Goal: Task Accomplishment & Management: Use online tool/utility

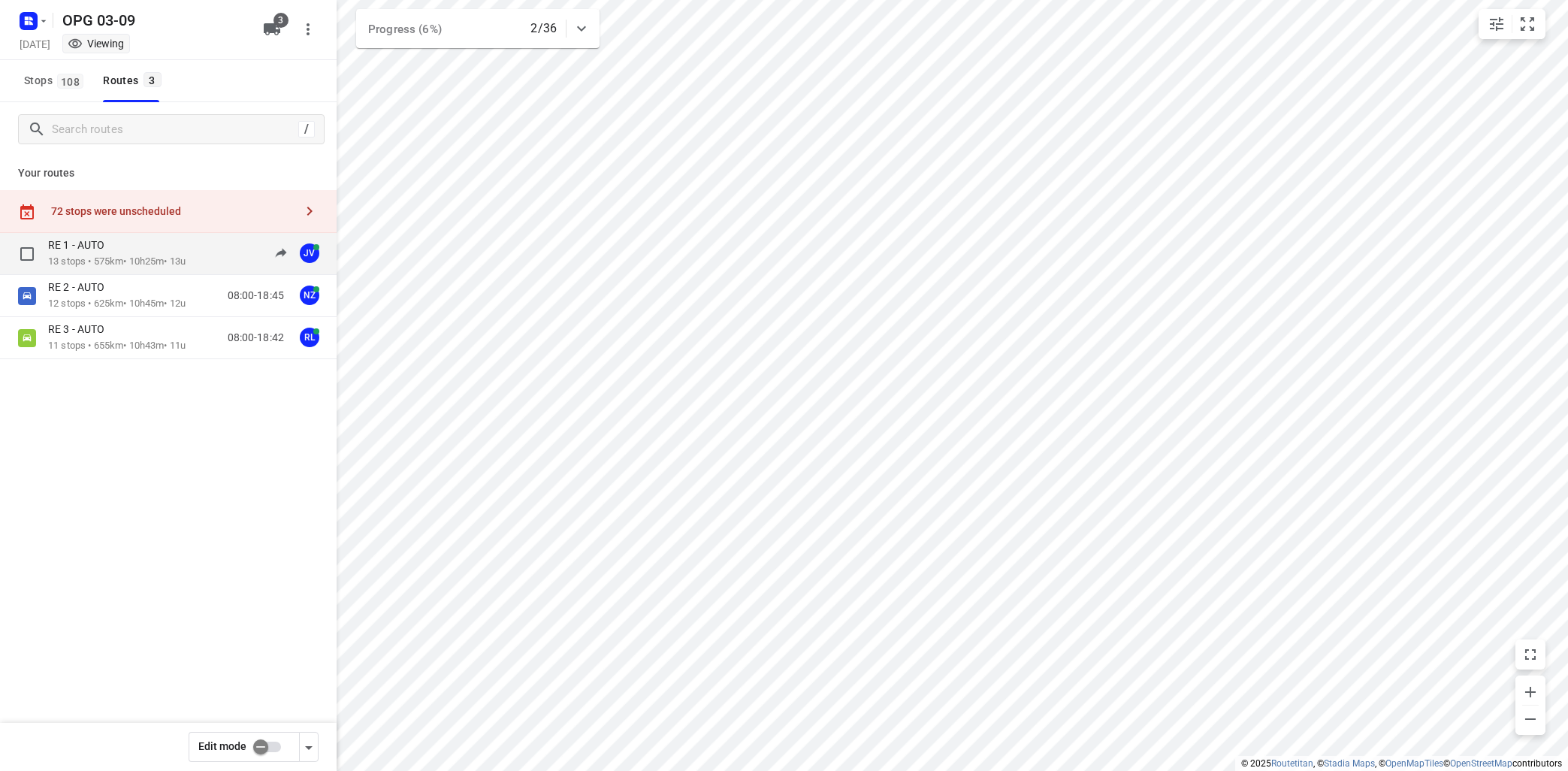
click at [185, 258] on p "13 stops • 575km • 10h25m • 13u" at bounding box center [117, 262] width 137 height 15
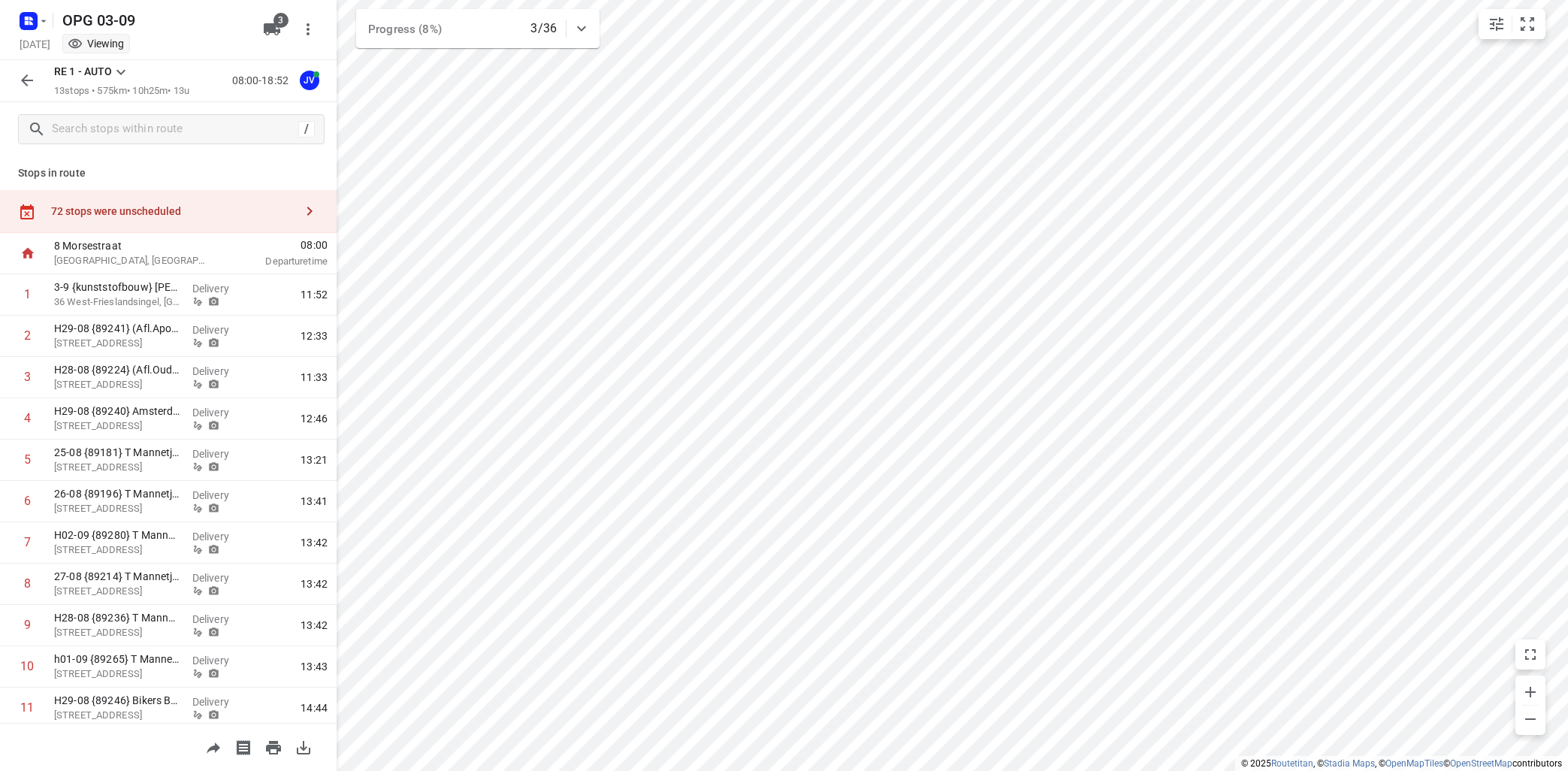
click at [126, 66] on icon at bounding box center [120, 72] width 18 height 18
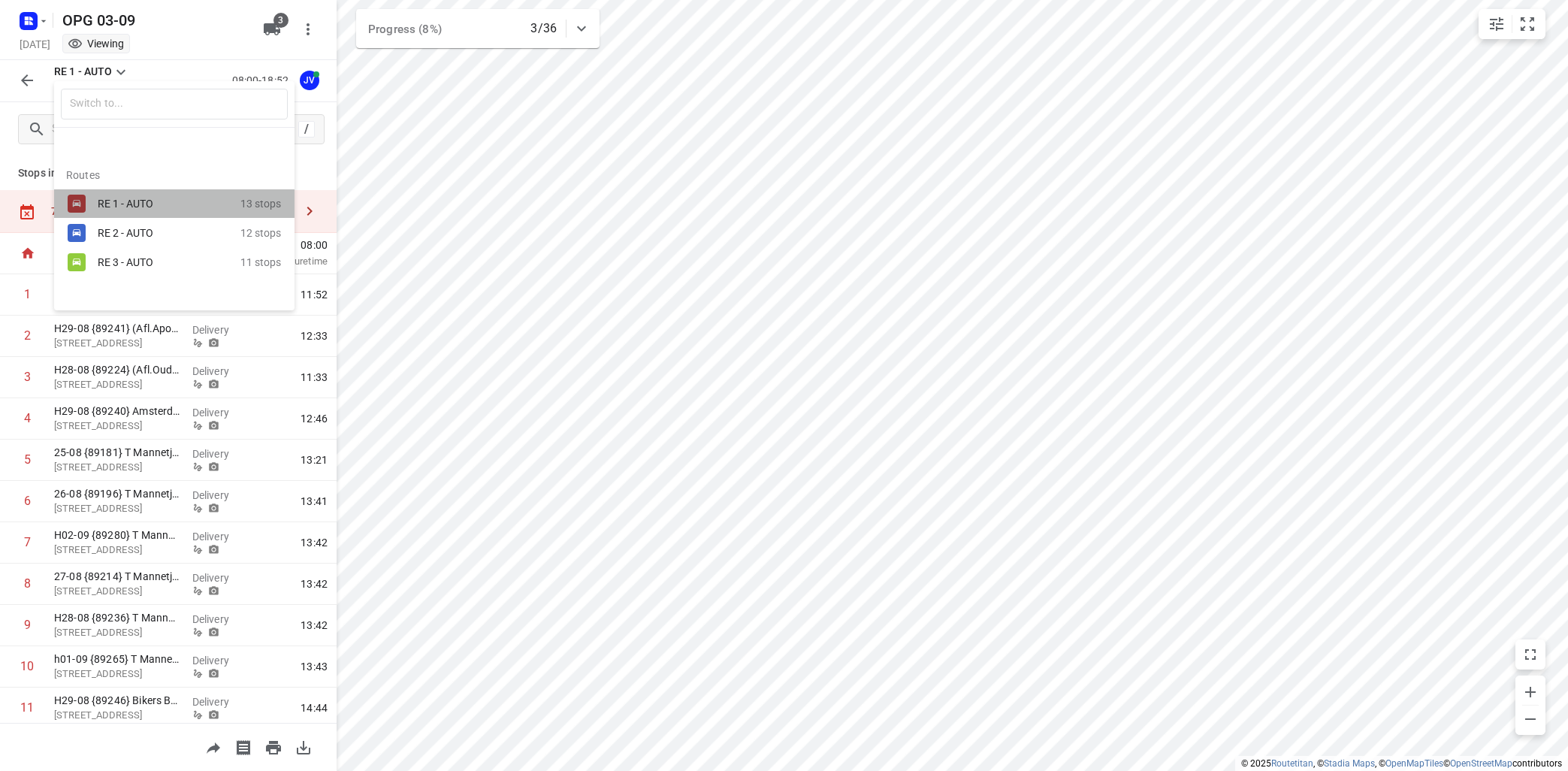
click at [126, 203] on div "RE 1 - AUTO" at bounding box center [161, 203] width 128 height 12
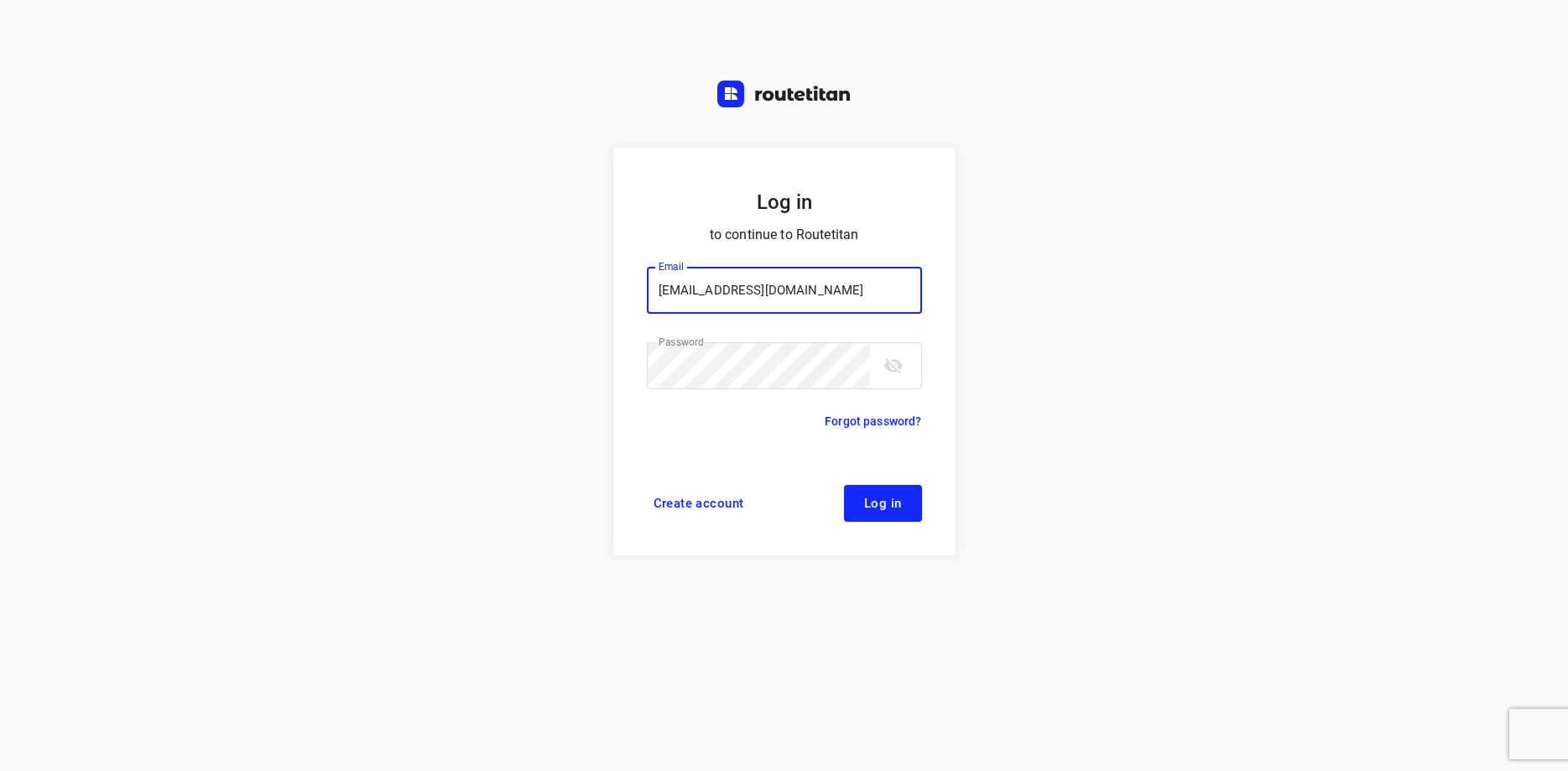
type input "max@onlineplasticsgroup.com"
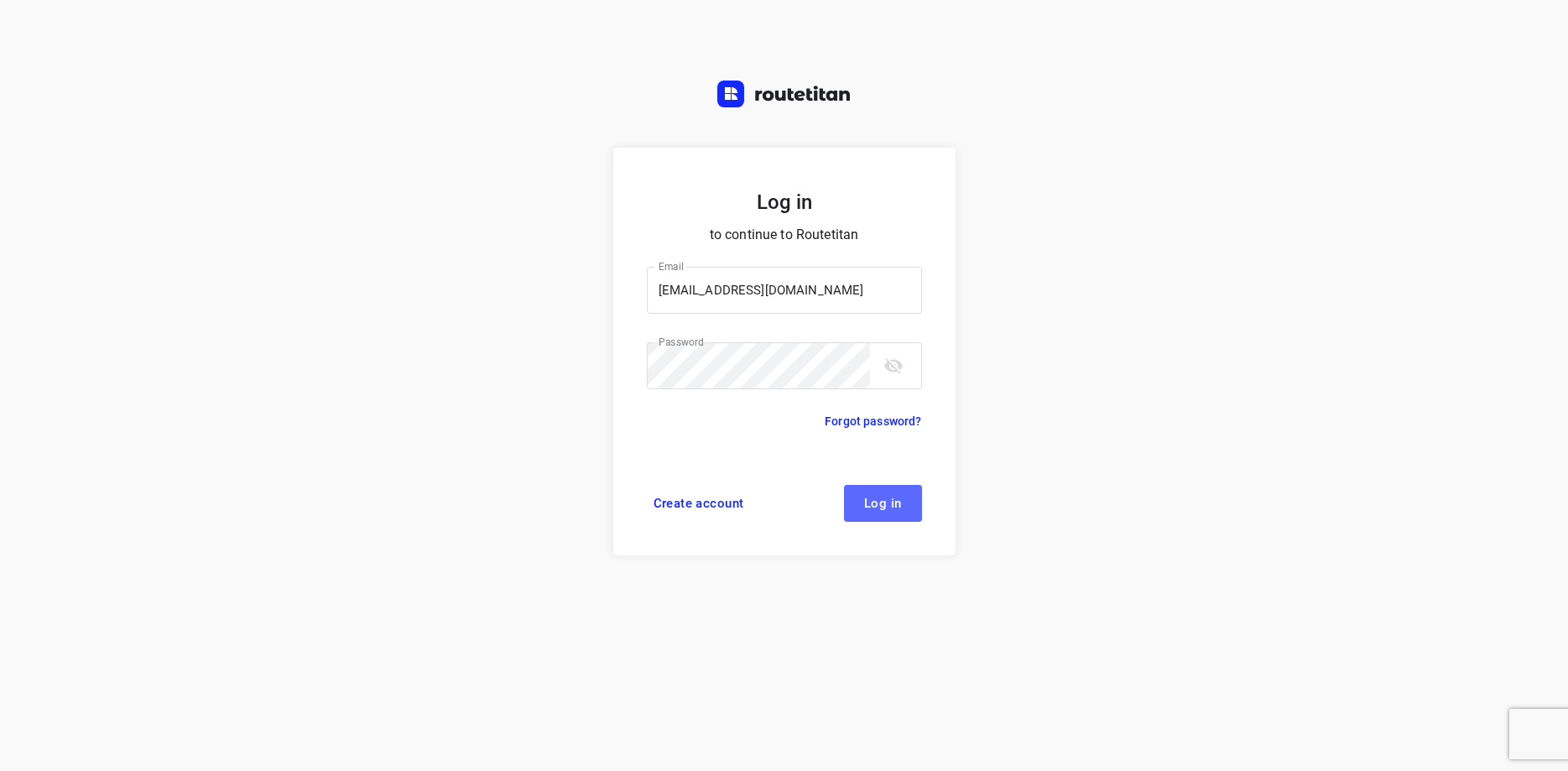
drag, startPoint x: 900, startPoint y: 508, endPoint x: 905, endPoint y: 501, distance: 8.6
click at [903, 507] on button "Log in" at bounding box center [882, 503] width 78 height 37
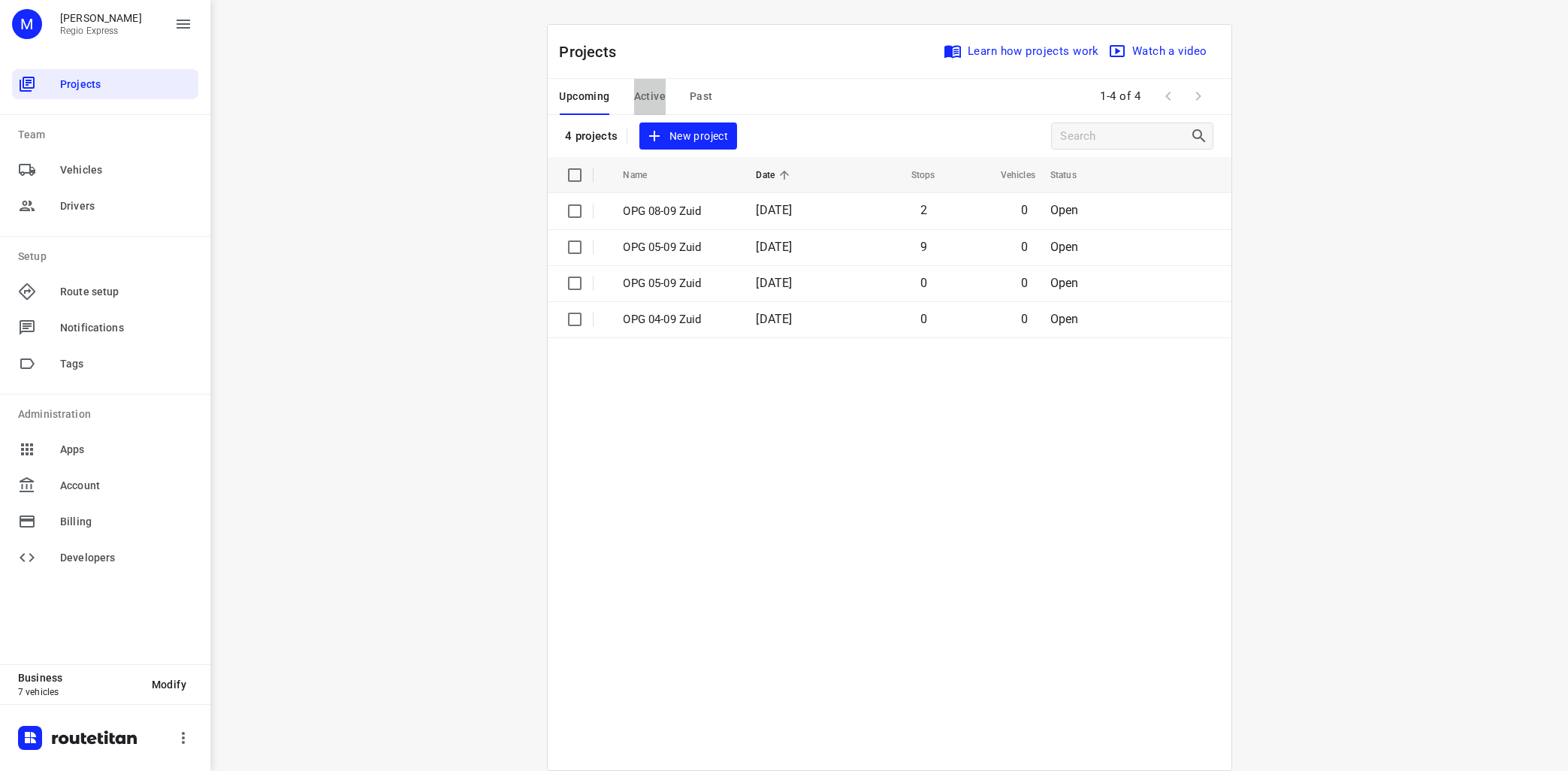
click at [649, 99] on span "Active" at bounding box center [650, 97] width 32 height 19
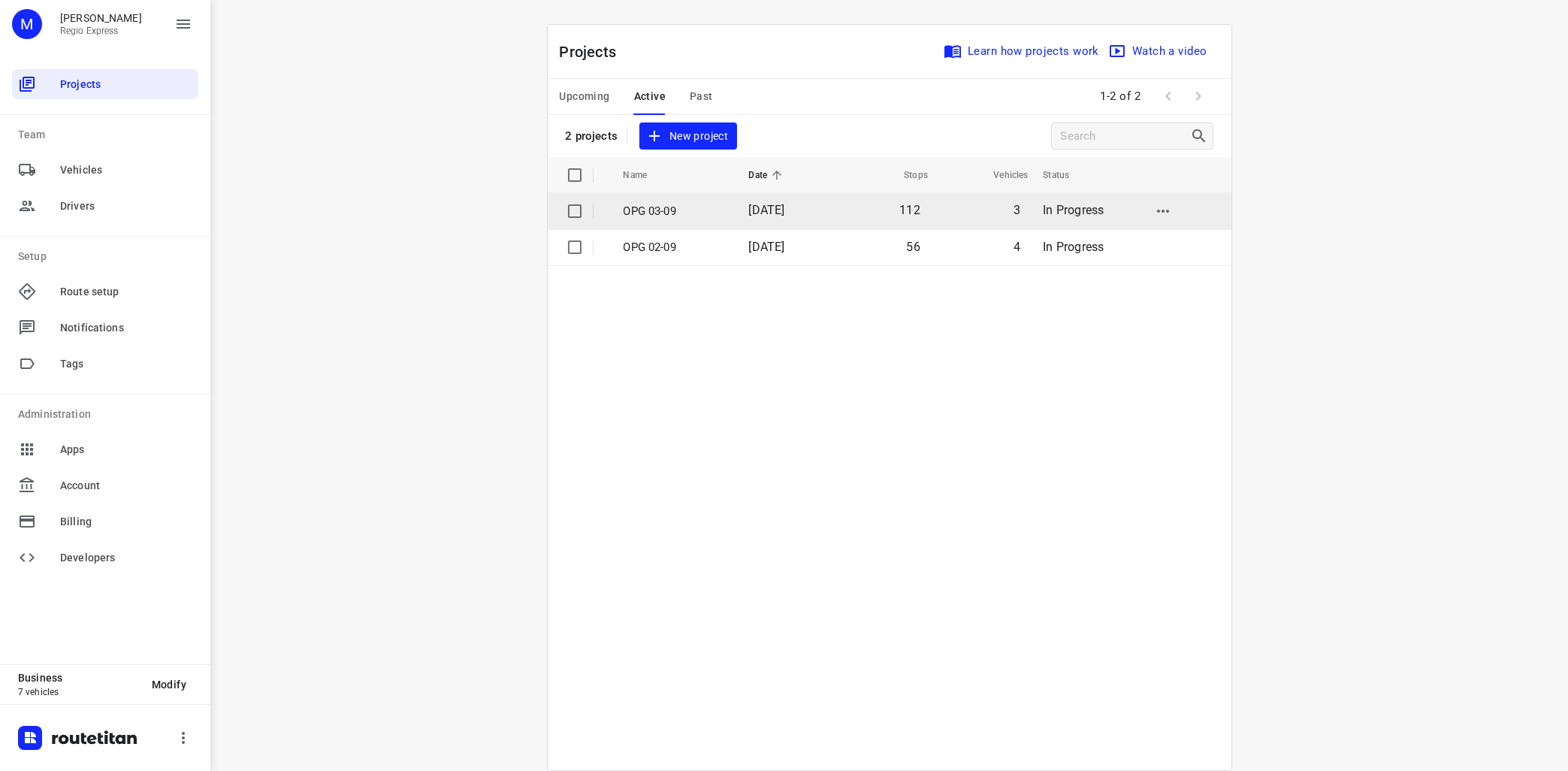
click at [691, 206] on p "OPG 03-09" at bounding box center [675, 211] width 103 height 17
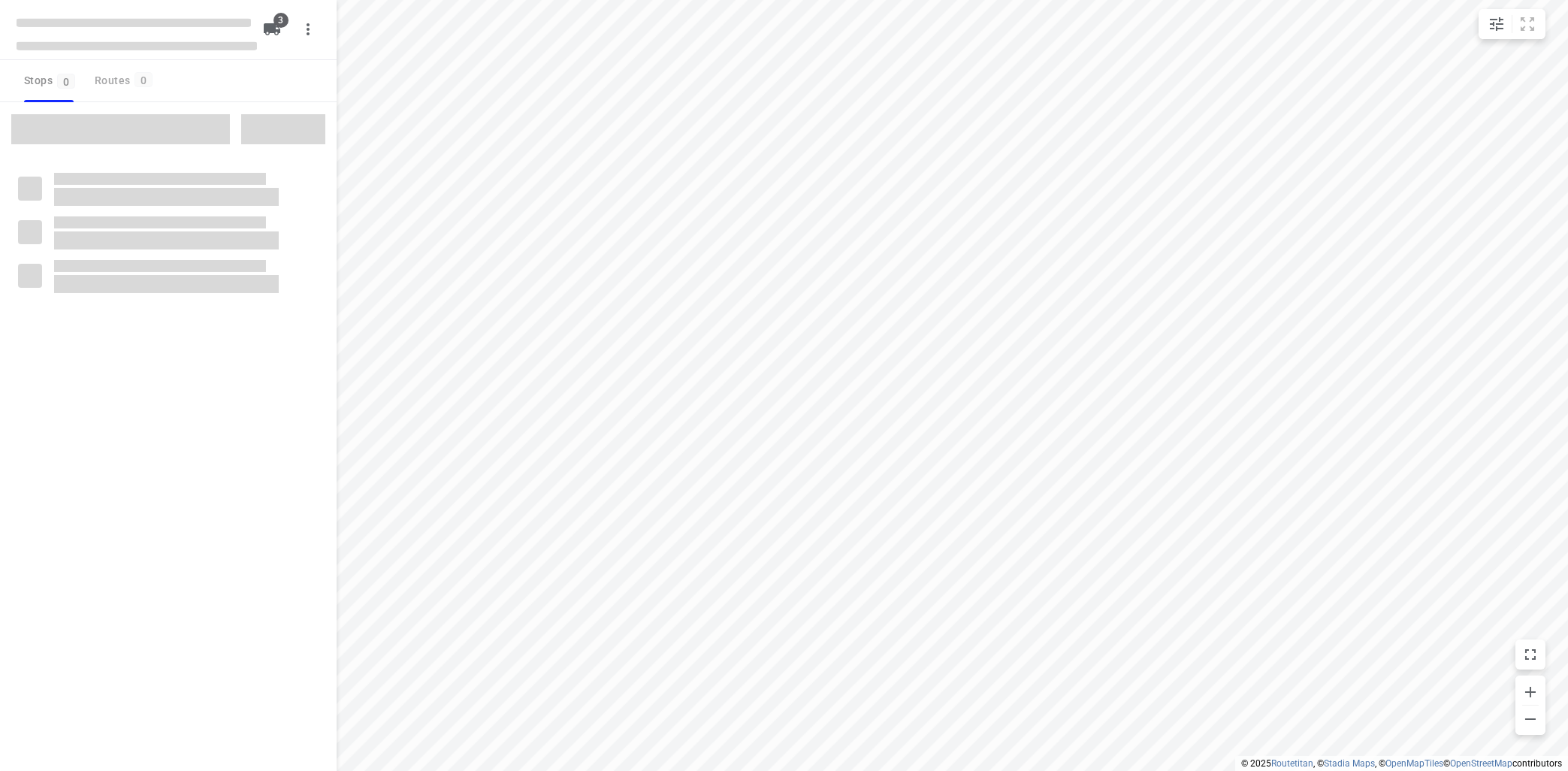
type input "distance"
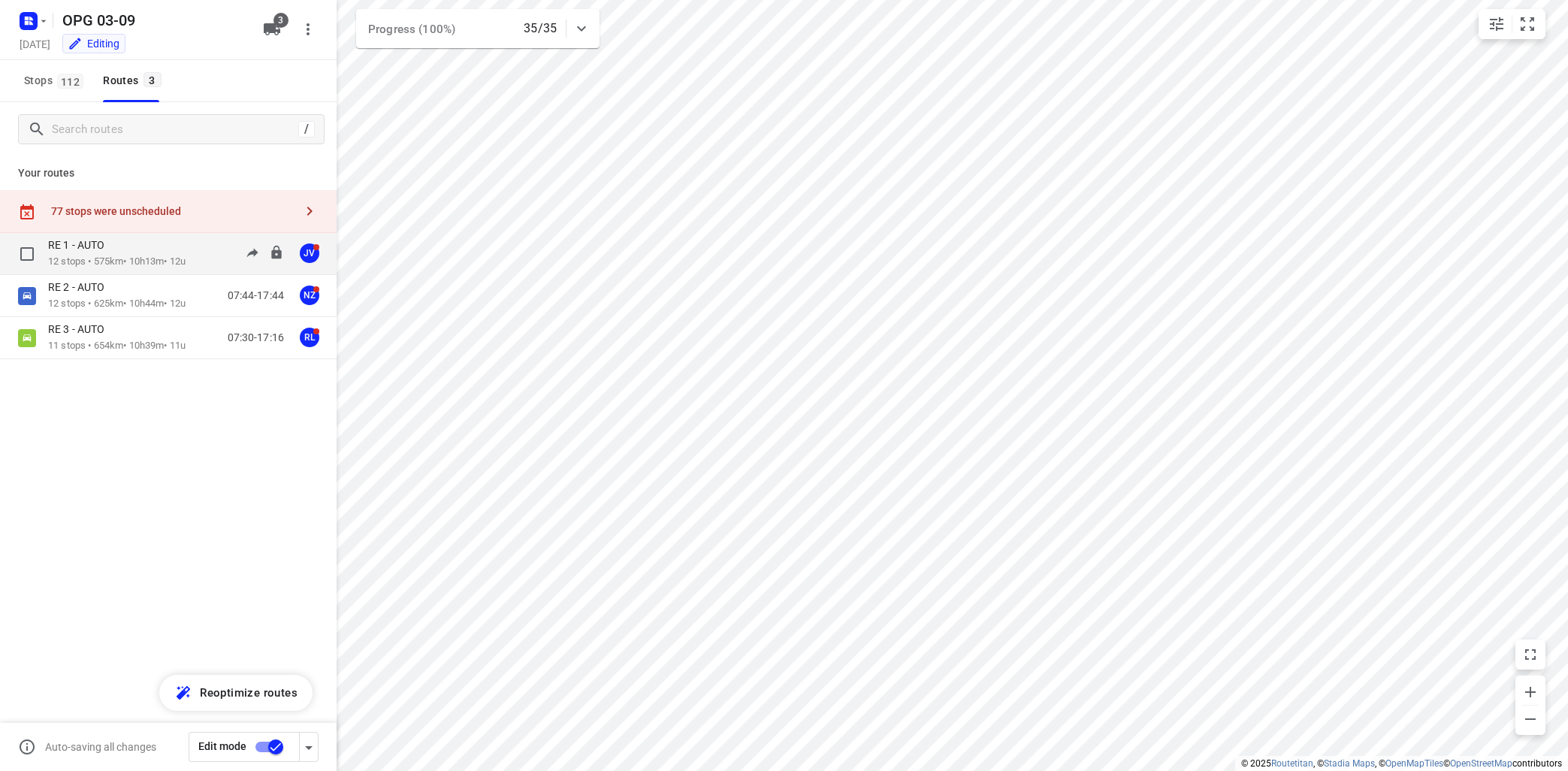
click at [110, 250] on p "RE 1 - AUTO" at bounding box center [81, 245] width 65 height 14
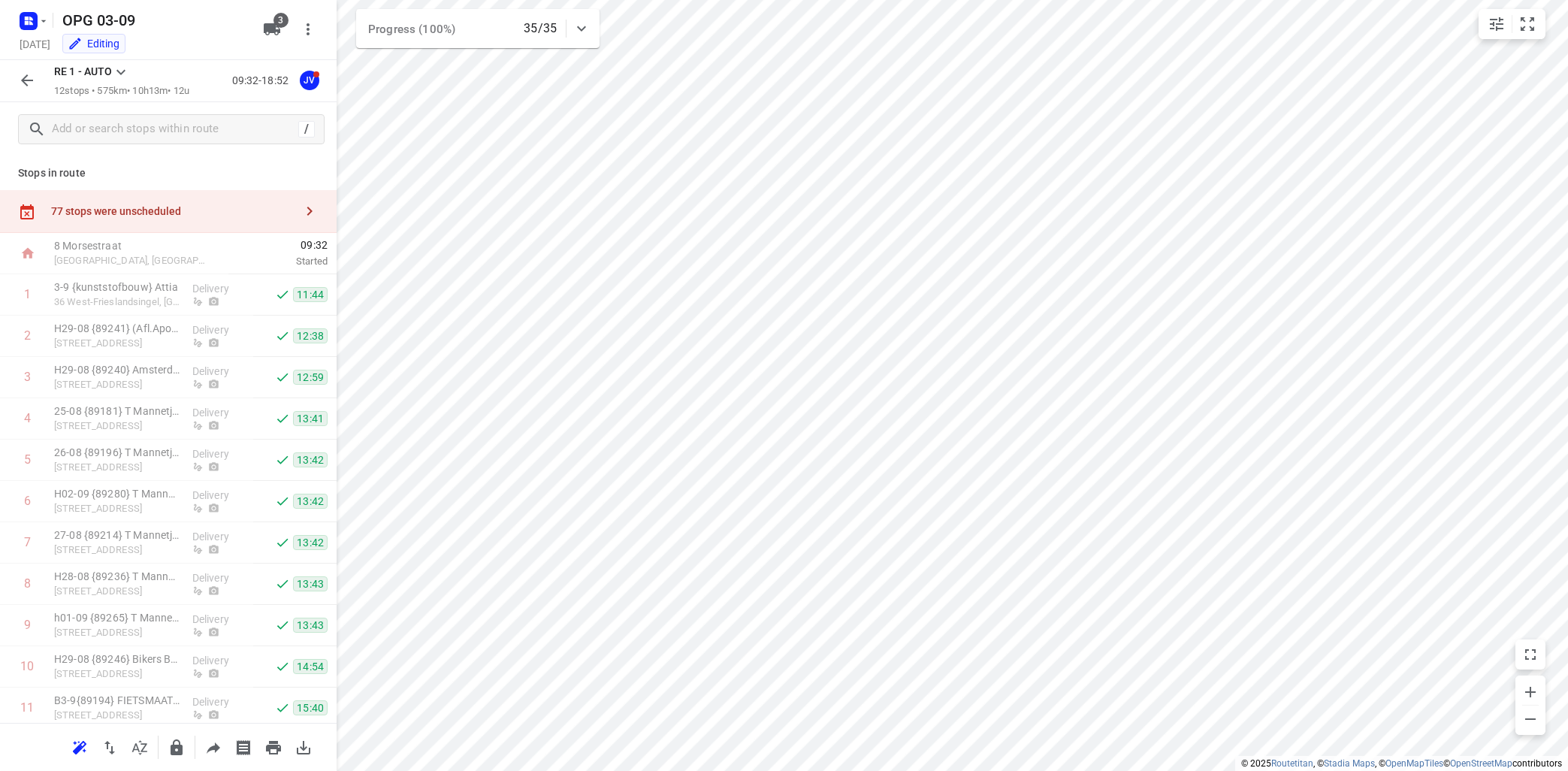
click at [124, 71] on icon at bounding box center [121, 72] width 9 height 5
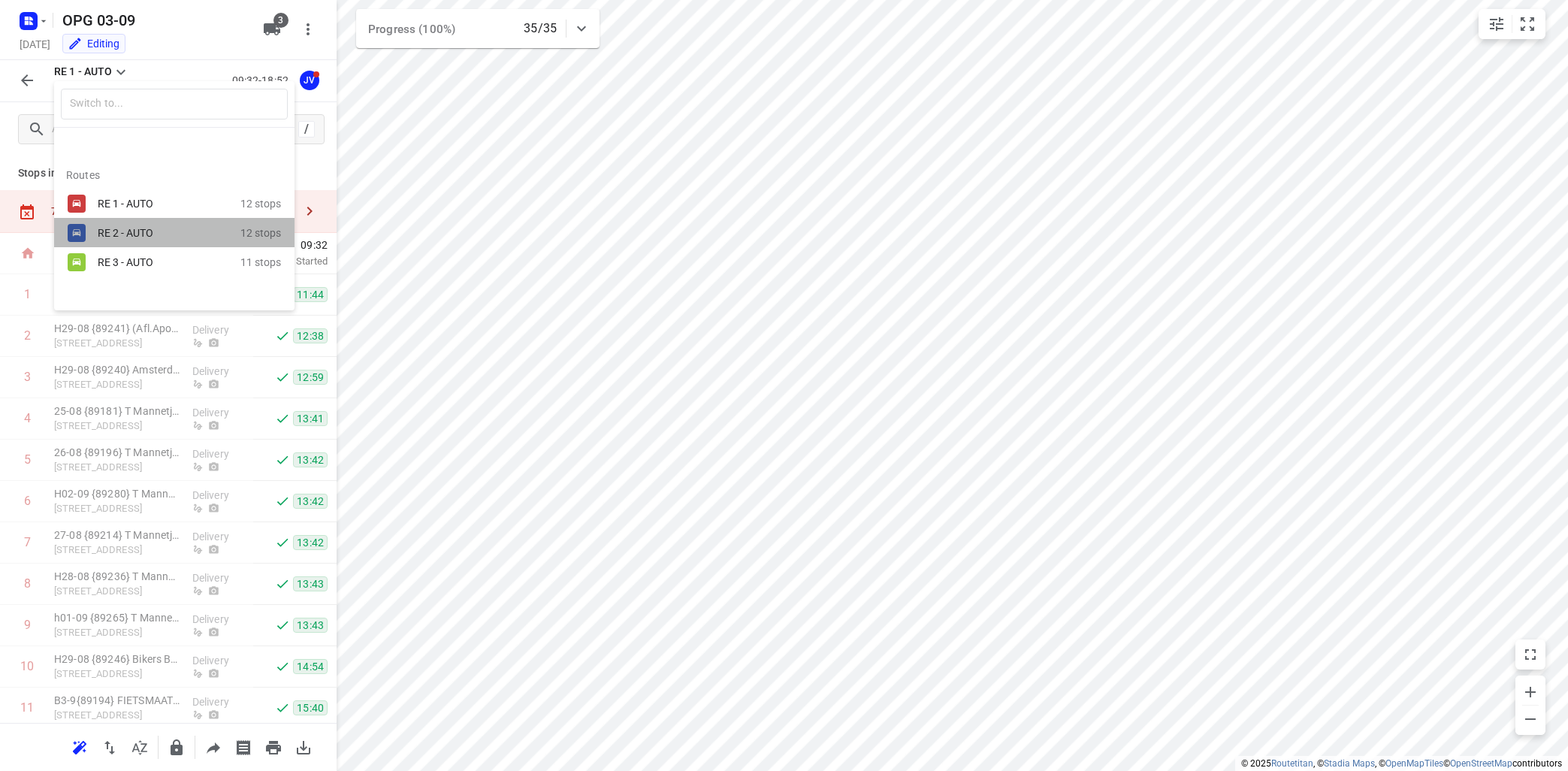
click at [124, 228] on div "RE 2 - AUTO" at bounding box center [161, 233] width 128 height 12
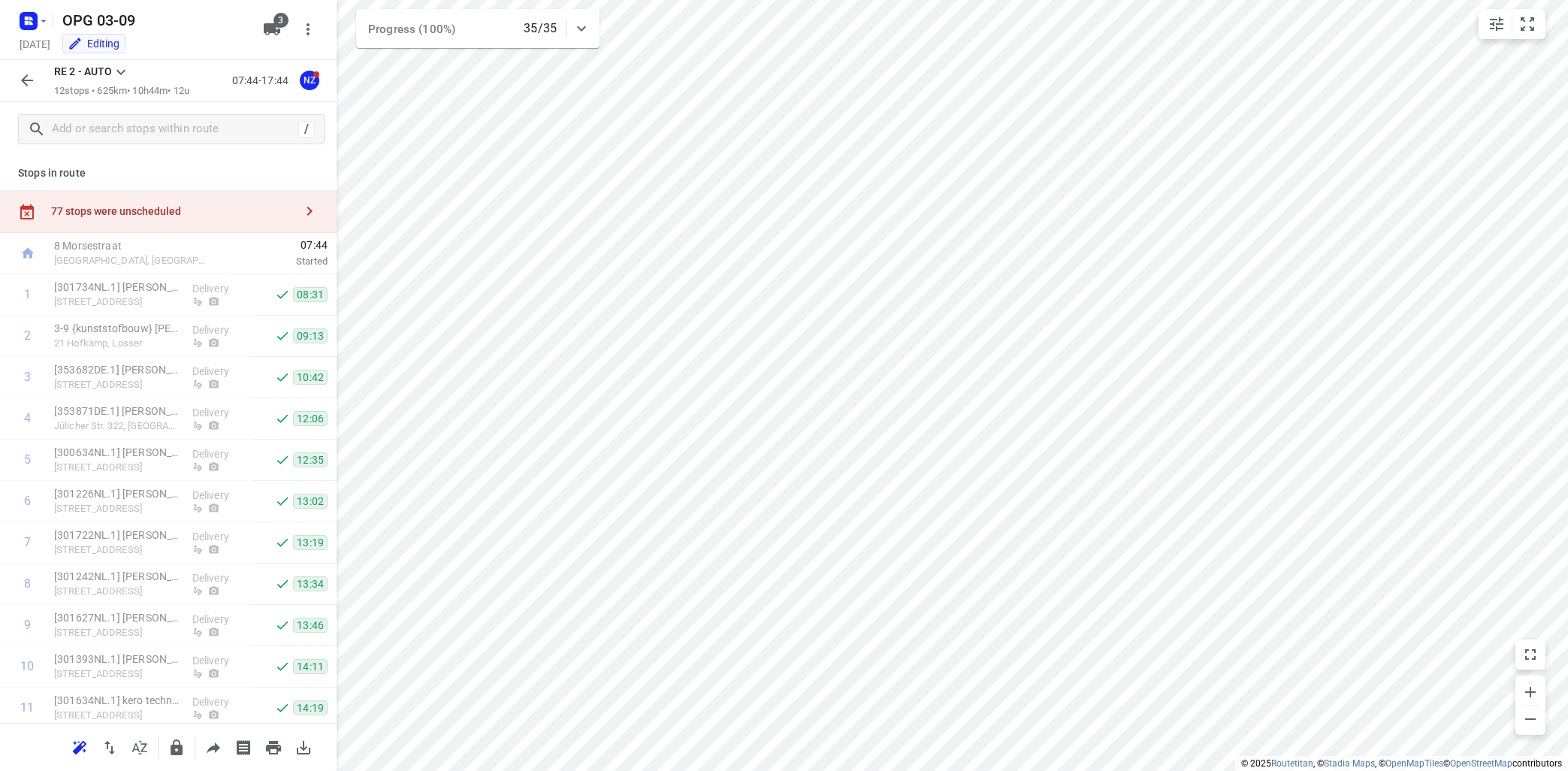
click at [124, 75] on icon at bounding box center [120, 72] width 18 height 18
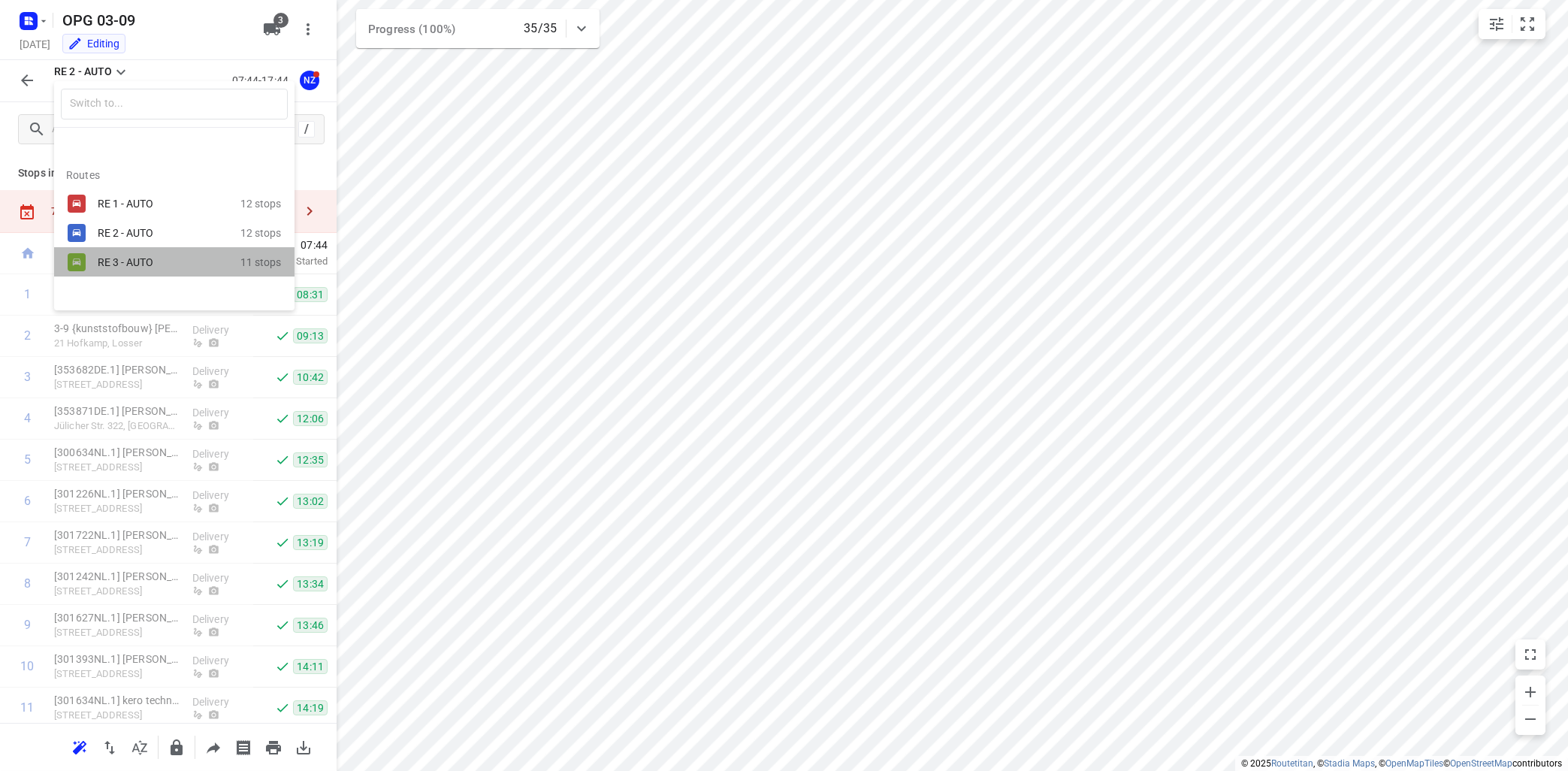
click at [130, 271] on div "RE 3 - AUTO" at bounding box center [169, 262] width 142 height 18
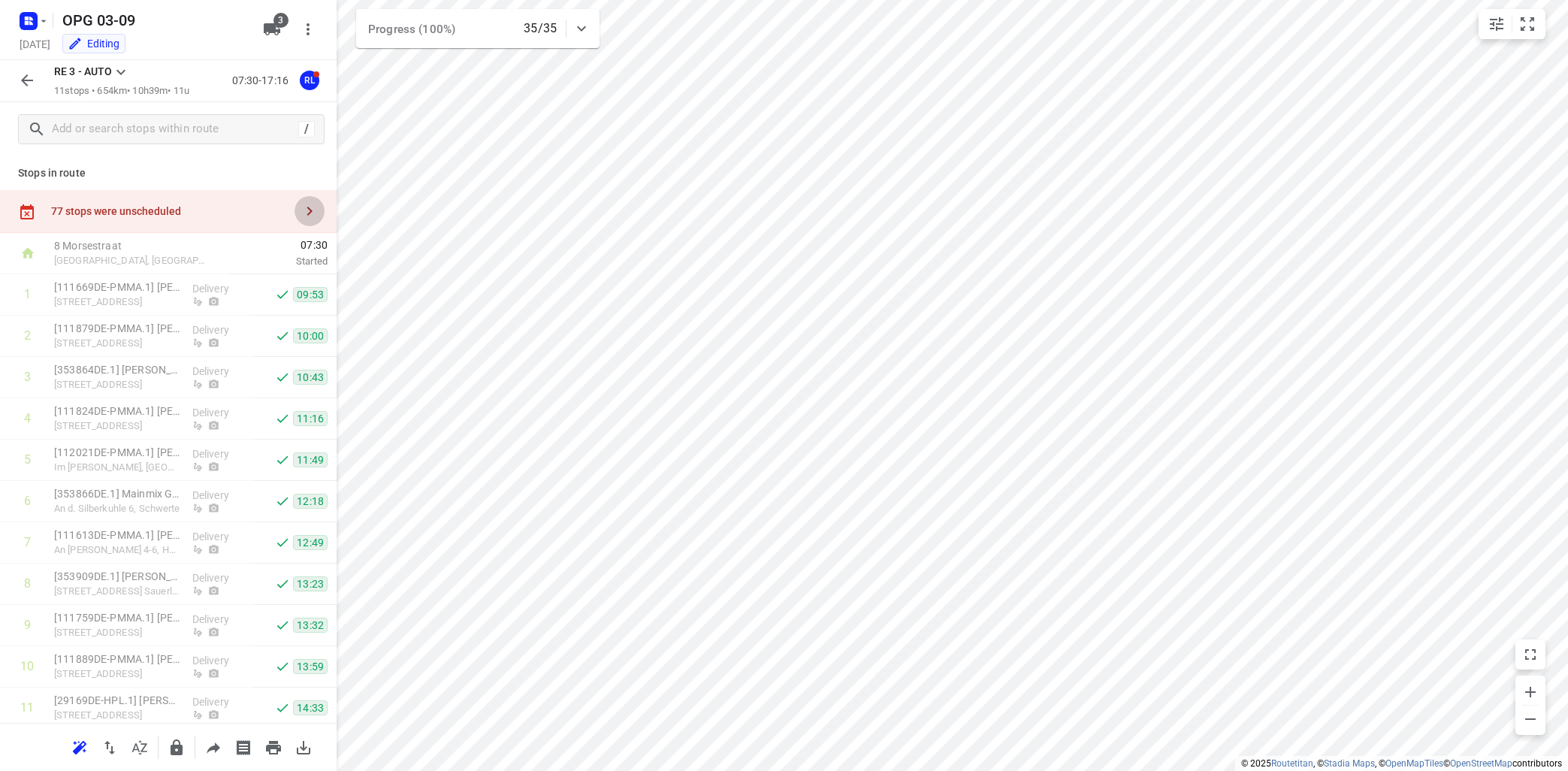
click at [313, 208] on icon "button" at bounding box center [309, 210] width 18 height 18
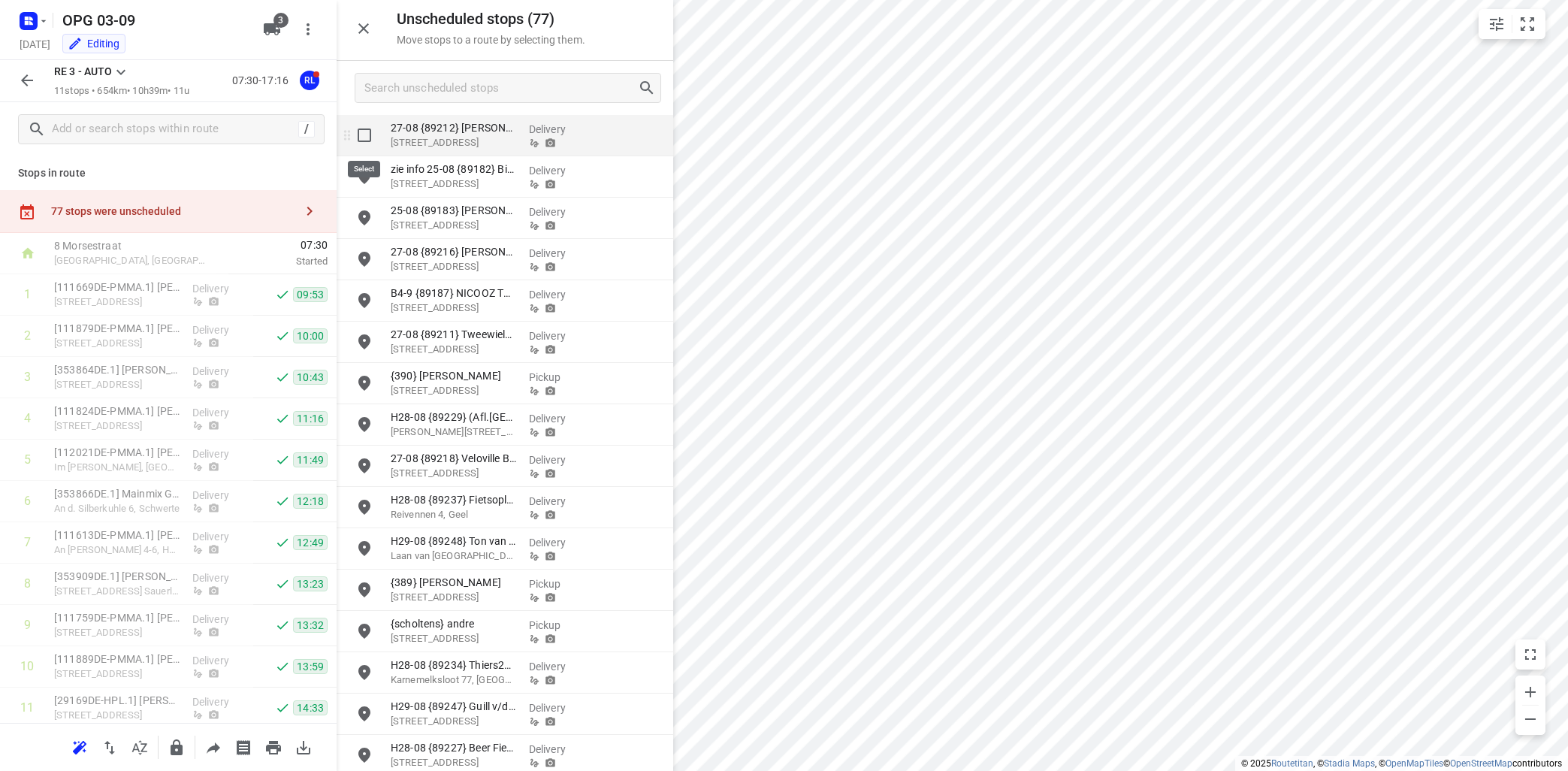
click at [362, 137] on input "grid" at bounding box center [364, 135] width 30 height 30
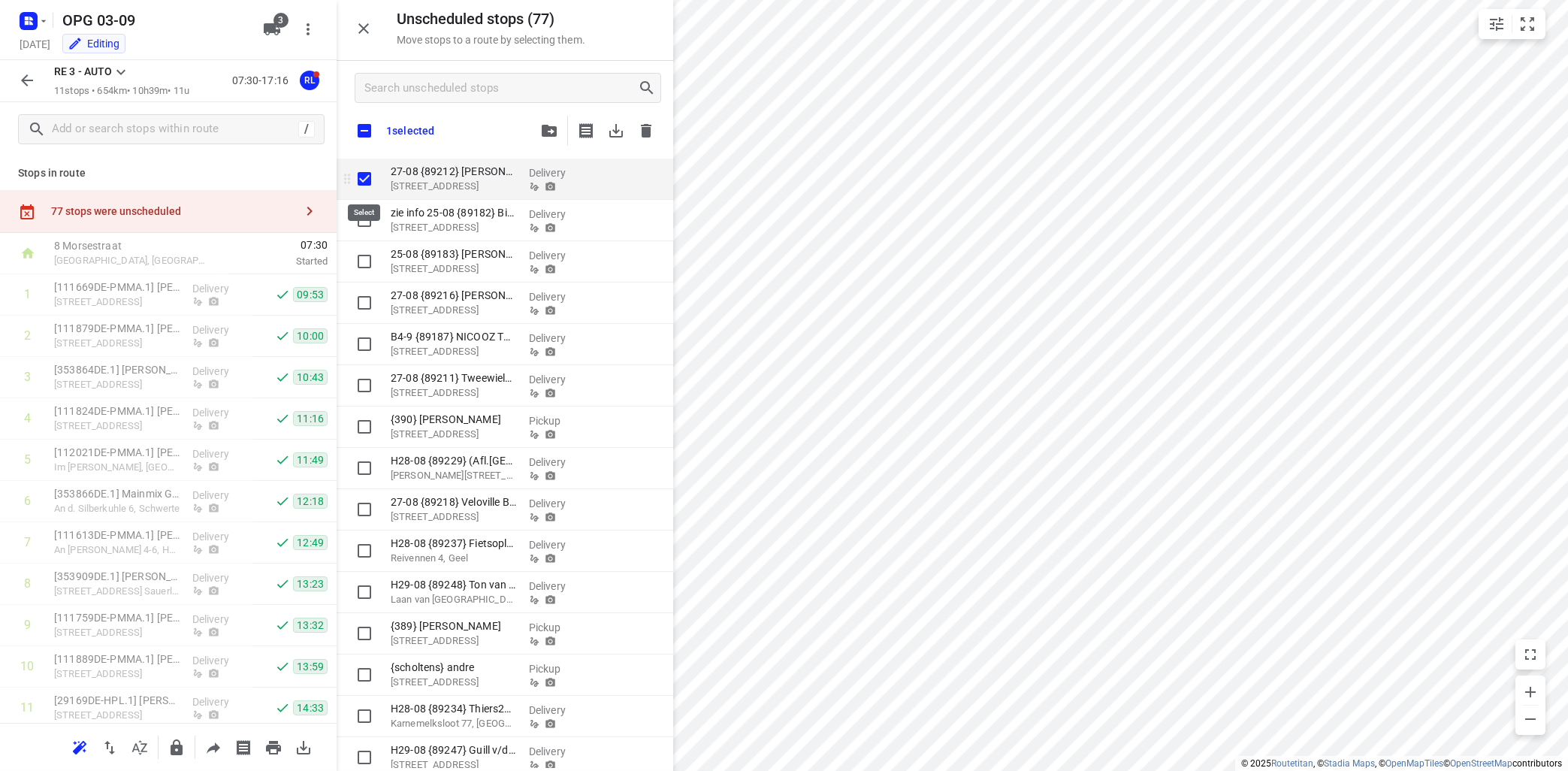
checkbox input "true"
click at [364, 131] on input "checkbox" at bounding box center [364, 131] width 32 height 32
checkbox input "true"
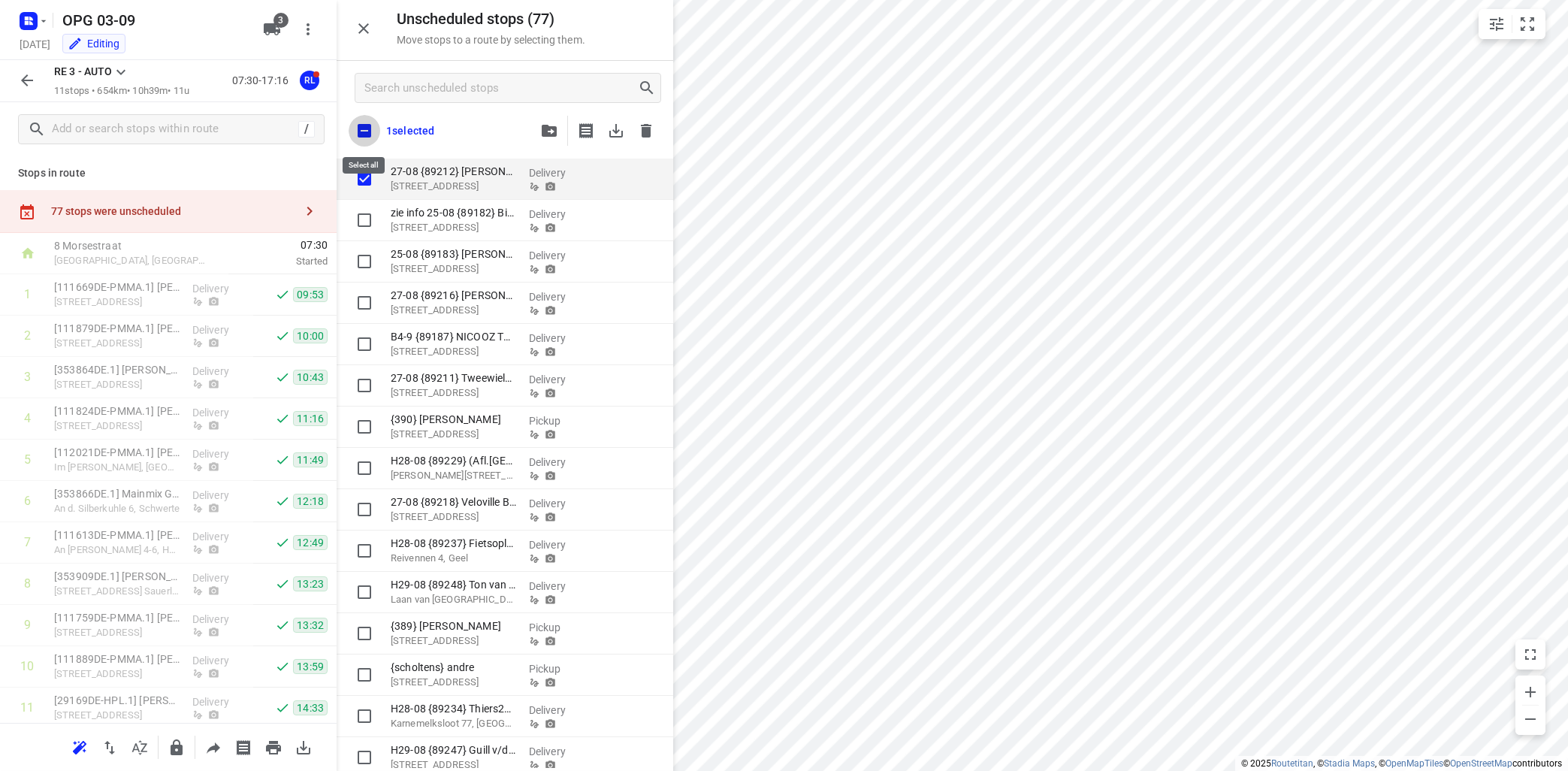
checkbox input "true"
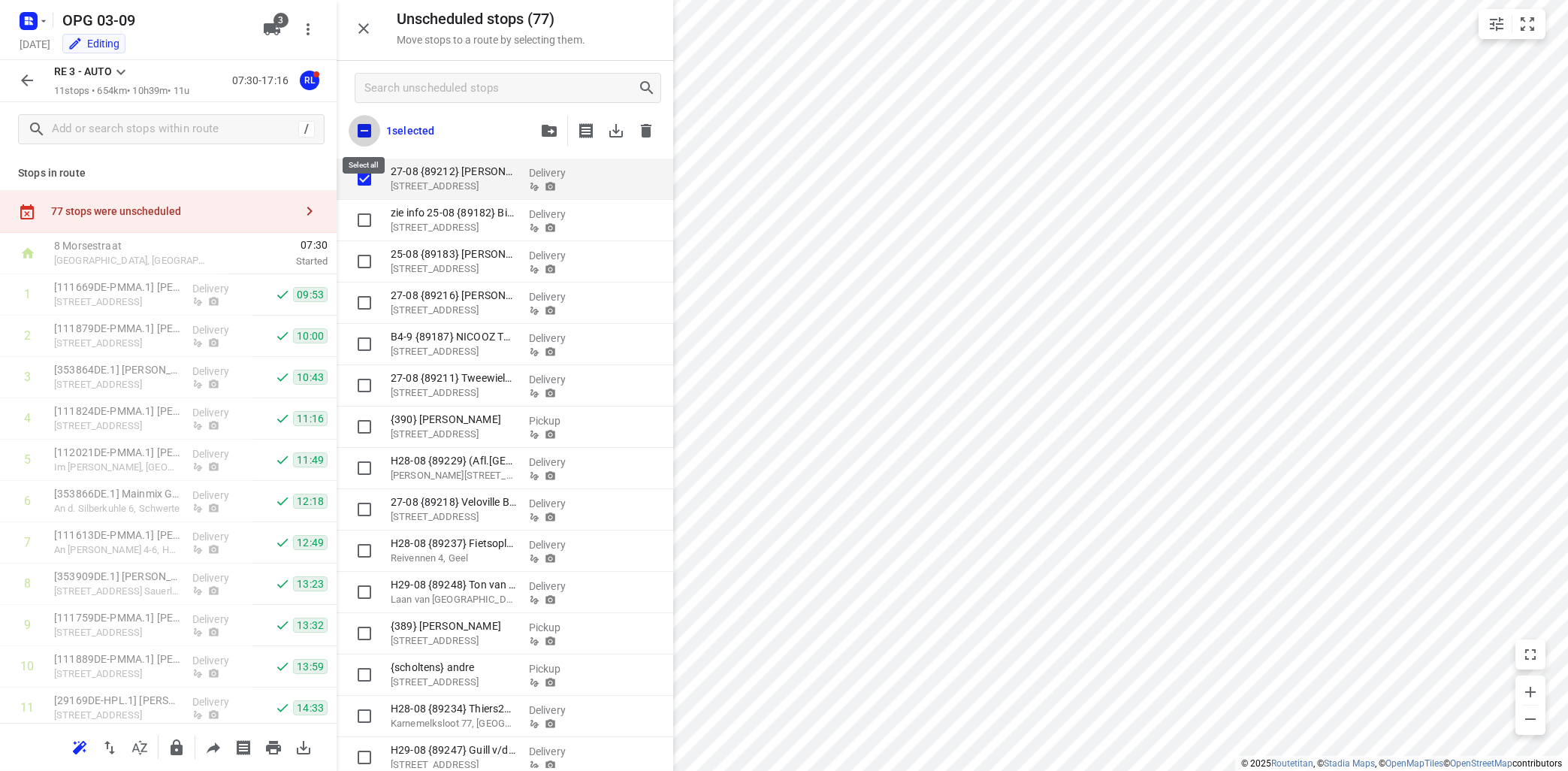
checkbox input "true"
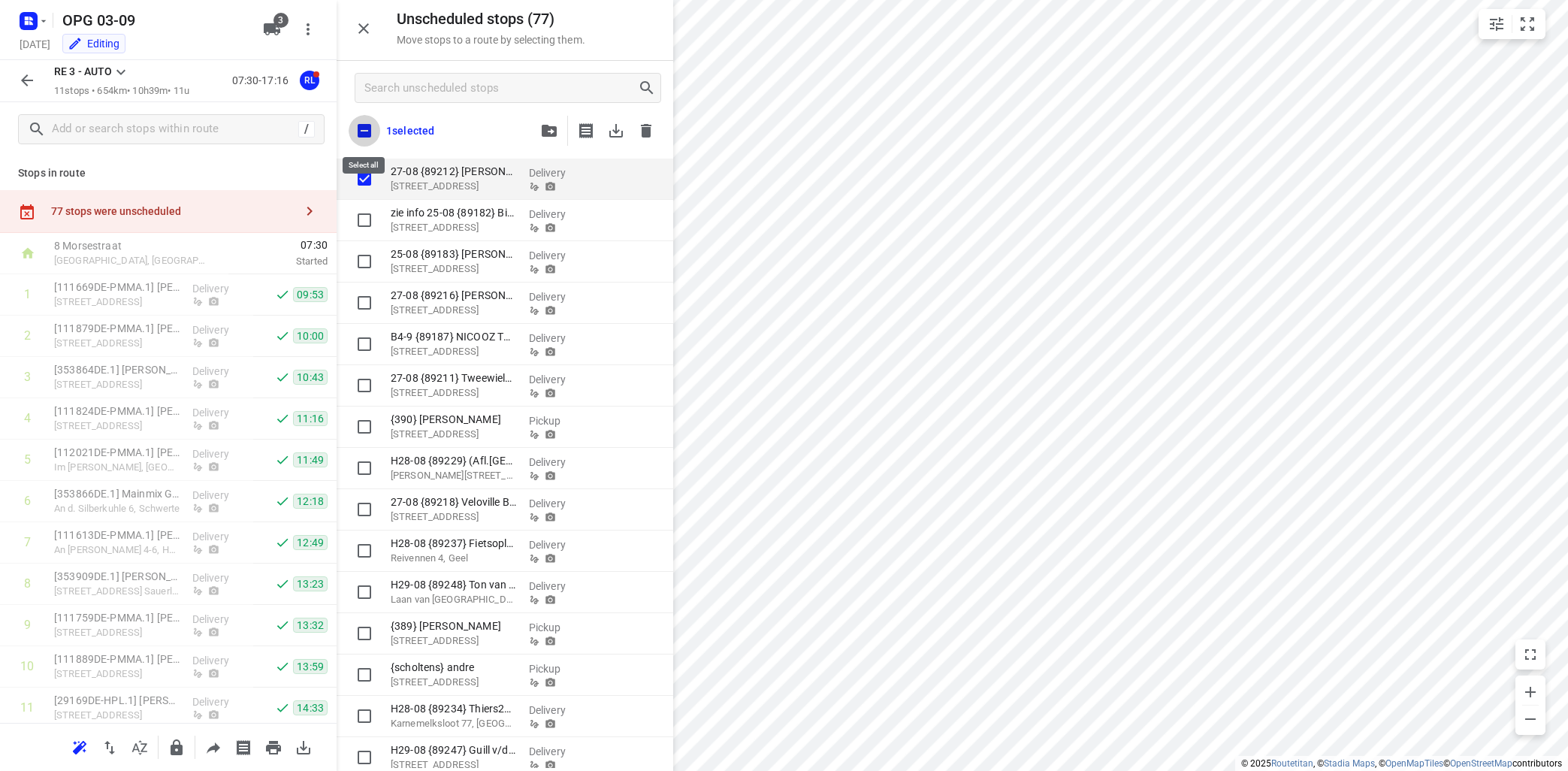
checkbox input "true"
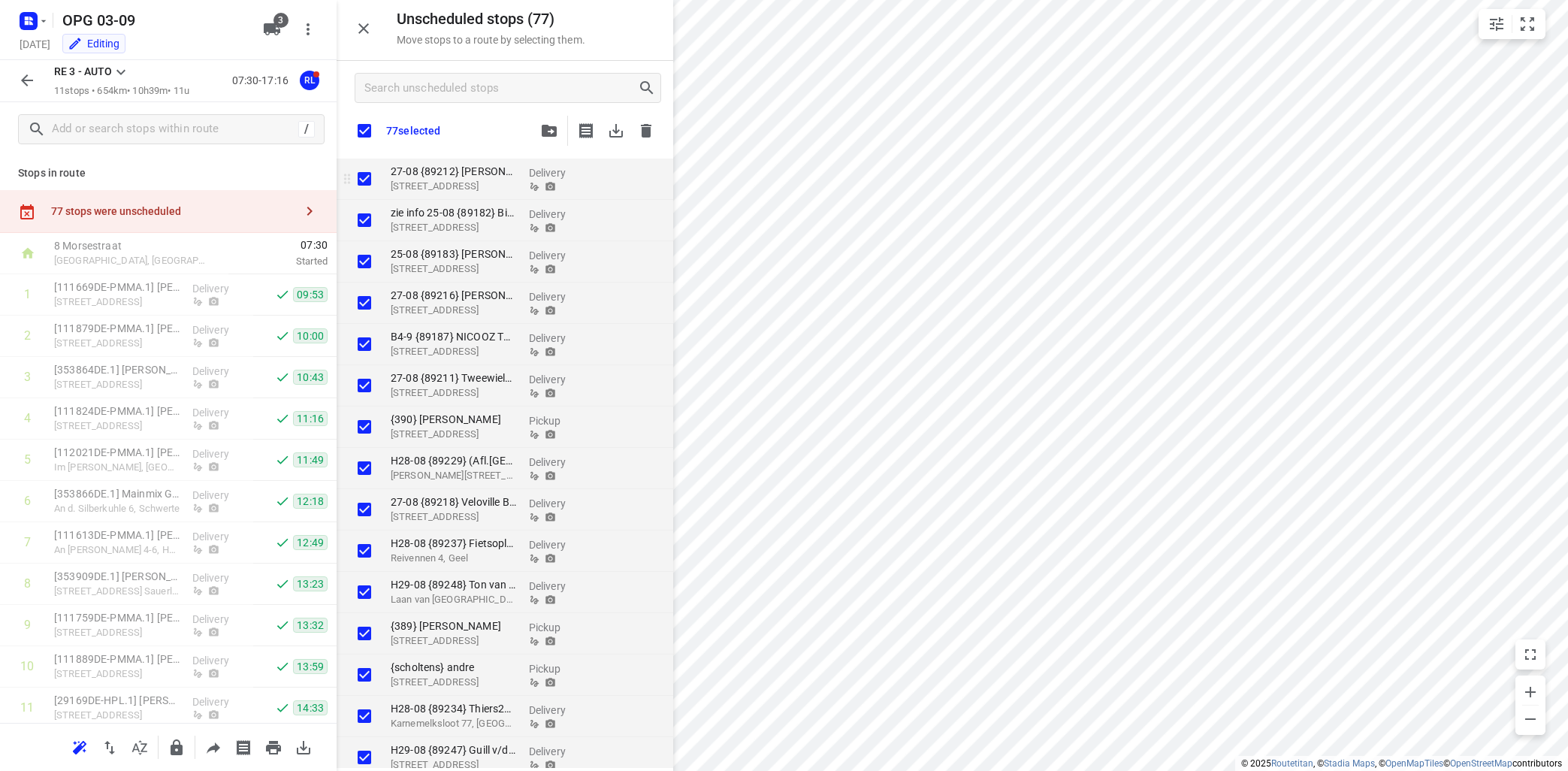
checkbox input "true"
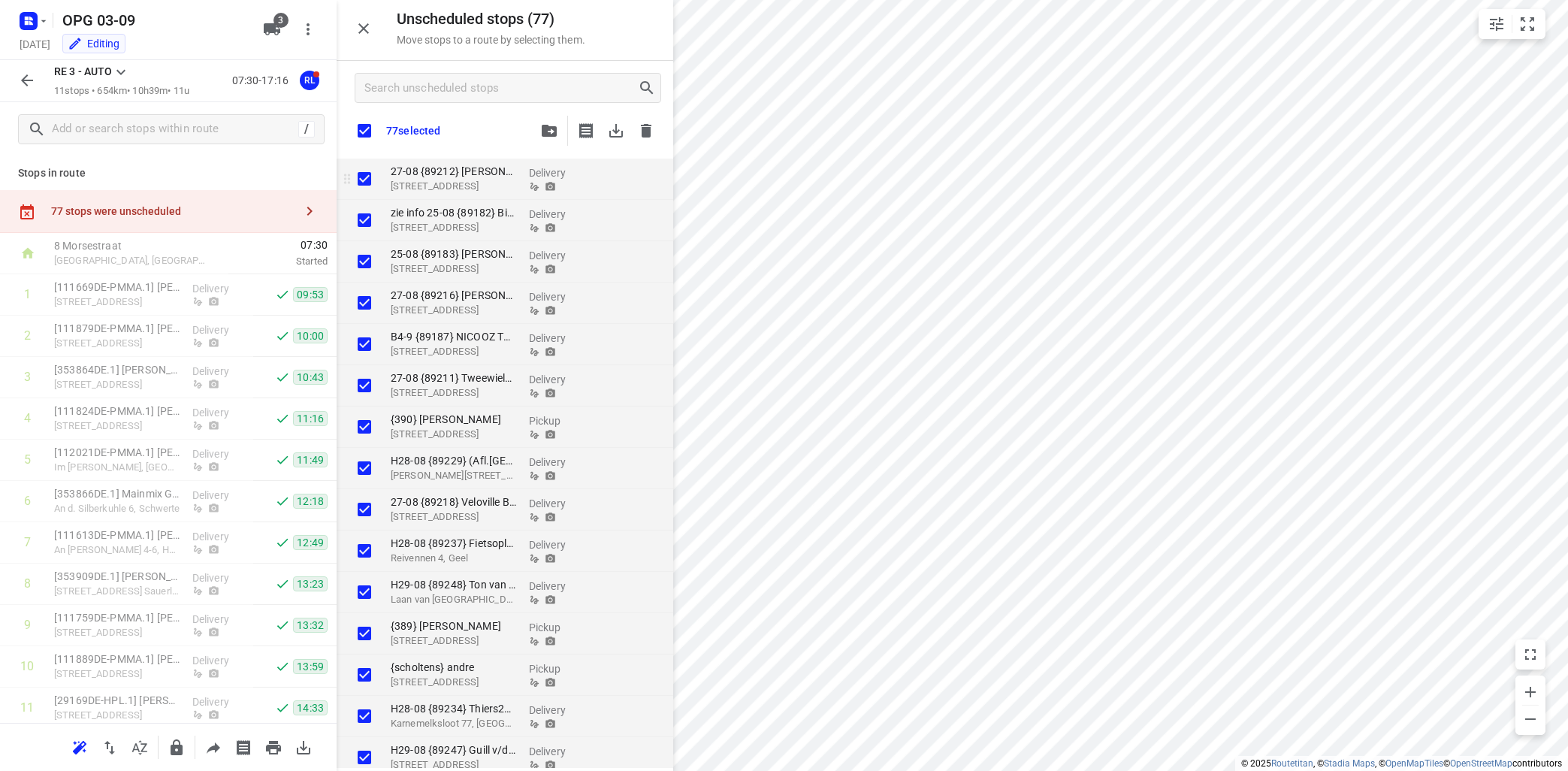
checkbox input "true"
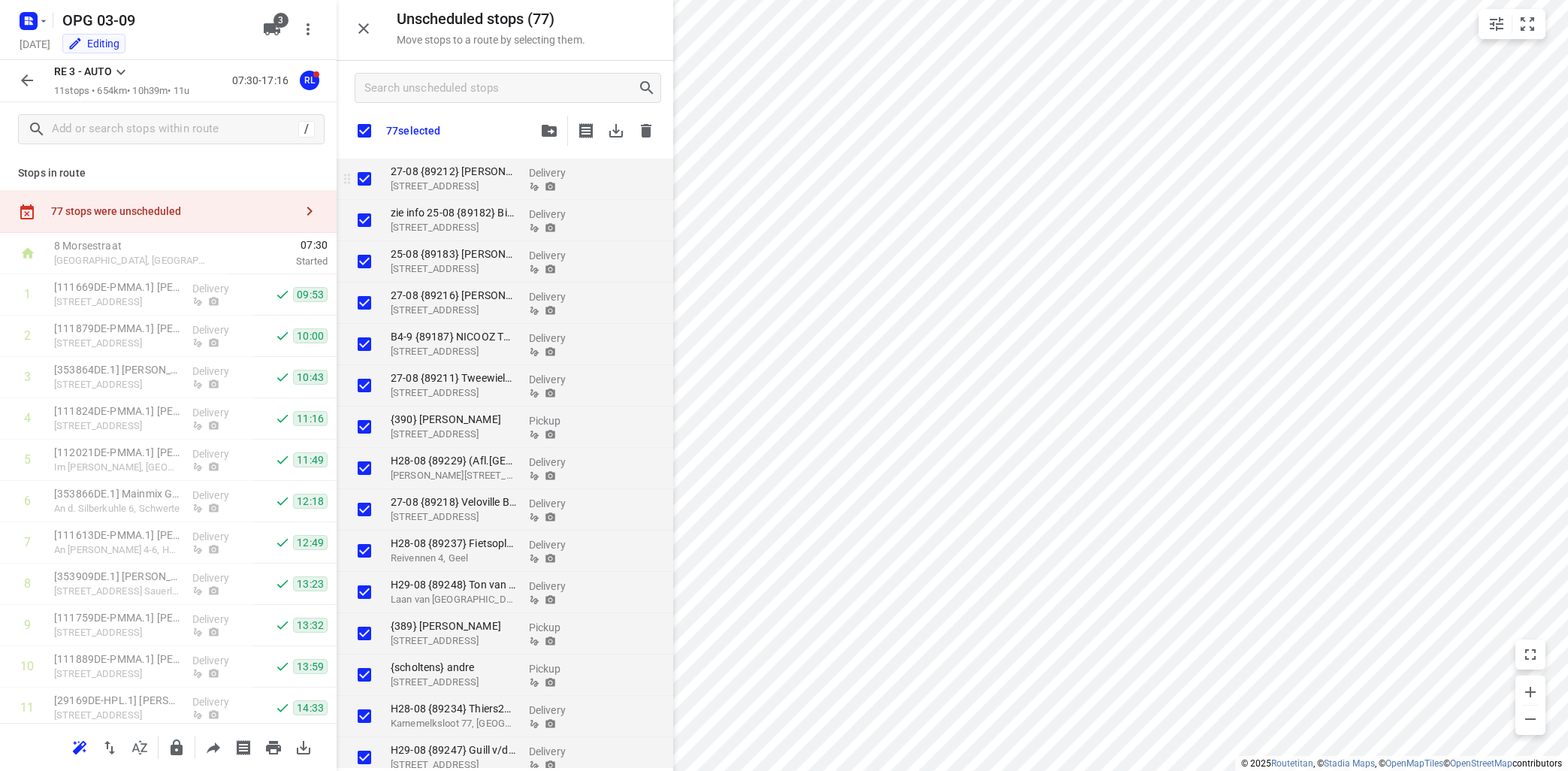
checkbox input "true"
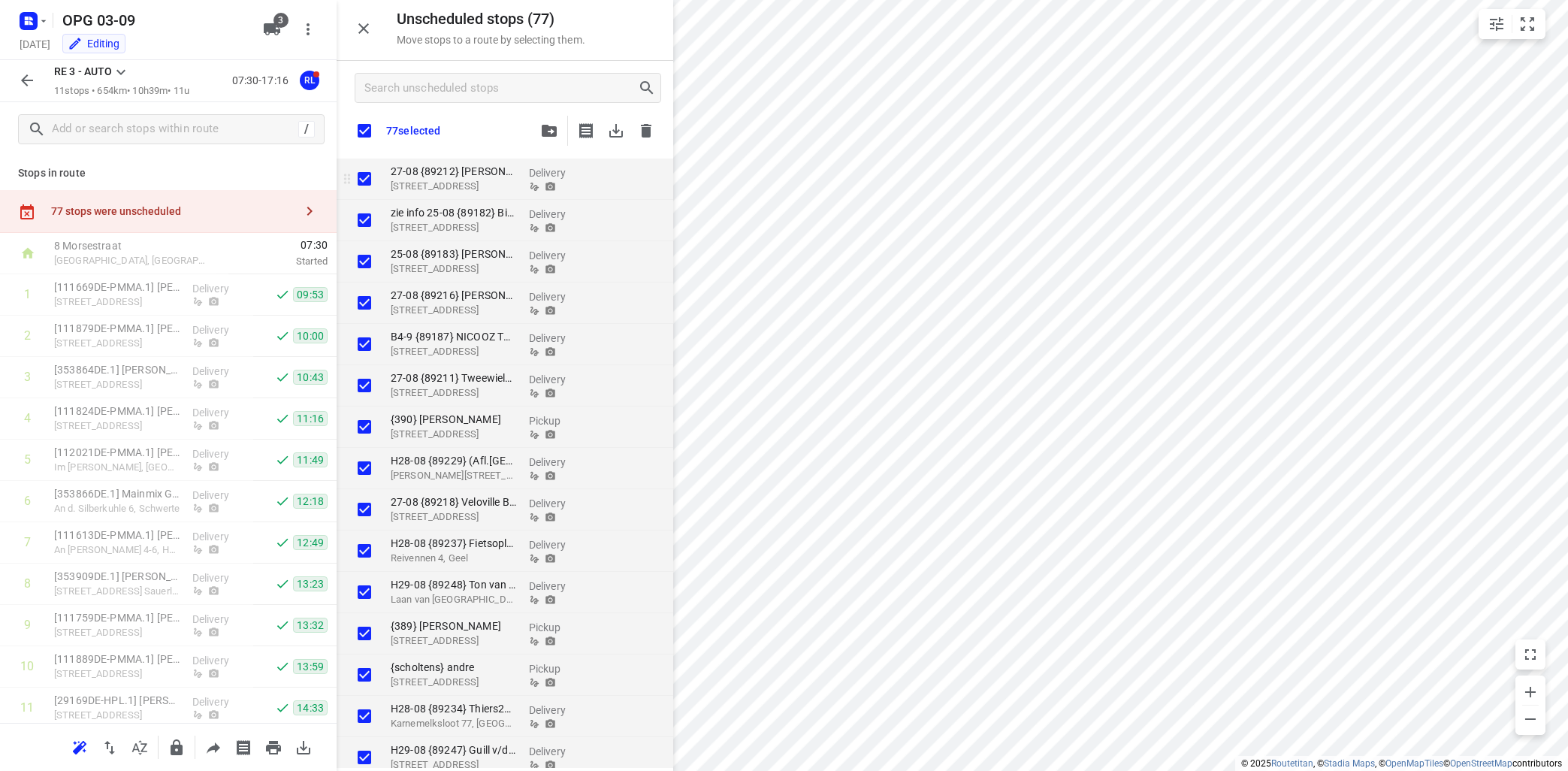
checkbox input "true"
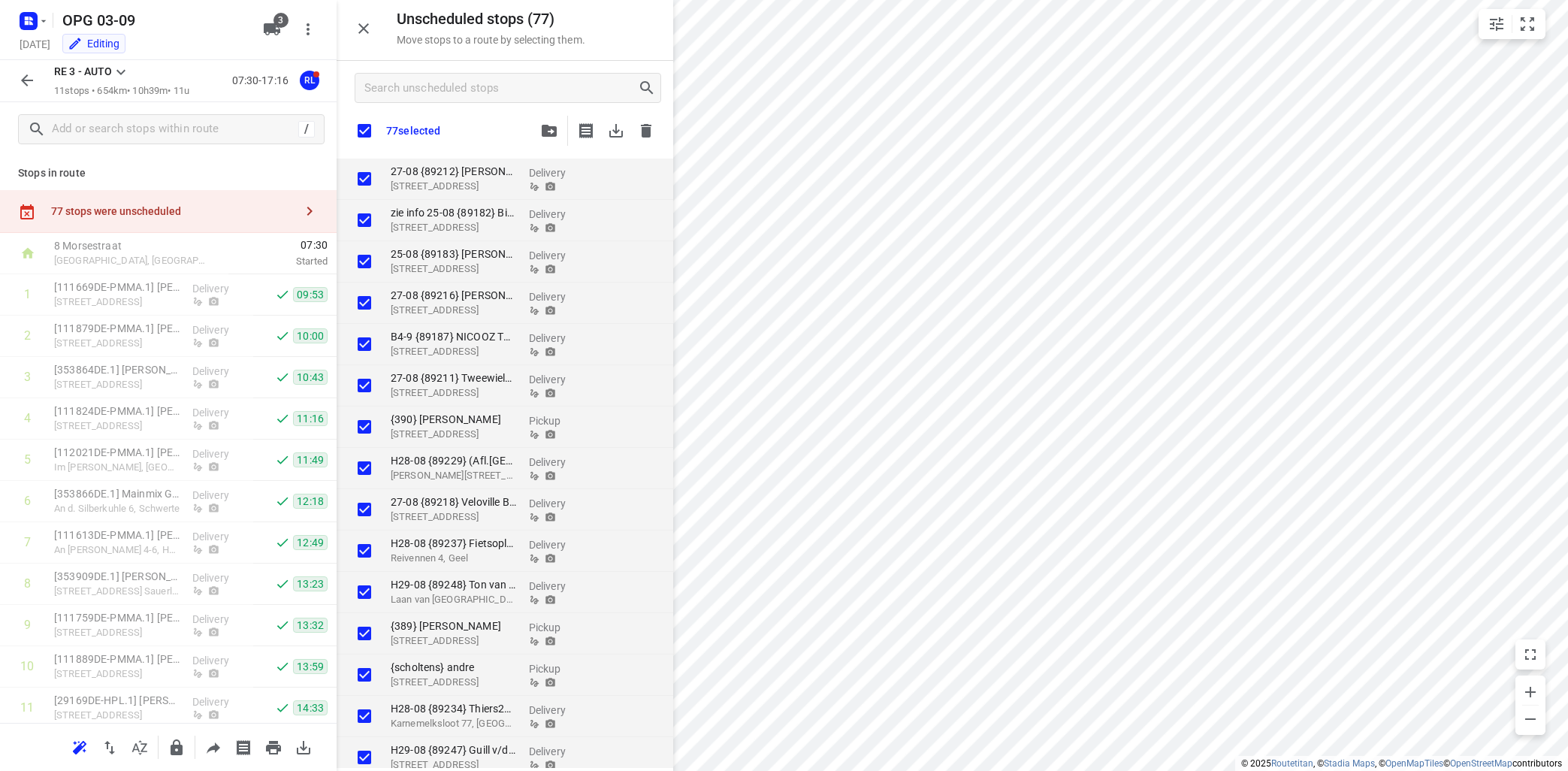
checkbox input "true"
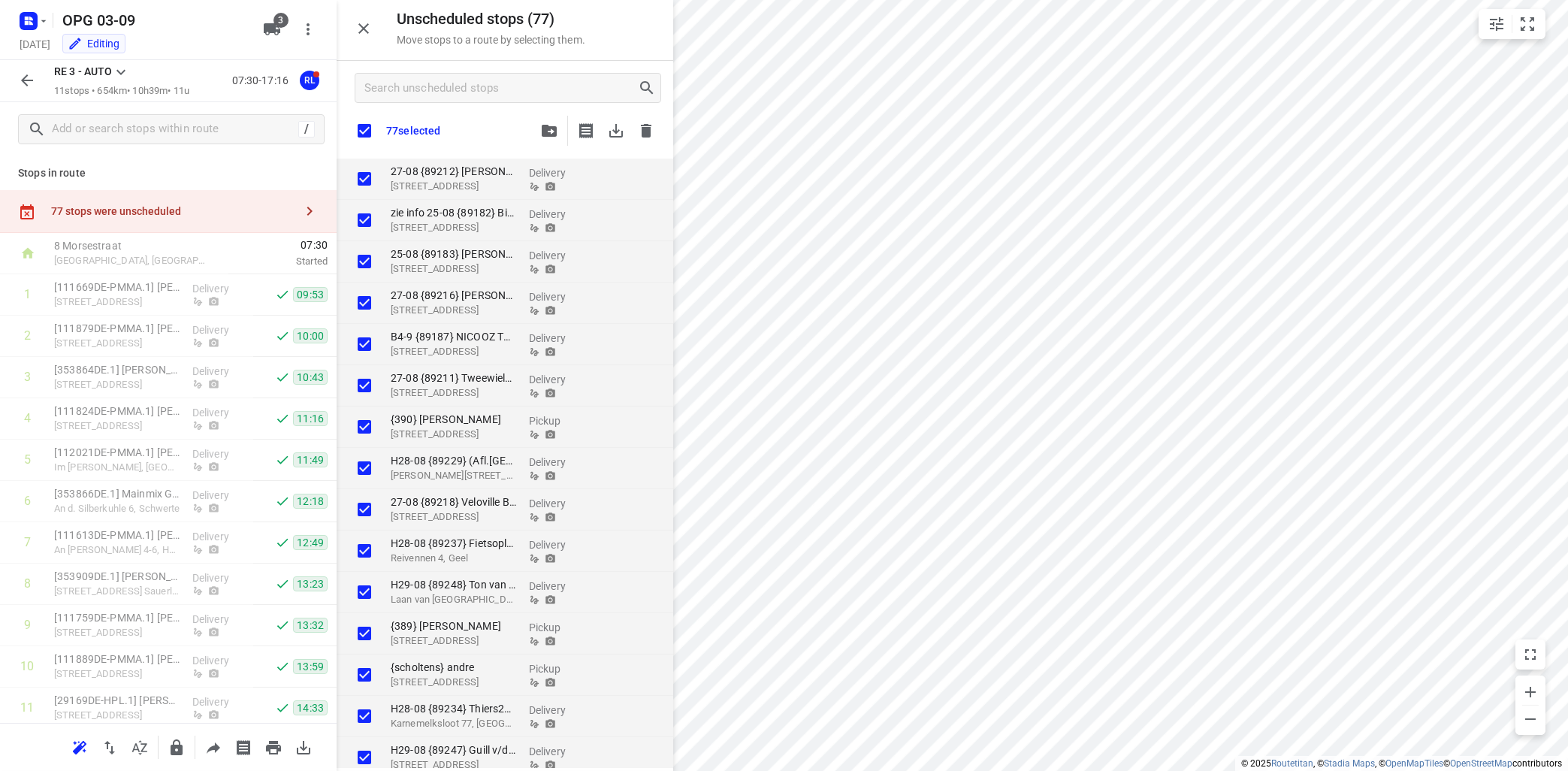
checkbox input "true"
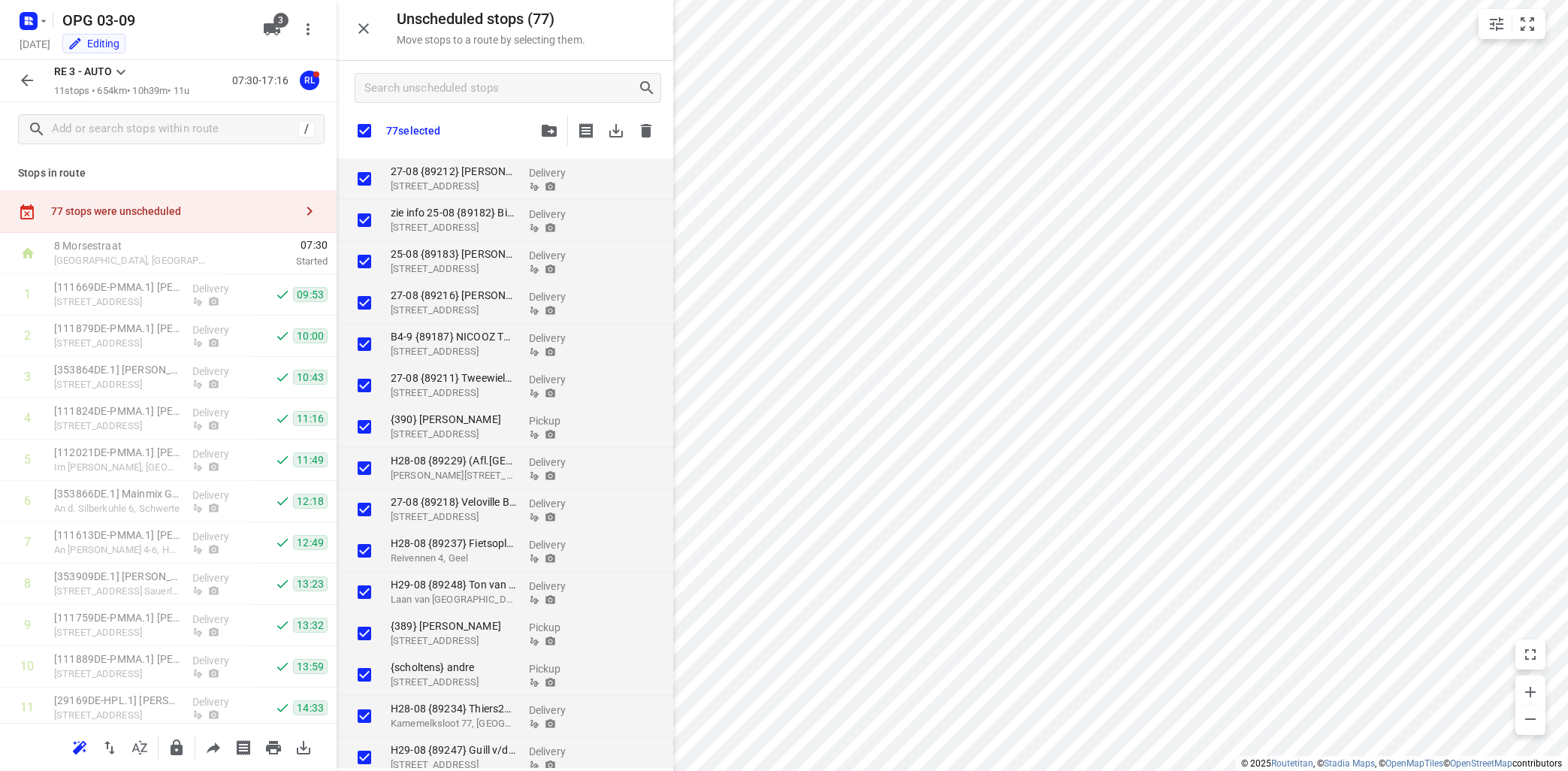
checkbox input "true"
click at [617, 134] on icon "button" at bounding box center [615, 131] width 18 height 18
checkbox input "true"
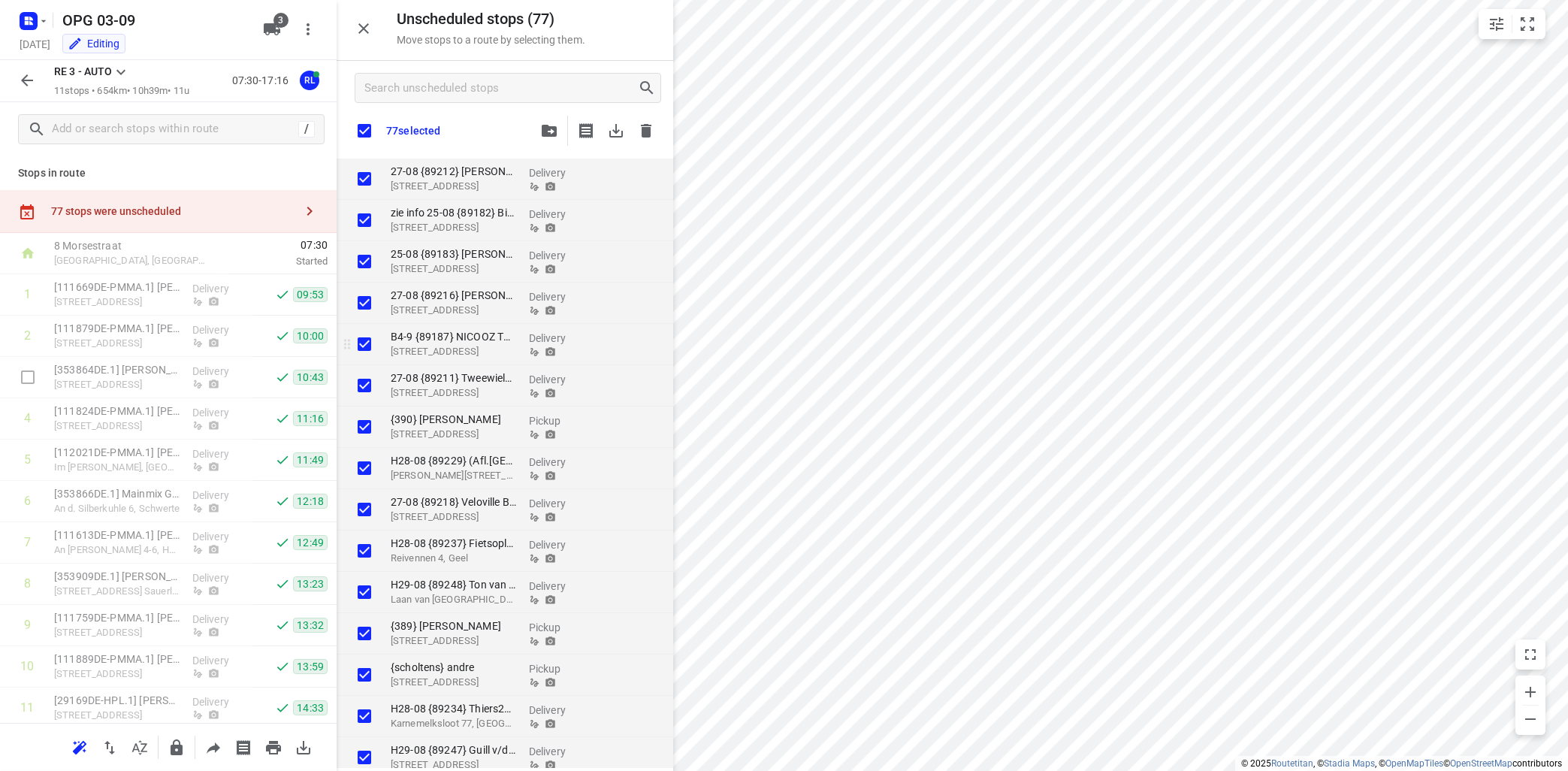
checkbox input "true"
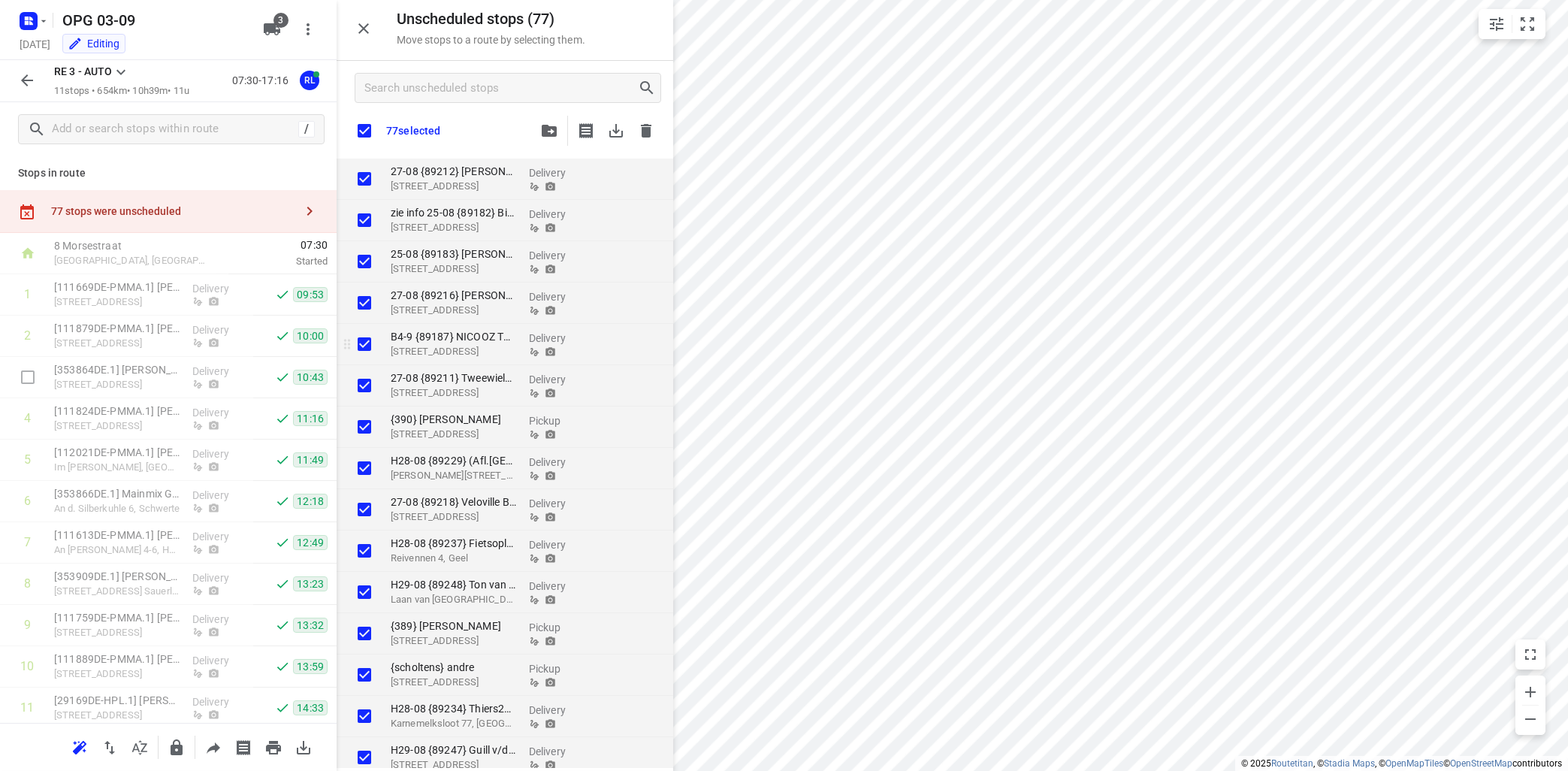
checkbox input "true"
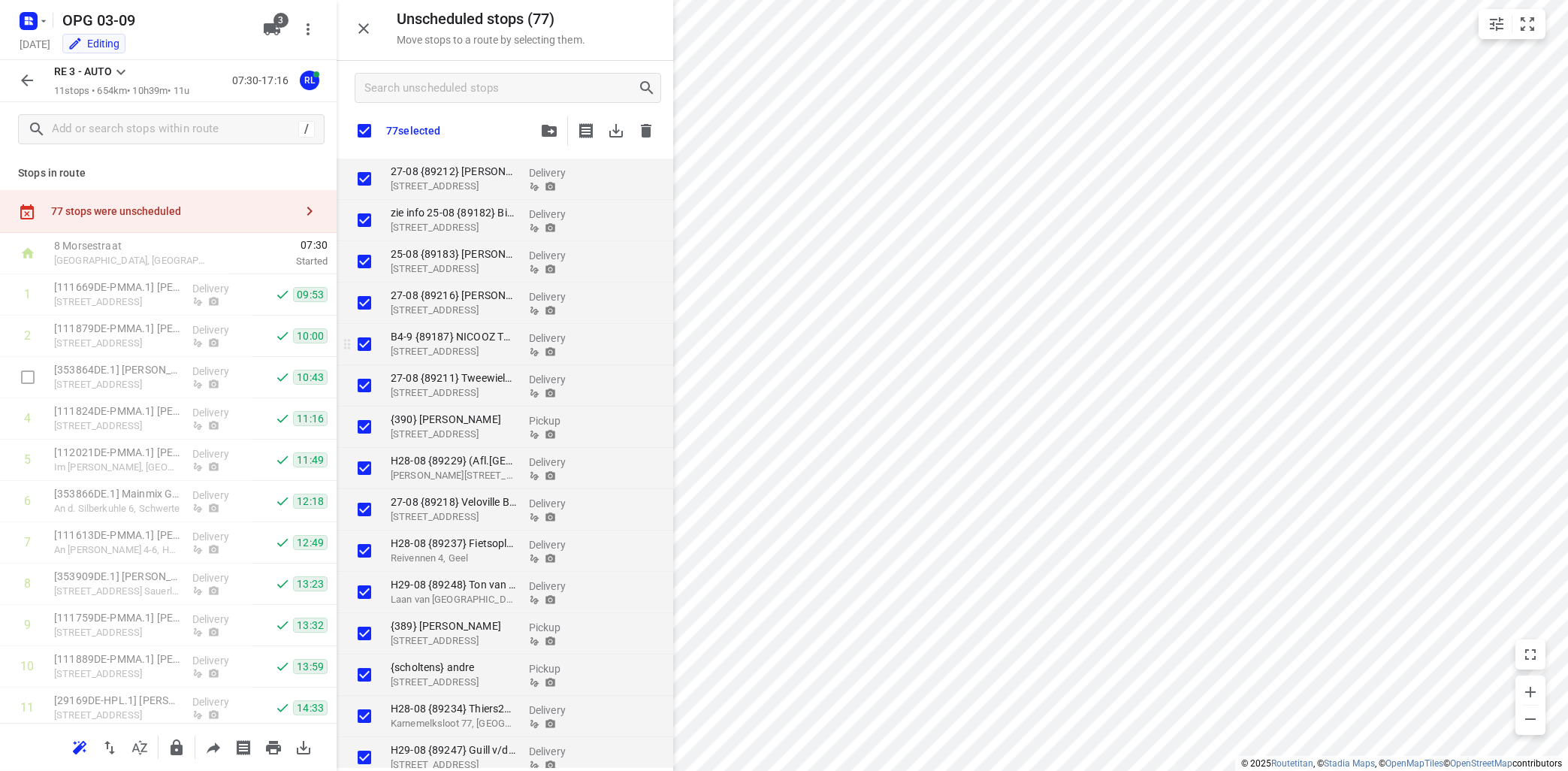
checkbox input "true"
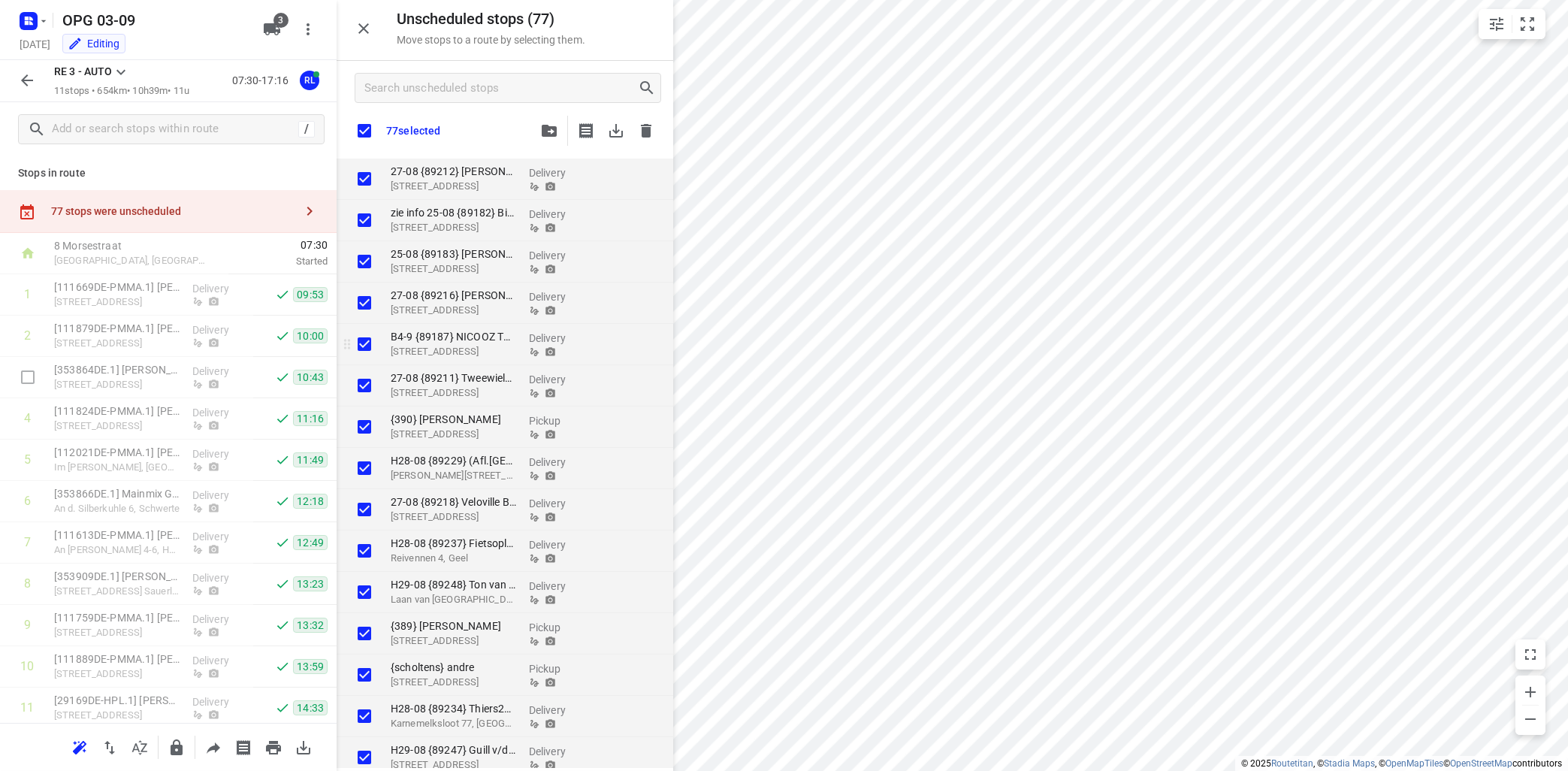
checkbox input "true"
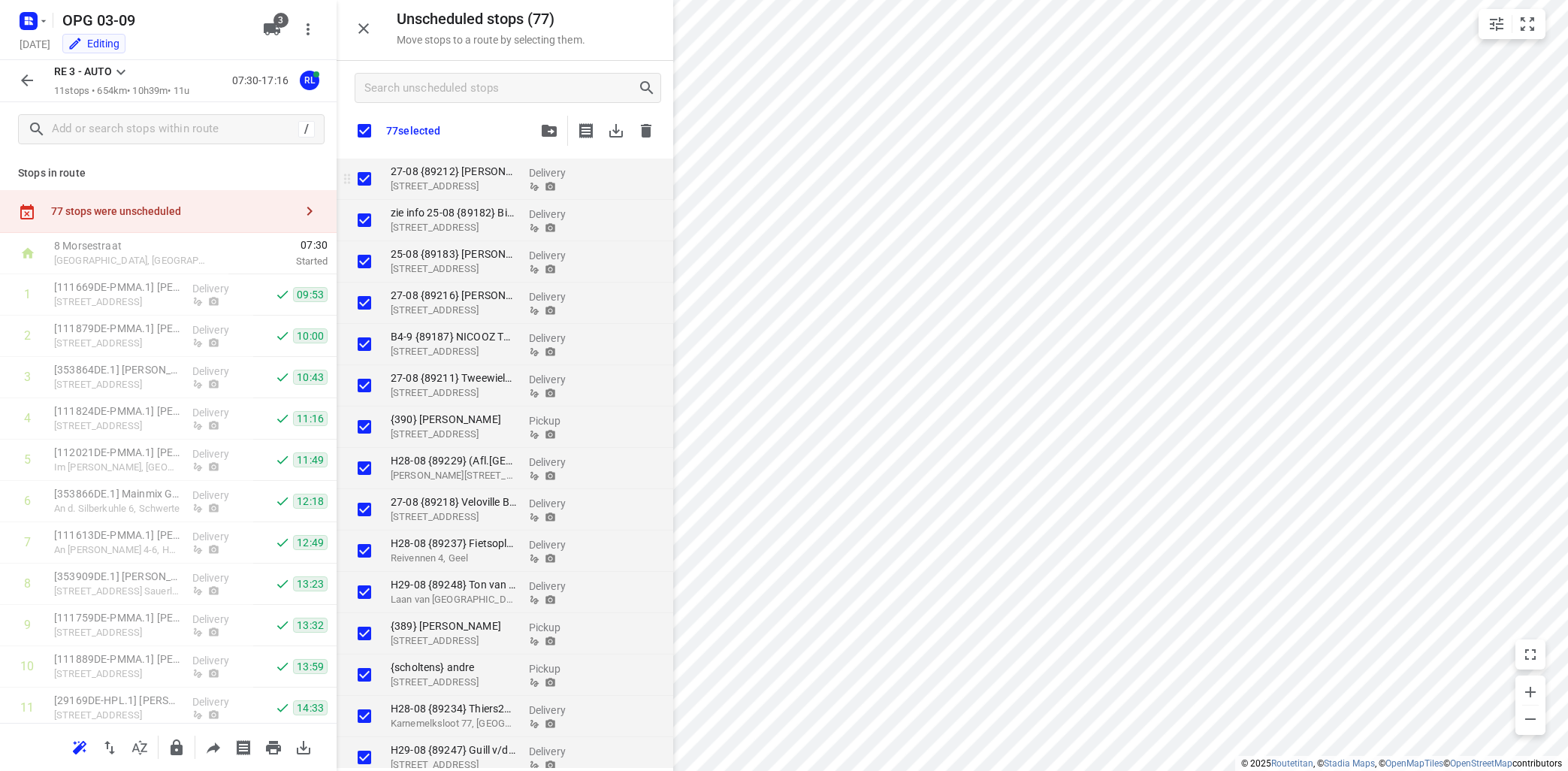
checkbox input "true"
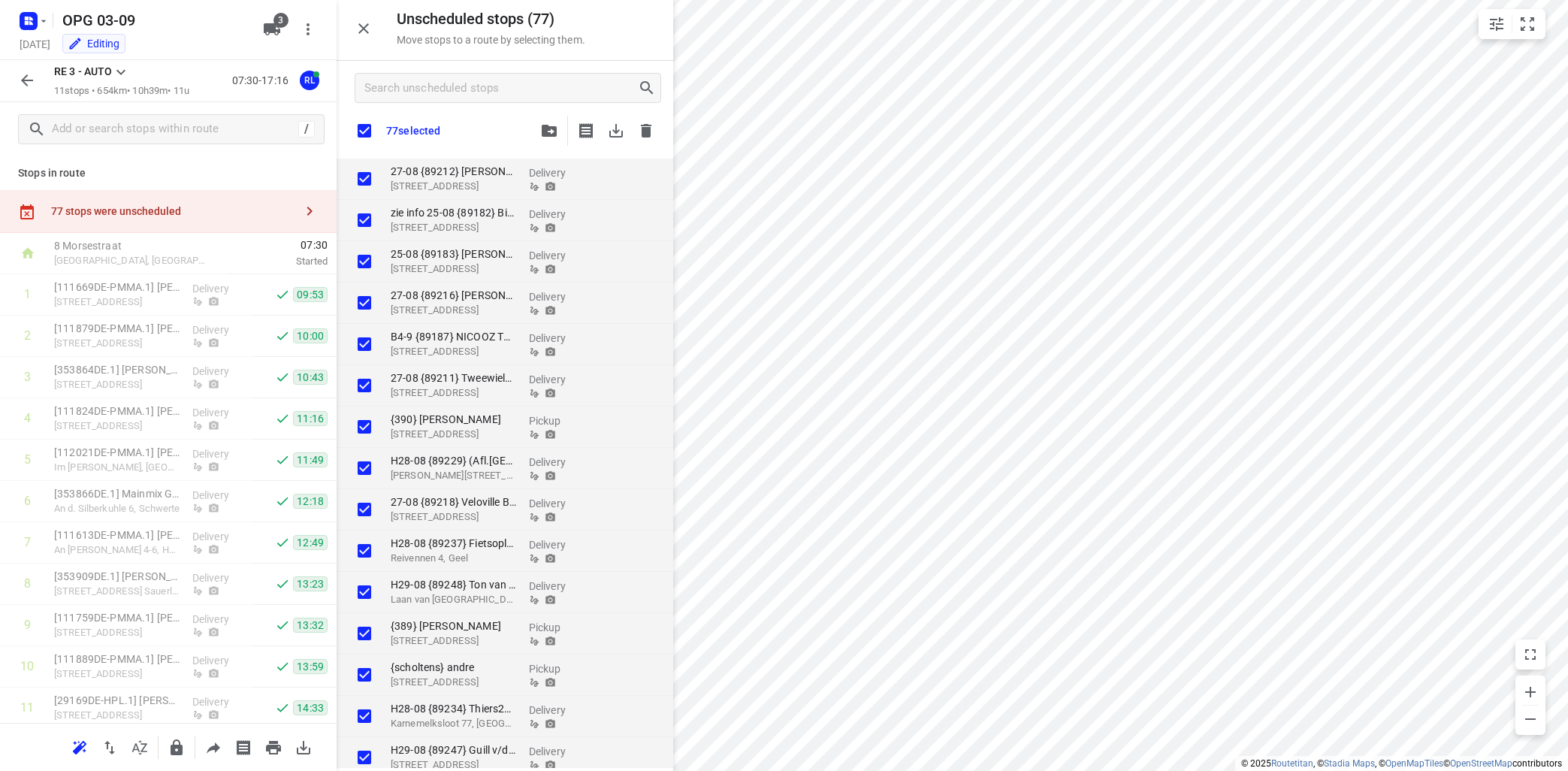
checkbox input "true"
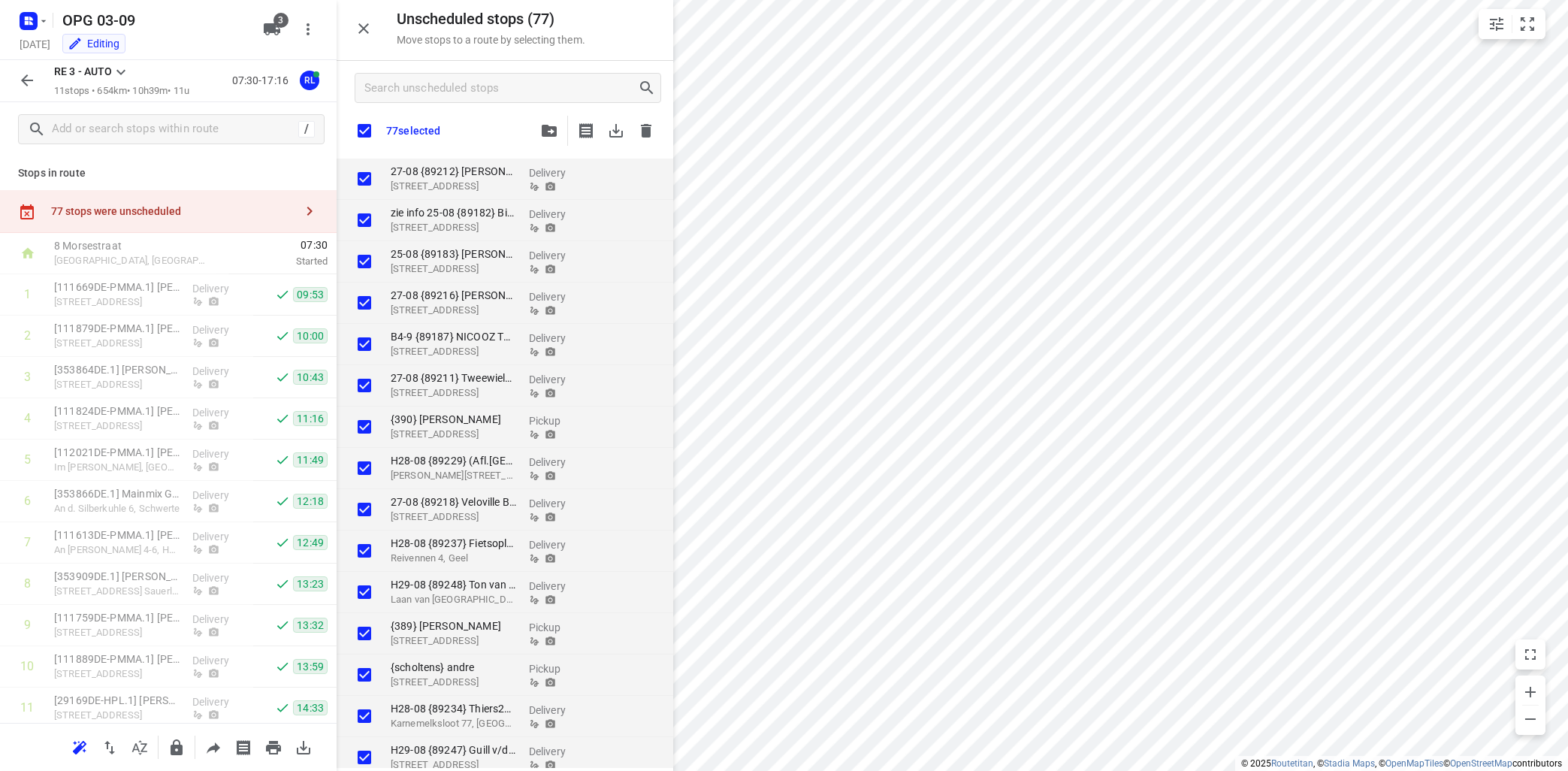
checkbox input "true"
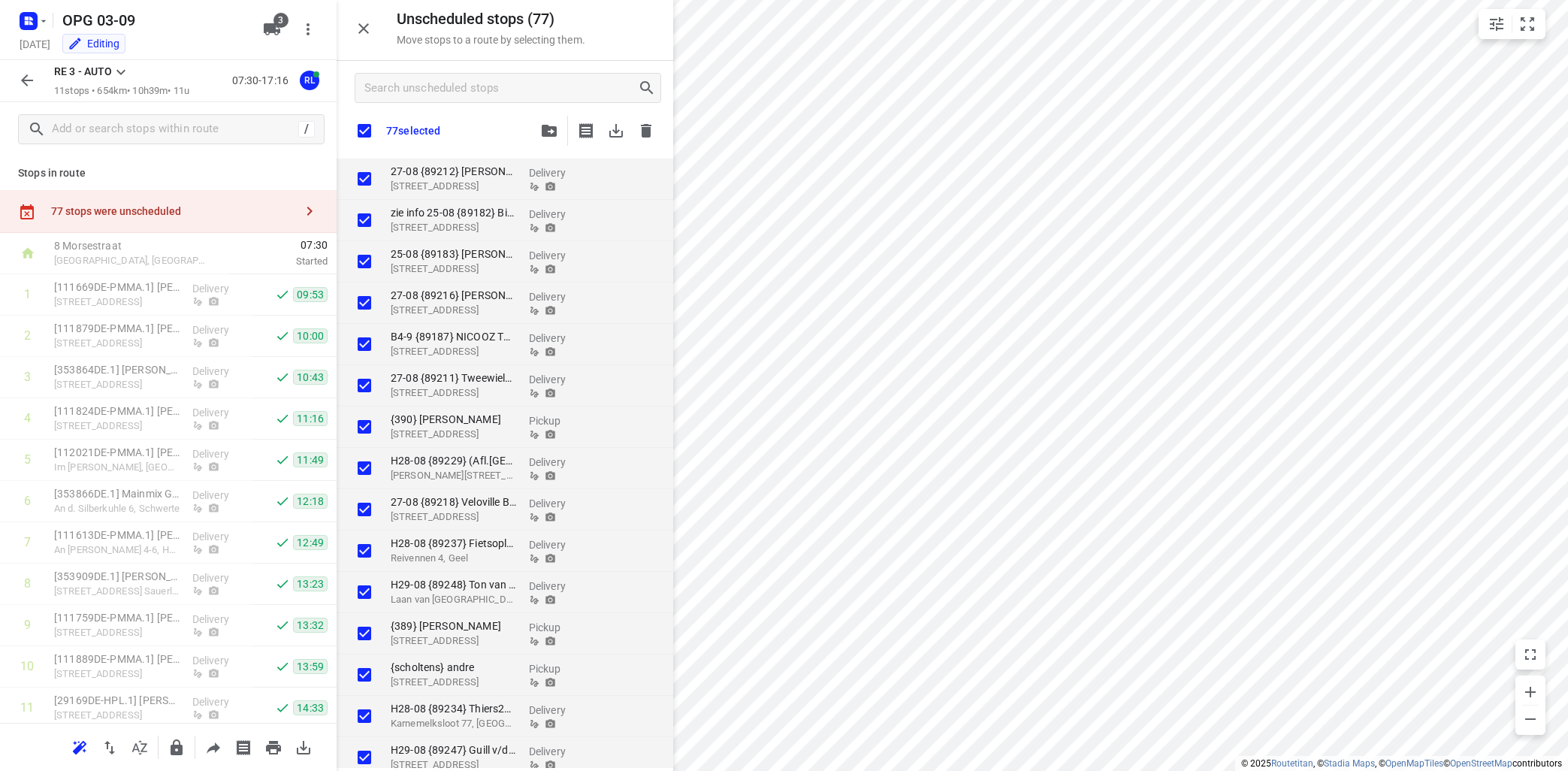
checkbox input "true"
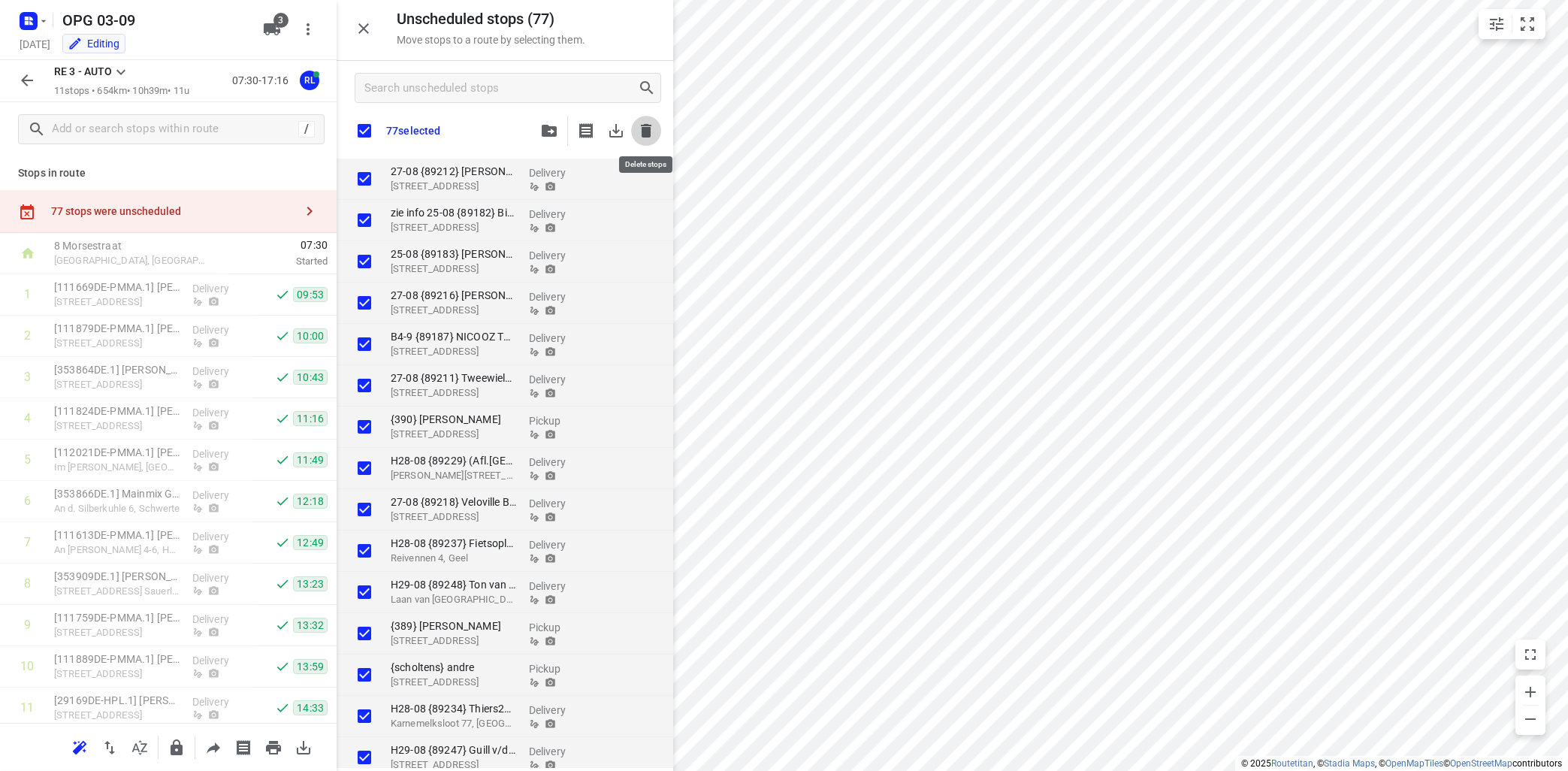
click at [645, 128] on icon "button" at bounding box center [645, 131] width 18 height 18
checkbox input "true"
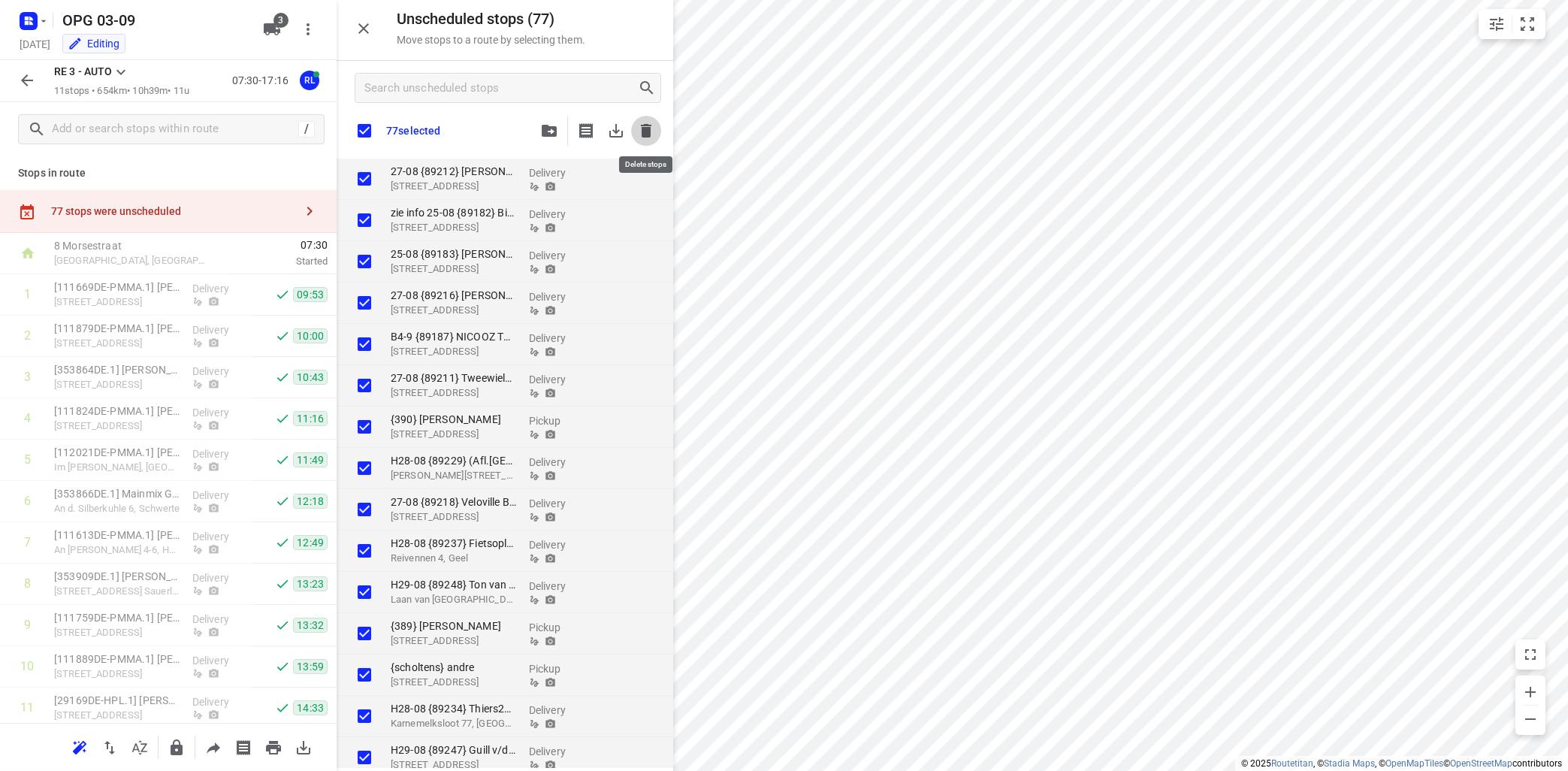
checkbox input "true"
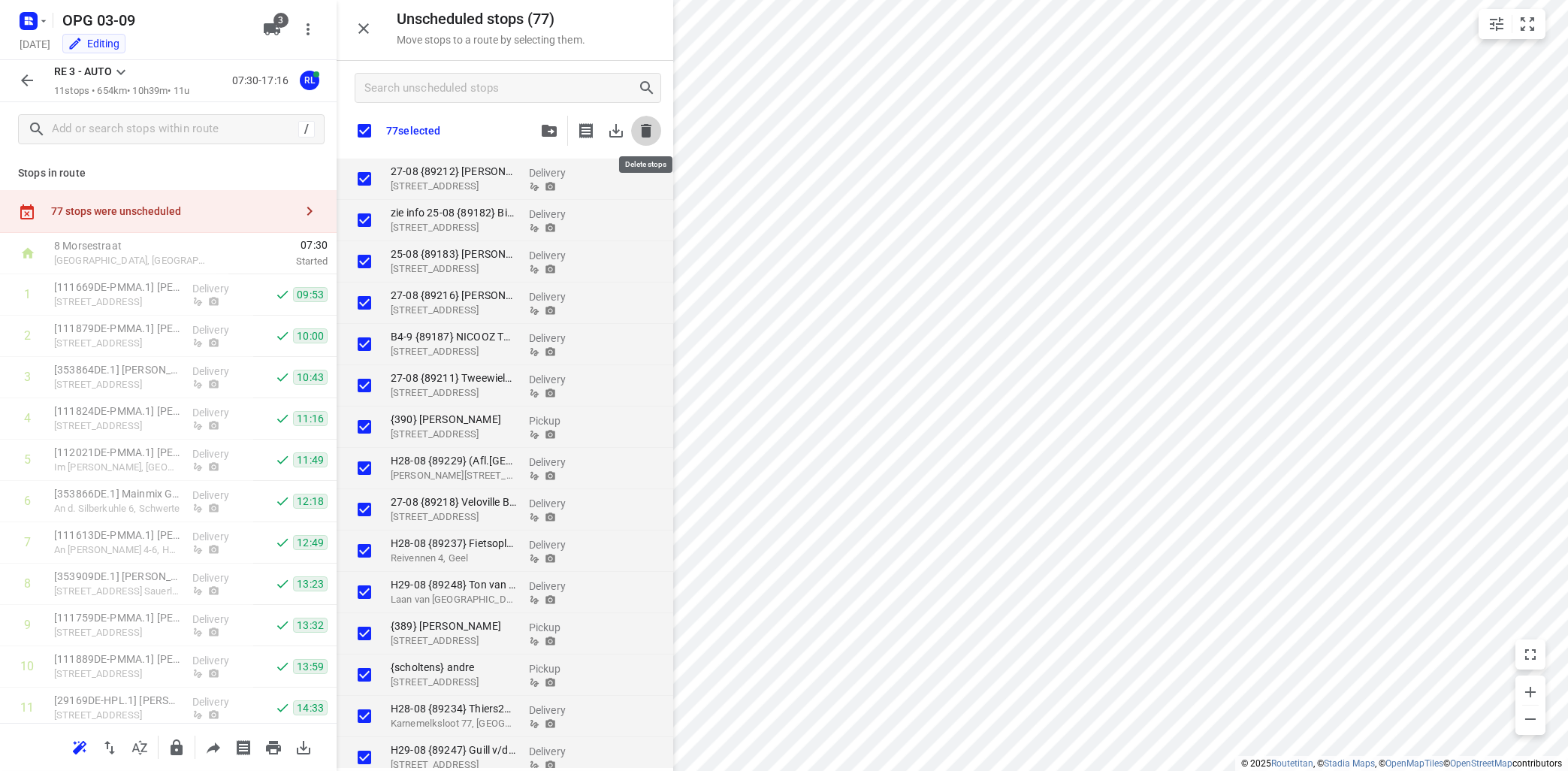
checkbox input "true"
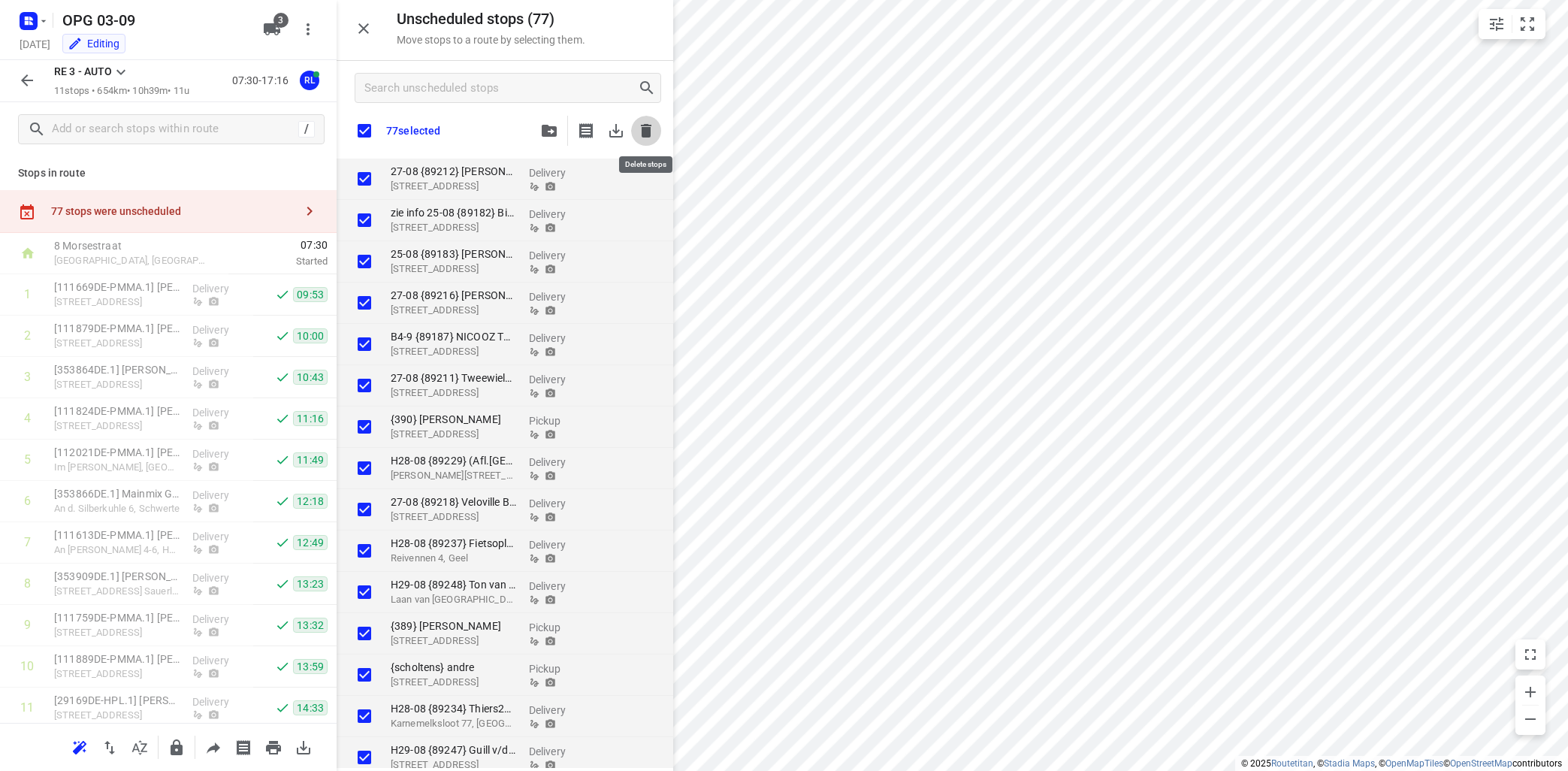
checkbox input "true"
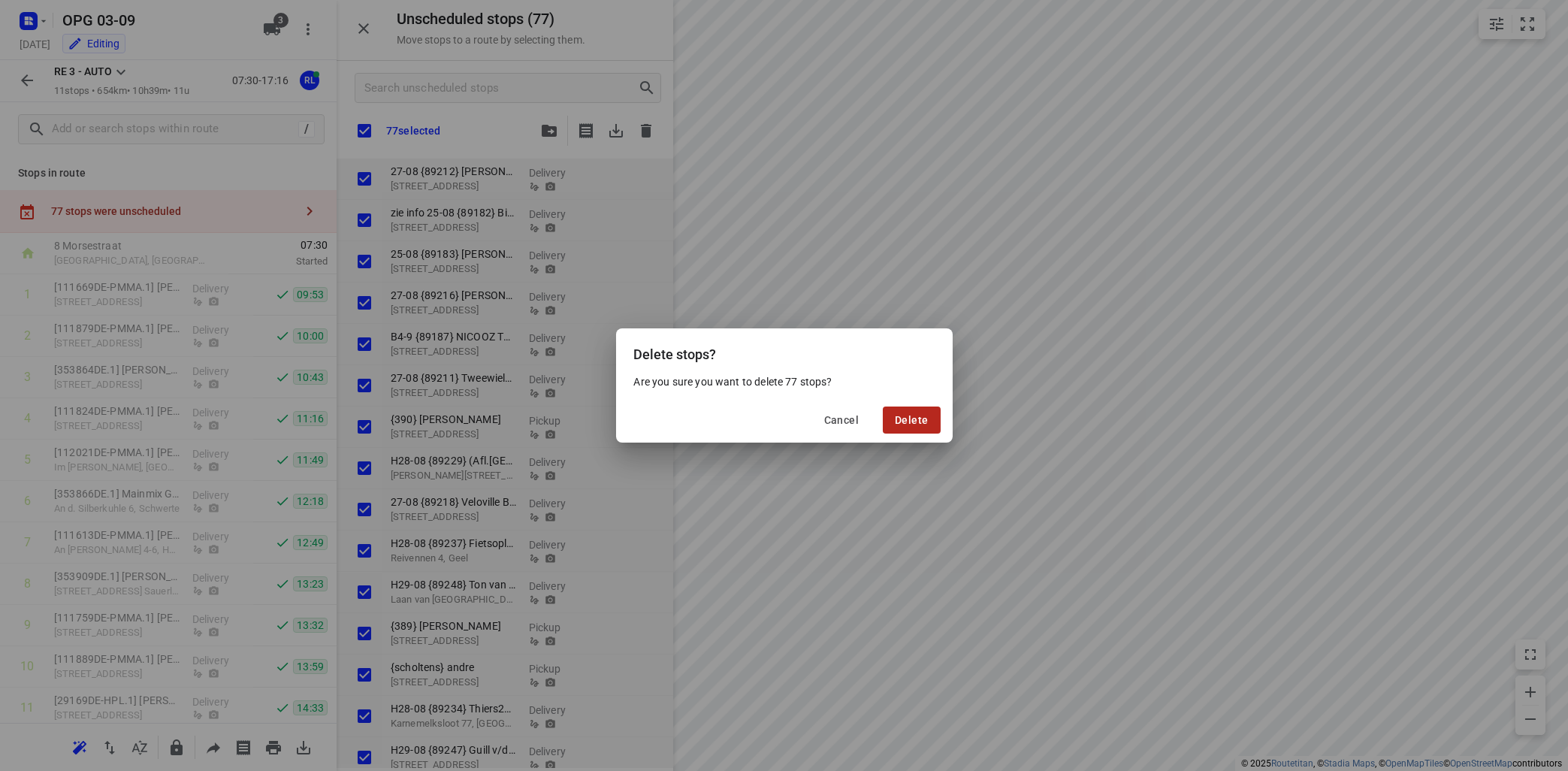
click at [931, 416] on button "Delete" at bounding box center [911, 420] width 58 height 27
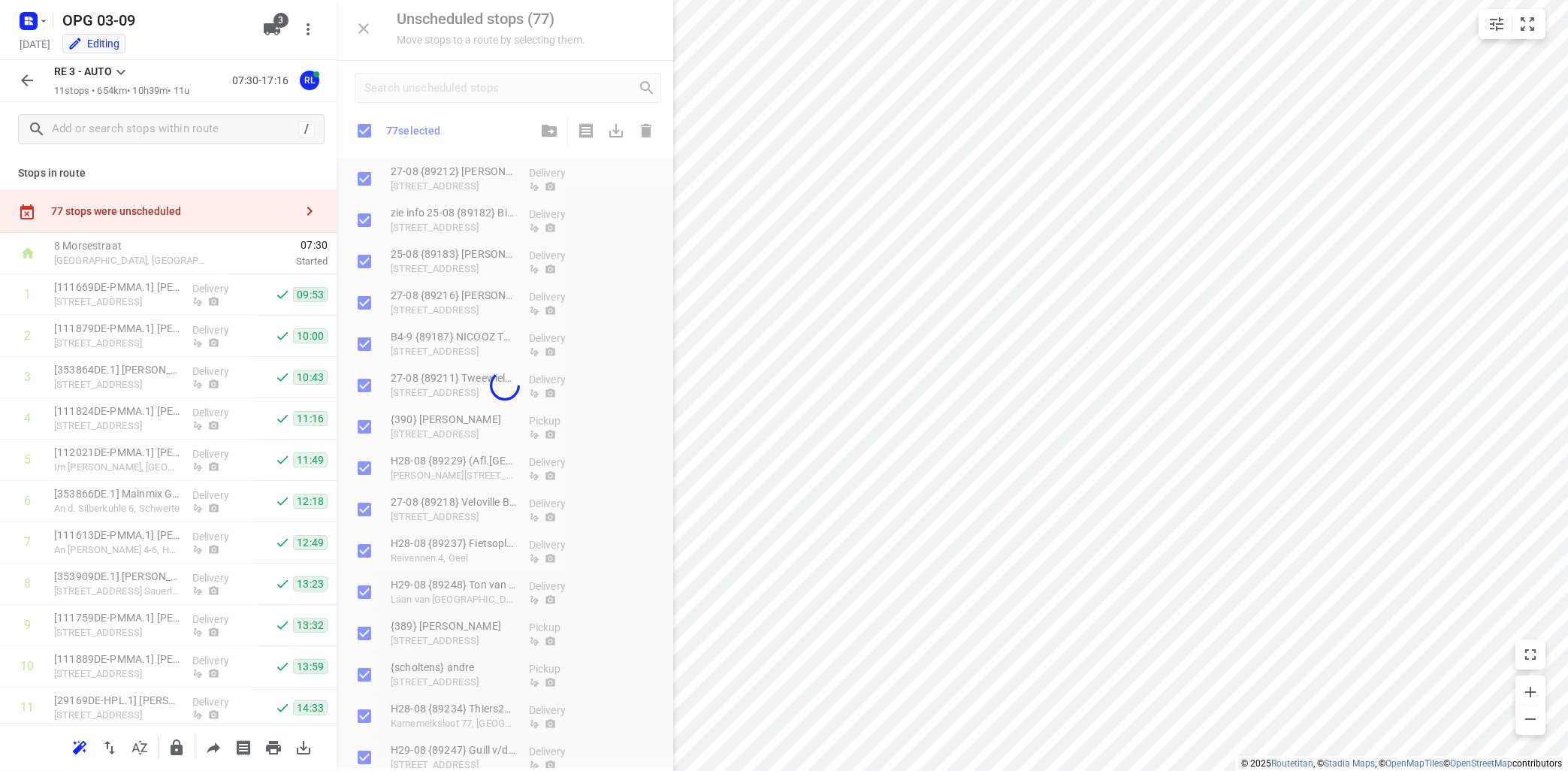
checkbox input "true"
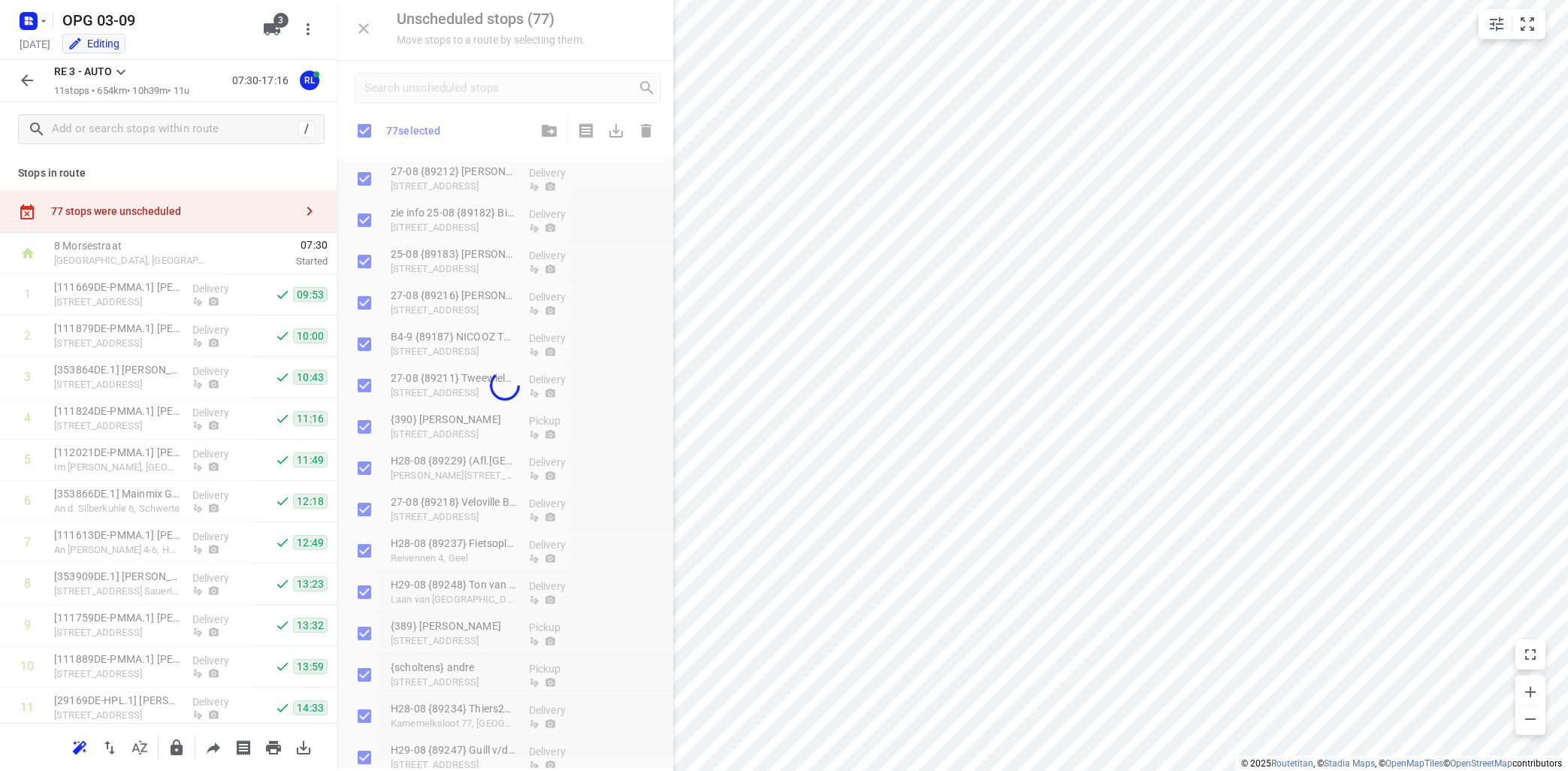
checkbox input "true"
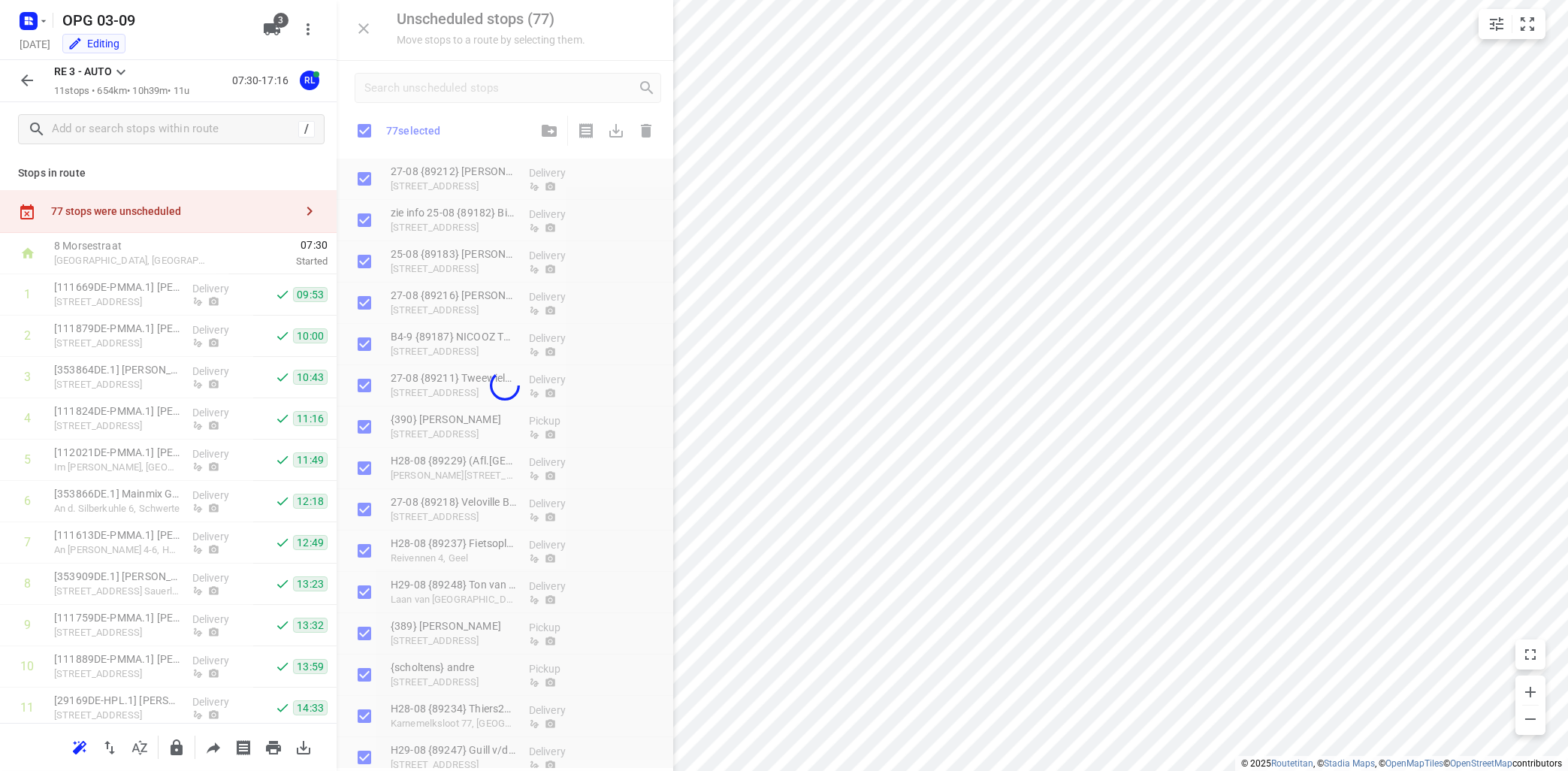
checkbox input "true"
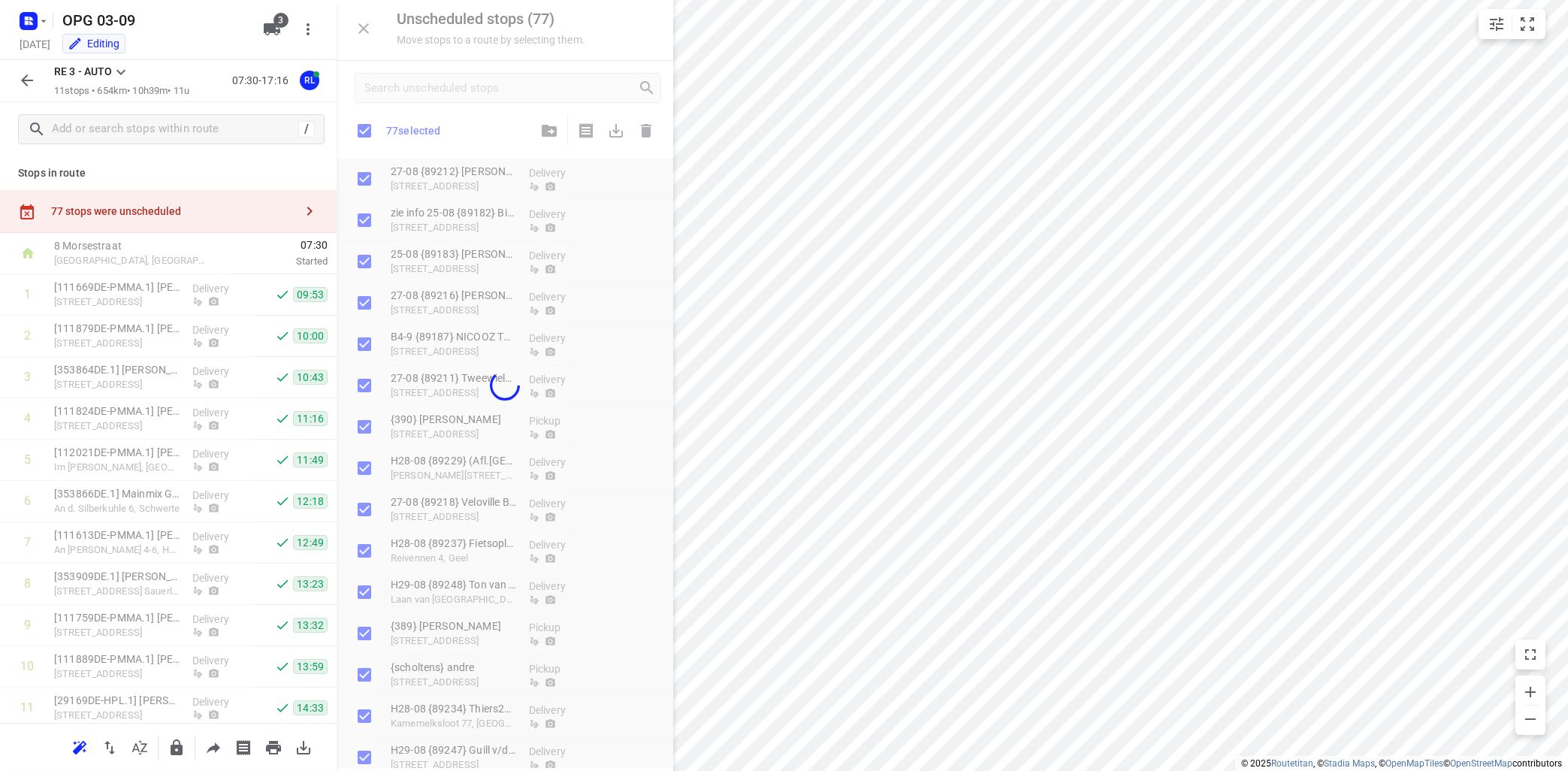
checkbox input "true"
click at [45, 21] on icon "button" at bounding box center [44, 21] width 5 height 3
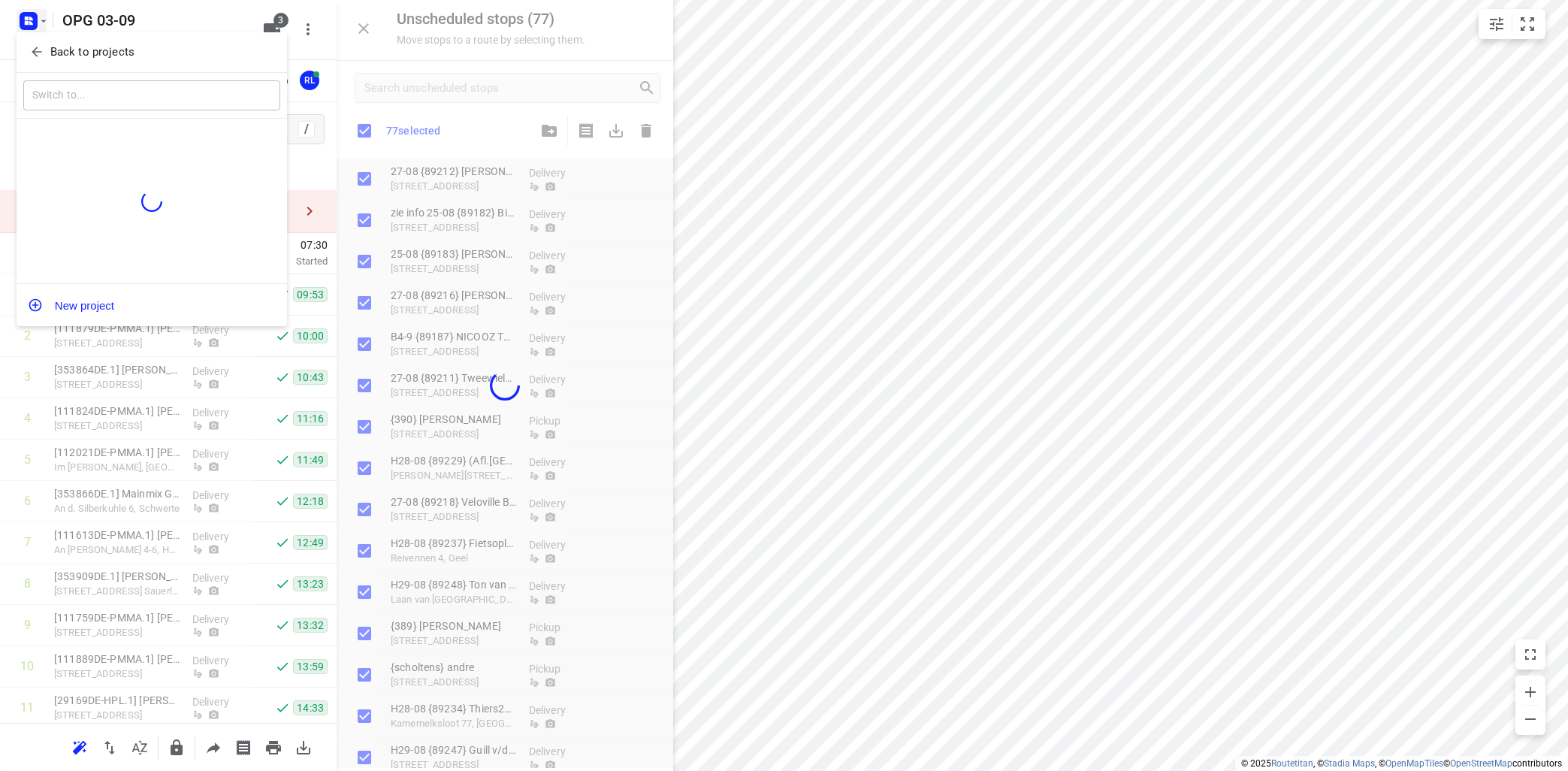
click at [72, 59] on p "Back to projects" at bounding box center [93, 52] width 84 height 17
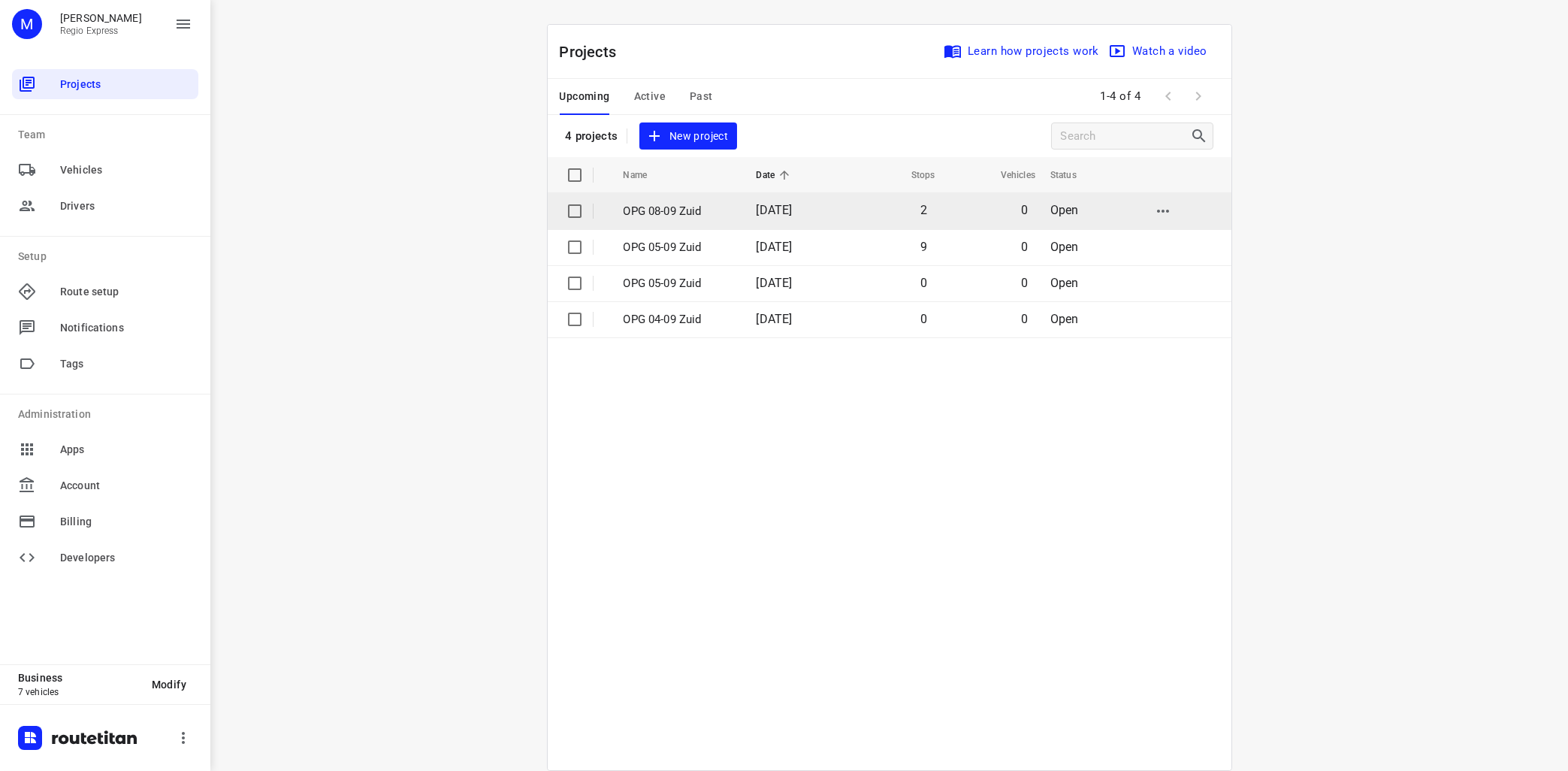
click at [661, 216] on p "OPG 08-09 Zuid" at bounding box center [678, 211] width 111 height 17
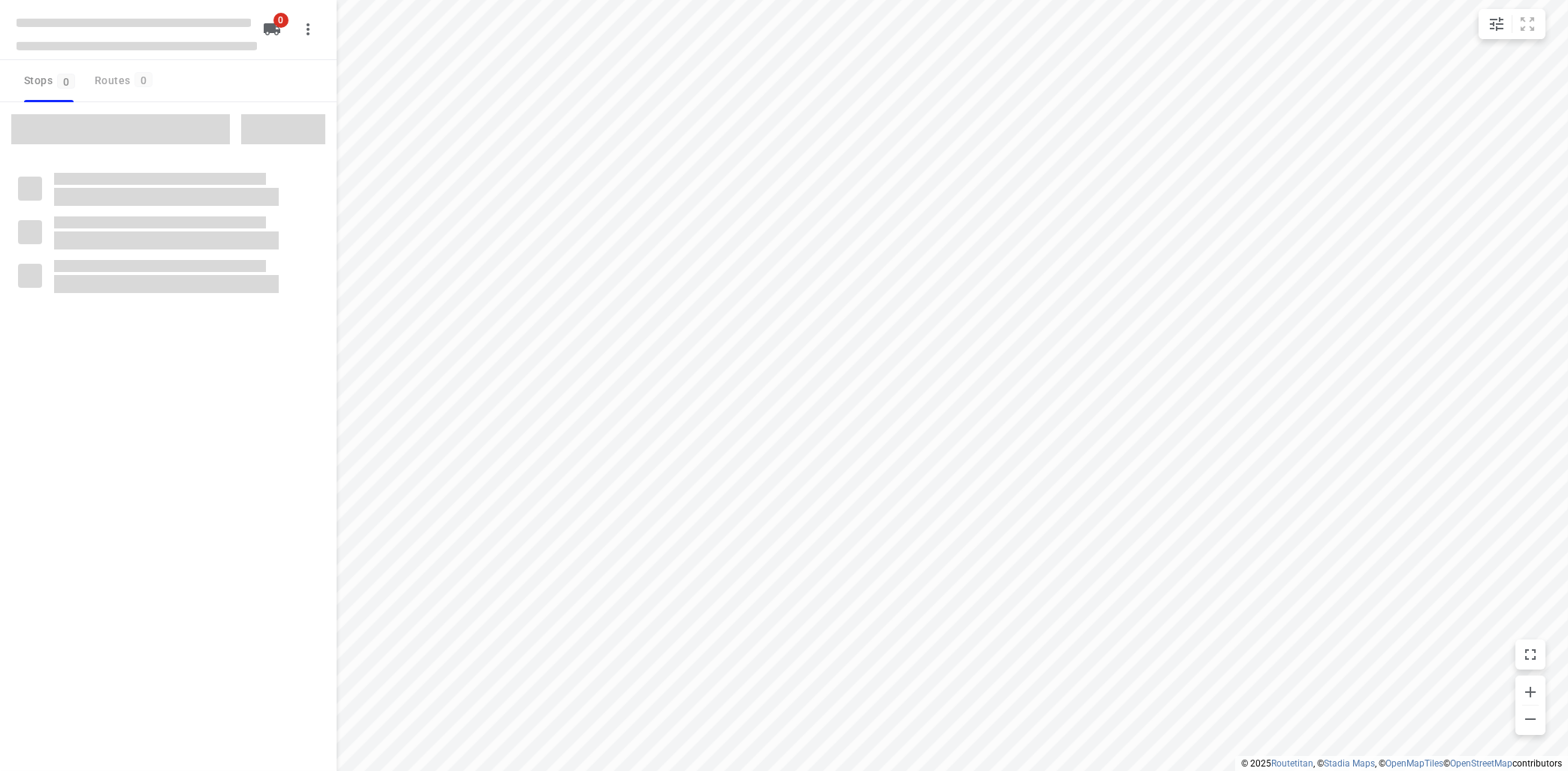
type input "distance"
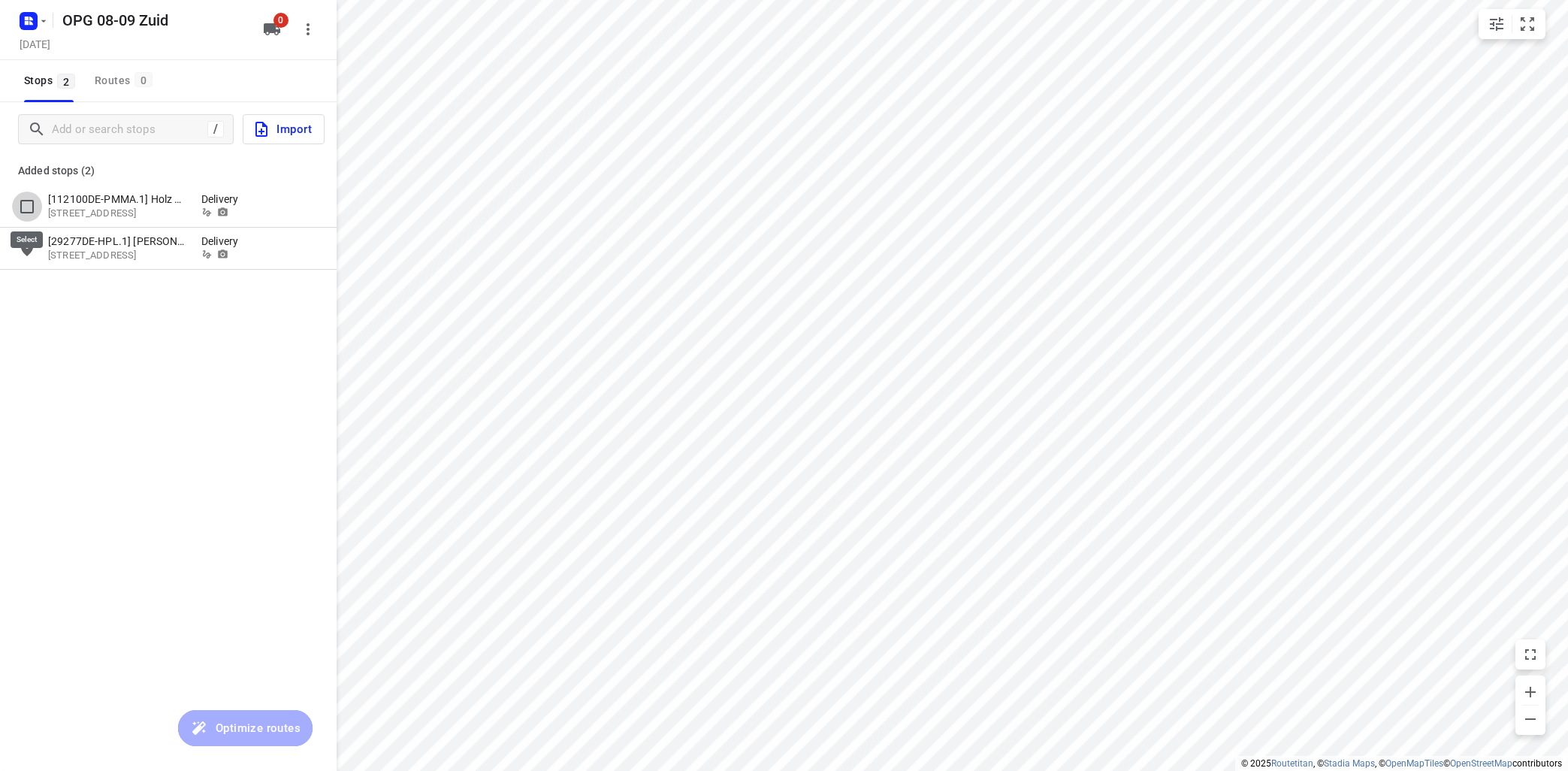
drag, startPoint x: 29, startPoint y: 207, endPoint x: 27, endPoint y: 222, distance: 15.1
click at [28, 206] on input "grid" at bounding box center [27, 206] width 30 height 30
checkbox input "true"
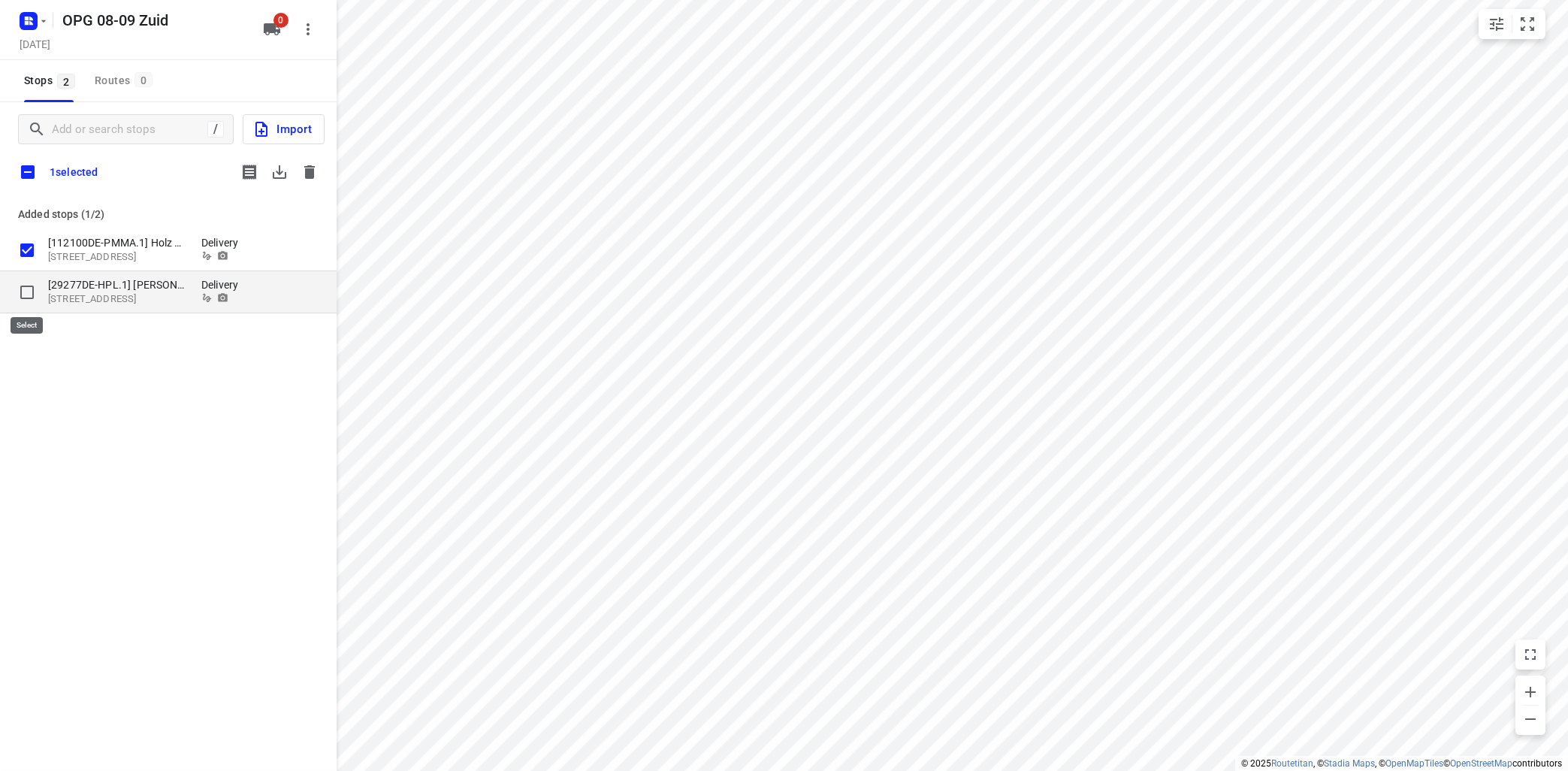
click at [30, 296] on input "grid" at bounding box center [27, 292] width 30 height 30
checkbox input "true"
click at [280, 178] on icon "button" at bounding box center [280, 173] width 14 height 14
click at [315, 172] on icon "button" at bounding box center [309, 172] width 18 height 18
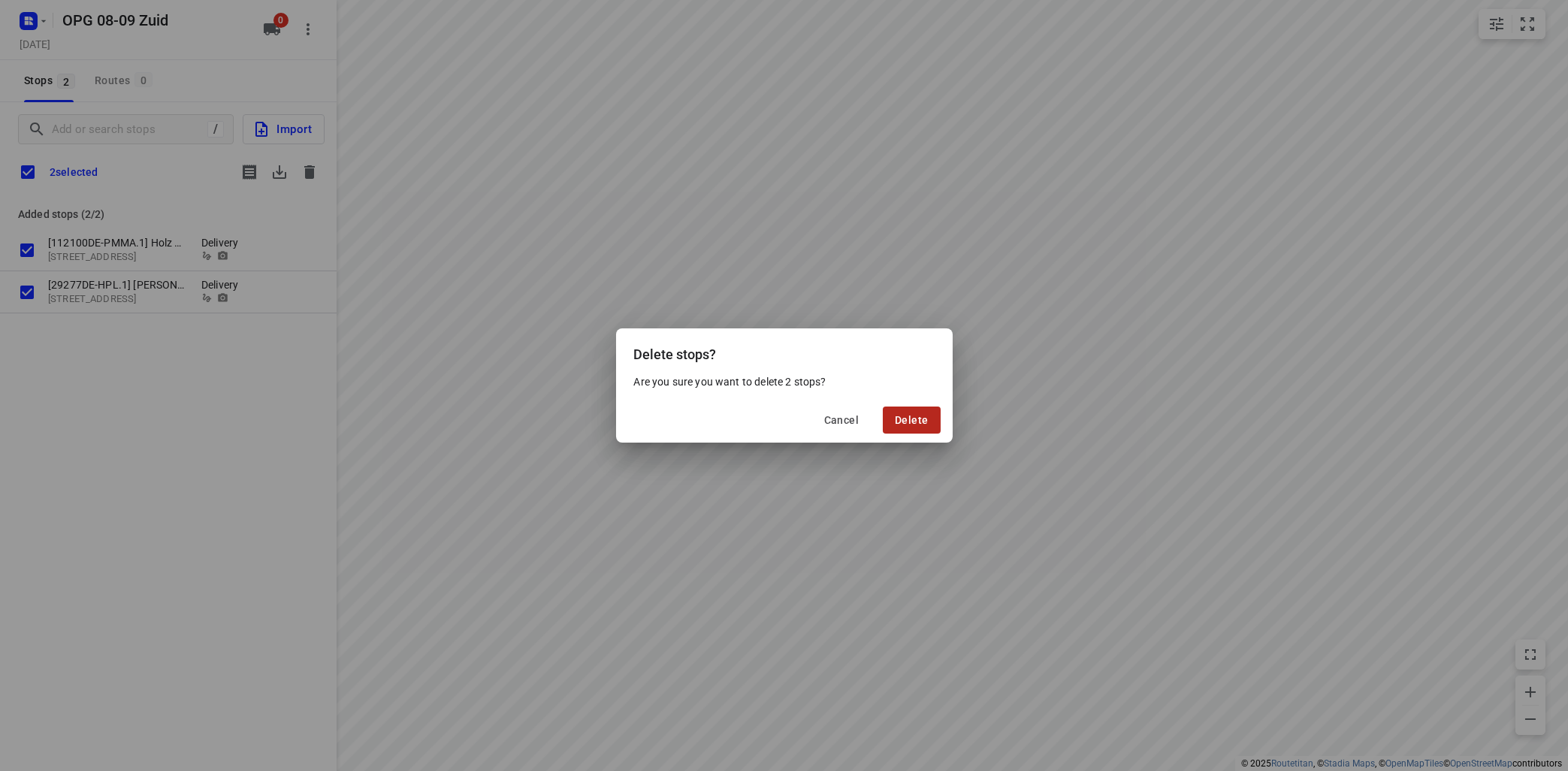
click at [932, 416] on button "Delete" at bounding box center [911, 420] width 58 height 27
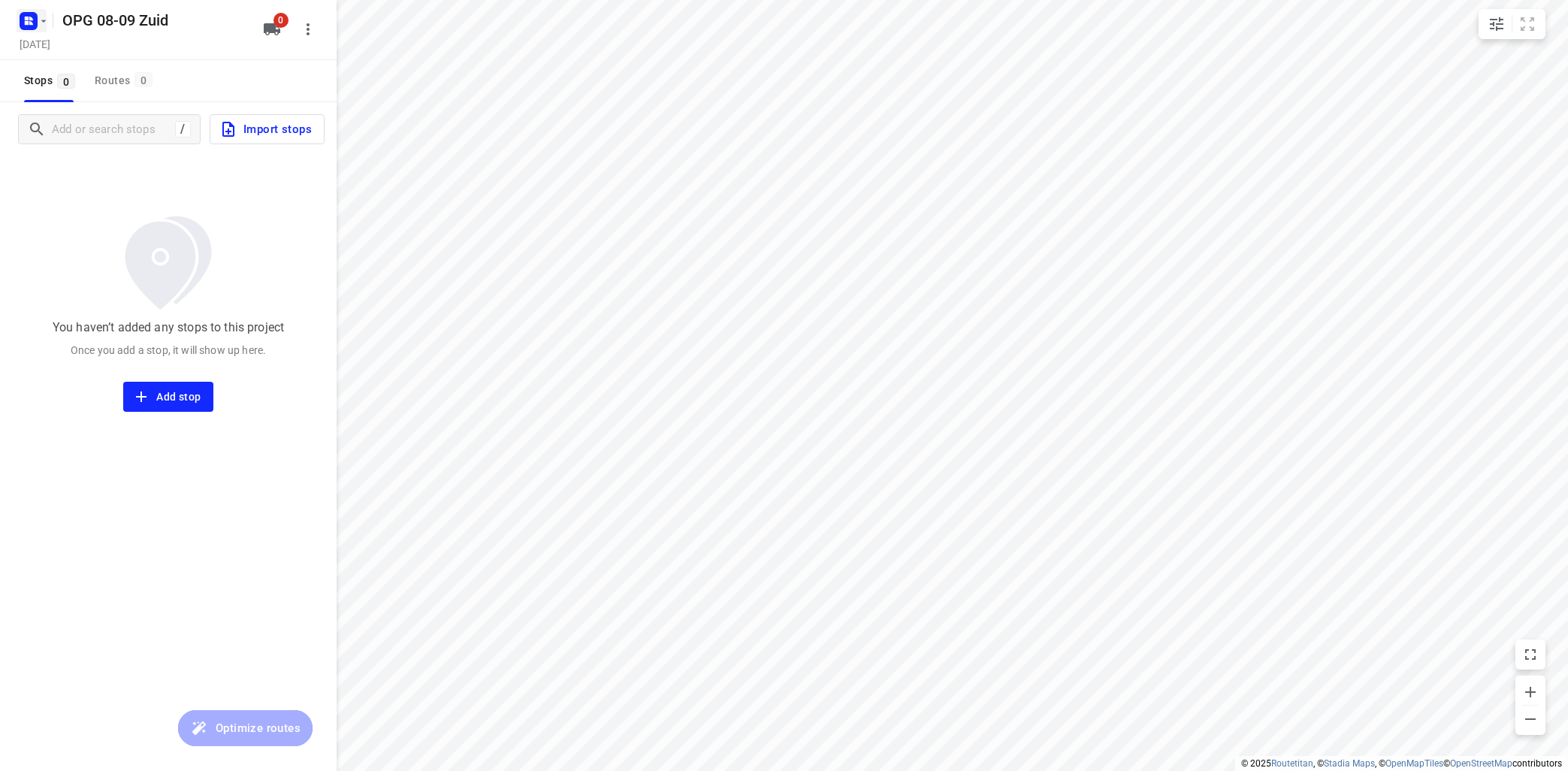
click at [45, 21] on icon "button" at bounding box center [44, 21] width 12 height 12
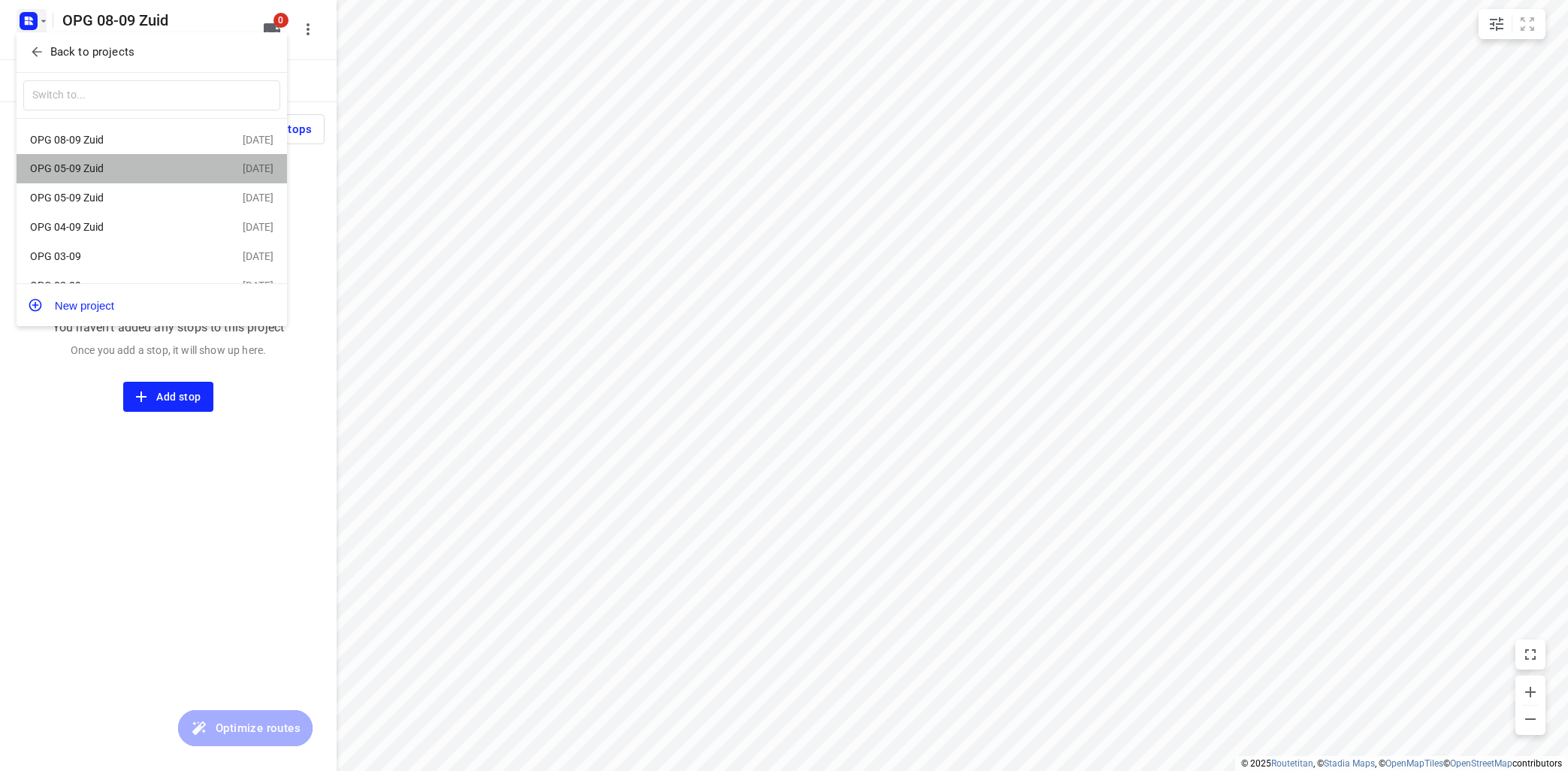
click at [82, 167] on div "OPG 05-09 Zuid" at bounding box center [116, 168] width 173 height 12
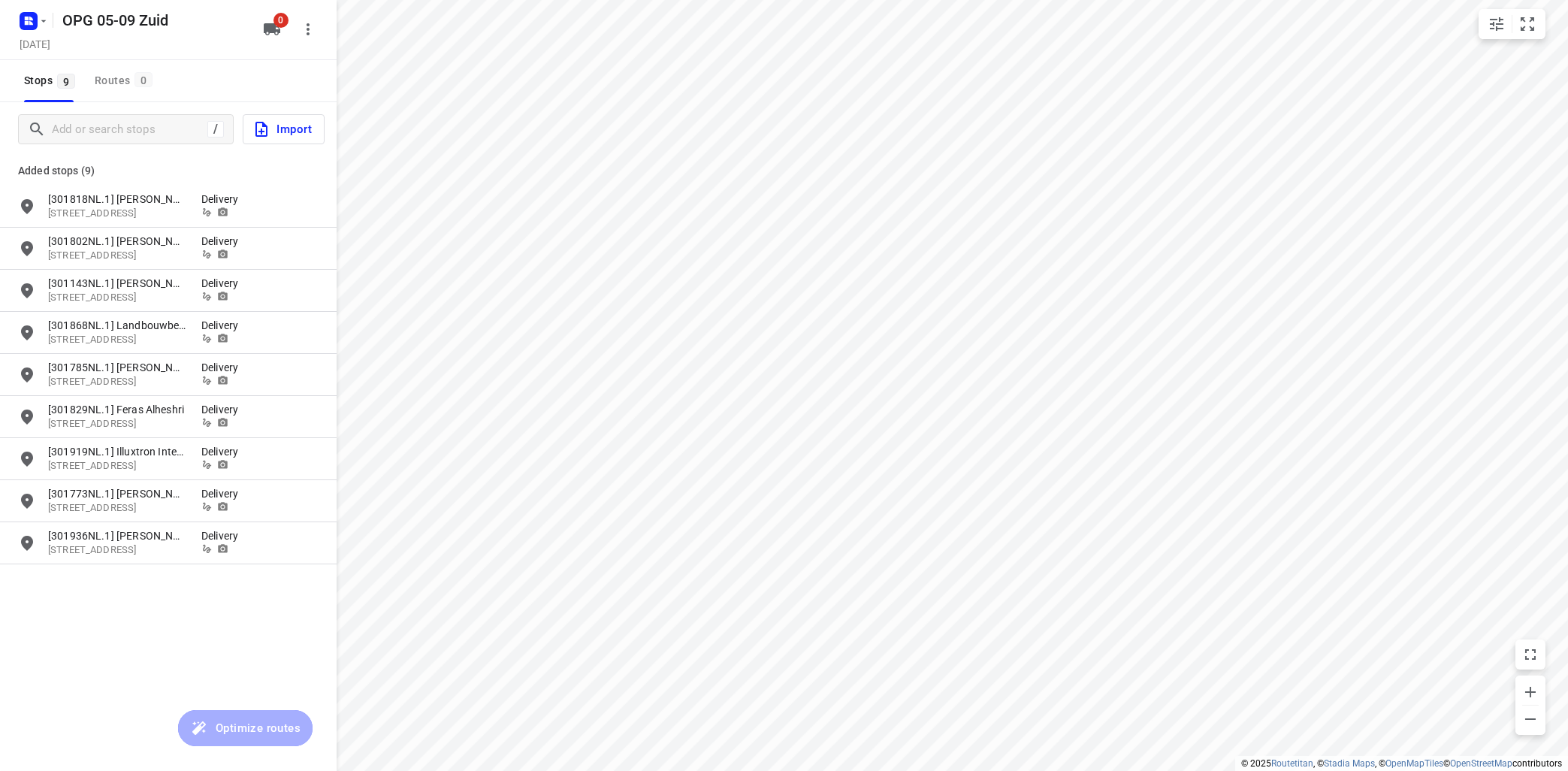
type input "distance"
click at [30, 208] on input "grid" at bounding box center [27, 206] width 30 height 30
checkbox input "true"
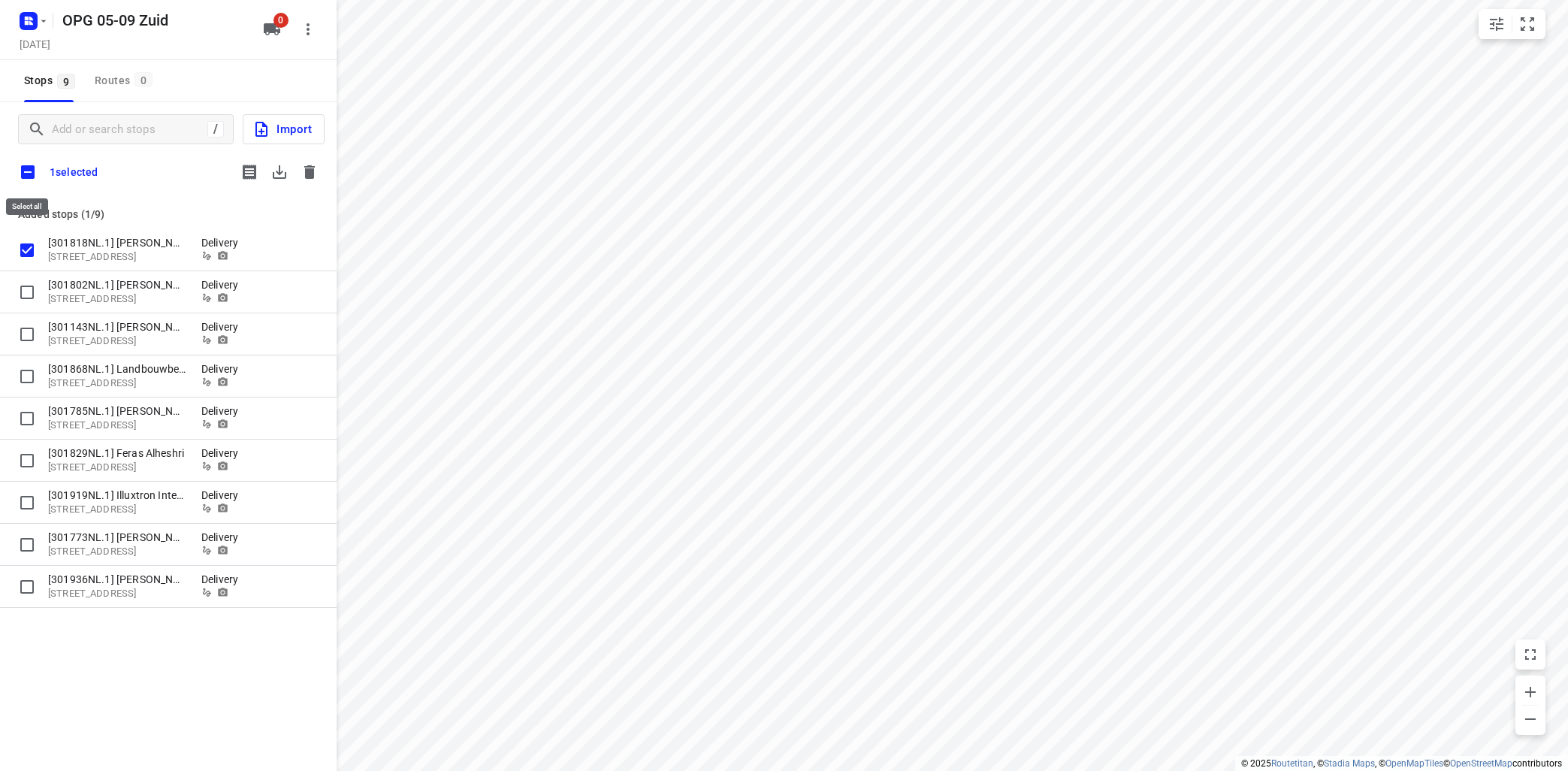
click at [24, 175] on input "checkbox" at bounding box center [27, 172] width 32 height 32
checkbox input "true"
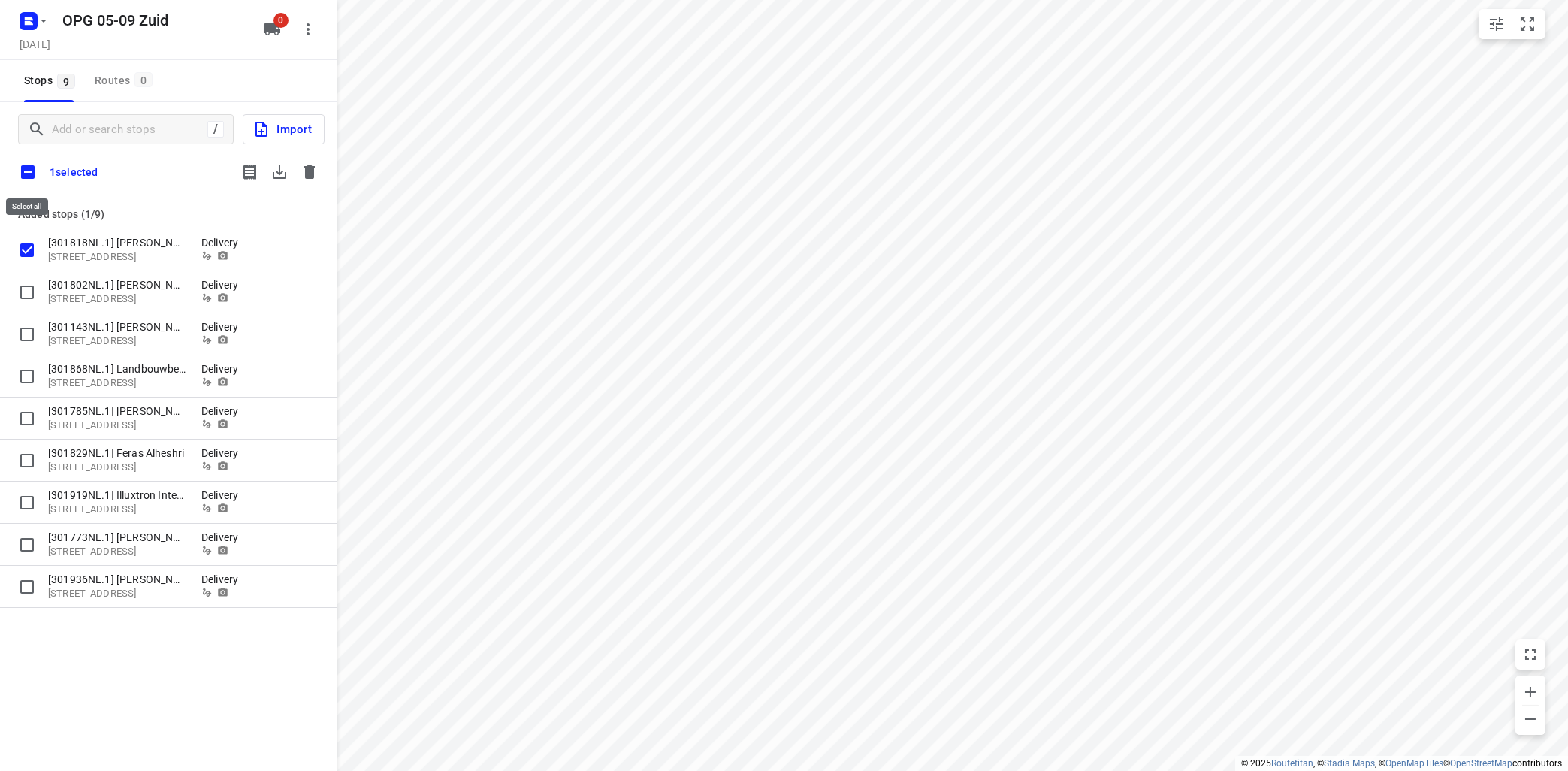
checkbox input "true"
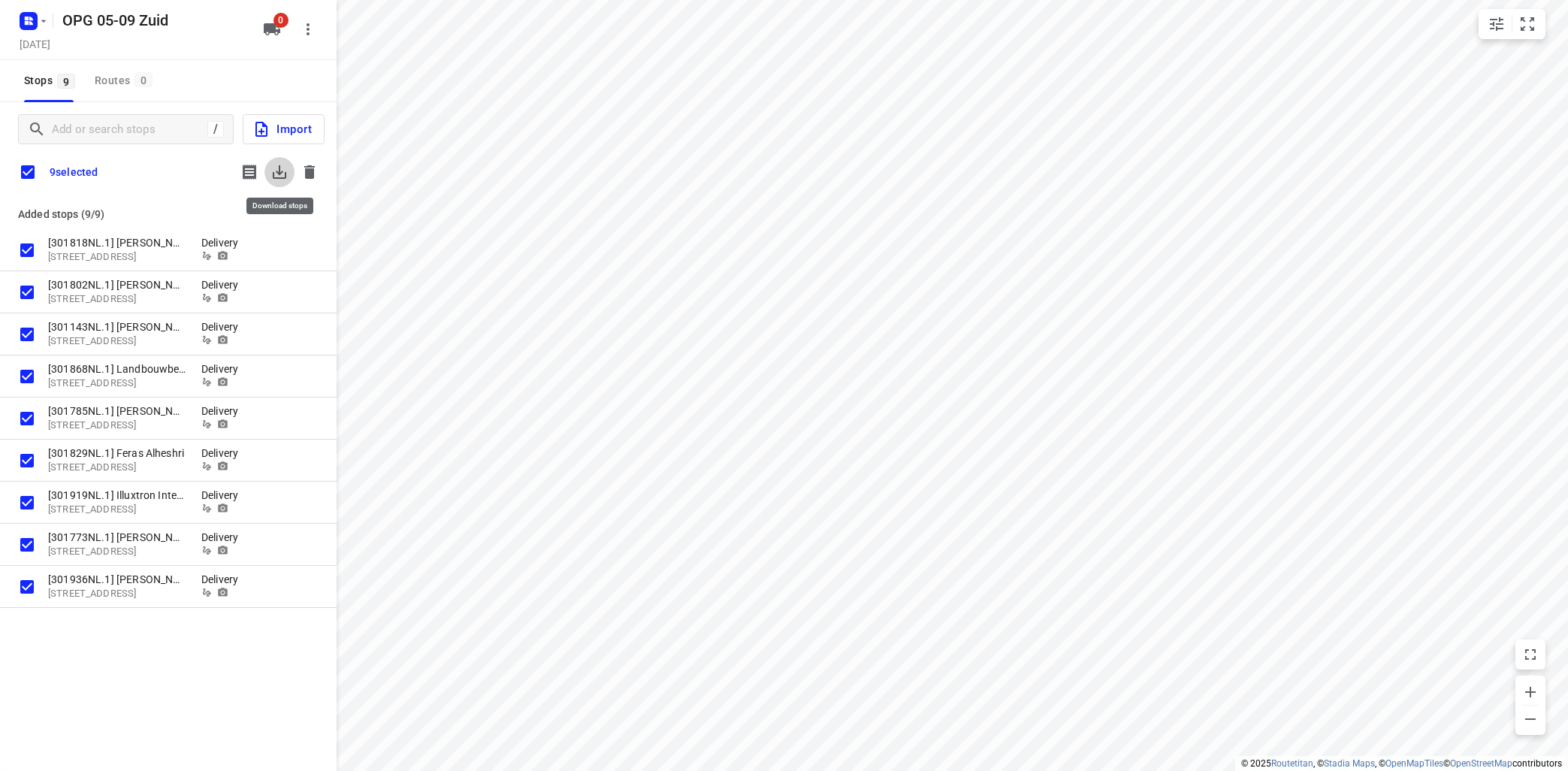
click at [274, 177] on icon "button" at bounding box center [279, 172] width 18 height 18
click at [318, 181] on button "button" at bounding box center [309, 172] width 30 height 30
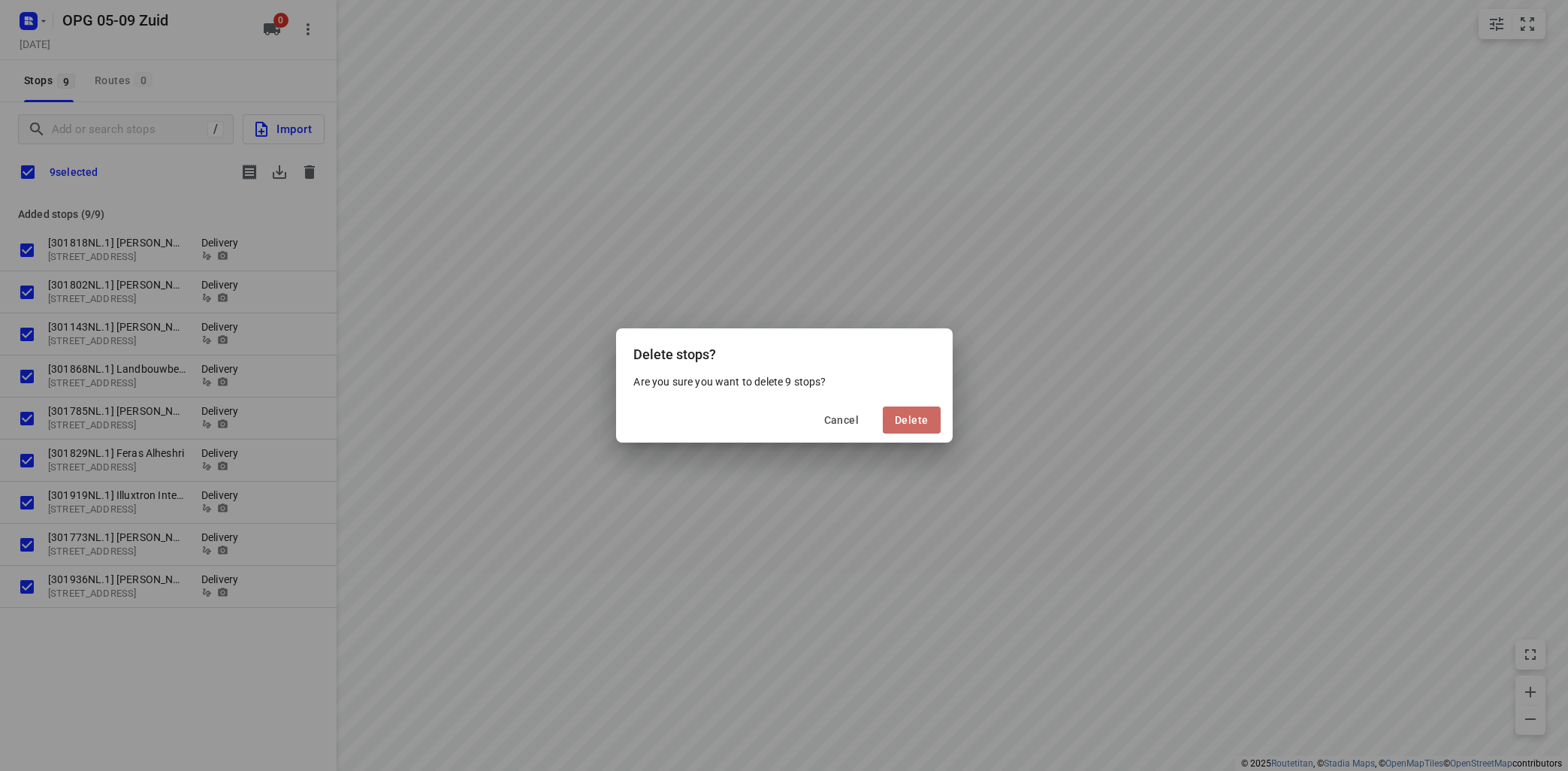
click at [915, 422] on span "Delete" at bounding box center [911, 420] width 33 height 12
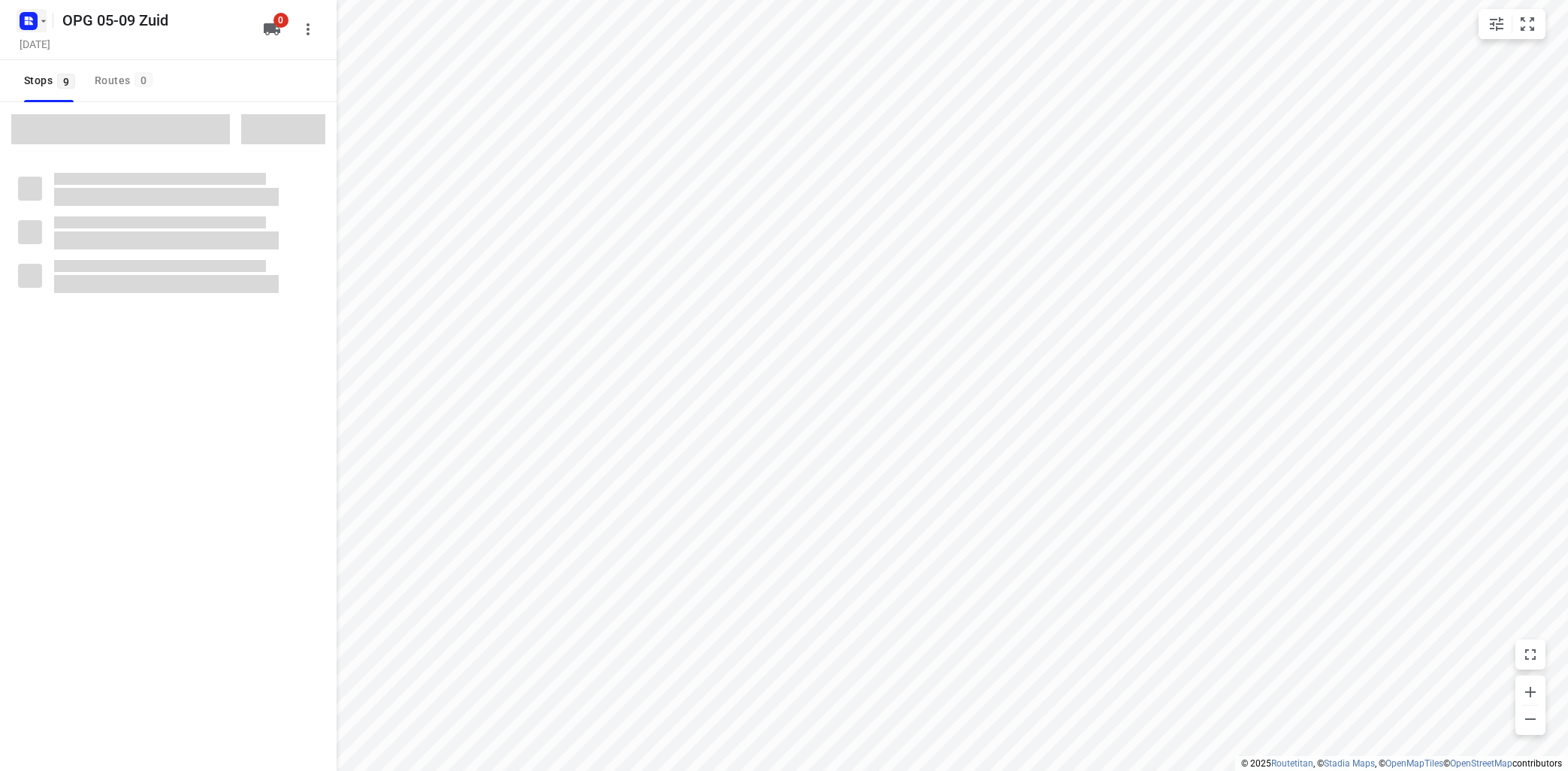
click at [42, 15] on icon "button" at bounding box center [44, 21] width 12 height 12
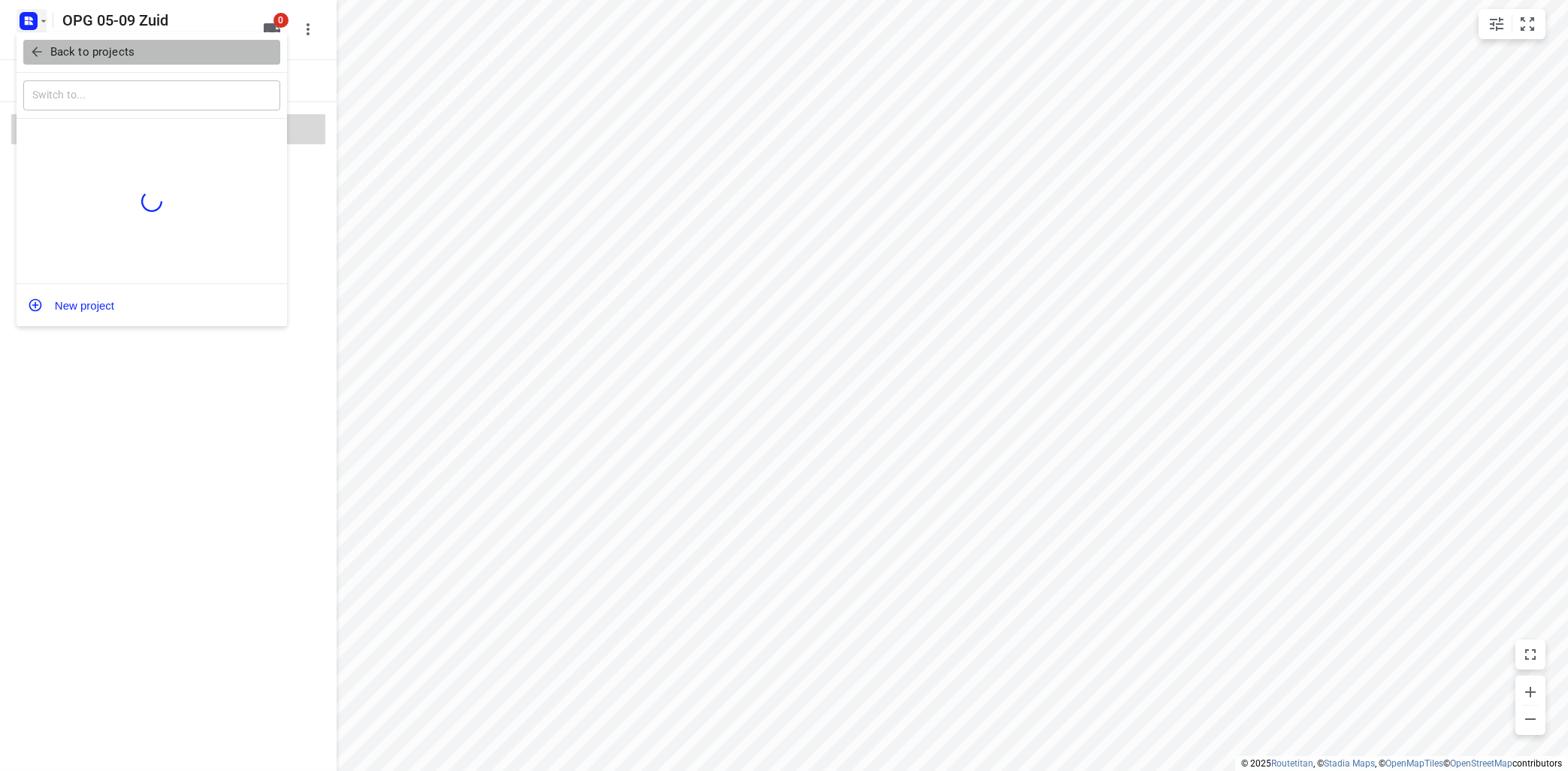
click at [78, 51] on p "Back to projects" at bounding box center [93, 52] width 84 height 17
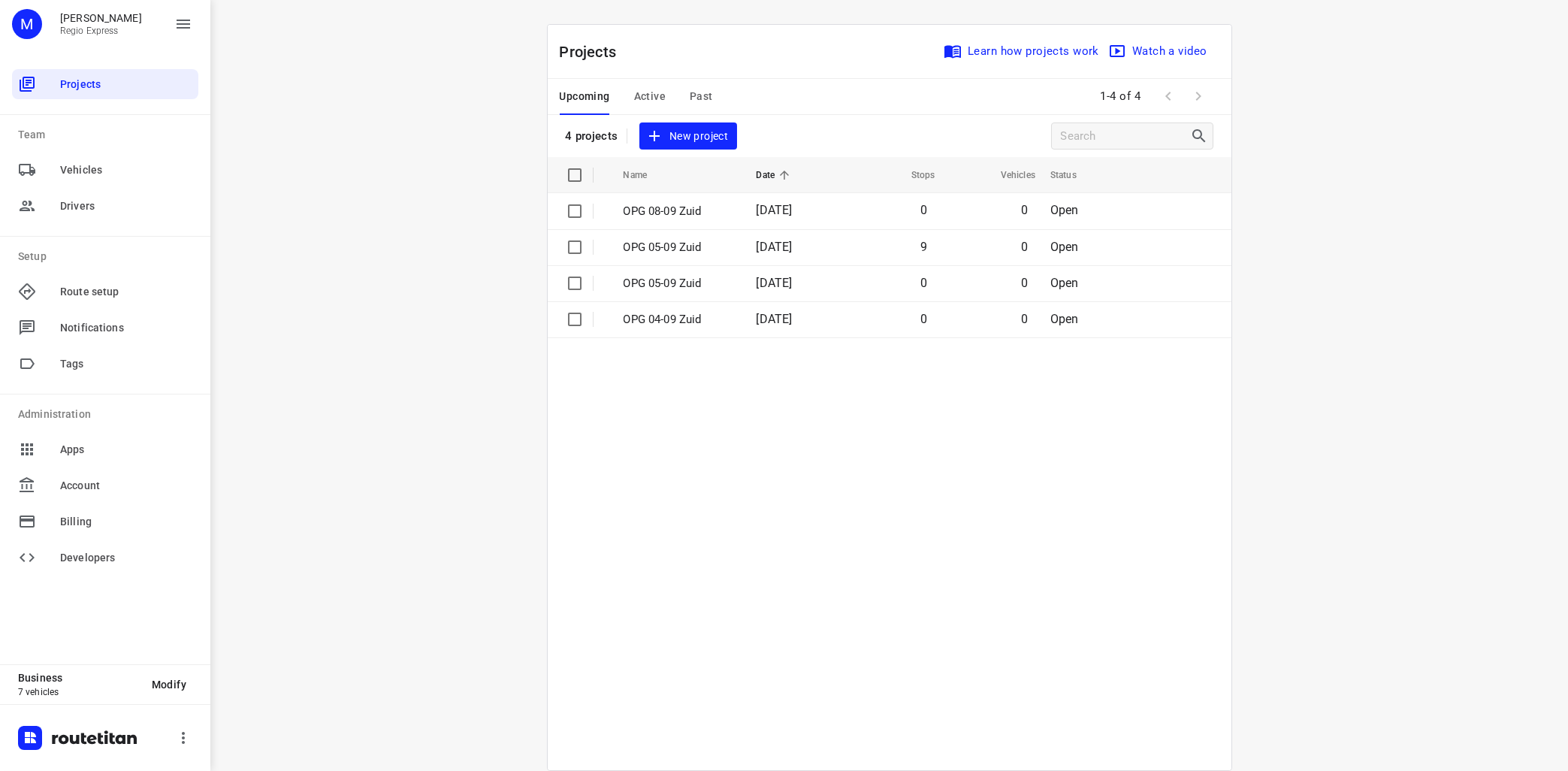
click at [447, 258] on div "i © 2025 Routetitan , © Stadia Maps , © OpenMapTiles © OpenStreetMap contributo…" at bounding box center [888, 386] width 1357 height 771
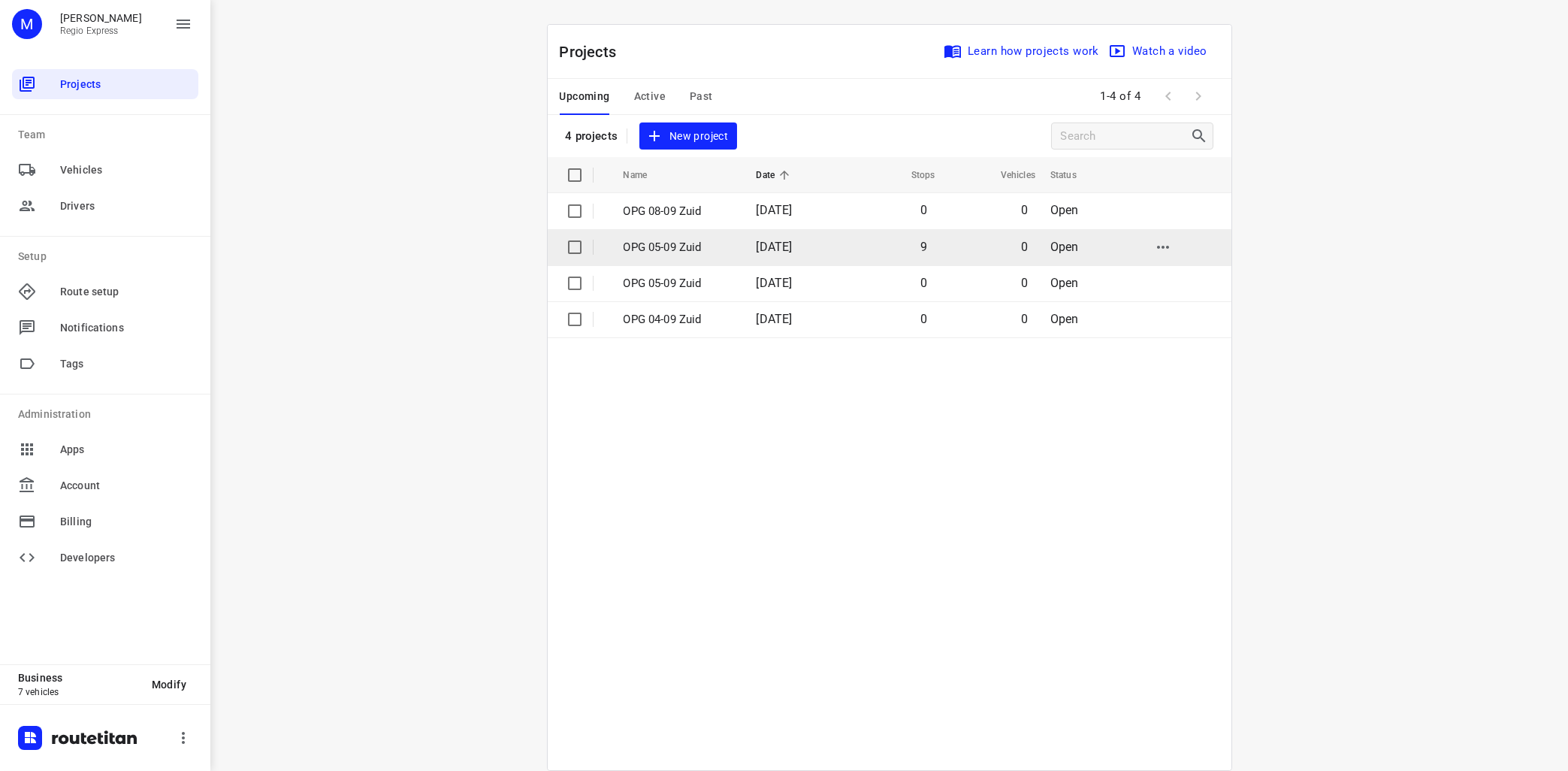
click at [707, 250] on p "OPG 05-09 Zuid" at bounding box center [678, 247] width 111 height 17
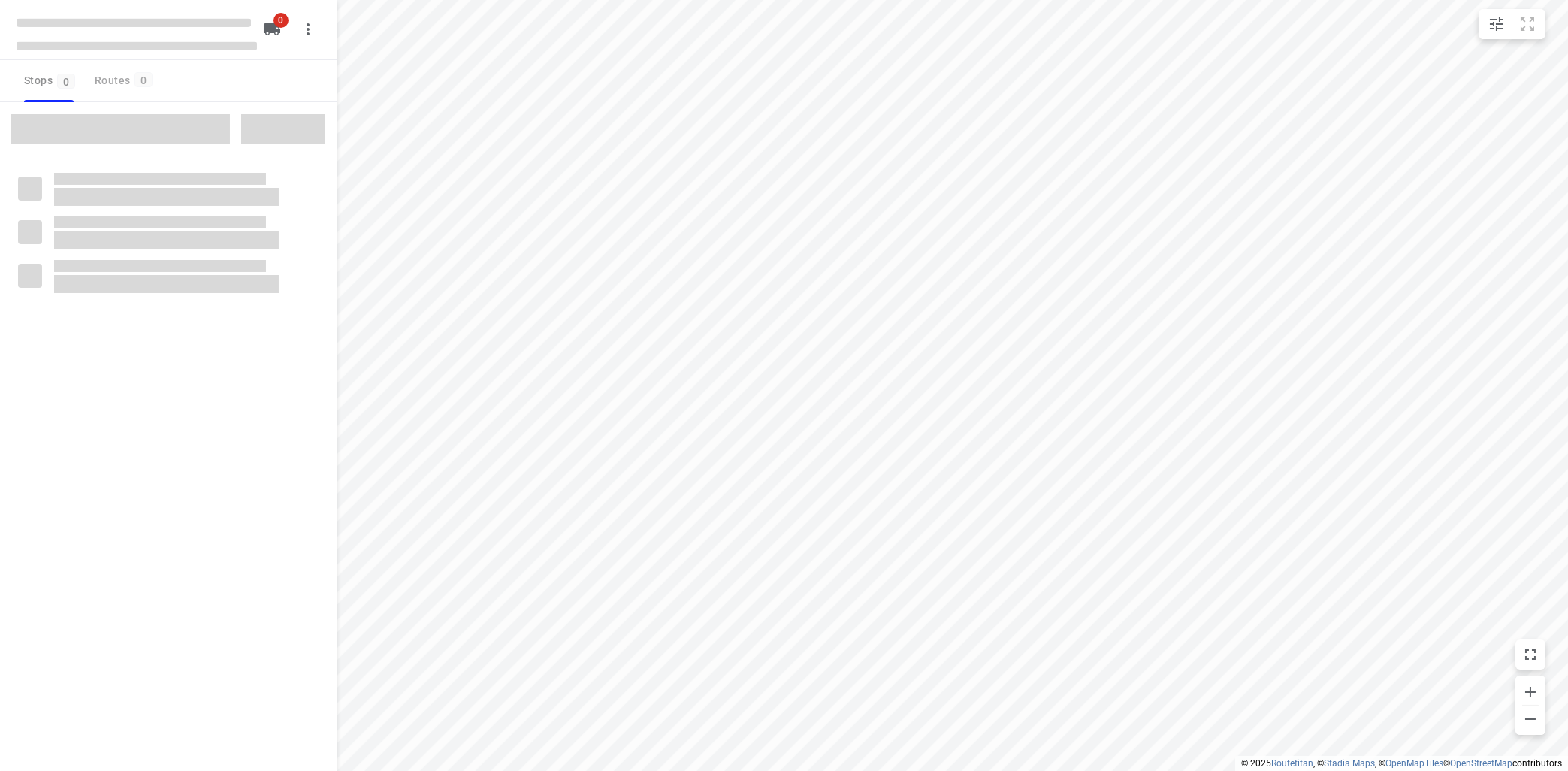
type input "distance"
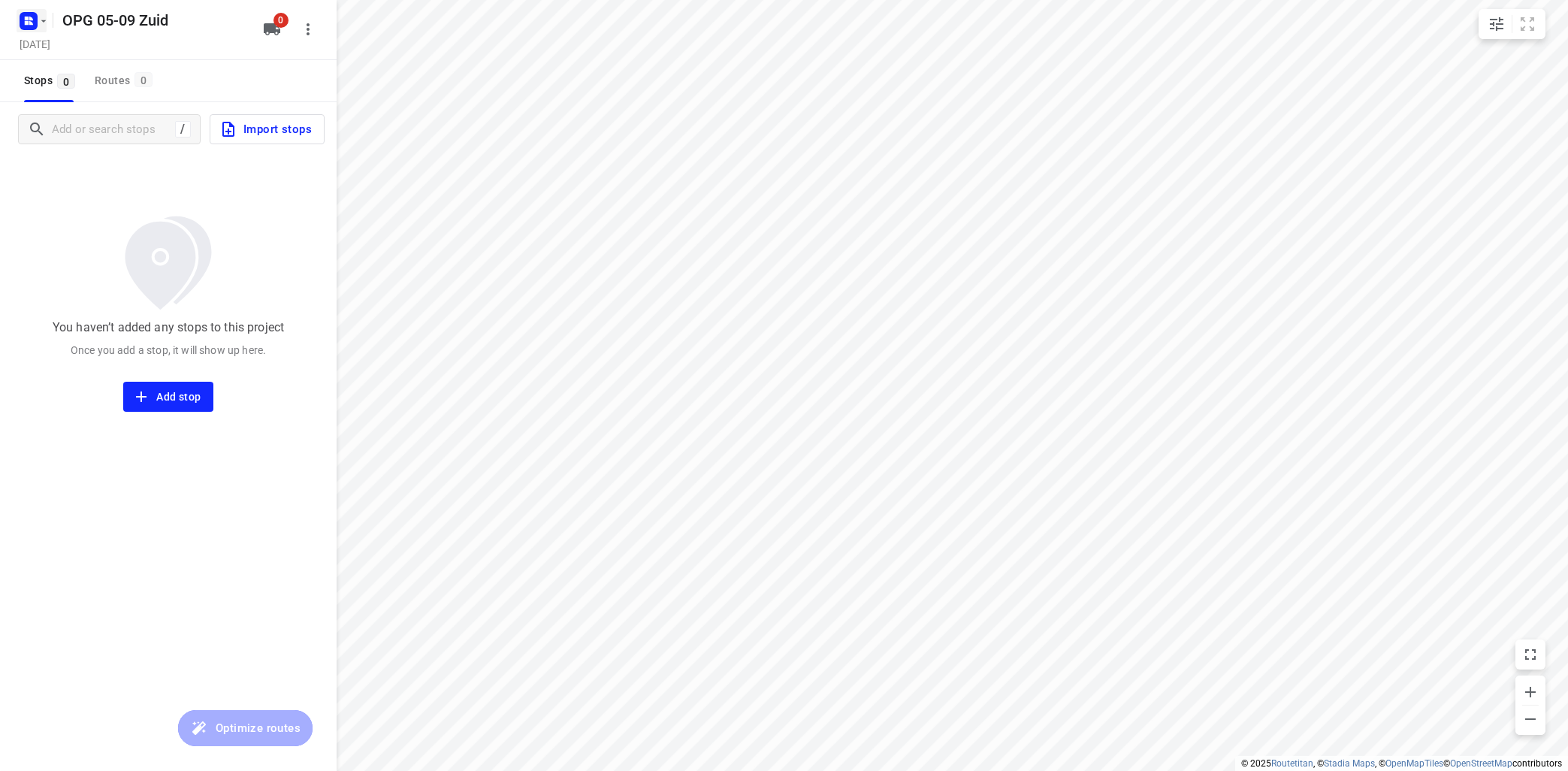
click at [41, 16] on icon "button" at bounding box center [44, 21] width 12 height 12
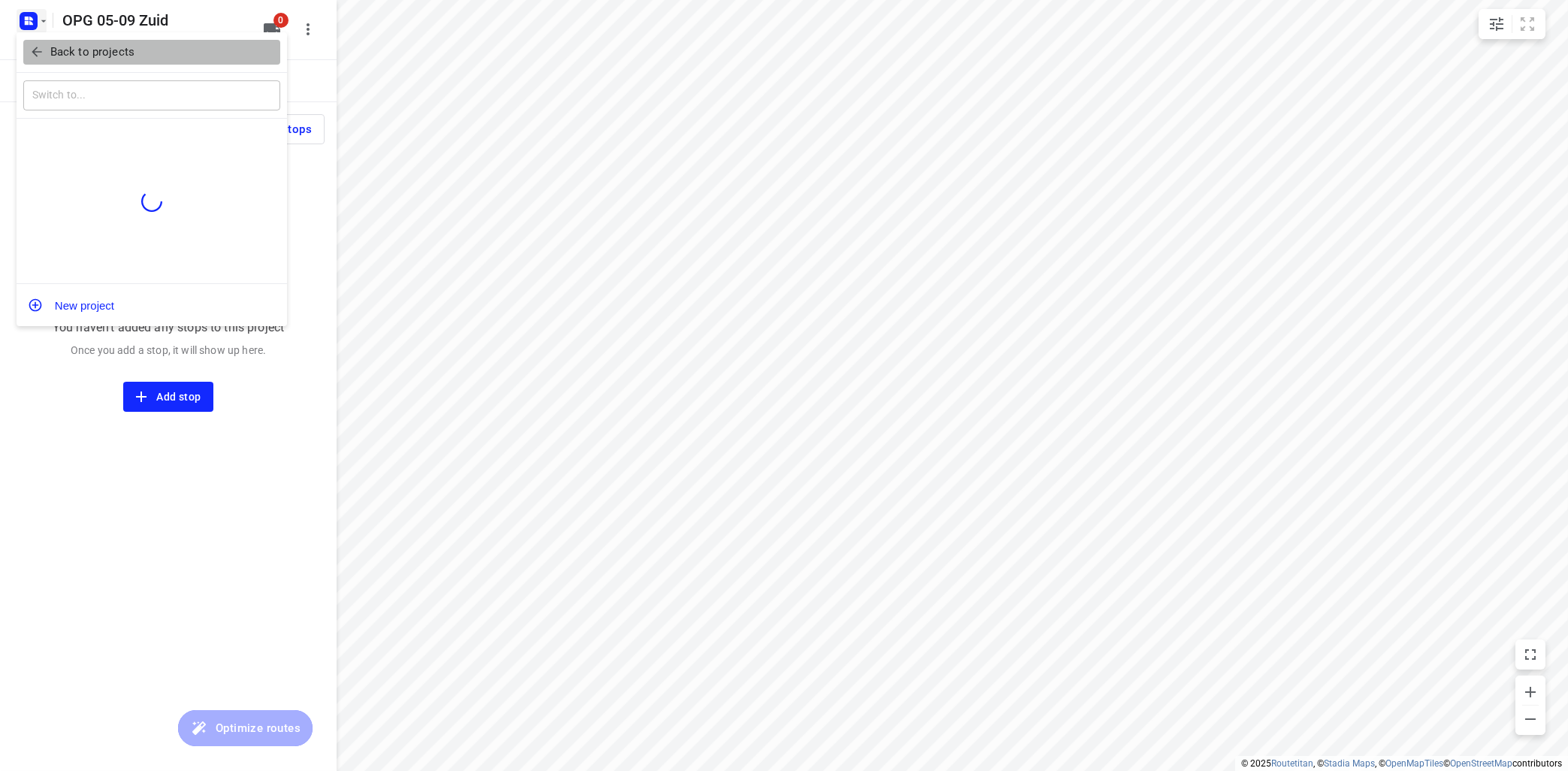
click at [64, 50] on p "Back to projects" at bounding box center [93, 52] width 84 height 17
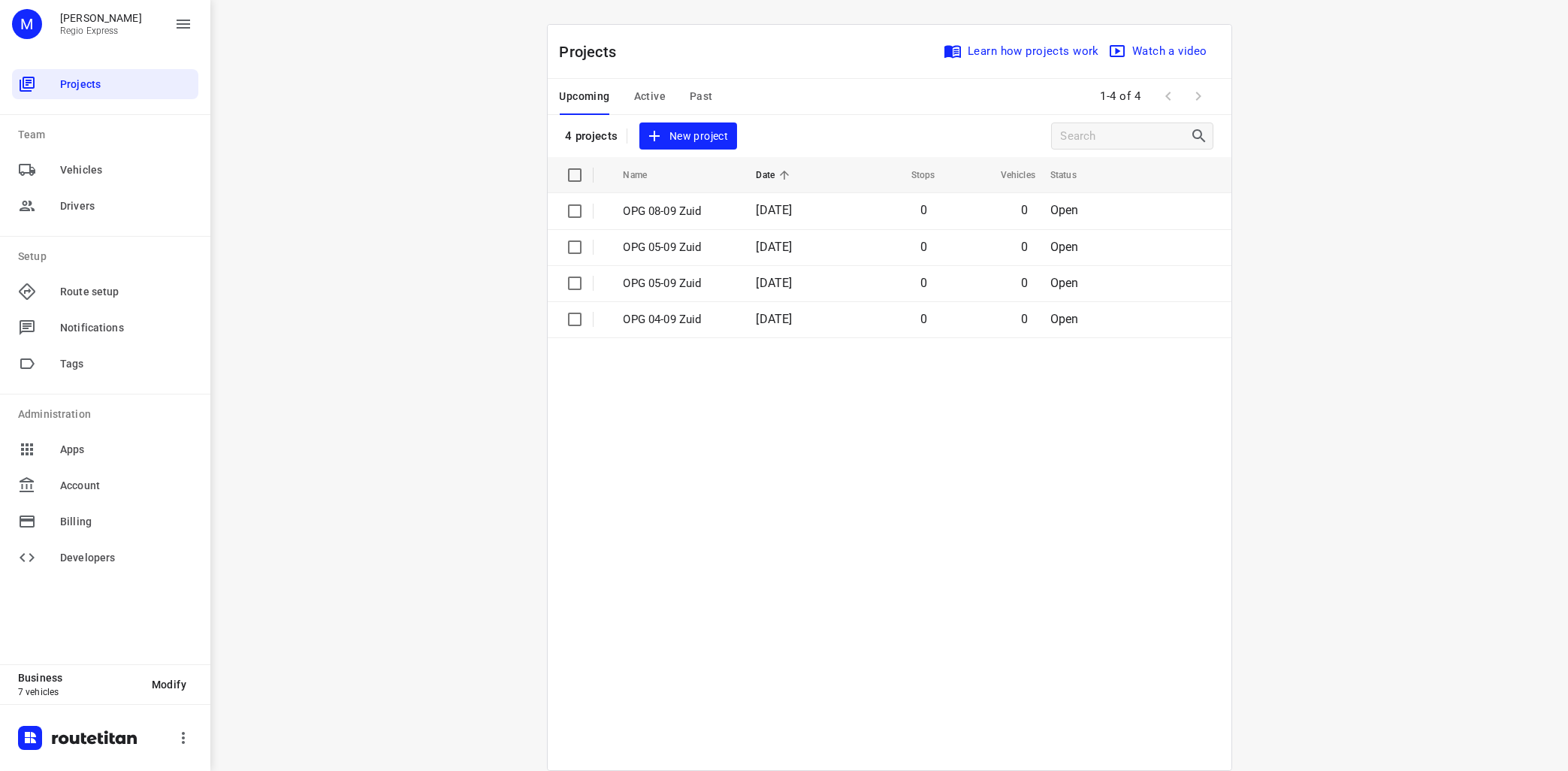
click at [328, 92] on div "i © 2025 Routetitan , © Stadia Maps , © OpenMapTiles © OpenStreetMap contributo…" at bounding box center [888, 386] width 1357 height 771
click at [78, 84] on span "Projects" at bounding box center [126, 84] width 132 height 15
click at [647, 94] on span "Active" at bounding box center [650, 97] width 32 height 19
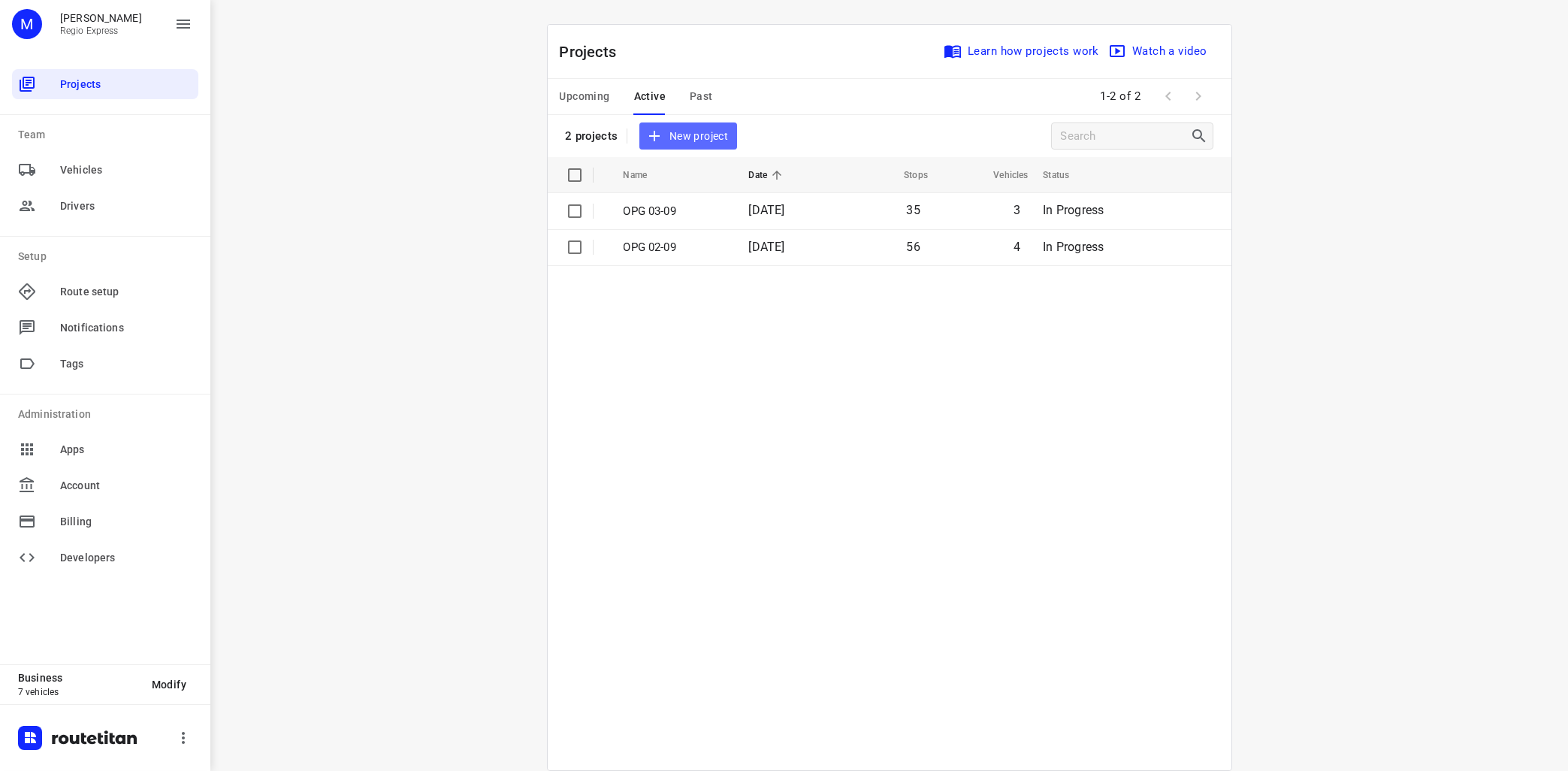
click at [696, 130] on span "New project" at bounding box center [687, 137] width 80 height 19
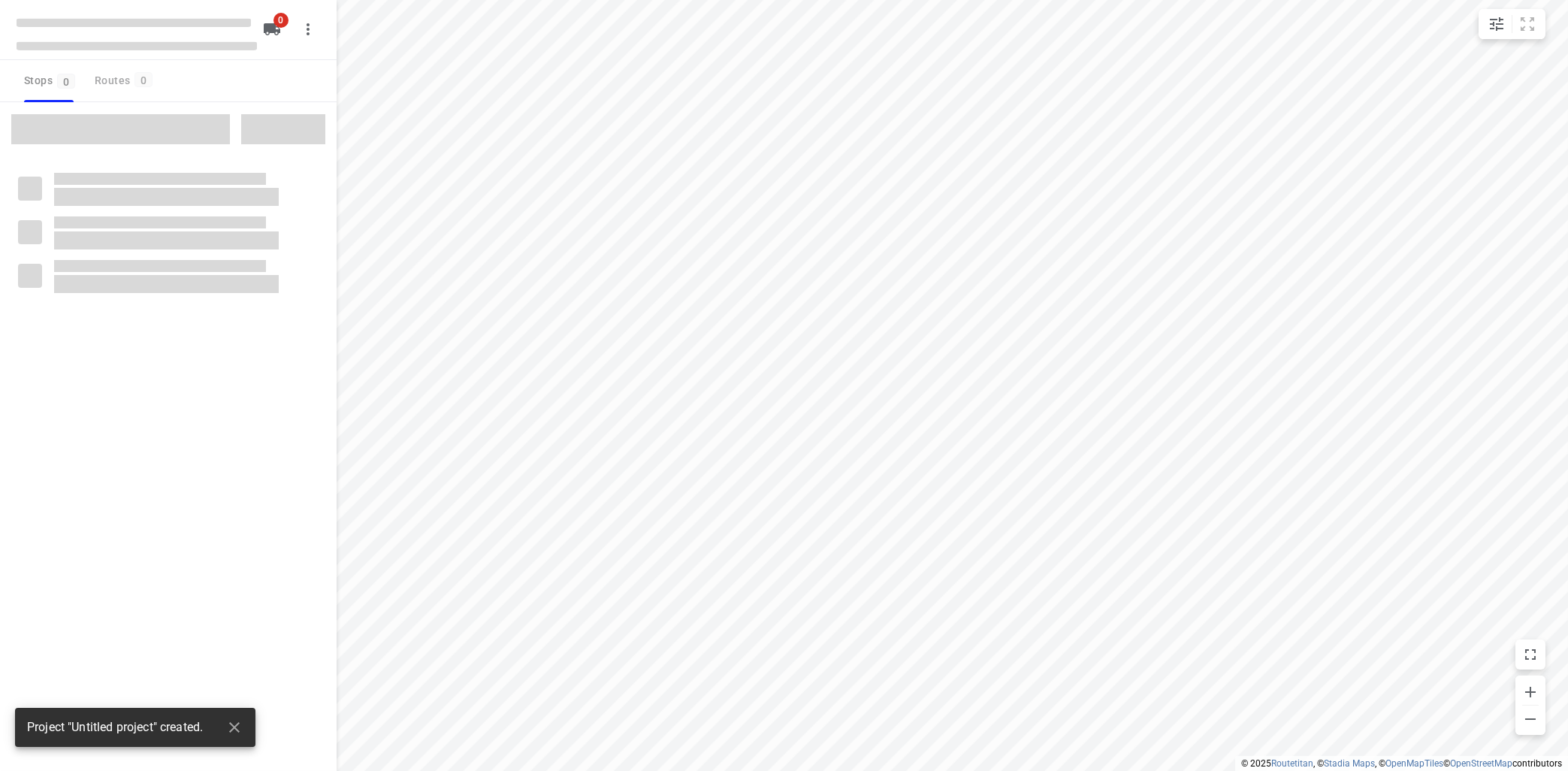
type input "distance"
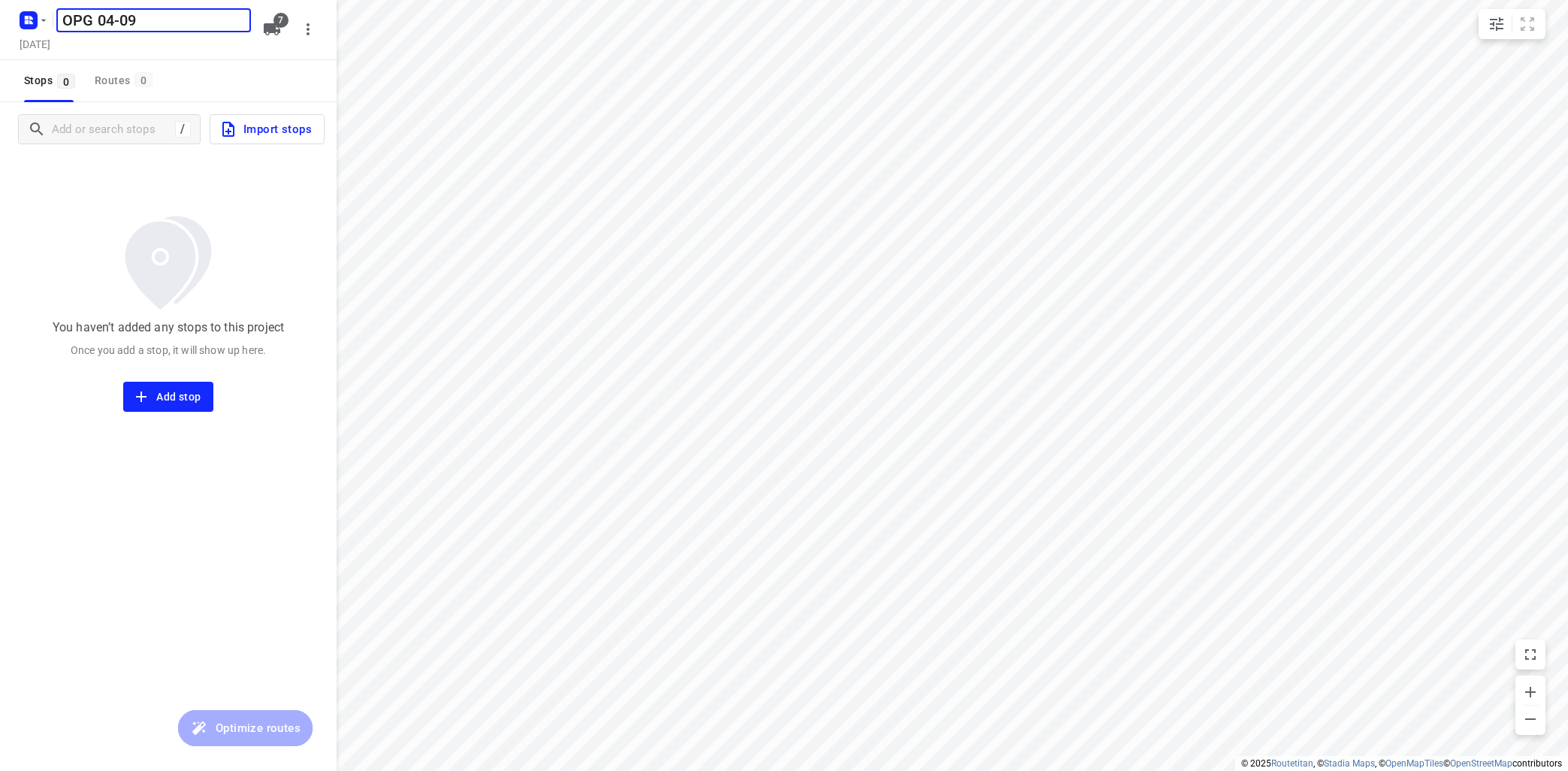
type input "OPG 04-09"
click at [274, 173] on div "You haven’t added any stops to this project Once you add a stop, it will show u…" at bounding box center [168, 284] width 336 height 256
click at [57, 47] on h5 "[DATE]" at bounding box center [35, 44] width 43 height 17
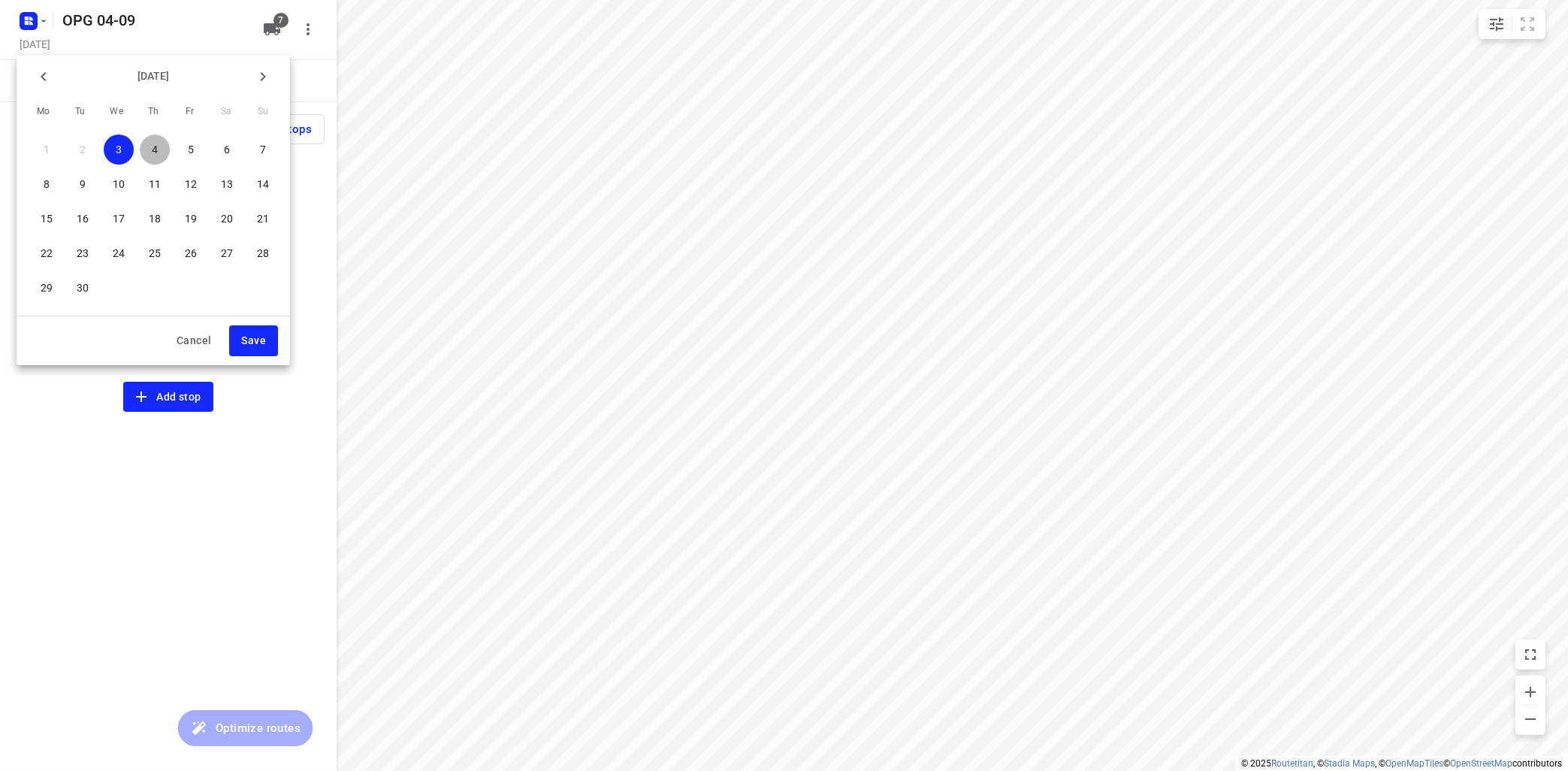
click at [154, 148] on p "4" at bounding box center [154, 149] width 6 height 15
click at [247, 340] on span "Save" at bounding box center [253, 341] width 25 height 19
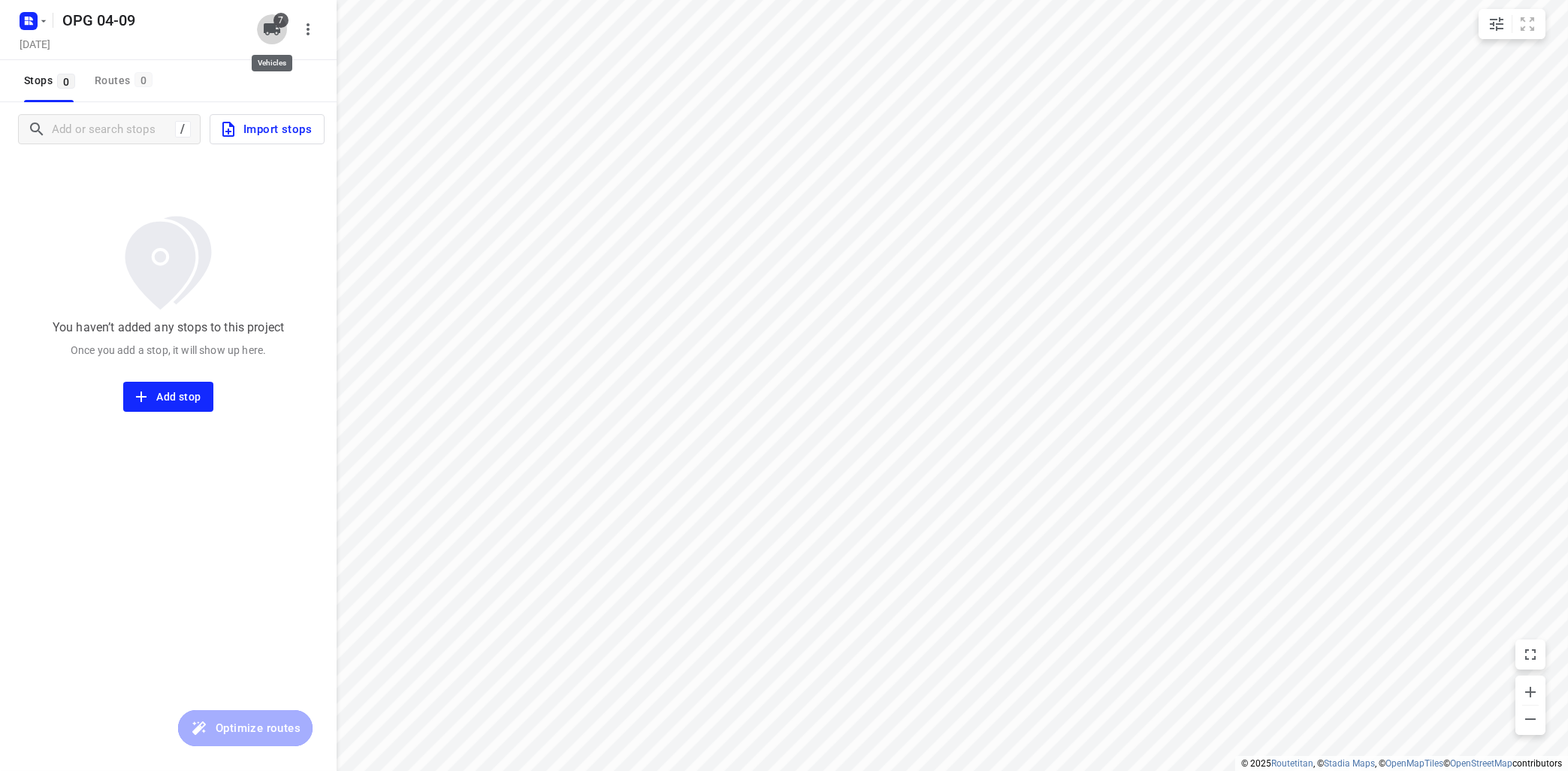
click at [278, 20] on span "7" at bounding box center [282, 21] width 15 height 15
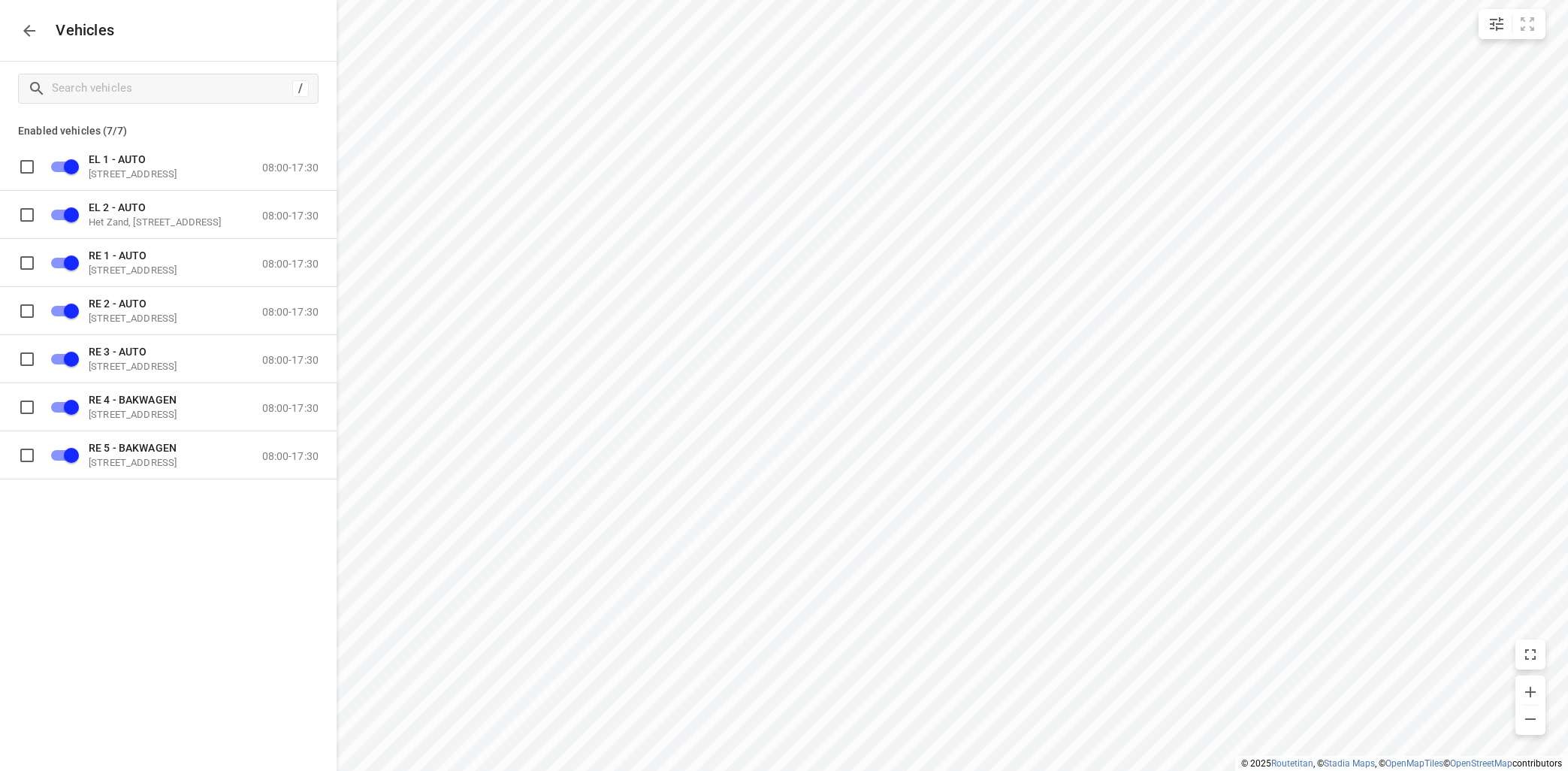
drag, startPoint x: 165, startPoint y: 558, endPoint x: 170, endPoint y: 502, distance: 56.2
click at [166, 556] on div "EL 1 - AUTO [STREET_ADDRESS] 08:00-17:30 EL 2 - AUTO Het Zand, [STREET_ADDRESS]…" at bounding box center [168, 363] width 336 height 442
click at [34, 21] on button "button" at bounding box center [29, 30] width 30 height 30
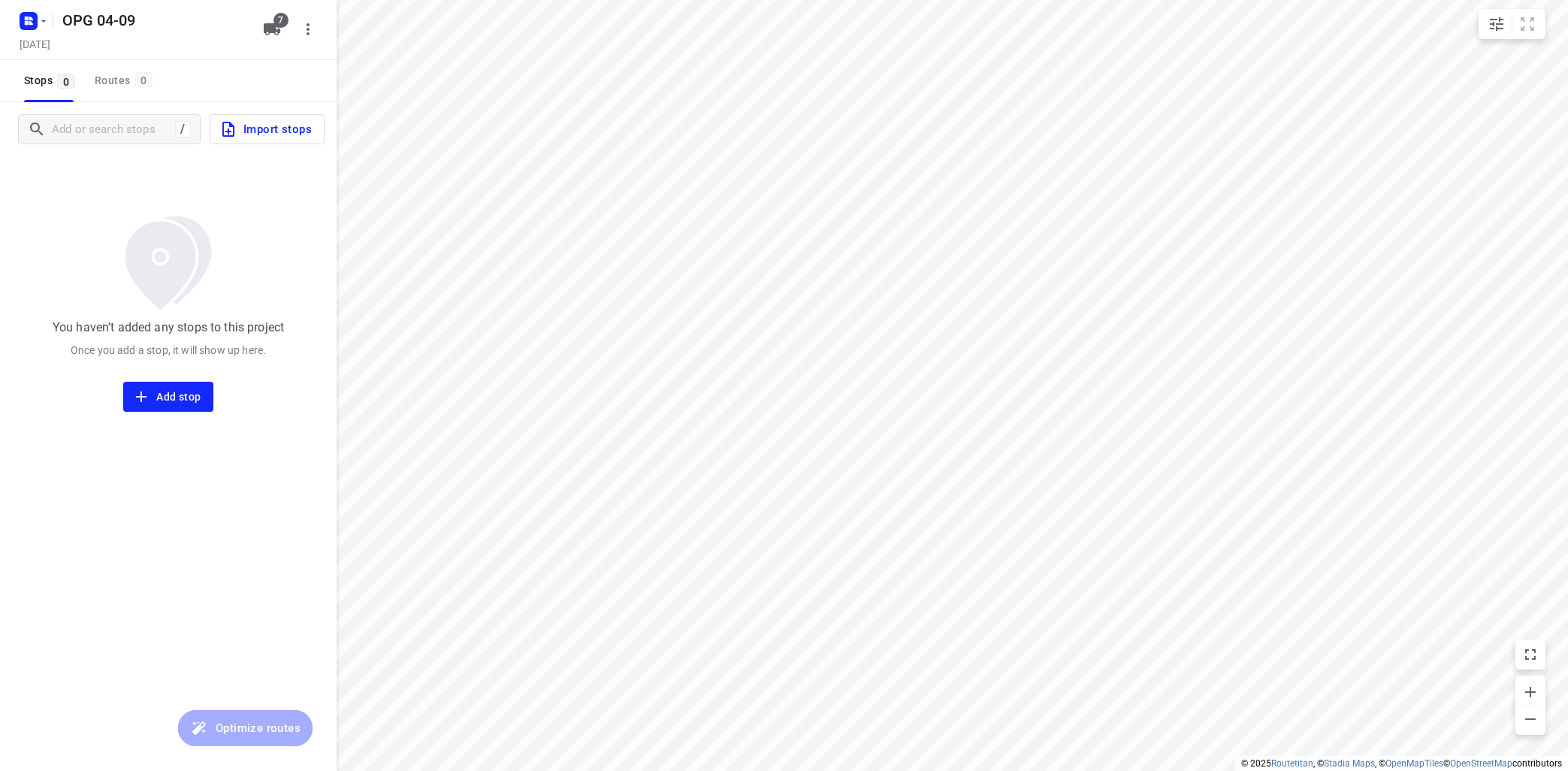
click at [259, 127] on span "Import stops" at bounding box center [266, 129] width 93 height 20
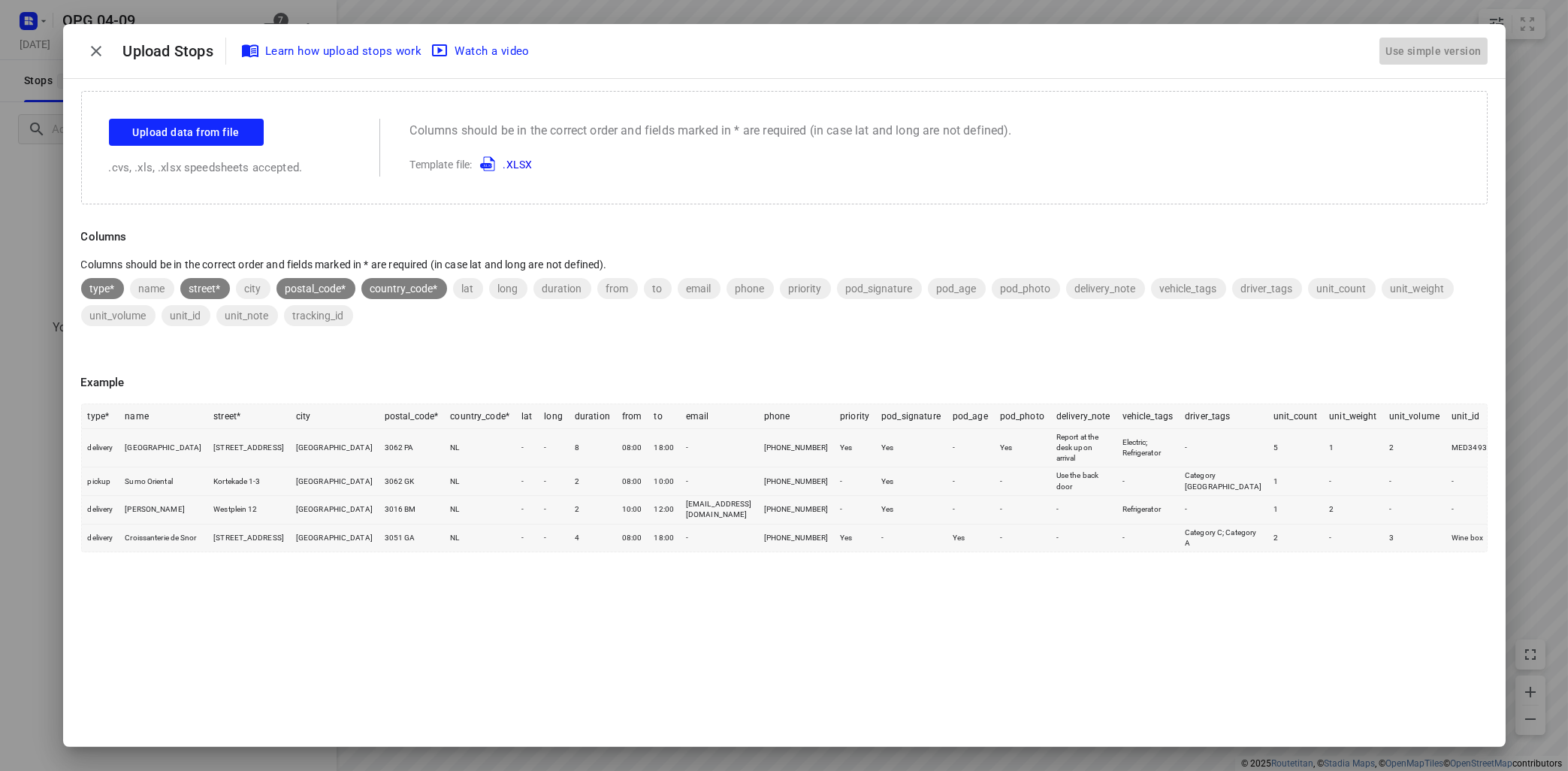
click at [1411, 52] on div "Use simple version" at bounding box center [1432, 52] width 101 height 25
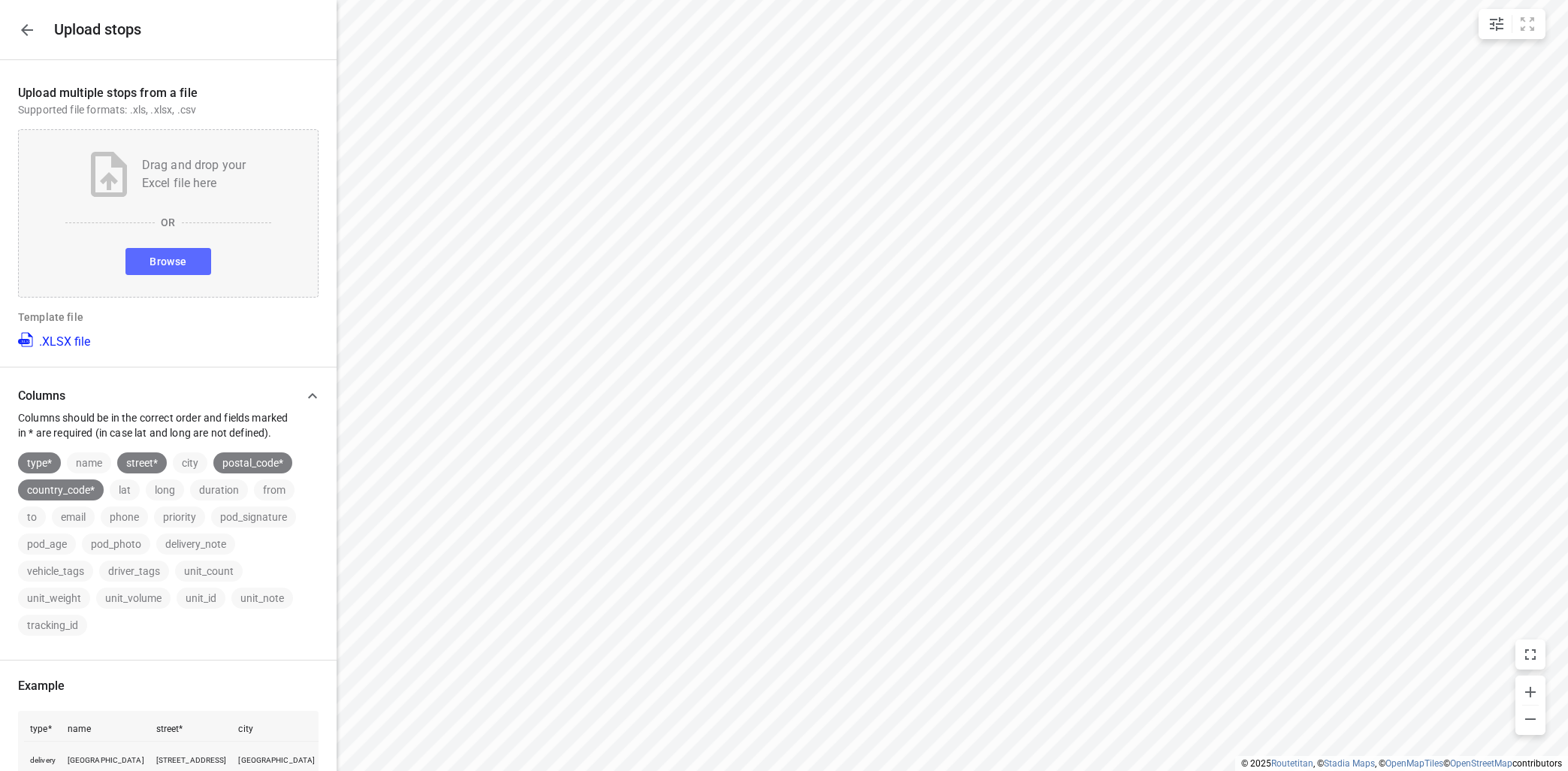
click at [203, 262] on button "Browse" at bounding box center [167, 262] width 85 height 27
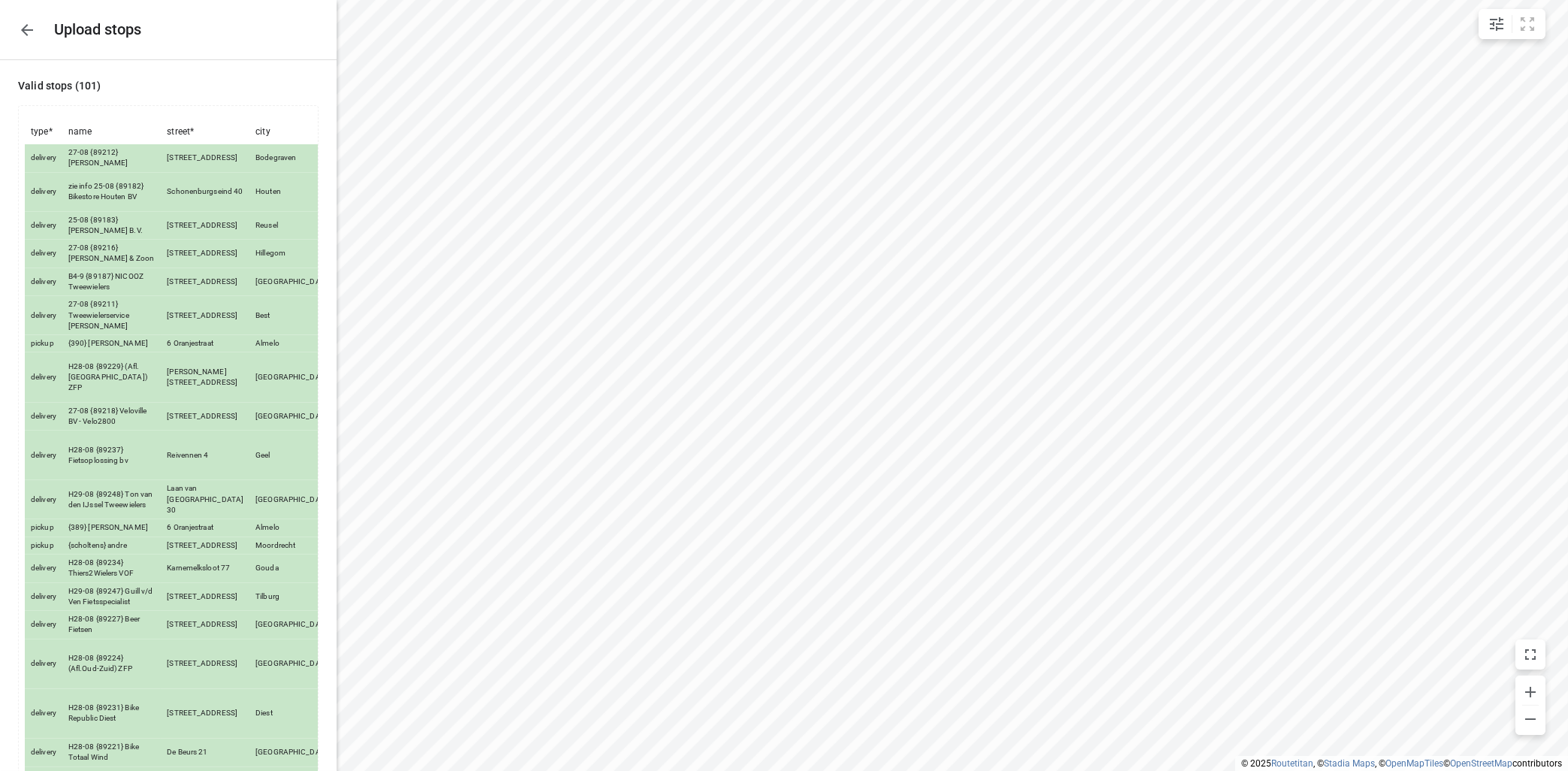
scroll to position [2420, 0]
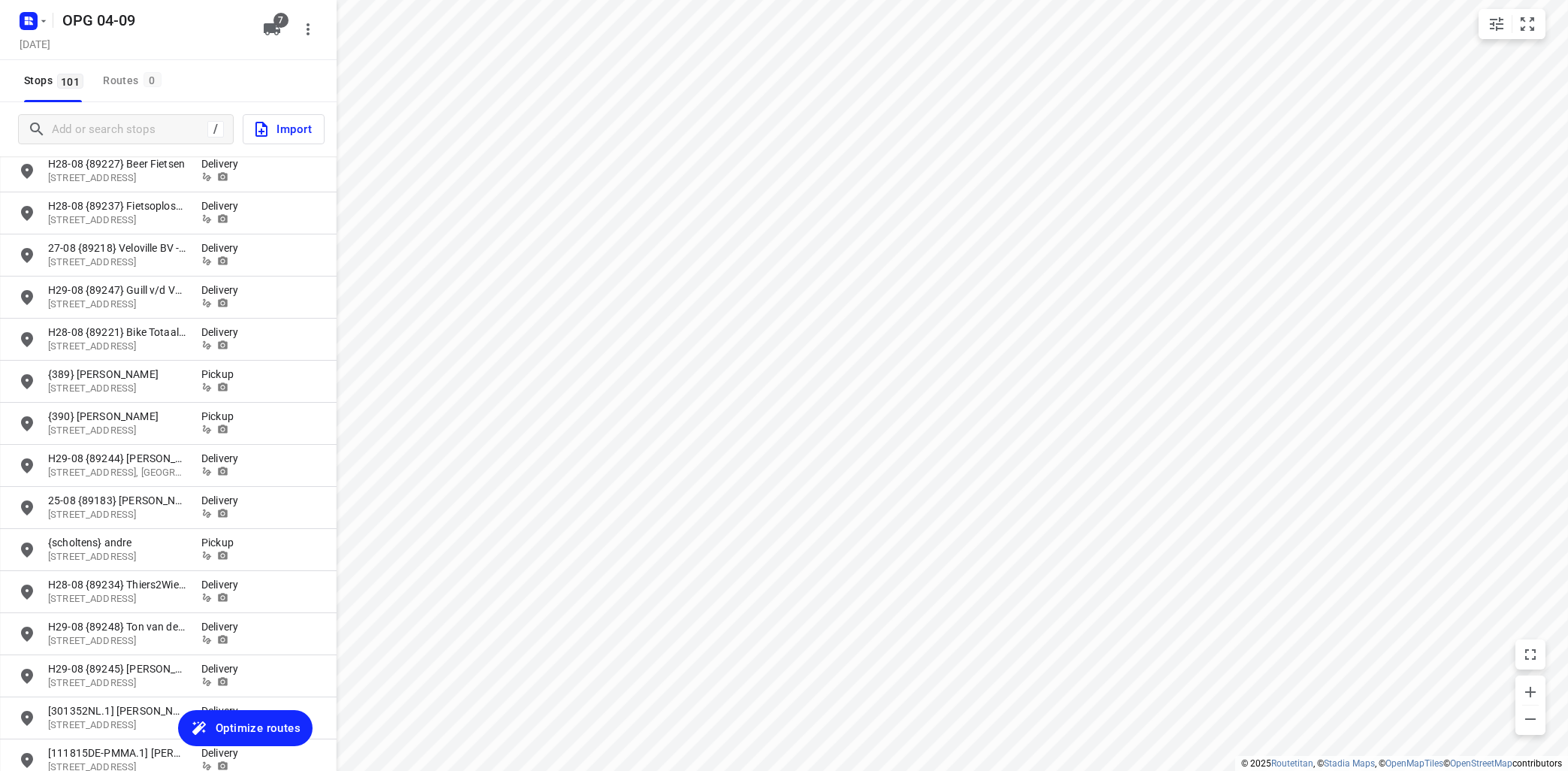
scroll to position [453, 0]
click at [274, 11] on div "OPG 04-09 [DATE] 7" at bounding box center [168, 30] width 336 height 60
click at [275, 27] on icon "button" at bounding box center [271, 29] width 16 height 12
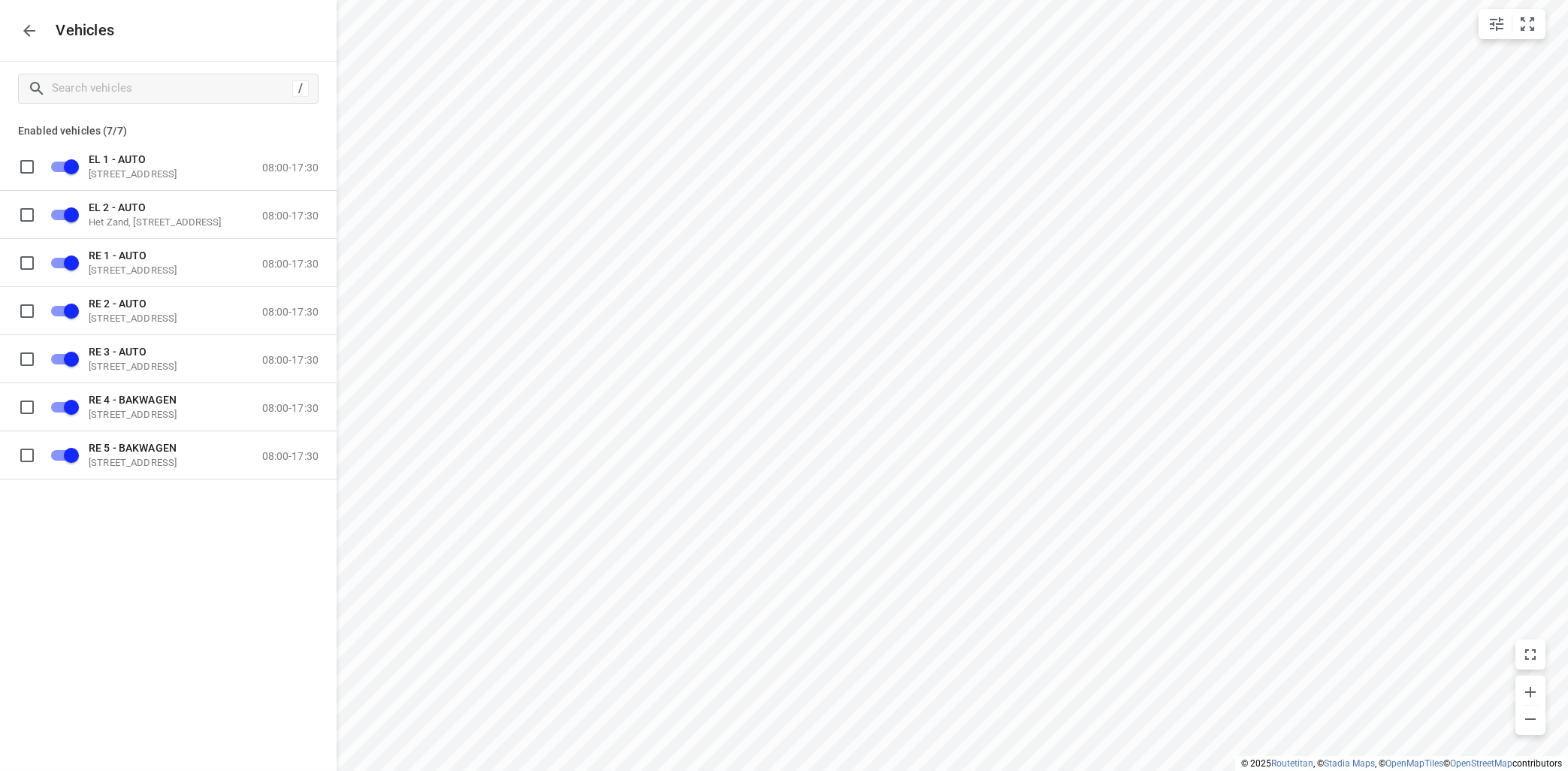
click at [31, 161] on input "grid" at bounding box center [27, 166] width 30 height 30
checkbox input "true"
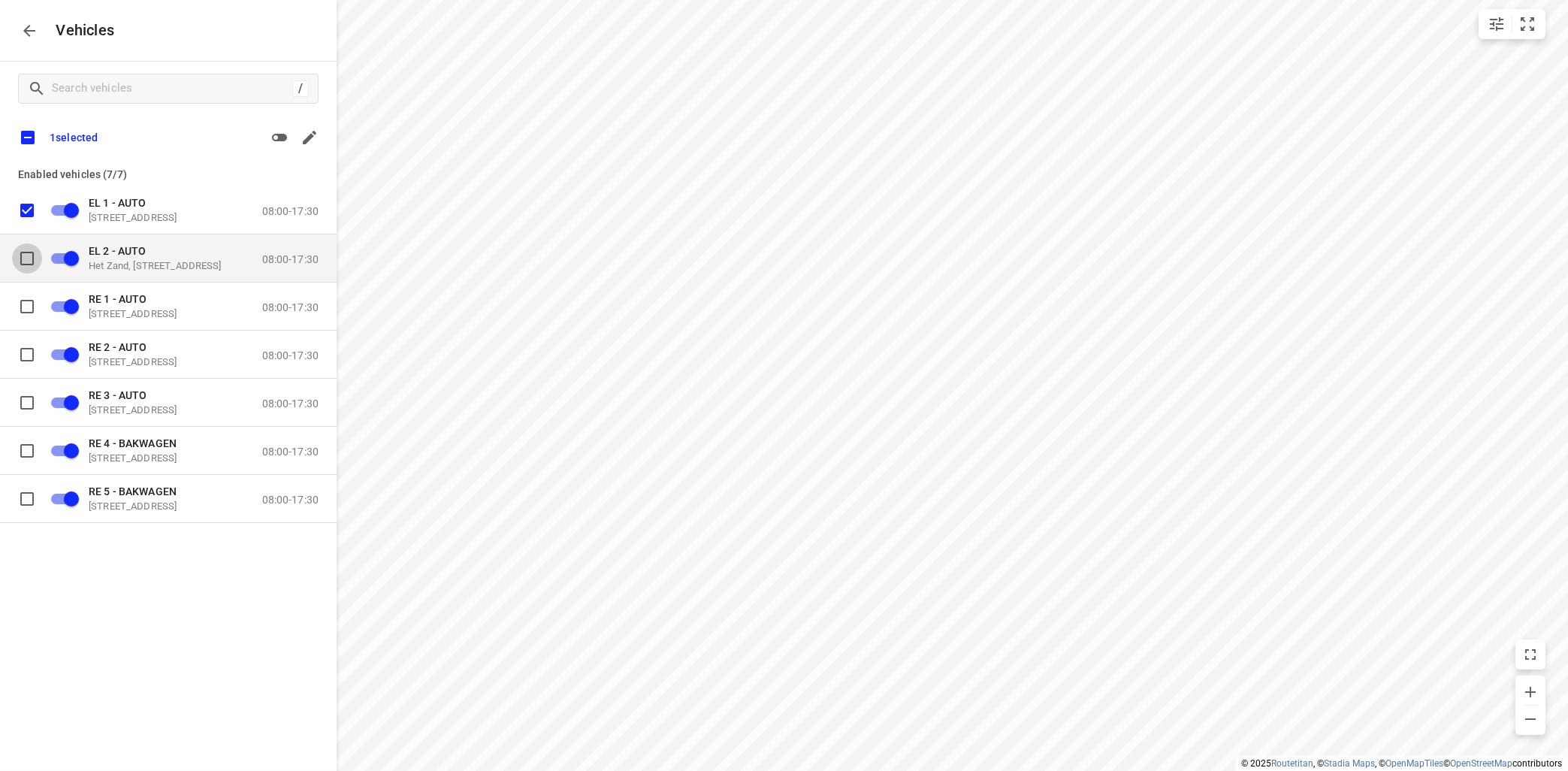
click at [24, 255] on input "grid" at bounding box center [27, 258] width 30 height 30
checkbox input "true"
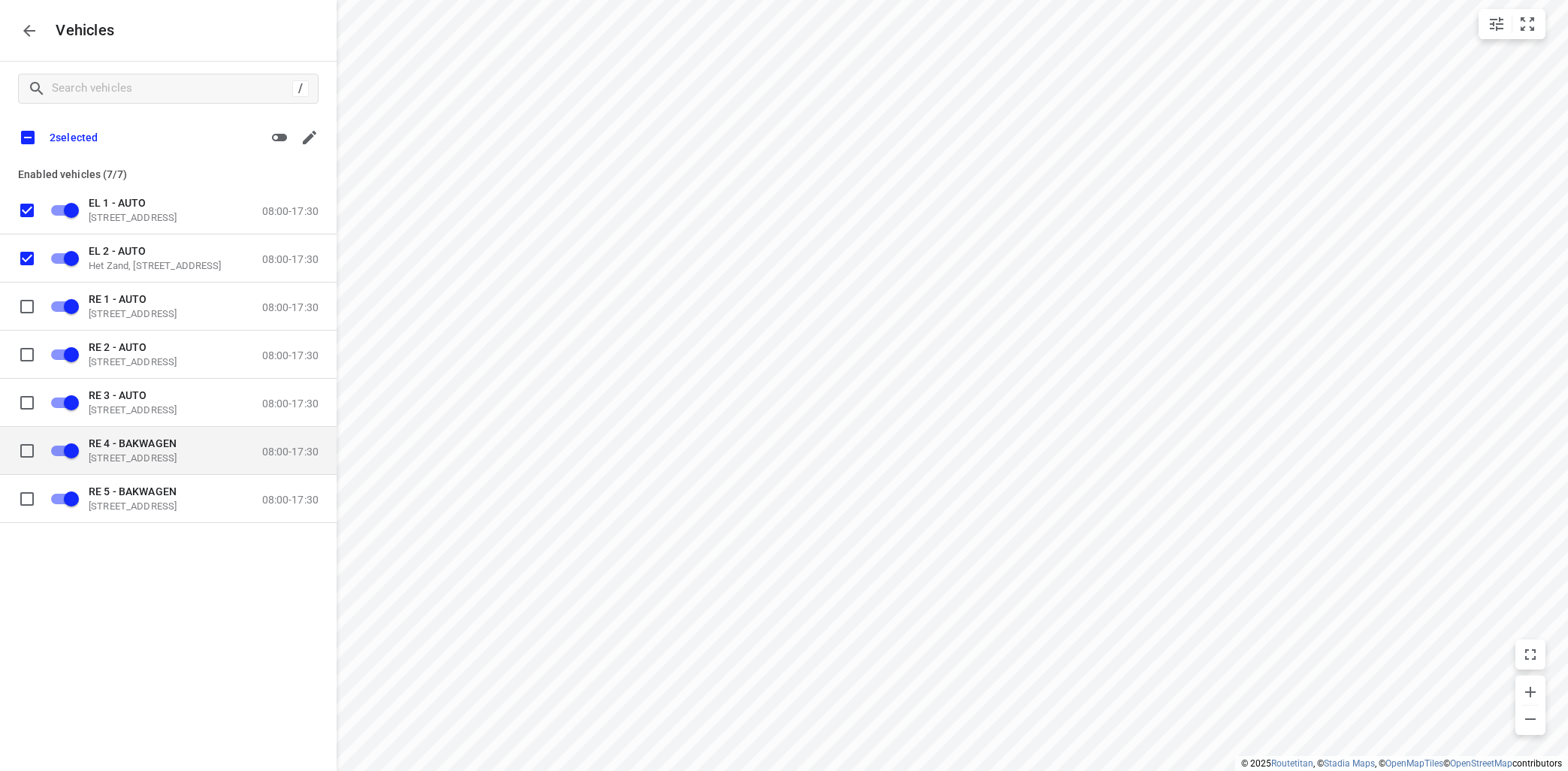
click at [27, 450] on input "grid" at bounding box center [27, 450] width 30 height 30
checkbox input "true"
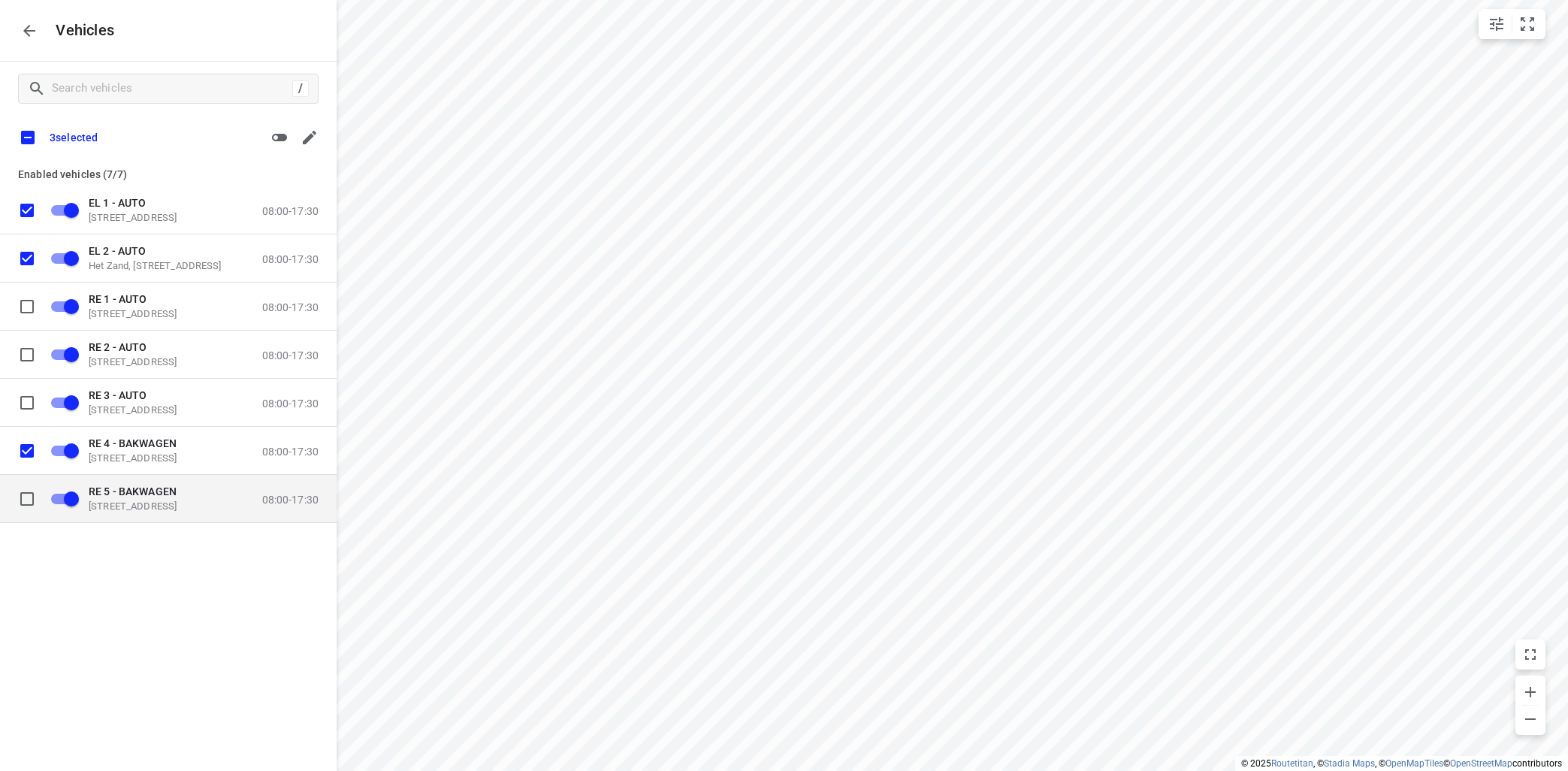
click at [24, 491] on input "grid" at bounding box center [27, 498] width 30 height 30
checkbox input "true"
click at [277, 138] on icon "button" at bounding box center [279, 137] width 18 height 18
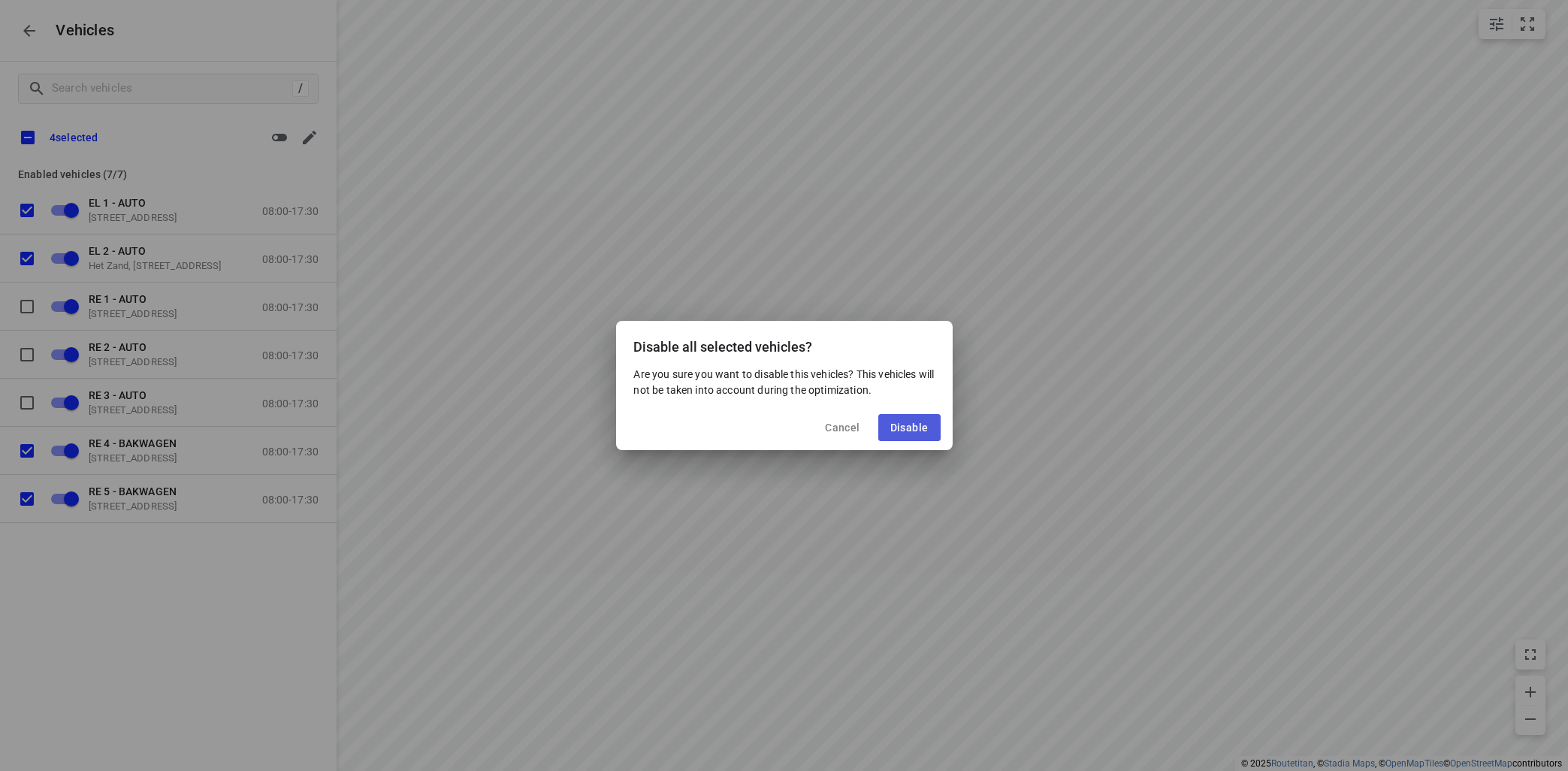
click at [907, 420] on button "Disable" at bounding box center [909, 428] width 63 height 27
checkbox input "false"
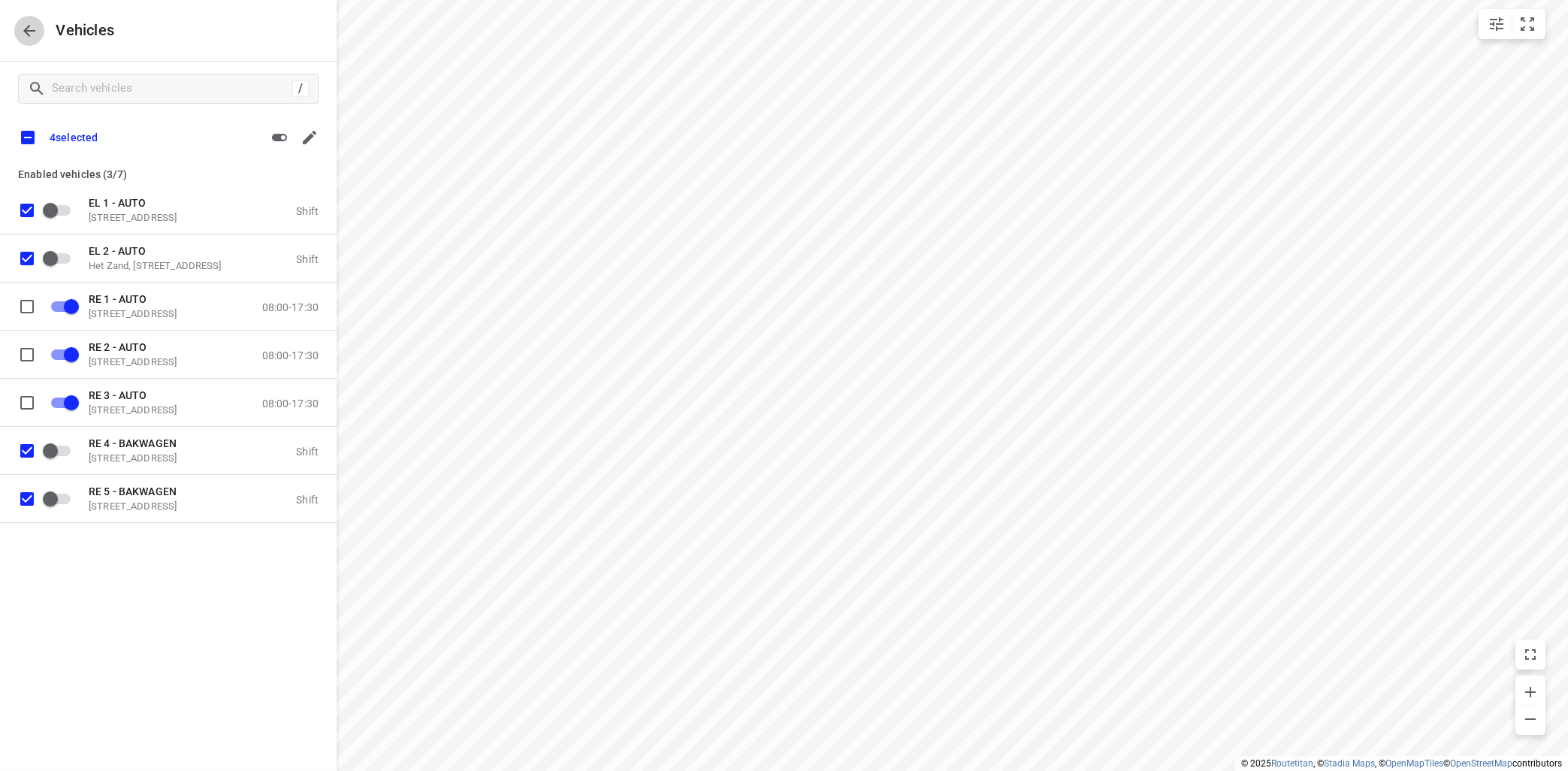
click at [20, 27] on button "button" at bounding box center [29, 30] width 30 height 30
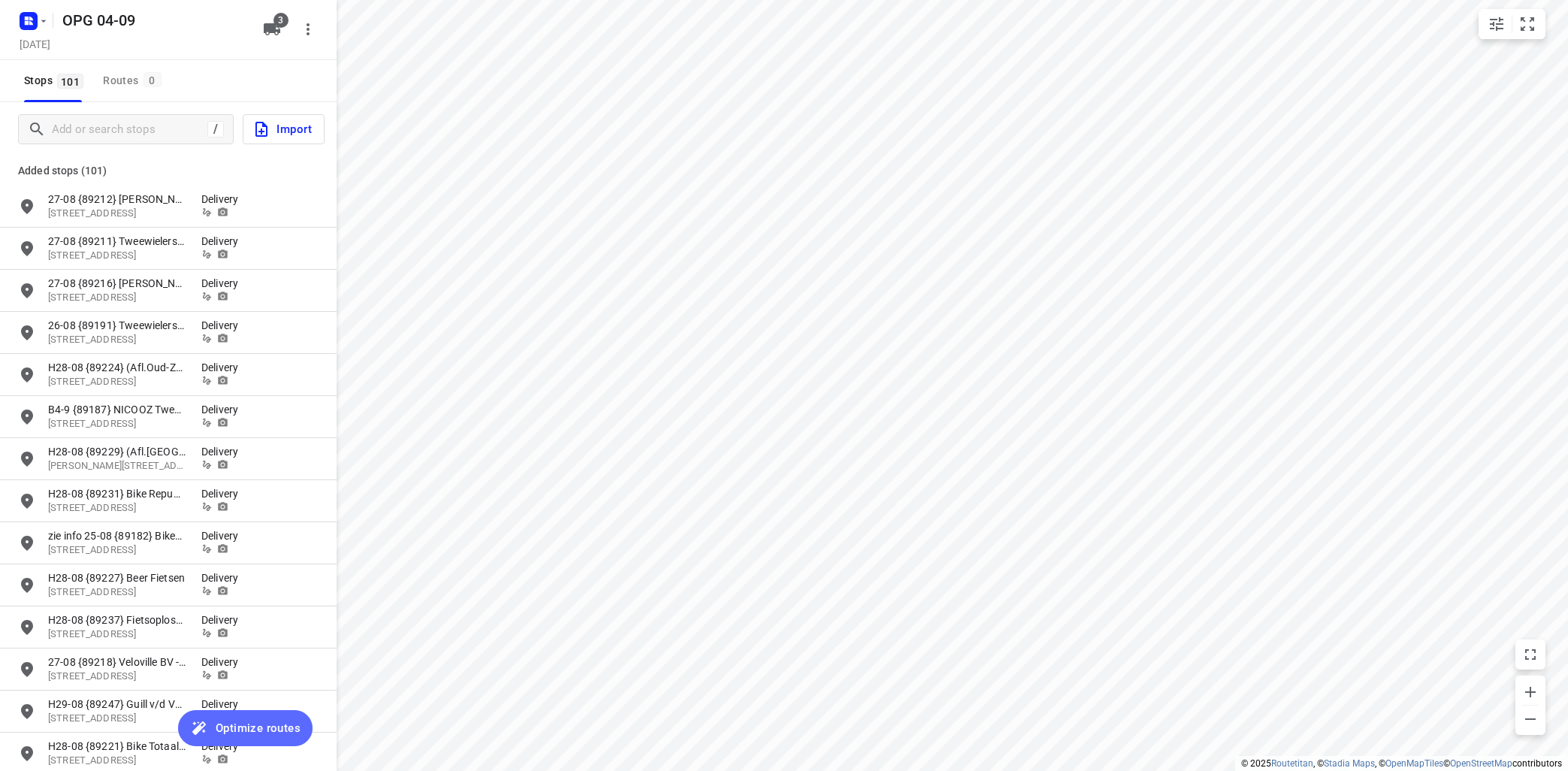
click at [245, 725] on span "Optimize routes" at bounding box center [257, 728] width 85 height 20
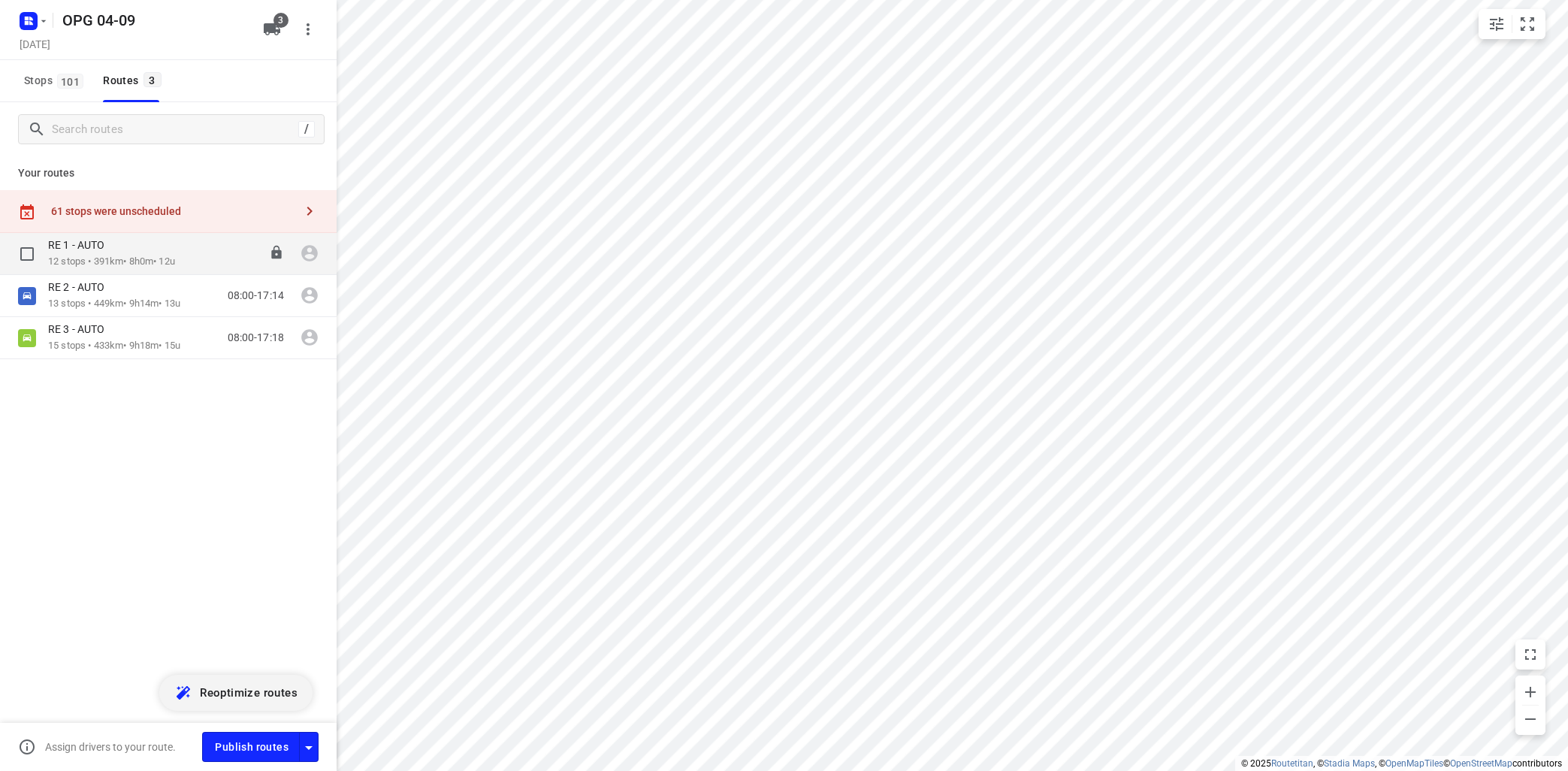
click at [196, 260] on div "RE 1 - AUTO 12 stops • 391km • 8h0m • 12u 09:18-17:18" at bounding box center [192, 253] width 288 height 31
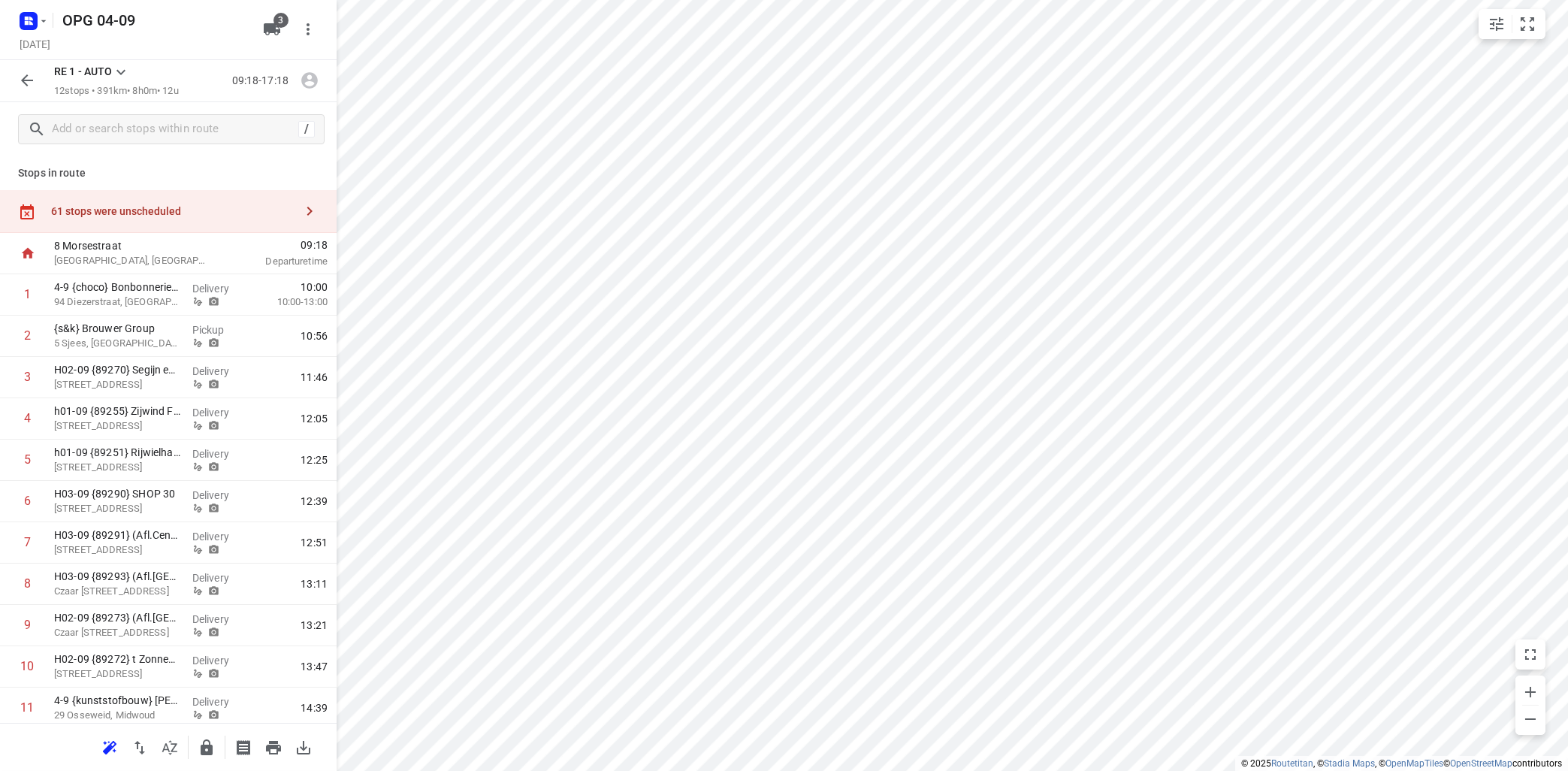
drag, startPoint x: 305, startPoint y: 214, endPoint x: 313, endPoint y: 206, distance: 11.3
click at [307, 209] on icon "button" at bounding box center [309, 210] width 18 height 18
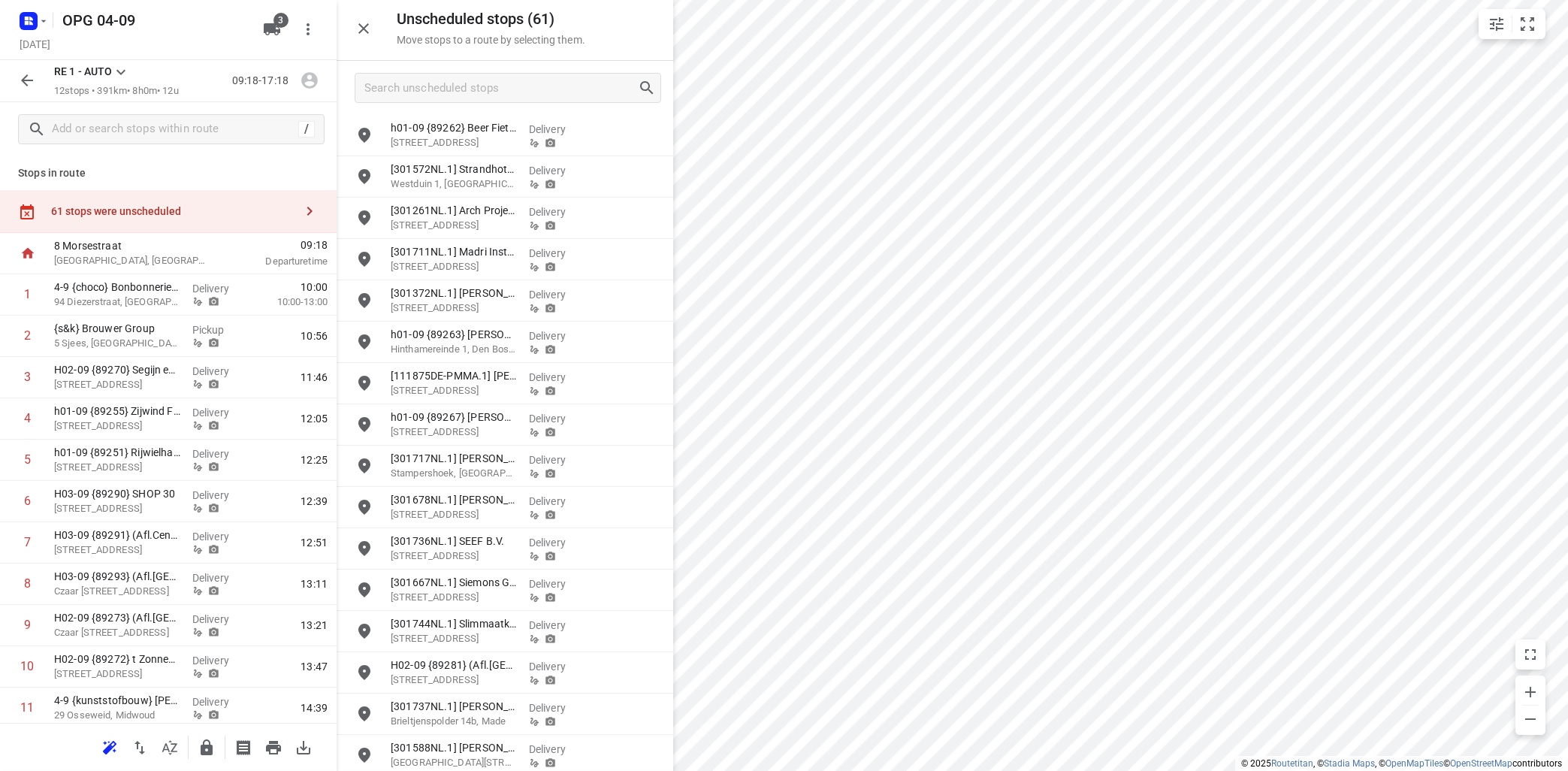
scroll to position [997, 0]
drag, startPoint x: 112, startPoint y: 67, endPoint x: 119, endPoint y: 70, distance: 7.6
click at [112, 67] on p "RE 1 - AUTO" at bounding box center [82, 71] width 58 height 15
click at [119, 70] on icon at bounding box center [120, 72] width 18 height 18
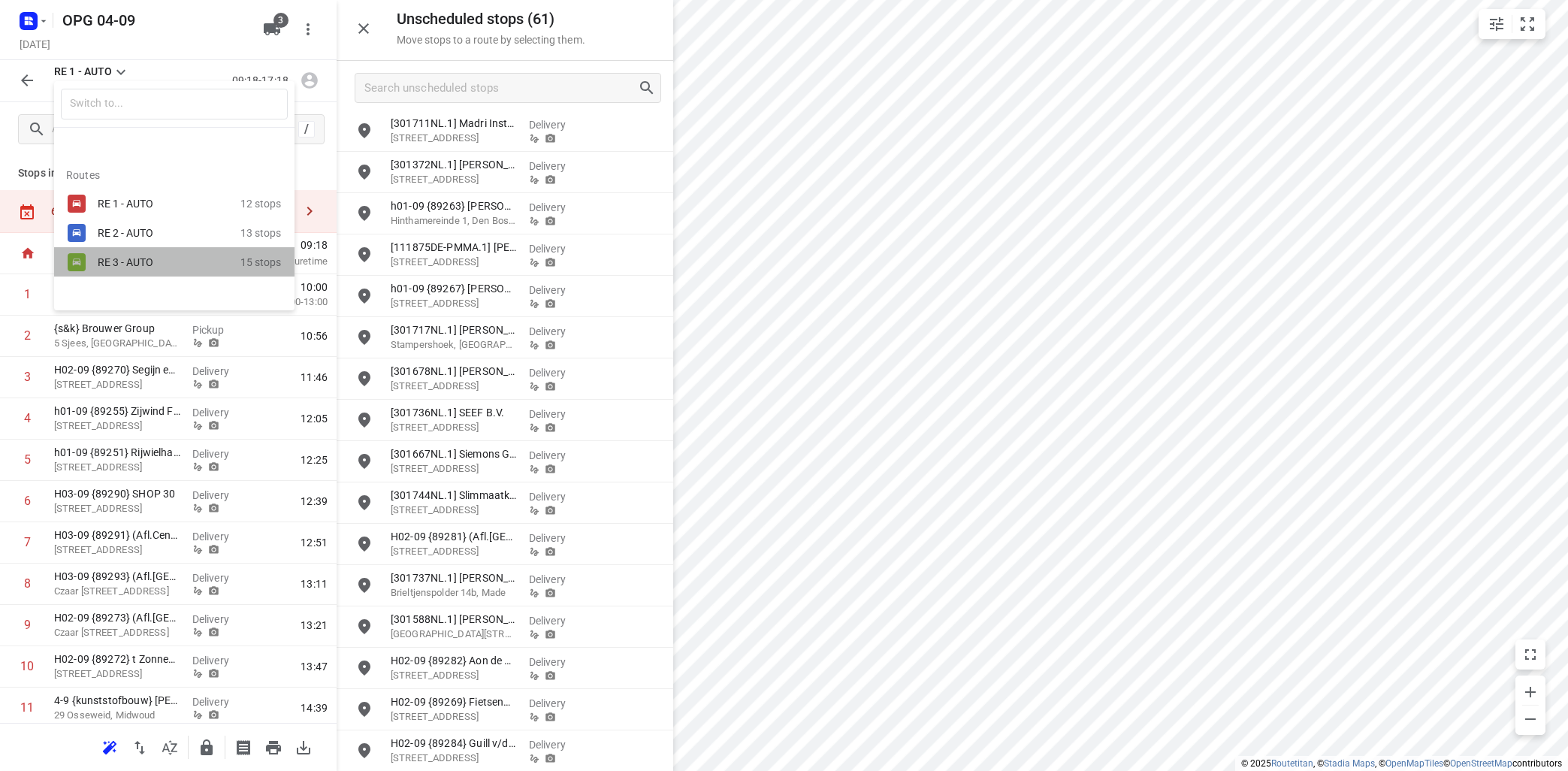
click at [127, 264] on div "RE 3 - AUTO" at bounding box center [161, 262] width 128 height 12
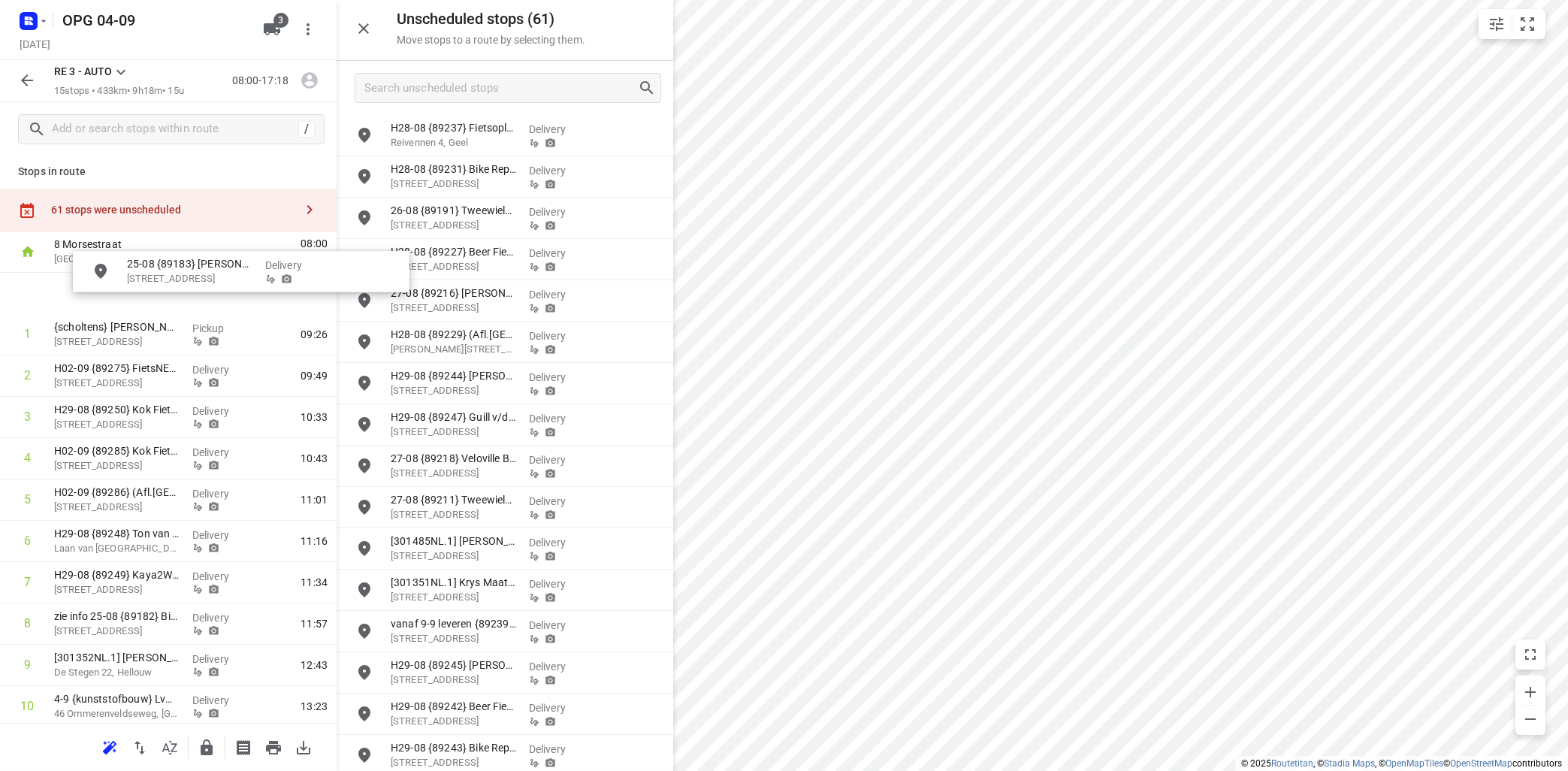
scroll to position [0, 0]
drag, startPoint x: 480, startPoint y: 136, endPoint x: 134, endPoint y: 303, distance: 384.2
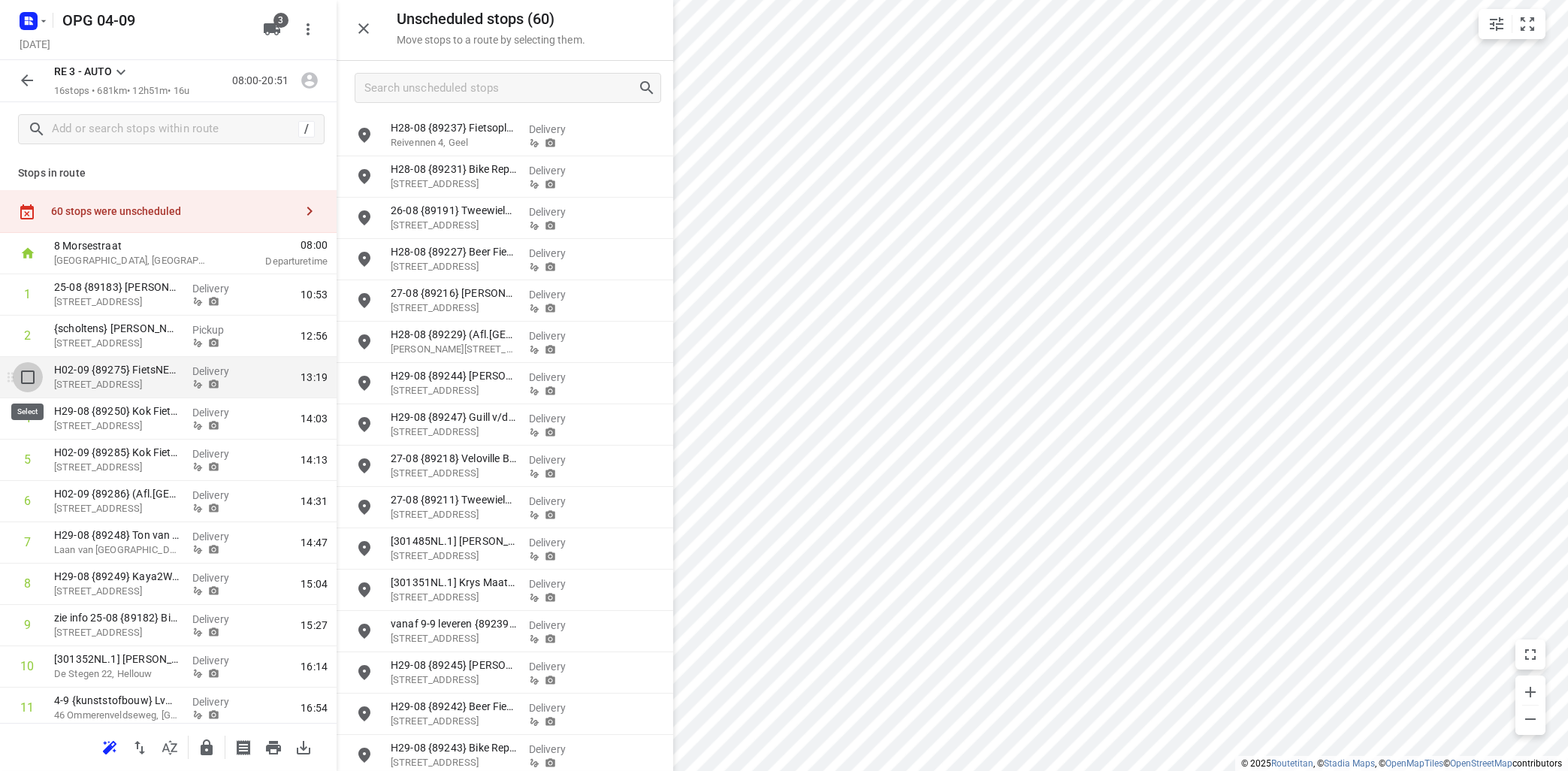
click at [27, 375] on input "checkbox" at bounding box center [27, 377] width 30 height 30
checkbox input "true"
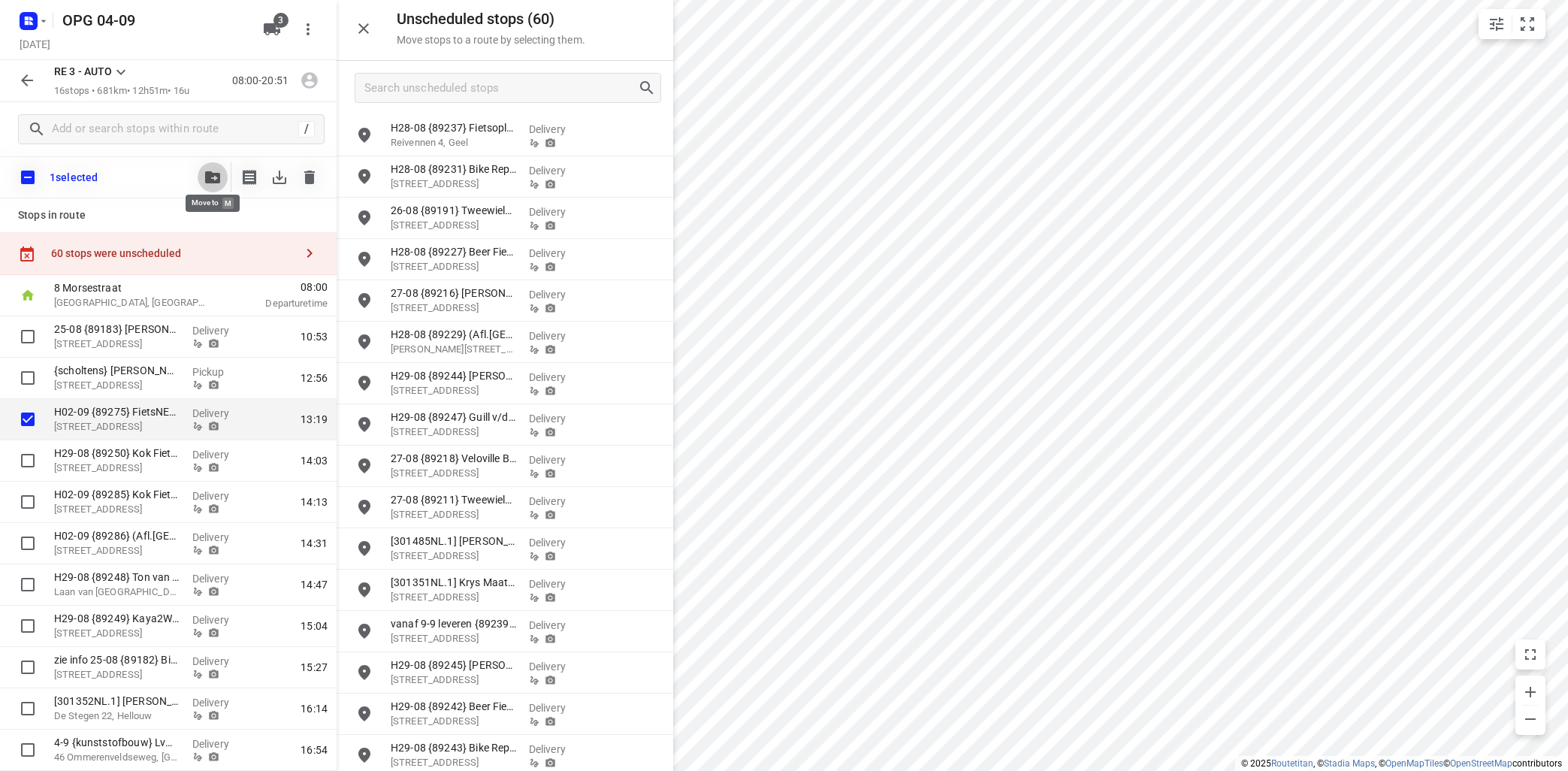
click at [214, 173] on icon "button" at bounding box center [213, 178] width 15 height 12
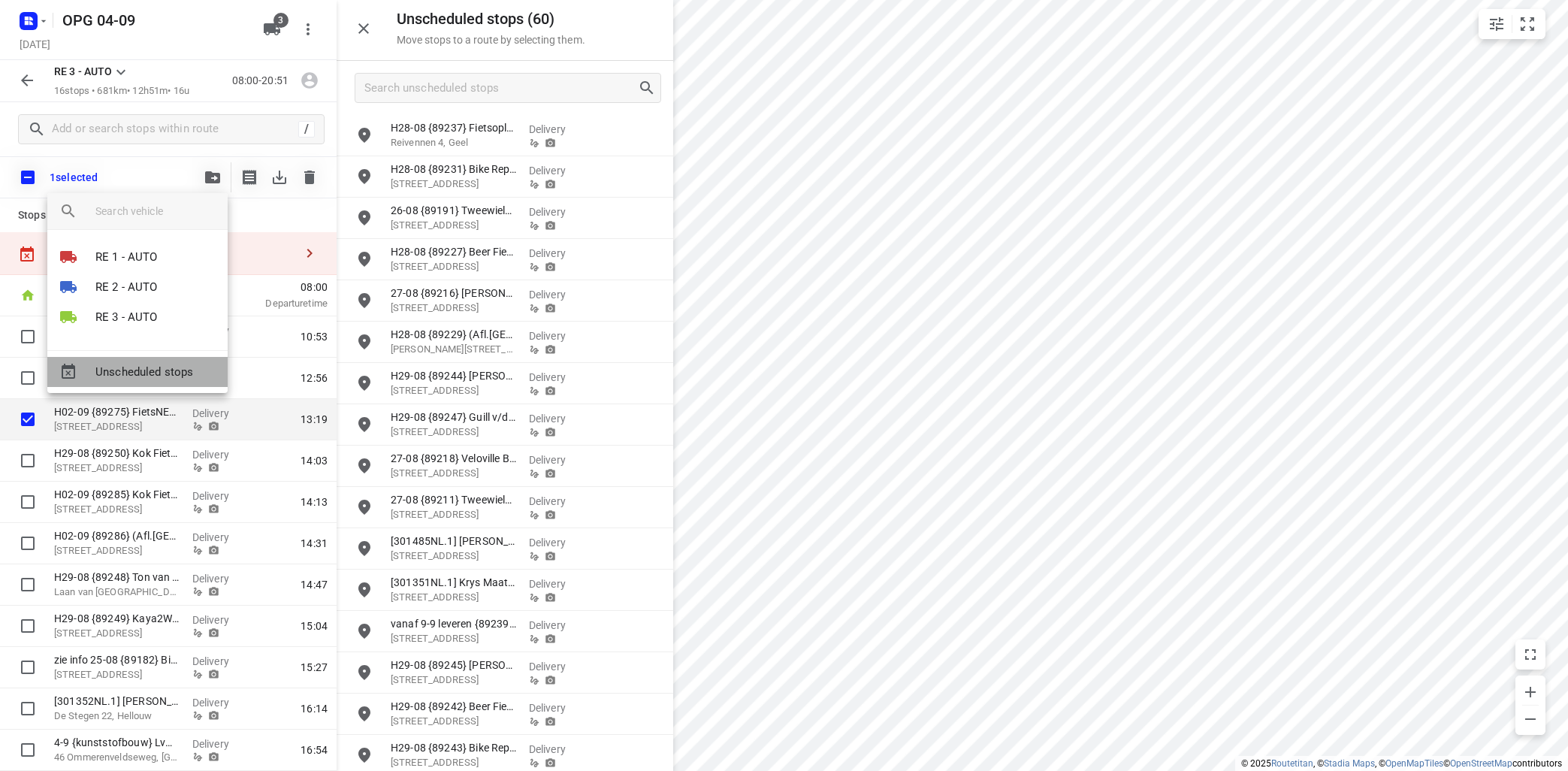
click at [163, 374] on span "Unscheduled stops" at bounding box center [155, 373] width 120 height 17
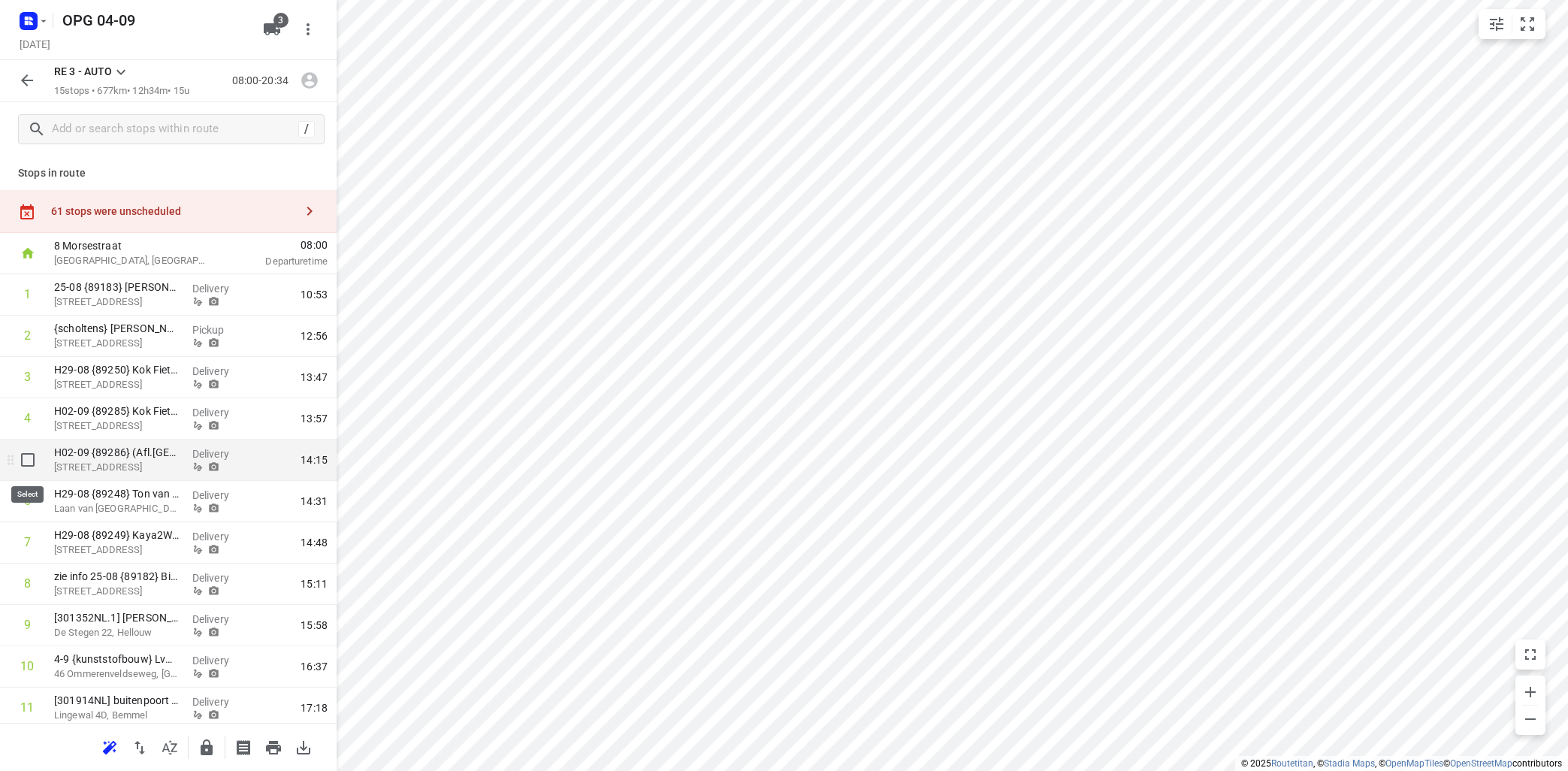
click at [28, 458] on input "checkbox" at bounding box center [27, 459] width 30 height 30
checkbox input "true"
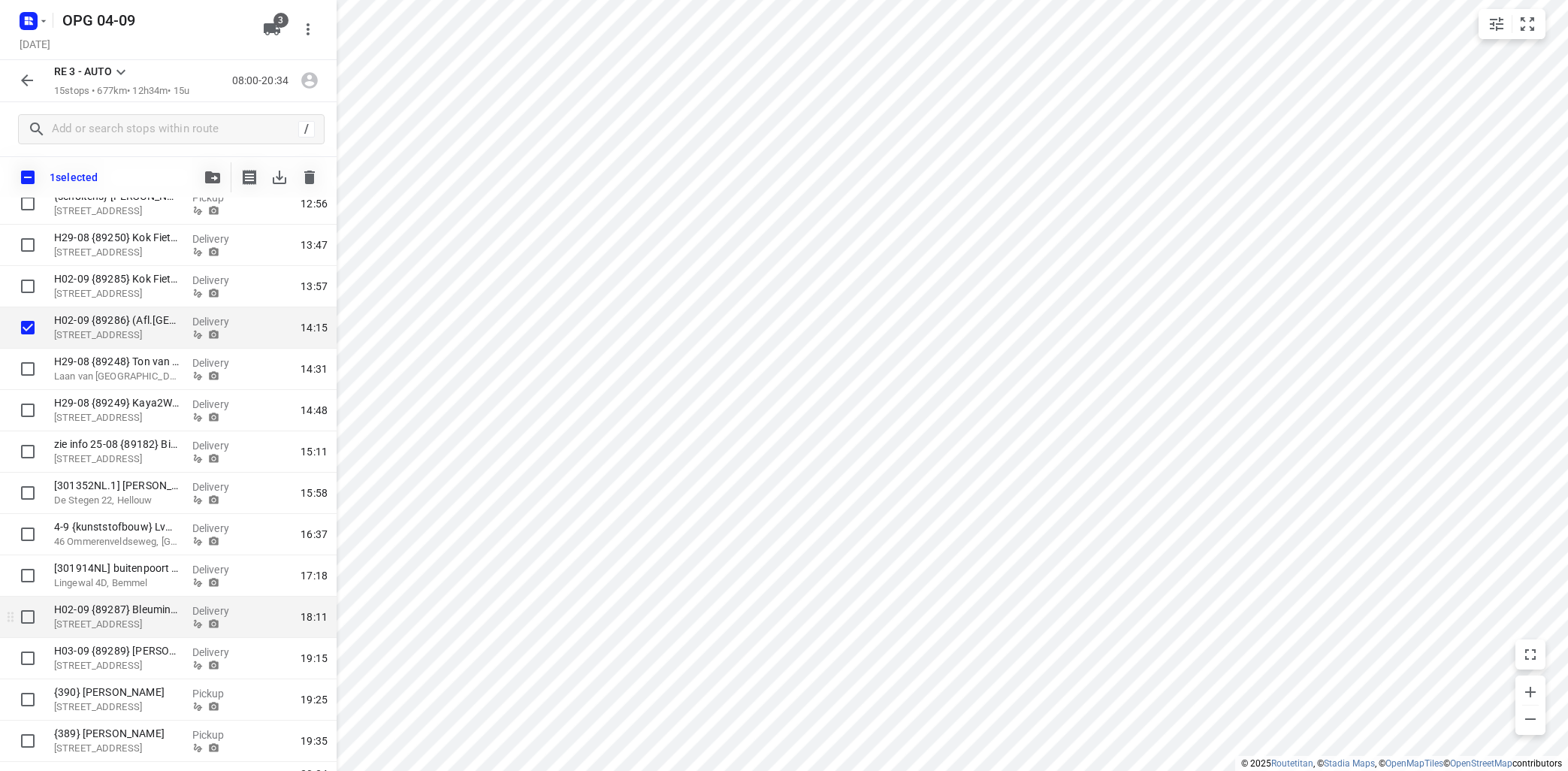
scroll to position [181, 0]
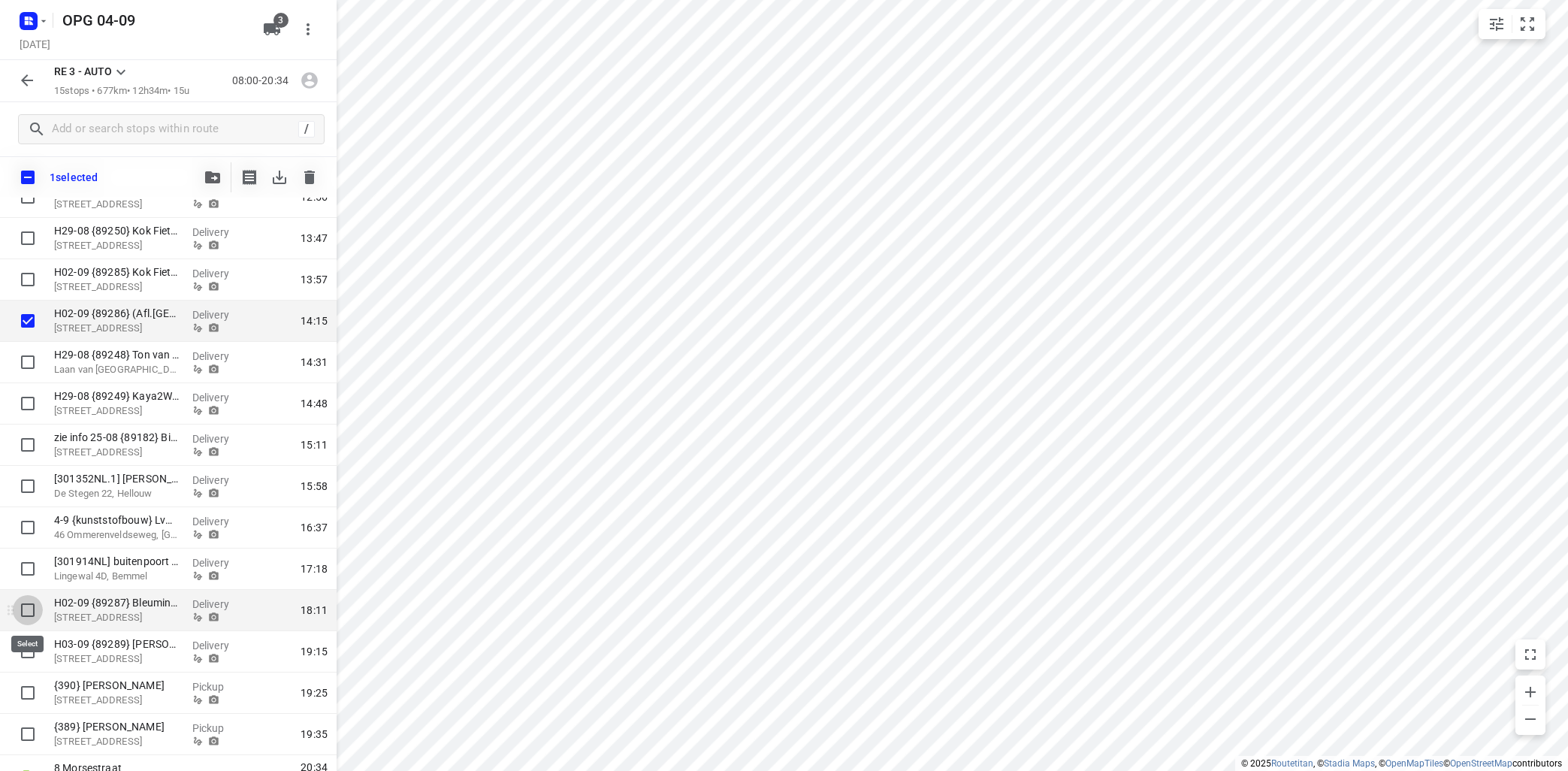
drag, startPoint x: 29, startPoint y: 610, endPoint x: 33, endPoint y: 617, distance: 8.1
click at [28, 609] on input "checkbox" at bounding box center [27, 610] width 30 height 30
checkbox input "true"
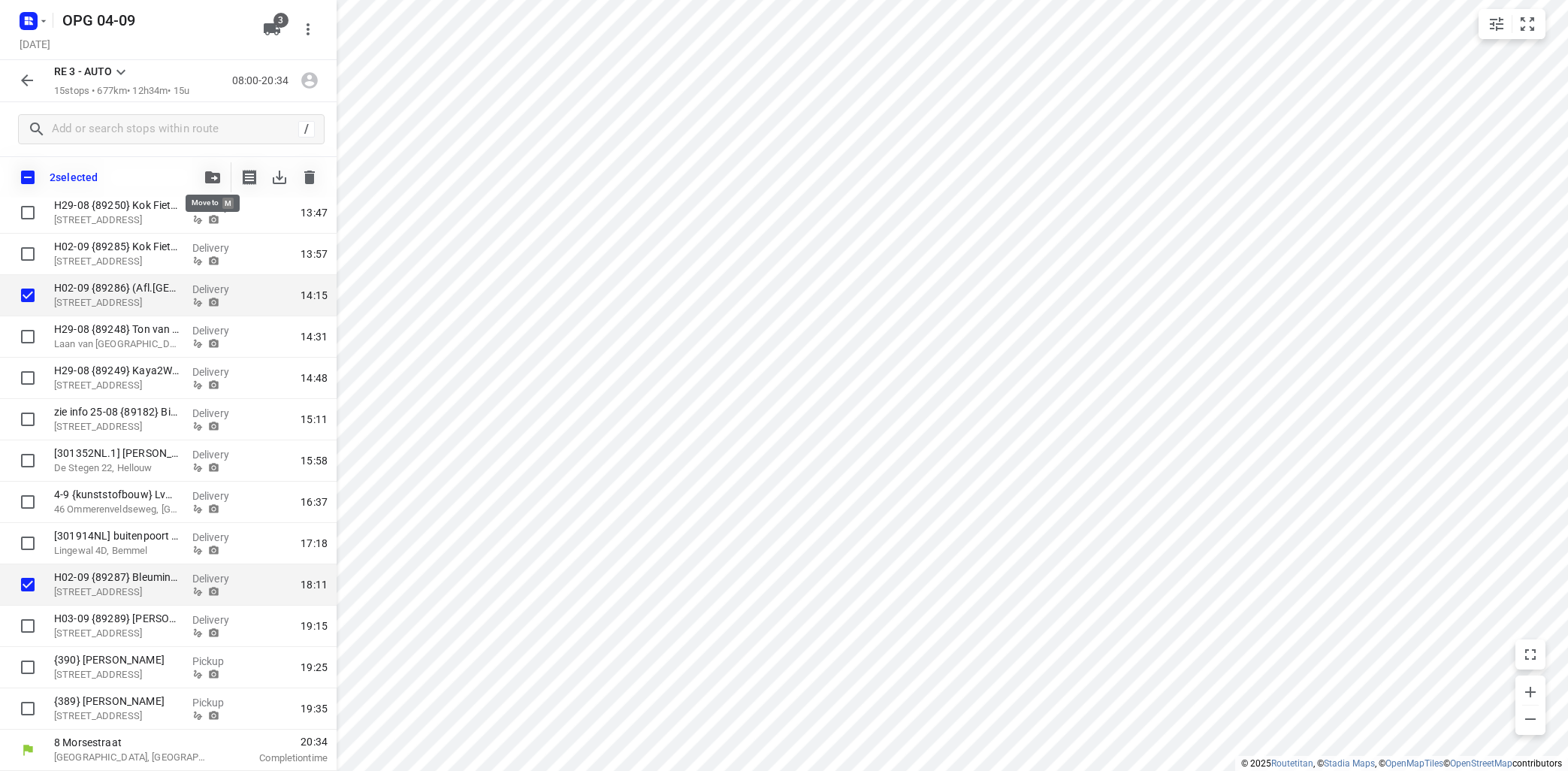
click at [208, 172] on icon "button" at bounding box center [213, 178] width 15 height 12
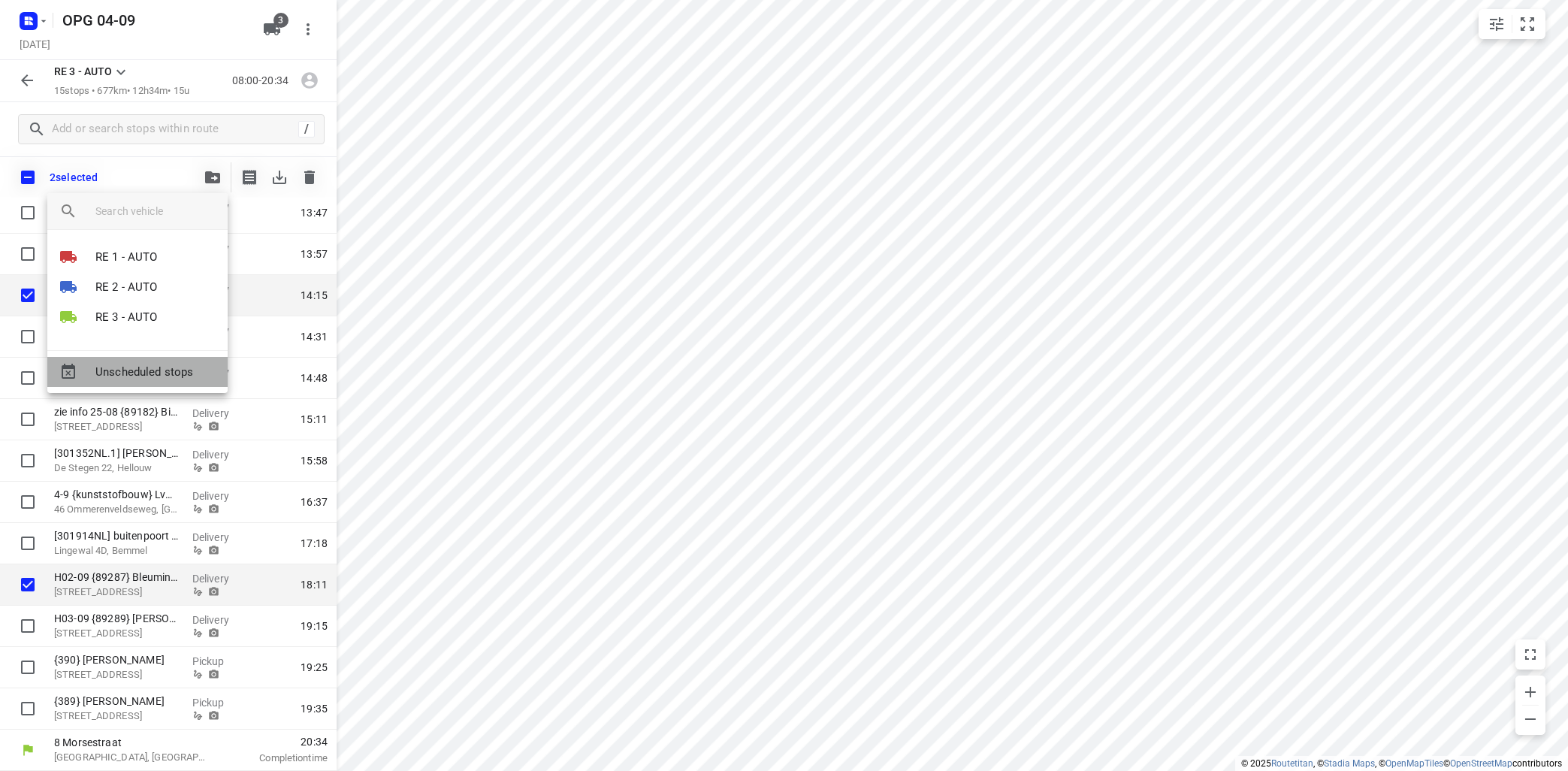
click at [130, 373] on span "Unscheduled stops" at bounding box center [155, 373] width 120 height 17
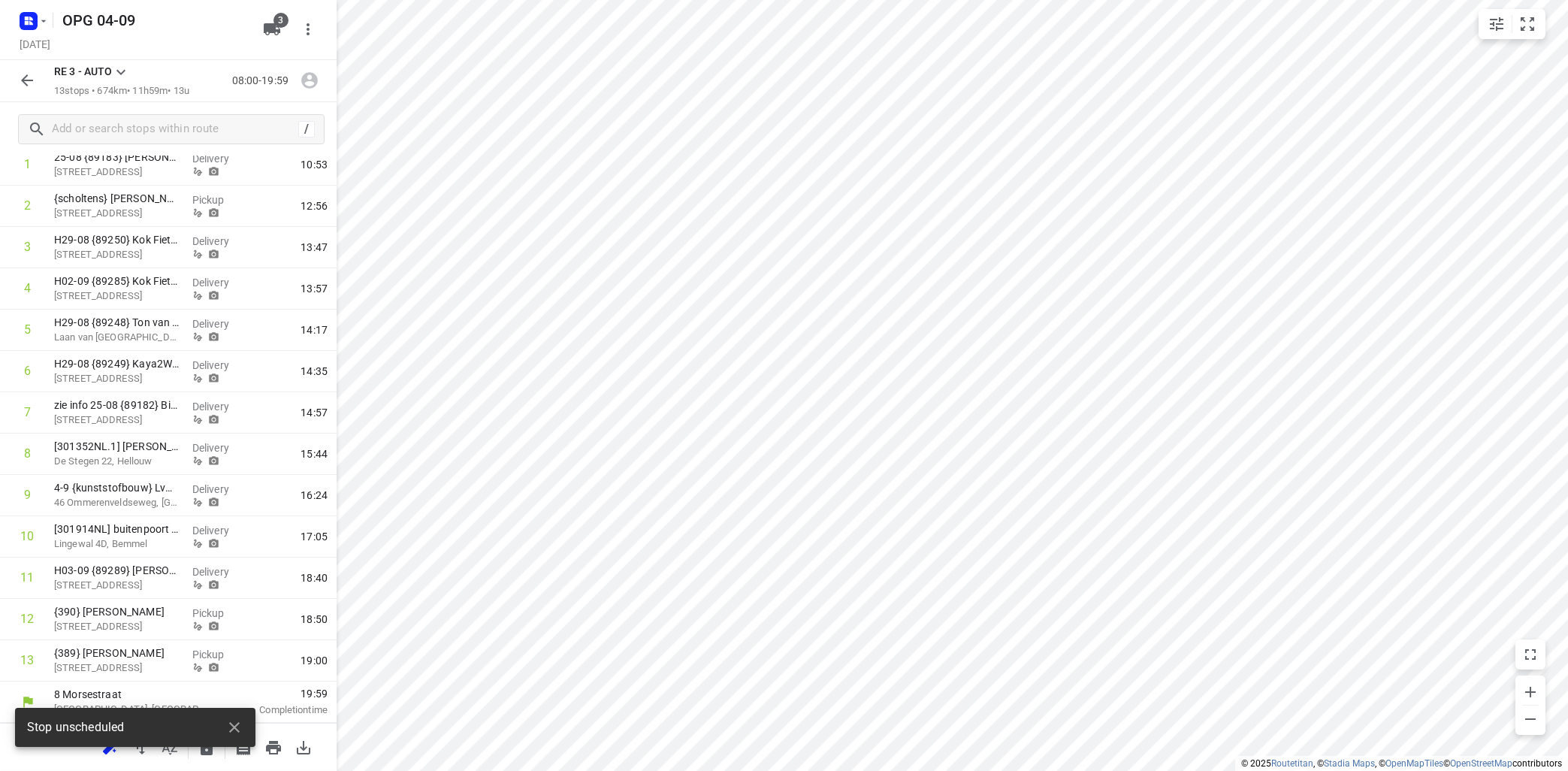
scroll to position [130, 0]
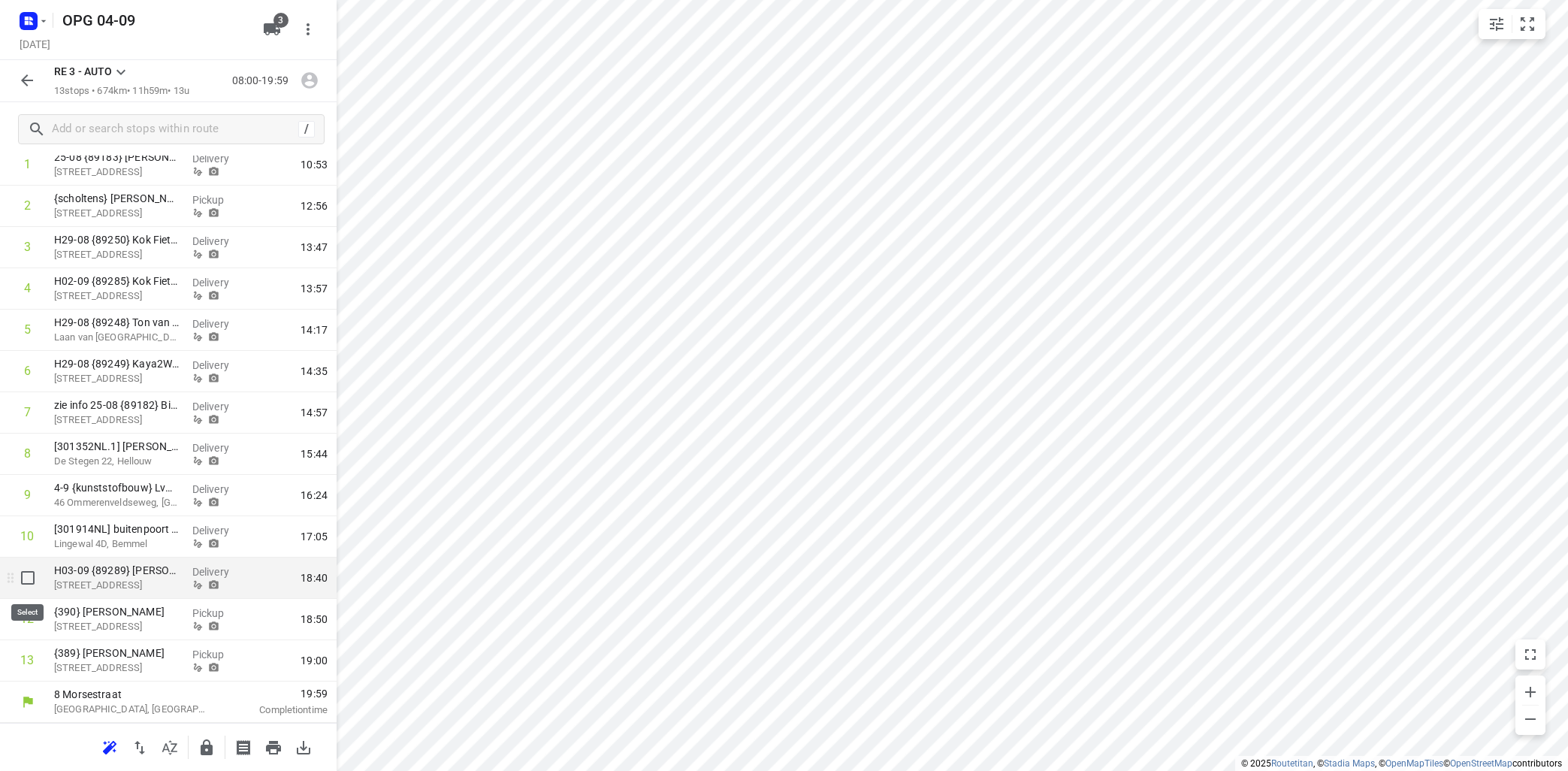
click at [26, 575] on input "checkbox" at bounding box center [27, 578] width 30 height 30
checkbox input "true"
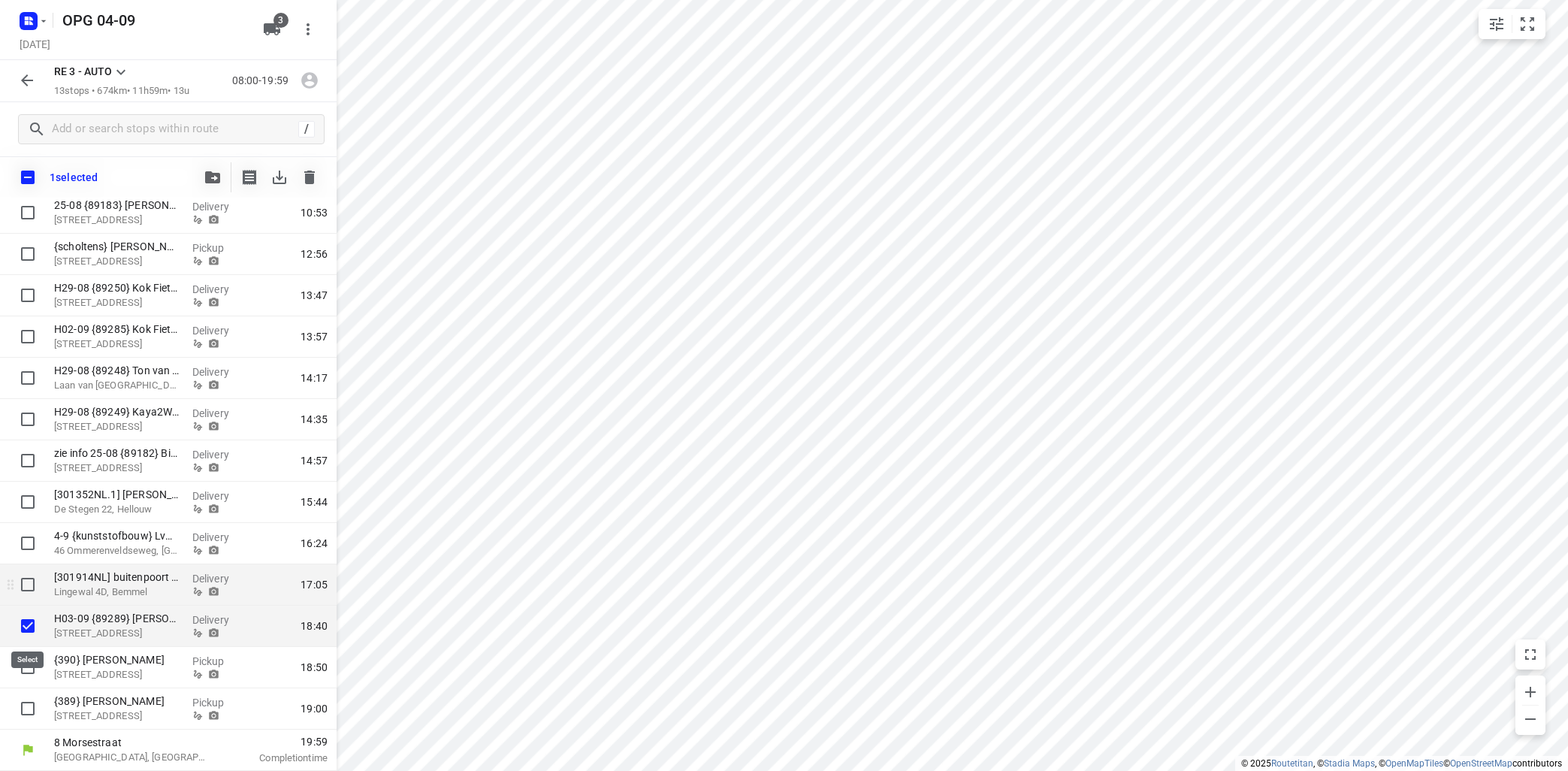
scroll to position [124, 0]
click at [28, 668] on input "checkbox" at bounding box center [27, 667] width 30 height 30
checkbox input "true"
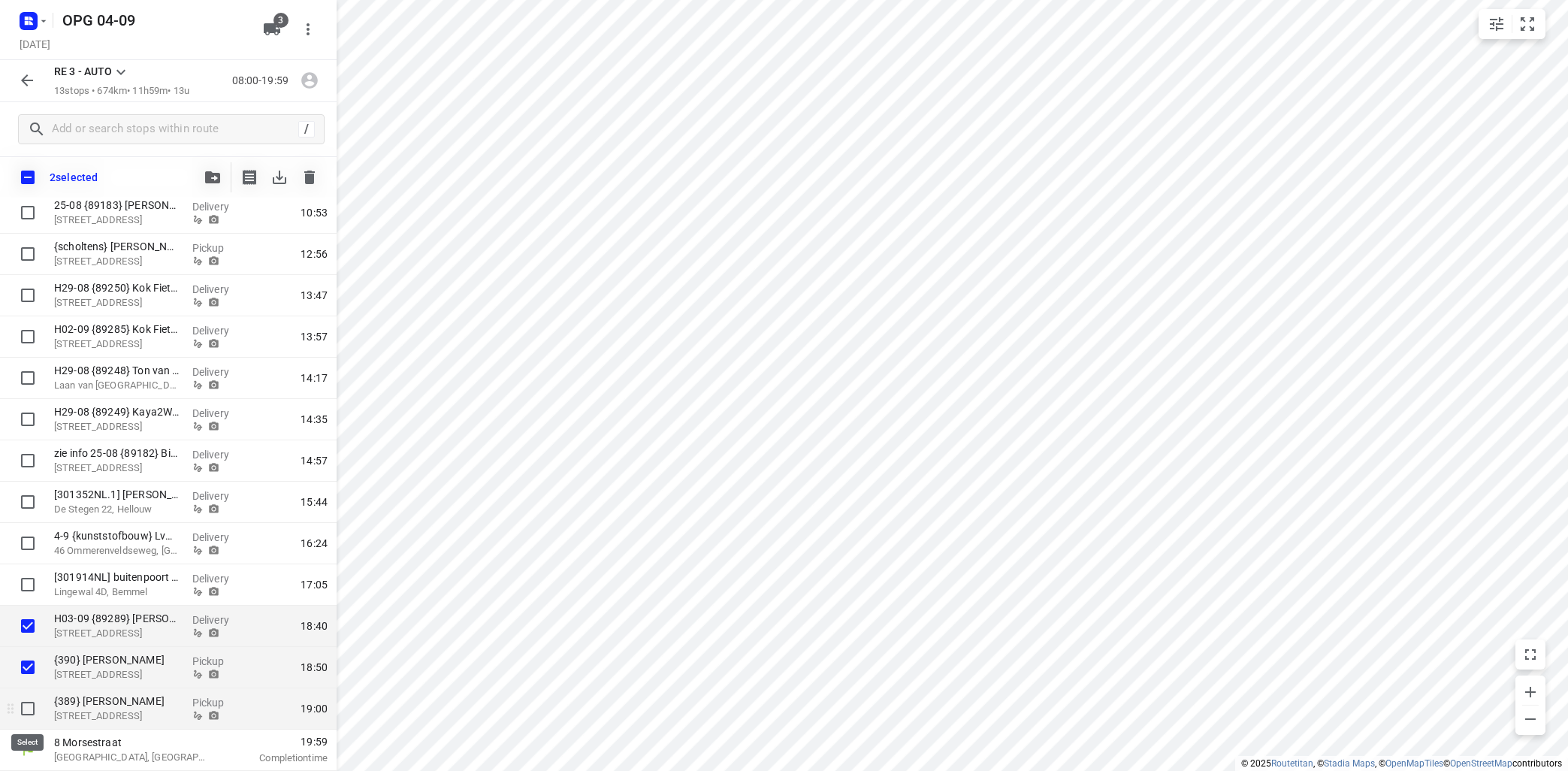
click at [27, 707] on input "checkbox" at bounding box center [27, 708] width 30 height 30
checkbox input "true"
click at [214, 168] on button "button" at bounding box center [212, 177] width 30 height 30
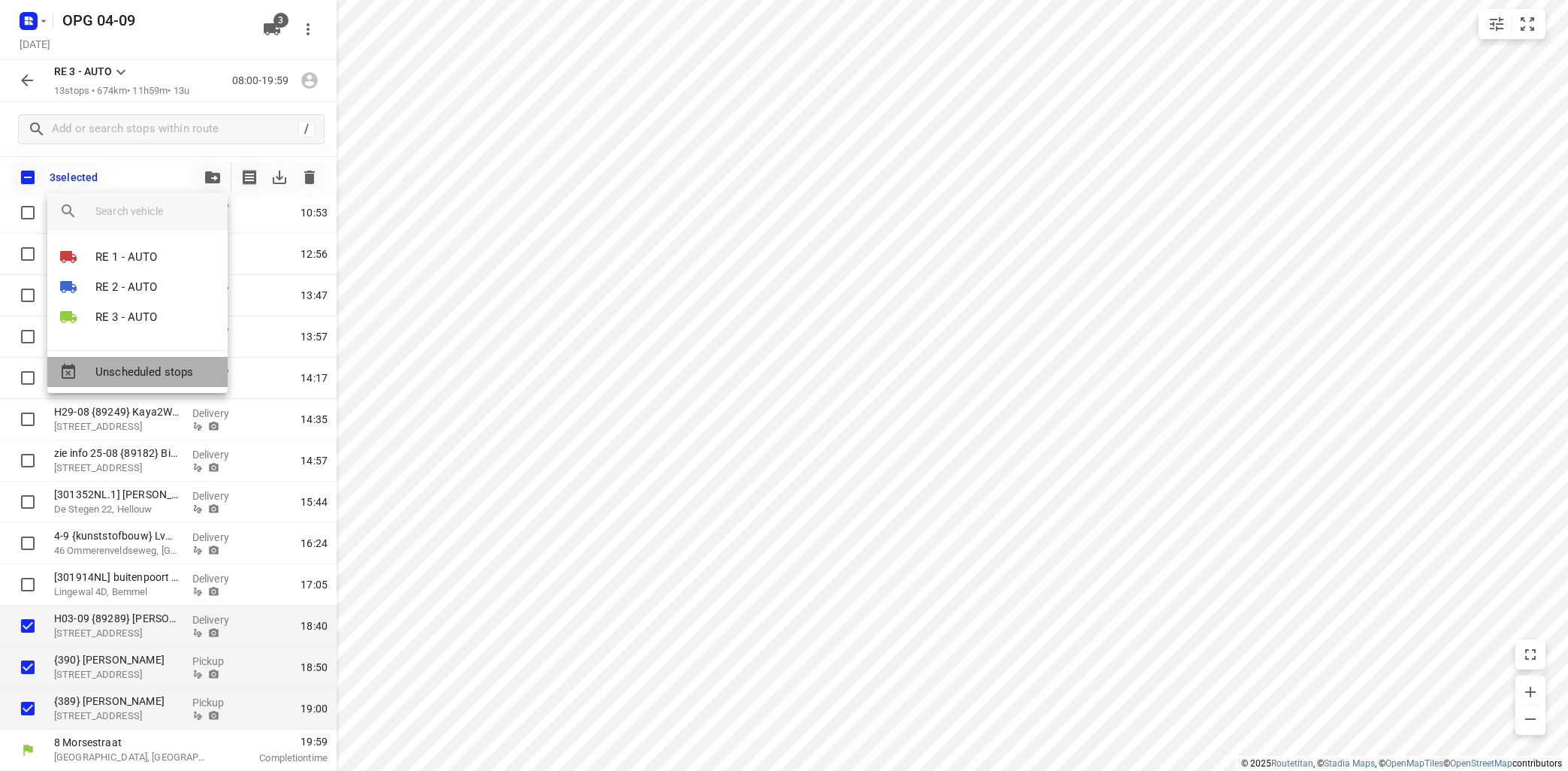
click at [177, 371] on span "Unscheduled stops" at bounding box center [155, 373] width 120 height 17
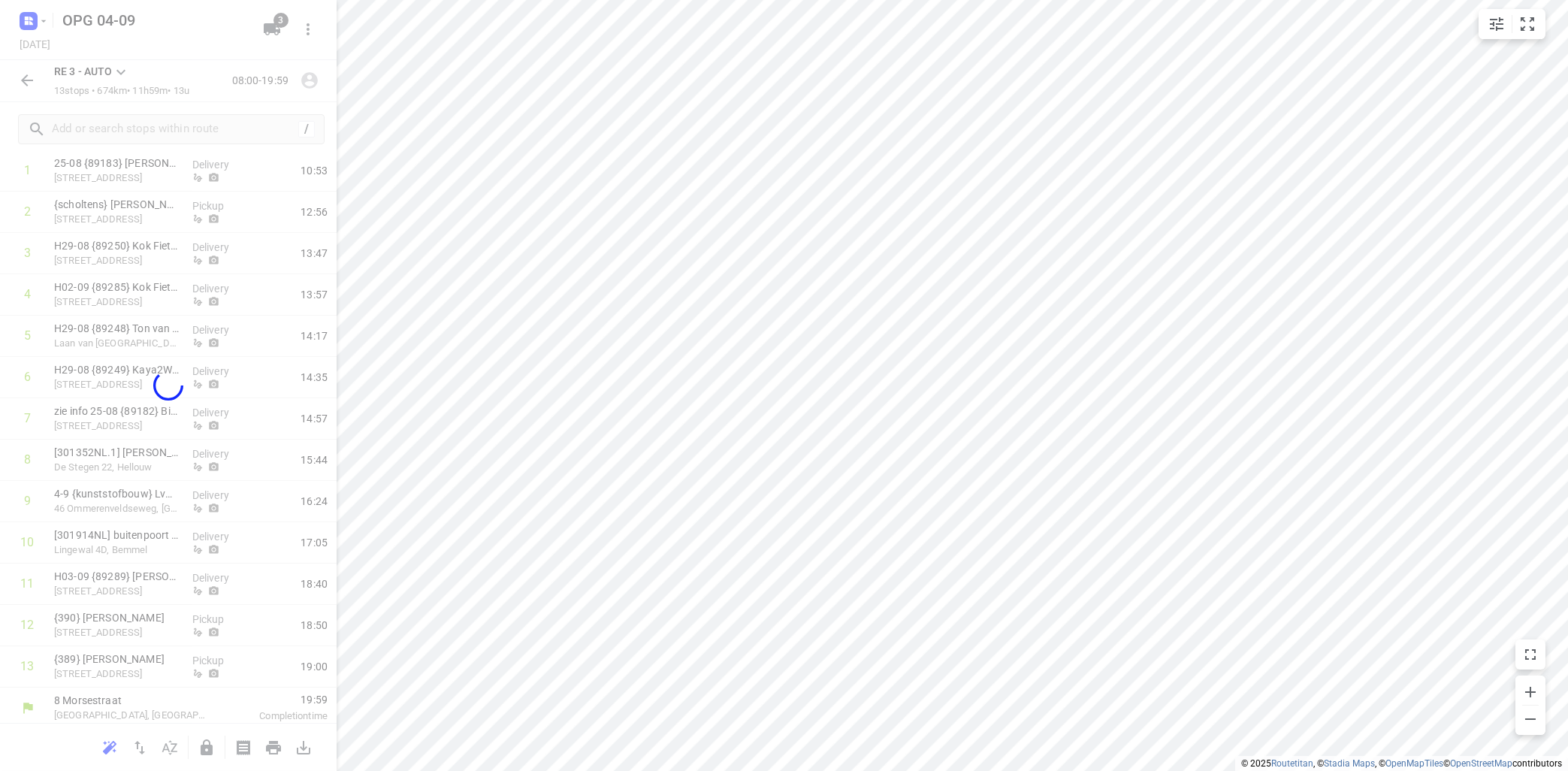
scroll to position [5, 0]
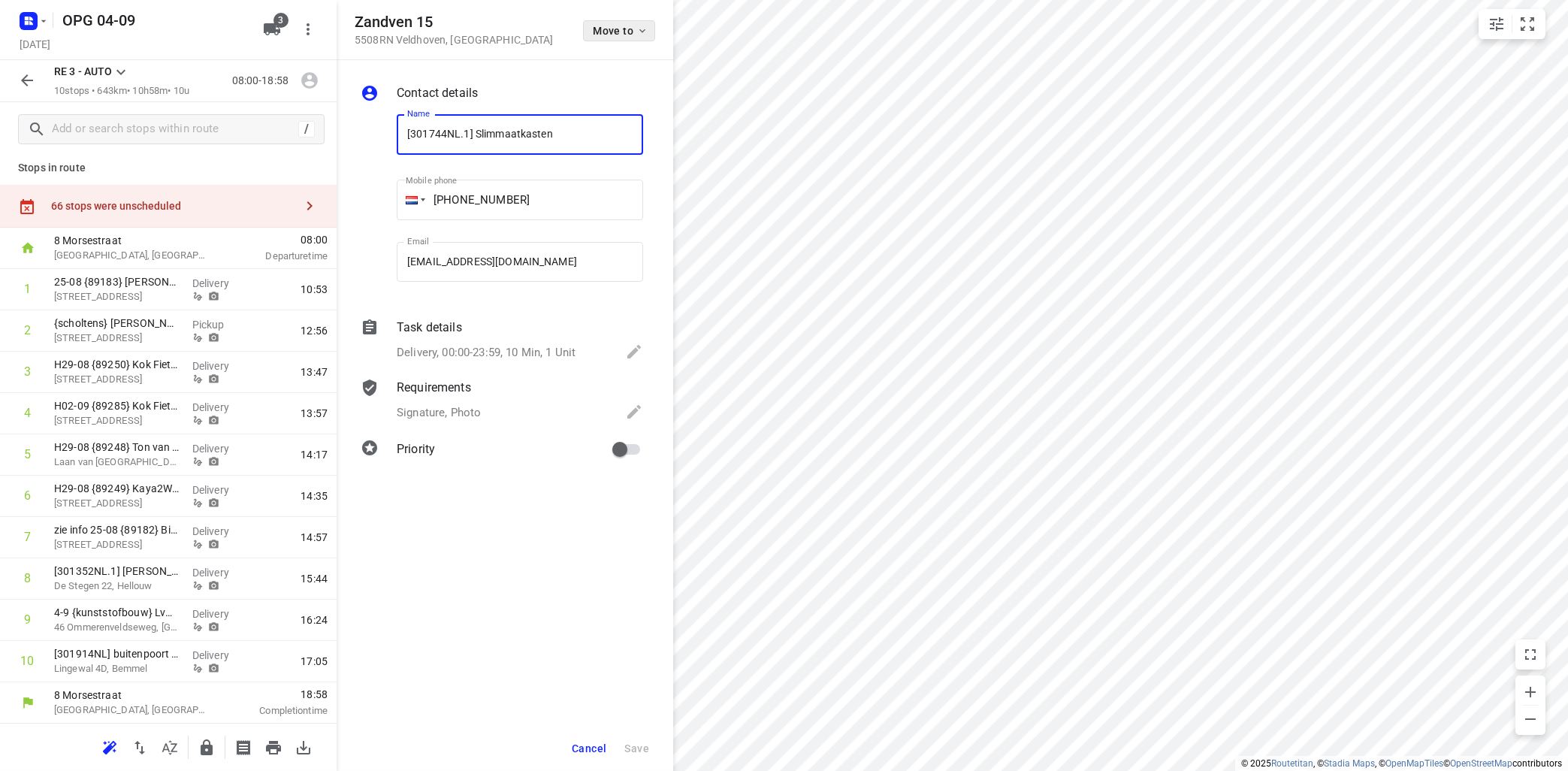
click at [638, 33] on icon "button" at bounding box center [642, 31] width 12 height 12
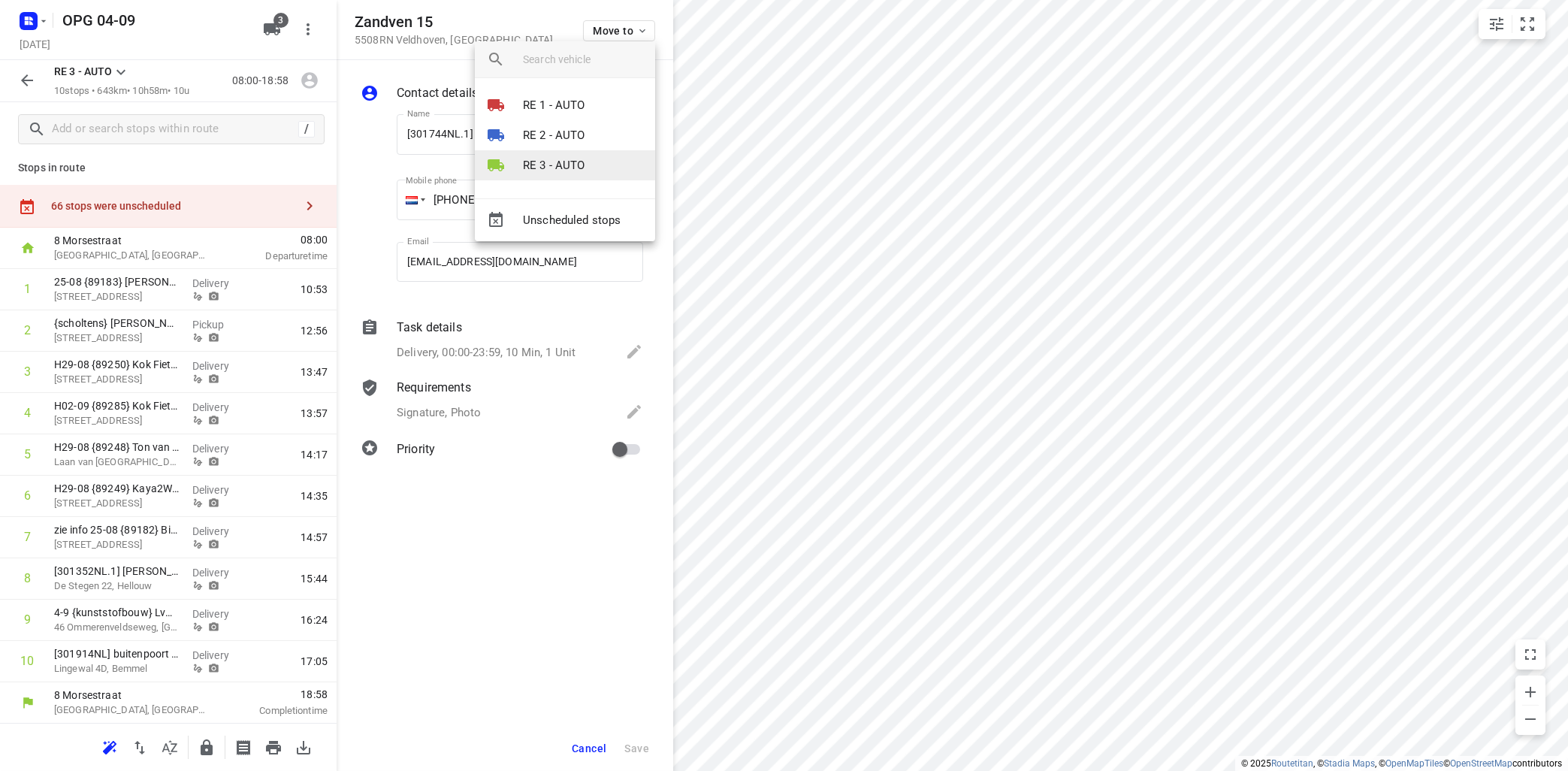
click at [583, 165] on p "RE 3 - AUTO" at bounding box center [554, 166] width 63 height 17
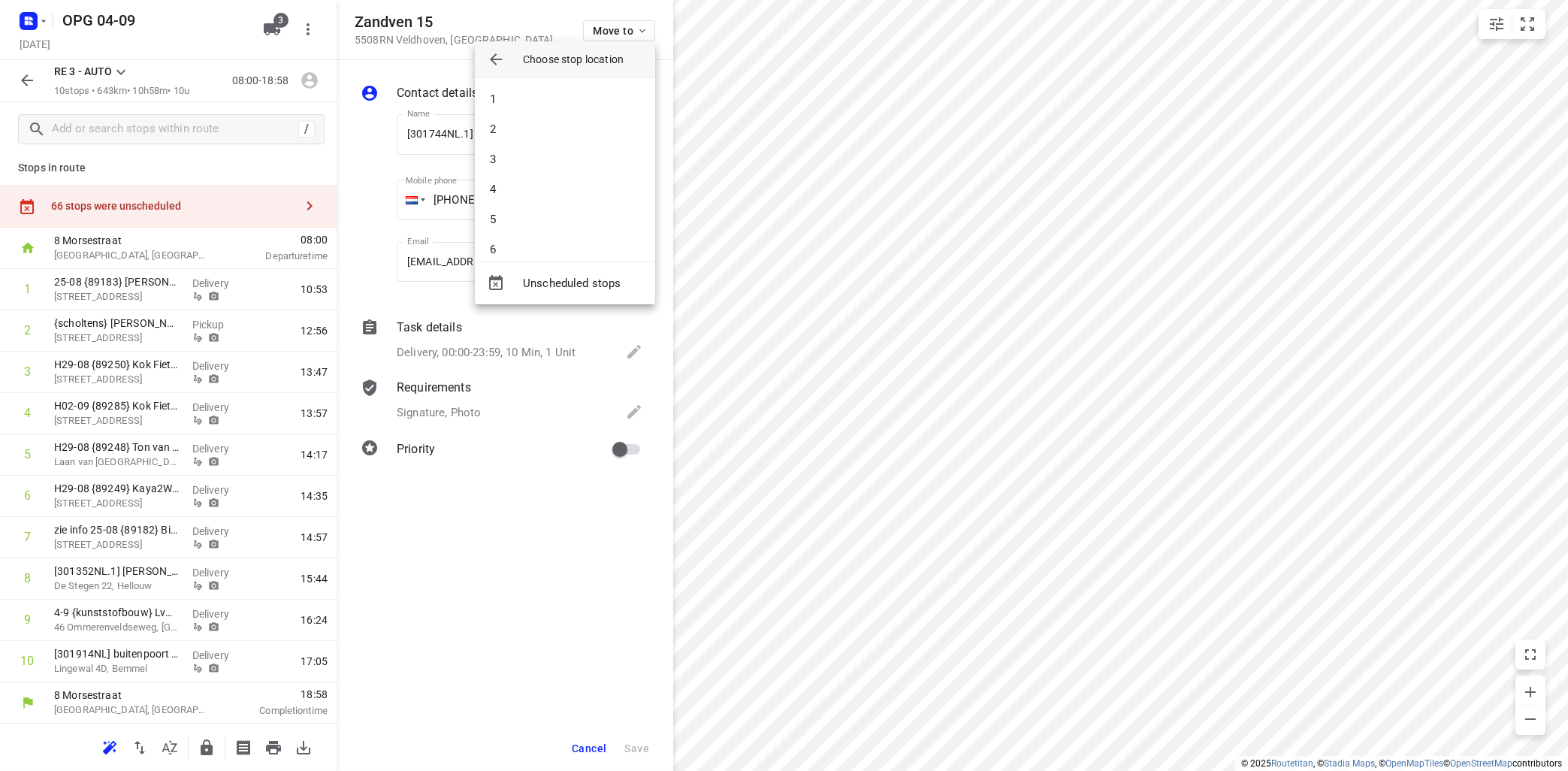
click at [583, 164] on li "3" at bounding box center [565, 159] width 180 height 30
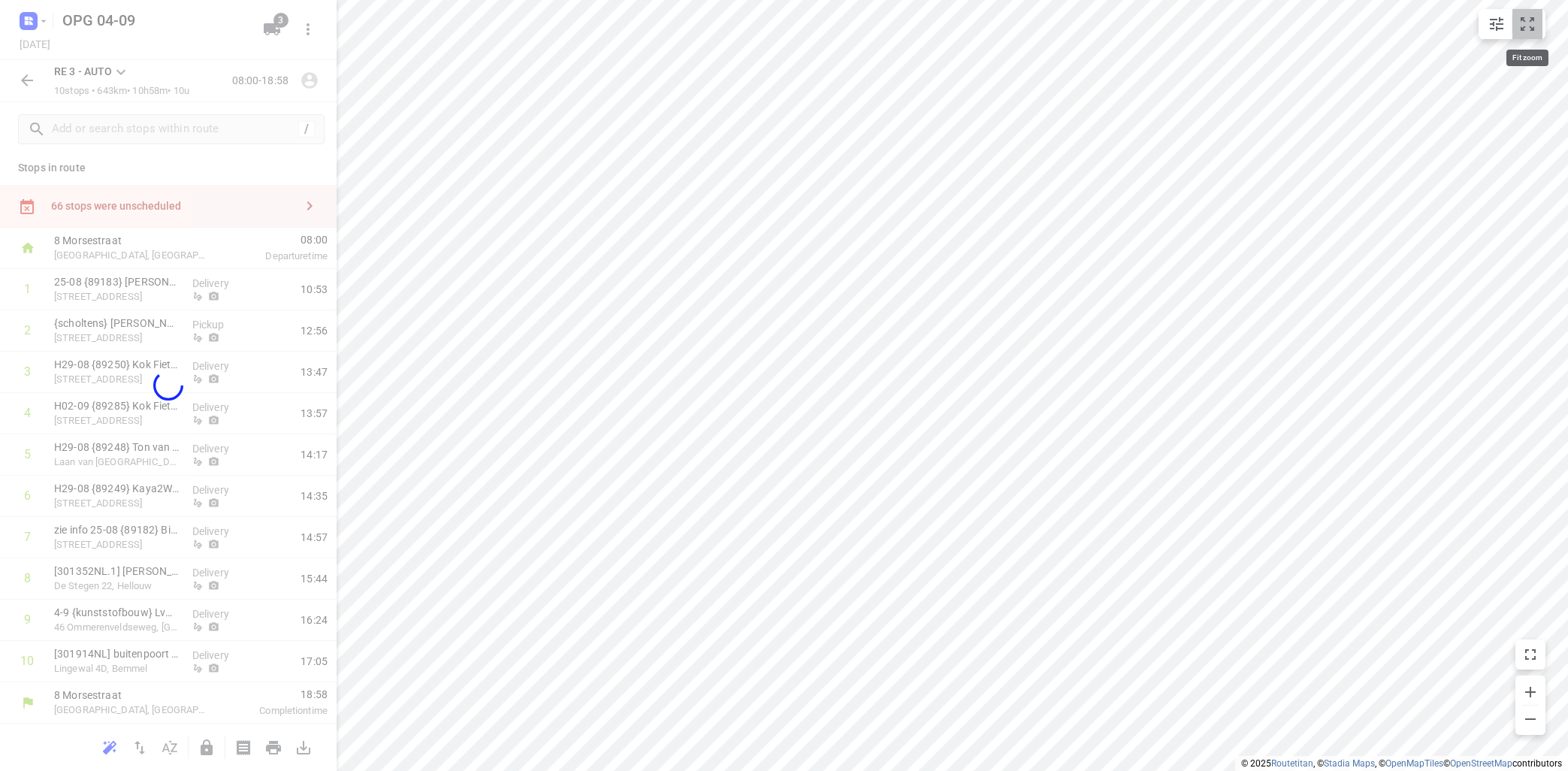
click at [1535, 24] on icon "small contained button group" at bounding box center [1527, 24] width 18 height 18
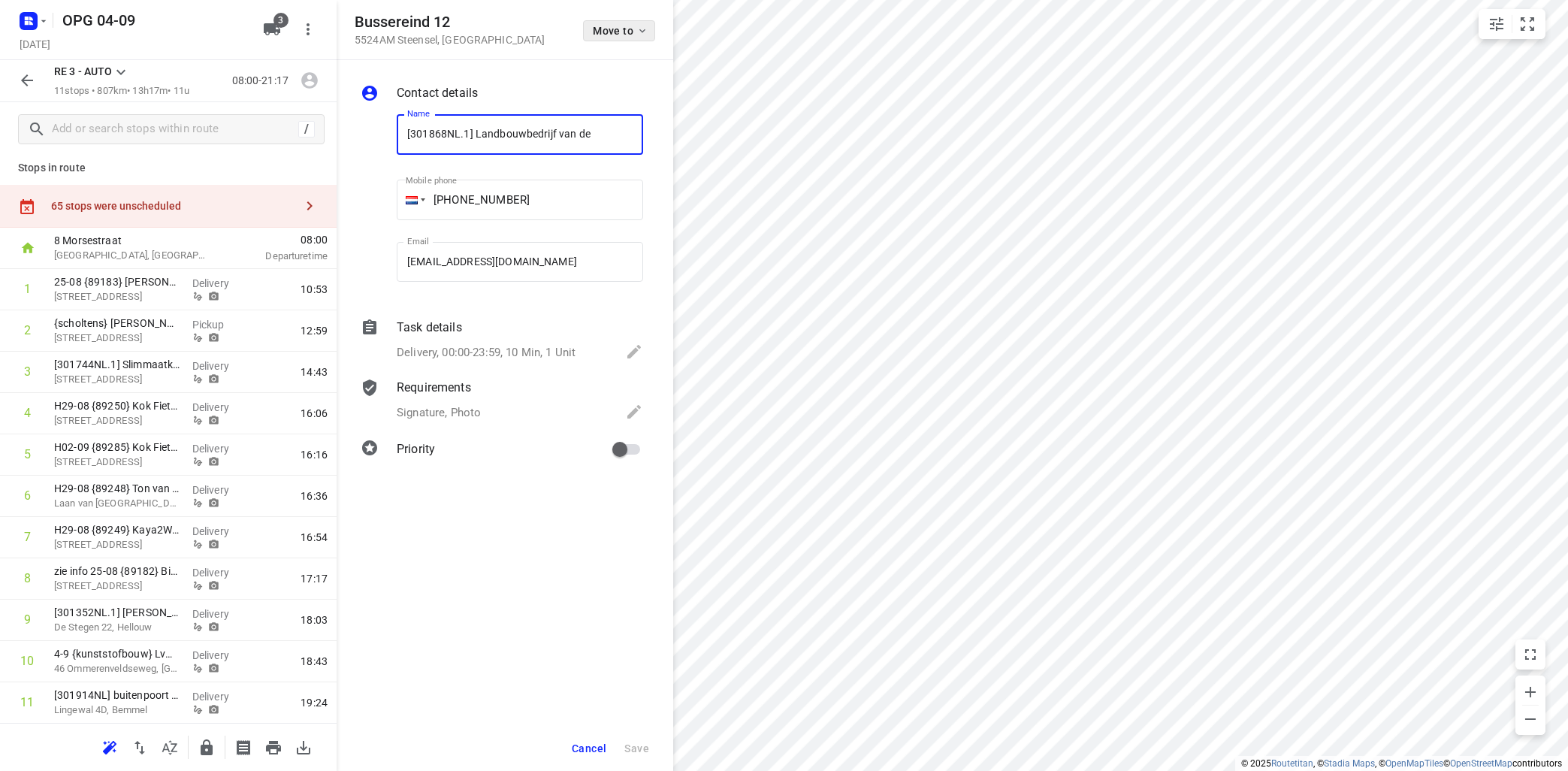
click at [626, 30] on span "Move to" at bounding box center [621, 31] width 56 height 12
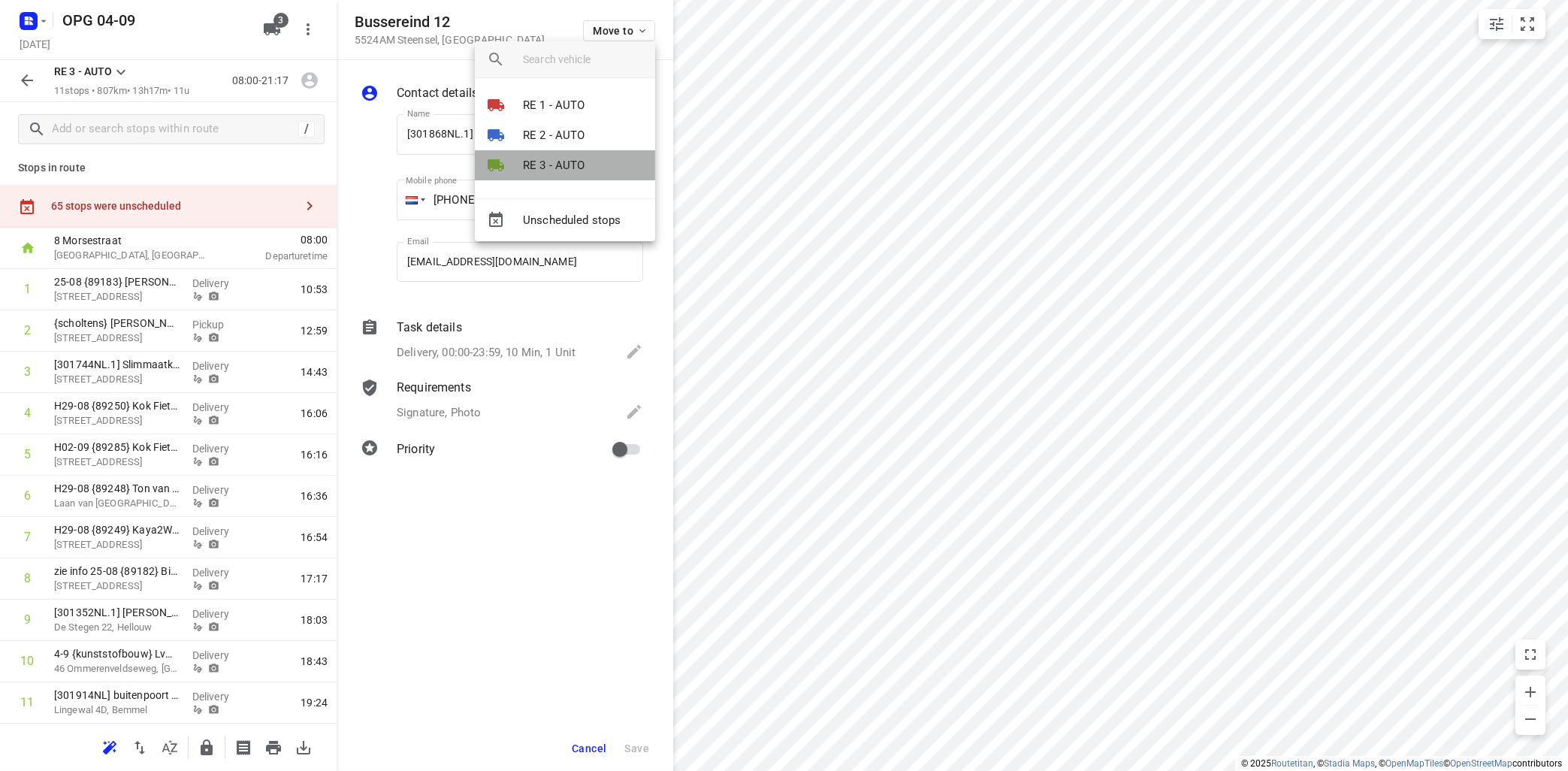
click at [571, 172] on p "RE 3 - AUTO" at bounding box center [554, 166] width 63 height 17
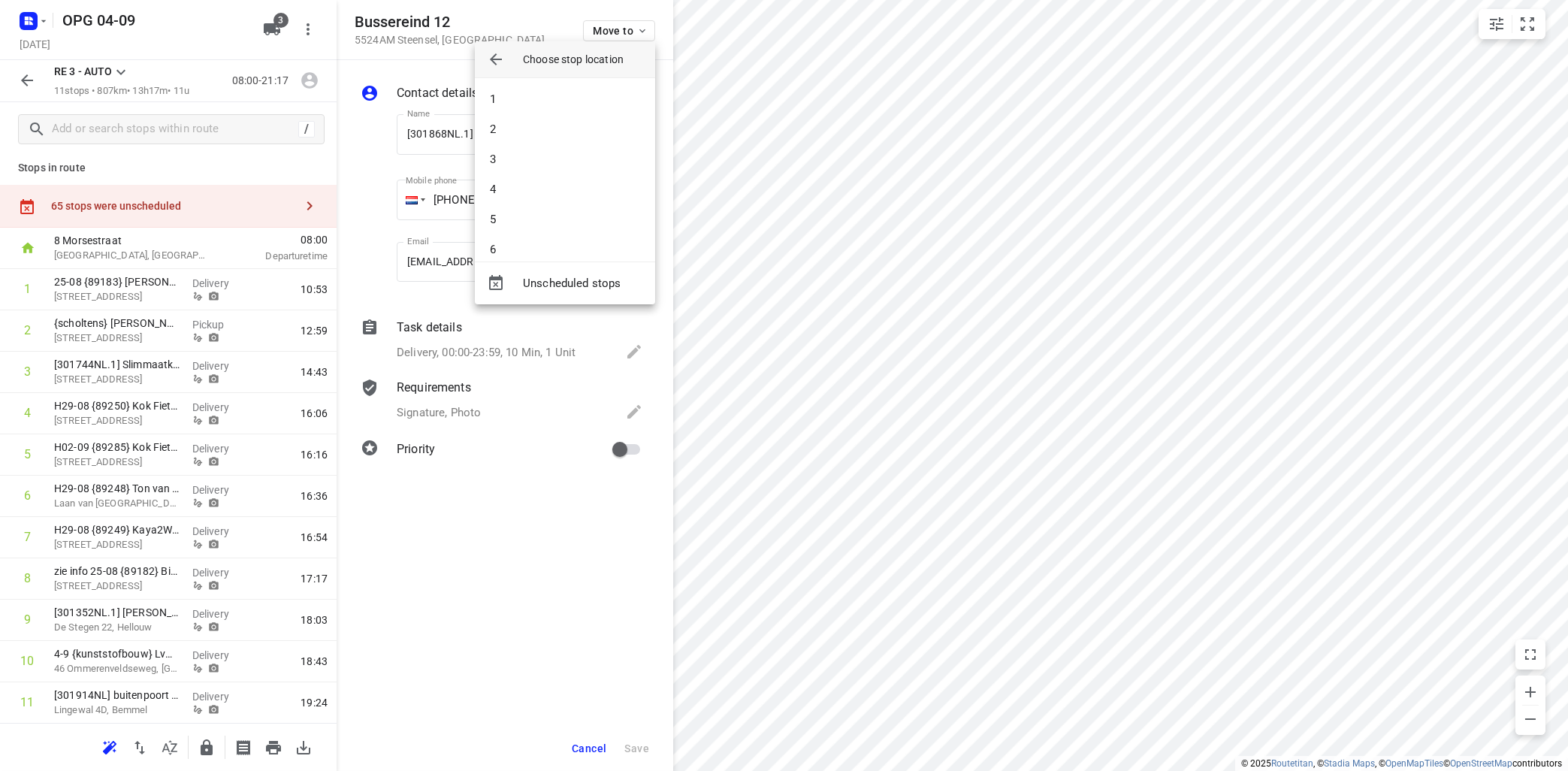
click at [577, 153] on li "3" at bounding box center [565, 159] width 180 height 30
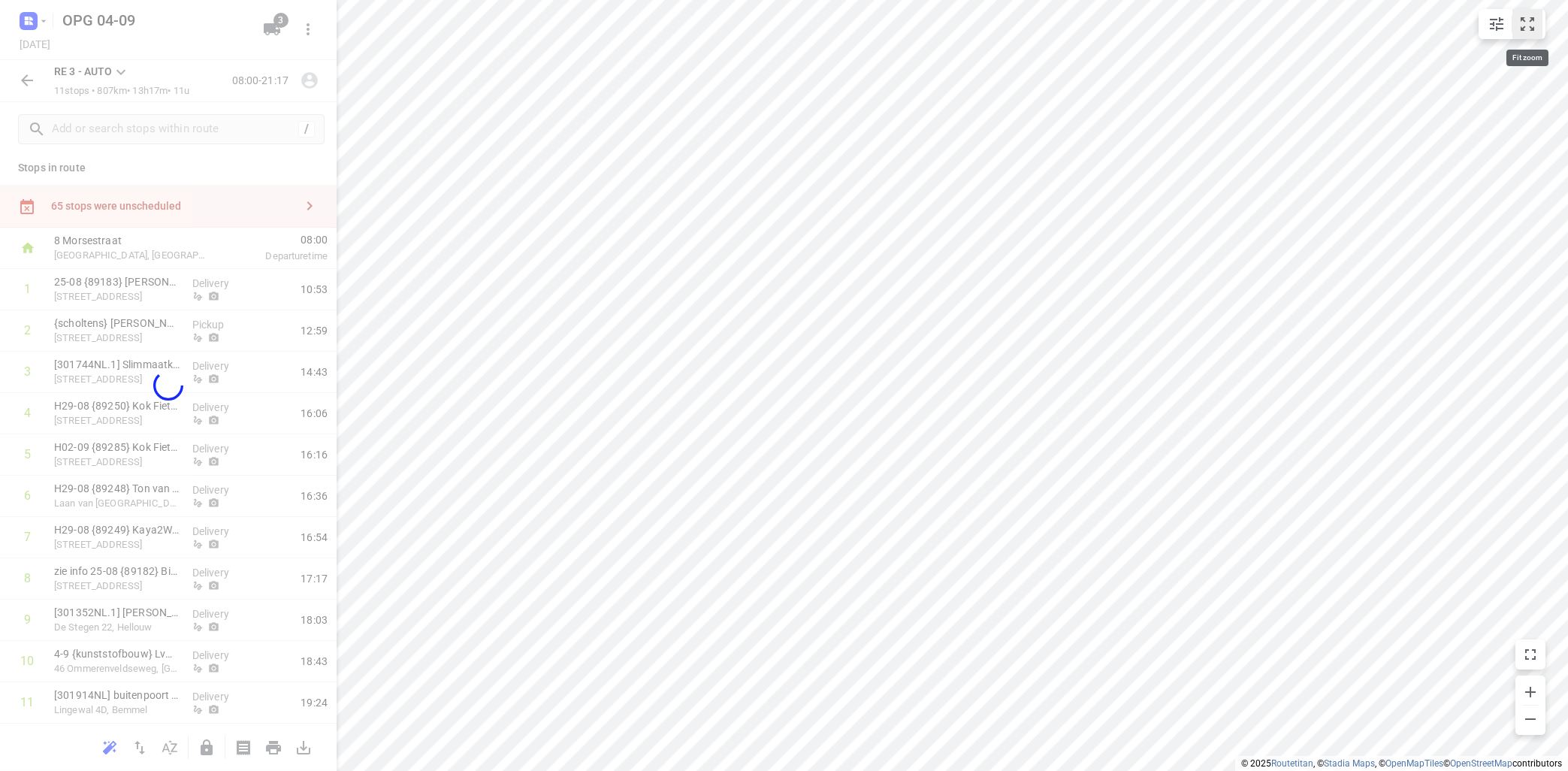
click at [1519, 23] on icon "small contained button group" at bounding box center [1527, 24] width 18 height 18
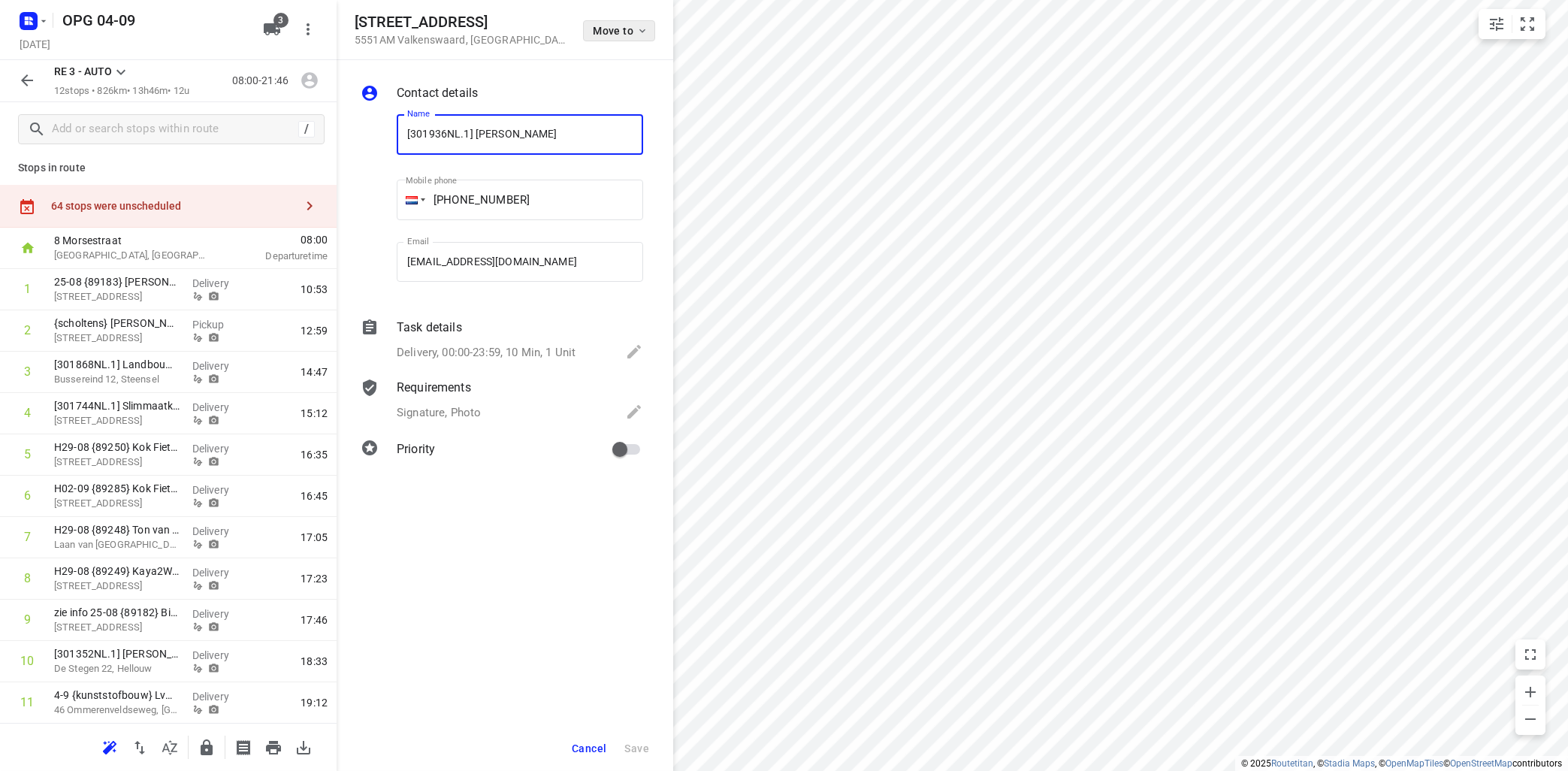
click at [646, 30] on icon "button" at bounding box center [642, 31] width 12 height 12
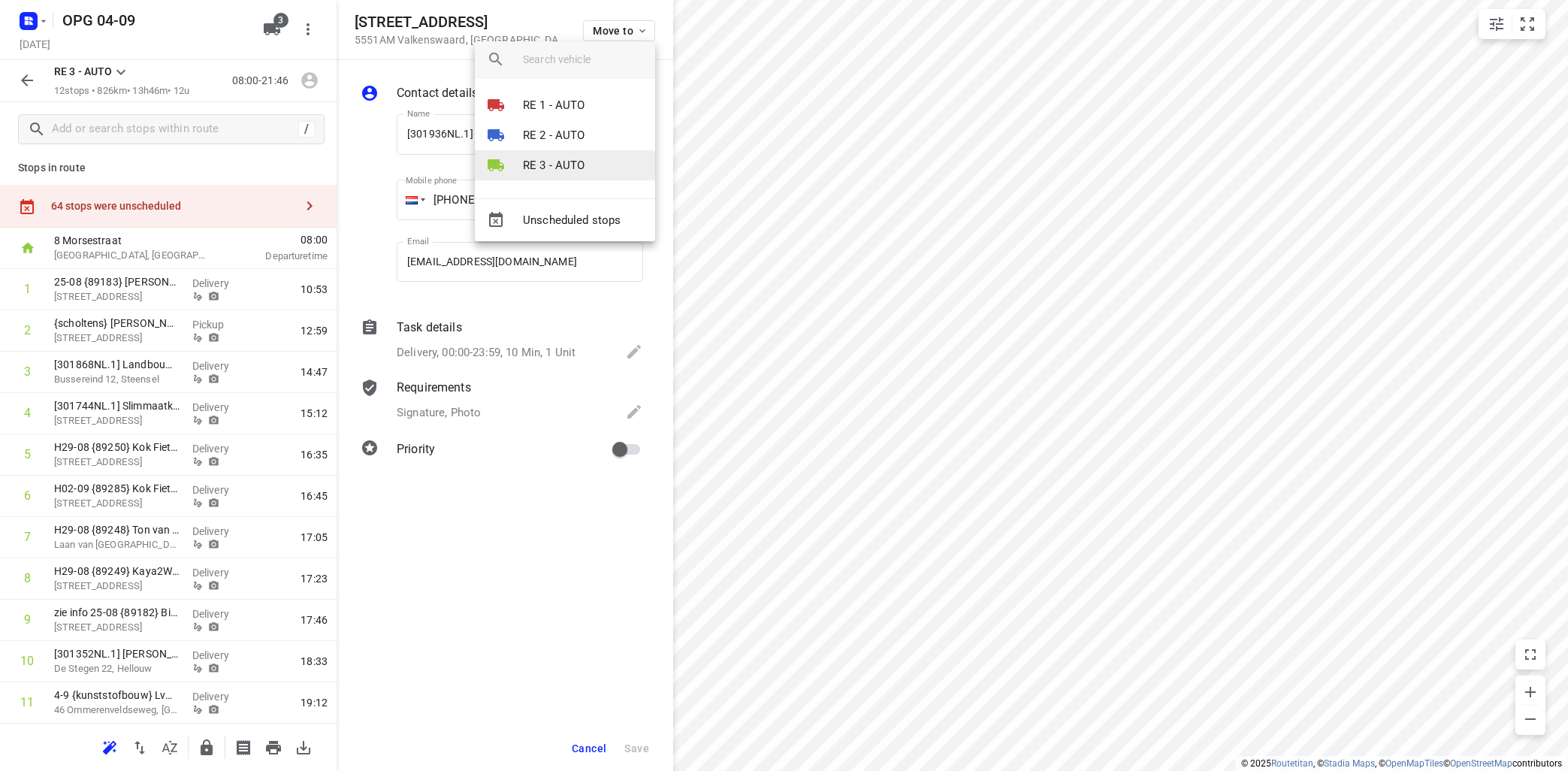
click at [567, 158] on p "RE 3 - AUTO" at bounding box center [554, 166] width 63 height 17
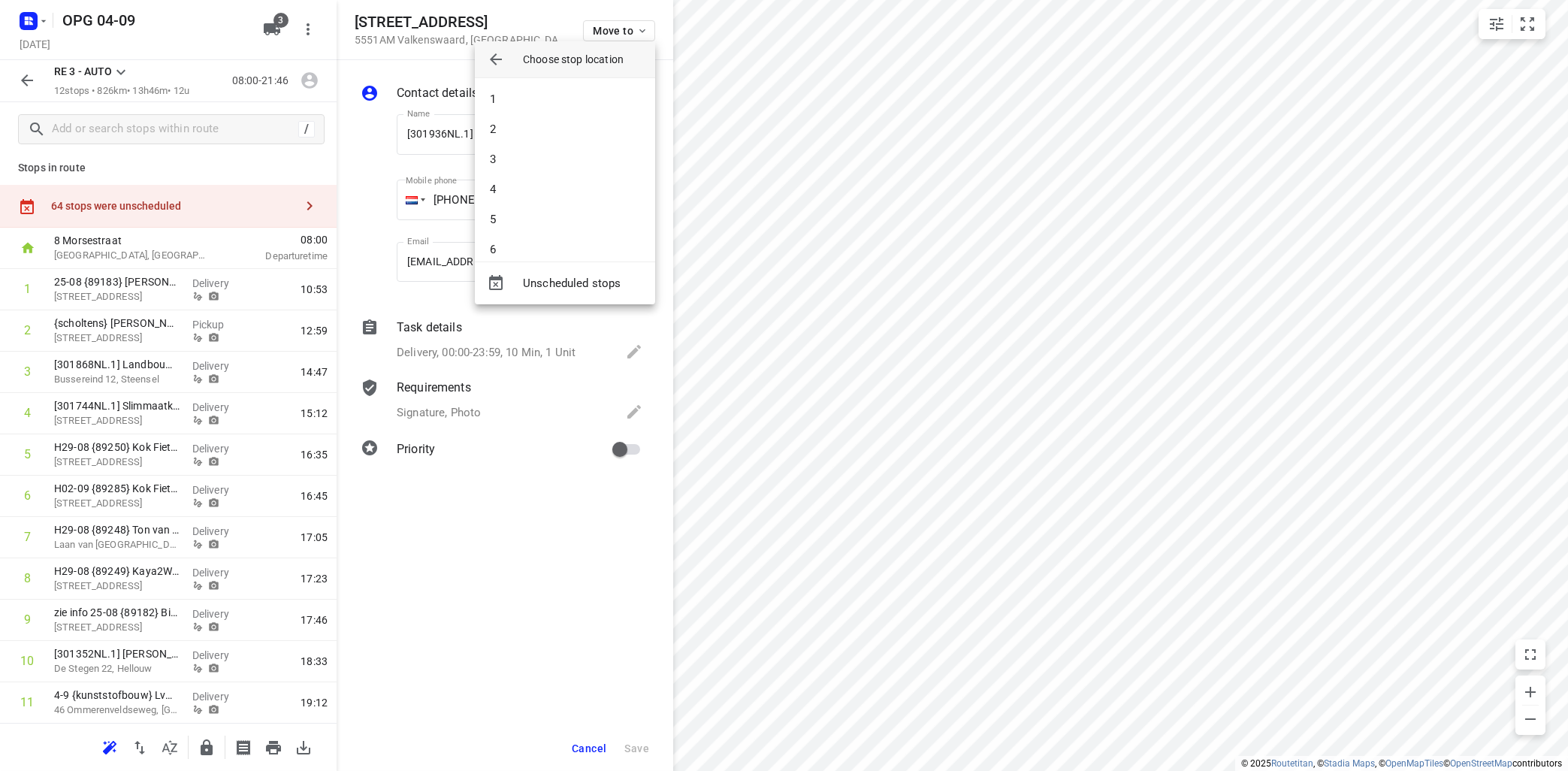
drag, startPoint x: 567, startPoint y: 158, endPoint x: 571, endPoint y: 149, distance: 9.8
click at [569, 154] on li "3" at bounding box center [565, 159] width 180 height 30
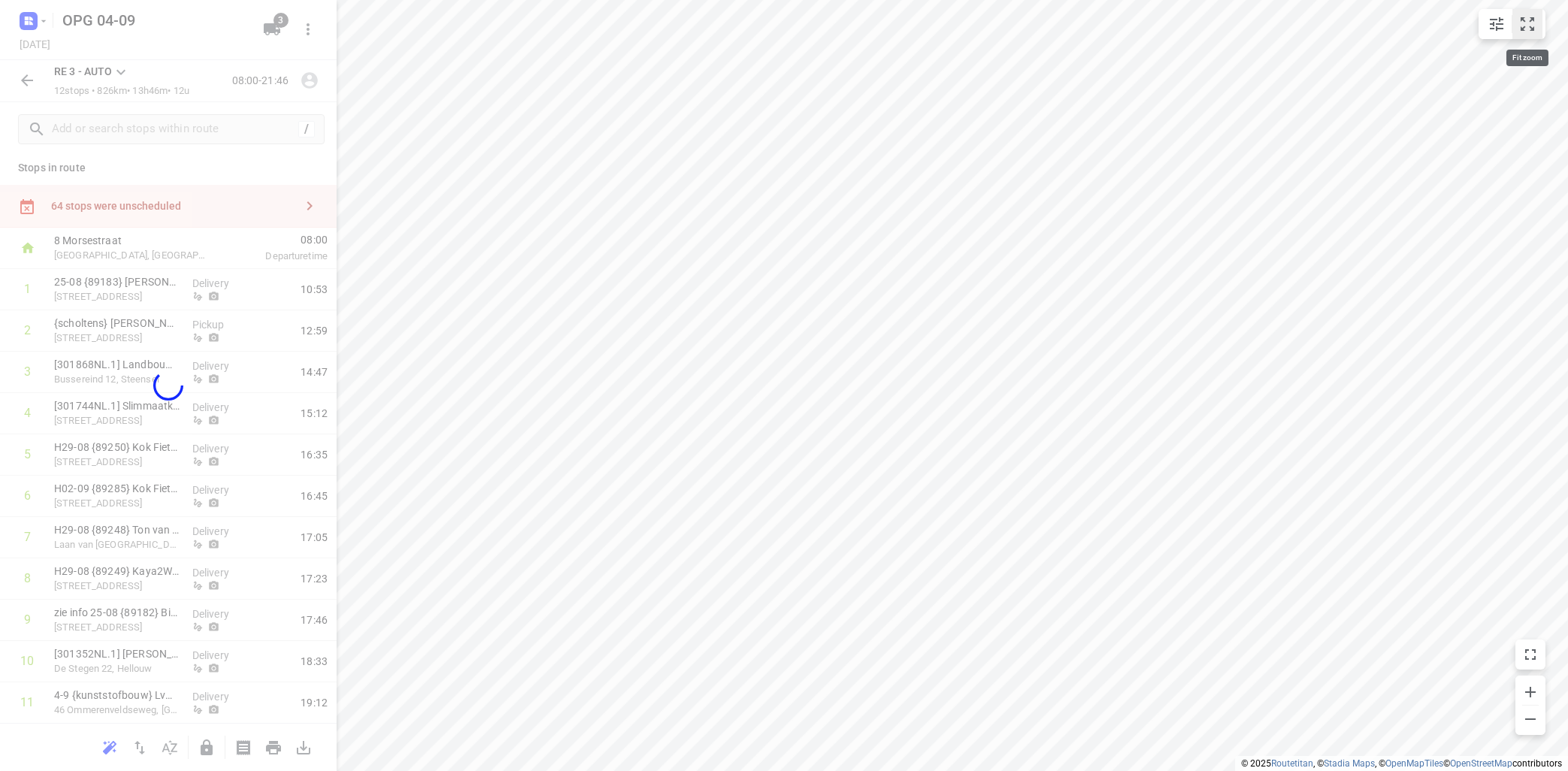
click at [1535, 27] on icon "small contained button group" at bounding box center [1527, 24] width 18 height 18
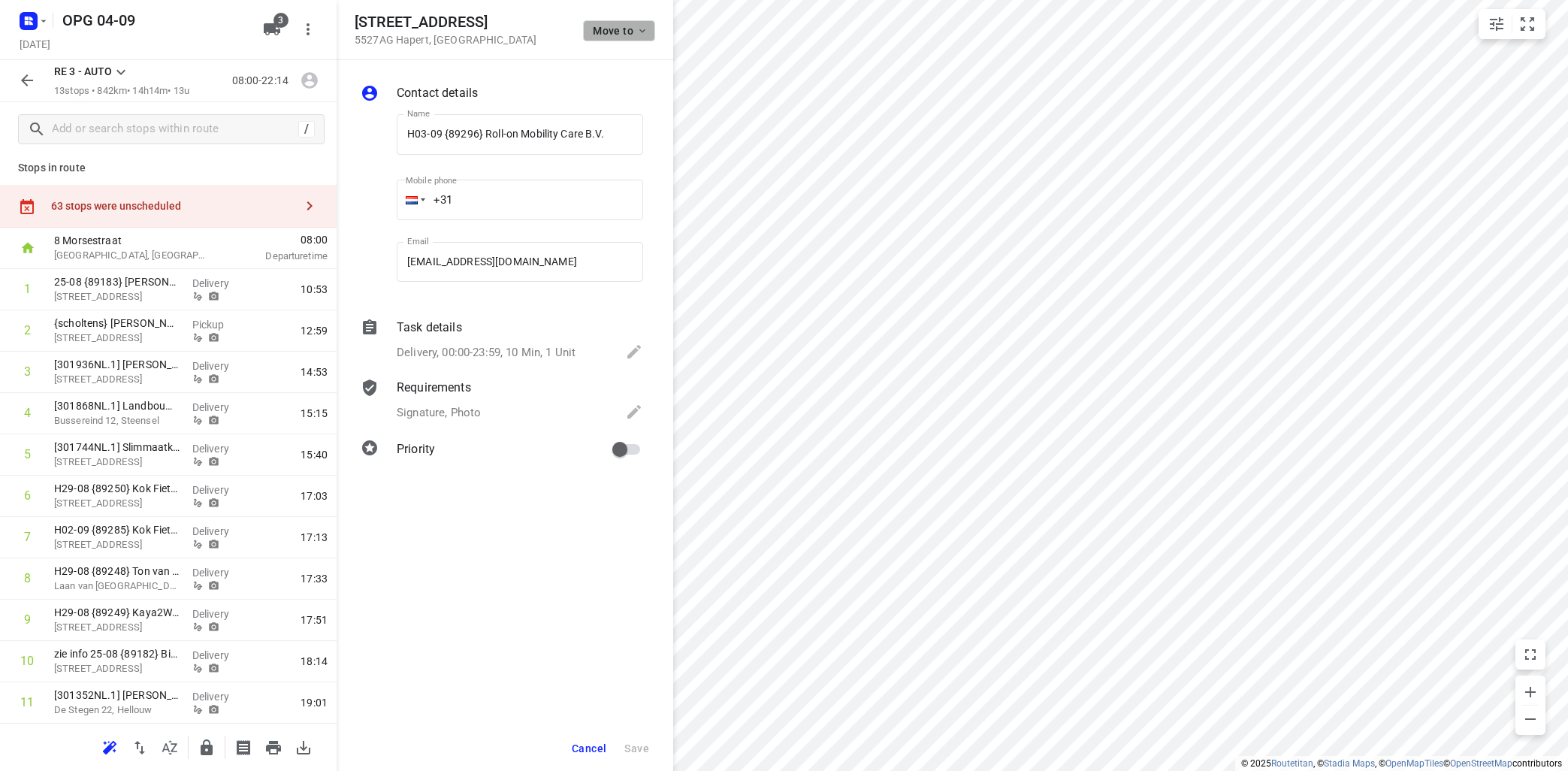
click at [641, 27] on icon "button" at bounding box center [642, 31] width 12 height 12
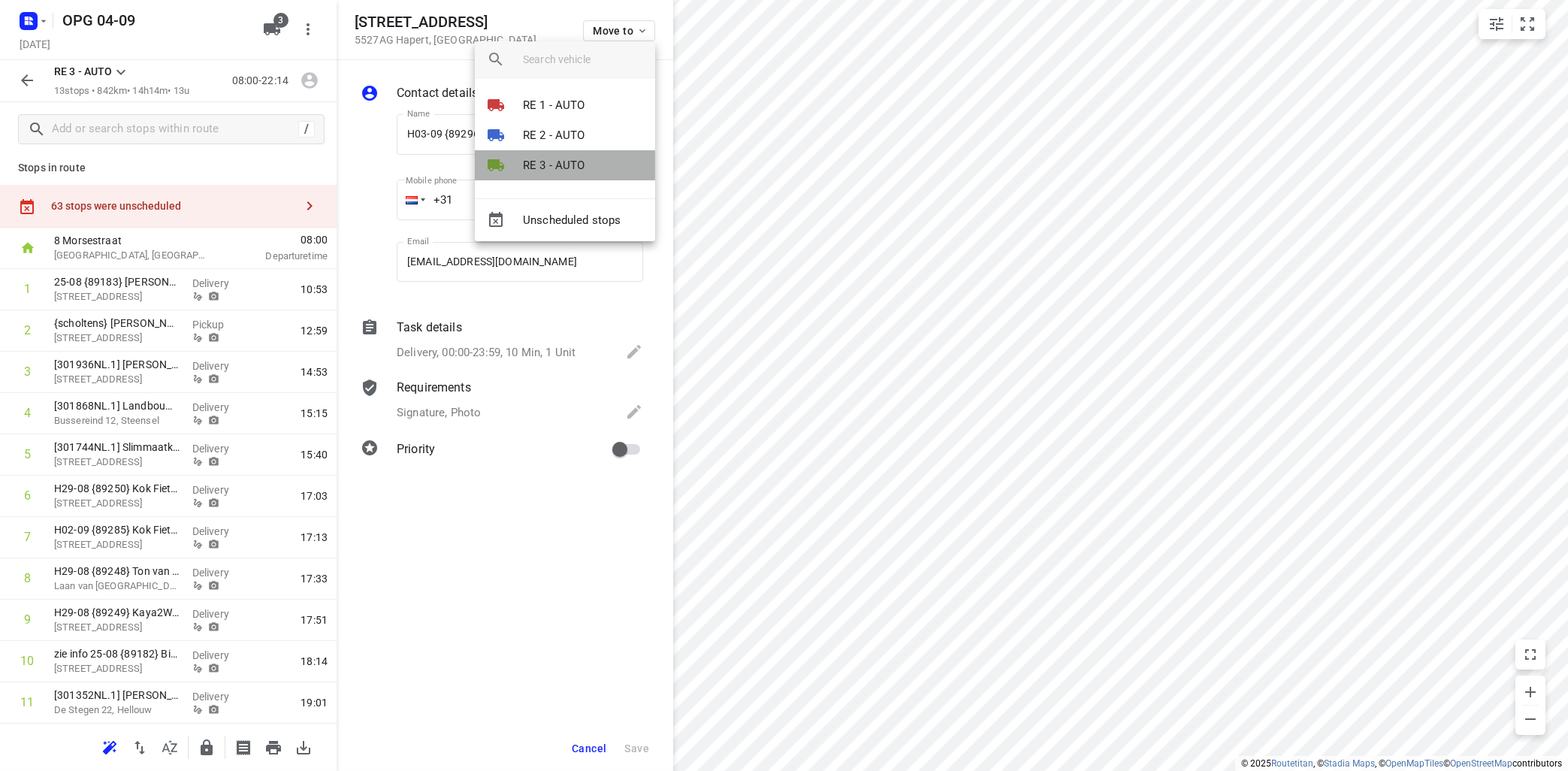
click at [580, 165] on p "RE 3 - AUTO" at bounding box center [554, 166] width 63 height 17
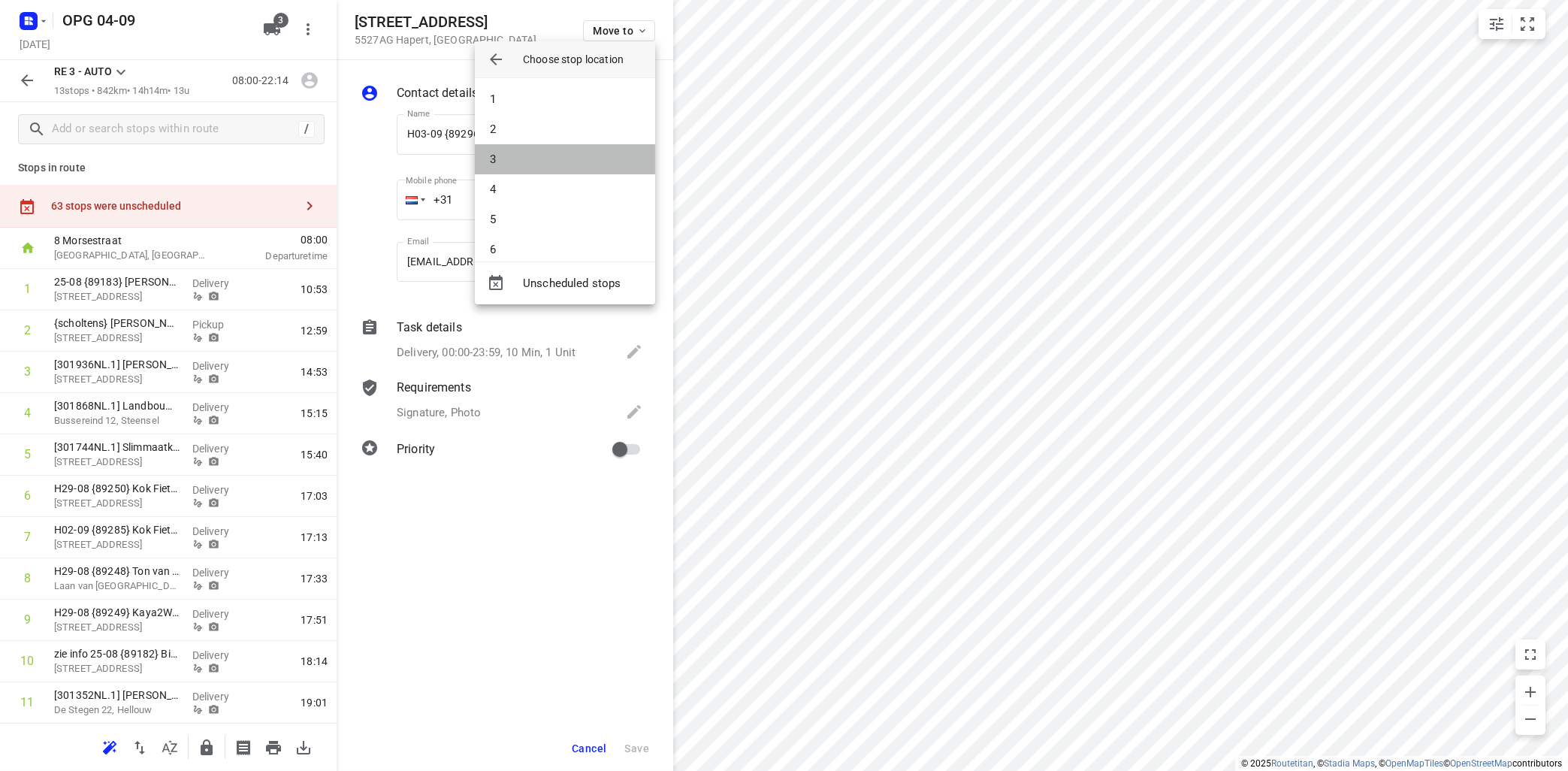
click at [580, 165] on li "3" at bounding box center [565, 159] width 180 height 30
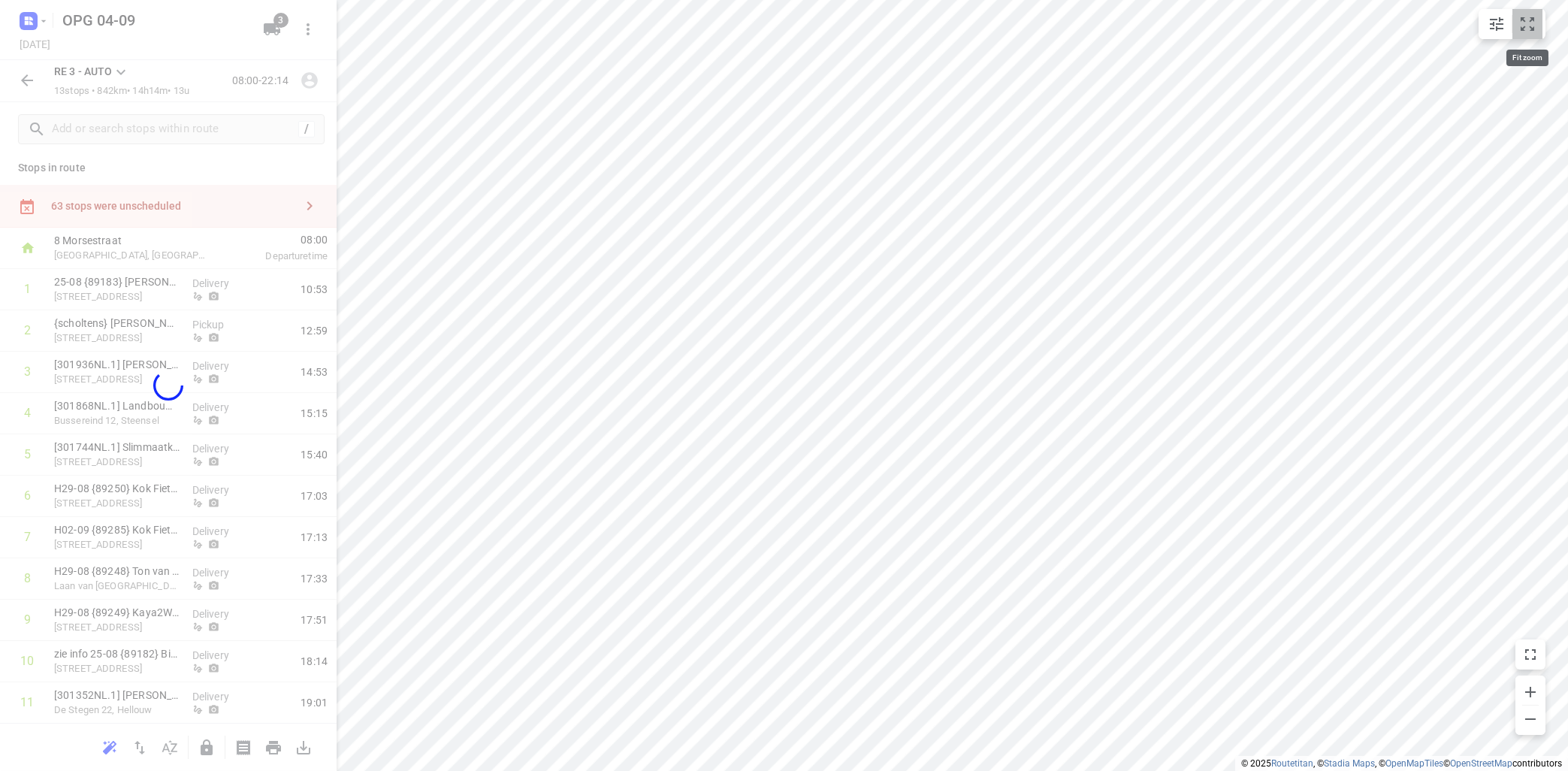
click at [1529, 32] on icon "small contained button group" at bounding box center [1527, 24] width 18 height 18
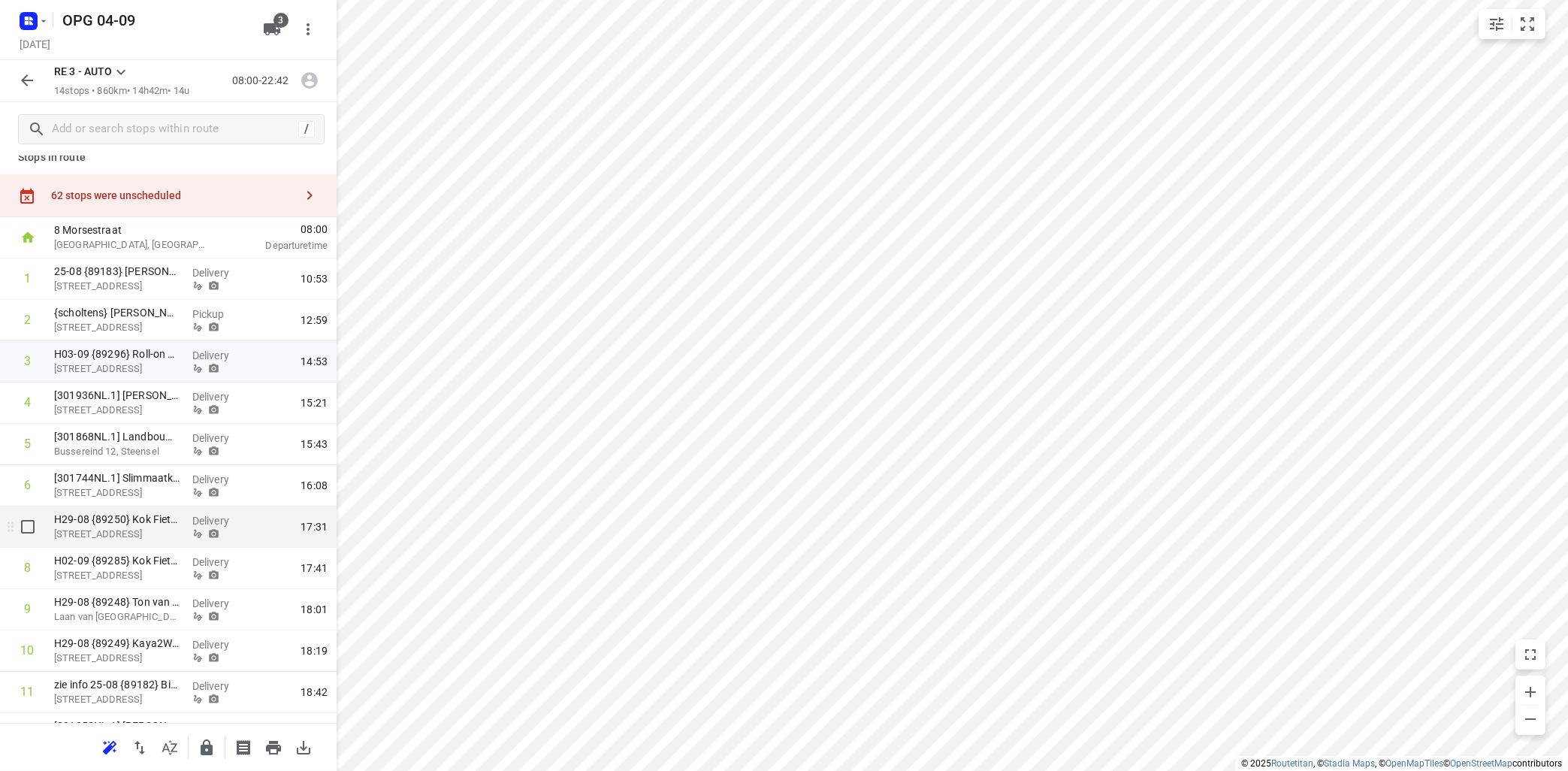
scroll to position [0, 0]
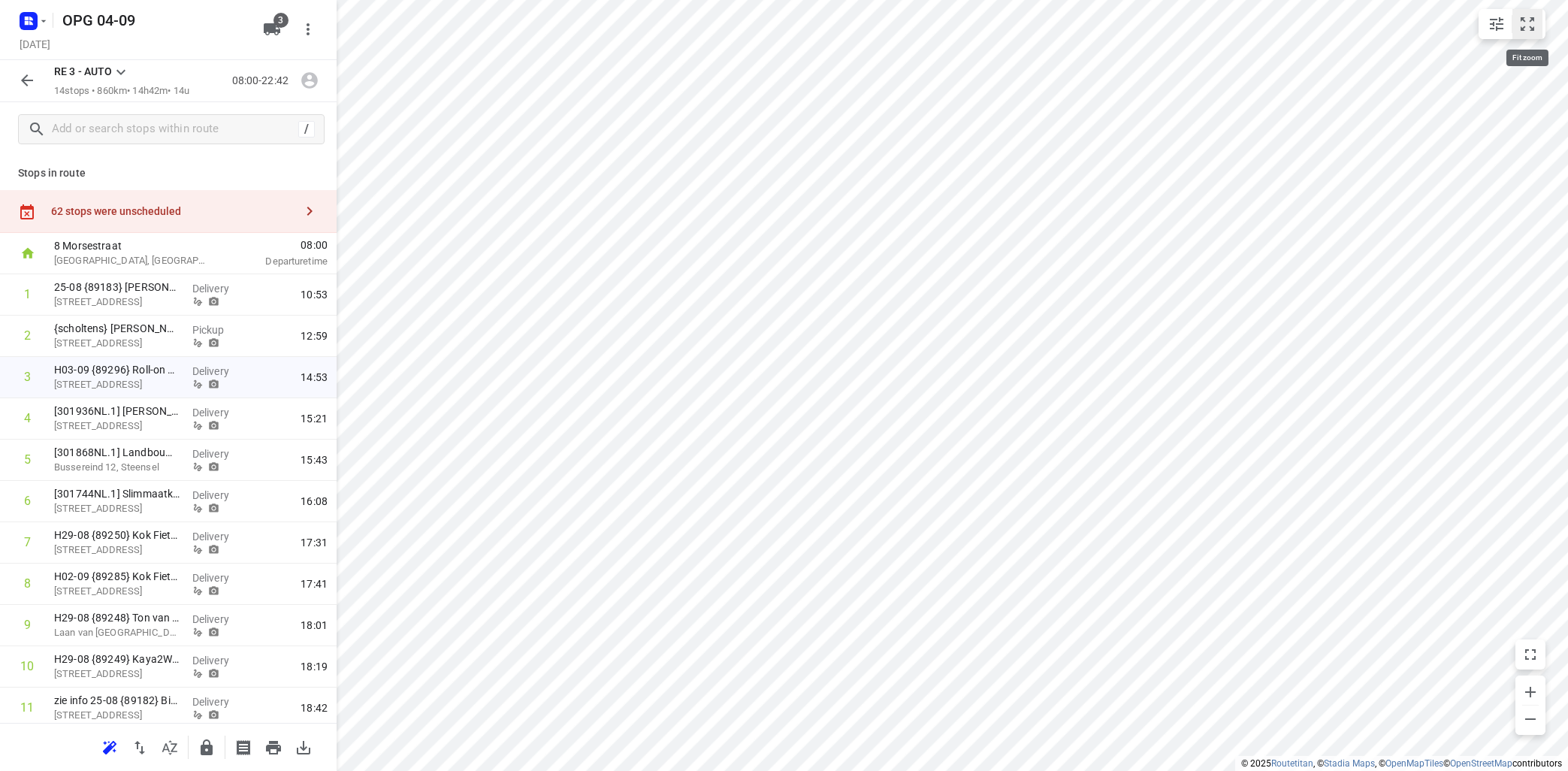
click at [1529, 21] on icon "small contained button group" at bounding box center [1527, 24] width 18 height 18
click at [1491, 20] on icon "small contained button group" at bounding box center [1497, 24] width 14 height 14
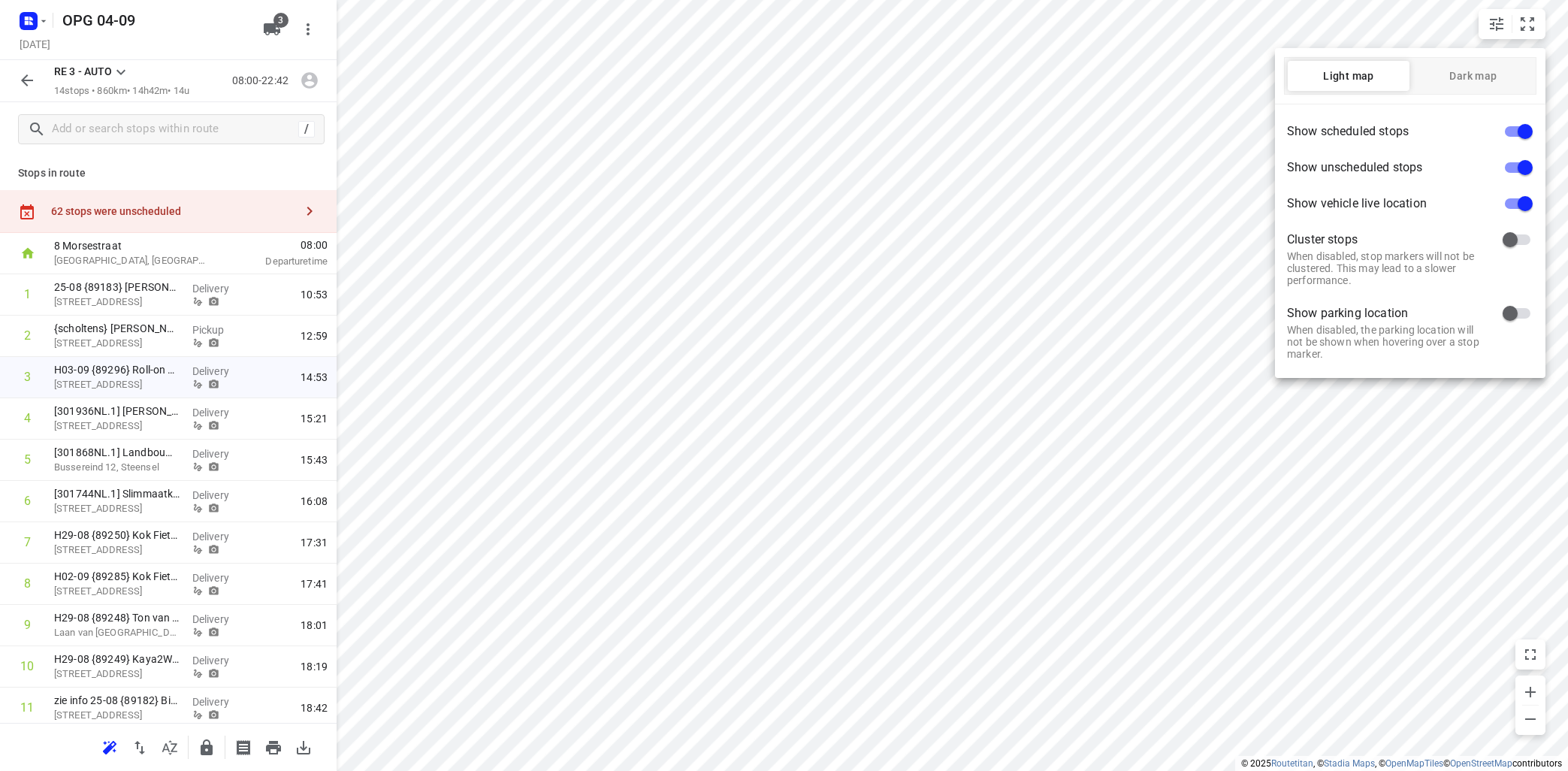
click at [524, 404] on div at bounding box center [784, 386] width 1568 height 771
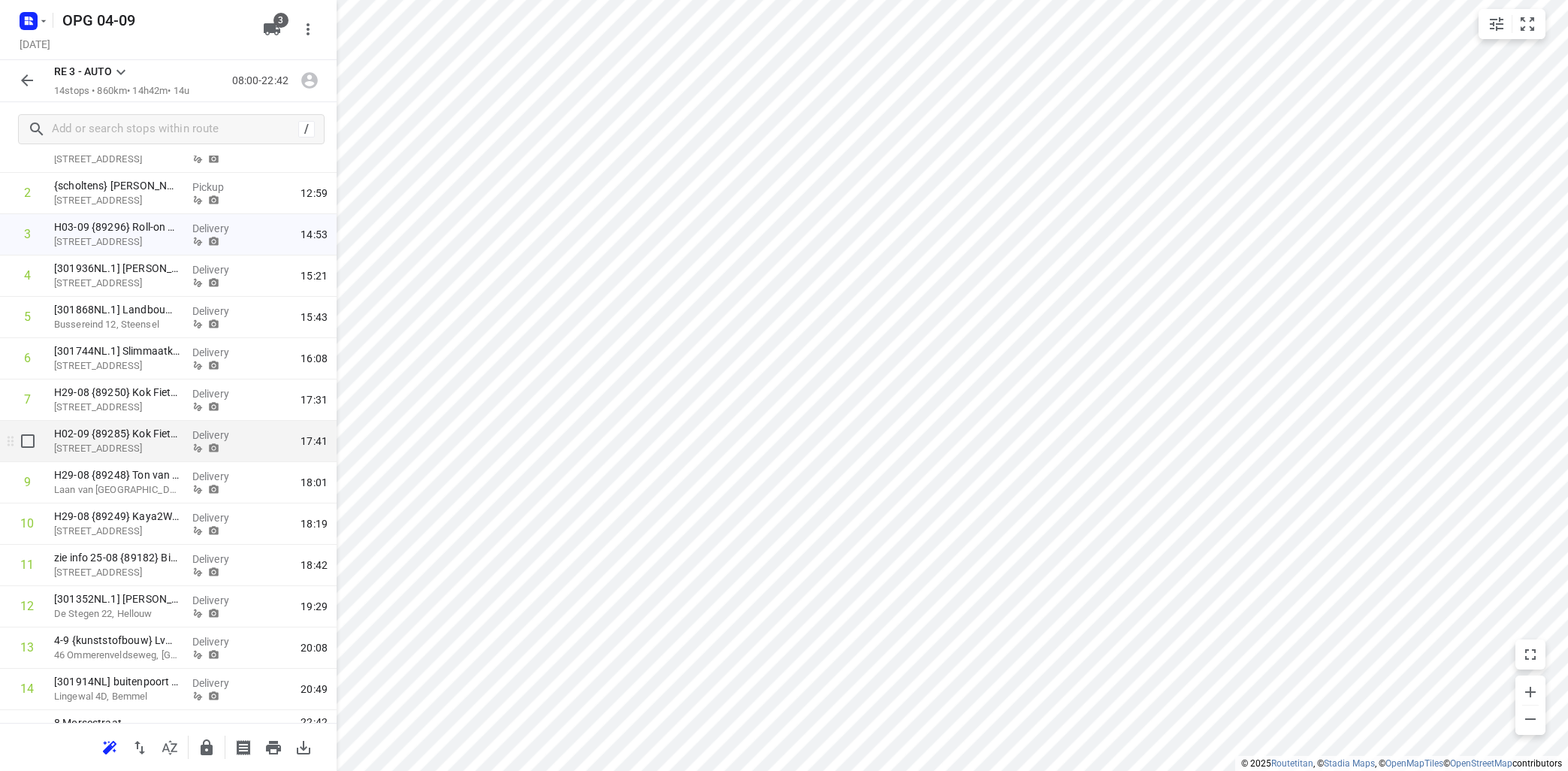
scroll to position [171, 0]
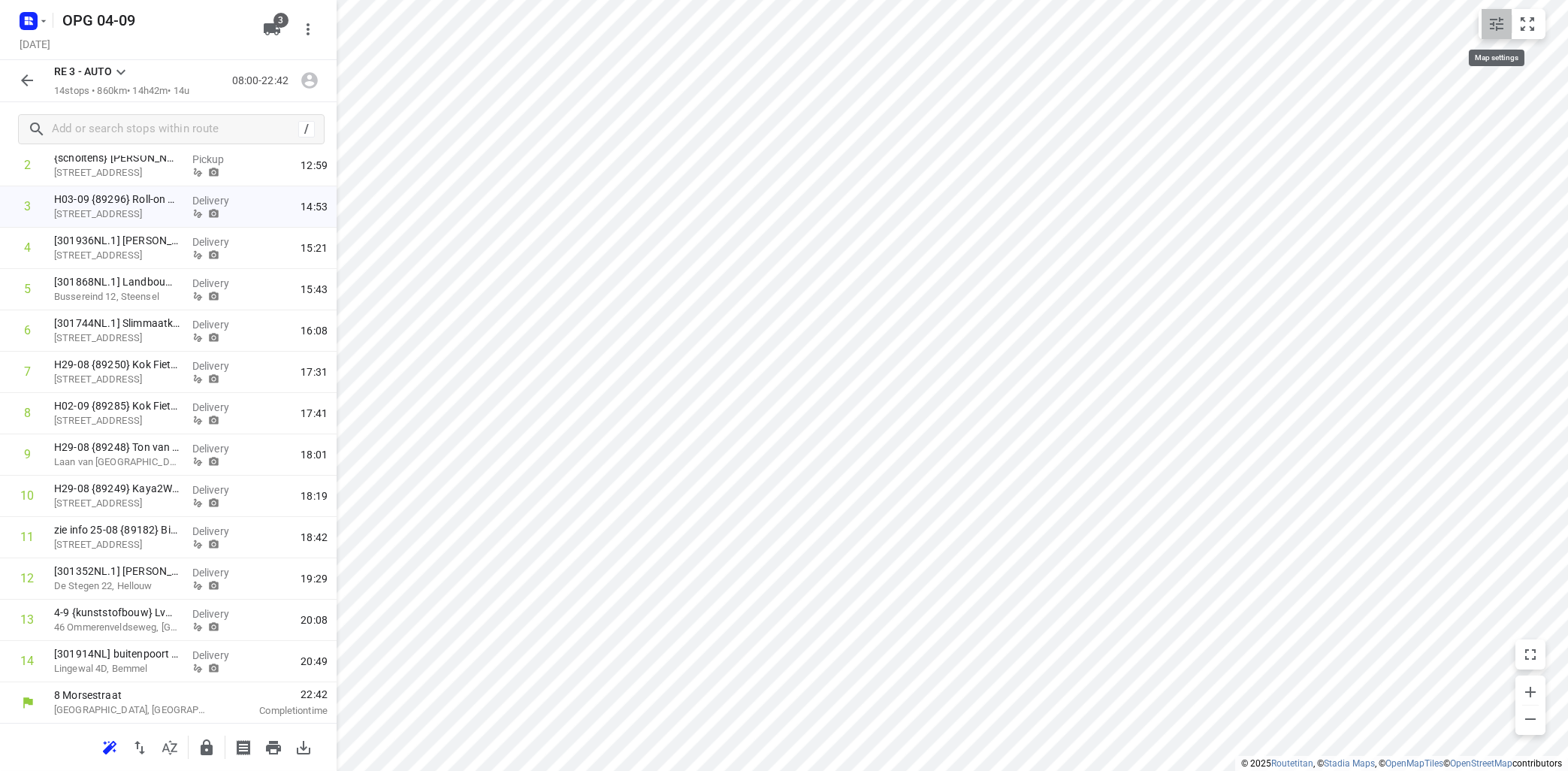
click at [1494, 27] on icon "small contained button group" at bounding box center [1496, 24] width 18 height 18
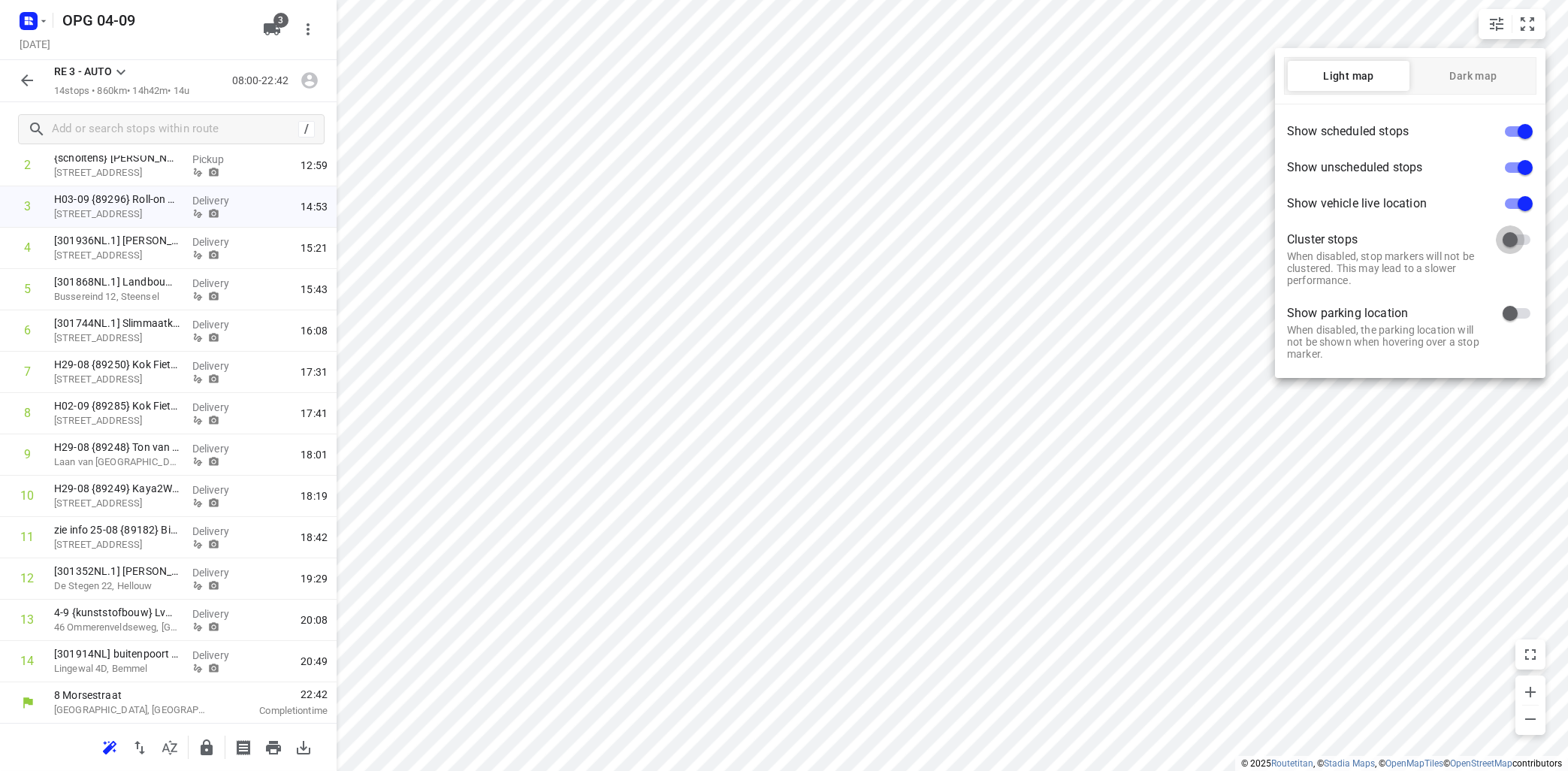
click at [1526, 238] on input "checkbox" at bounding box center [1510, 240] width 86 height 28
checkbox input "true"
click at [1526, 311] on input "checkbox" at bounding box center [1510, 313] width 86 height 28
click at [1509, 318] on input "checkbox" at bounding box center [1525, 313] width 86 height 28
checkbox input "false"
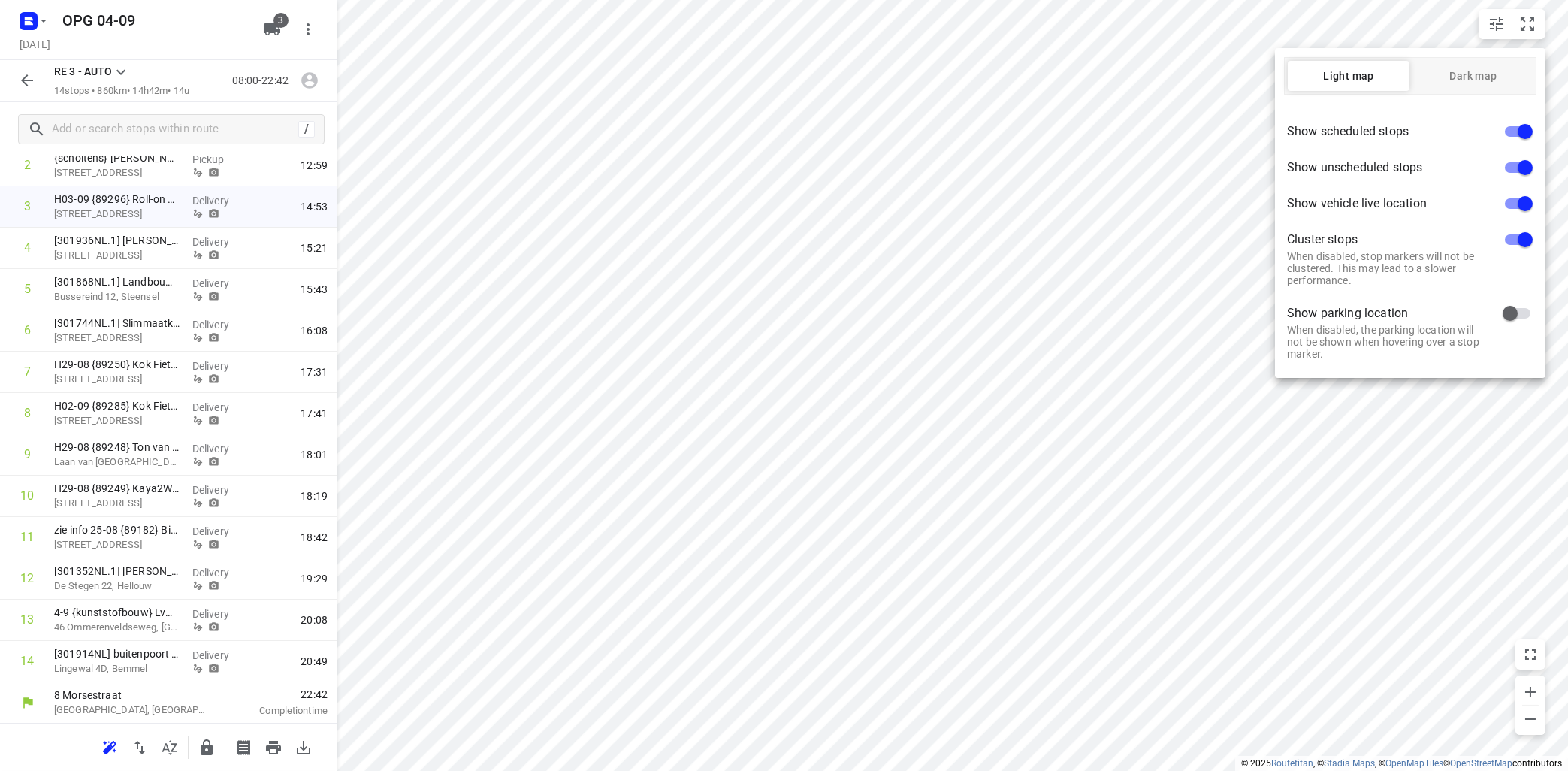
click at [1510, 166] on input "checkbox" at bounding box center [1525, 167] width 86 height 28
checkbox input "false"
drag, startPoint x: 1311, startPoint y: 465, endPoint x: 1153, endPoint y: 539, distance: 174.5
click at [1153, 539] on div at bounding box center [784, 386] width 1568 height 771
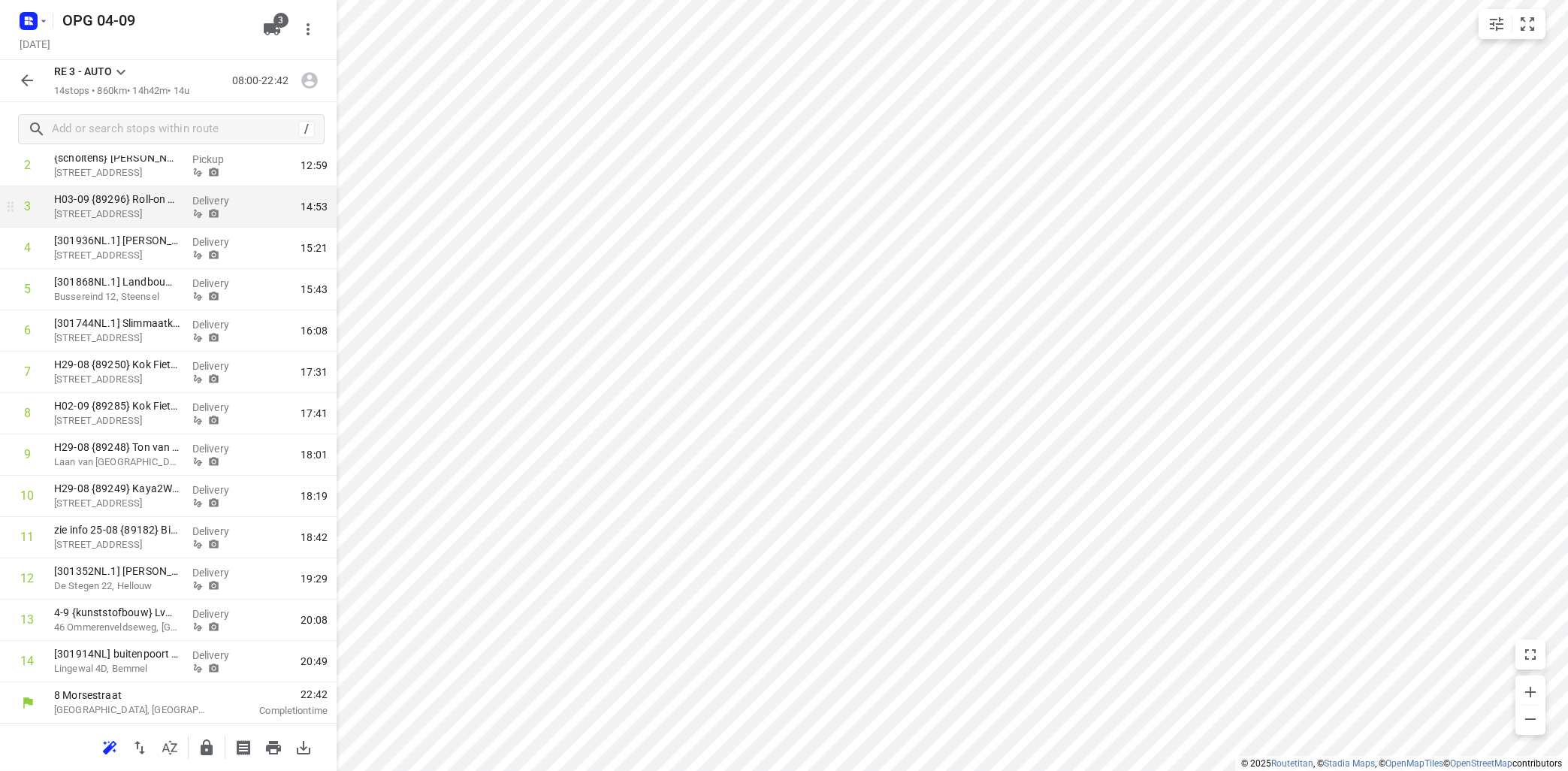
scroll to position [0, 0]
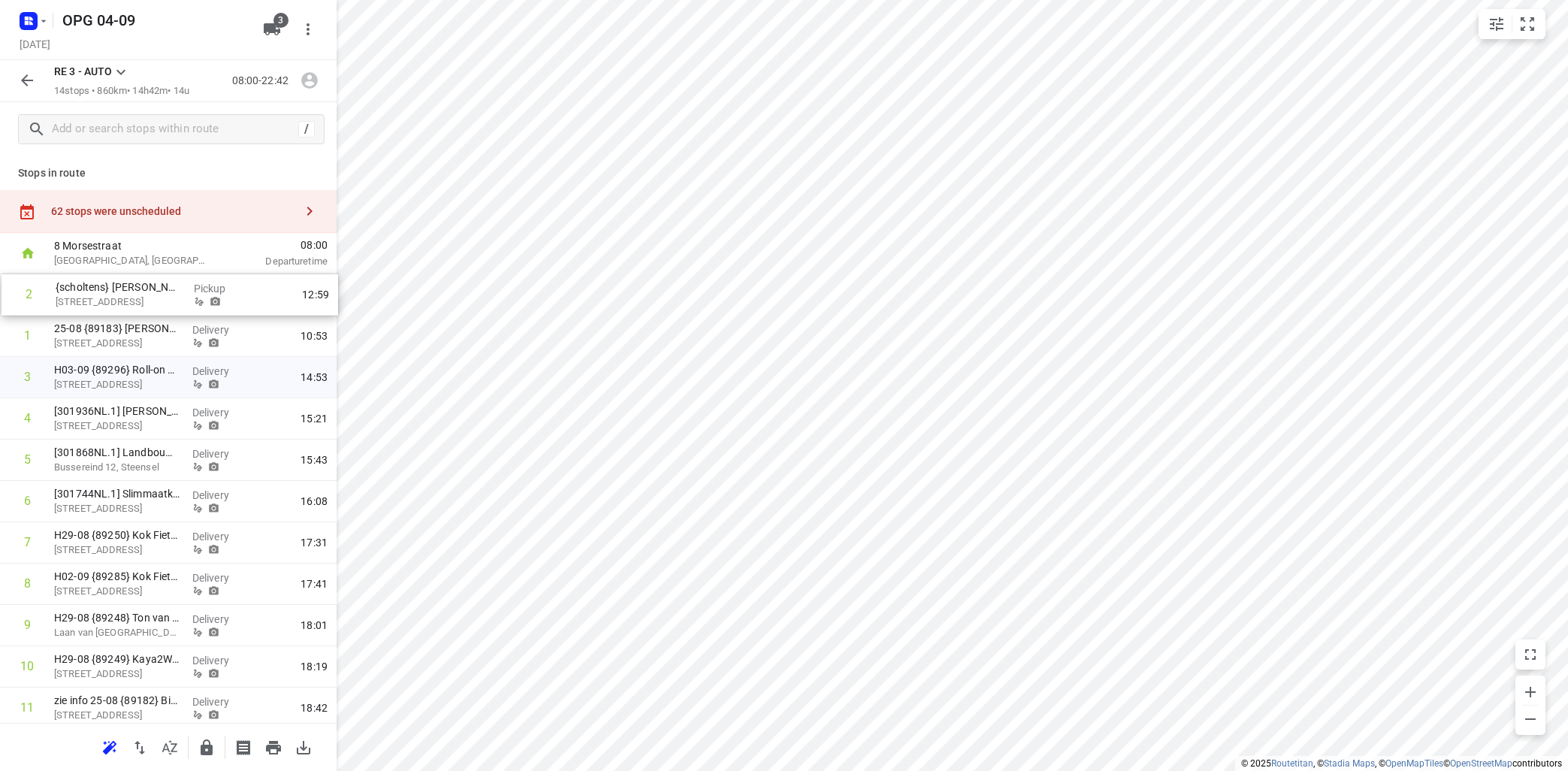
drag, startPoint x: 123, startPoint y: 347, endPoint x: 124, endPoint y: 304, distance: 43.0
click at [124, 304] on div "1 25-08 {89183} [PERSON_NAME] B.V. [STREET_ADDRESS] Delivery 10:53 2 {scholtens…" at bounding box center [168, 563] width 336 height 579
drag, startPoint x: 124, startPoint y: 659, endPoint x: 122, endPoint y: 326, distance: 333.0
click at [119, 331] on div "1 {scholtens} Alies van Ee [STREET_ADDRESS] Pickup 09:26 2 25-08 {89183} [PERSO…" at bounding box center [168, 563] width 336 height 579
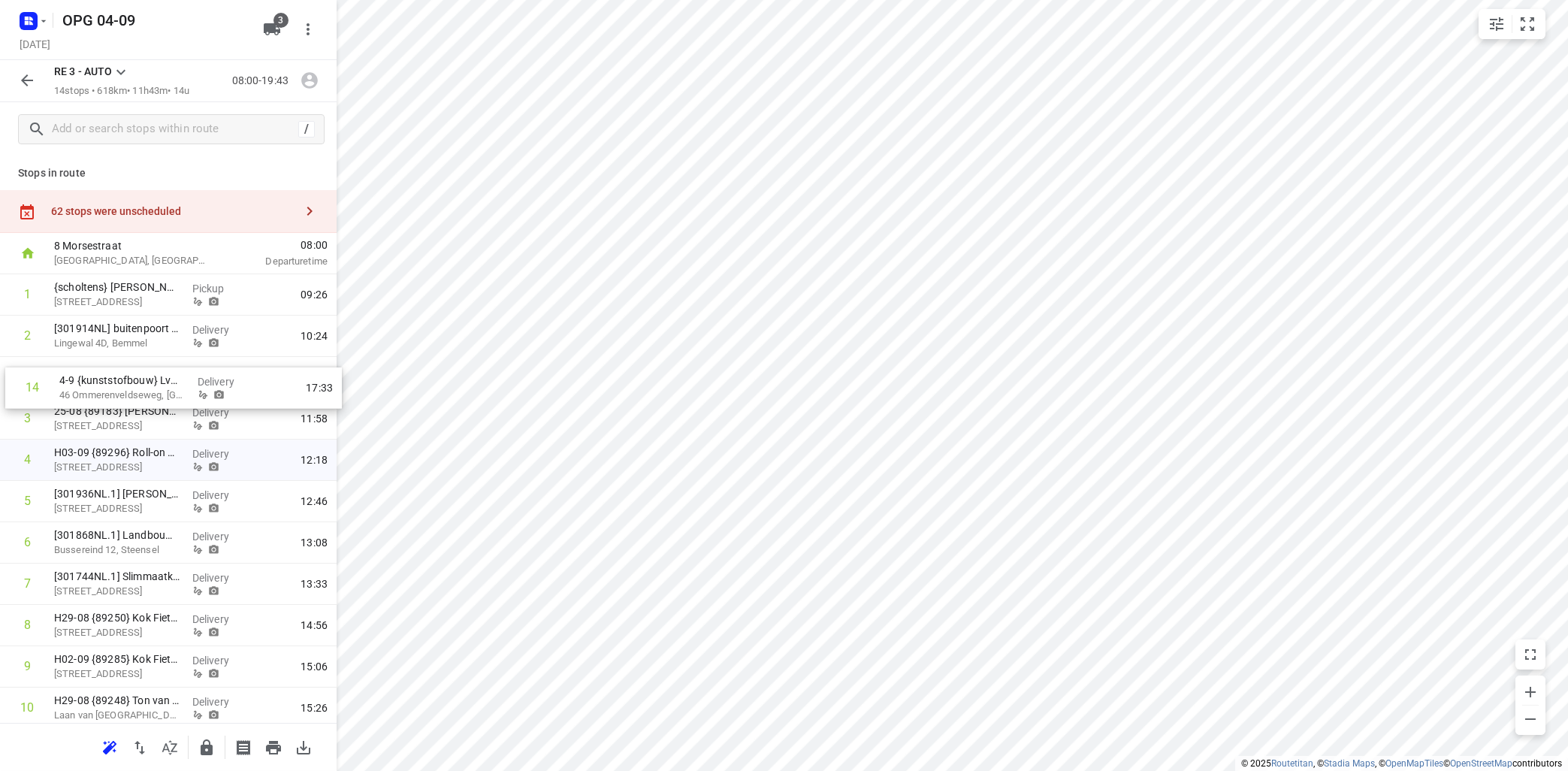
drag, startPoint x: 83, startPoint y: 671, endPoint x: 91, endPoint y: 387, distance: 284.1
click at [91, 387] on div "1 {scholtens} Alies van Ee [STREET_ADDRESS][GEOGRAPHIC_DATA] 09:26 2 [301914NL]…" at bounding box center [168, 563] width 336 height 579
drag, startPoint x: 89, startPoint y: 587, endPoint x: 100, endPoint y: 419, distance: 168.4
click at [100, 419] on div "1 {scholtens} Alies van Ee [STREET_ADDRESS][GEOGRAPHIC_DATA] 09:26 2 [301914NL]…" at bounding box center [168, 562] width 336 height 579
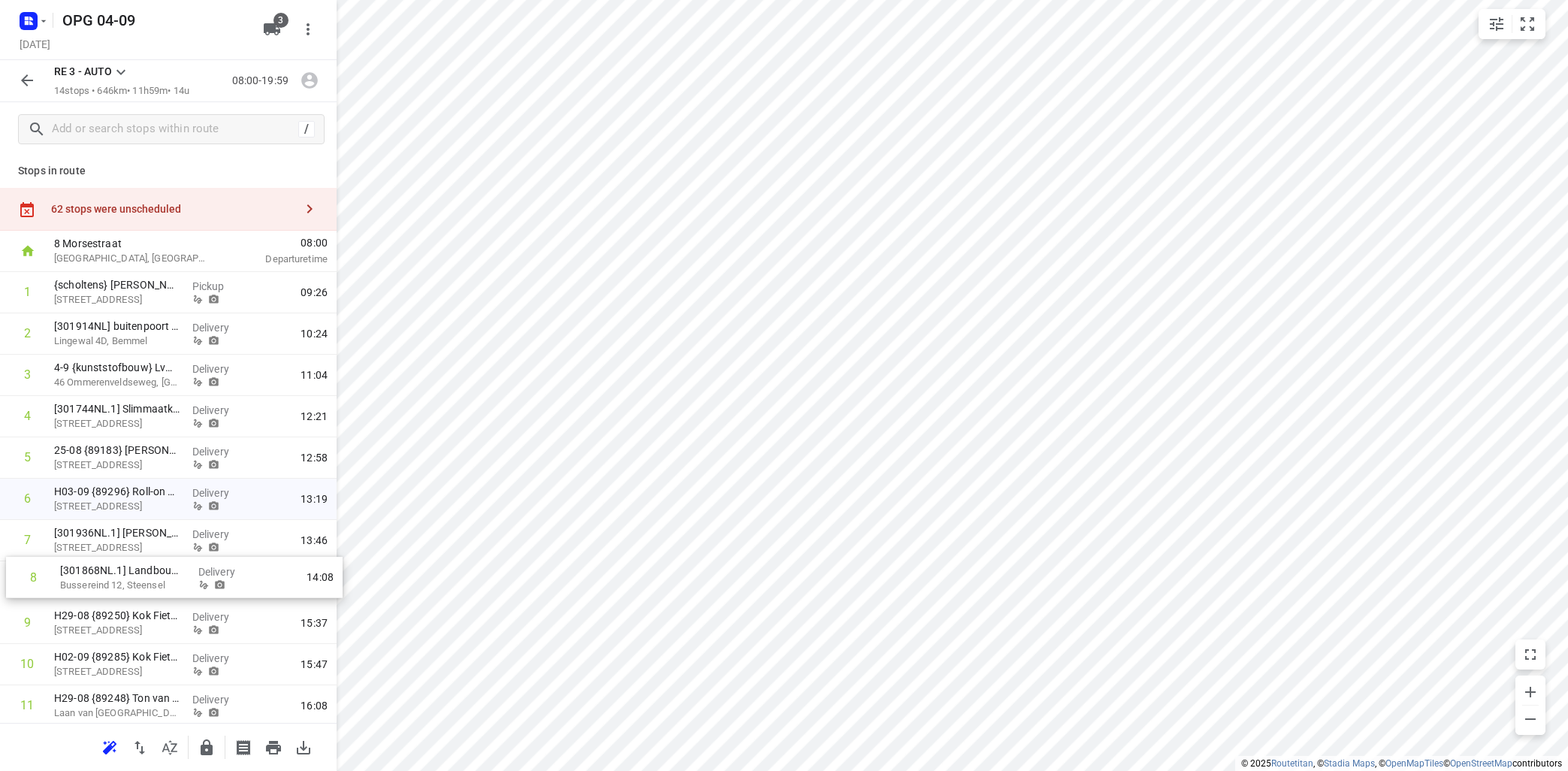
scroll to position [3, 0]
drag, startPoint x: 102, startPoint y: 587, endPoint x: 106, endPoint y: 460, distance: 127.1
click at [106, 460] on div "1 {scholtens} Alies van Ee [STREET_ADDRESS][GEOGRAPHIC_DATA] 09:26 2 [301914NL]…" at bounding box center [168, 560] width 336 height 579
drag, startPoint x: 106, startPoint y: 580, endPoint x: 111, endPoint y: 484, distance: 96.1
click at [112, 484] on div "1 {scholtens} Alies van Ee [STREET_ADDRESS][GEOGRAPHIC_DATA] 09:26 2 [301914NL]…" at bounding box center [168, 560] width 336 height 579
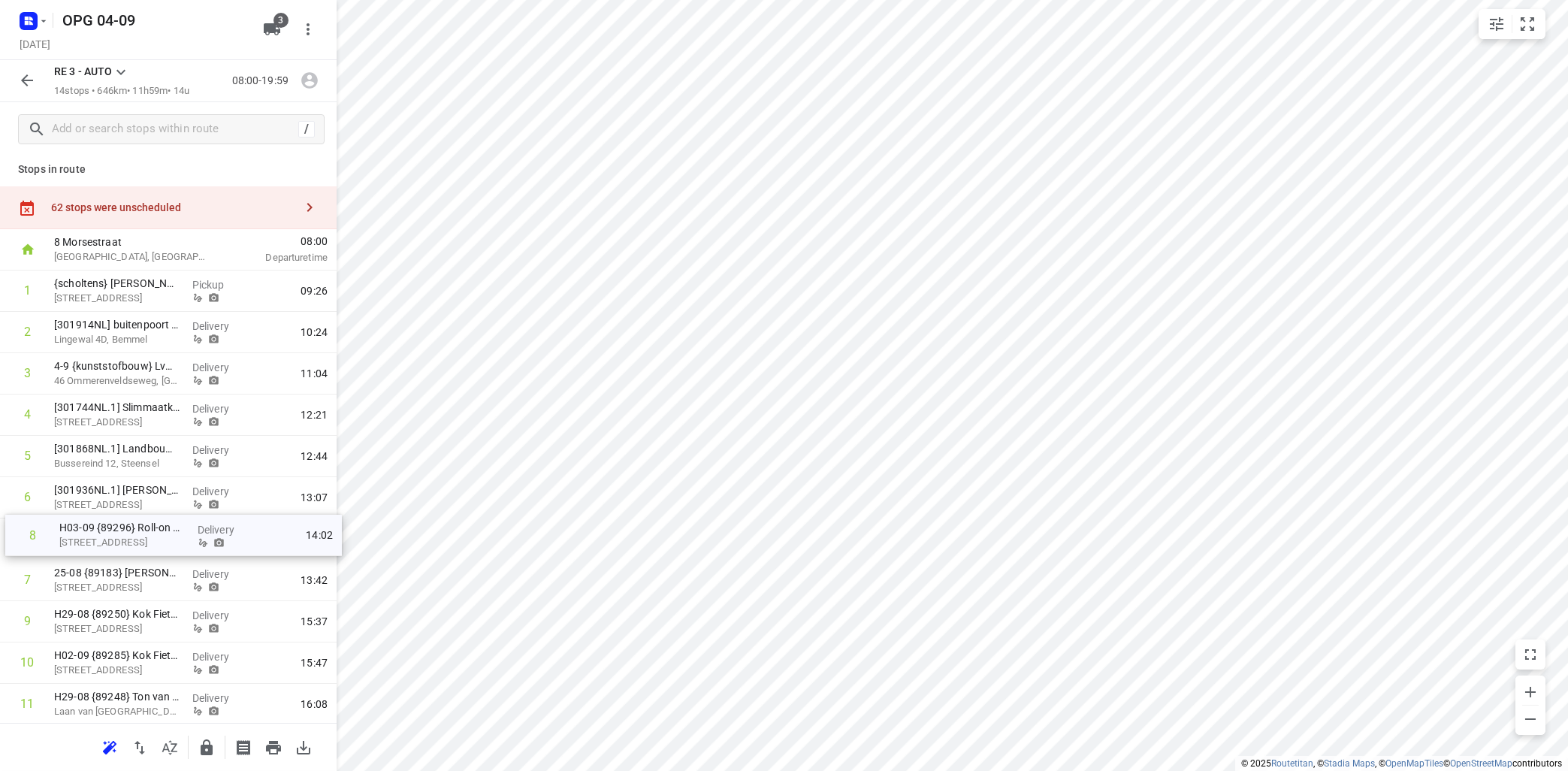
drag, startPoint x: 94, startPoint y: 578, endPoint x: 99, endPoint y: 524, distance: 54.2
click at [99, 524] on div "1 {scholtens} Alies van Ee [STREET_ADDRESS][GEOGRAPHIC_DATA] 09:26 2 [301914NL]…" at bounding box center [168, 560] width 336 height 579
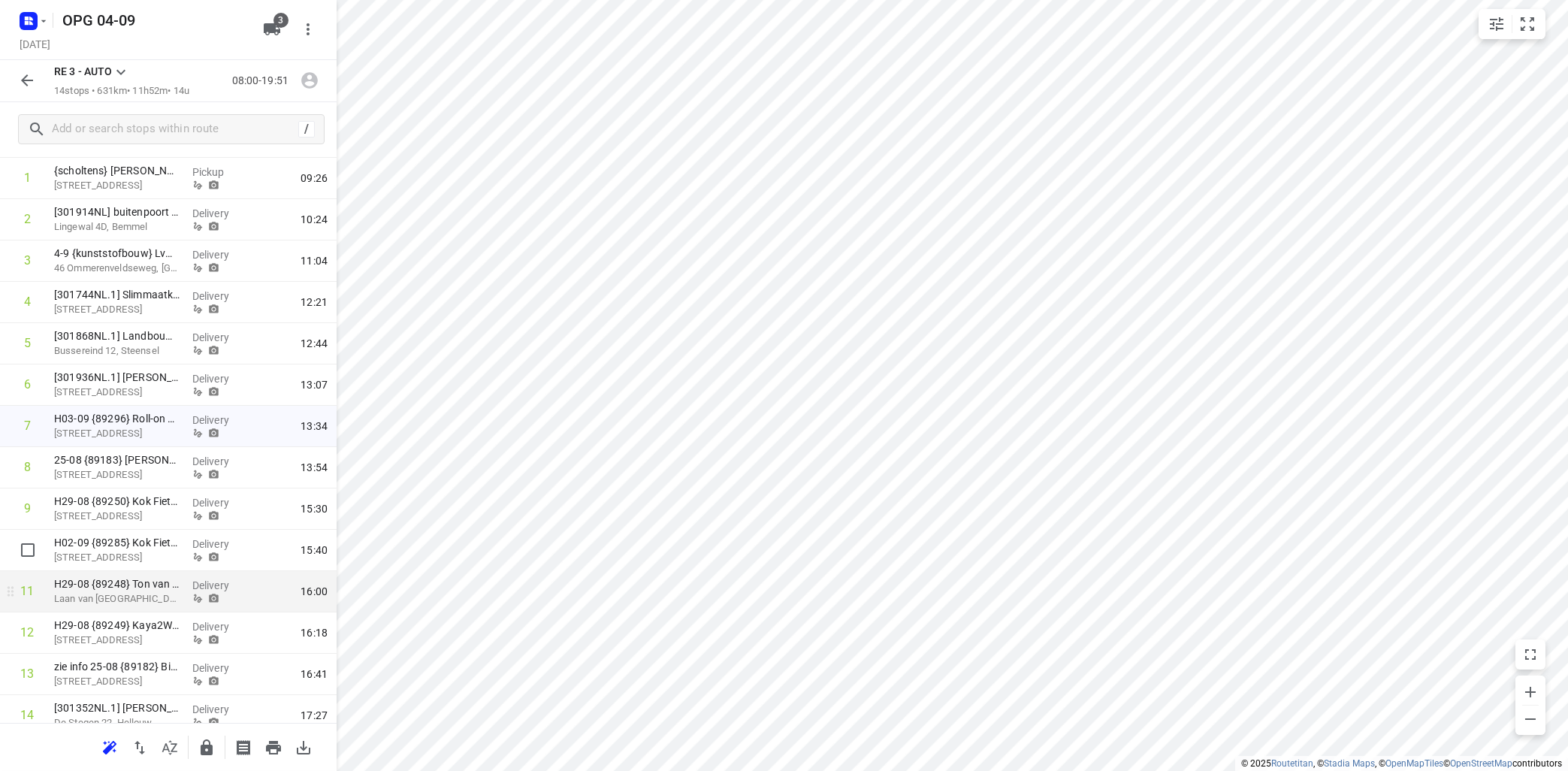
scroll to position [171, 0]
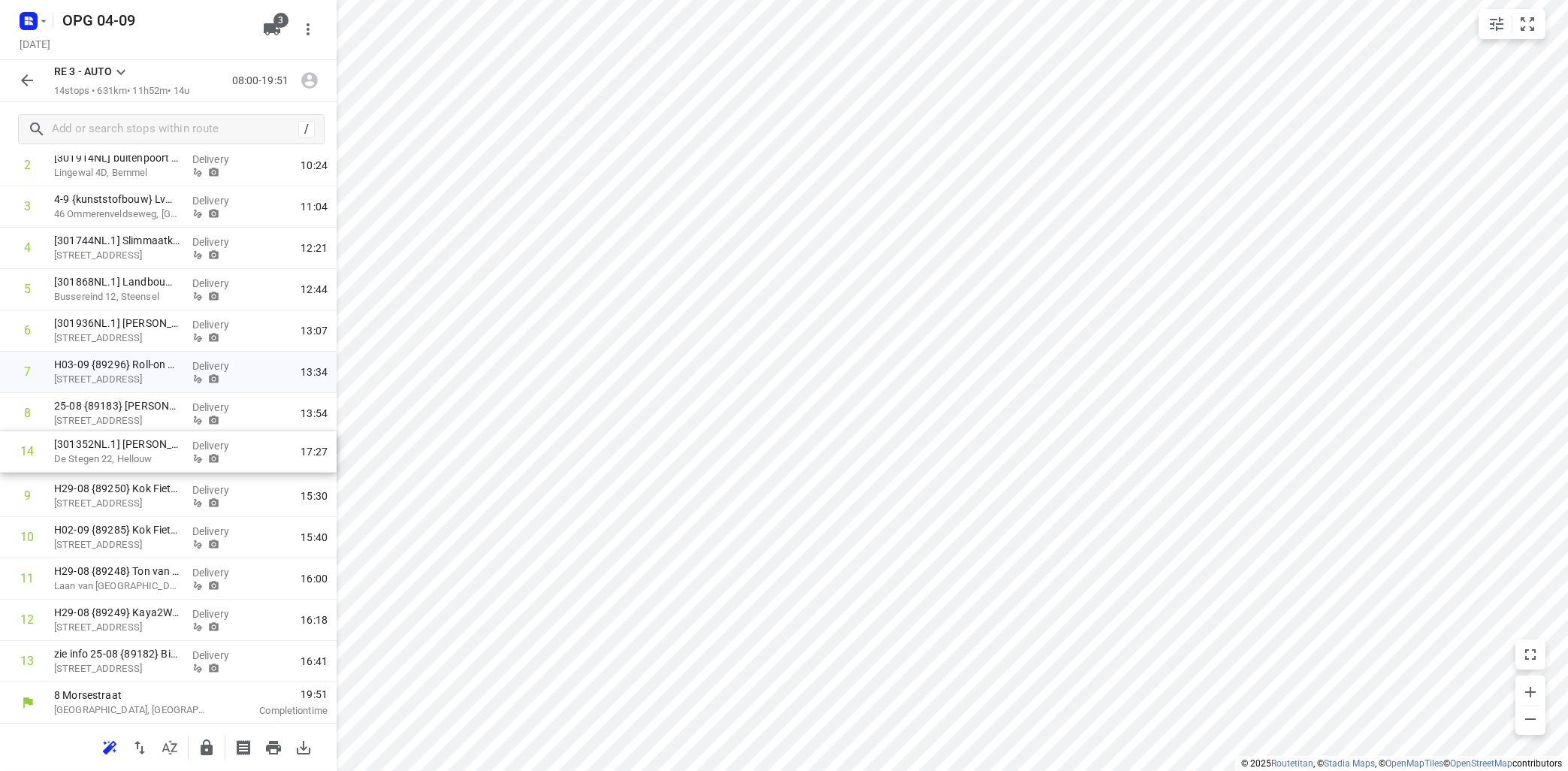
drag, startPoint x: 138, startPoint y: 661, endPoint x: 142, endPoint y: 448, distance: 213.0
click at [142, 448] on div "1 {scholtens} Alies van Ee [STREET_ADDRESS][GEOGRAPHIC_DATA] 09:26 2 [301914NL]…" at bounding box center [168, 393] width 336 height 579
drag, startPoint x: 142, startPoint y: 659, endPoint x: 139, endPoint y: 483, distance: 176.0
click at [139, 483] on div "1 {scholtens} Alies van Ee [STREET_ADDRESS][GEOGRAPHIC_DATA] 09:26 2 [301914NL]…" at bounding box center [168, 393] width 336 height 579
drag, startPoint x: 130, startPoint y: 656, endPoint x: 130, endPoint y: 515, distance: 141.0
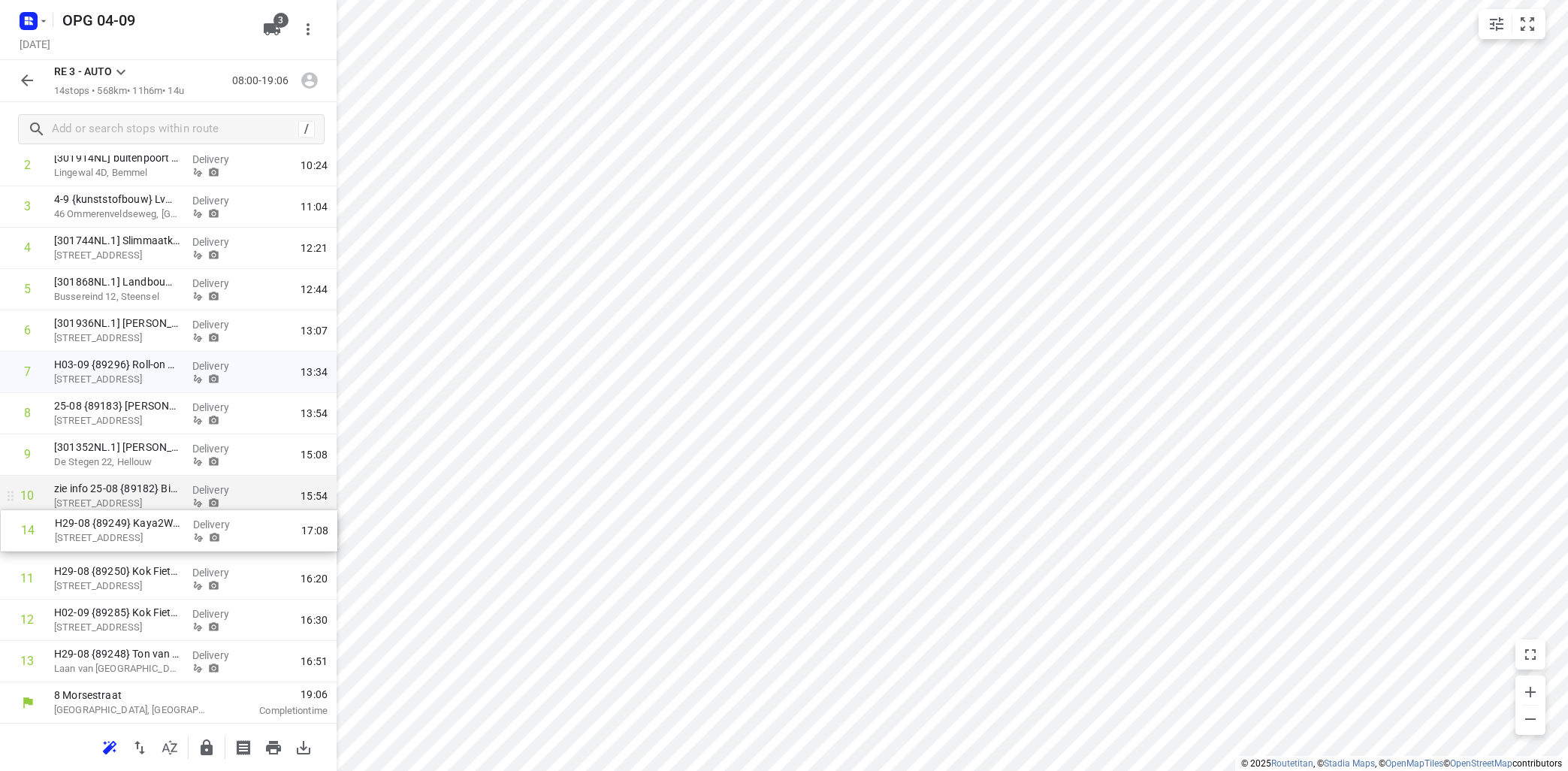
click at [132, 519] on div "1 {scholtens} Alies van Ee [STREET_ADDRESS][GEOGRAPHIC_DATA] 09:26 2 [301914NL]…" at bounding box center [168, 393] width 336 height 579
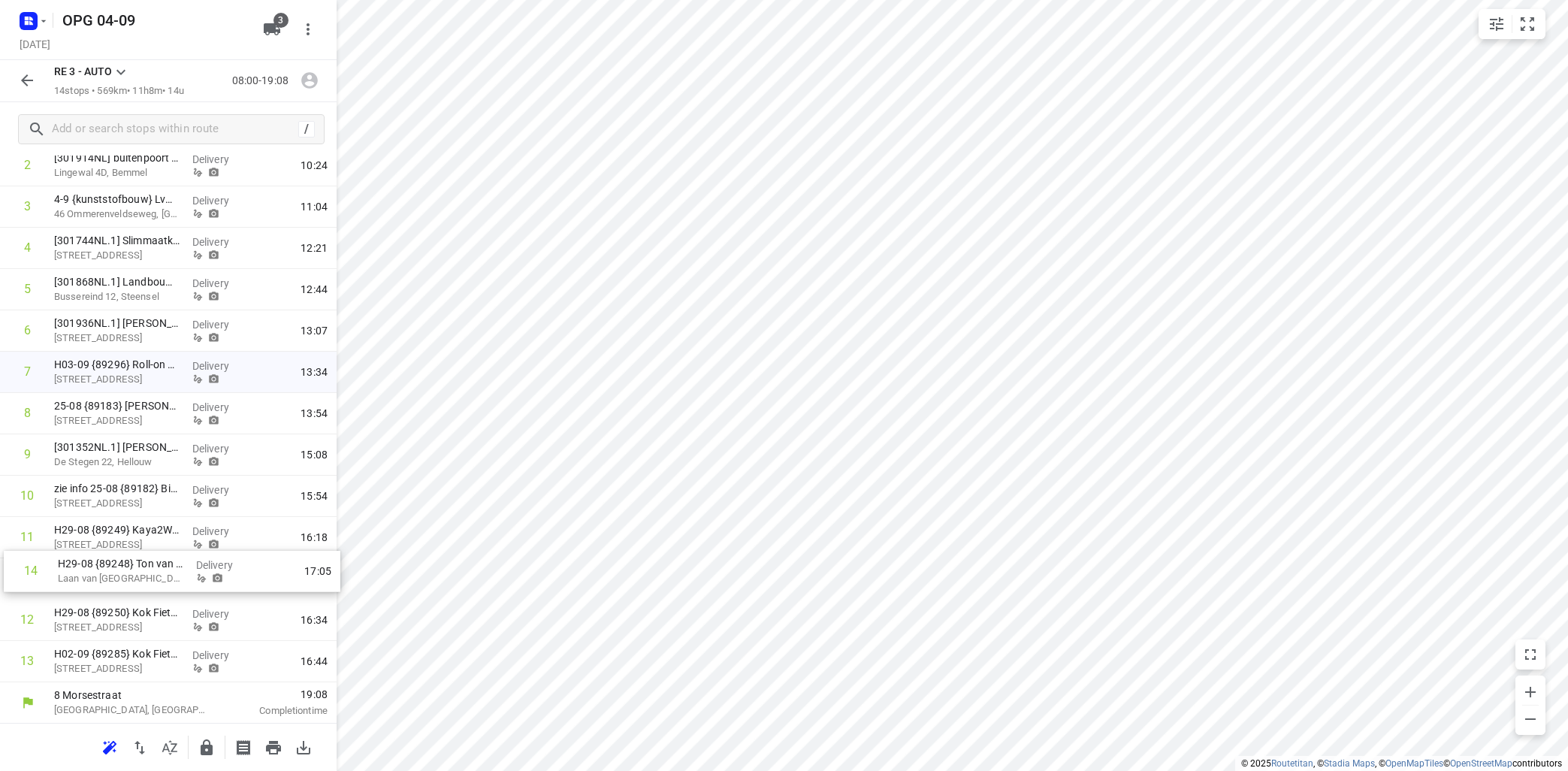
drag, startPoint x: 124, startPoint y: 664, endPoint x: 130, endPoint y: 573, distance: 91.2
click at [130, 573] on div "1 {scholtens} Alies van Ee [STREET_ADDRESS][GEOGRAPHIC_DATA] 09:26 2 [301914NL]…" at bounding box center [168, 393] width 336 height 579
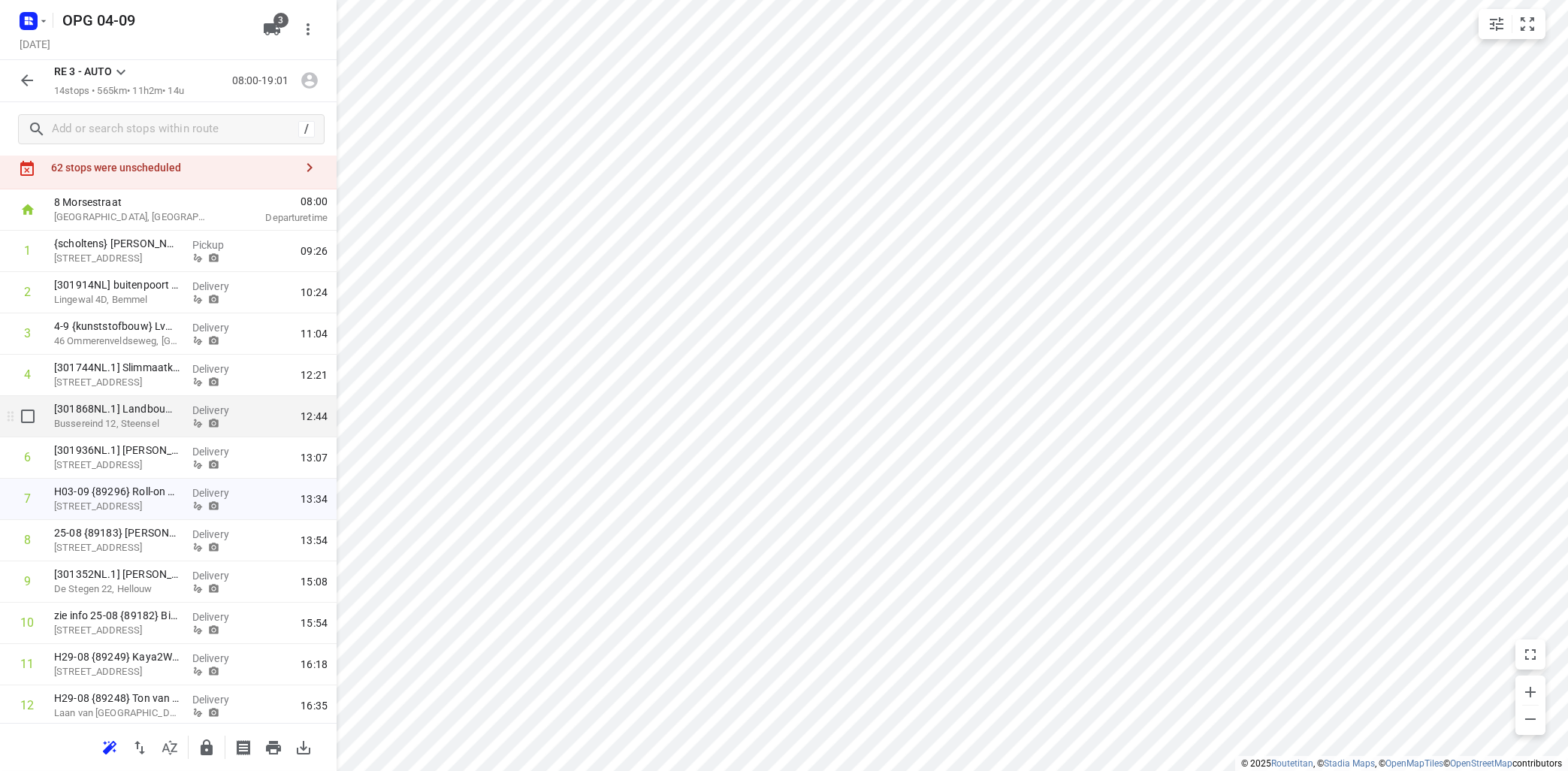
scroll to position [0, 0]
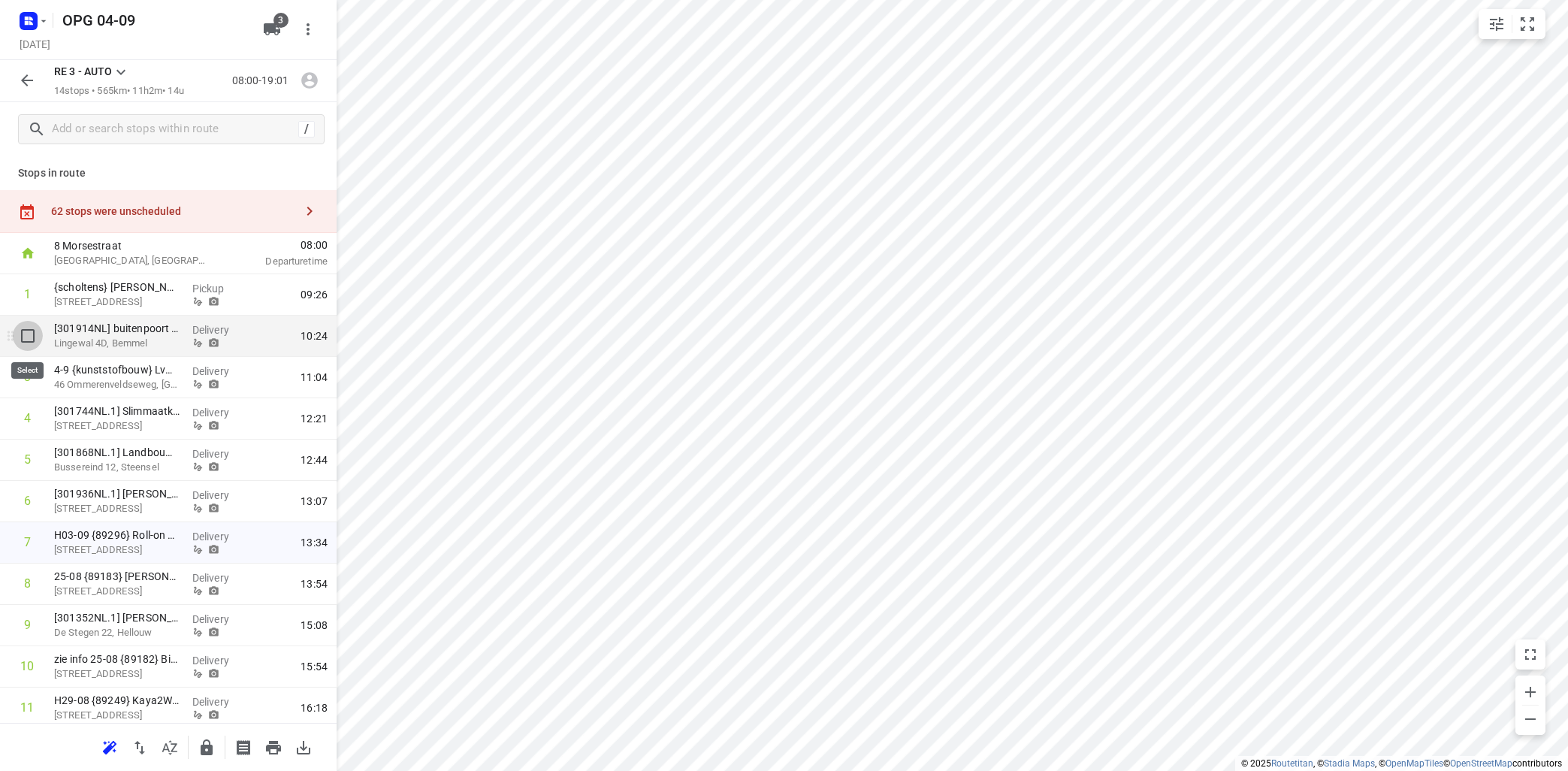
click at [27, 336] on input "checkbox" at bounding box center [27, 336] width 30 height 30
checkbox input "true"
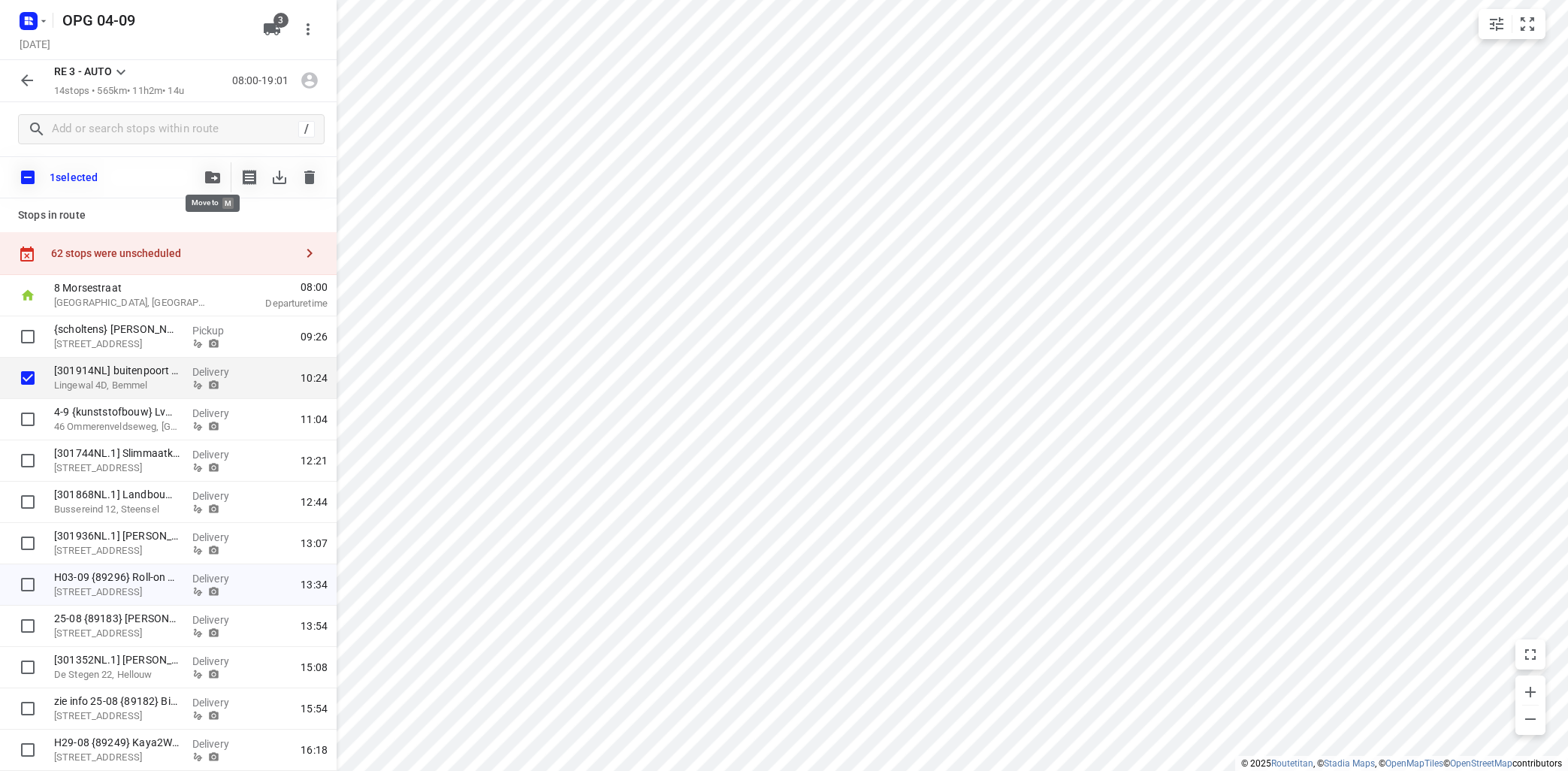
click at [211, 172] on button "button" at bounding box center [212, 177] width 30 height 30
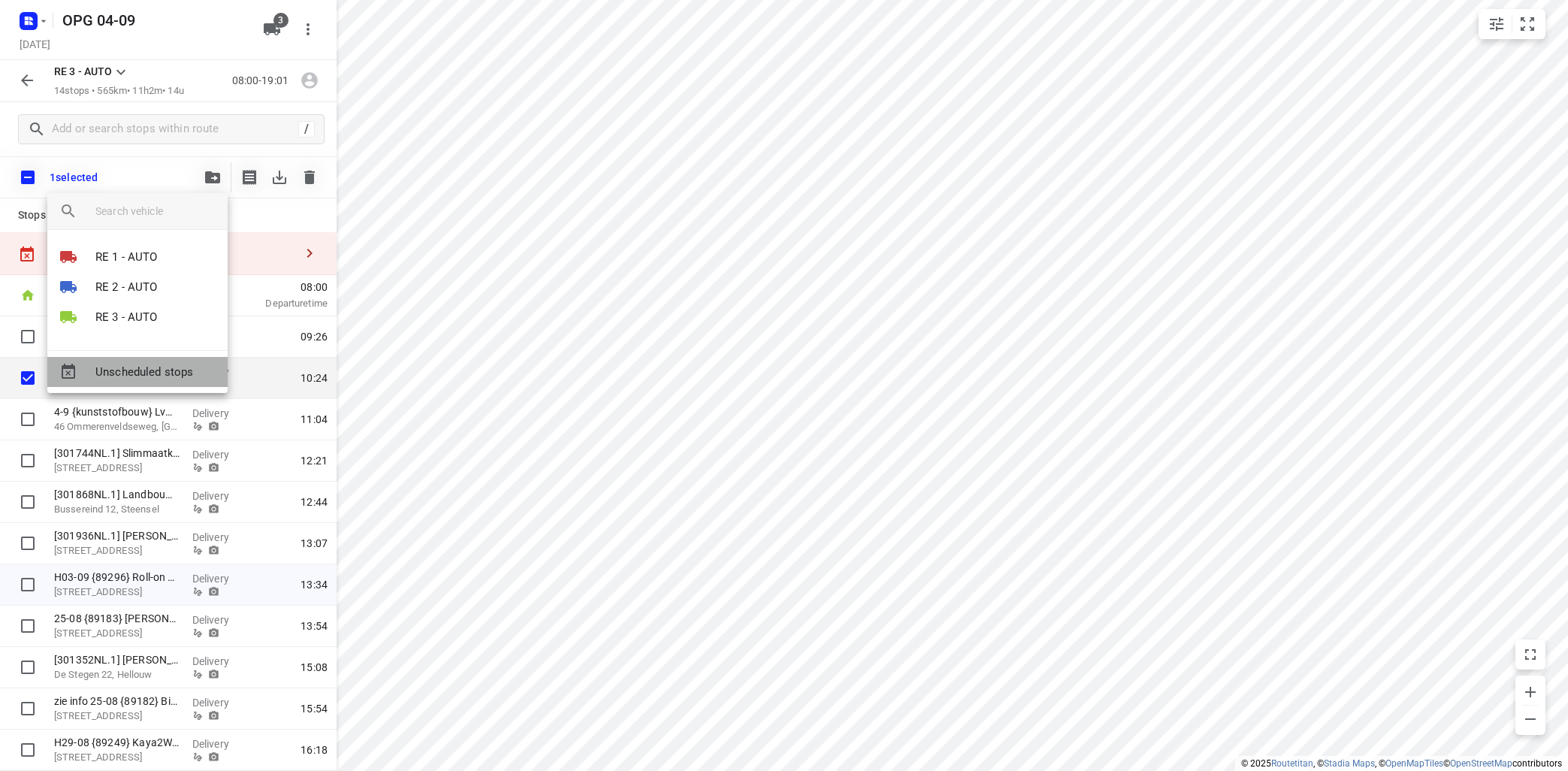
click at [178, 378] on span "Unscheduled stops" at bounding box center [155, 373] width 120 height 17
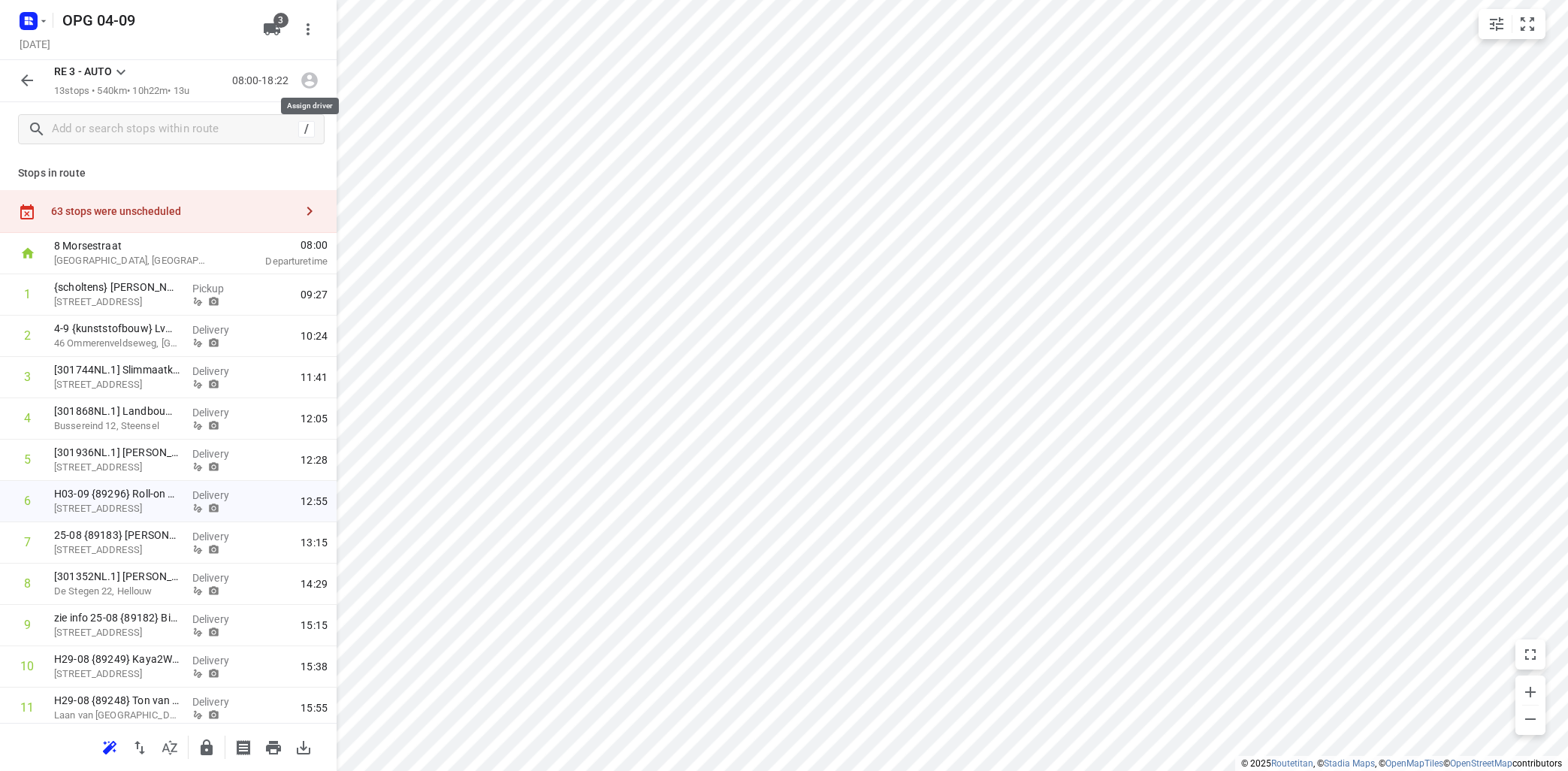
click at [305, 88] on icon "button" at bounding box center [309, 81] width 16 height 16
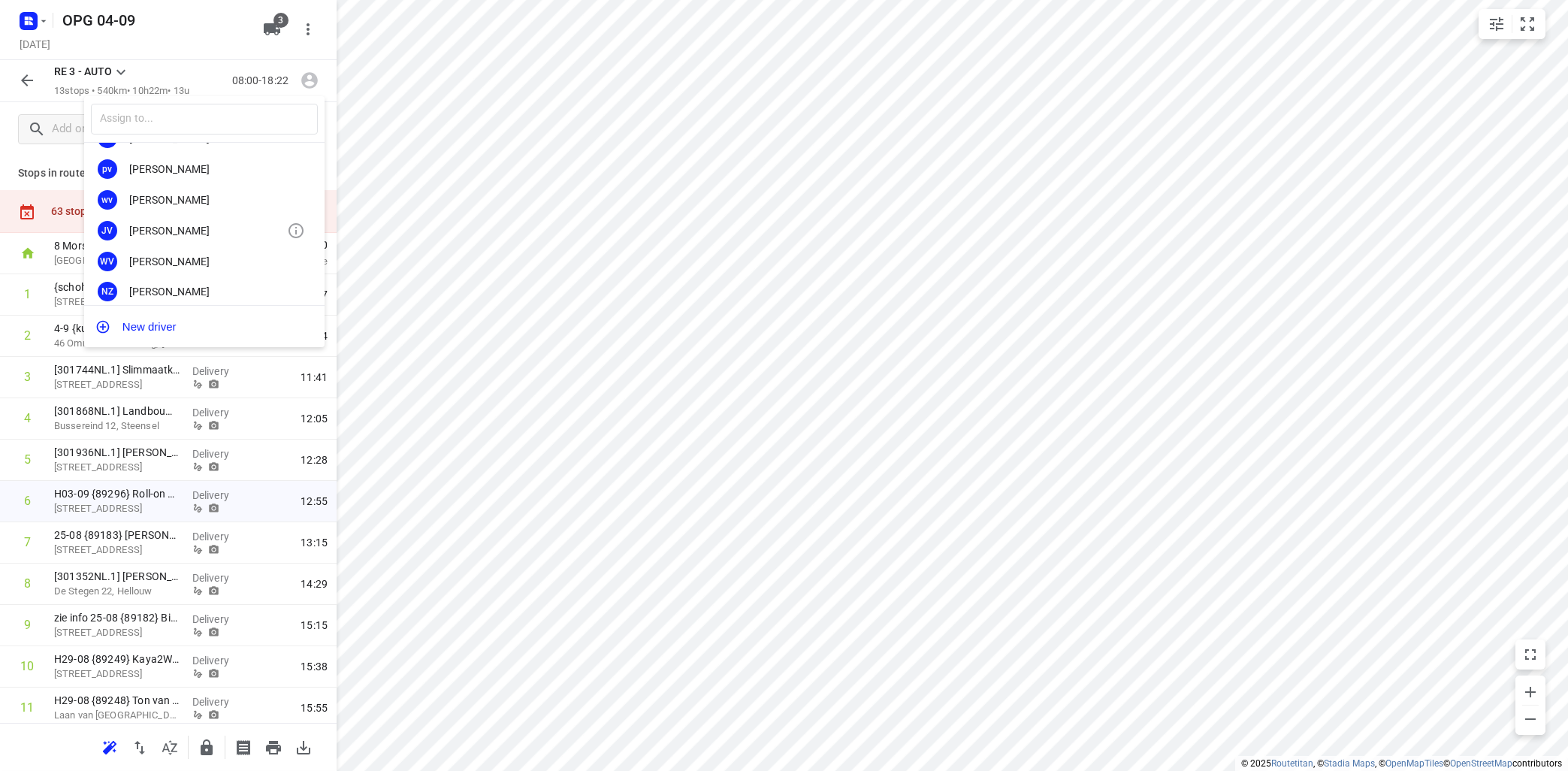
scroll to position [280, 0]
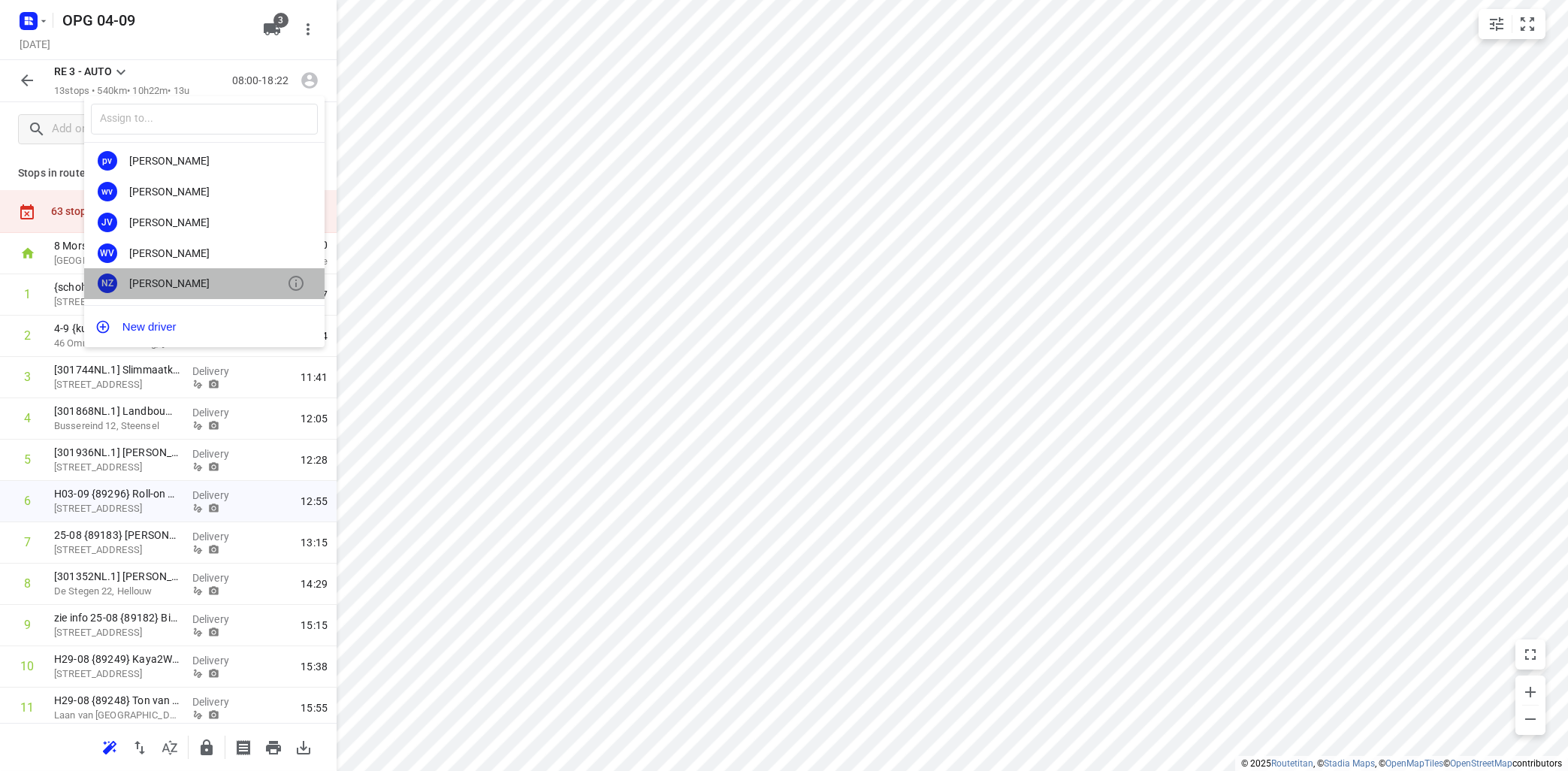
click at [168, 283] on div "[PERSON_NAME]" at bounding box center [209, 283] width 158 height 12
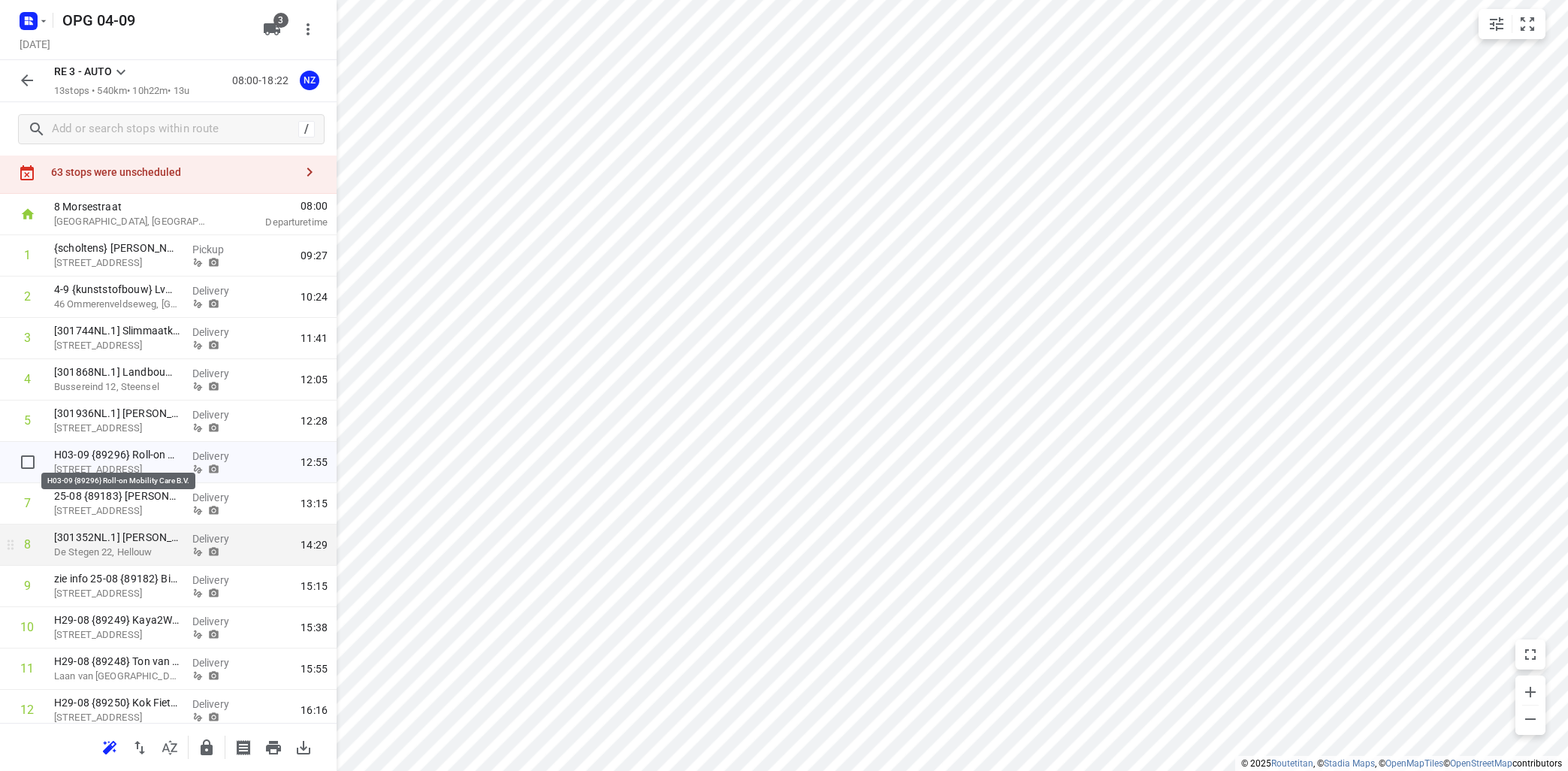
scroll to position [0, 0]
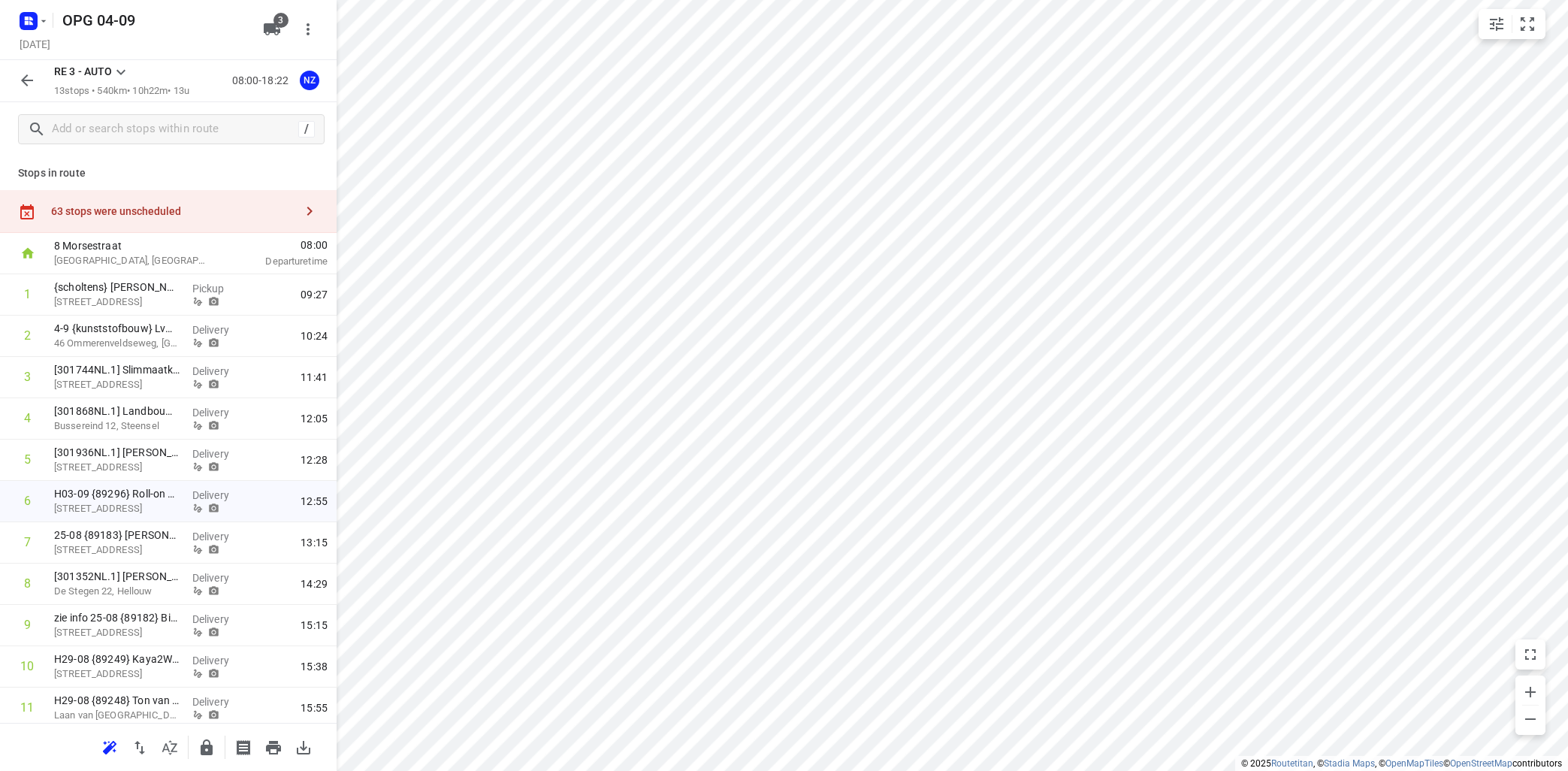
click at [121, 70] on icon at bounding box center [120, 72] width 18 height 18
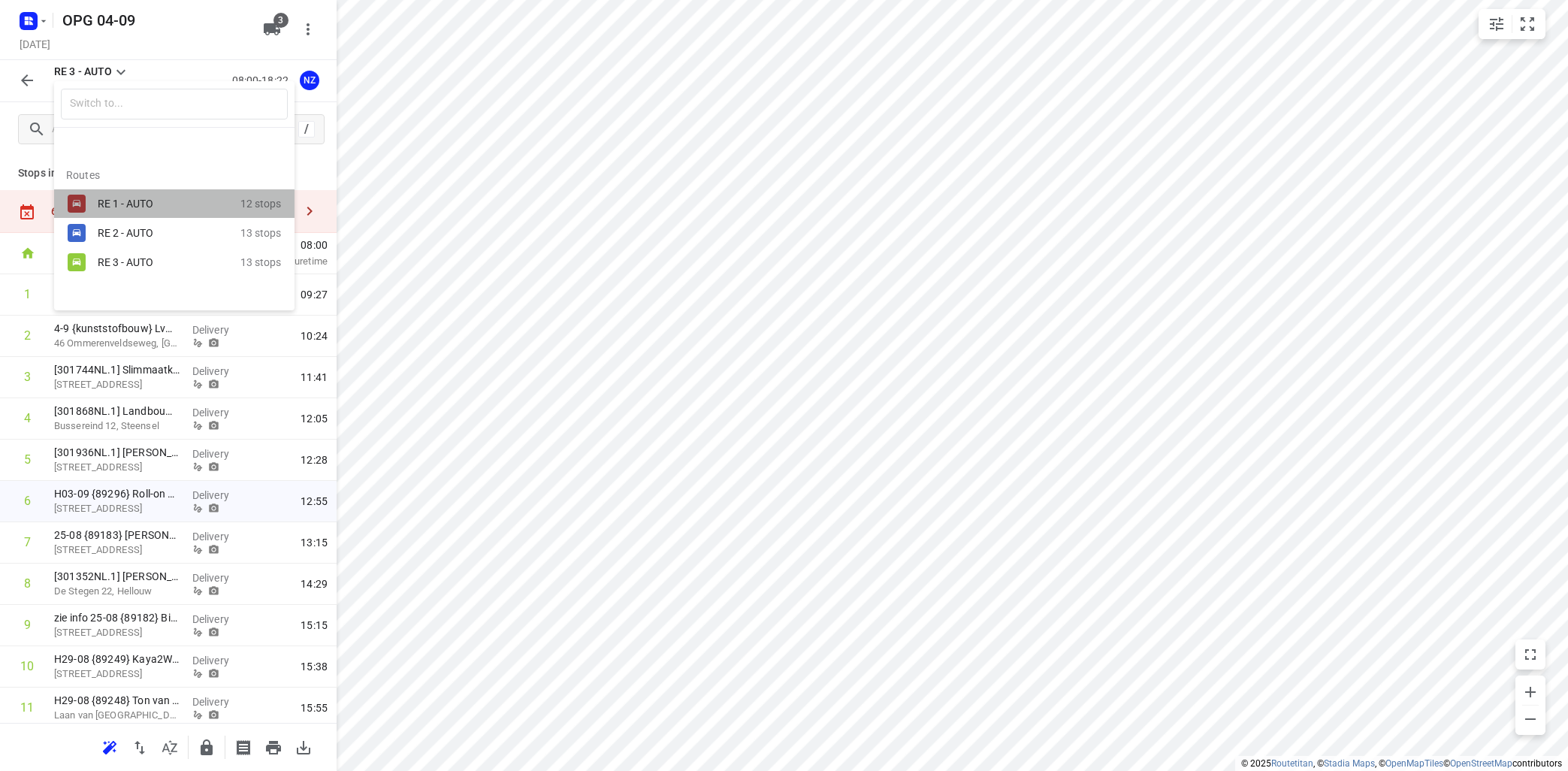
click at [132, 196] on div "RE 1 - AUTO" at bounding box center [169, 203] width 142 height 18
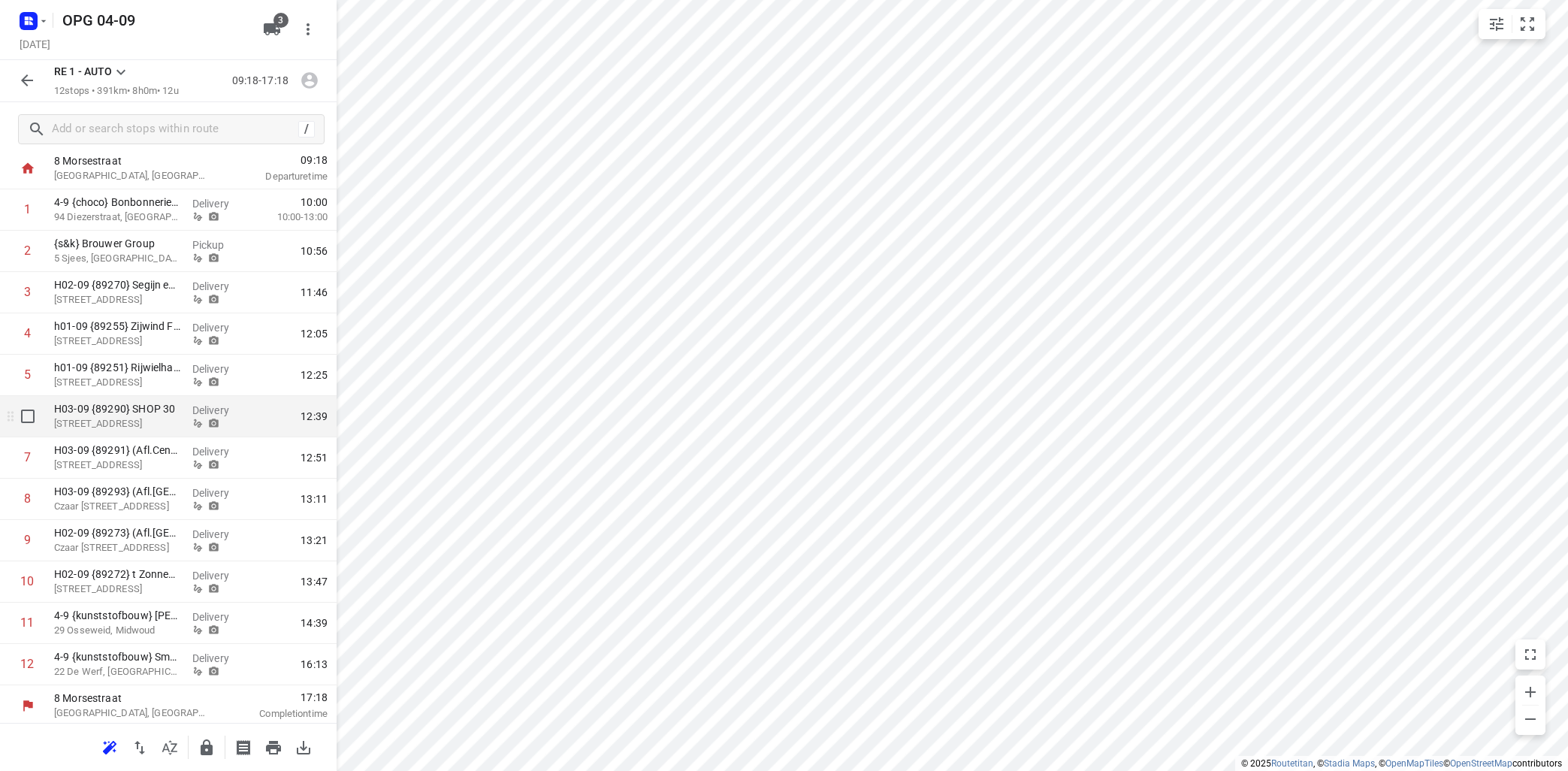
scroll to position [88, 0]
click at [1524, 20] on icon "small contained button group" at bounding box center [1527, 24] width 18 height 18
click at [1502, 20] on icon "small contained button group" at bounding box center [1497, 24] width 14 height 14
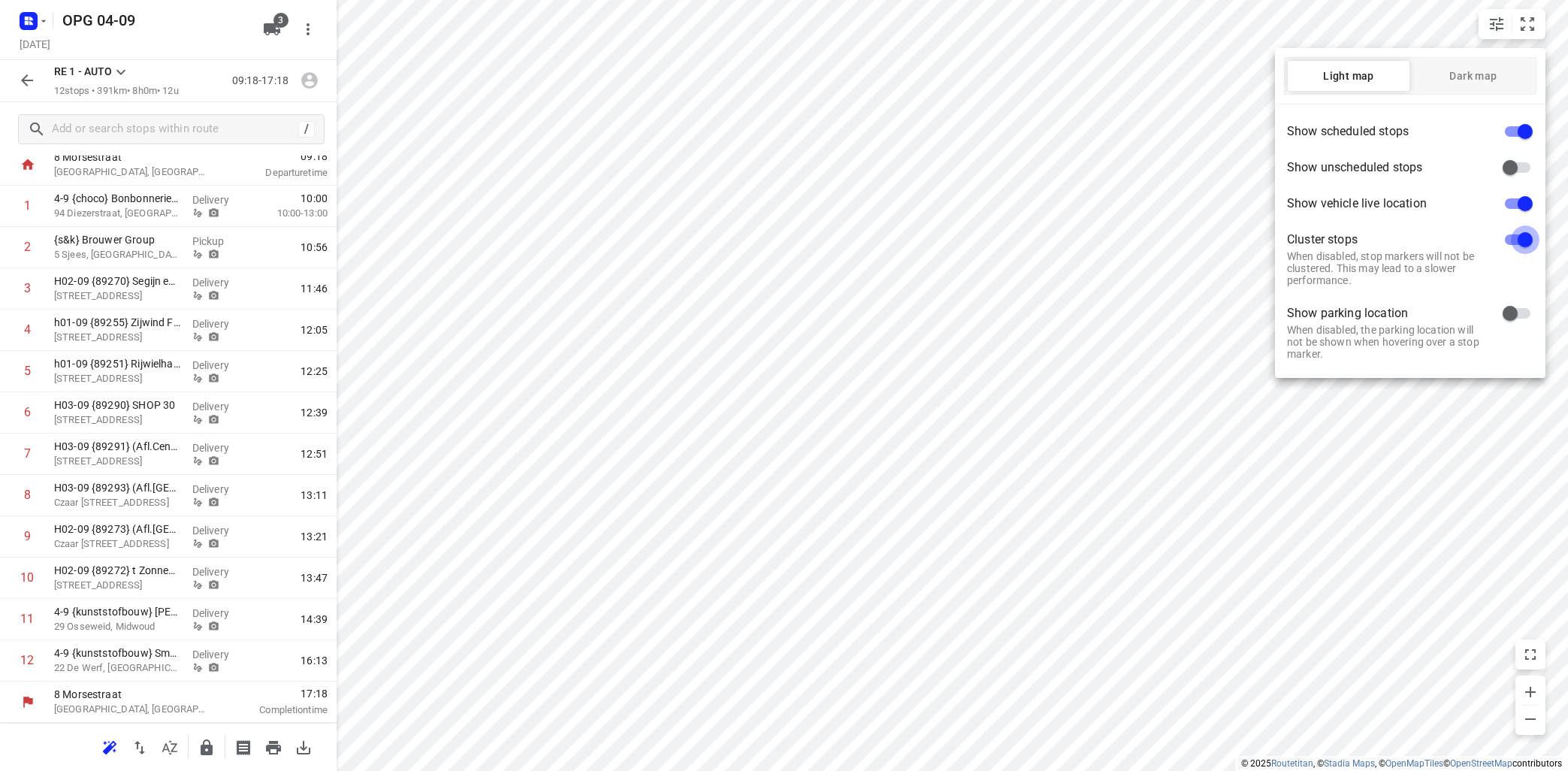
click at [1514, 244] on input "checkbox" at bounding box center [1525, 240] width 86 height 28
checkbox input "false"
click at [1526, 164] on input "checkbox" at bounding box center [1510, 167] width 86 height 28
checkbox input "true"
drag, startPoint x: 836, startPoint y: 184, endPoint x: 803, endPoint y: 310, distance: 130.2
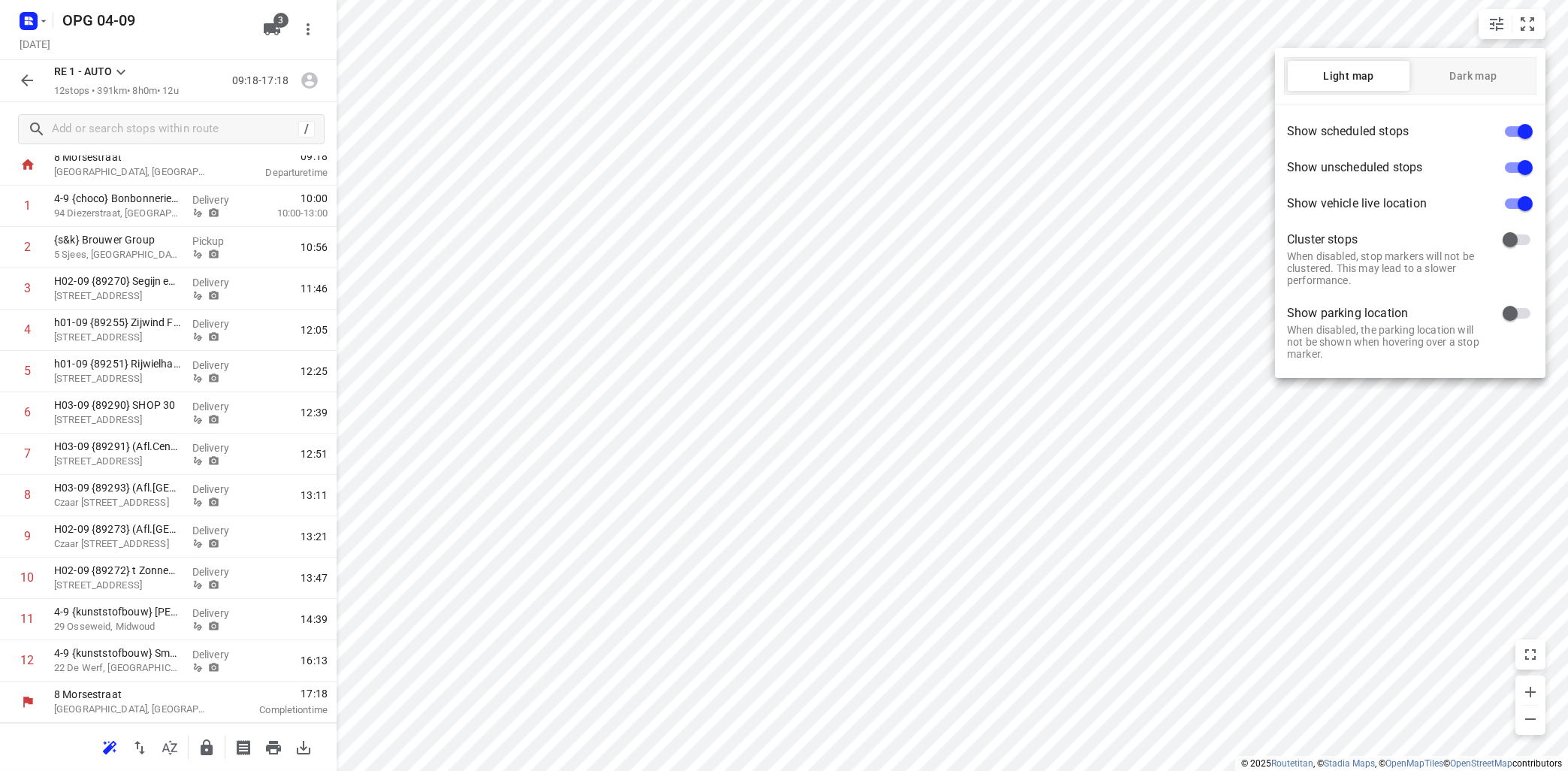
click at [799, 316] on div at bounding box center [784, 386] width 1568 height 771
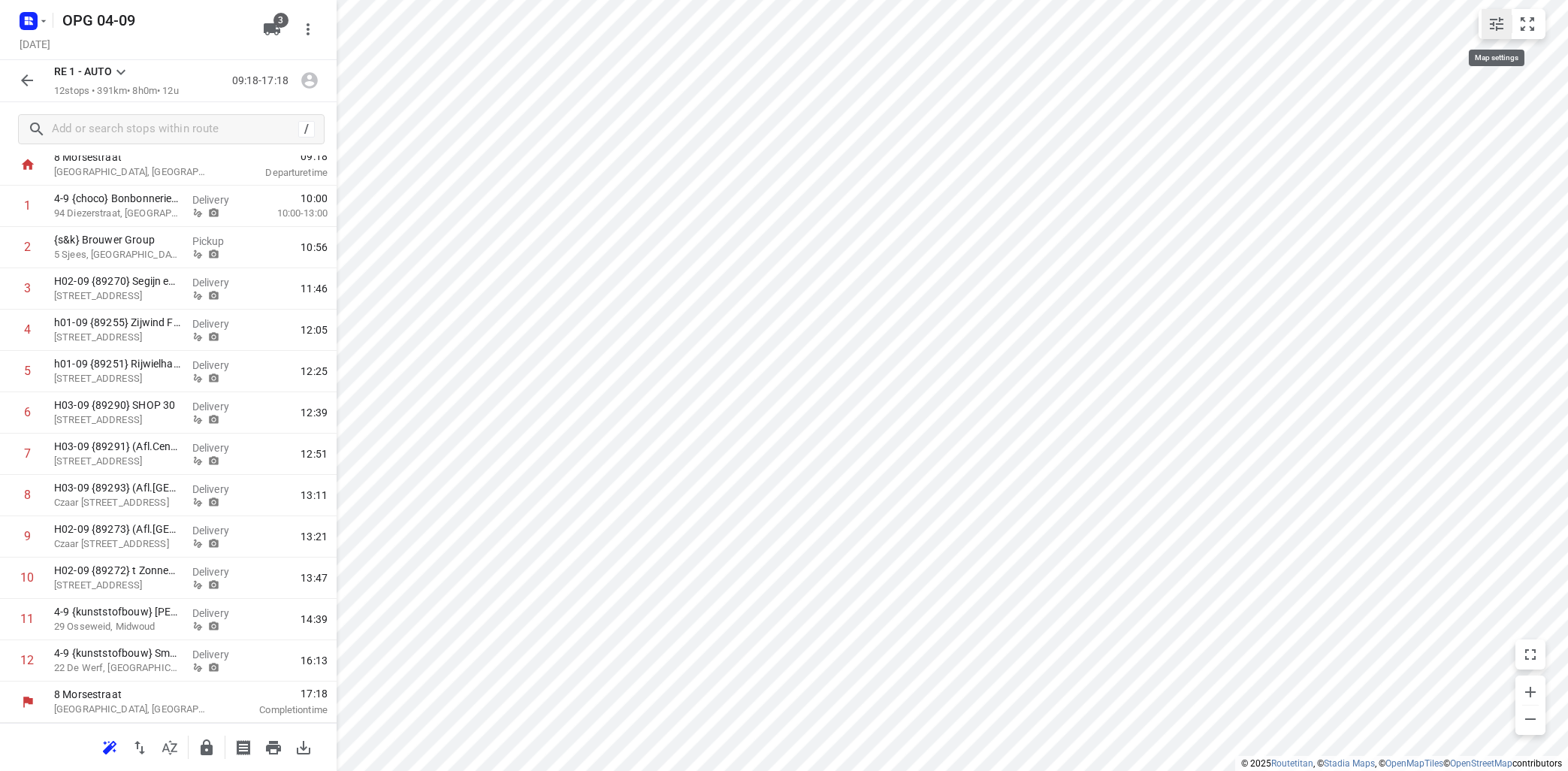
click at [1491, 23] on icon "small contained button group" at bounding box center [1497, 24] width 14 height 14
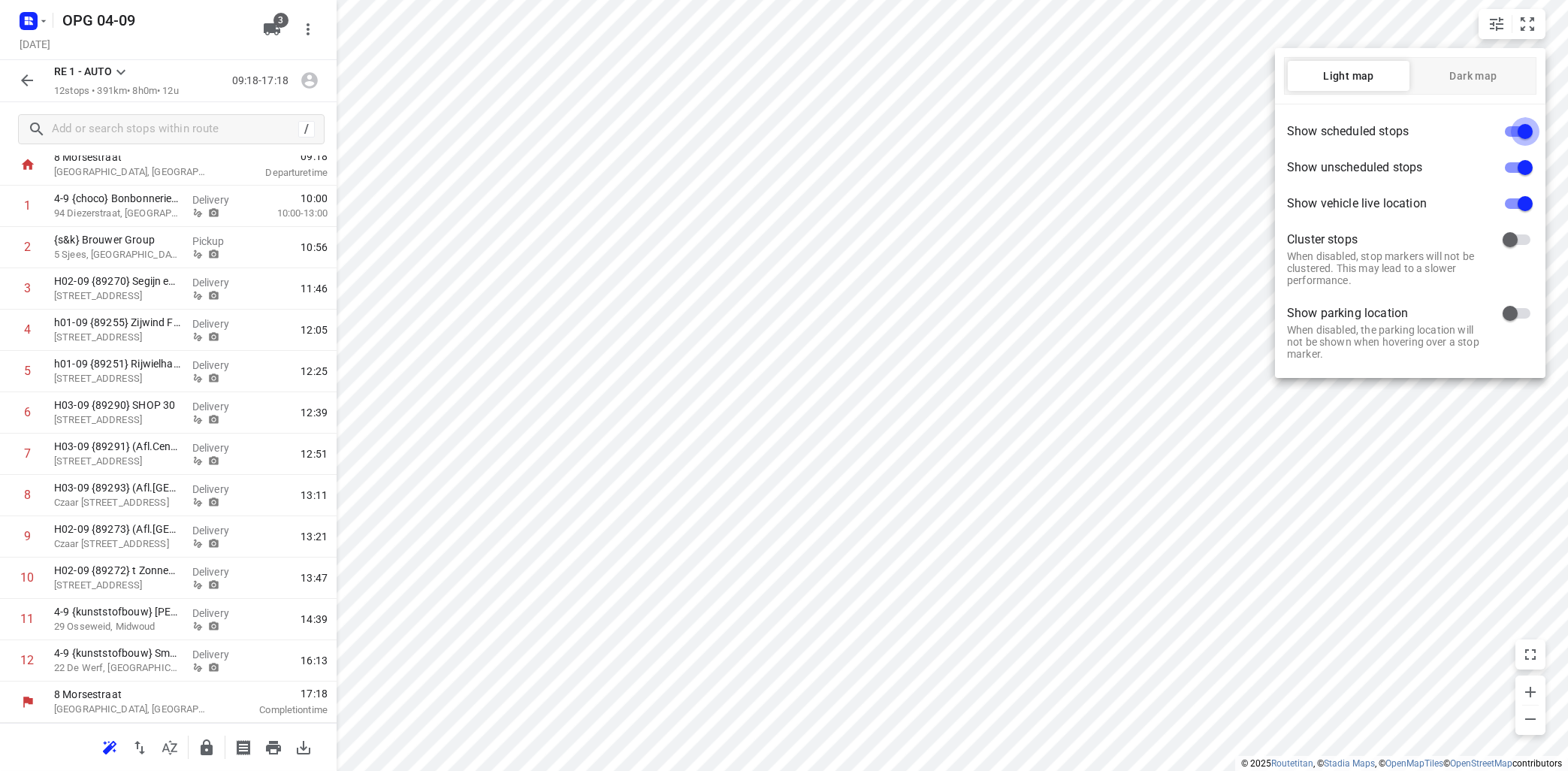
click at [1508, 130] on input "checkbox" at bounding box center [1525, 131] width 86 height 28
checkbox input "false"
click at [58, 211] on div at bounding box center [784, 386] width 1568 height 771
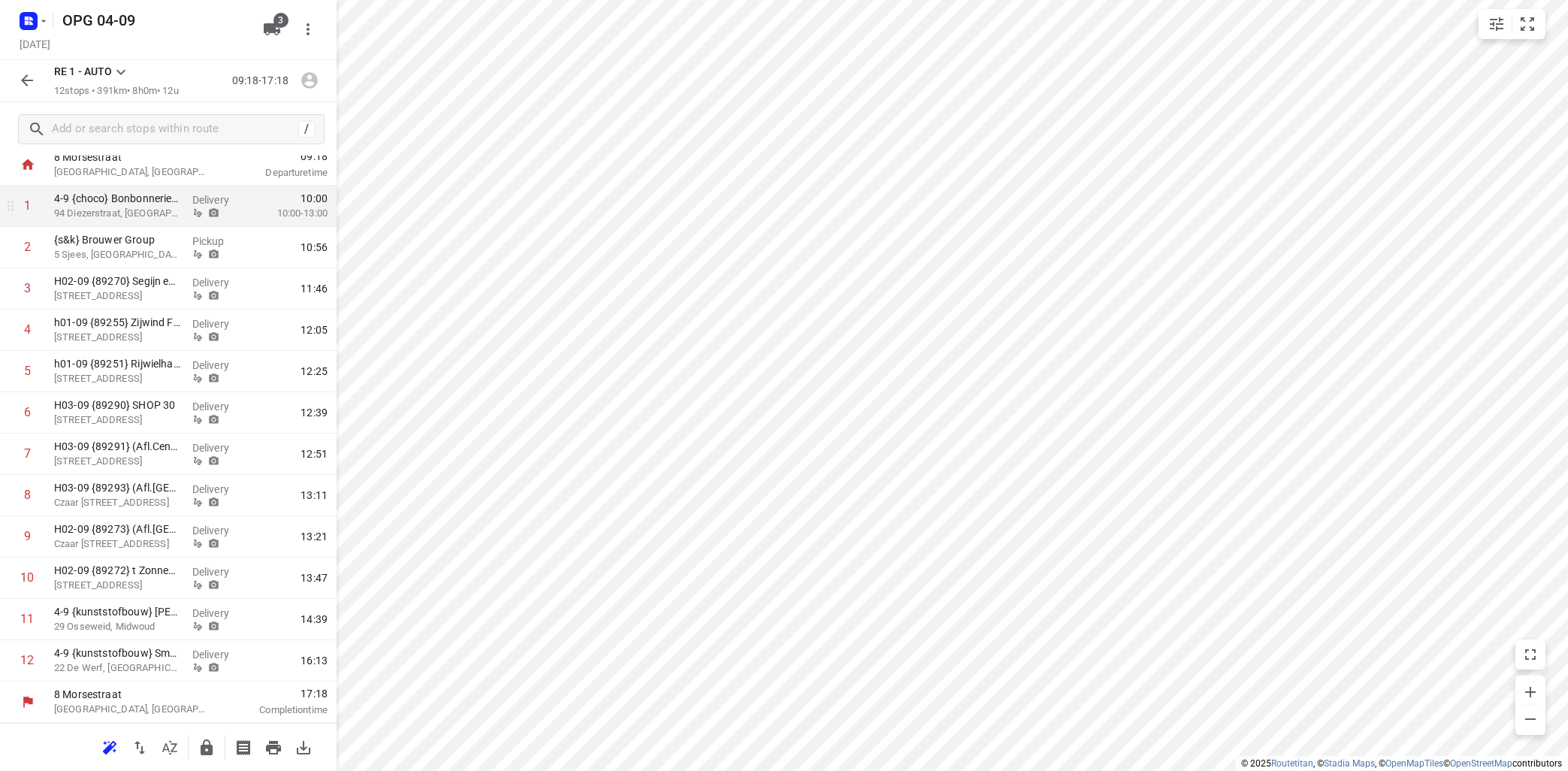
click at [27, 206] on div "1" at bounding box center [27, 205] width 7 height 15
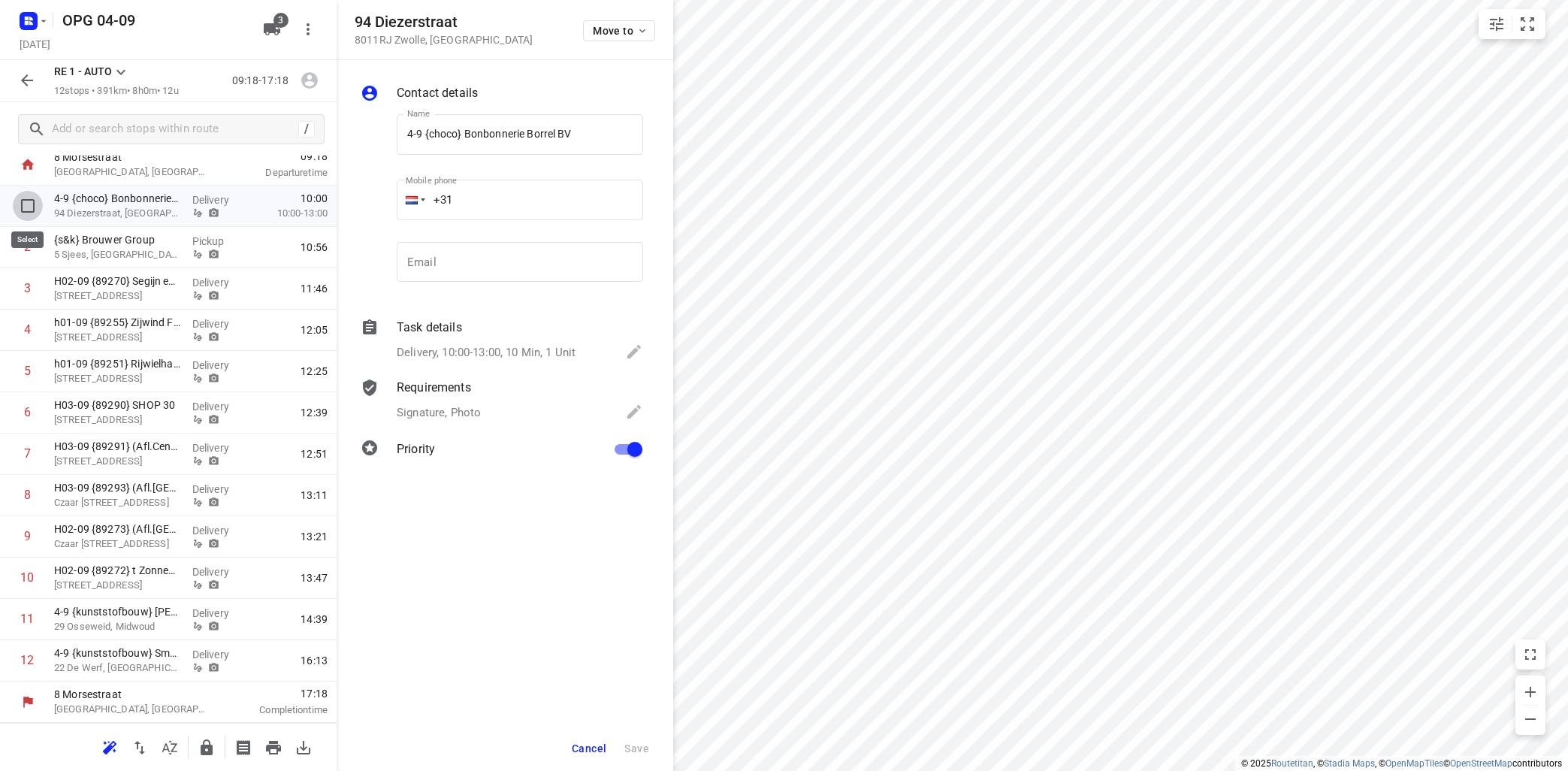
drag, startPoint x: 28, startPoint y: 202, endPoint x: 36, endPoint y: 202, distance: 8.0
click at [32, 202] on input "checkbox" at bounding box center [27, 205] width 30 height 30
checkbox input "true"
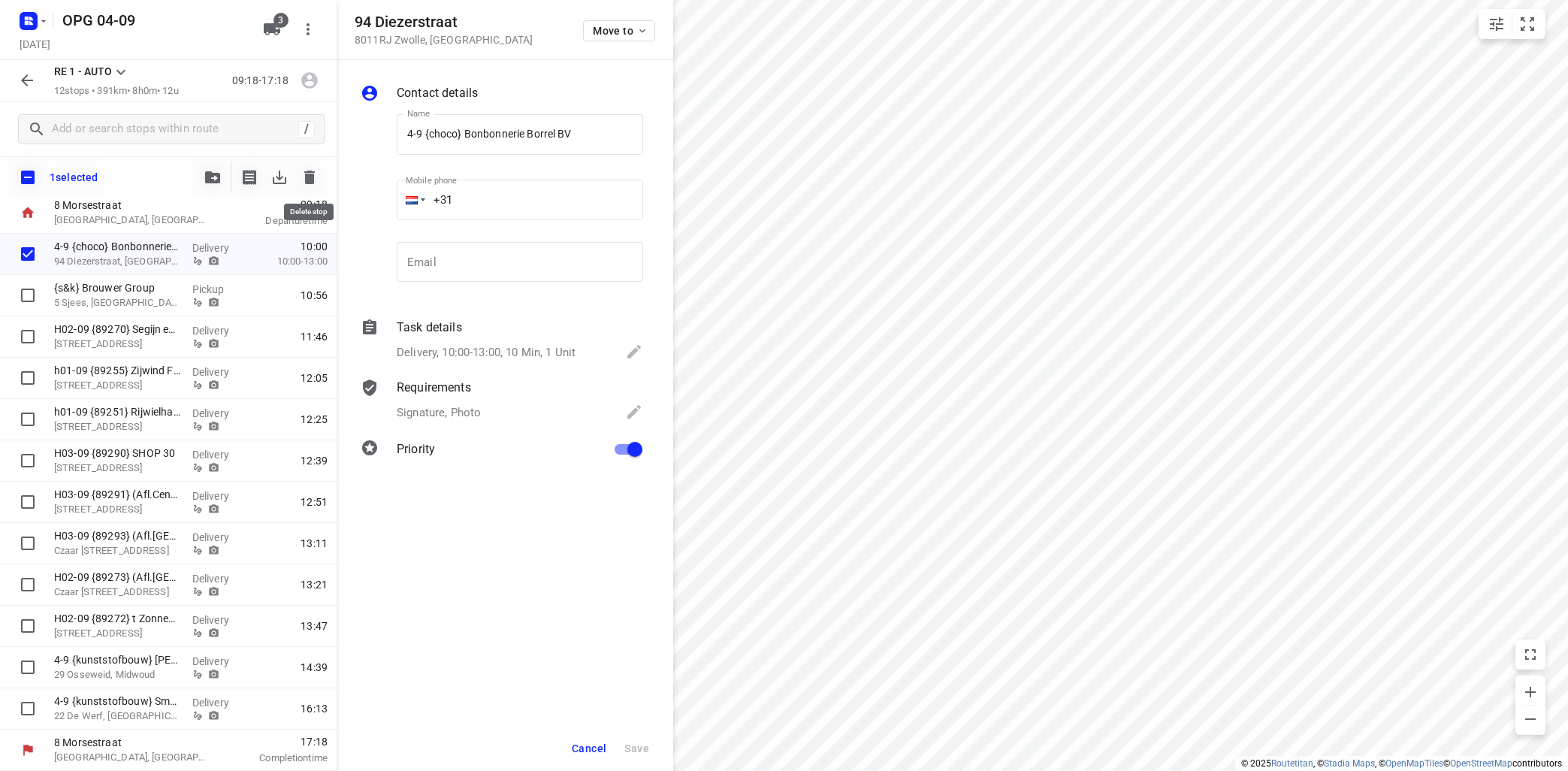
click at [308, 180] on icon "button" at bounding box center [309, 178] width 10 height 14
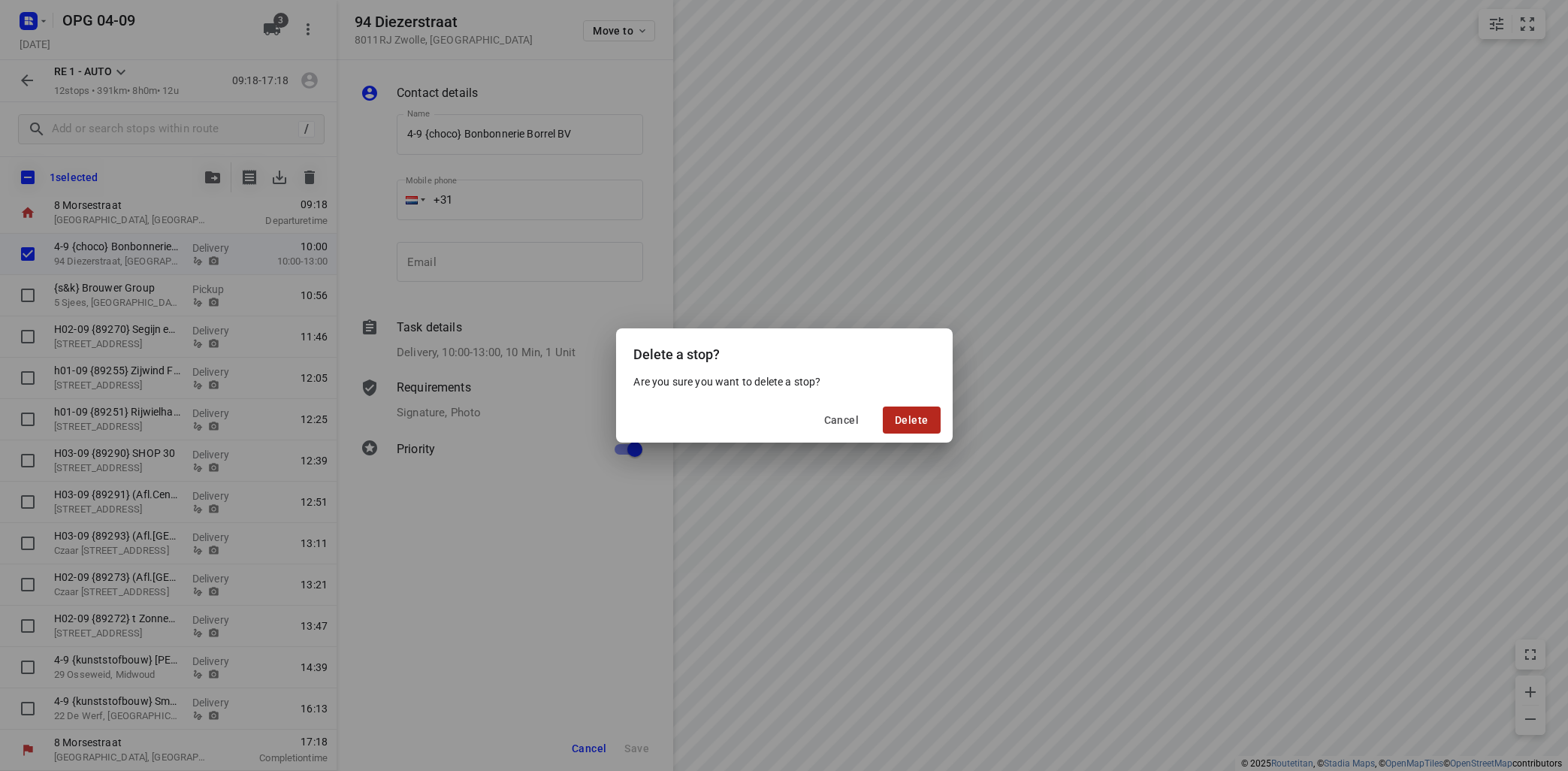
click at [917, 414] on span "Delete" at bounding box center [911, 420] width 33 height 12
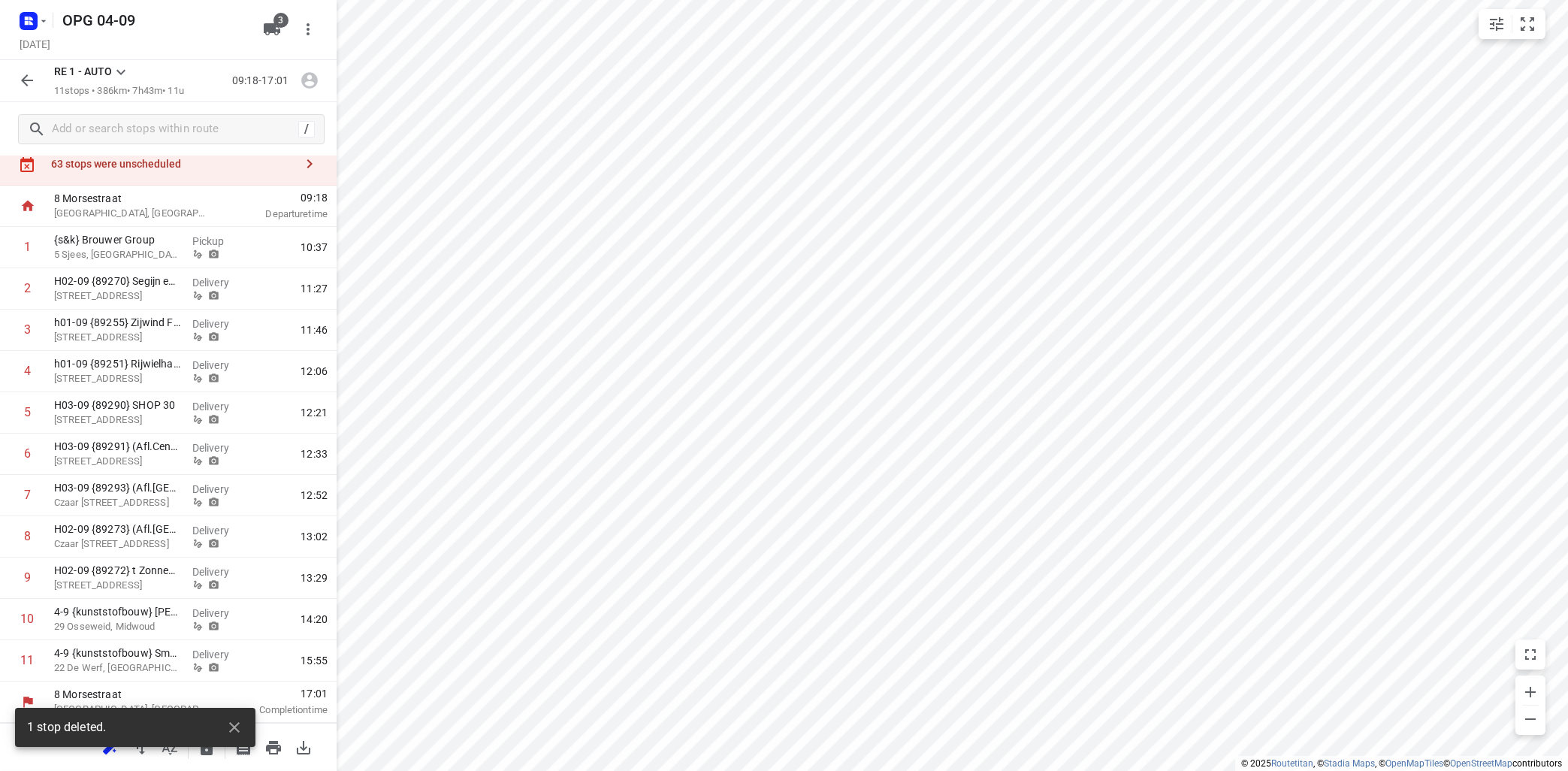
scroll to position [47, 0]
click at [1526, 26] on icon "small contained button group" at bounding box center [1527, 24] width 18 height 18
click at [309, 165] on icon "button" at bounding box center [309, 163] width 18 height 18
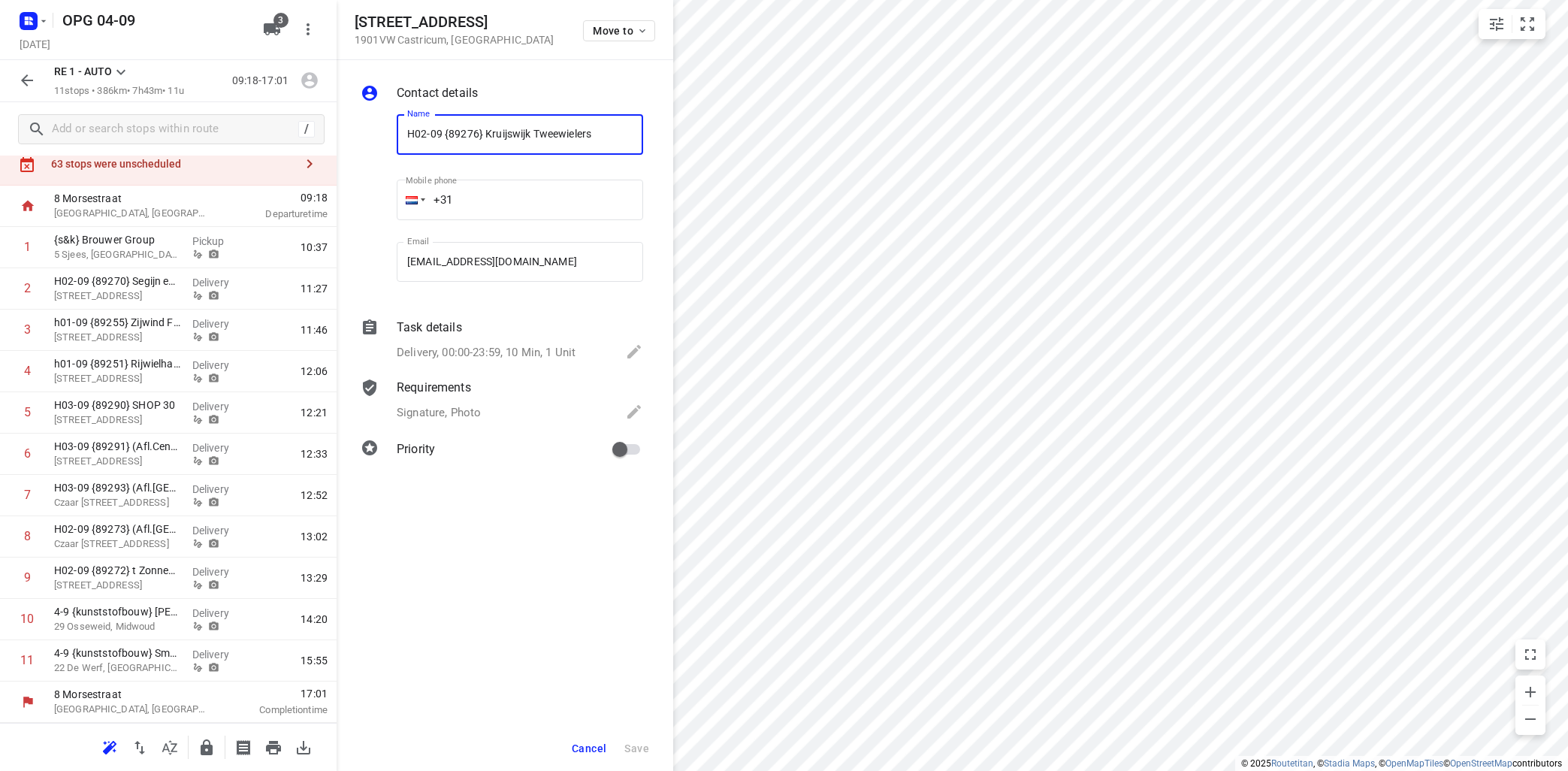
click at [645, 14] on div "[STREET_ADDRESS] Move to" at bounding box center [505, 30] width 336 height 60
click at [641, 33] on icon "button" at bounding box center [642, 31] width 12 height 12
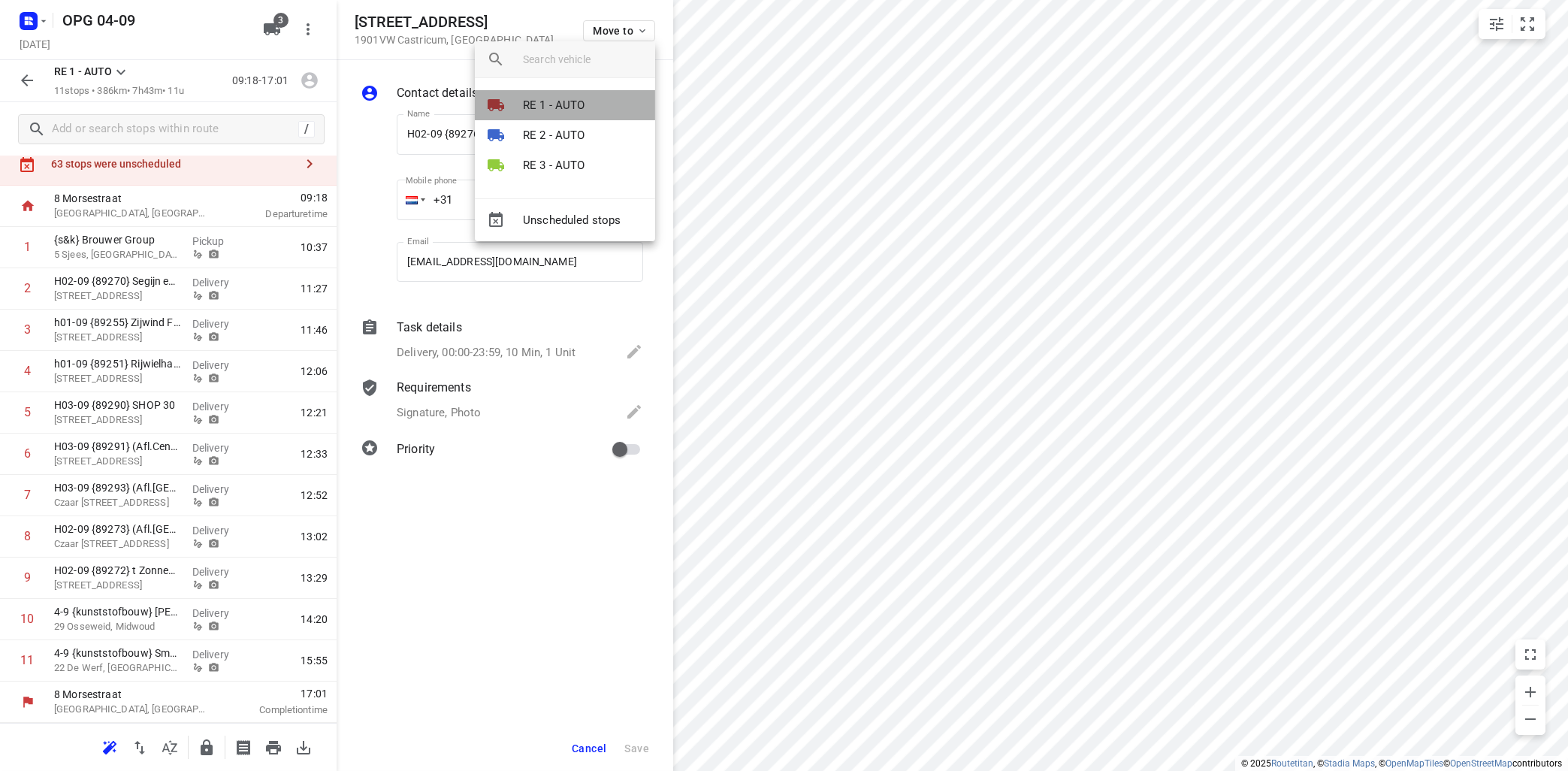
click at [555, 104] on p "RE 1 - AUTO" at bounding box center [554, 106] width 63 height 17
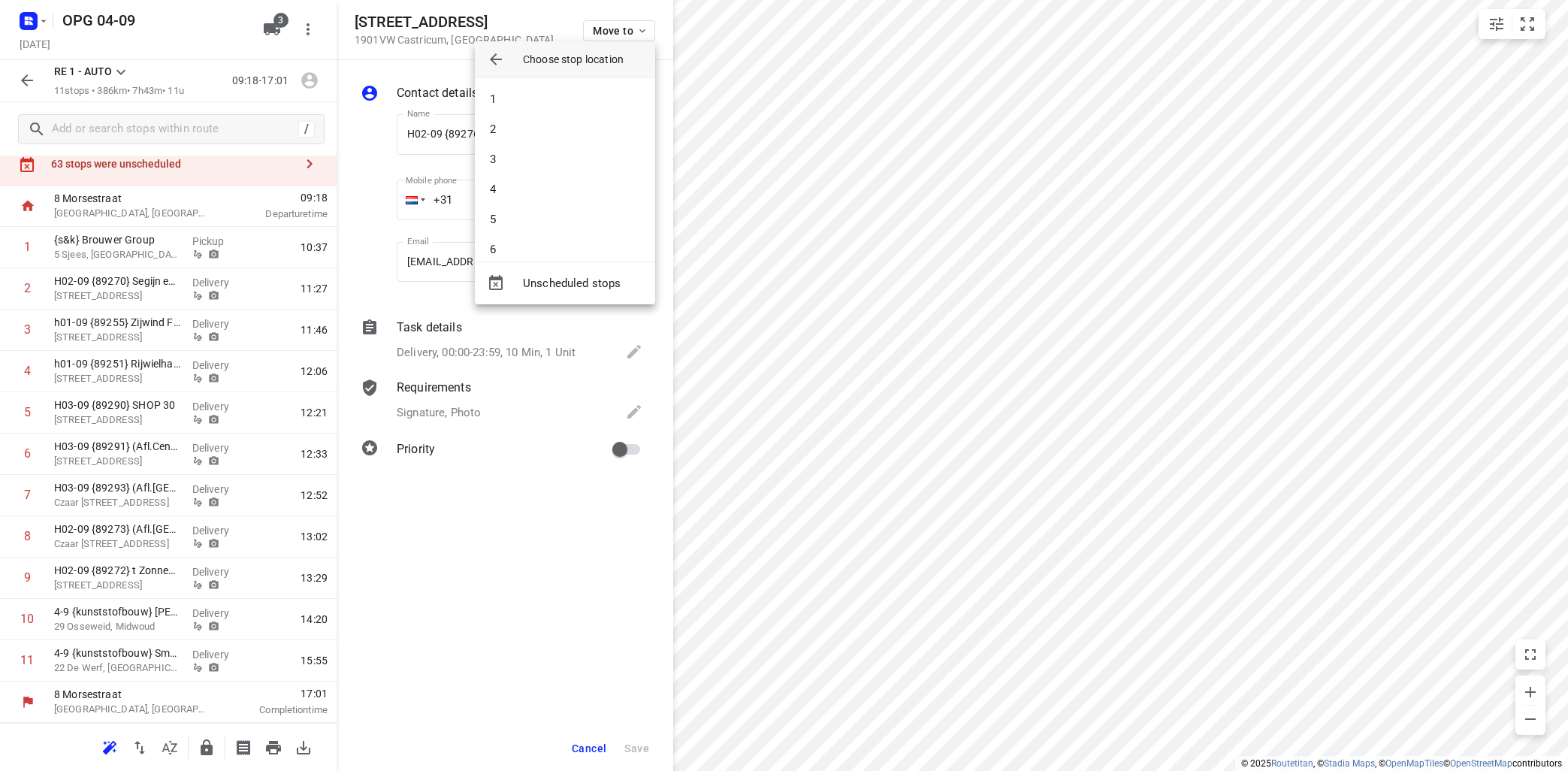
drag, startPoint x: 555, startPoint y: 104, endPoint x: 569, endPoint y: 100, distance: 14.6
click at [563, 102] on li "1" at bounding box center [565, 99] width 180 height 30
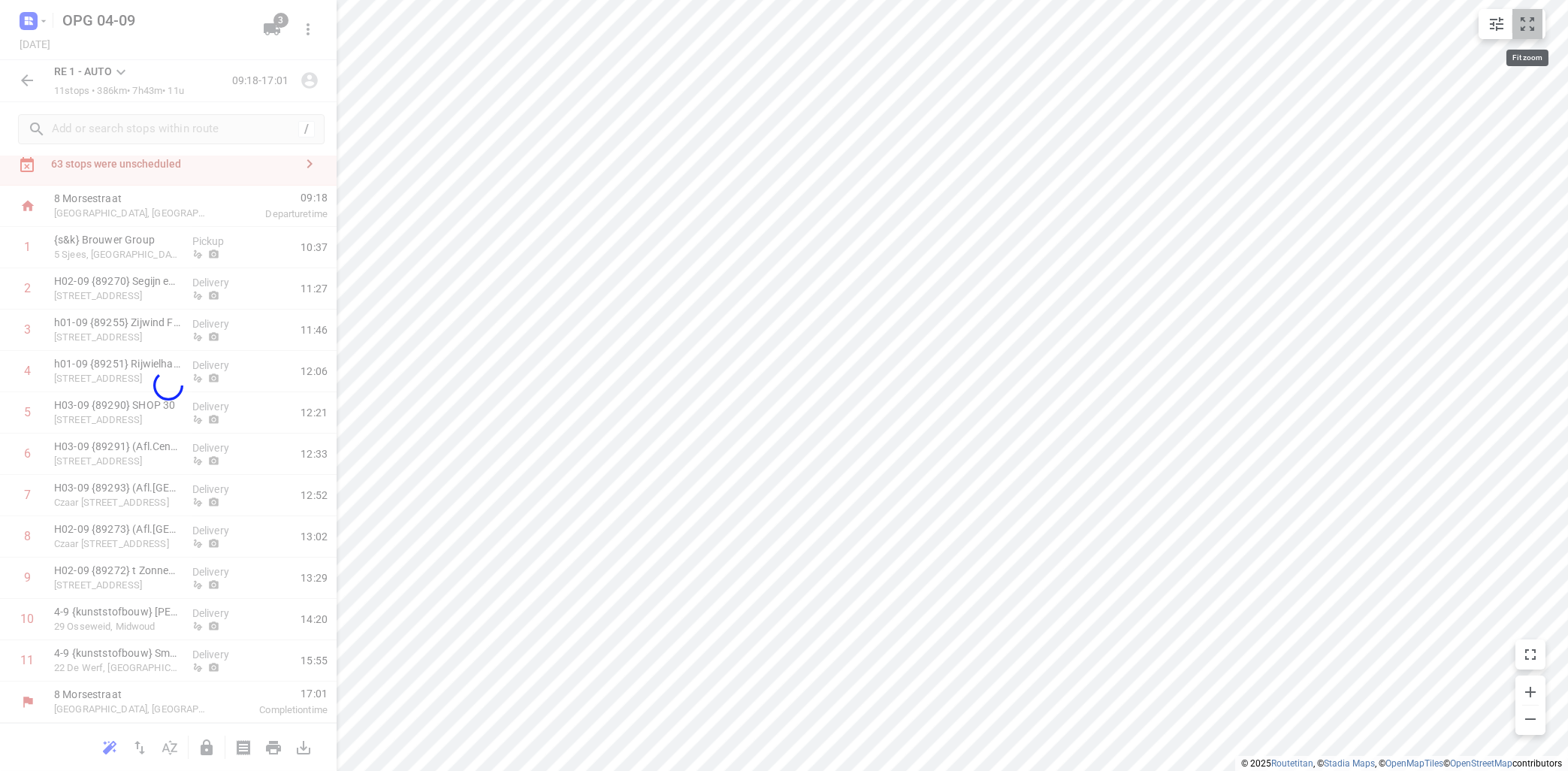
click at [1524, 26] on icon "small contained button group" at bounding box center [1527, 24] width 18 height 18
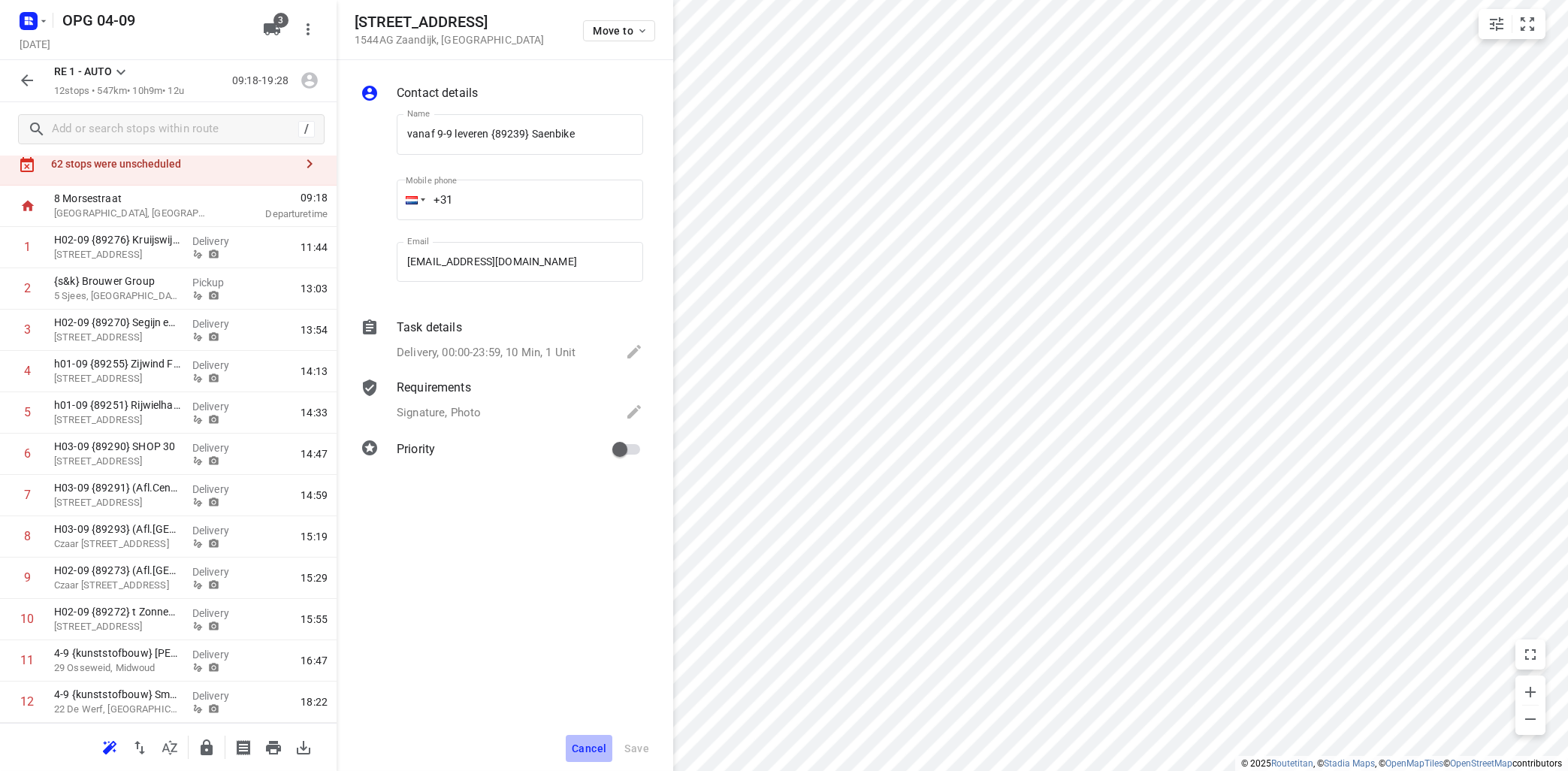
click at [571, 740] on button "Cancel" at bounding box center [589, 749] width 46 height 27
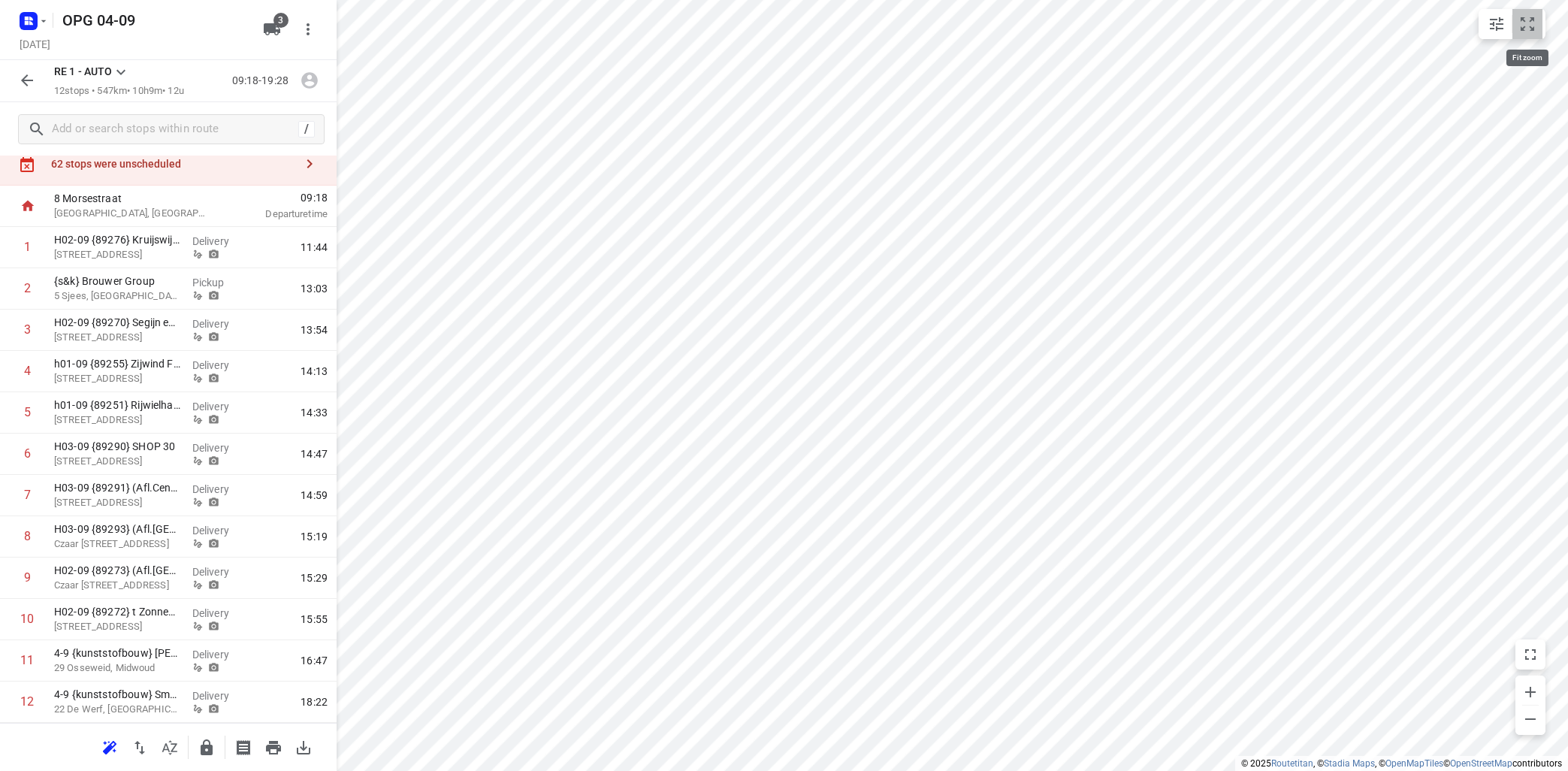
click at [1526, 26] on icon "small contained button group" at bounding box center [1527, 24] width 18 height 18
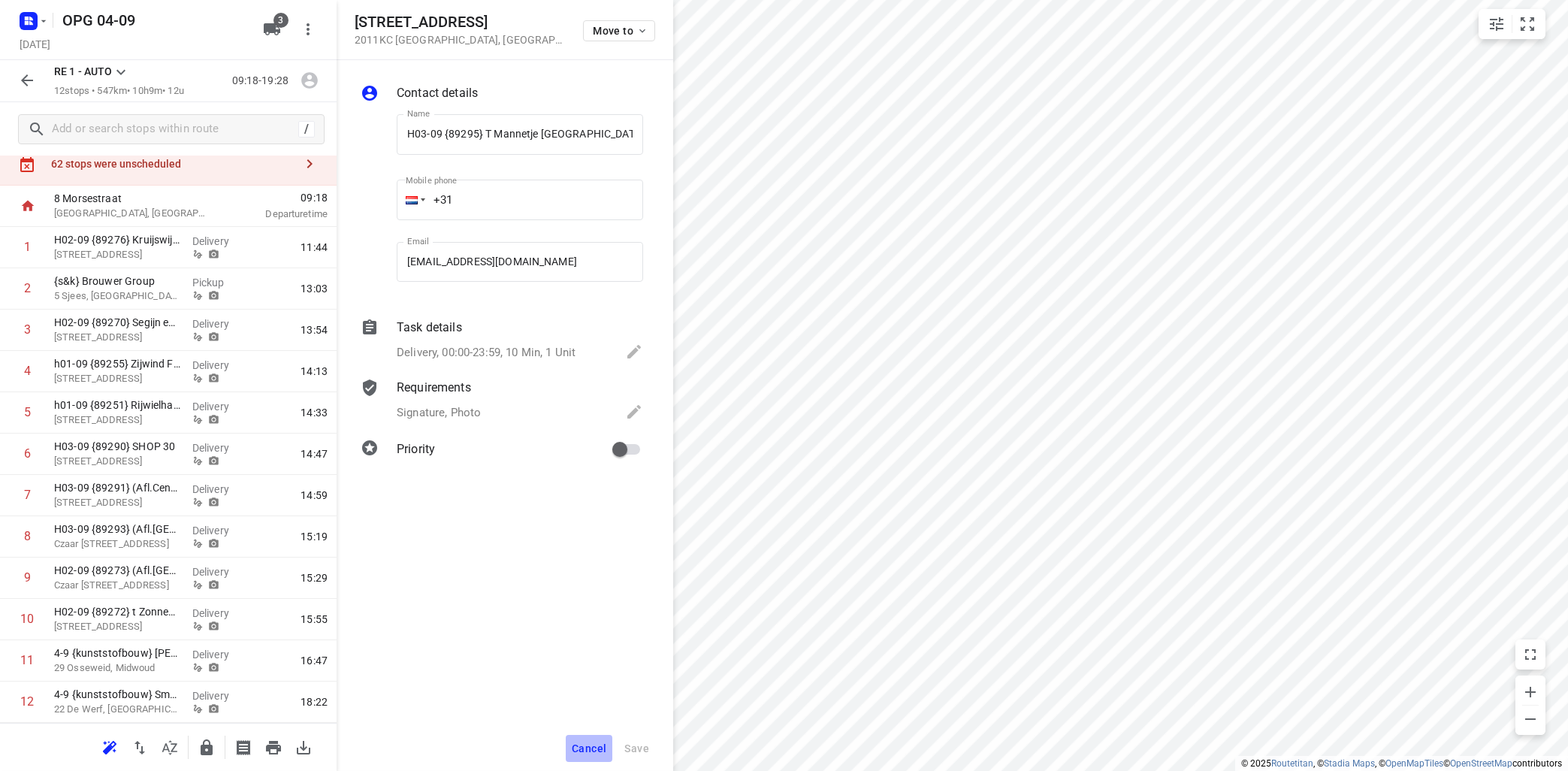
drag, startPoint x: 590, startPoint y: 744, endPoint x: 611, endPoint y: 738, distance: 21.8
click at [590, 742] on button "Cancel" at bounding box center [589, 749] width 46 height 27
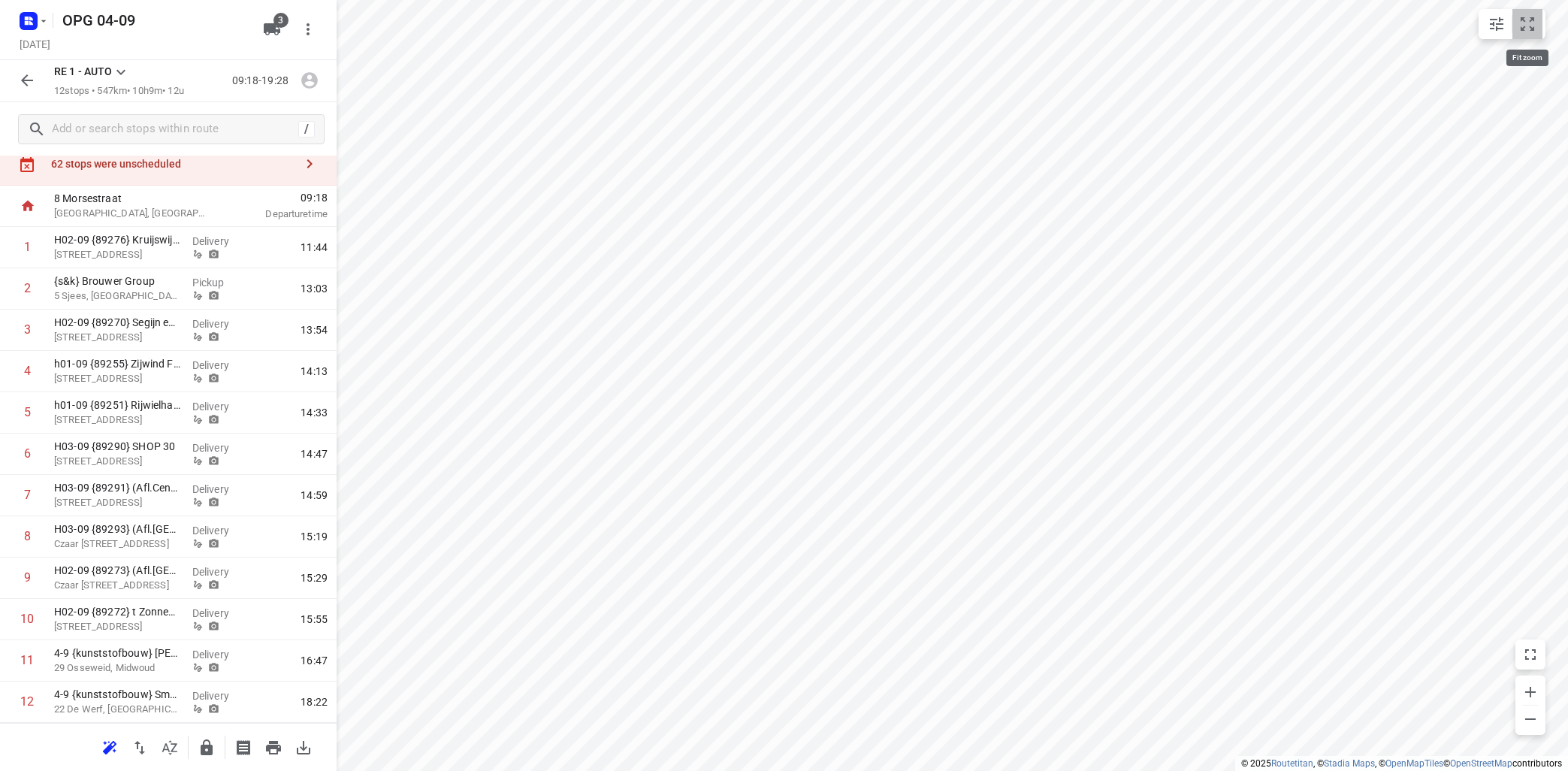
click at [1526, 35] on button "small contained button group" at bounding box center [1527, 24] width 30 height 30
drag, startPoint x: 306, startPoint y: 166, endPoint x: 322, endPoint y: 167, distance: 16.0
click at [308, 166] on icon "button" at bounding box center [309, 163] width 18 height 18
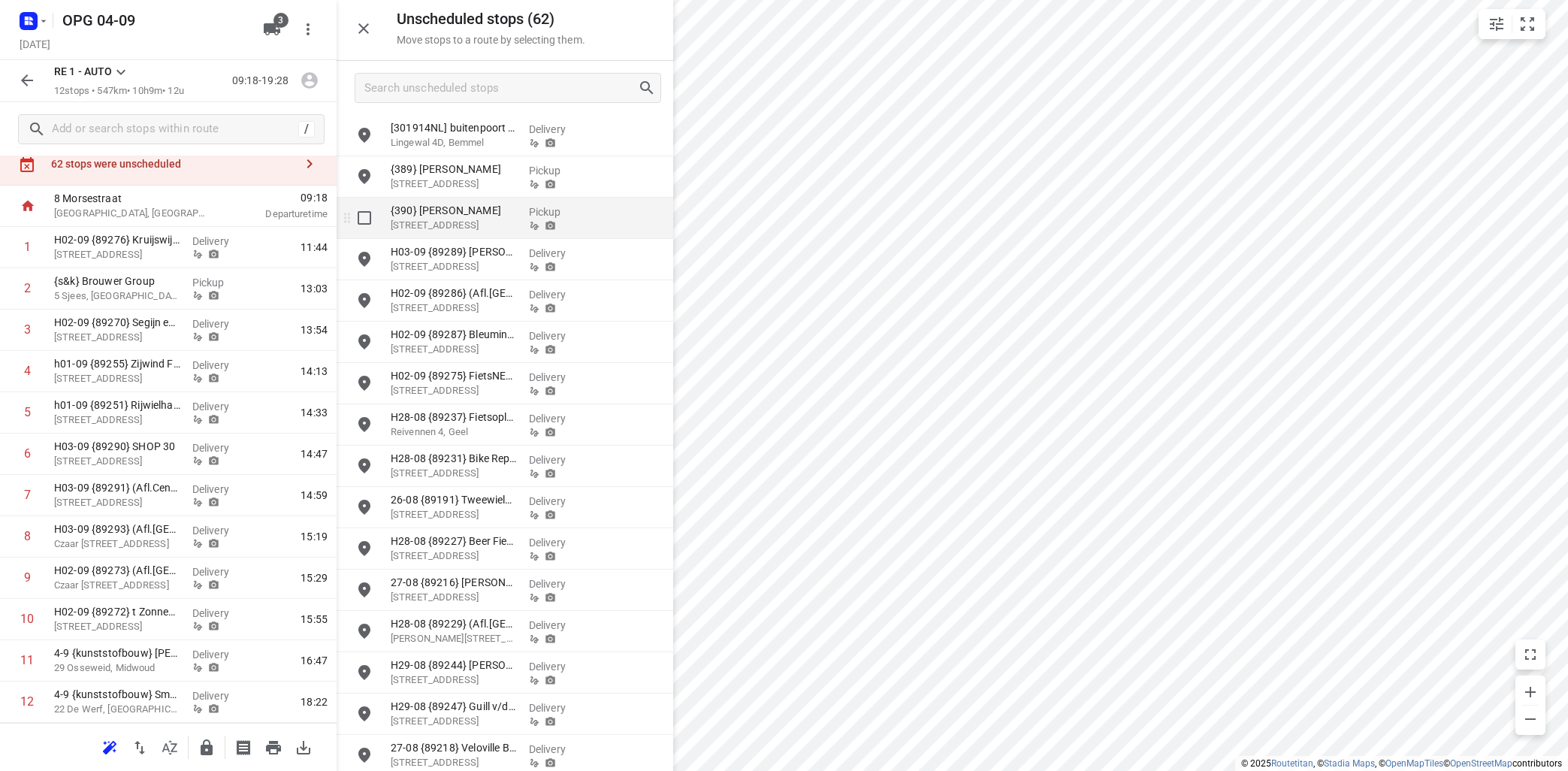
scroll to position [90, 0]
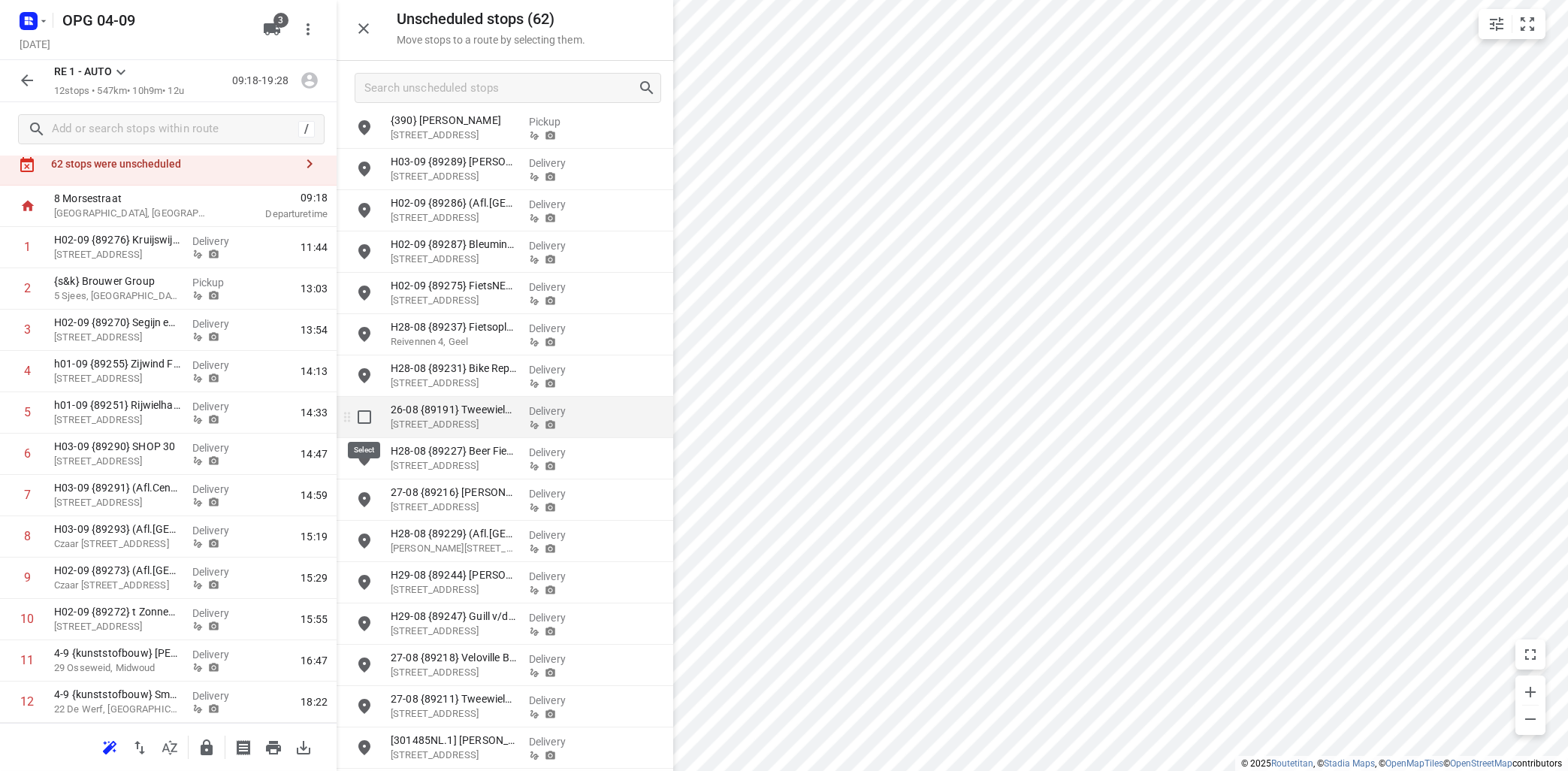
click at [365, 416] on input "grid" at bounding box center [364, 416] width 30 height 30
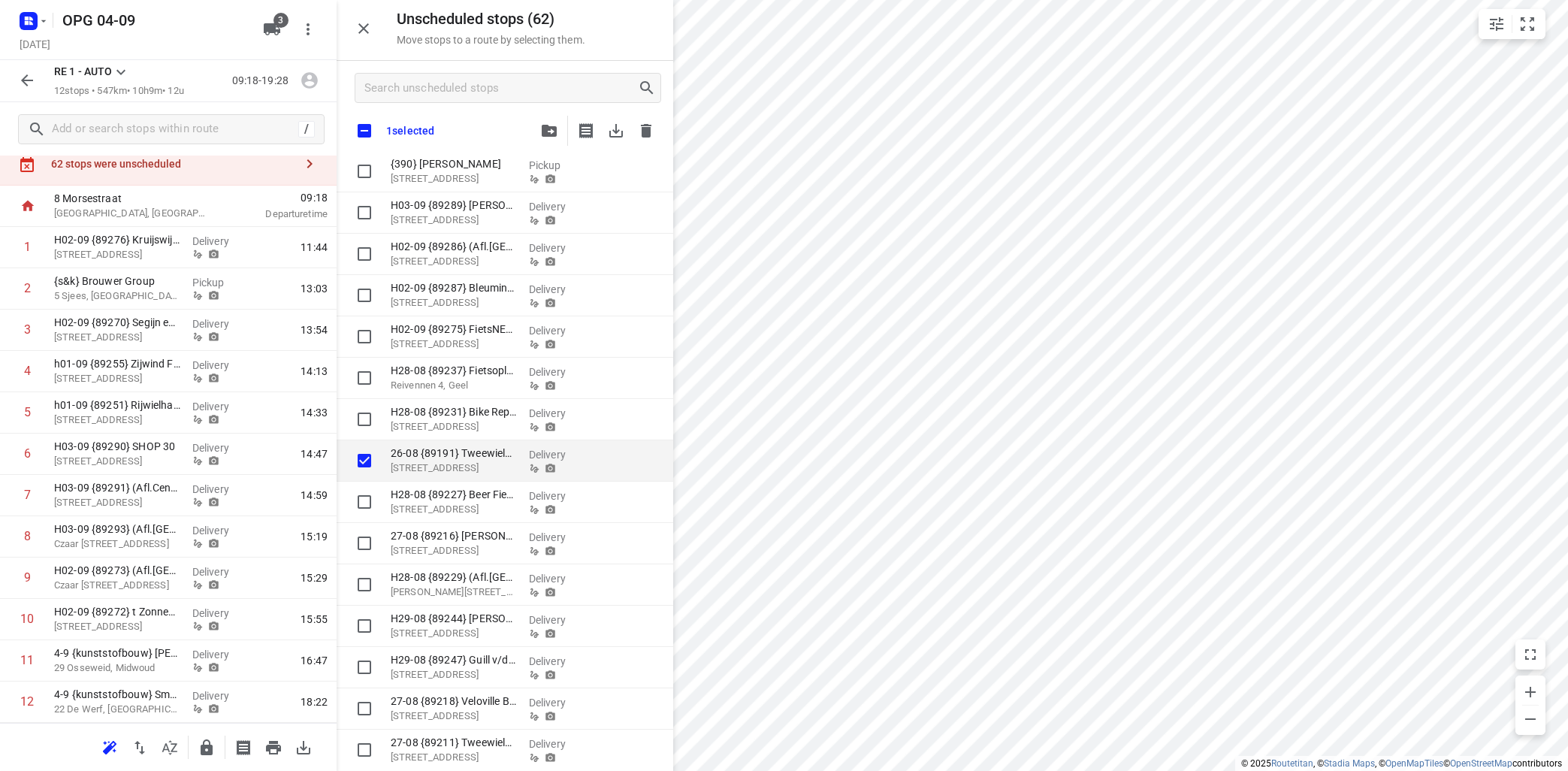
checkbox input "true"
click at [615, 135] on icon "button" at bounding box center [615, 131] width 18 height 18
click at [556, 130] on icon "button" at bounding box center [549, 131] width 15 height 12
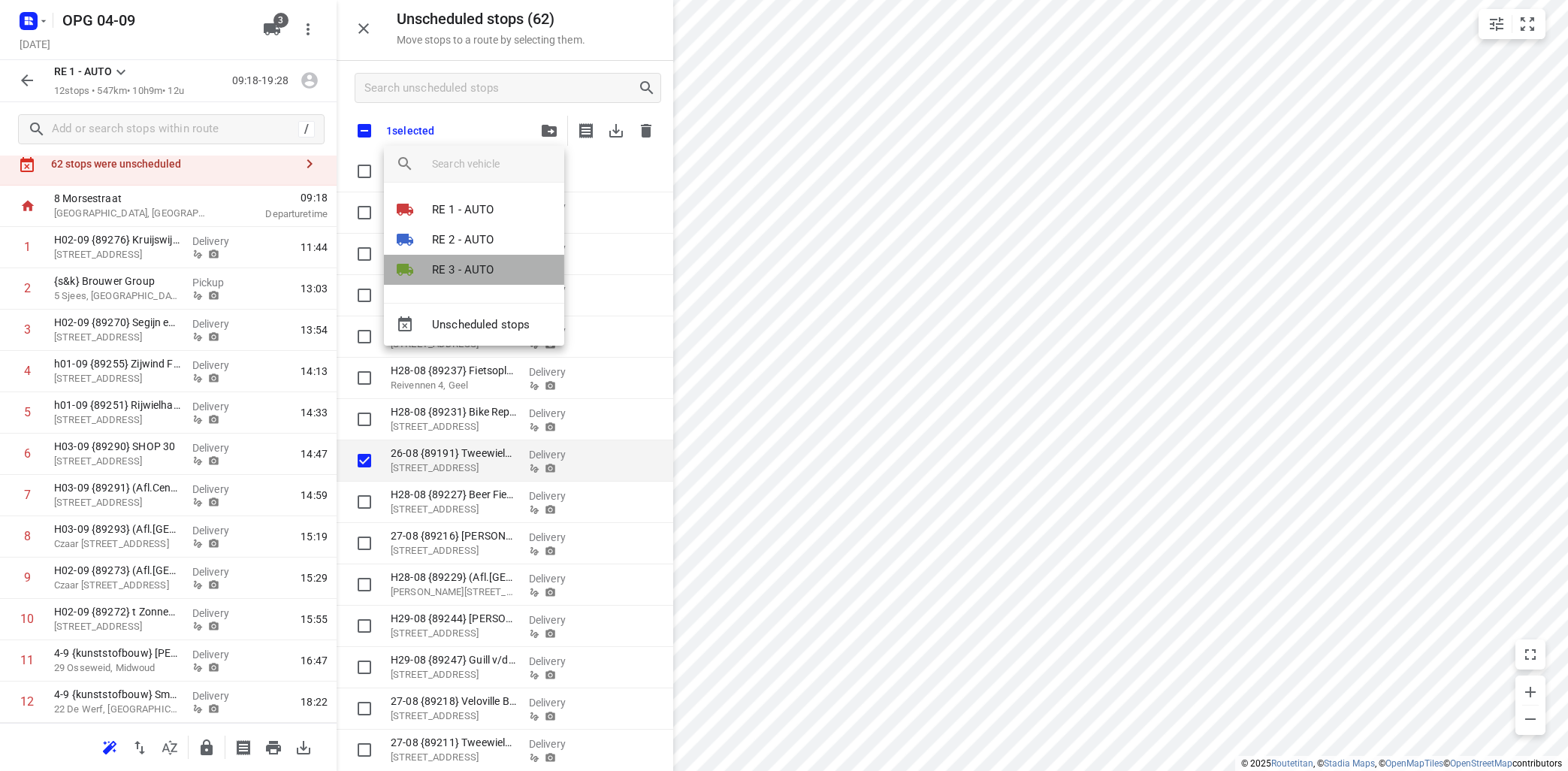
click at [457, 276] on p "RE 3 - AUTO" at bounding box center [463, 270] width 63 height 17
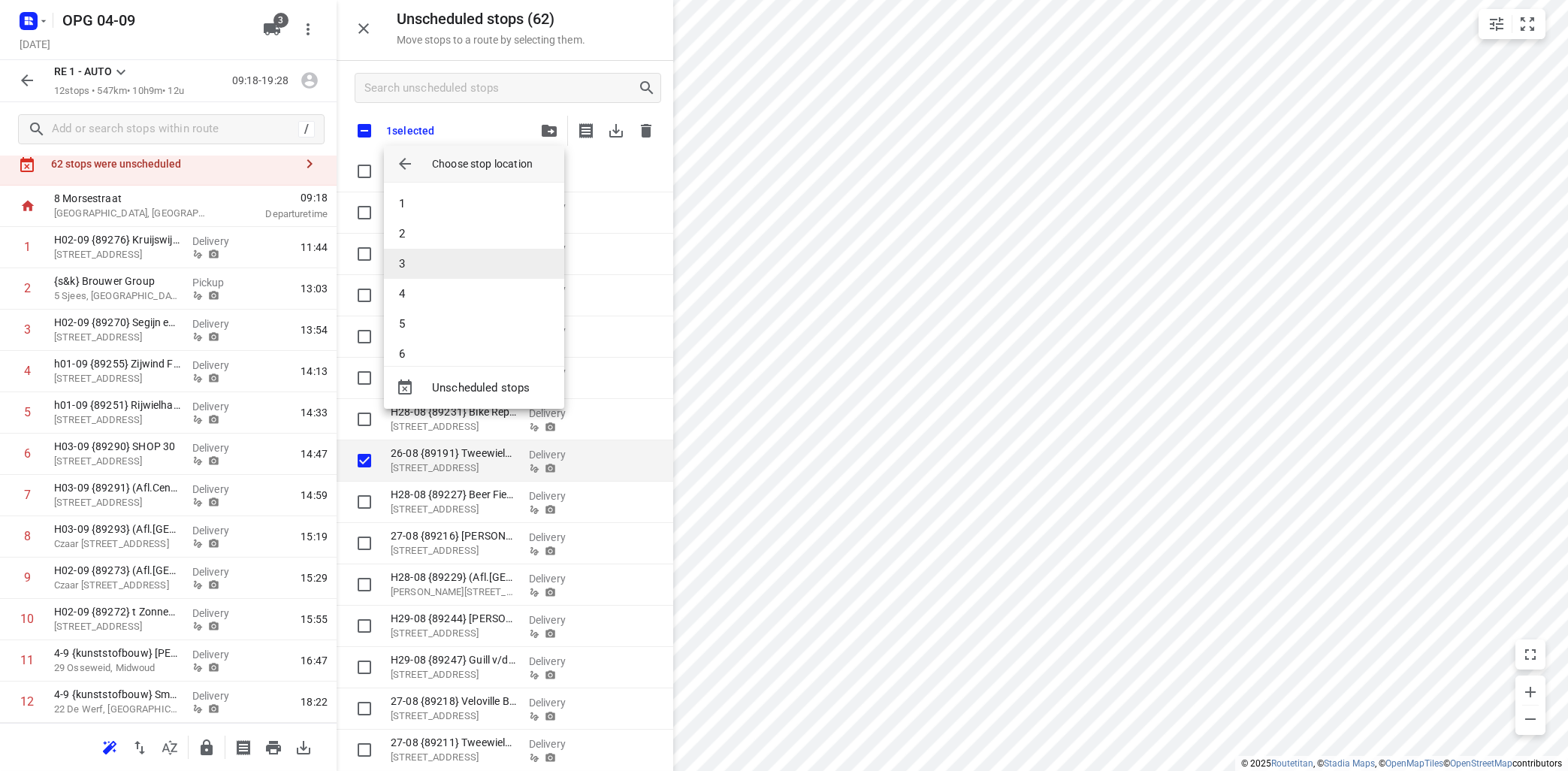
click at [458, 272] on li "3" at bounding box center [474, 264] width 180 height 30
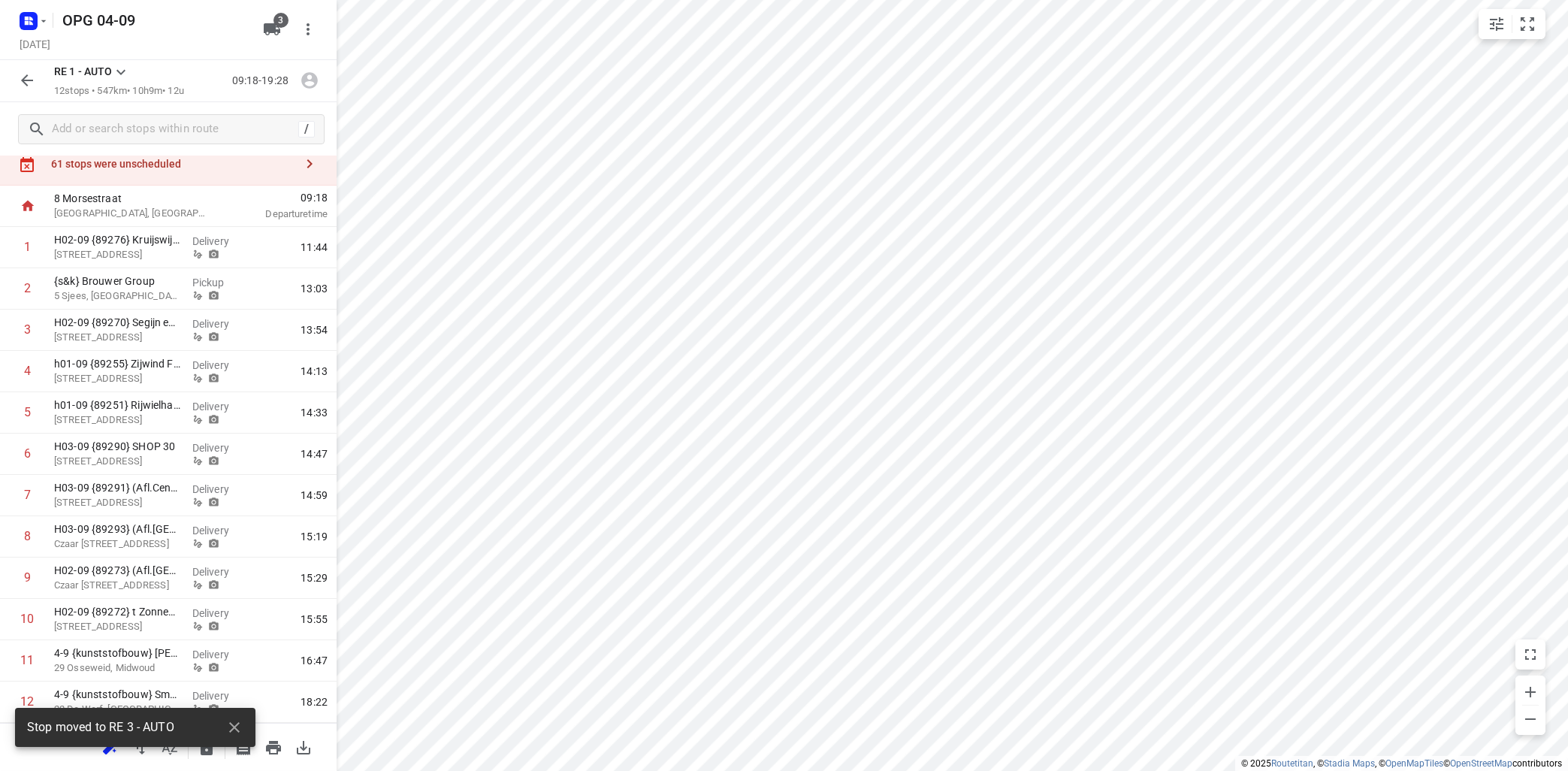
click at [308, 164] on icon "button" at bounding box center [309, 163] width 18 height 18
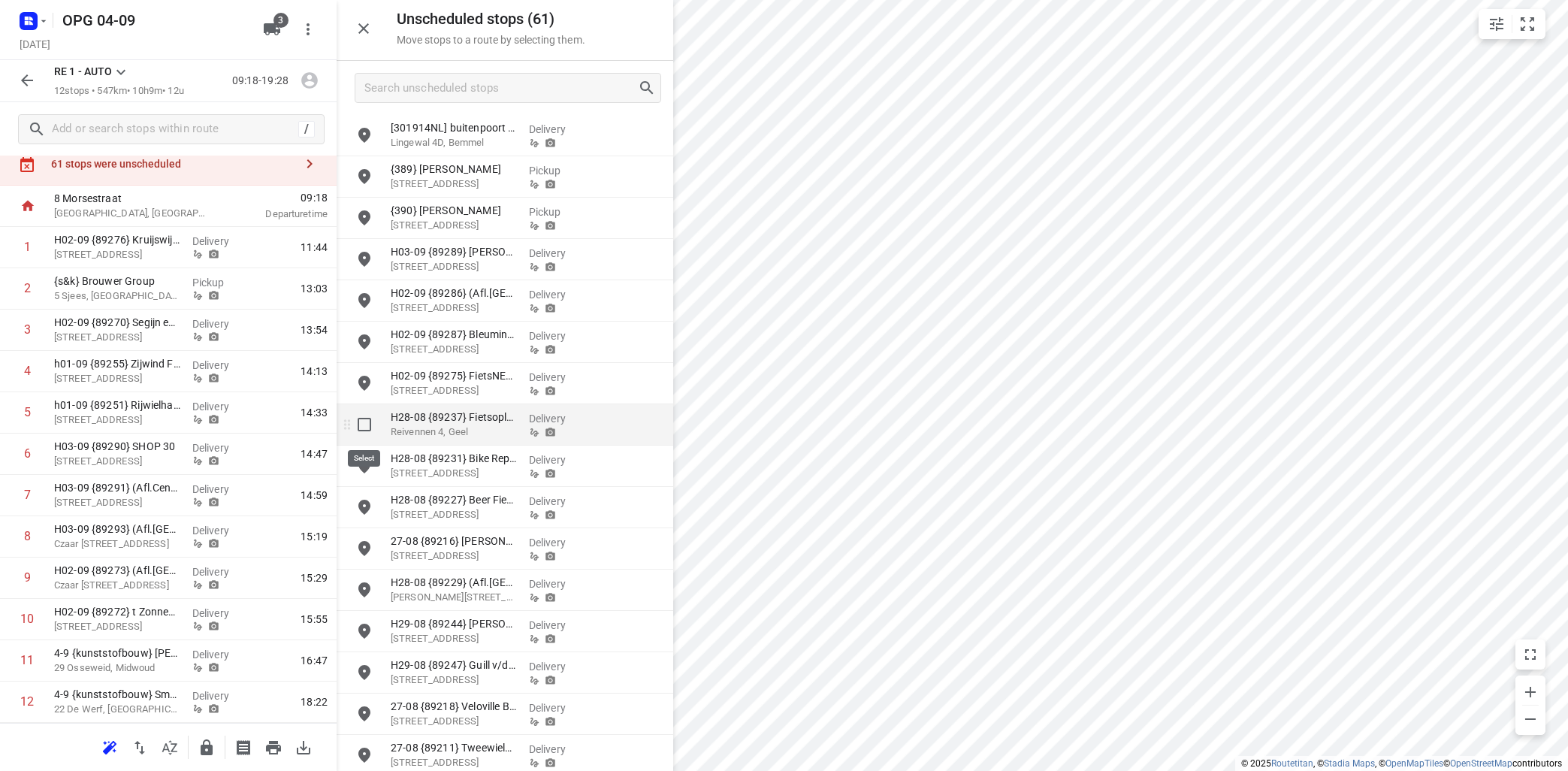
click at [366, 423] on input "grid" at bounding box center [364, 424] width 30 height 30
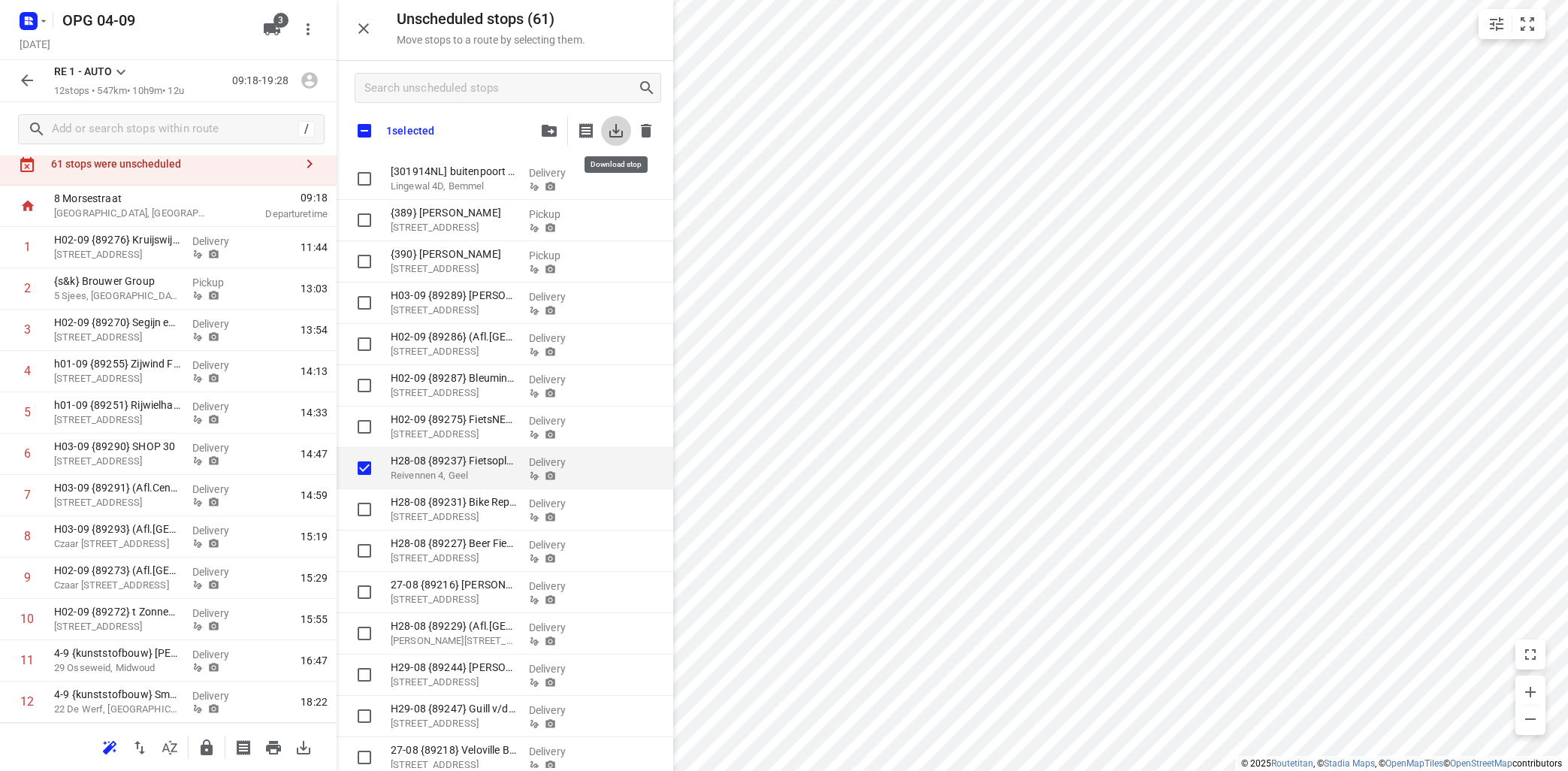
click at [614, 134] on icon "button" at bounding box center [615, 131] width 18 height 18
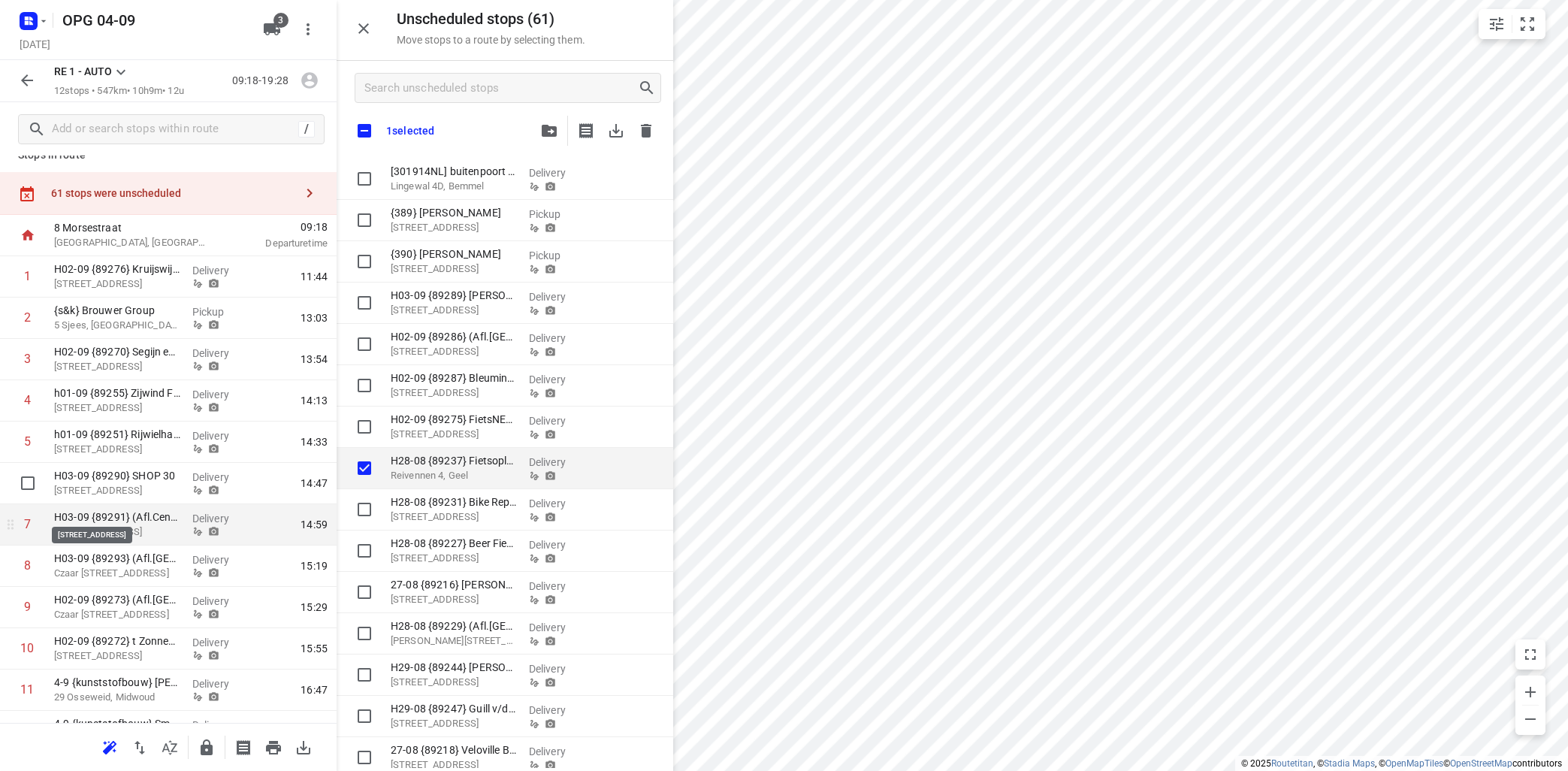
scroll to position [0, 0]
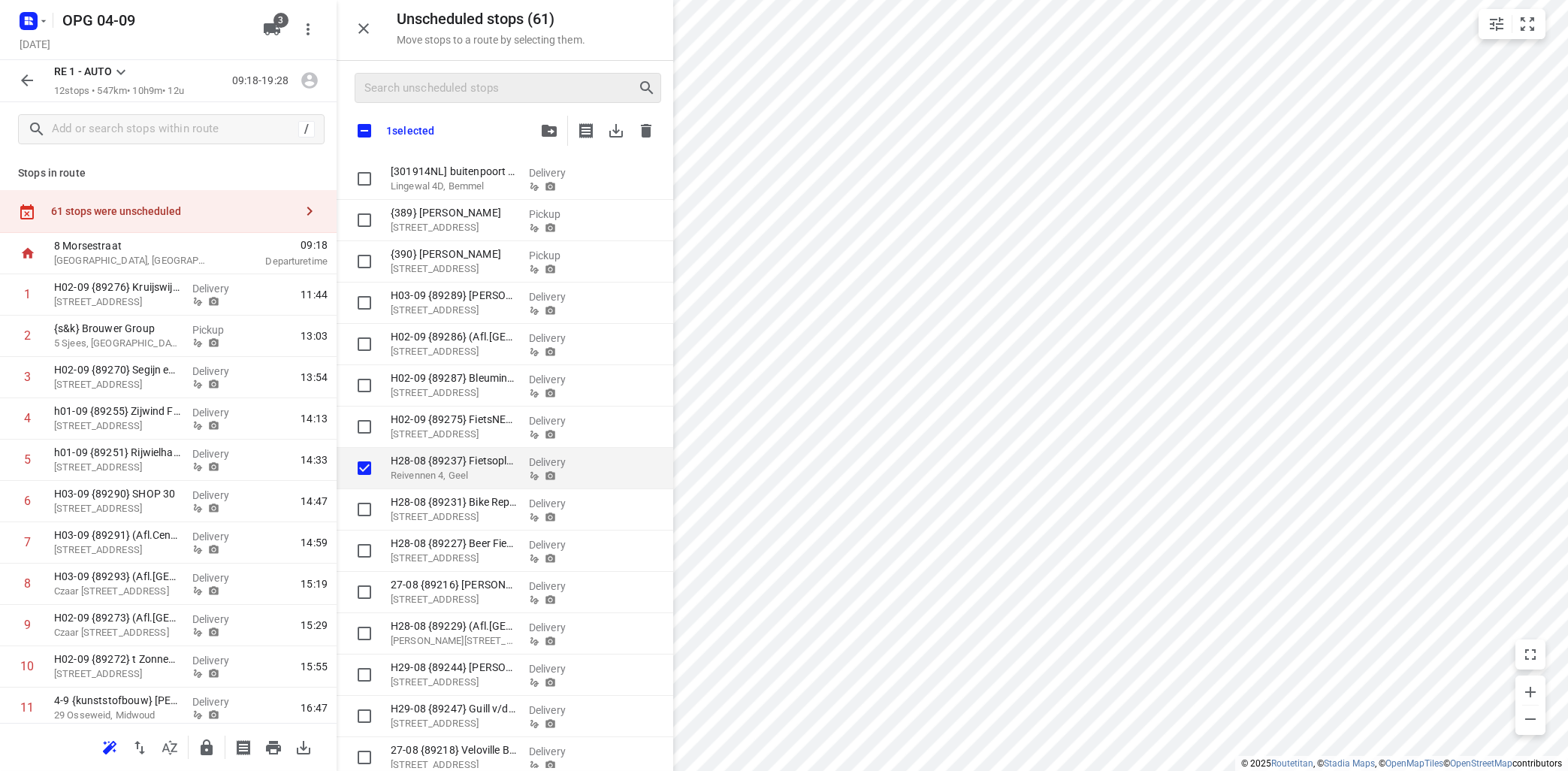
checkbox input "true"
click at [615, 124] on icon "button" at bounding box center [615, 131] width 18 height 18
click at [549, 131] on icon "button" at bounding box center [549, 131] width 15 height 12
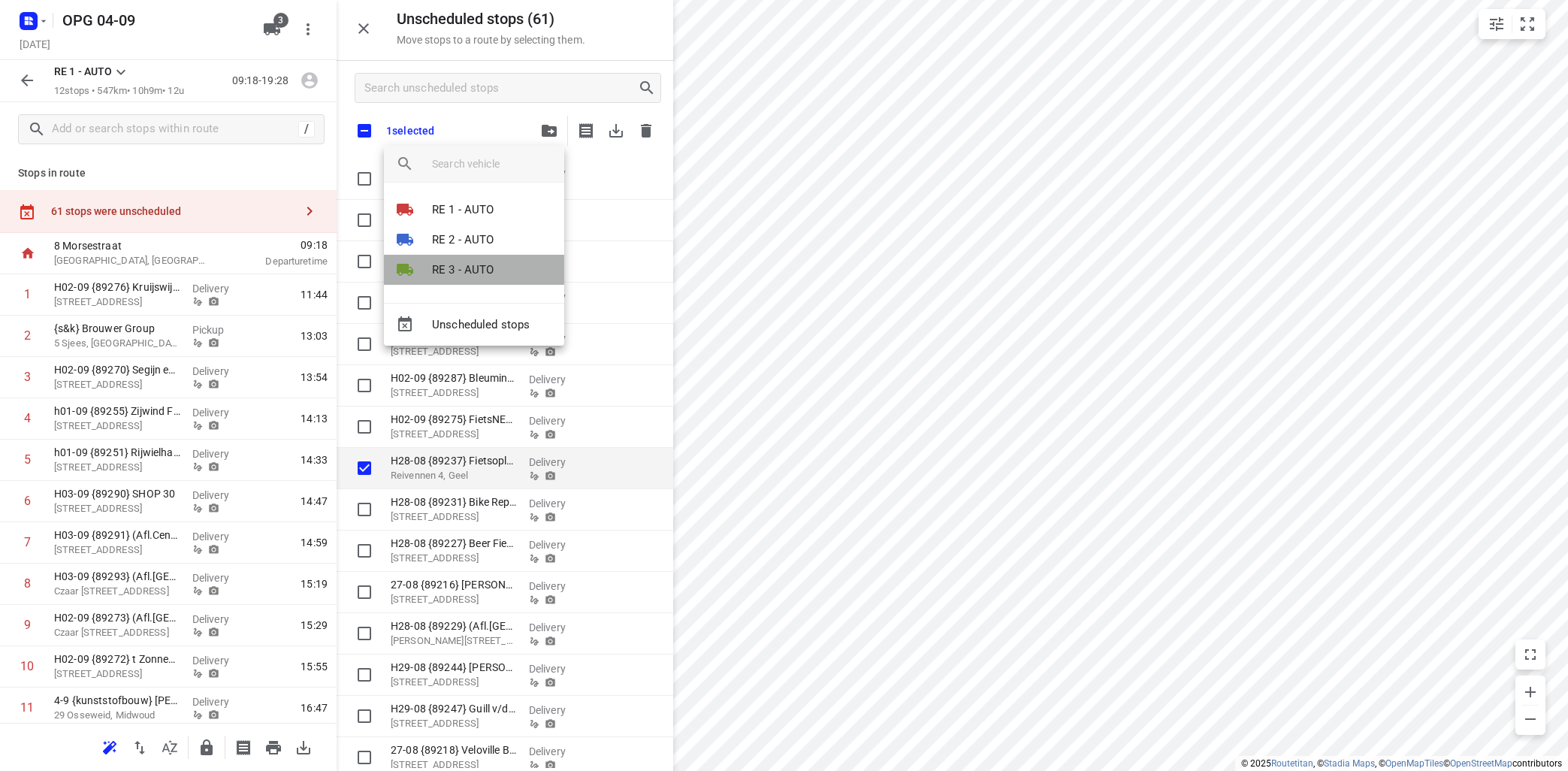
click at [481, 272] on p "RE 3 - AUTO" at bounding box center [463, 270] width 63 height 17
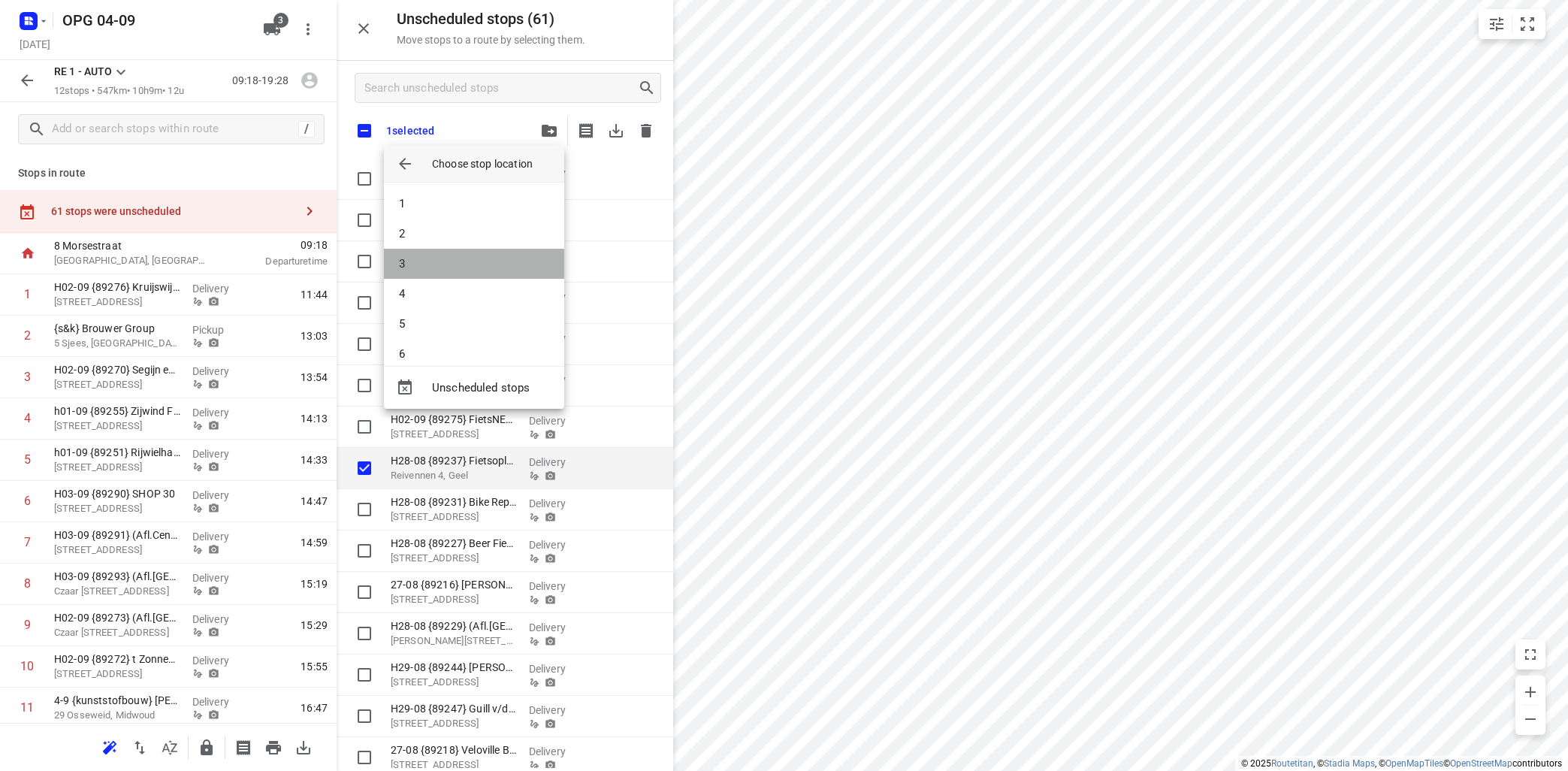
click at [481, 267] on li "3" at bounding box center [474, 264] width 180 height 30
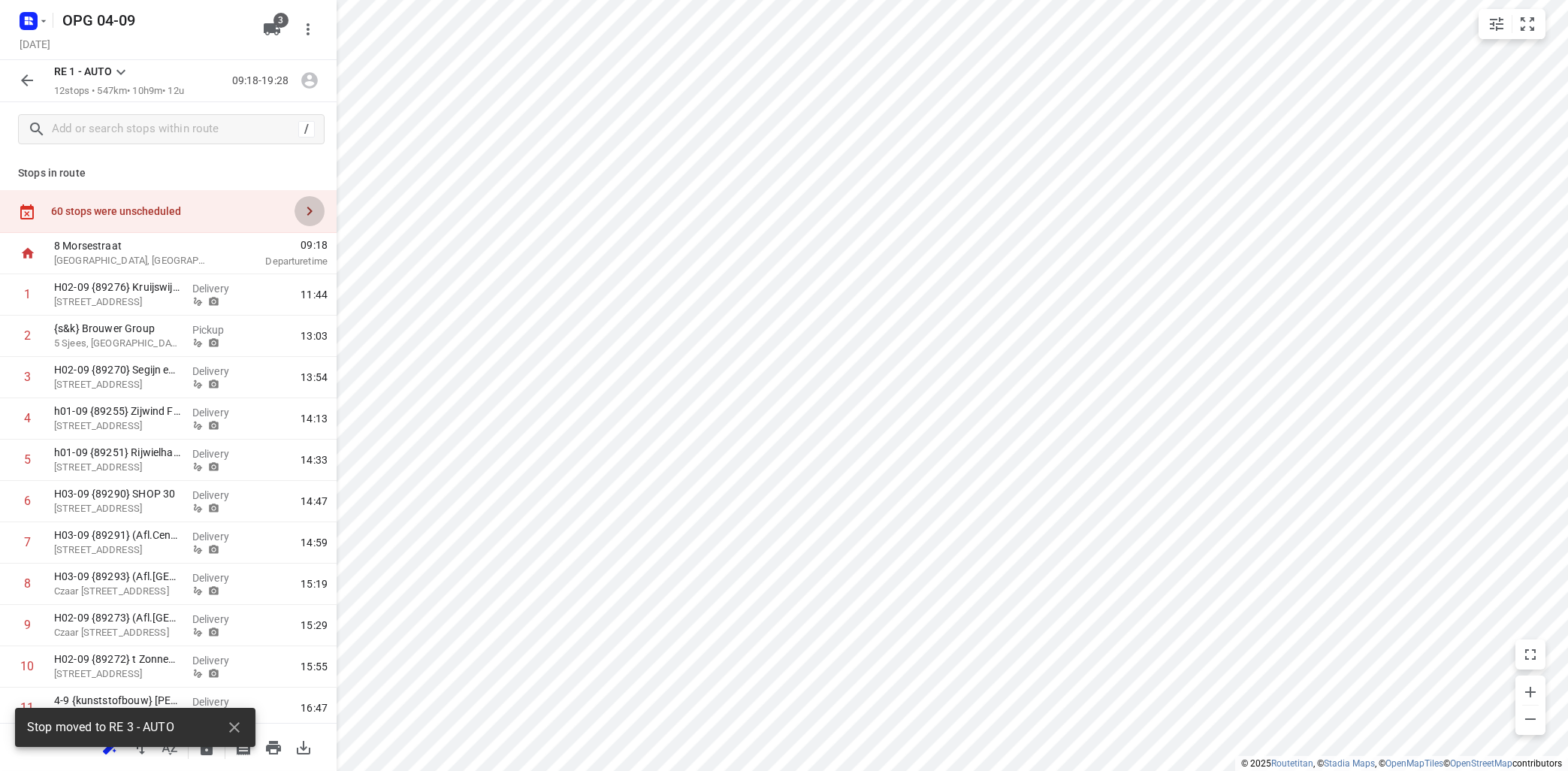
click at [309, 211] on icon "button" at bounding box center [309, 210] width 18 height 18
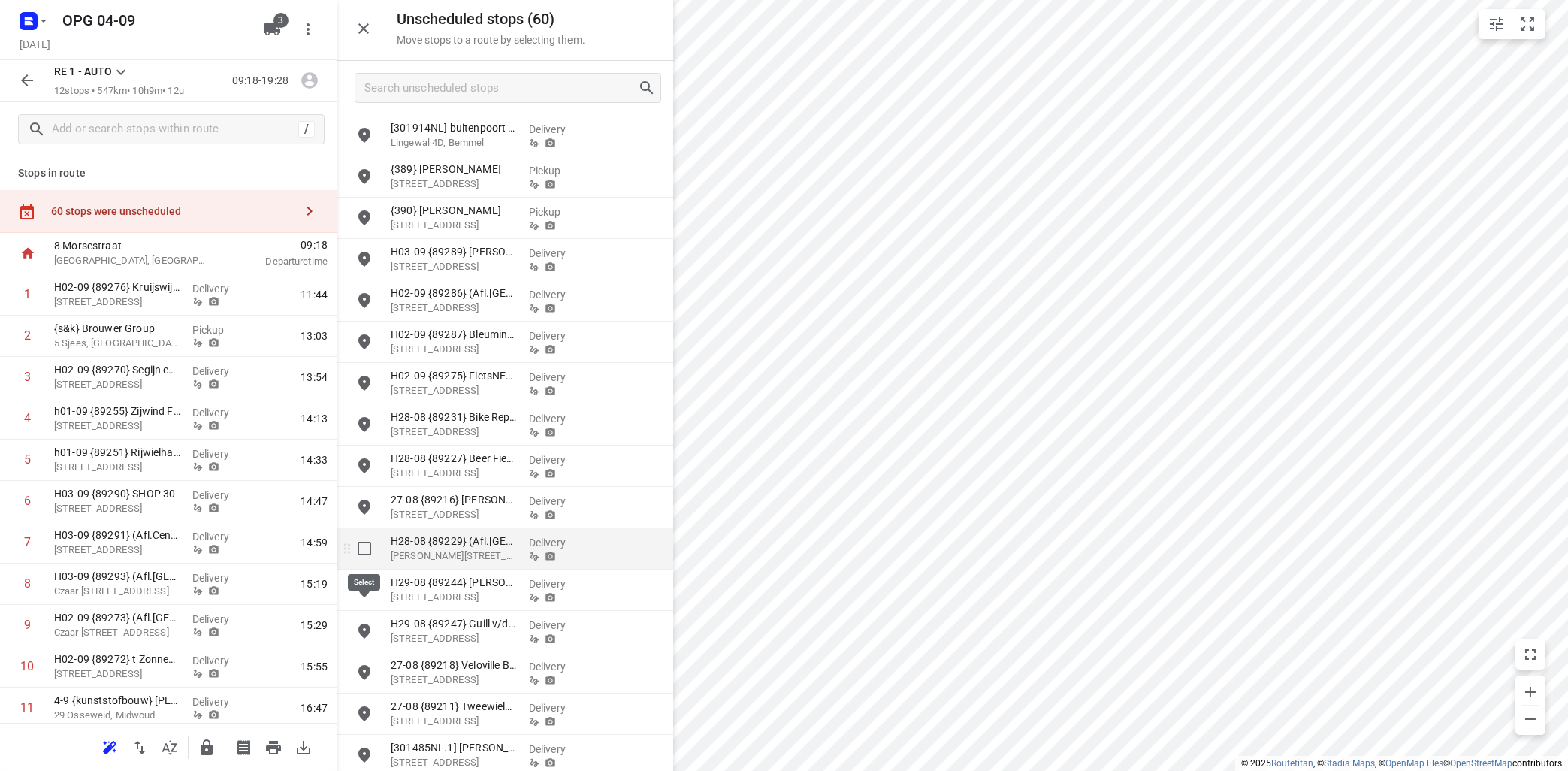
click at [364, 551] on input "grid" at bounding box center [364, 548] width 30 height 30
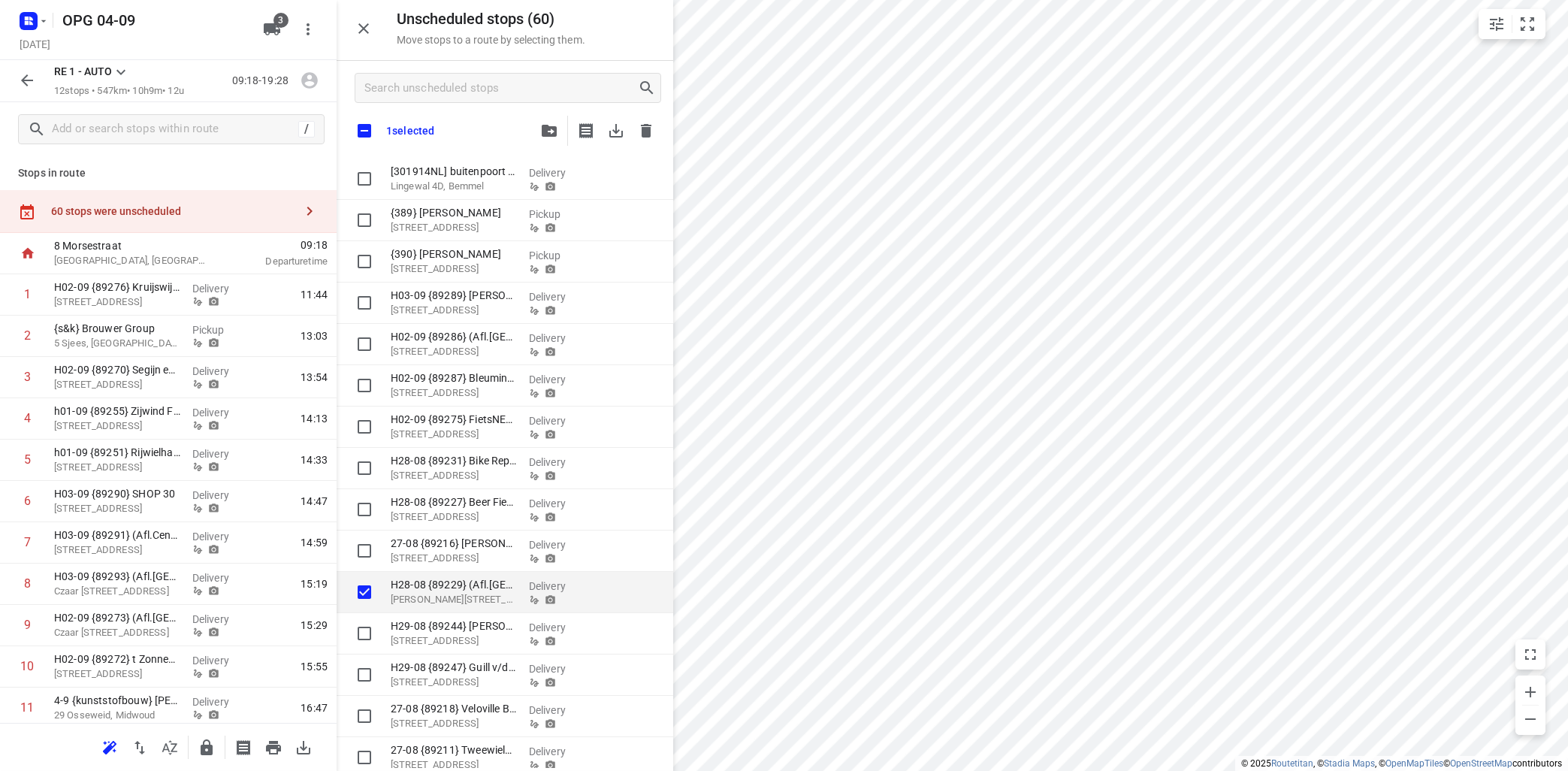
checkbox input "true"
click at [548, 131] on icon "button" at bounding box center [549, 131] width 15 height 12
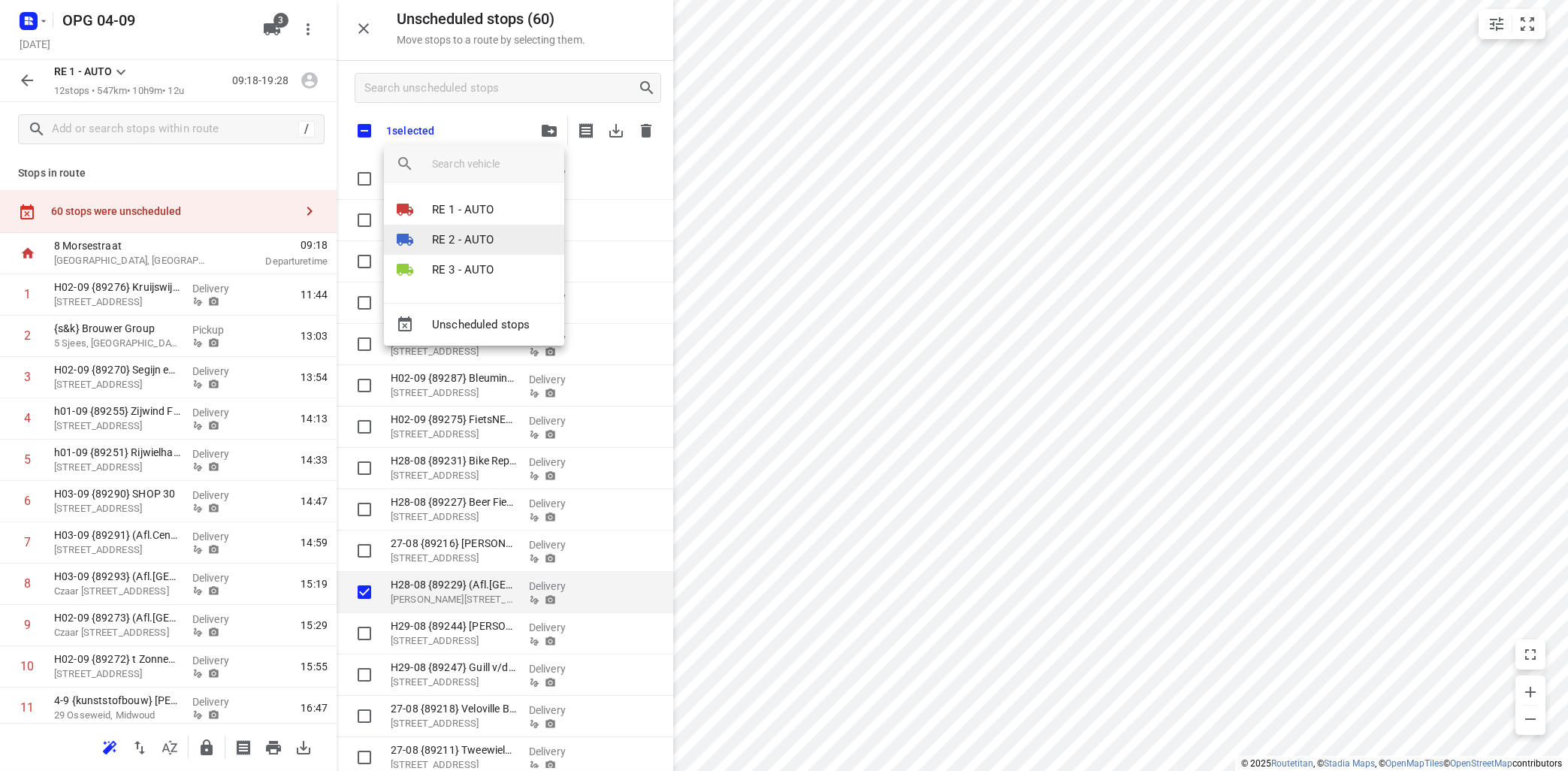
click at [474, 235] on p "RE 2 - AUTO" at bounding box center [463, 240] width 63 height 17
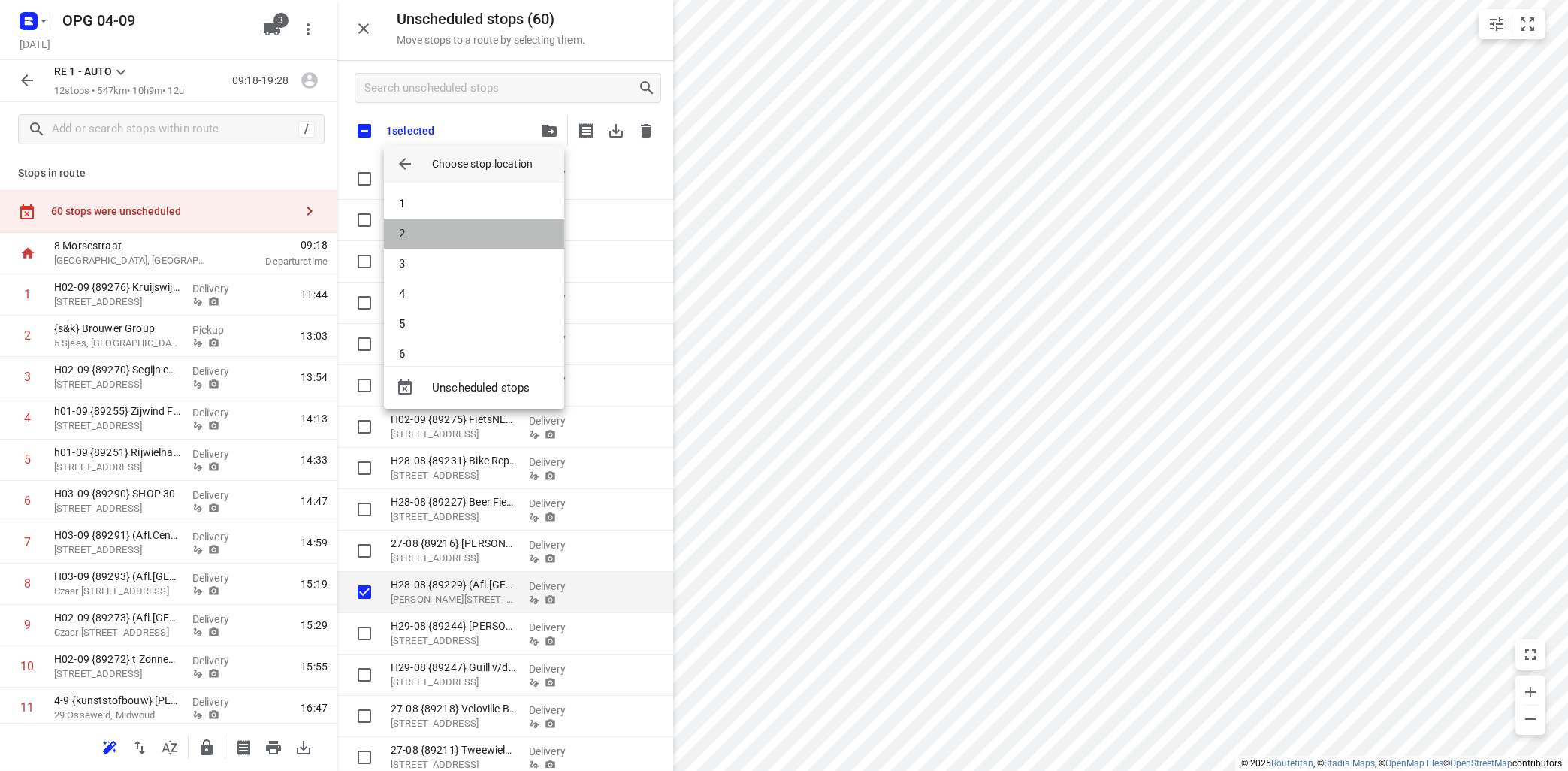
click at [474, 235] on li "2" at bounding box center [474, 234] width 180 height 30
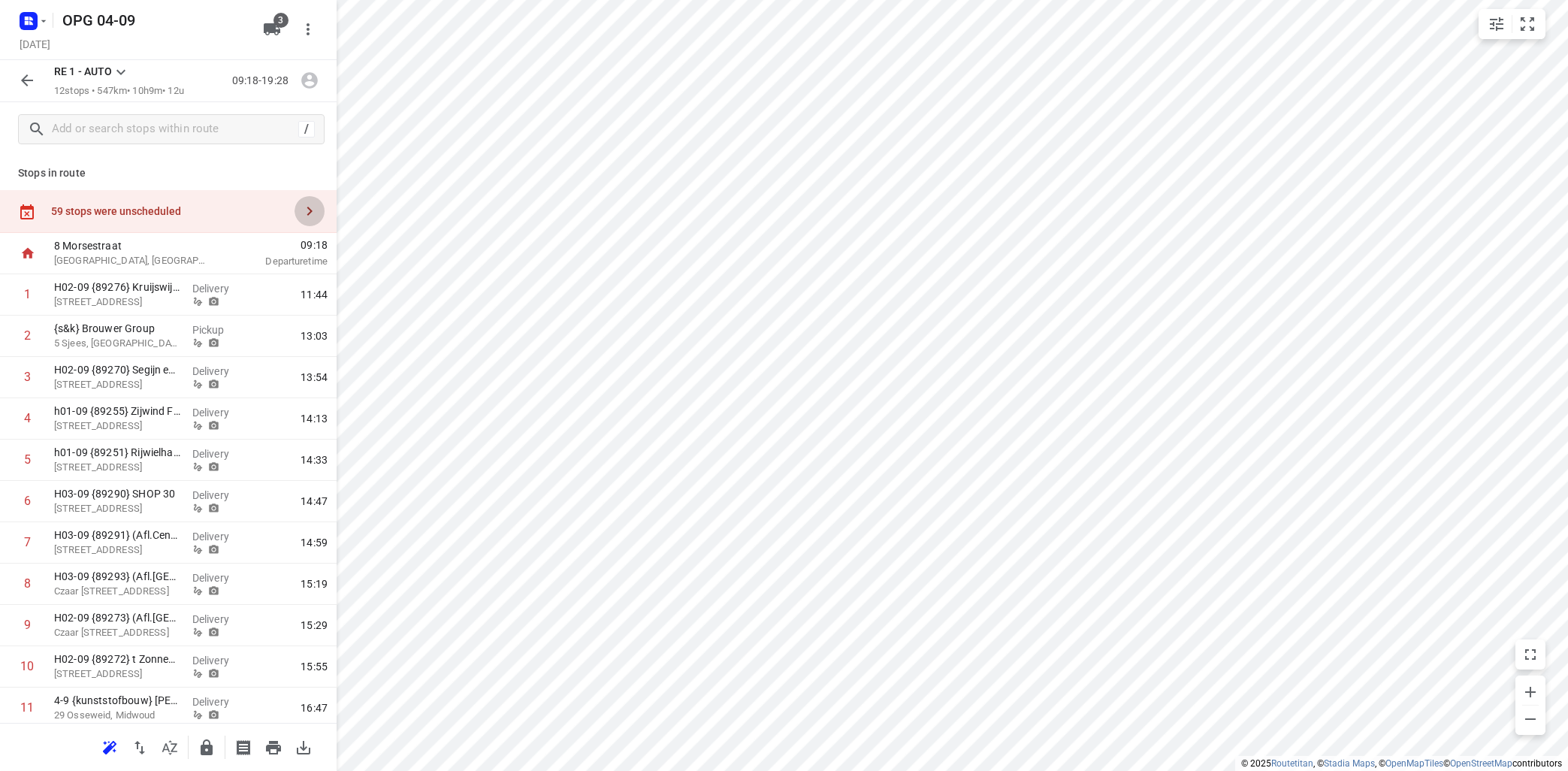
click at [314, 210] on icon "button" at bounding box center [309, 210] width 18 height 18
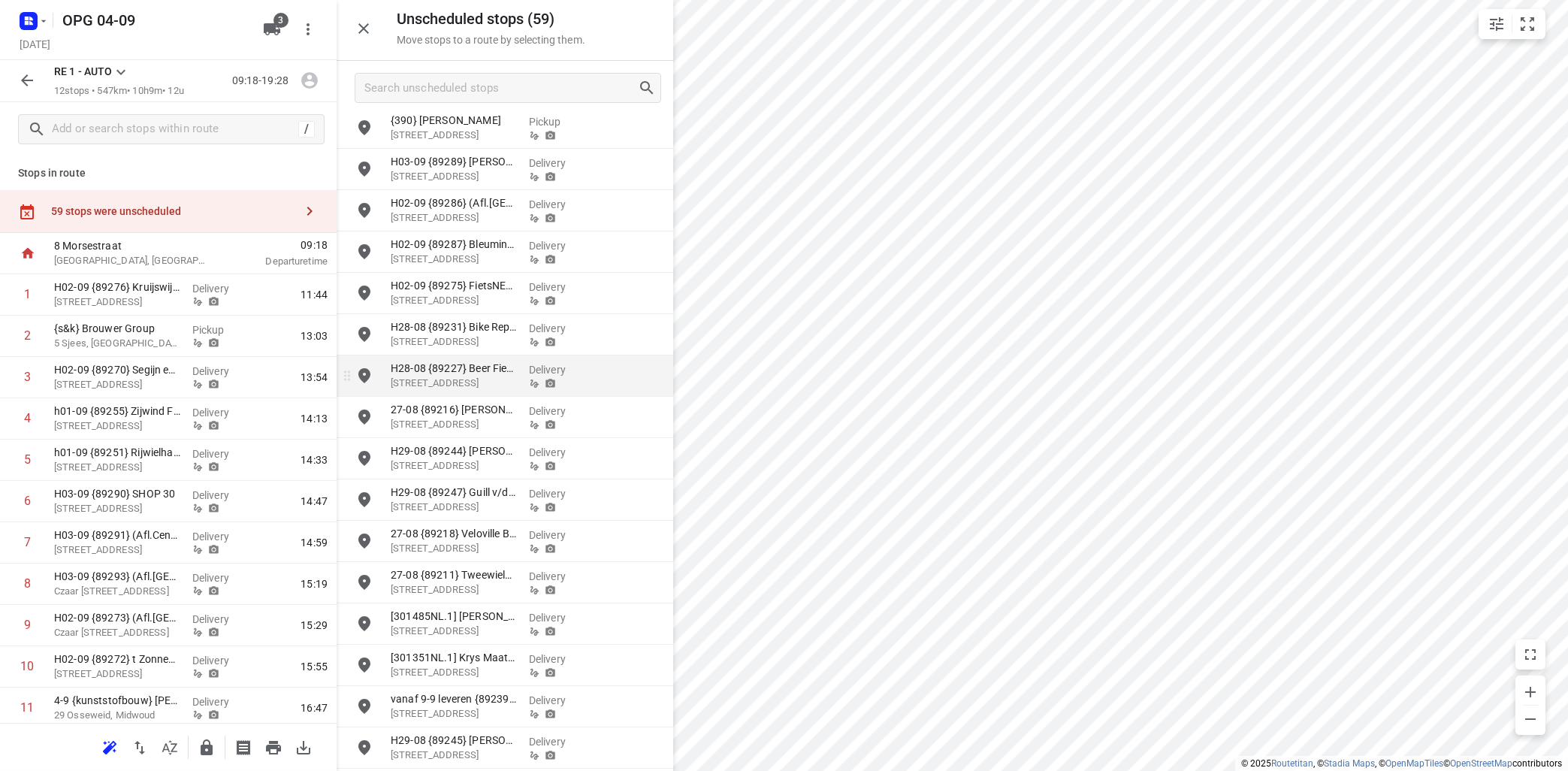
scroll to position [181, 0]
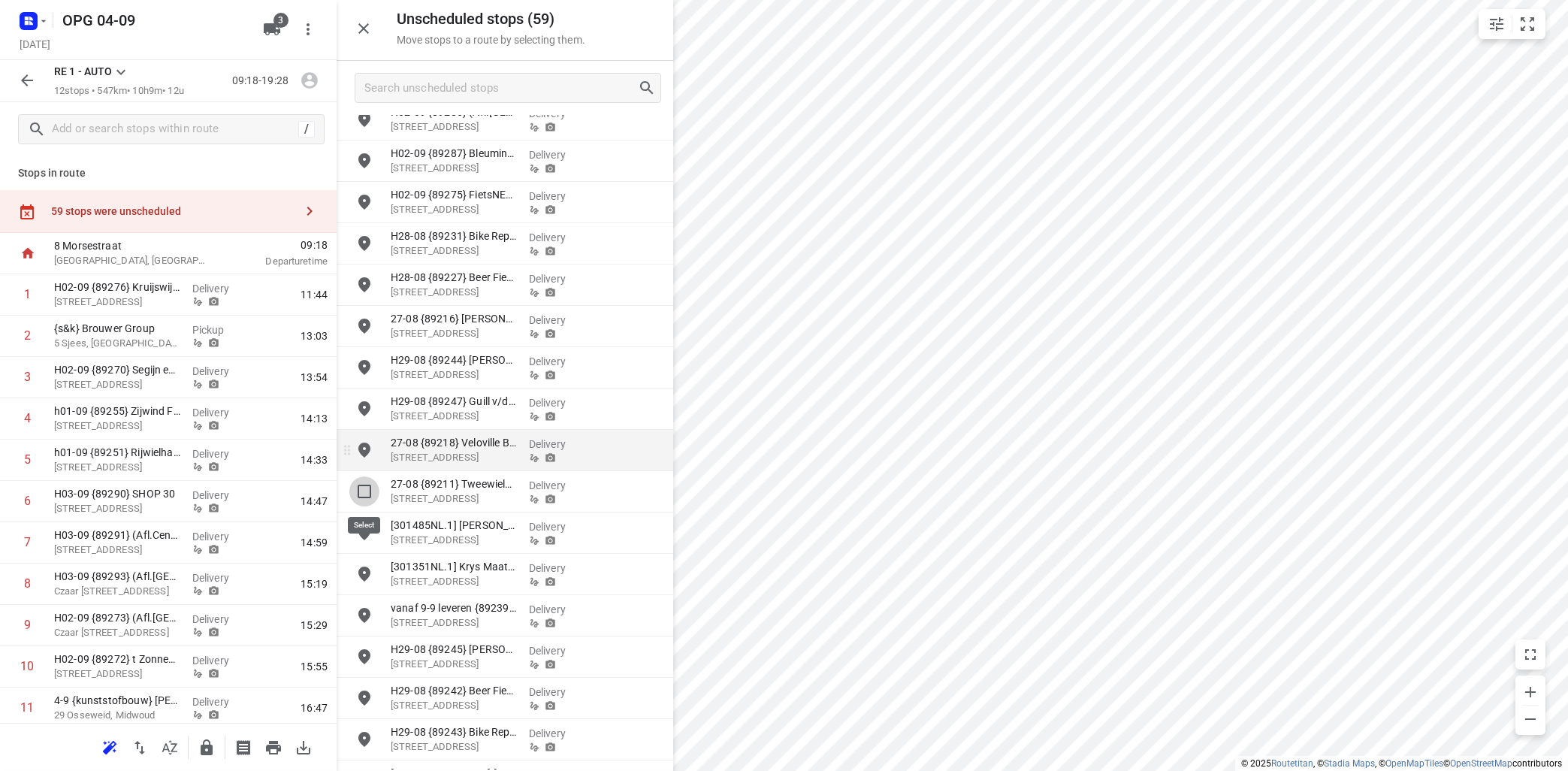
drag, startPoint x: 368, startPoint y: 490, endPoint x: 381, endPoint y: 480, distance: 16.4
click at [371, 489] on input "grid" at bounding box center [364, 491] width 30 height 30
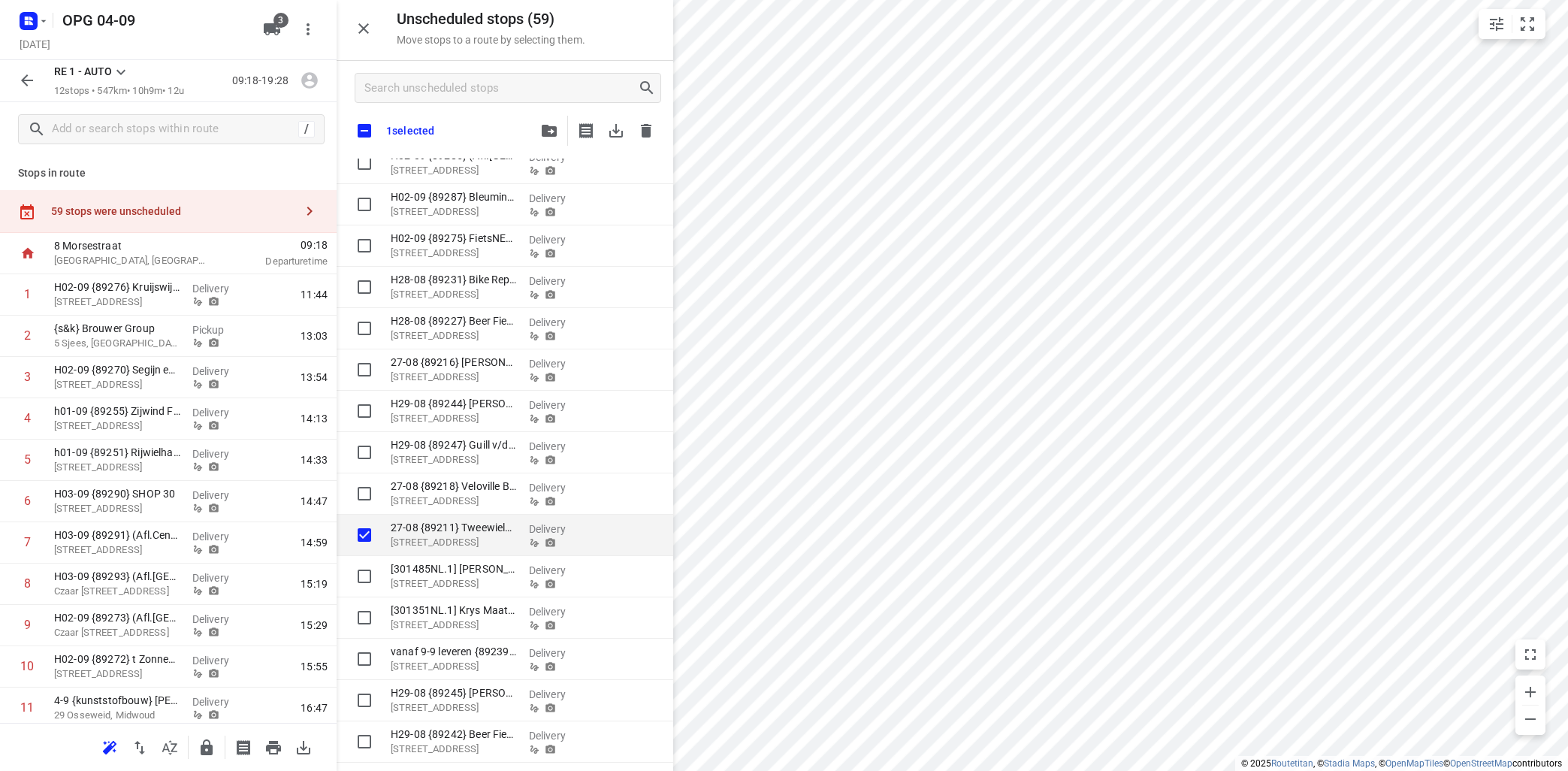
checkbox input "true"
click at [549, 134] on icon "button" at bounding box center [549, 131] width 15 height 12
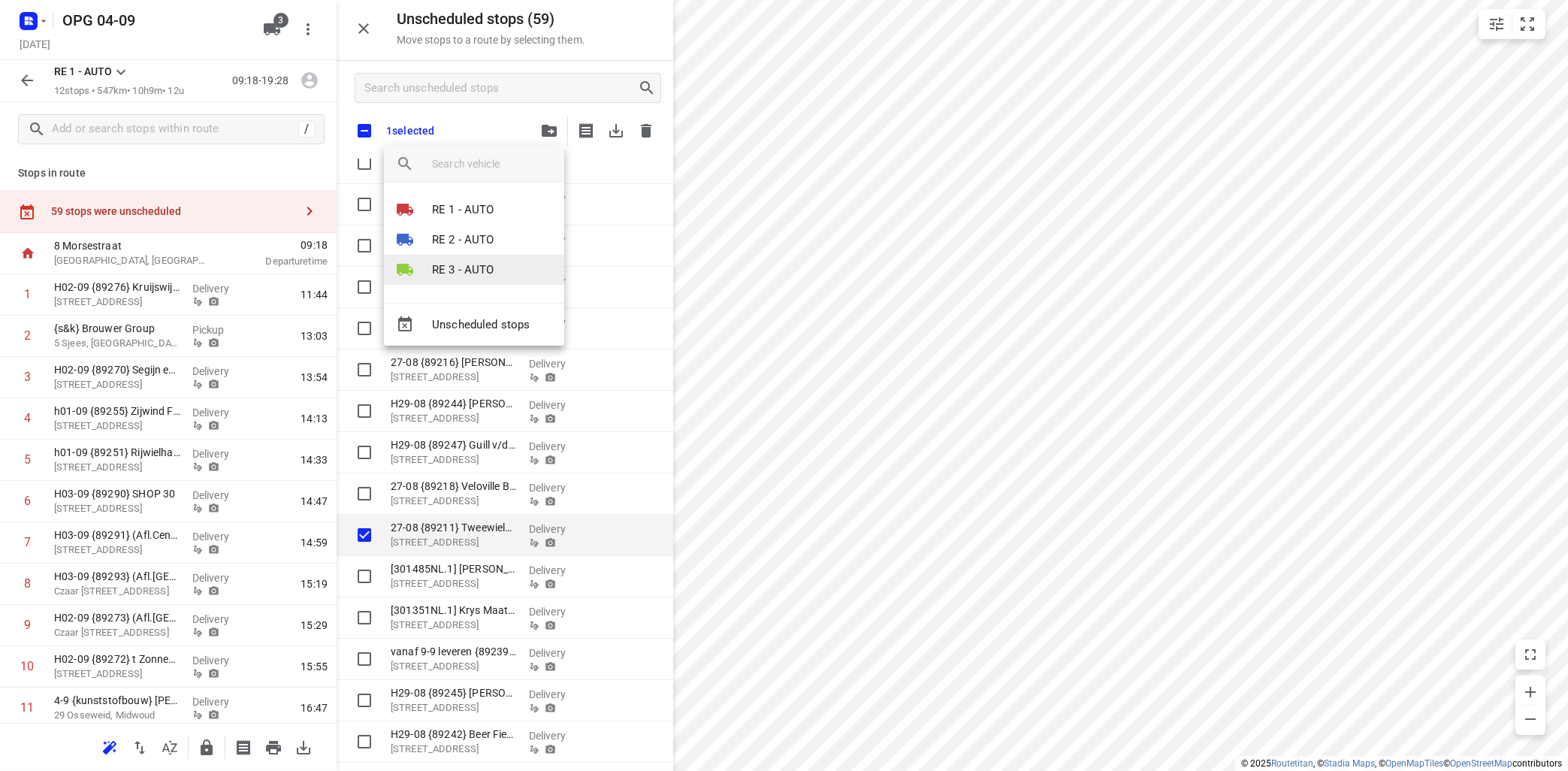
click at [489, 271] on p "RE 3 - AUTO" at bounding box center [463, 270] width 63 height 17
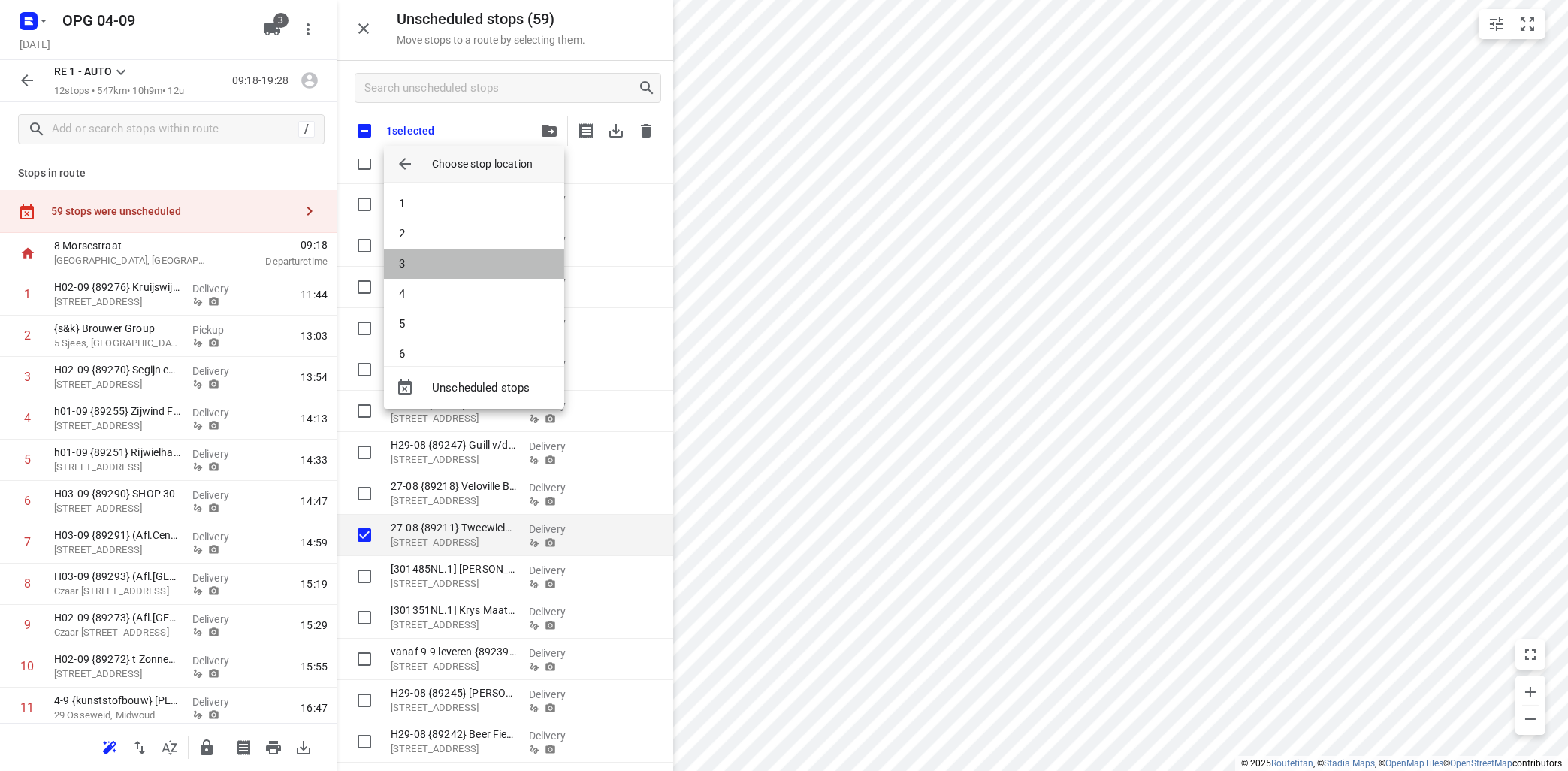
drag, startPoint x: 500, startPoint y: 267, endPoint x: 522, endPoint y: 250, distance: 27.8
click at [502, 265] on li "3" at bounding box center [474, 264] width 180 height 30
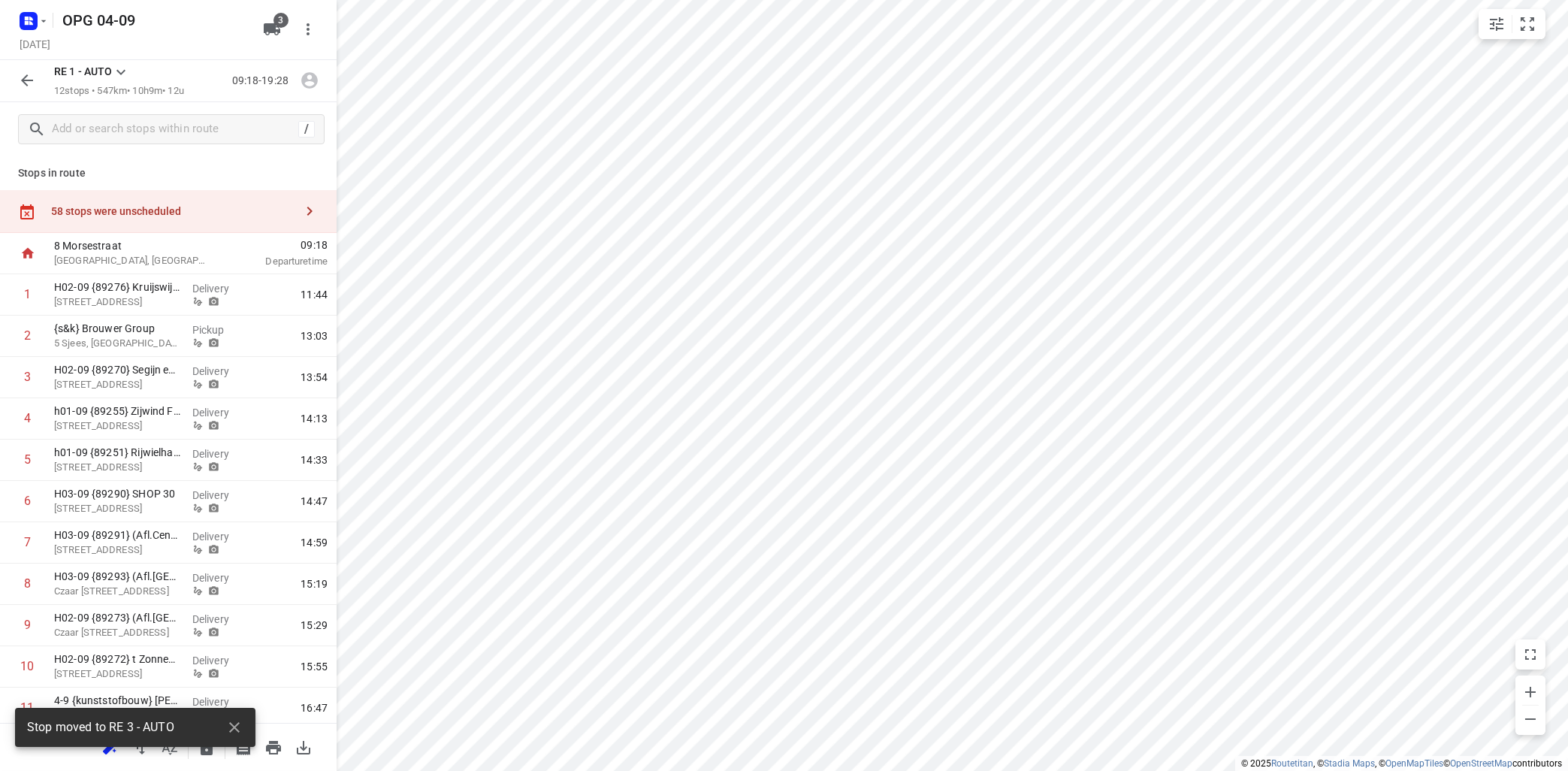
click at [310, 214] on icon "button" at bounding box center [310, 211] width 5 height 9
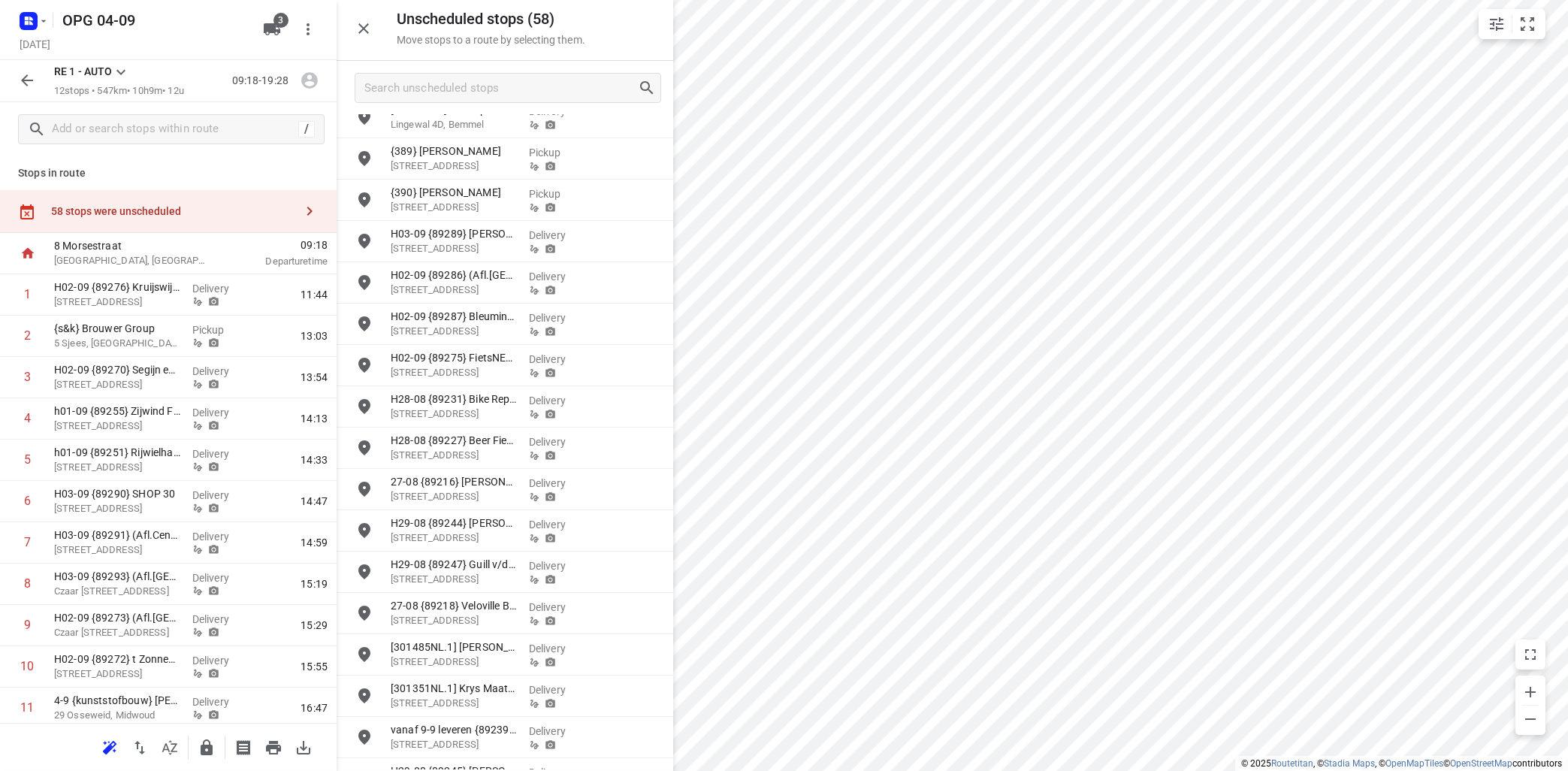
scroll to position [0, 0]
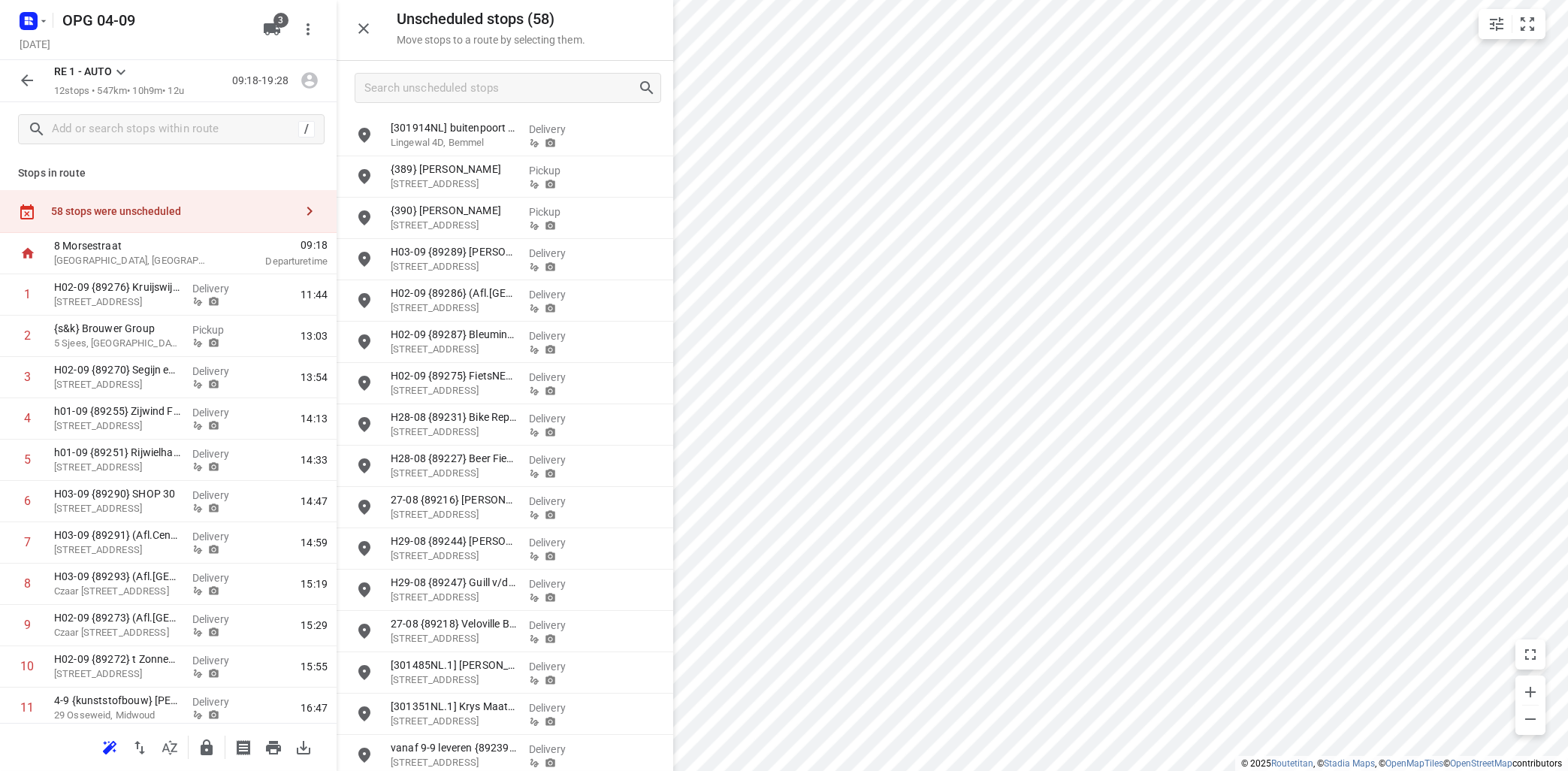
click at [118, 68] on icon at bounding box center [120, 72] width 18 height 18
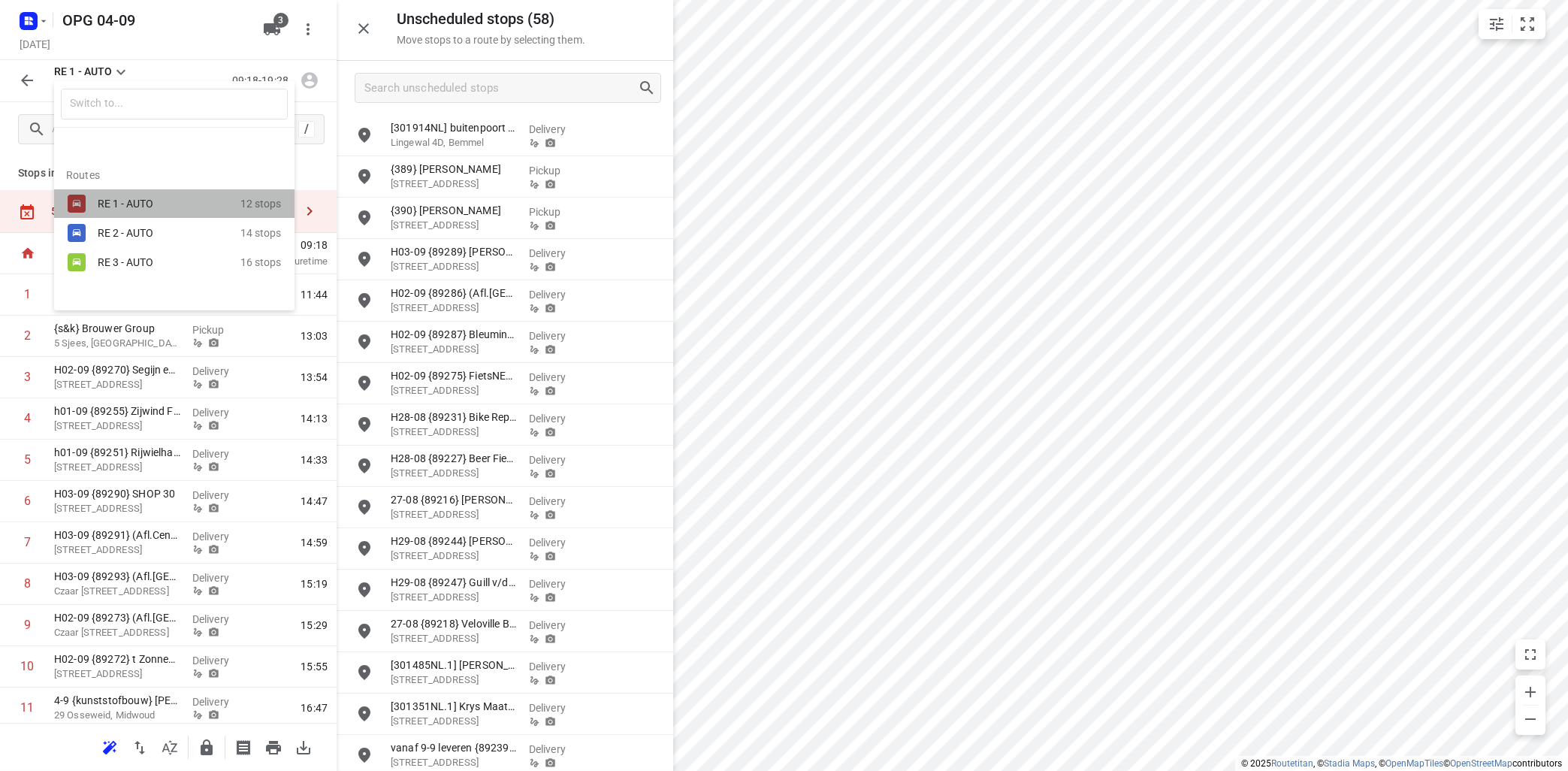
click at [120, 209] on div "RE 1 - AUTO" at bounding box center [161, 203] width 128 height 12
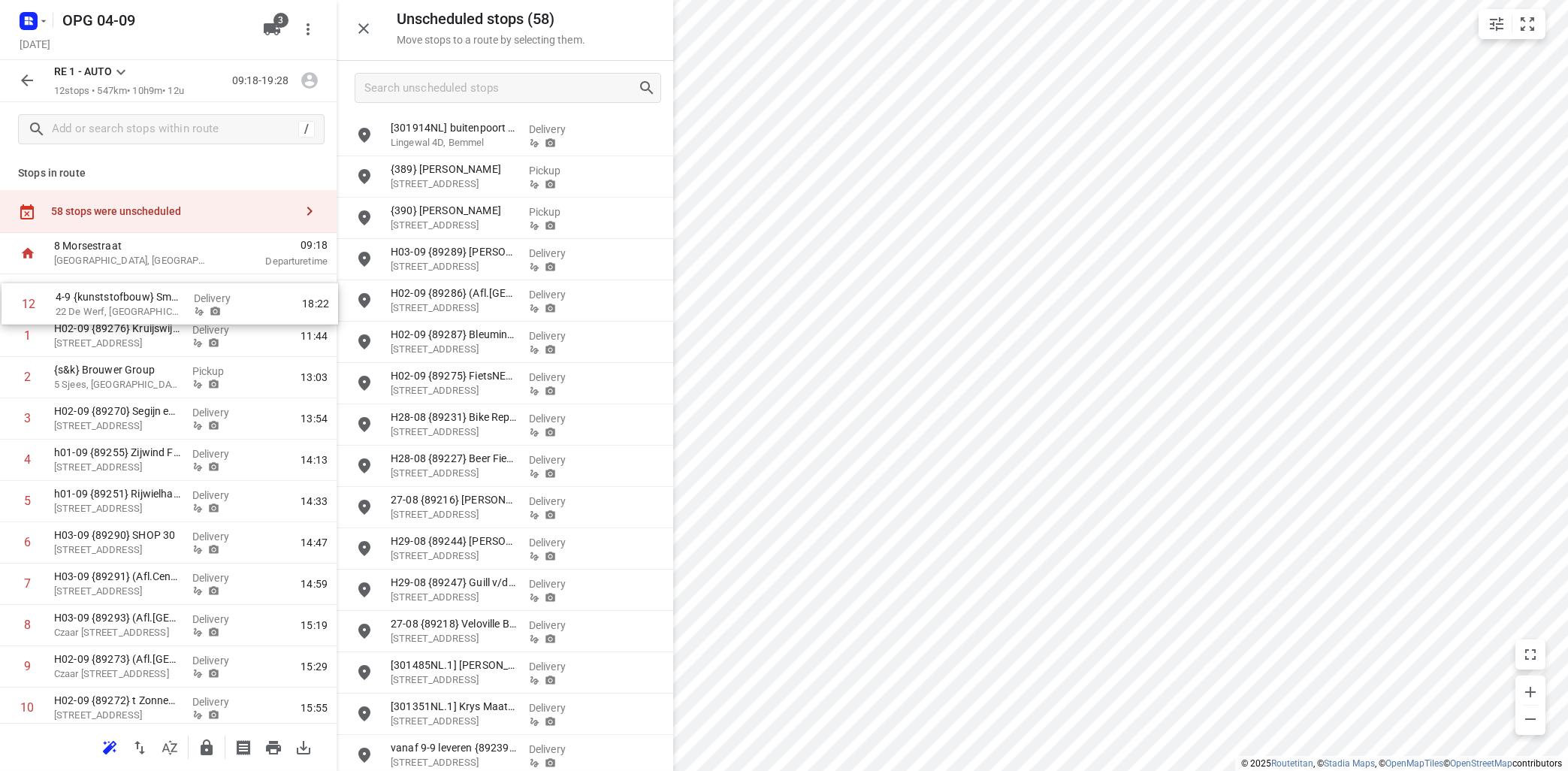
drag, startPoint x: 130, startPoint y: 664, endPoint x: 131, endPoint y: 302, distance: 362.0
click at [131, 302] on div "1 H02-09 {89276} [GEOGRAPHIC_DATA] Tweewielers [STREET_ADDRESS] 16, Castricum D…" at bounding box center [168, 522] width 336 height 496
drag, startPoint x: 124, startPoint y: 663, endPoint x: 135, endPoint y: 340, distance: 323.2
click at [135, 340] on div "1 4-9 {kunststofbouw} [PERSON_NAME] 22 De Werf, Heerenveen Delivery 10:13 2 H02…" at bounding box center [168, 522] width 336 height 496
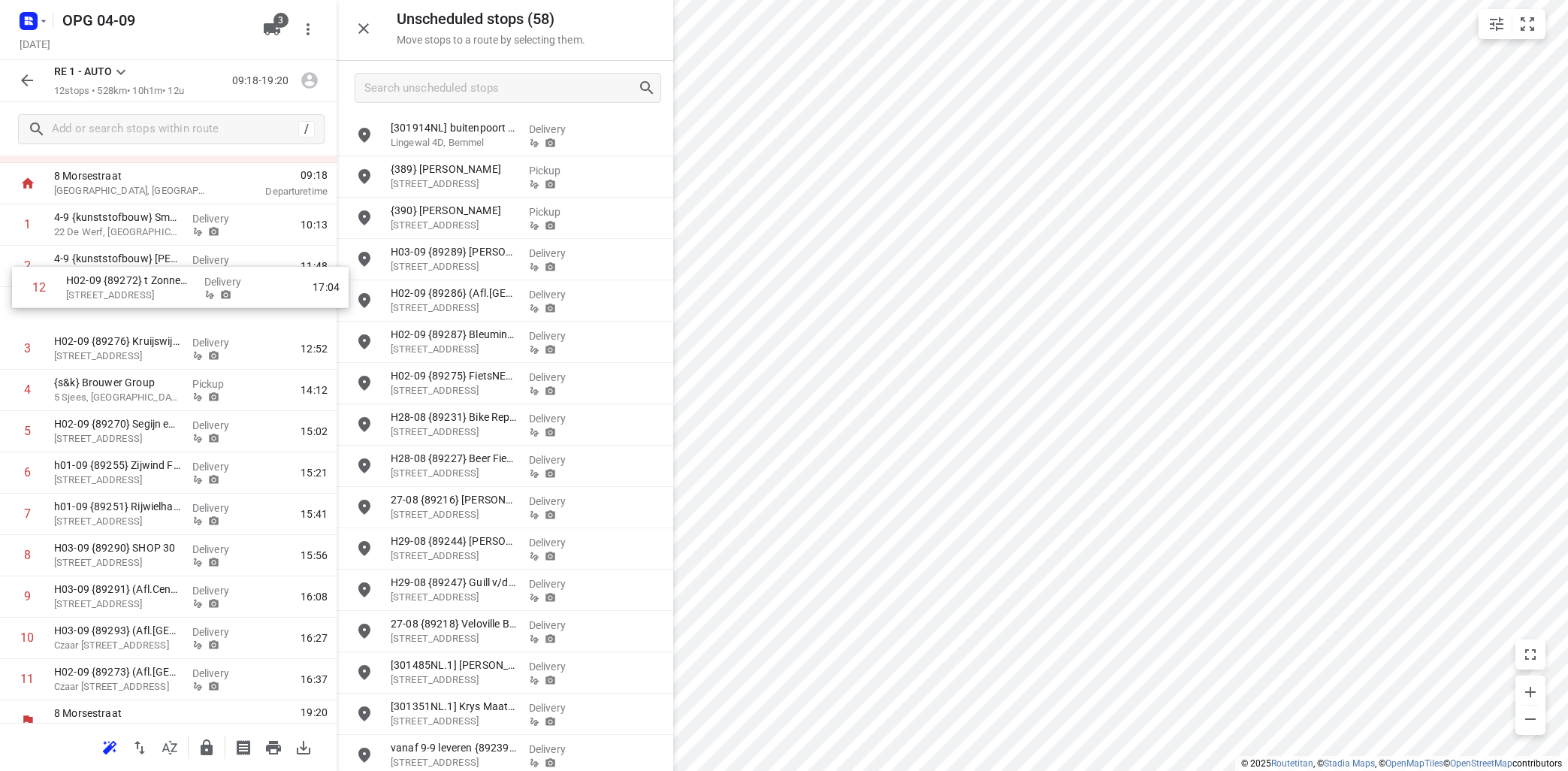
scroll to position [63, 0]
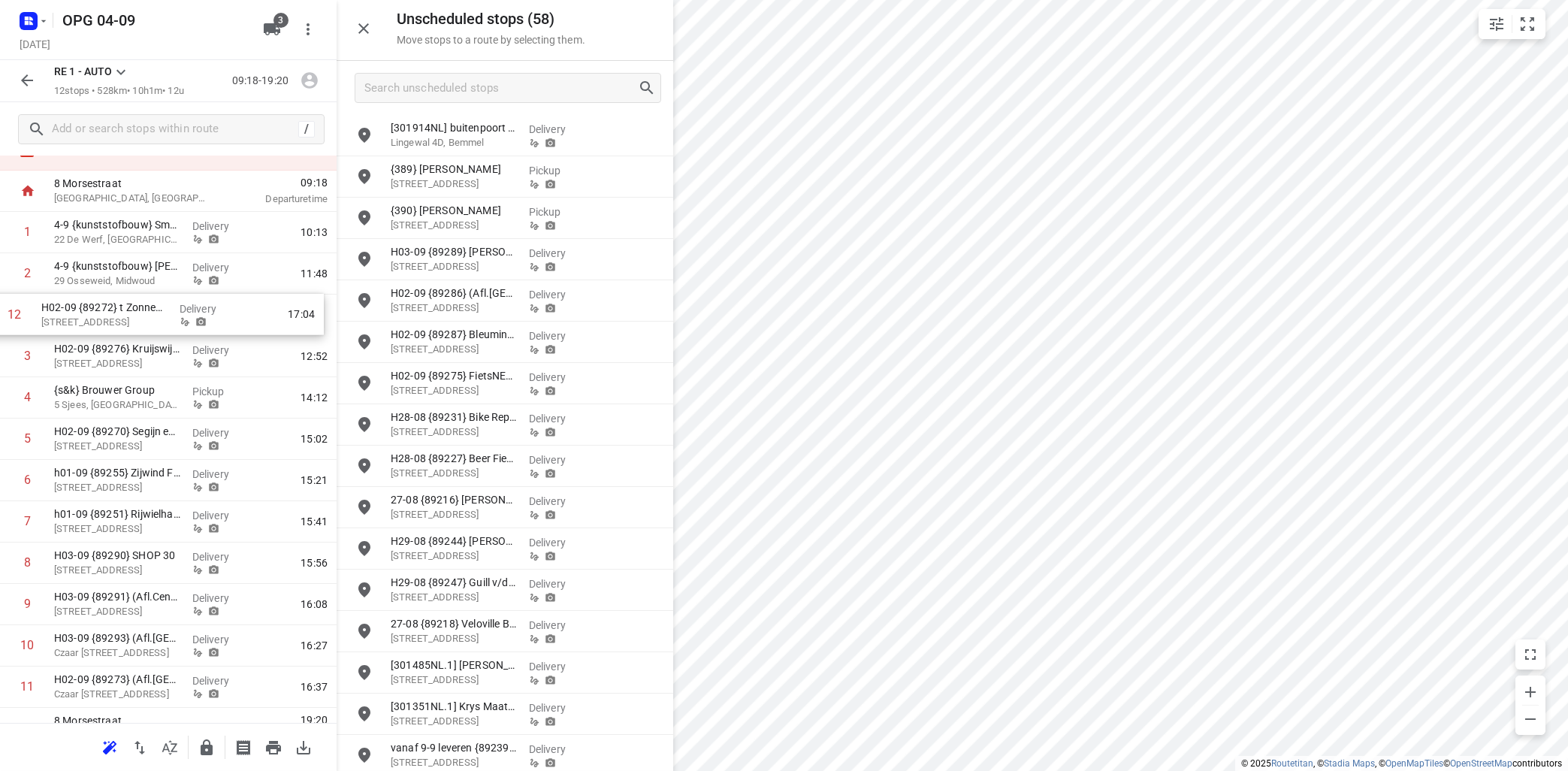
drag, startPoint x: 135, startPoint y: 664, endPoint x: 130, endPoint y: 324, distance: 340.0
click at [126, 316] on div "1 4-9 {kunststofbouw} [PERSON_NAME] 22 De Werf, Heerenveen Delivery 10:13 2 4-9…" at bounding box center [168, 460] width 336 height 496
drag, startPoint x: 134, startPoint y: 322, endPoint x: 106, endPoint y: 361, distance: 48.0
click at [118, 350] on div "1 4-9 {kunststofbouw} Smederij Krist 22 De Werf, Heerenveen Delivery 10:13 2 4-…" at bounding box center [168, 460] width 336 height 496
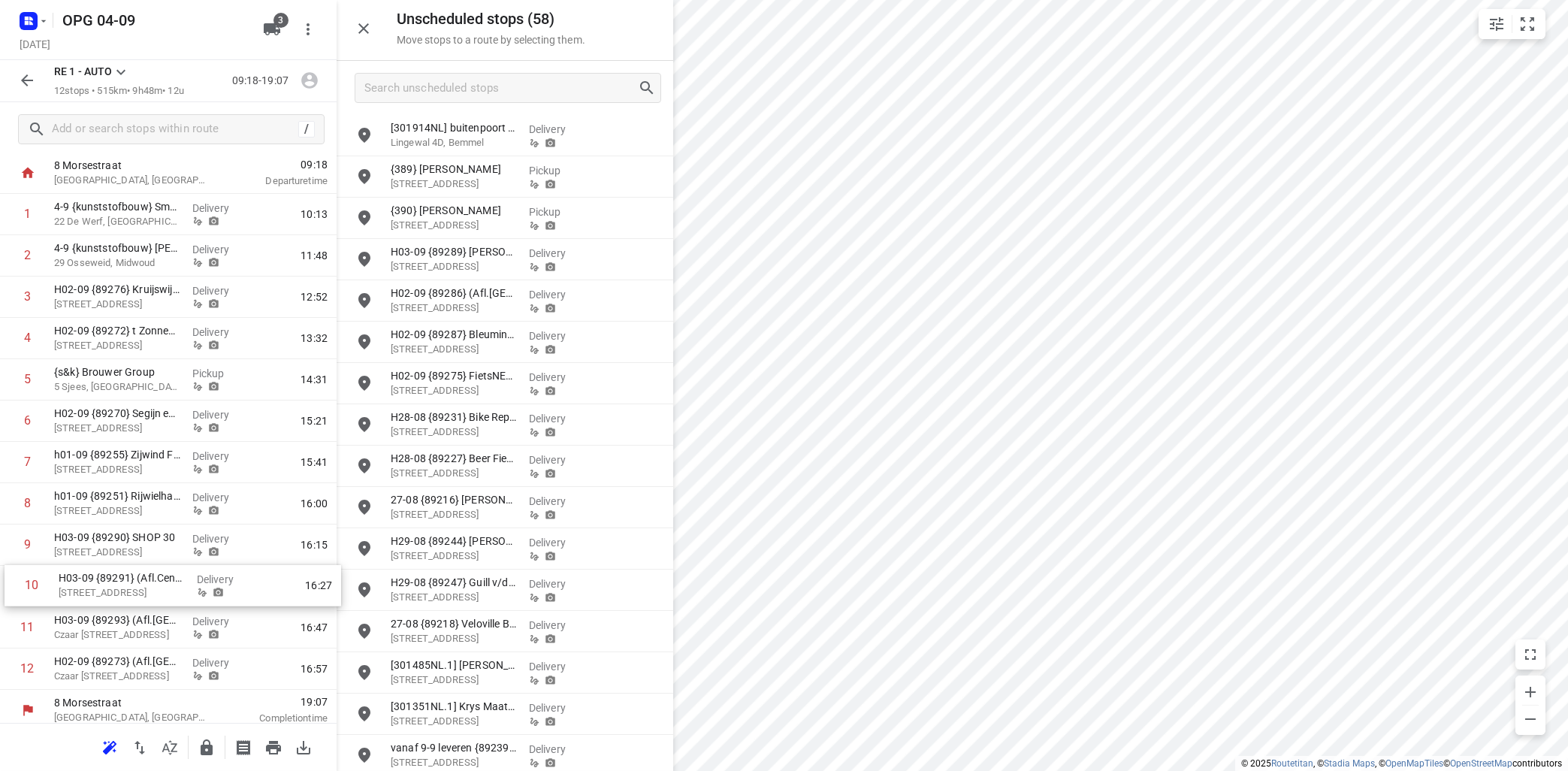
scroll to position [82, 0]
drag, startPoint x: 84, startPoint y: 605, endPoint x: 100, endPoint y: 374, distance: 231.6
click at [100, 374] on div "1 4-9 {kunststofbouw} [PERSON_NAME] 22 De Werf, Heerenveen Delivery 10:13 2 4-9…" at bounding box center [168, 440] width 336 height 496
drag, startPoint x: 129, startPoint y: 588, endPoint x: 137, endPoint y: 412, distance: 176.2
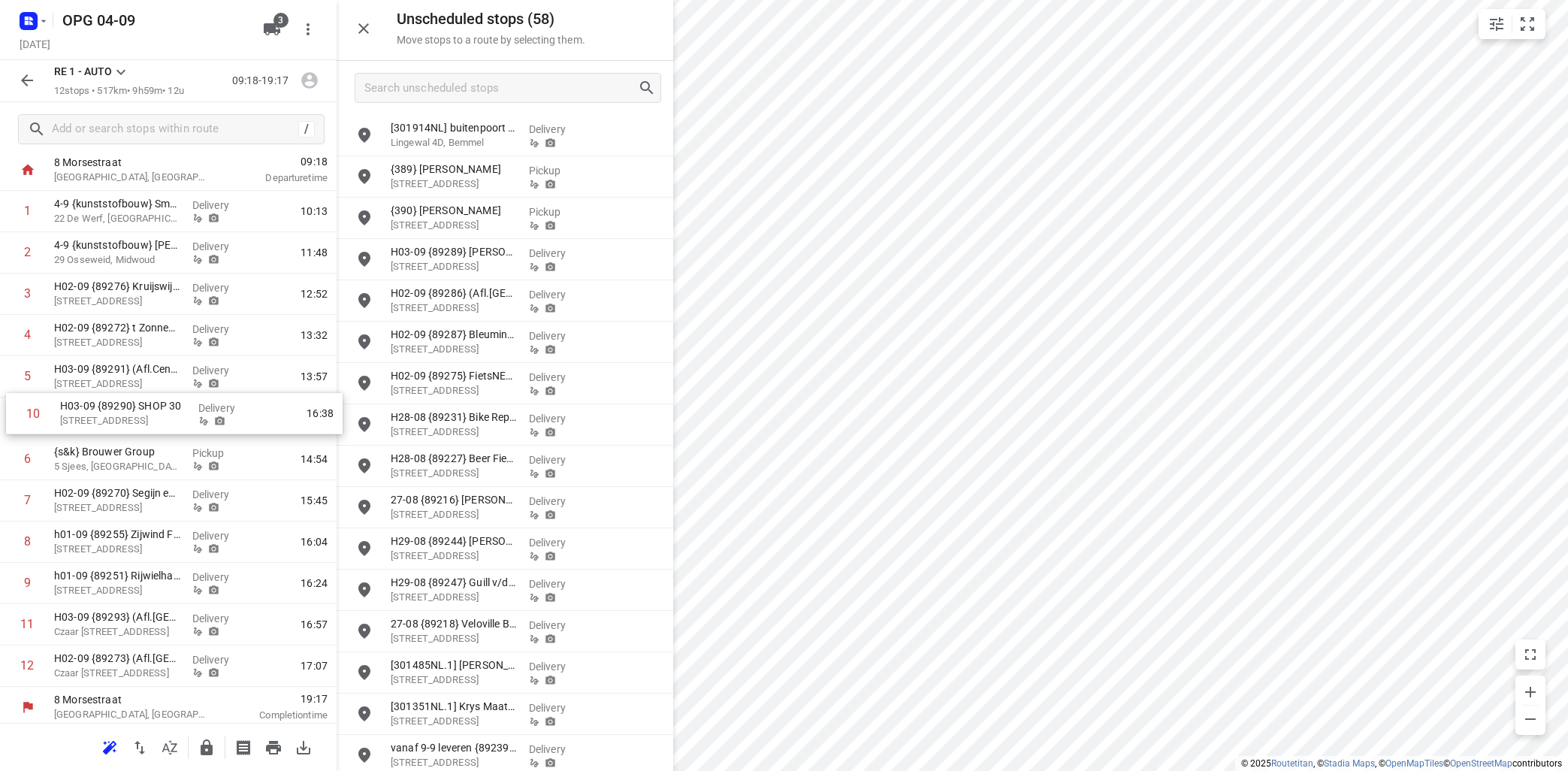
click at [137, 412] on div "1 4-9 {kunststofbouw} [PERSON_NAME] 22 De Werf, Heerenveen Delivery 10:13 2 4-9…" at bounding box center [168, 439] width 336 height 496
drag, startPoint x: 116, startPoint y: 582, endPoint x: 124, endPoint y: 458, distance: 124.3
click at [124, 458] on div "1 4-9 {kunststofbouw} [PERSON_NAME] 22 De Werf, Heerenveen Delivery 10:13 2 4-9…" at bounding box center [168, 438] width 336 height 496
drag, startPoint x: 120, startPoint y: 575, endPoint x: 129, endPoint y: 490, distance: 85.5
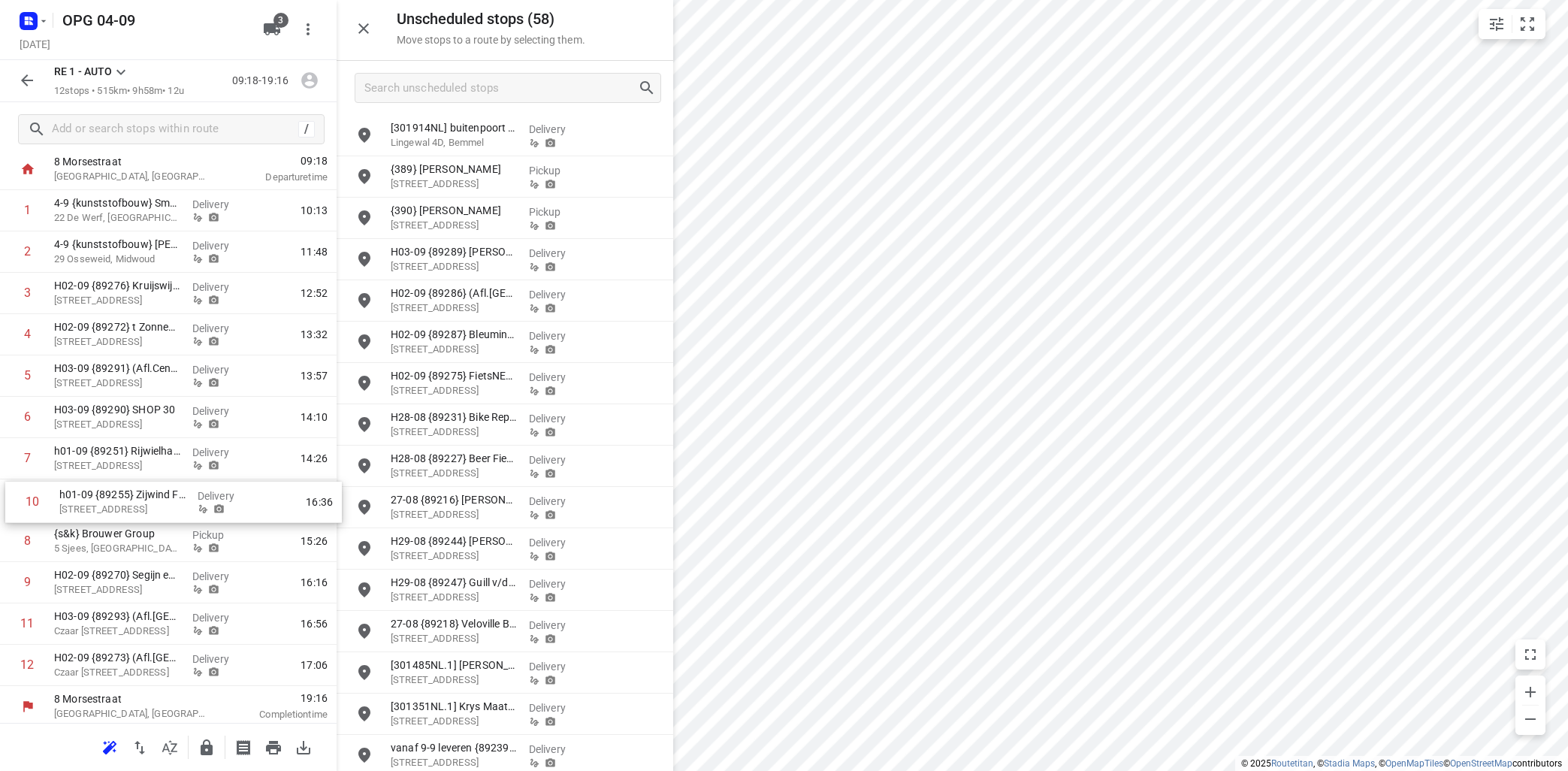
click at [129, 490] on div "1 4-9 {kunststofbouw} [PERSON_NAME] 22 De Werf, Heerenveen Delivery 10:13 2 4-9…" at bounding box center [168, 438] width 336 height 496
drag, startPoint x: 122, startPoint y: 545, endPoint x: 119, endPoint y: 669, distance: 124.0
click at [118, 669] on div "1 4-9 {kunststofbouw} [PERSON_NAME] 22 De Werf, Heerenveen Delivery 10:13 2 4-9…" at bounding box center [168, 434] width 336 height 496
click at [123, 66] on icon at bounding box center [120, 72] width 18 height 18
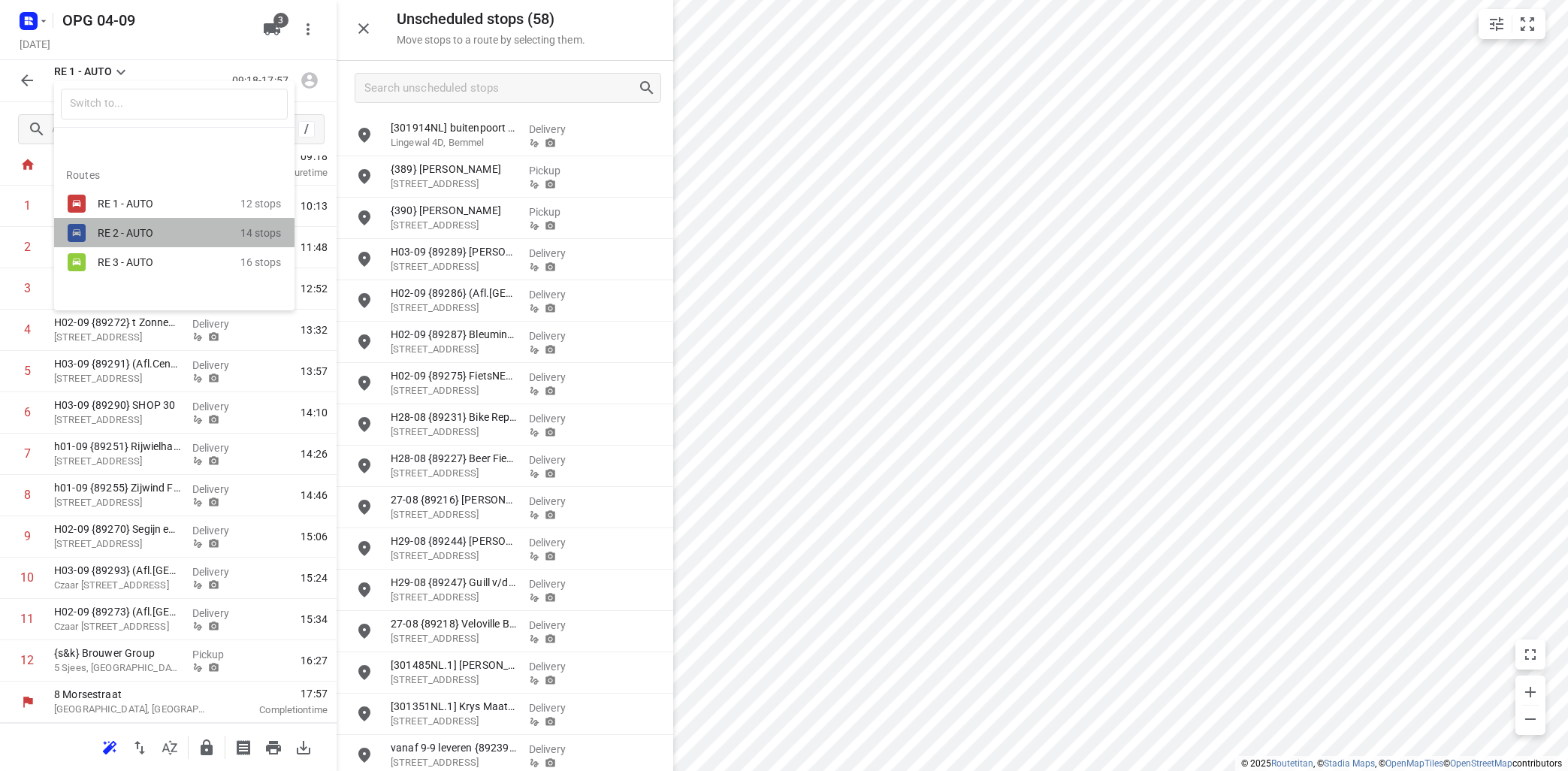
click at [124, 227] on div "RE 2 - AUTO" at bounding box center [161, 233] width 128 height 12
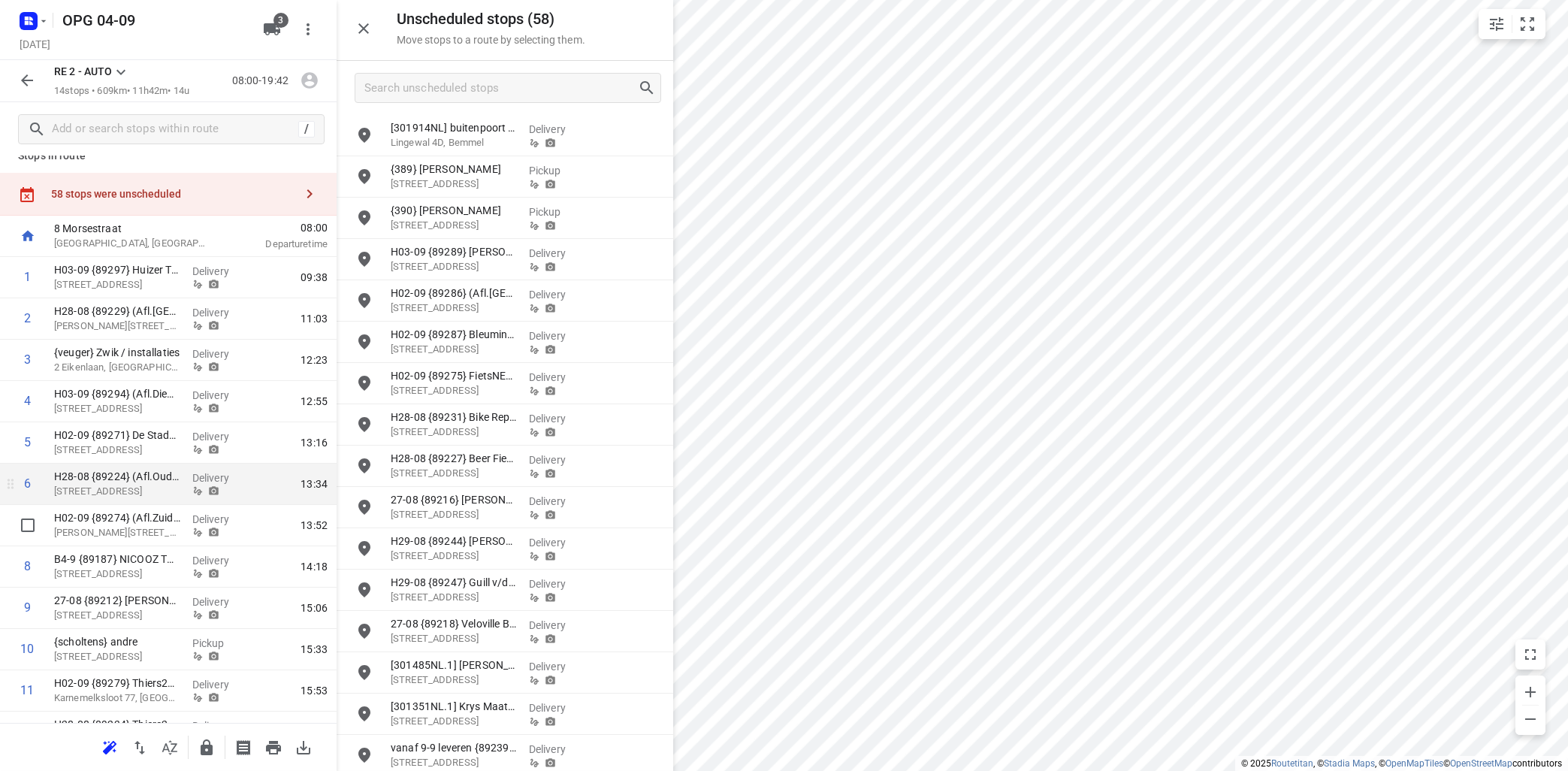
scroll to position [0, 0]
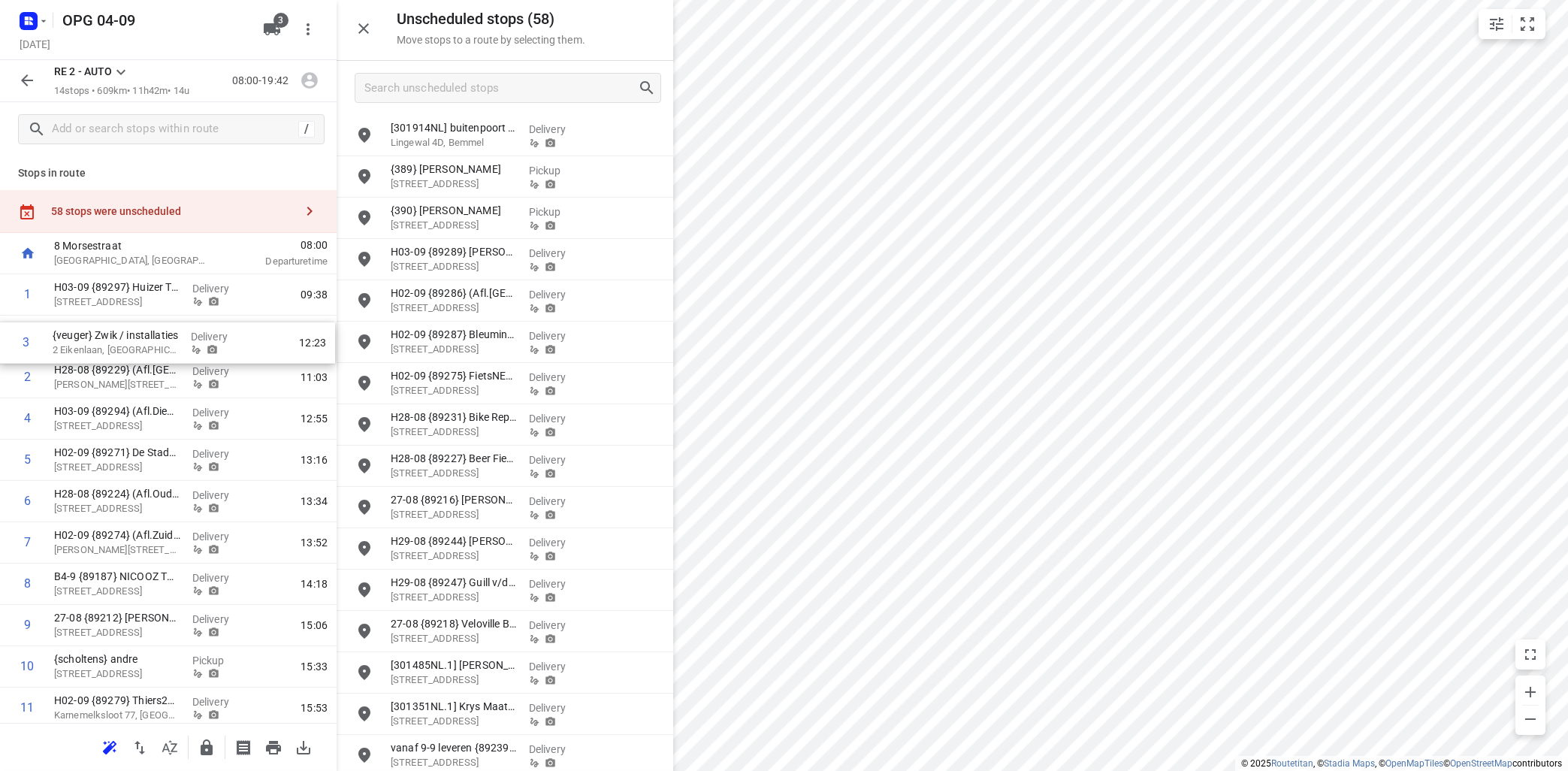
drag, startPoint x: 109, startPoint y: 380, endPoint x: 107, endPoint y: 341, distance: 39.1
click at [107, 341] on div "1 H03-09 {89297} Huizer Tweewielers B.V. ([PERSON_NAME]) [STREET_ADDRESS] Deliv…" at bounding box center [168, 563] width 336 height 579
click at [29, 420] on input "checkbox" at bounding box center [27, 418] width 30 height 30
checkbox input "true"
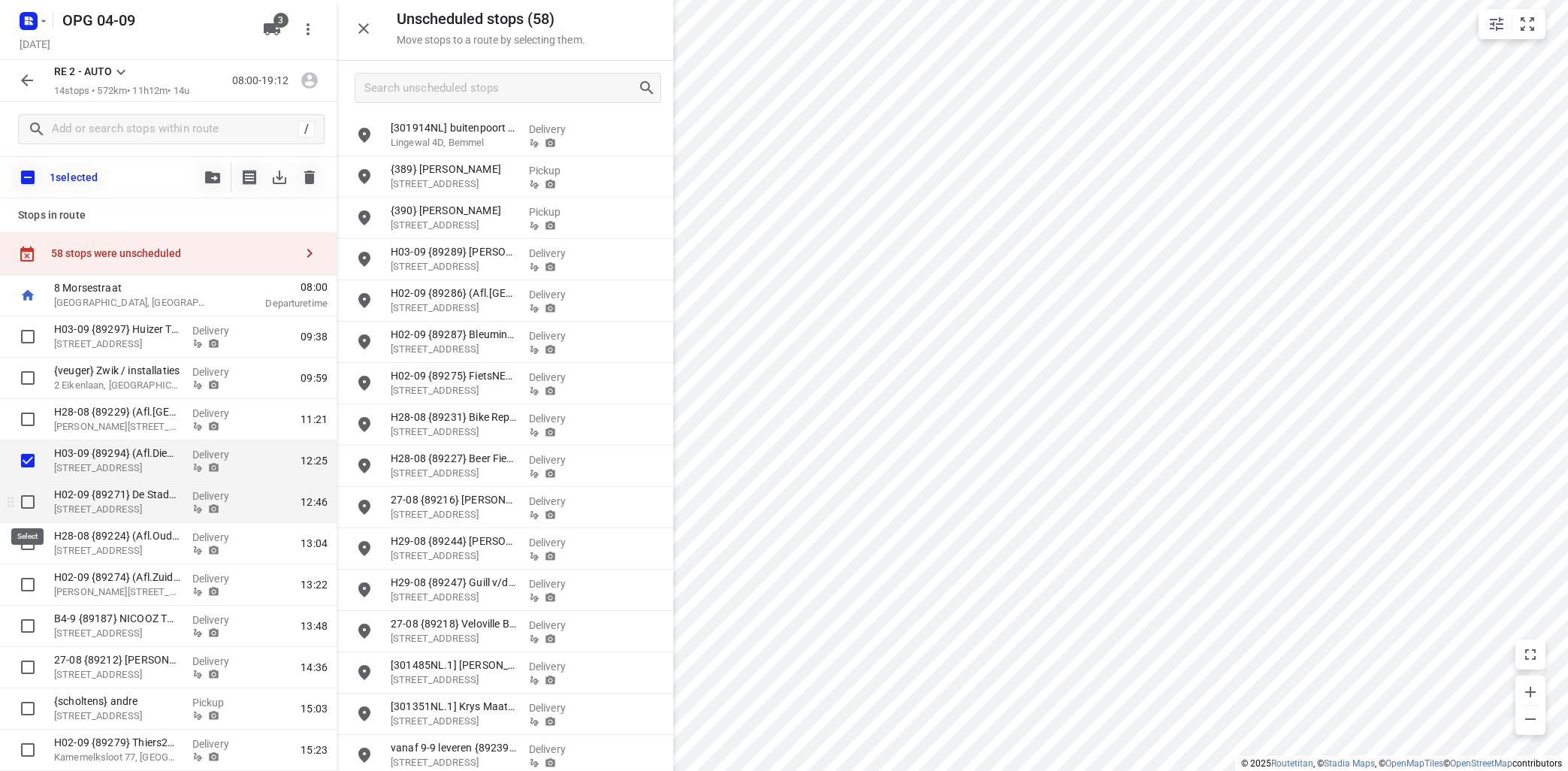
click at [29, 502] on input "checkbox" at bounding box center [27, 501] width 30 height 30
checkbox input "true"
click at [29, 541] on input "checkbox" at bounding box center [27, 543] width 30 height 30
checkbox input "true"
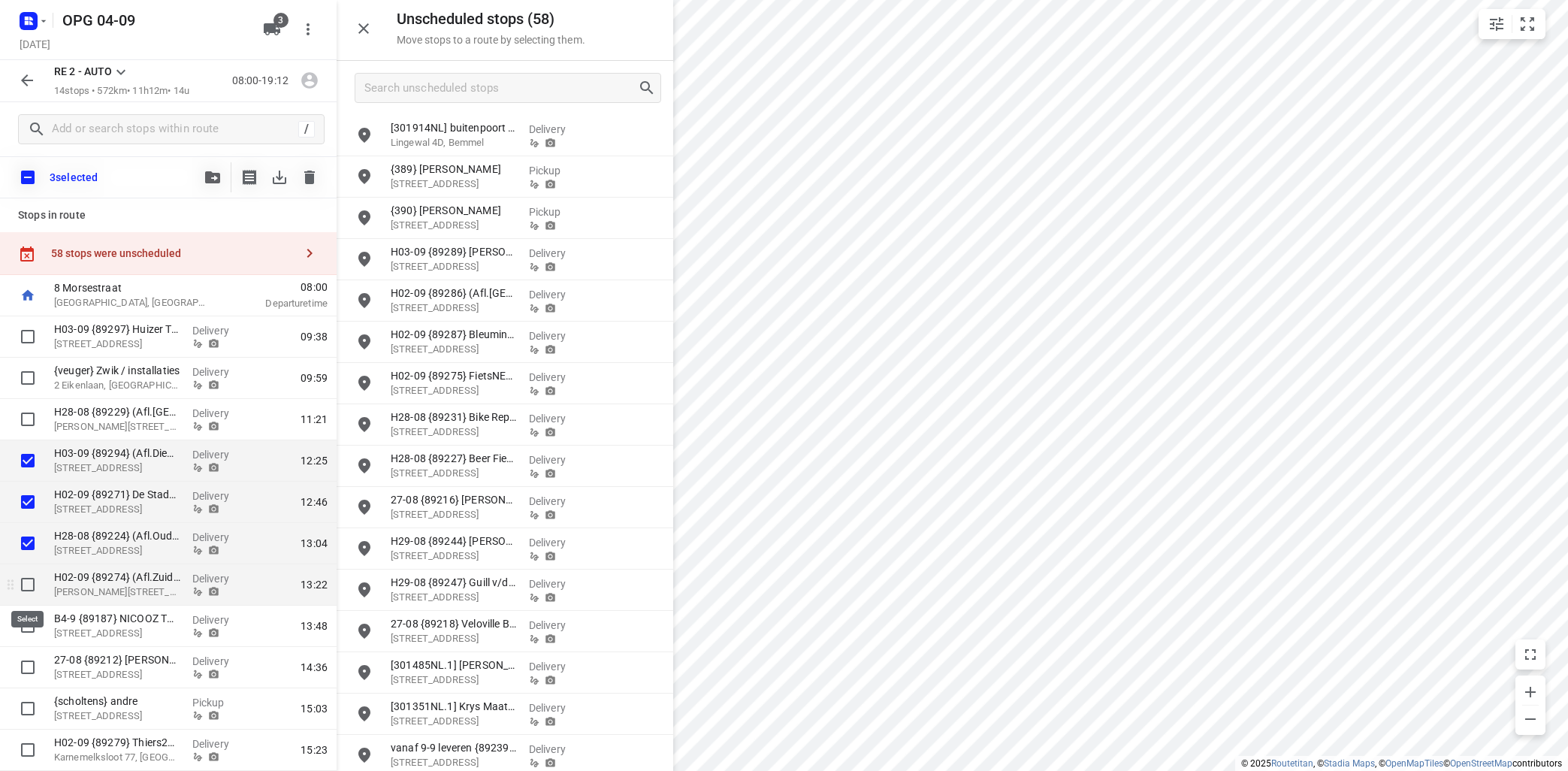
click at [24, 581] on input "checkbox" at bounding box center [27, 584] width 30 height 30
checkbox input "true"
click at [27, 620] on input "checkbox" at bounding box center [27, 626] width 30 height 30
checkbox input "true"
click at [210, 181] on icon "button" at bounding box center [213, 178] width 15 height 12
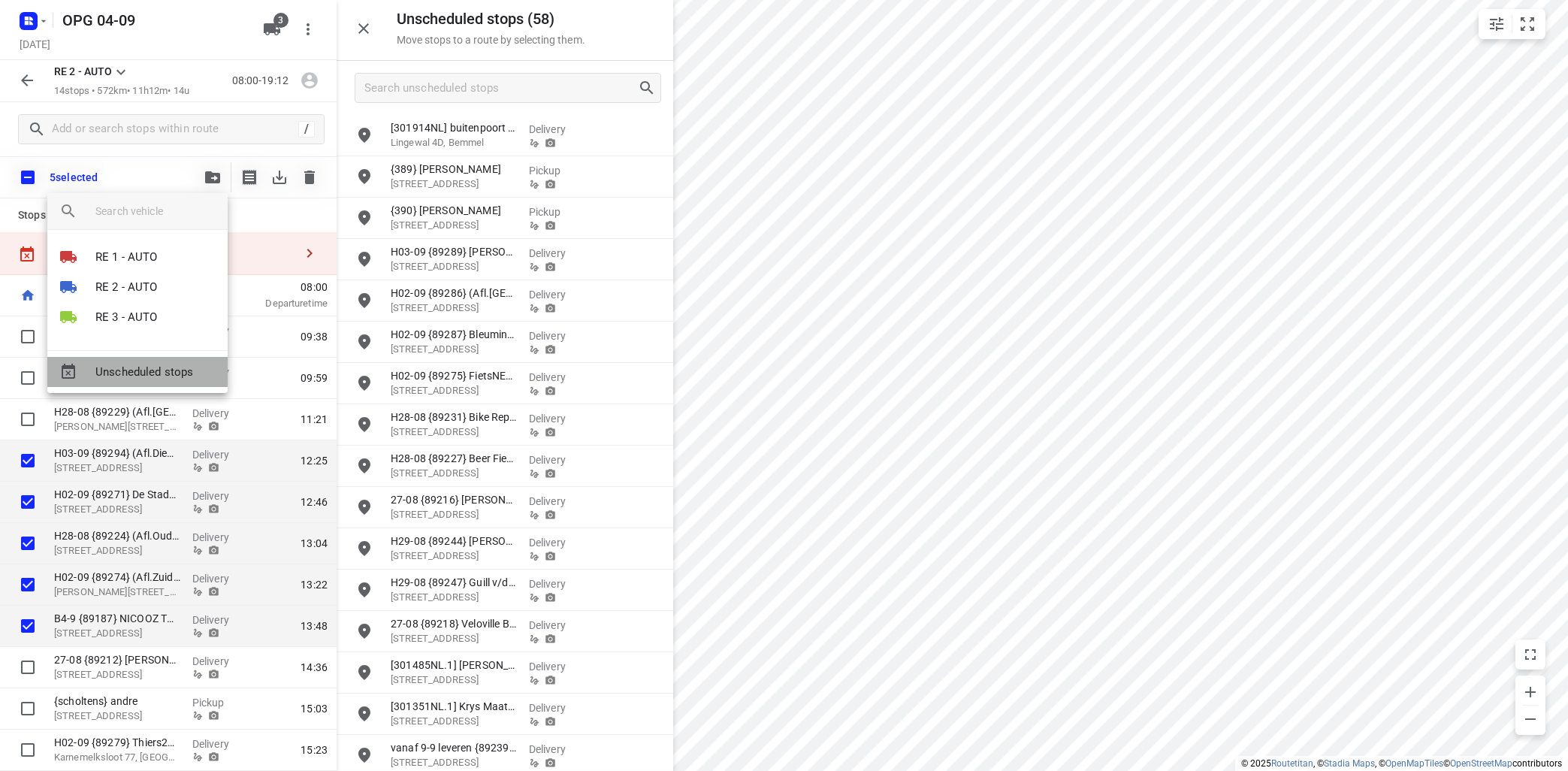
click at [155, 364] on div "Unscheduled stops" at bounding box center [137, 372] width 180 height 30
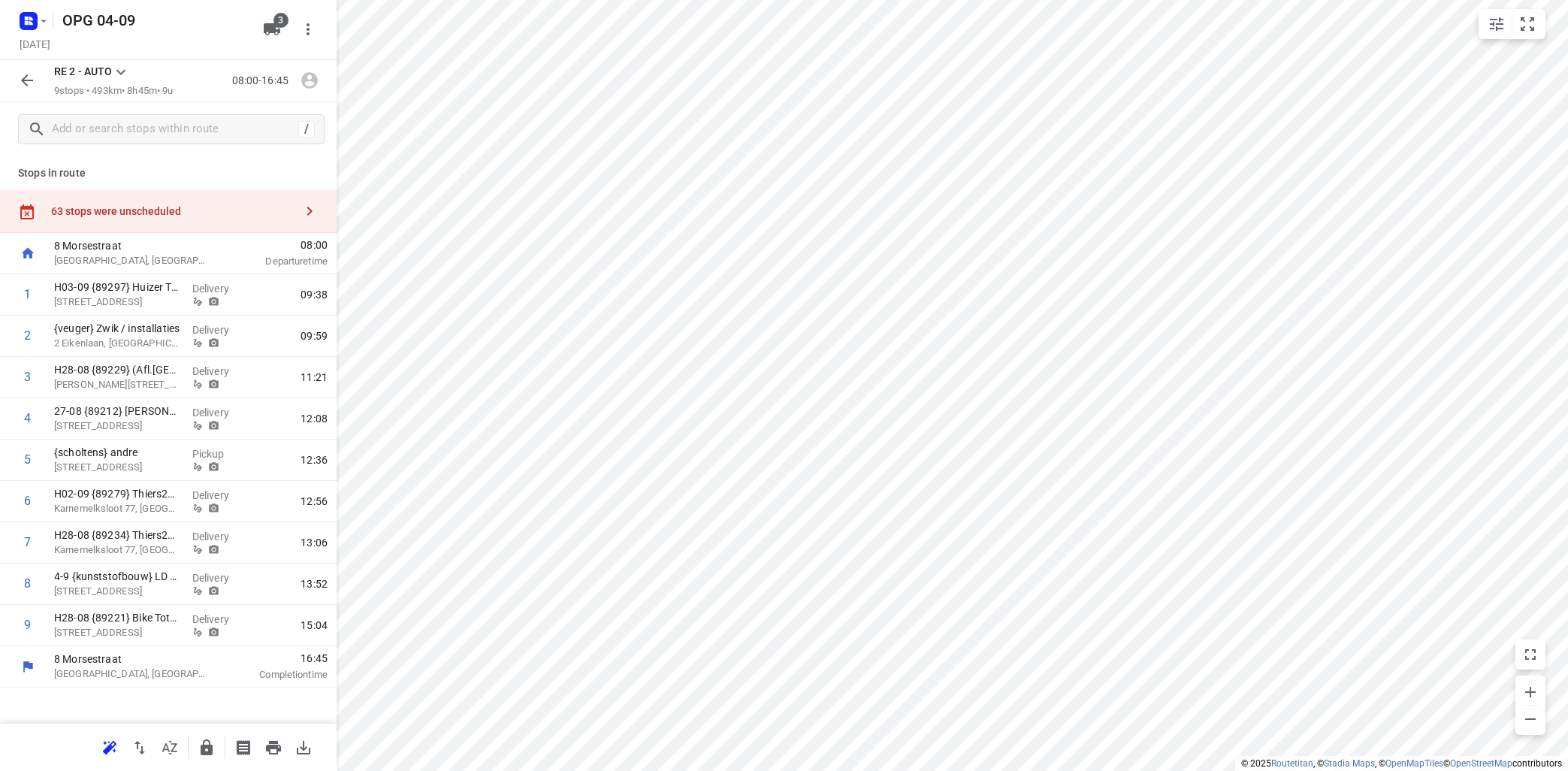
click at [304, 208] on icon "button" at bounding box center [309, 210] width 18 height 18
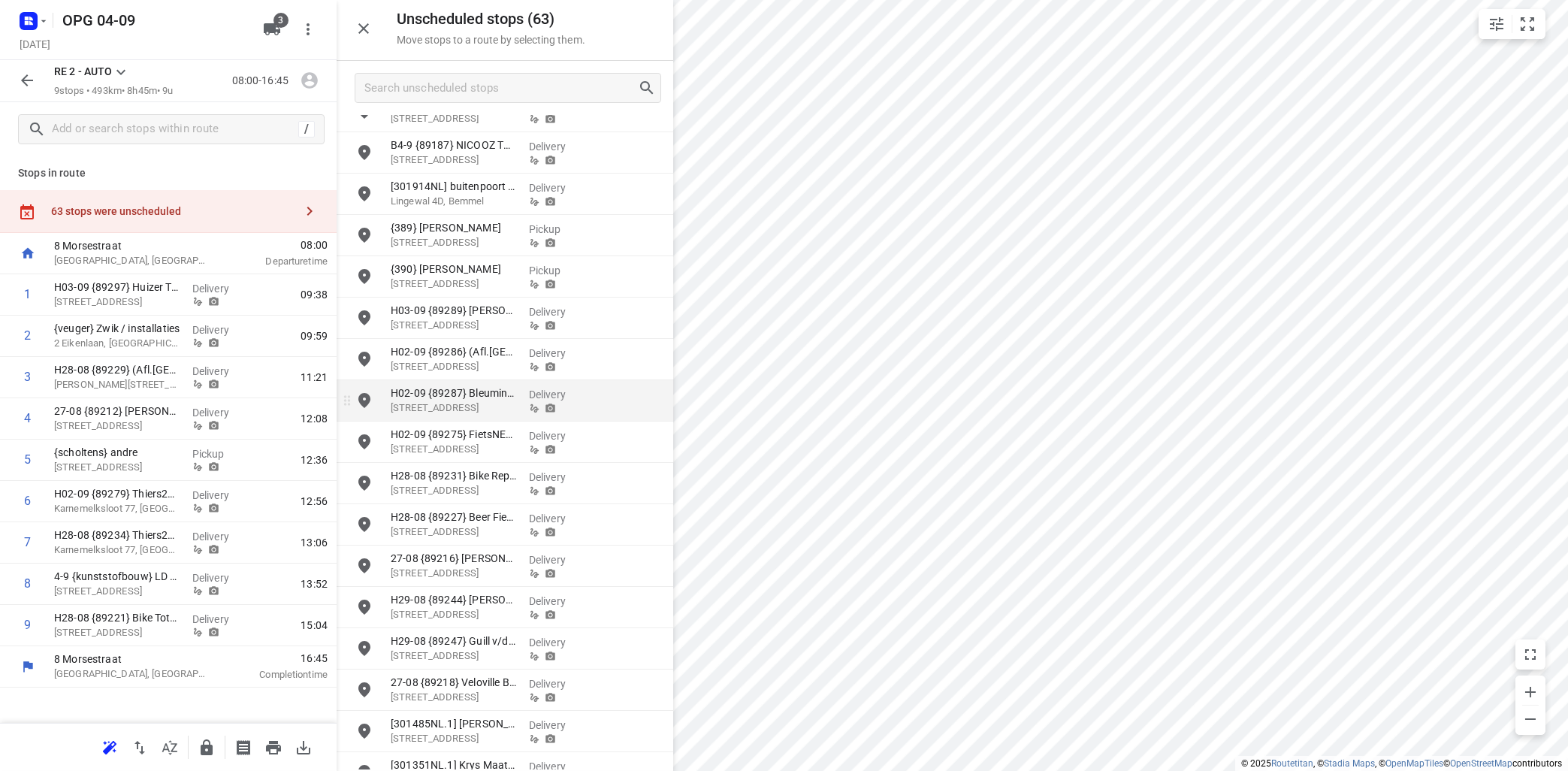
scroll to position [181, 0]
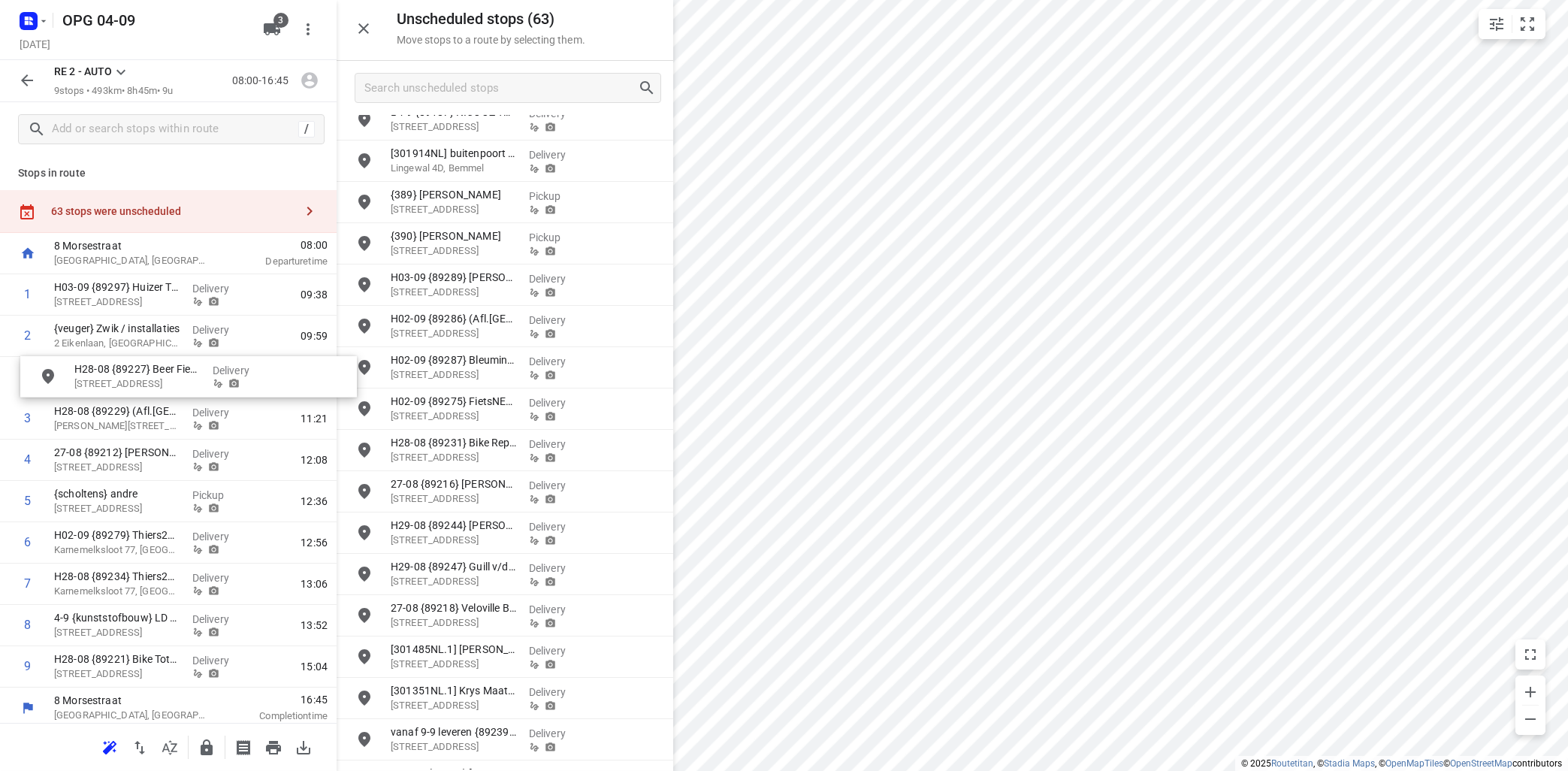
drag, startPoint x: 475, startPoint y: 489, endPoint x: 152, endPoint y: 365, distance: 346.0
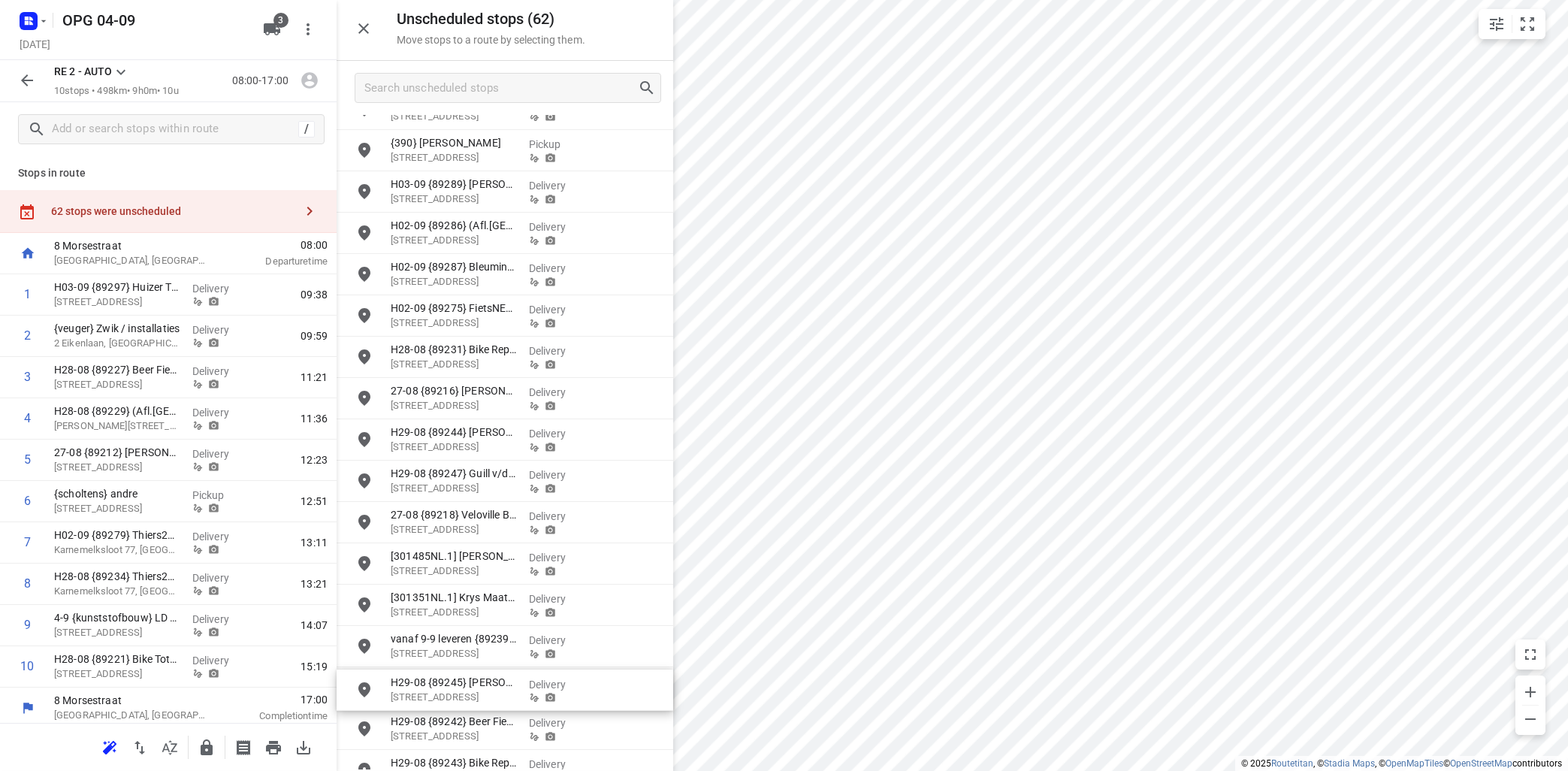
scroll to position [276, 0]
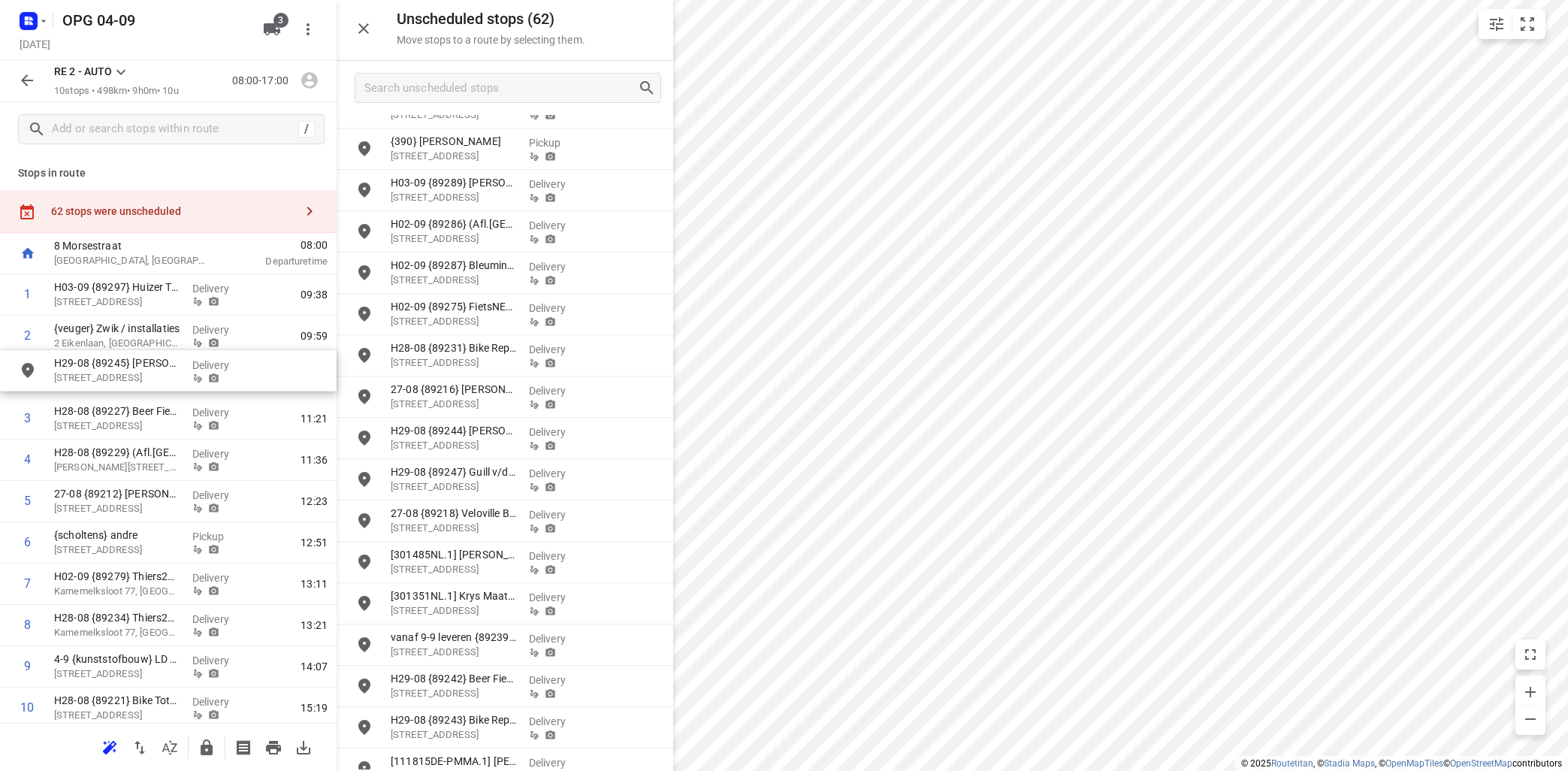
drag, startPoint x: 462, startPoint y: 690, endPoint x: 124, endPoint y: 368, distance: 466.8
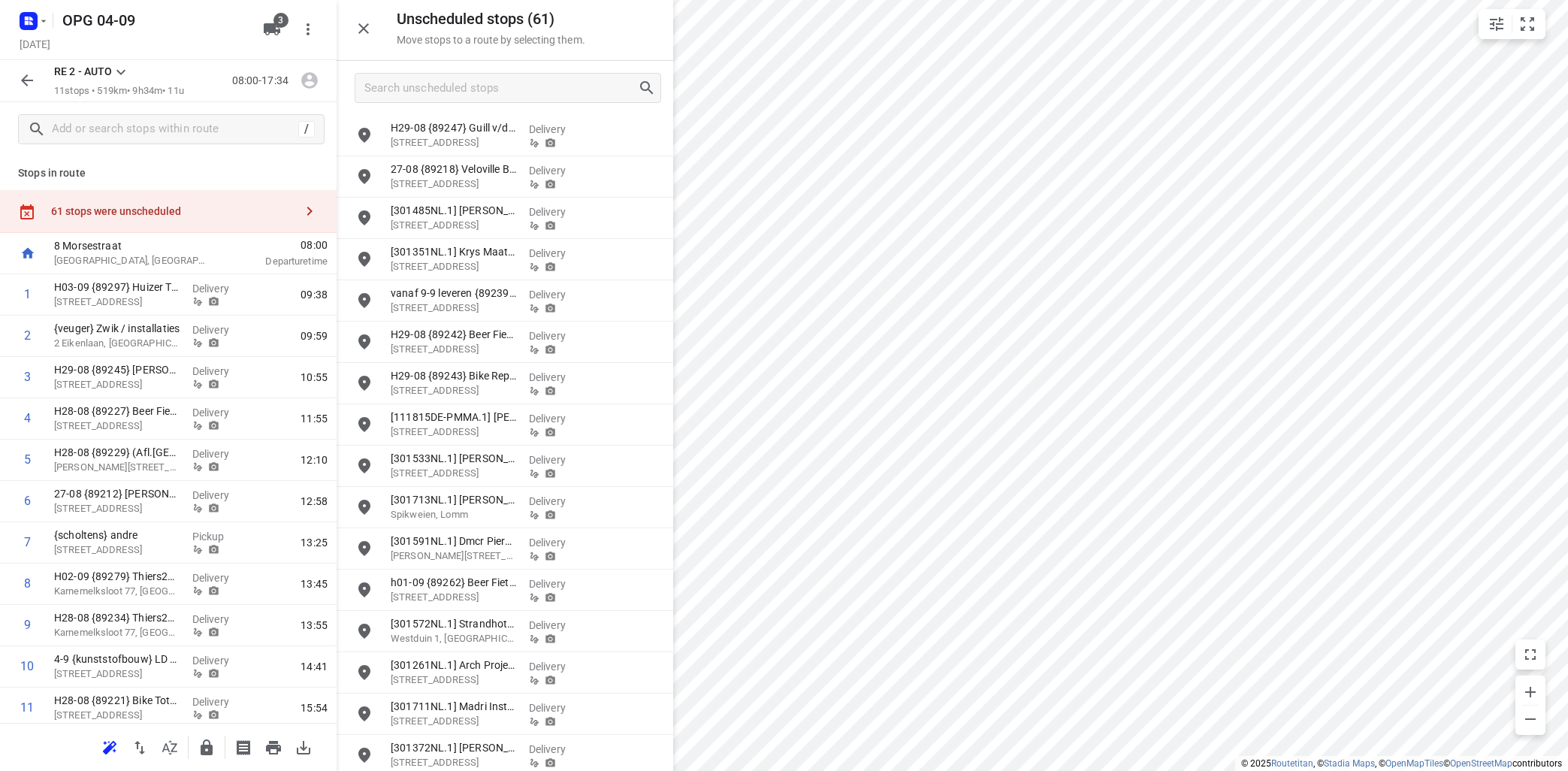
scroll to position [638, 0]
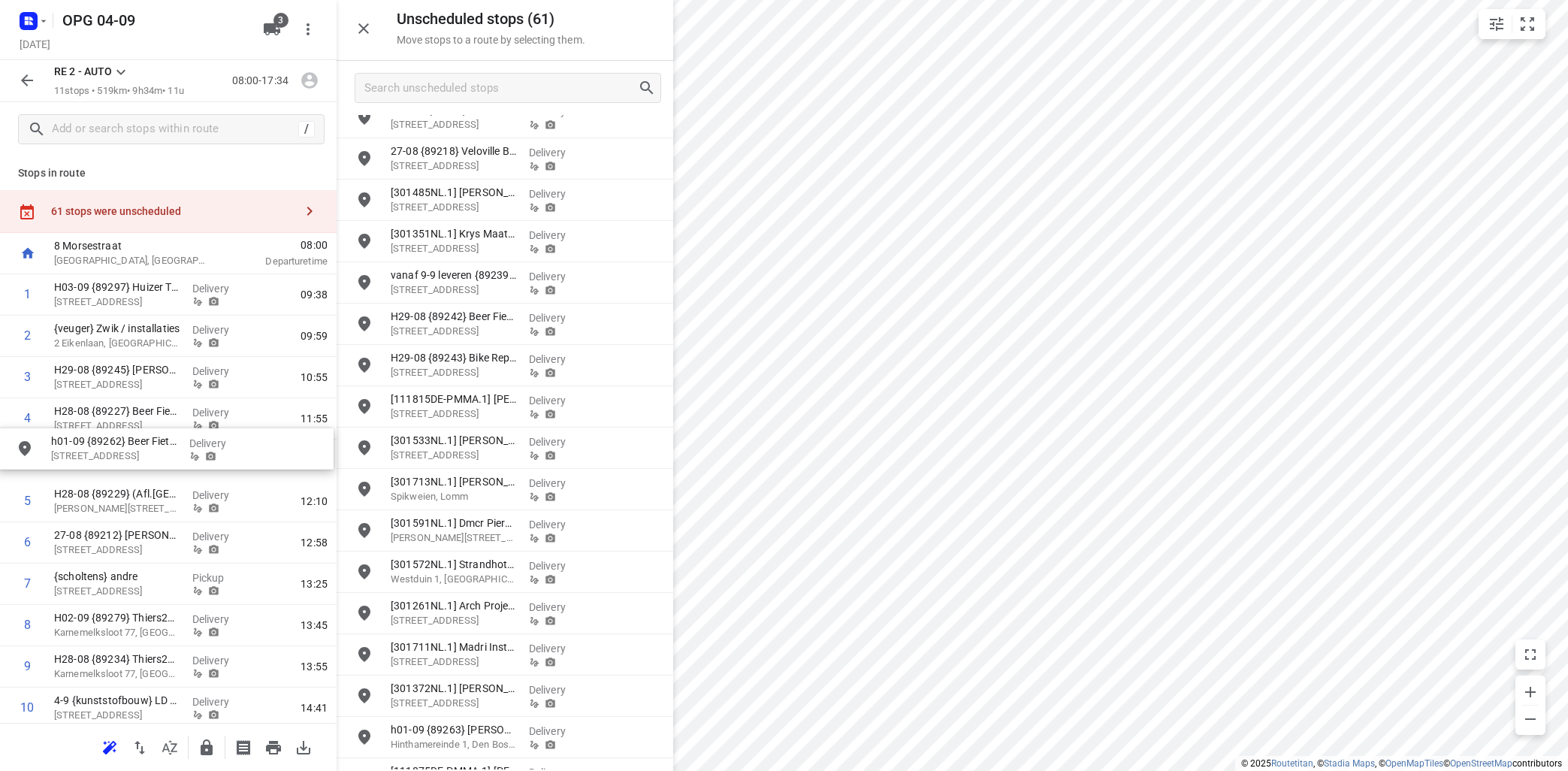
drag, startPoint x: 479, startPoint y: 577, endPoint x: 130, endPoint y: 453, distance: 370.4
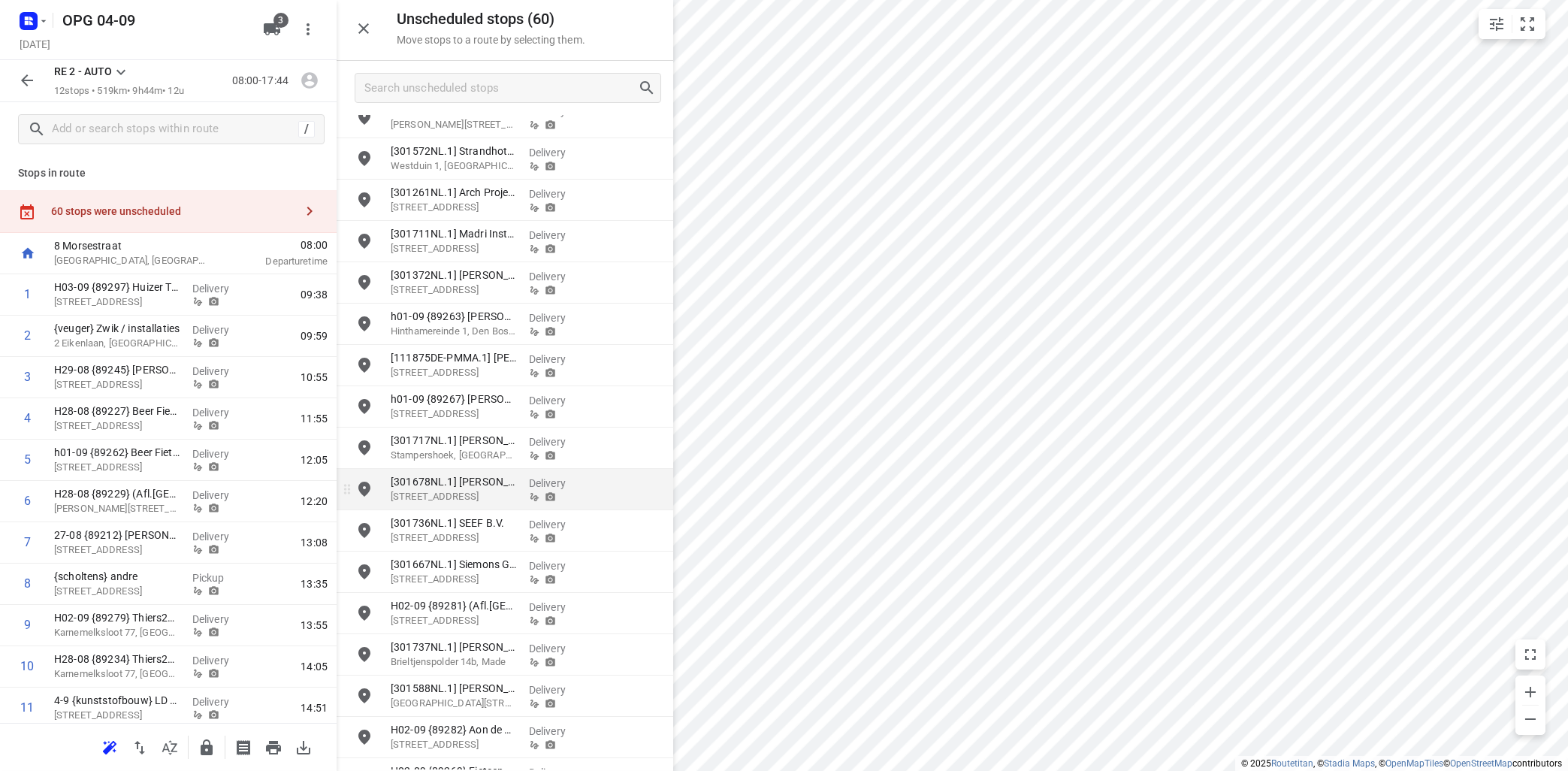
scroll to position [1091, 0]
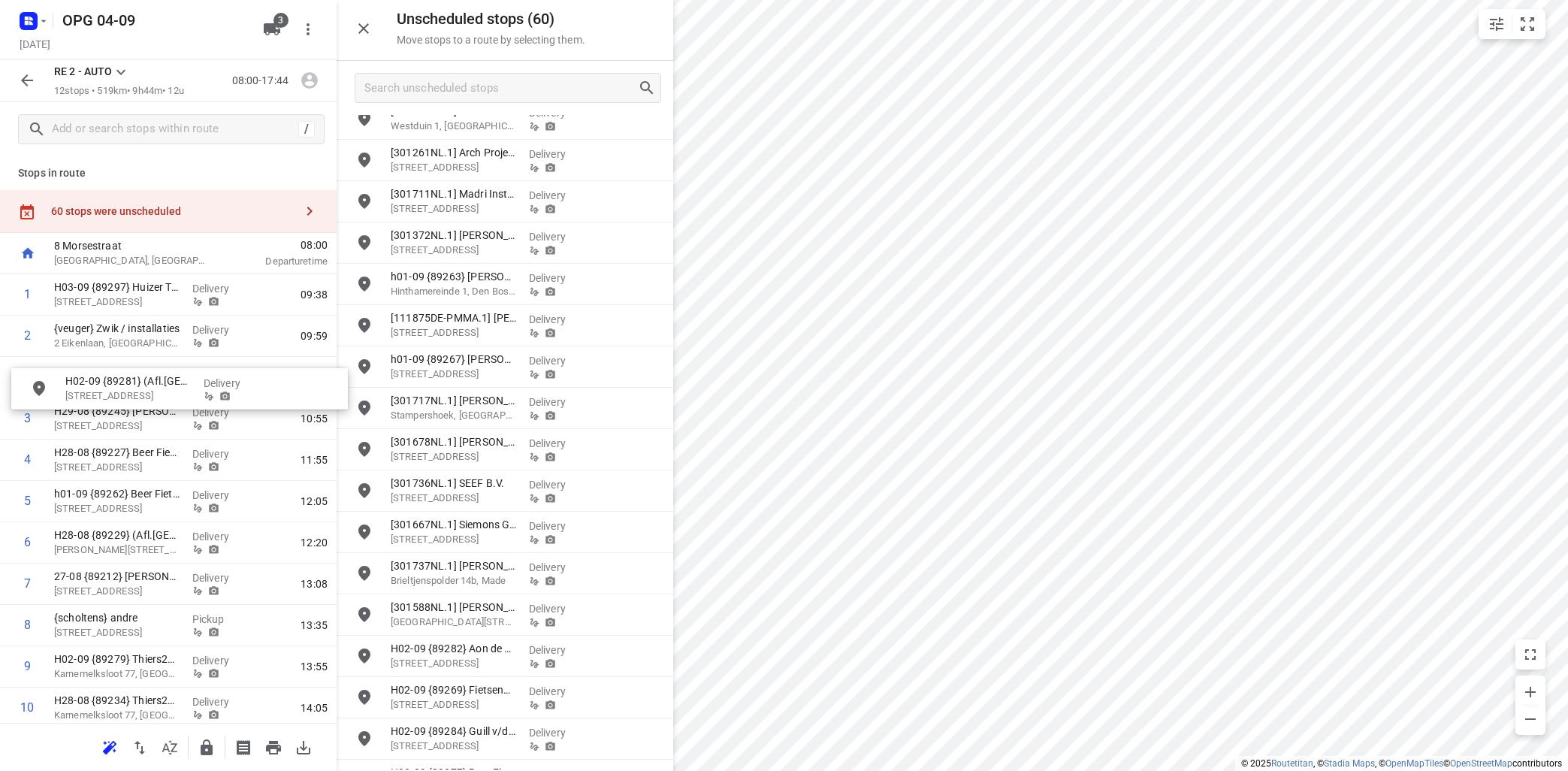
drag, startPoint x: 464, startPoint y: 569, endPoint x: 128, endPoint y: 381, distance: 385.0
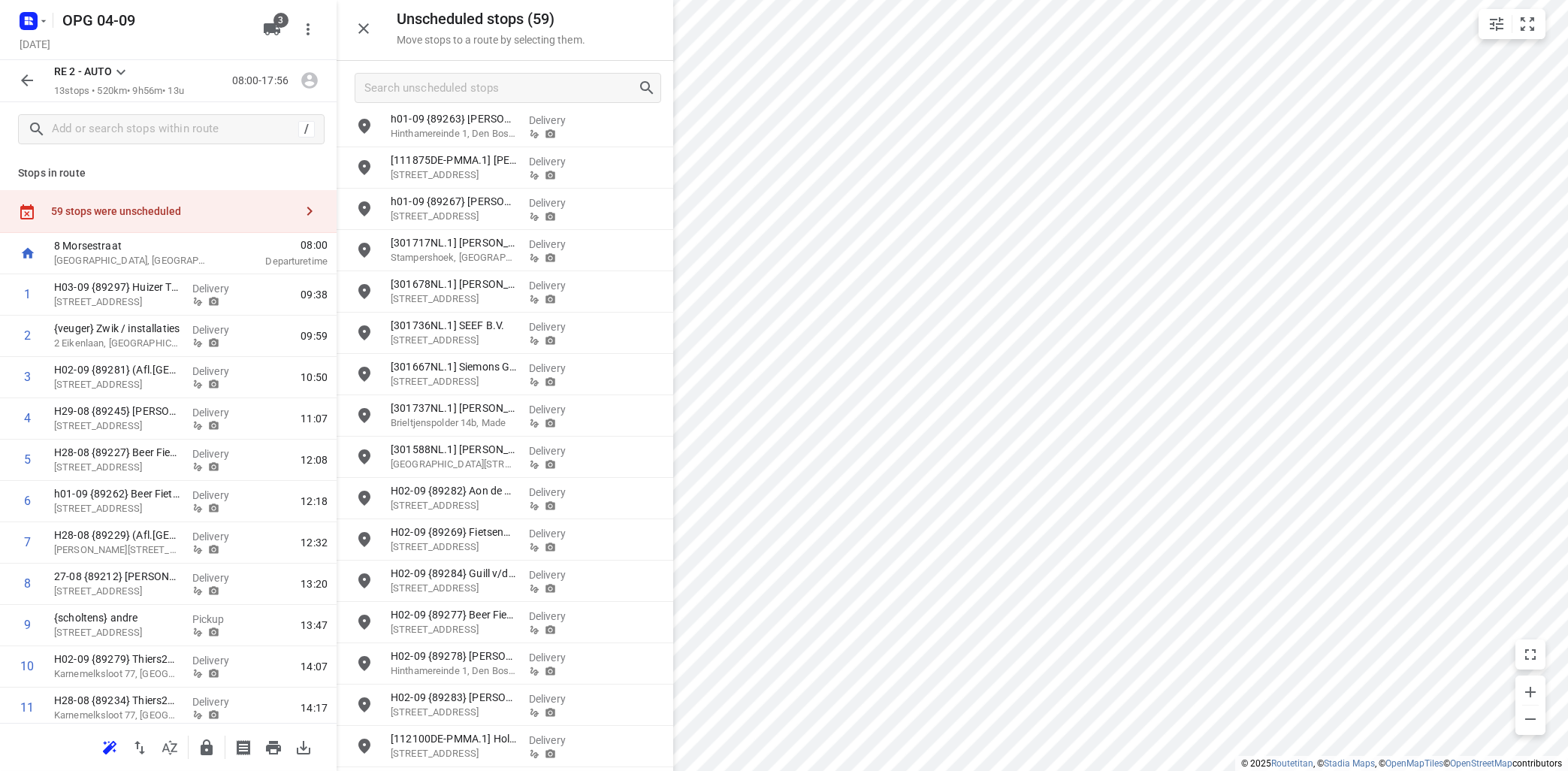
scroll to position [1363, 0]
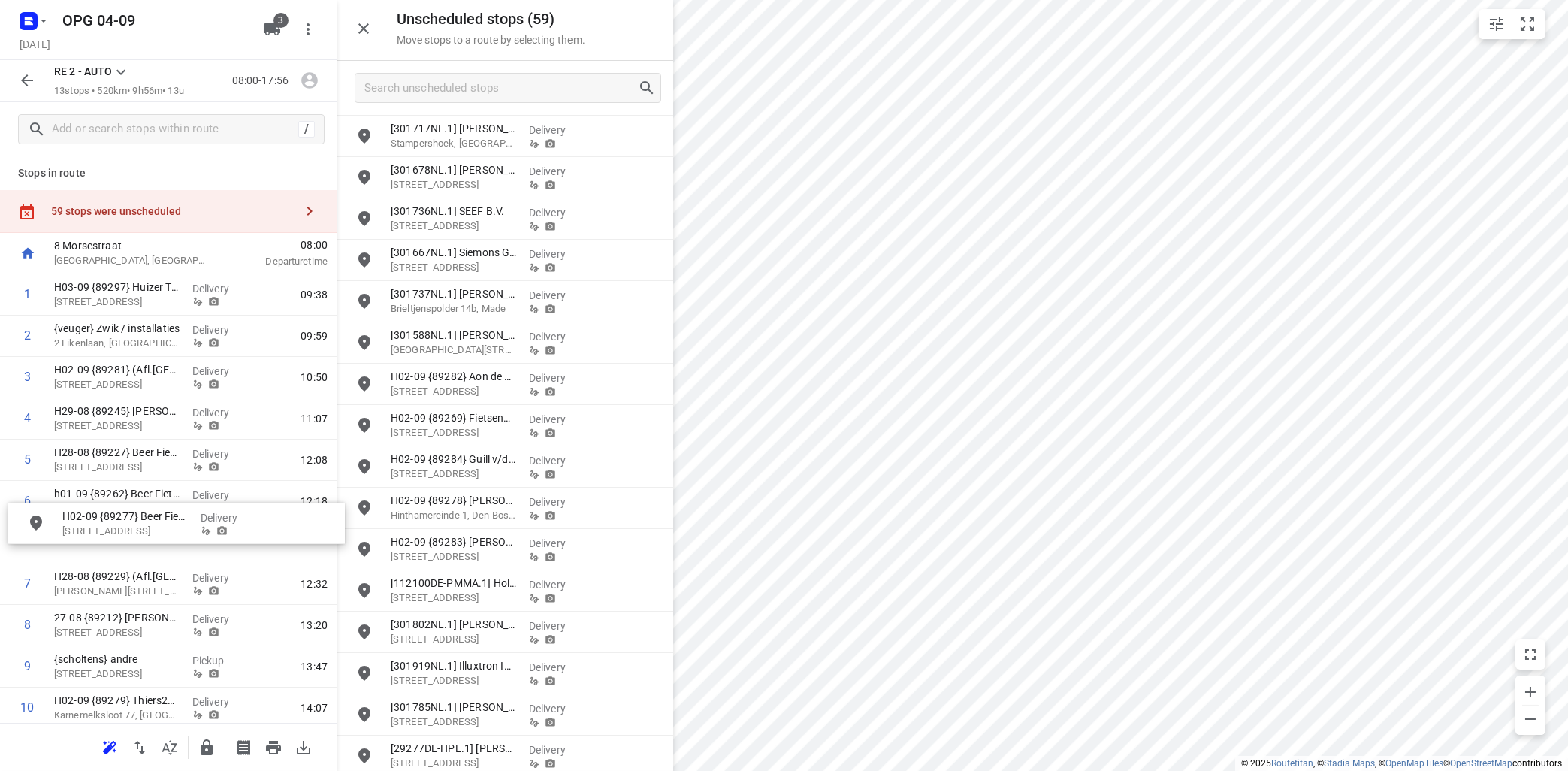
drag, startPoint x: 458, startPoint y: 509, endPoint x: 124, endPoint y: 524, distance: 334.3
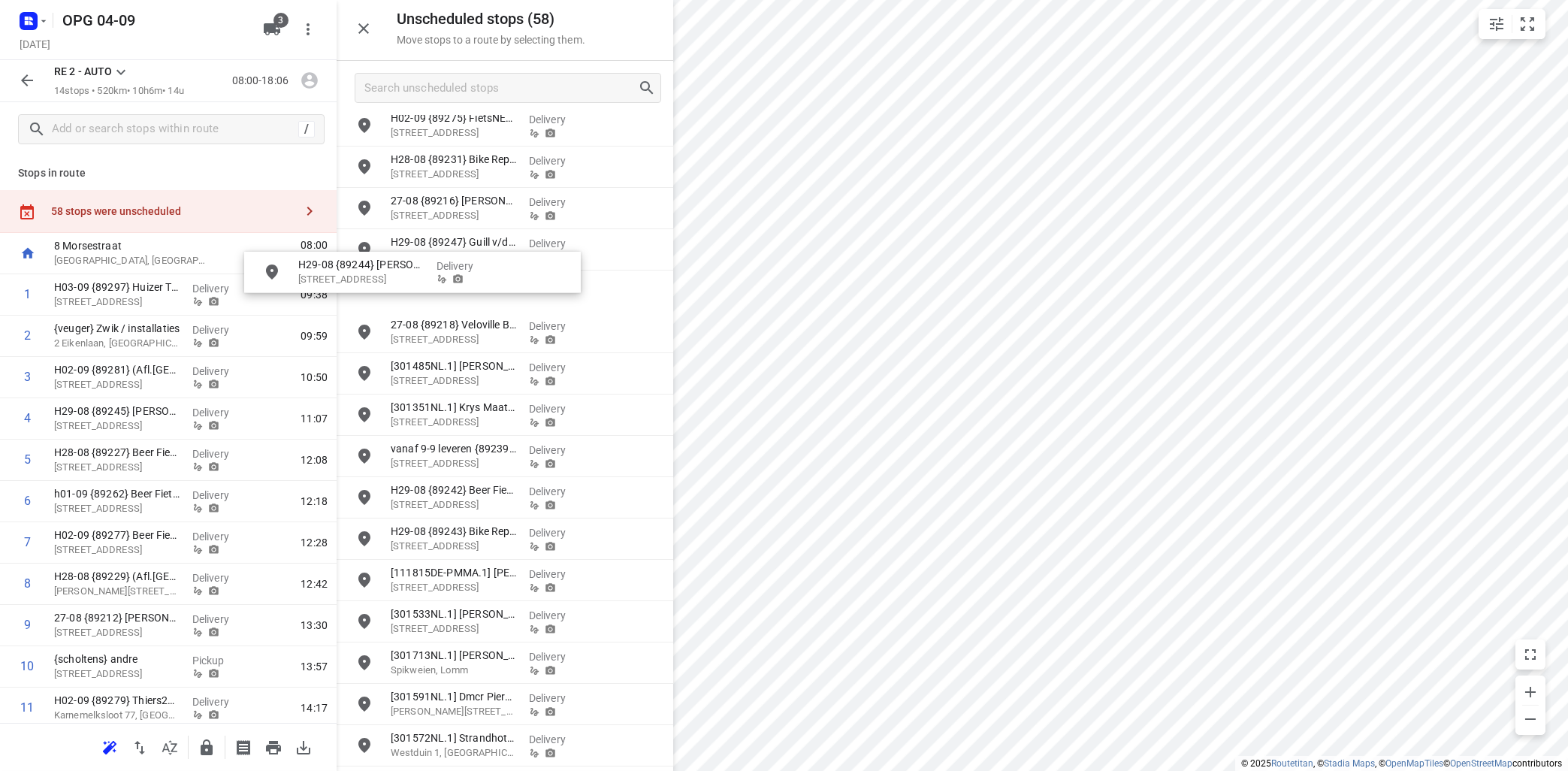
scroll to position [461, 0]
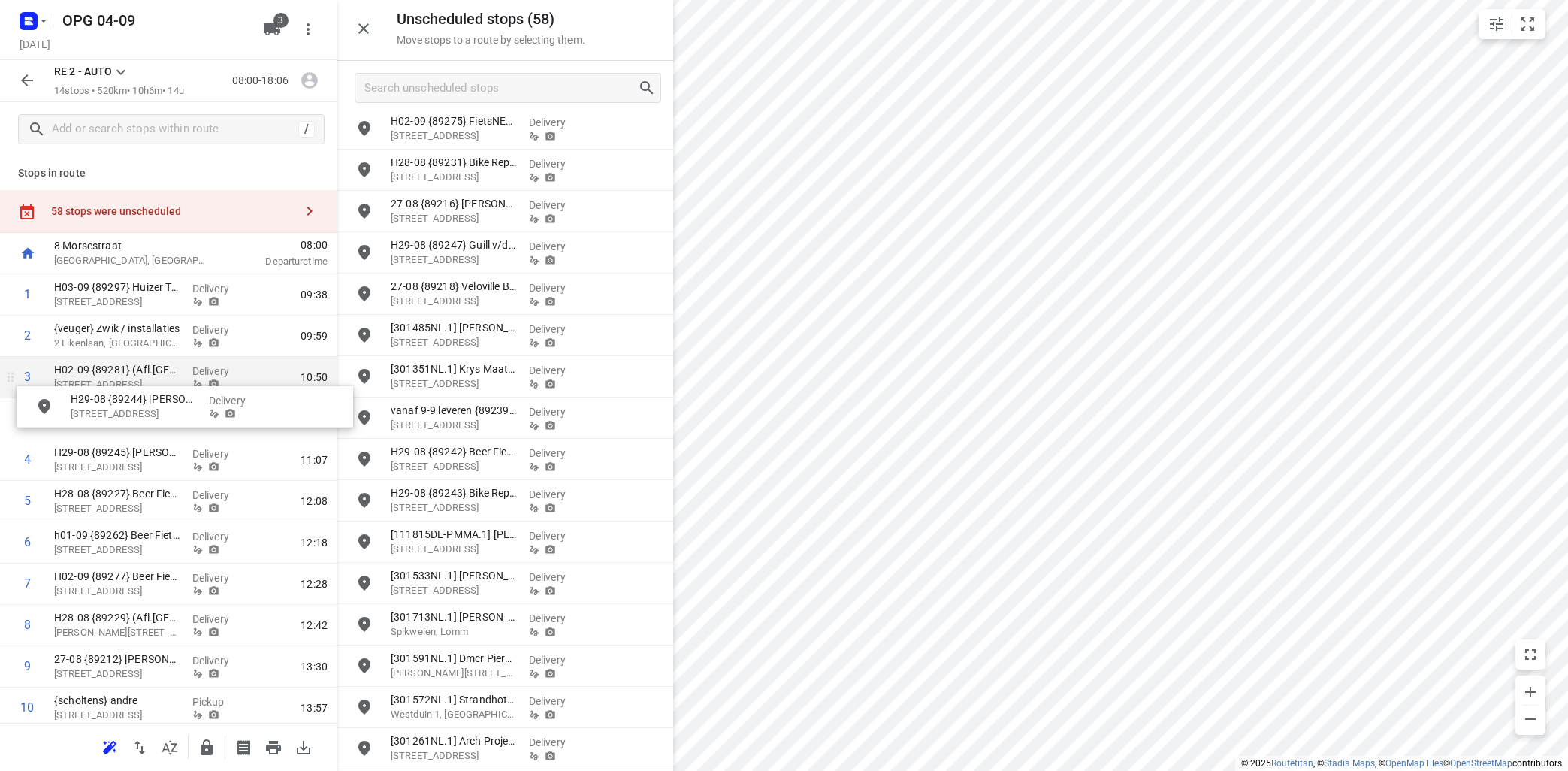
drag, startPoint x: 504, startPoint y: 233, endPoint x: 179, endPoint y: 394, distance: 362.7
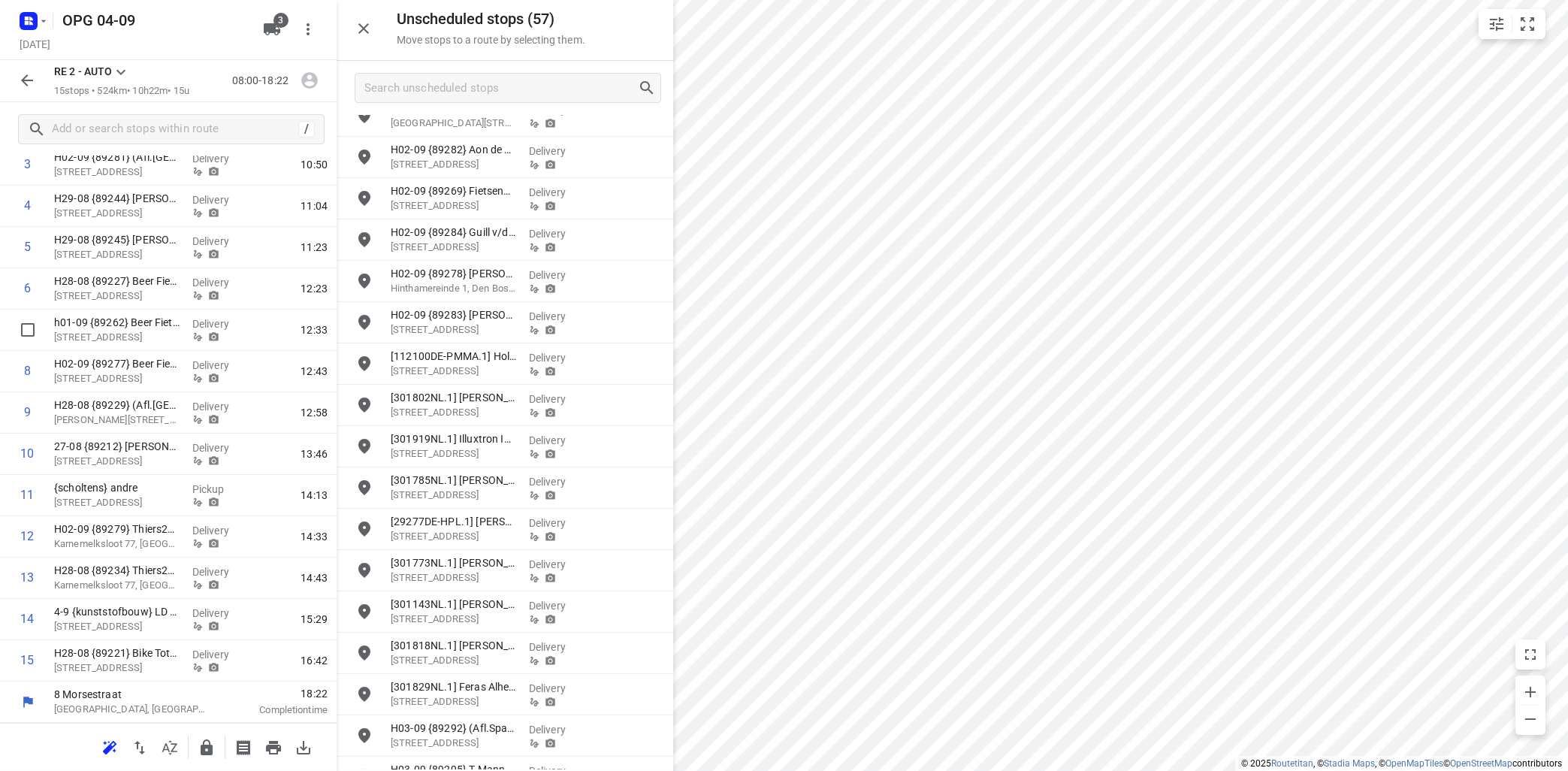
scroll to position [0, 0]
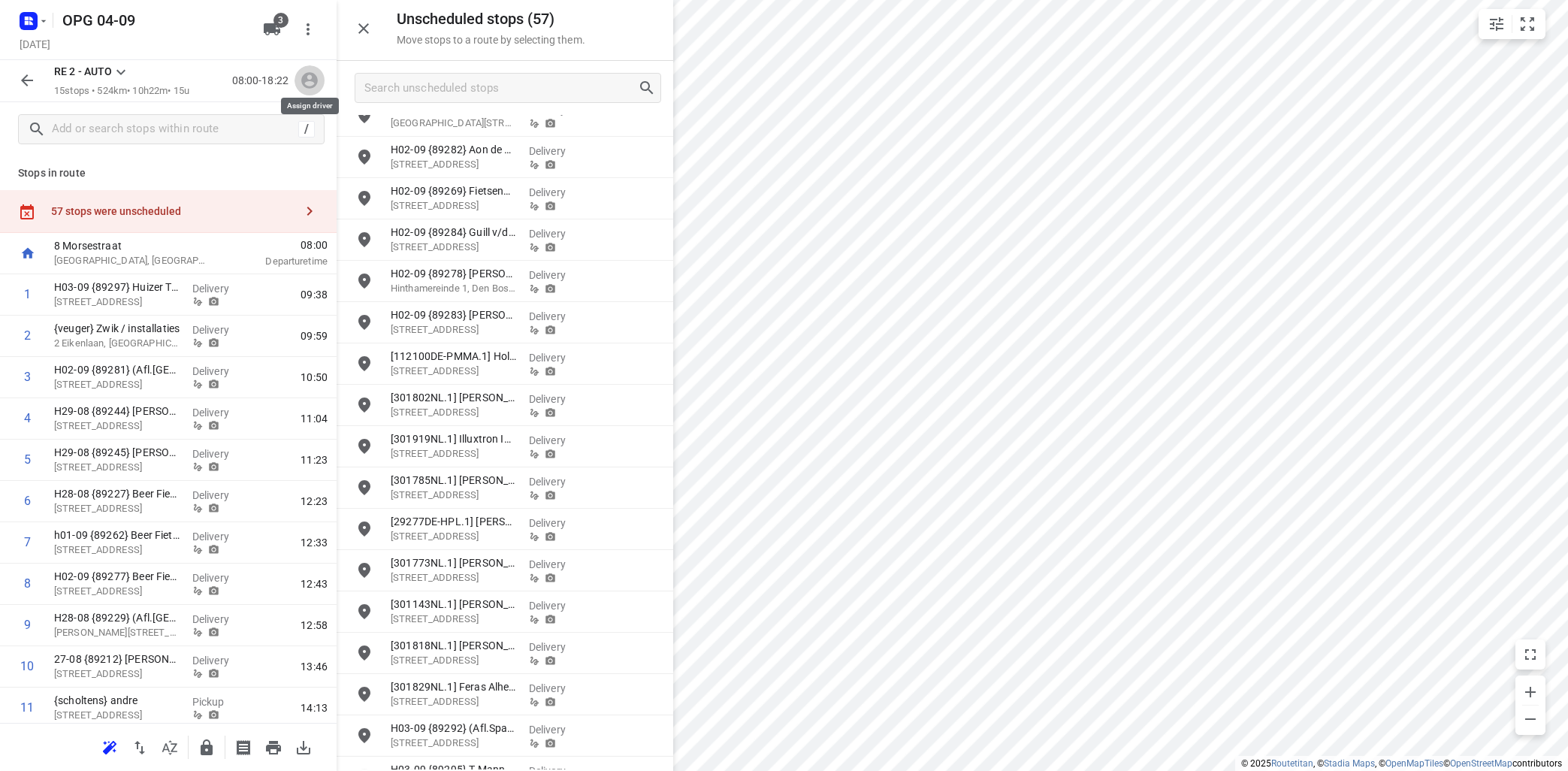
click at [306, 81] on icon "button" at bounding box center [309, 81] width 16 height 16
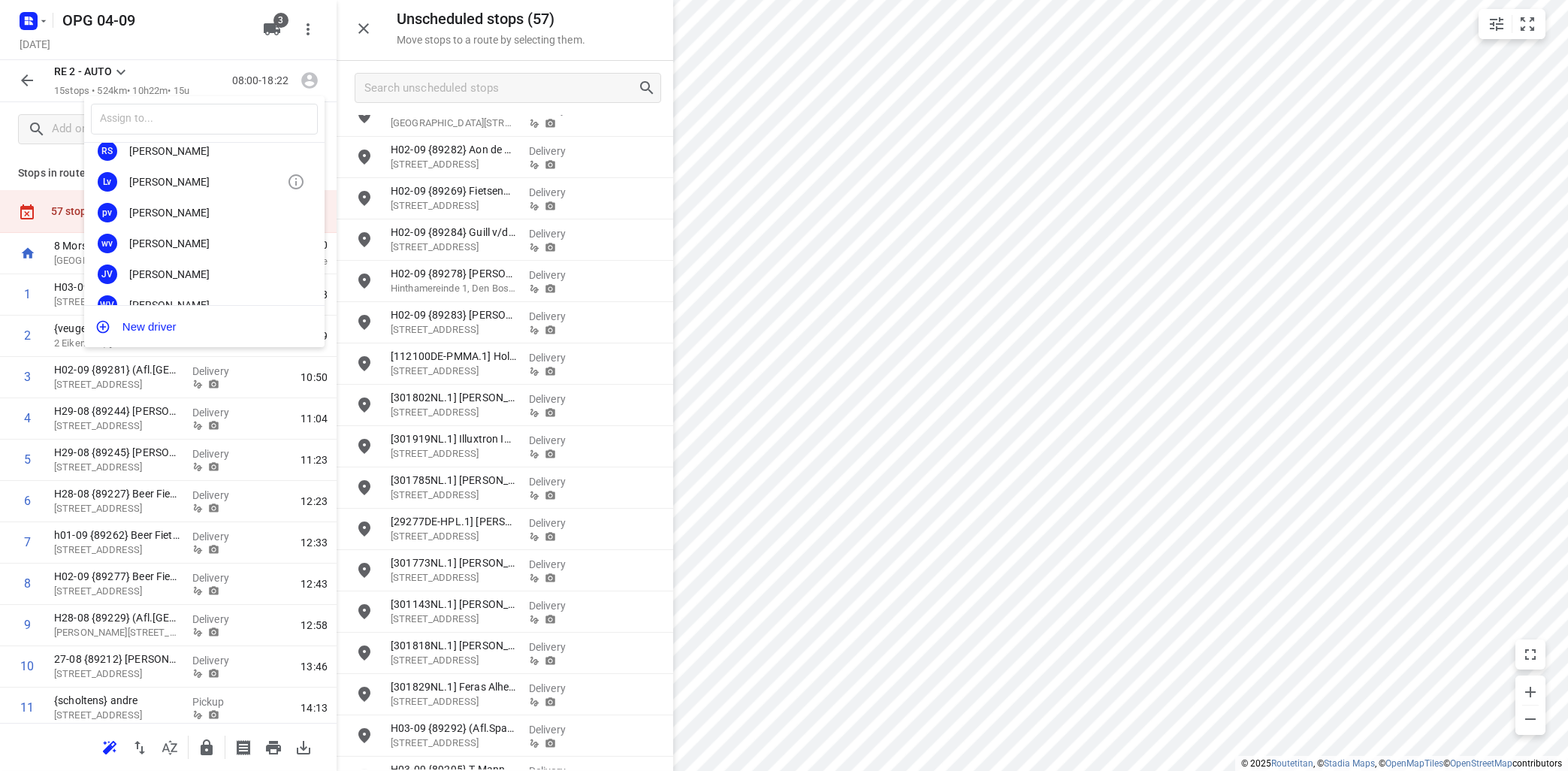
scroll to position [271, 0]
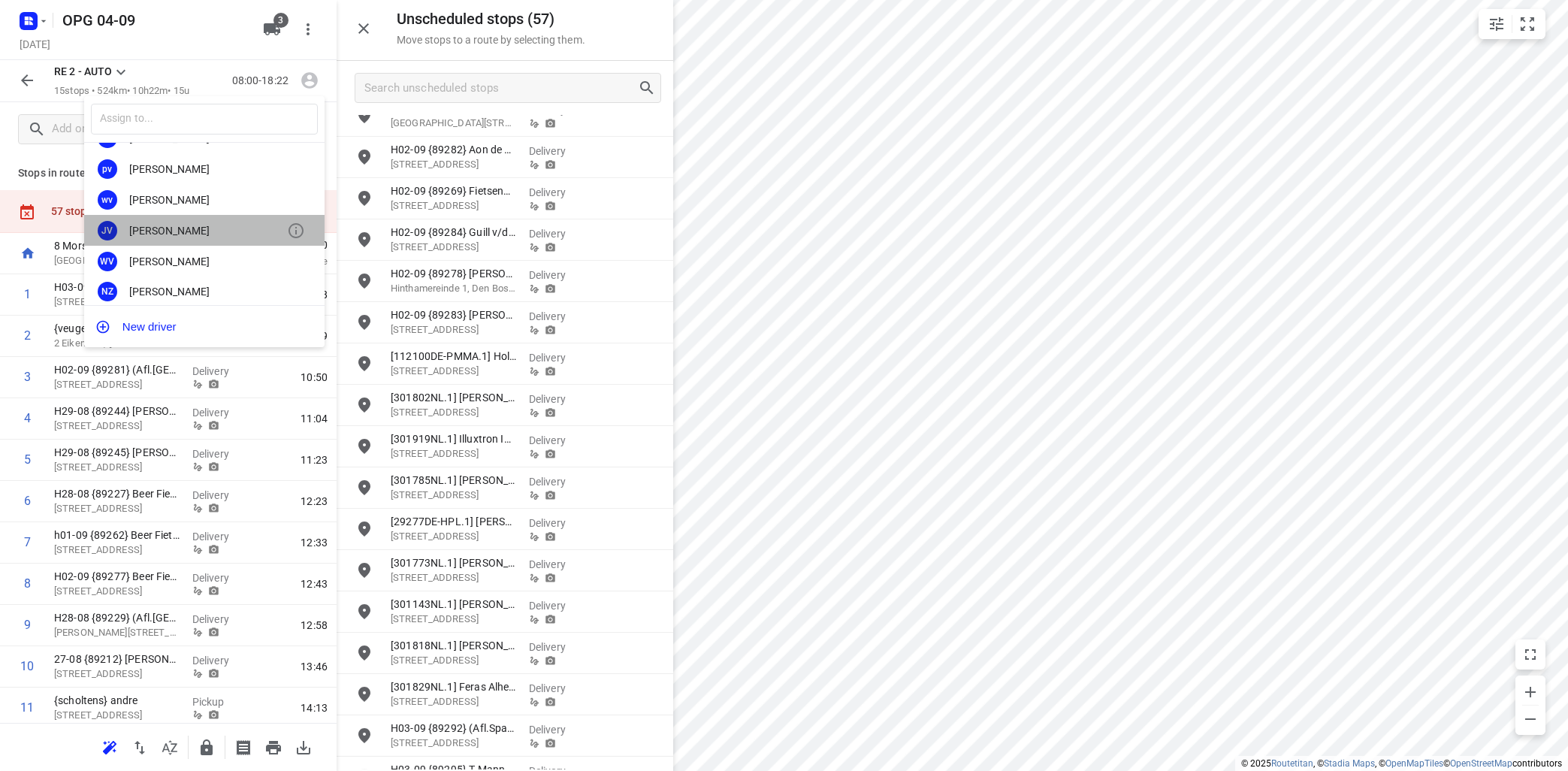
click at [189, 227] on div "[PERSON_NAME]" at bounding box center [209, 231] width 158 height 12
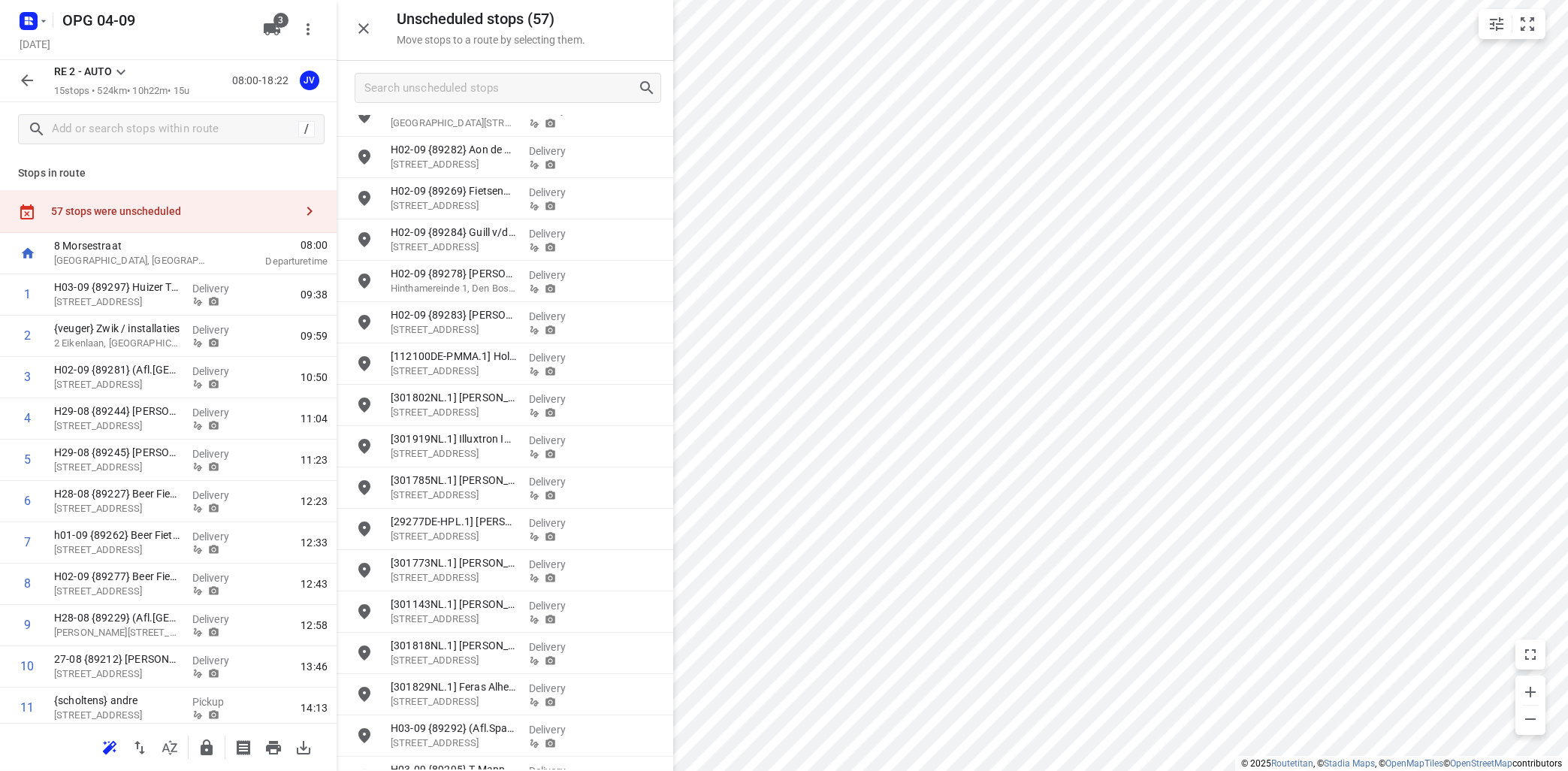
click at [124, 72] on icon at bounding box center [121, 72] width 9 height 5
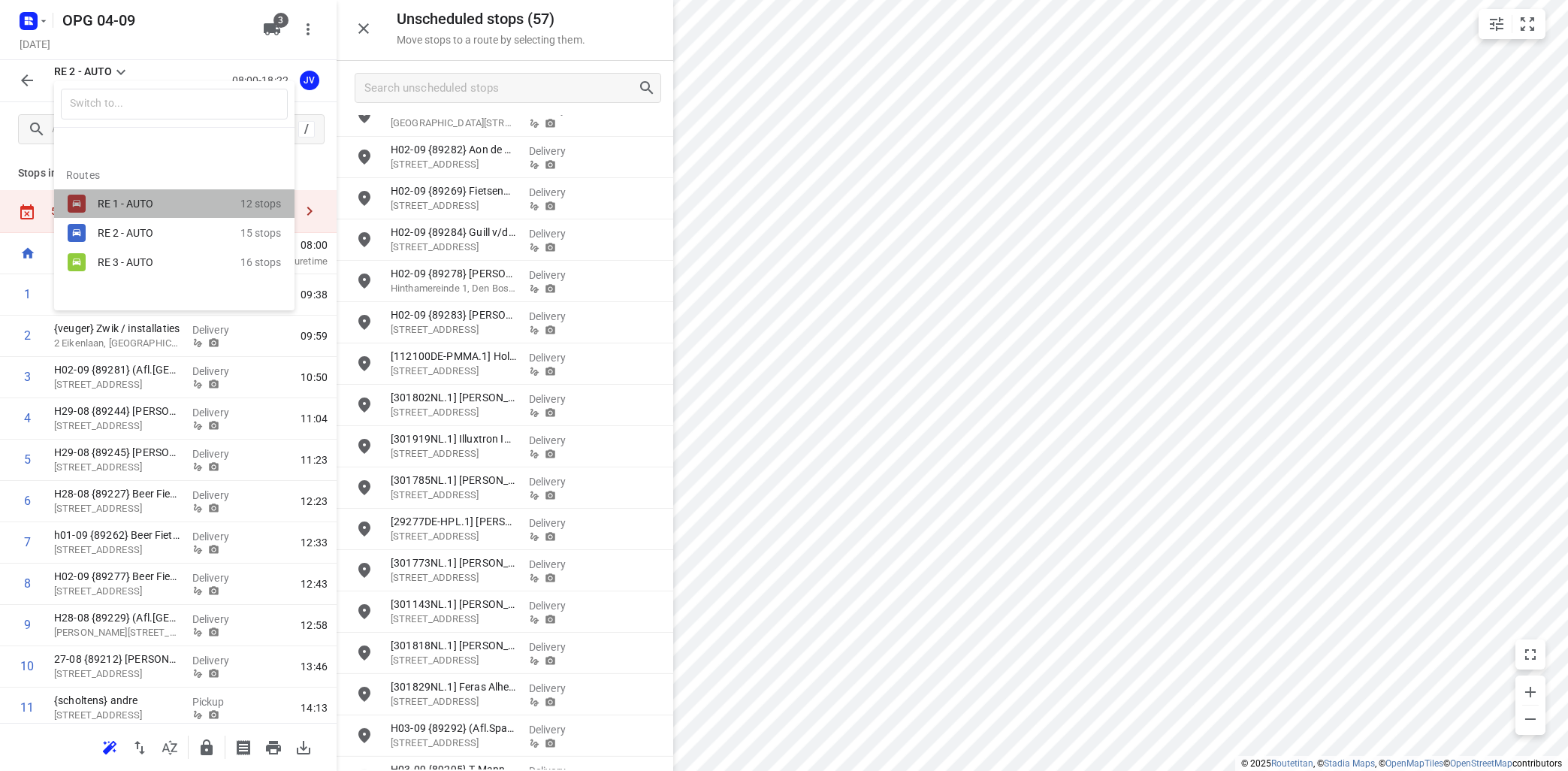
click at [139, 203] on div "RE 1 - AUTO" at bounding box center [161, 203] width 128 height 12
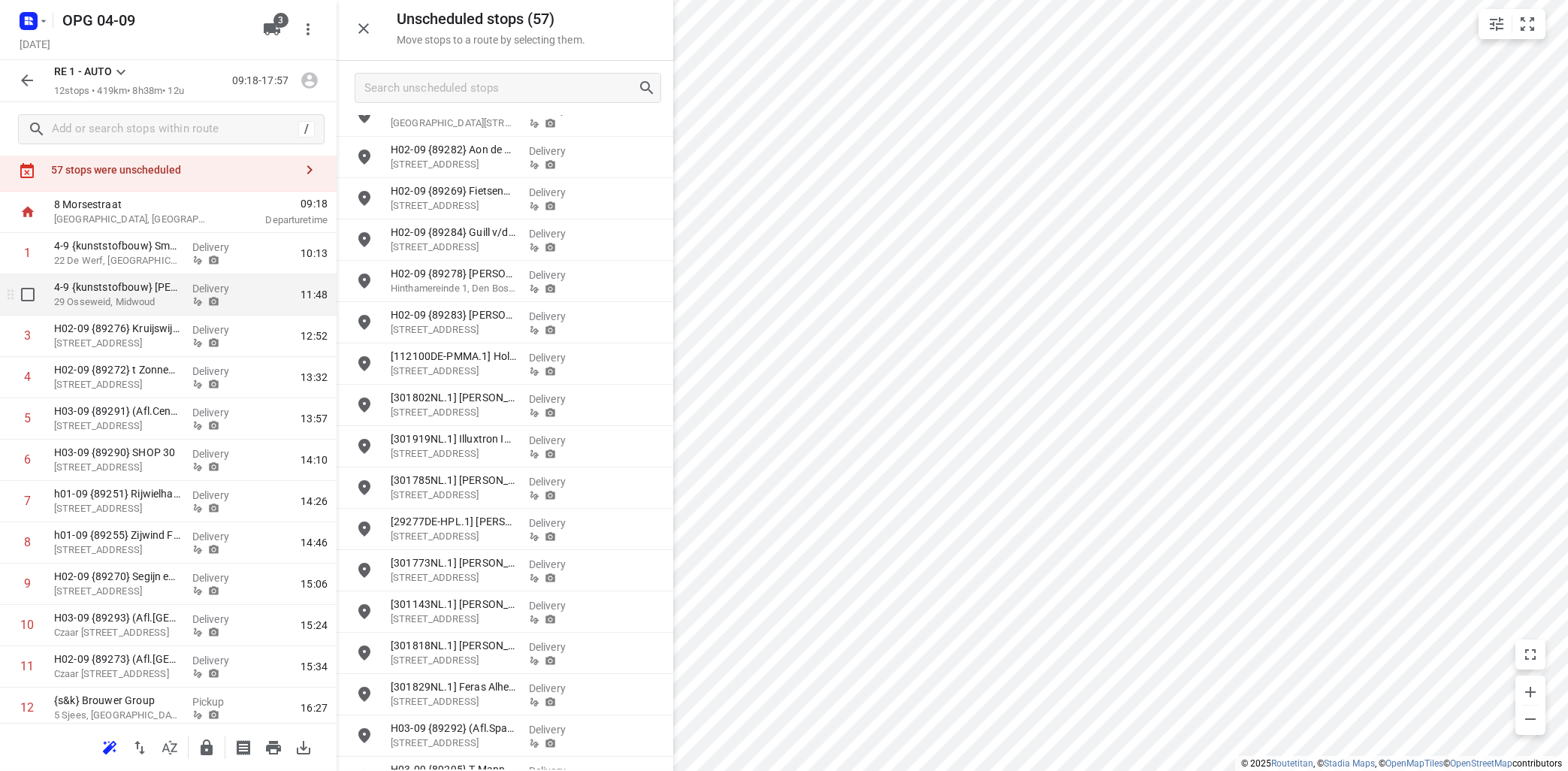
scroll to position [0, 0]
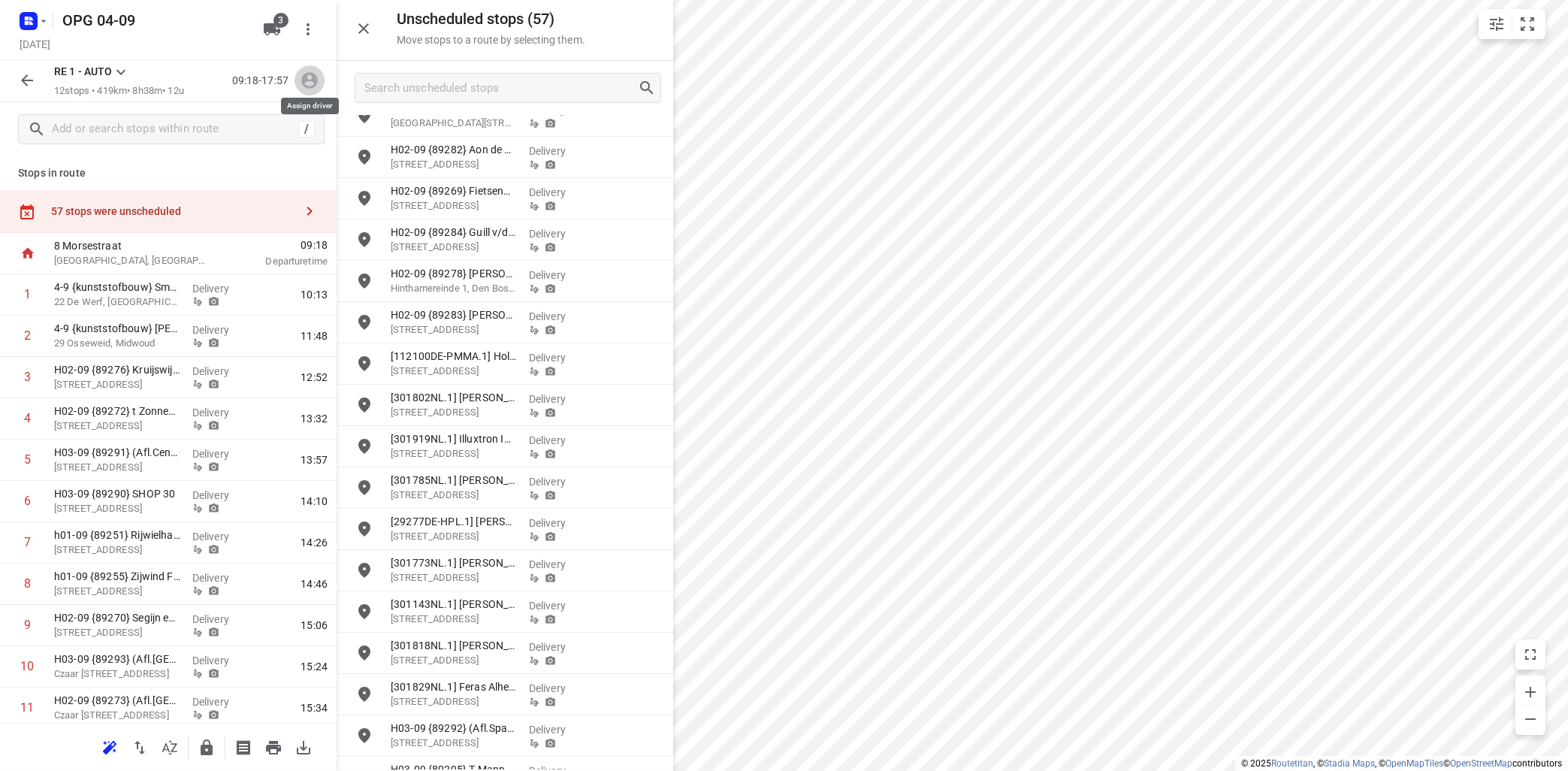
click at [305, 81] on icon "button" at bounding box center [309, 81] width 16 height 16
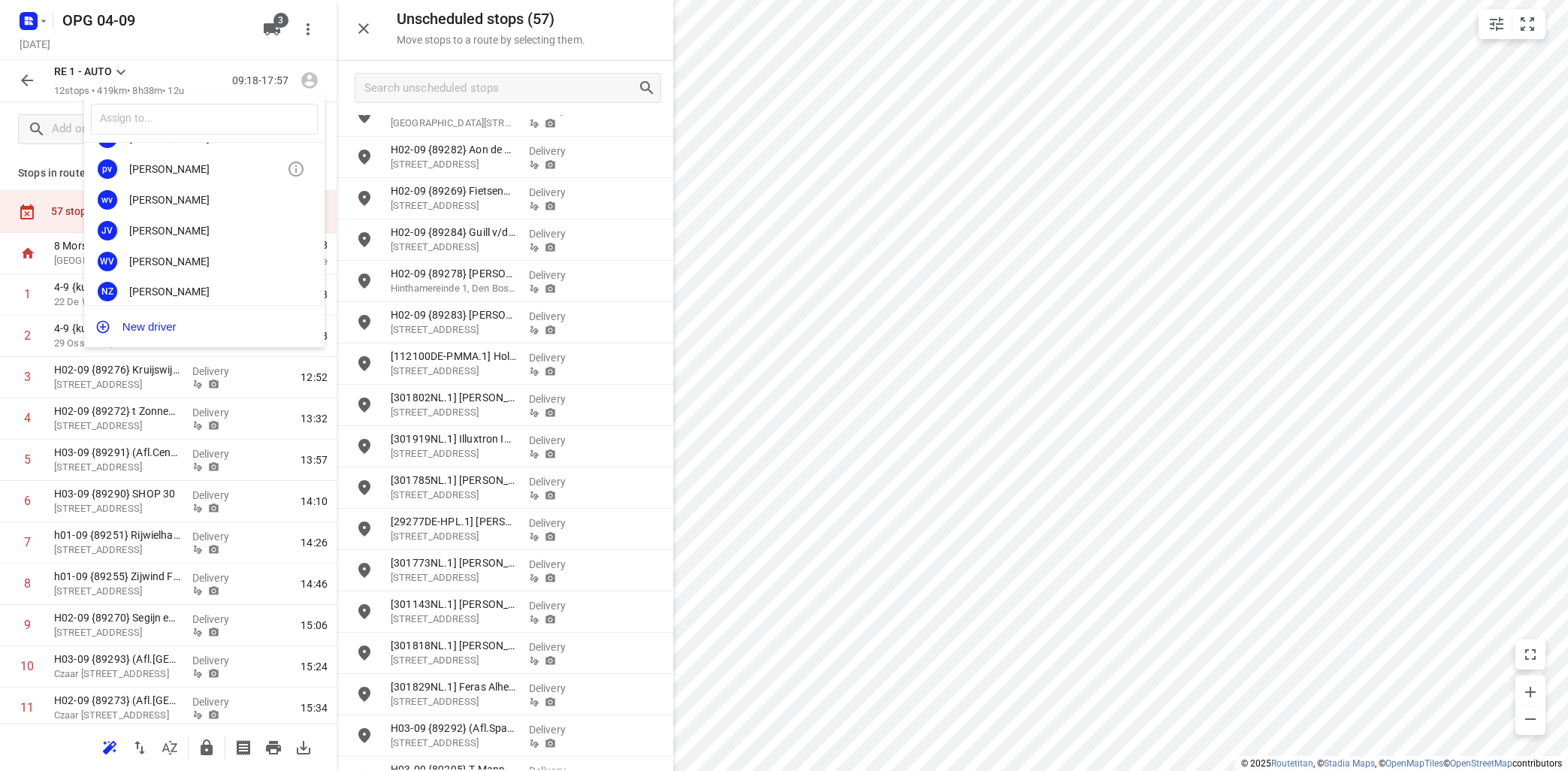
scroll to position [181, 0]
click at [204, 172] on div "[PERSON_NAME]" at bounding box center [209, 167] width 158 height 12
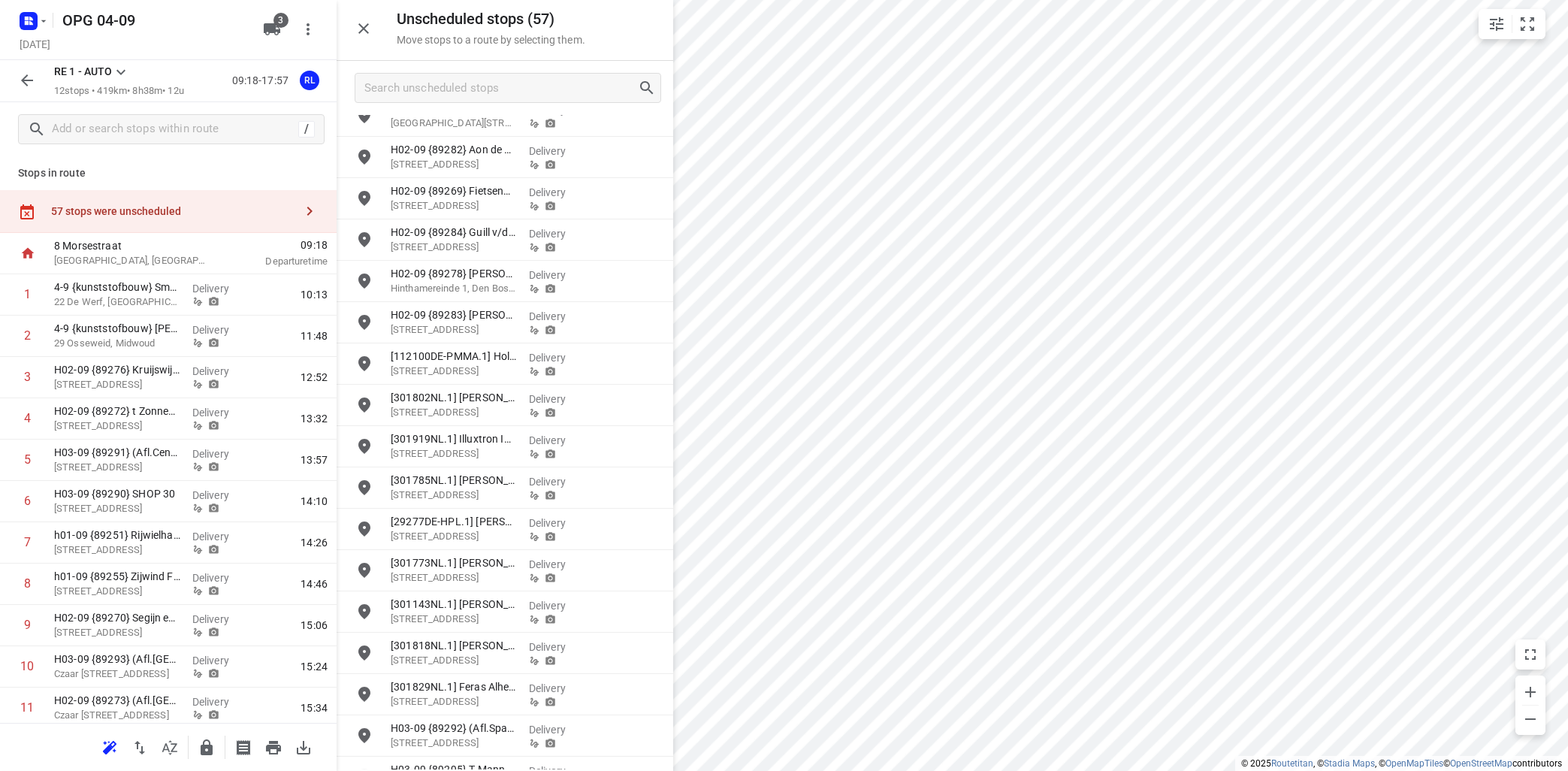
click at [124, 70] on icon at bounding box center [120, 72] width 18 height 18
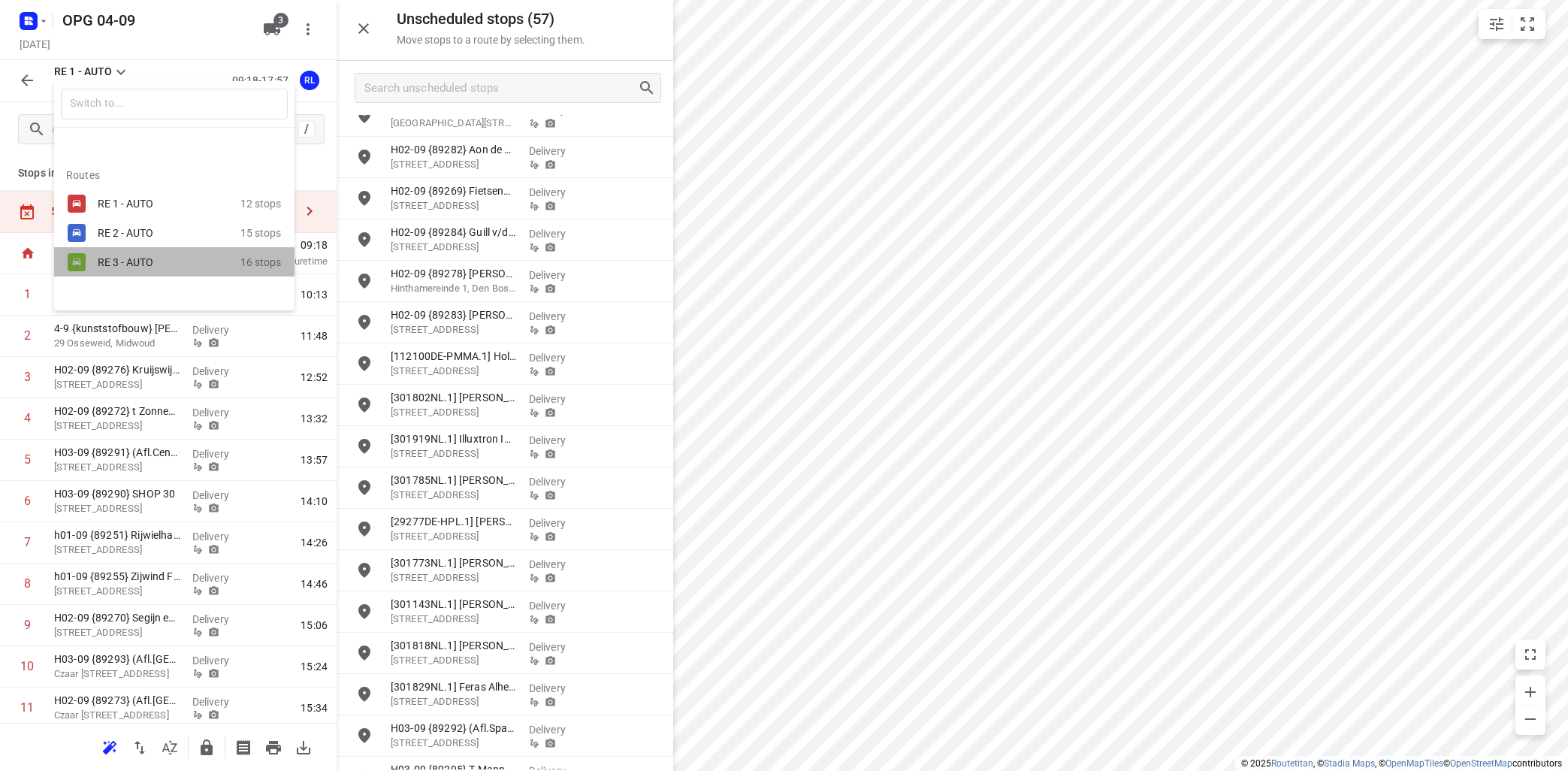
click at [123, 258] on div "RE 3 - AUTO" at bounding box center [161, 262] width 128 height 12
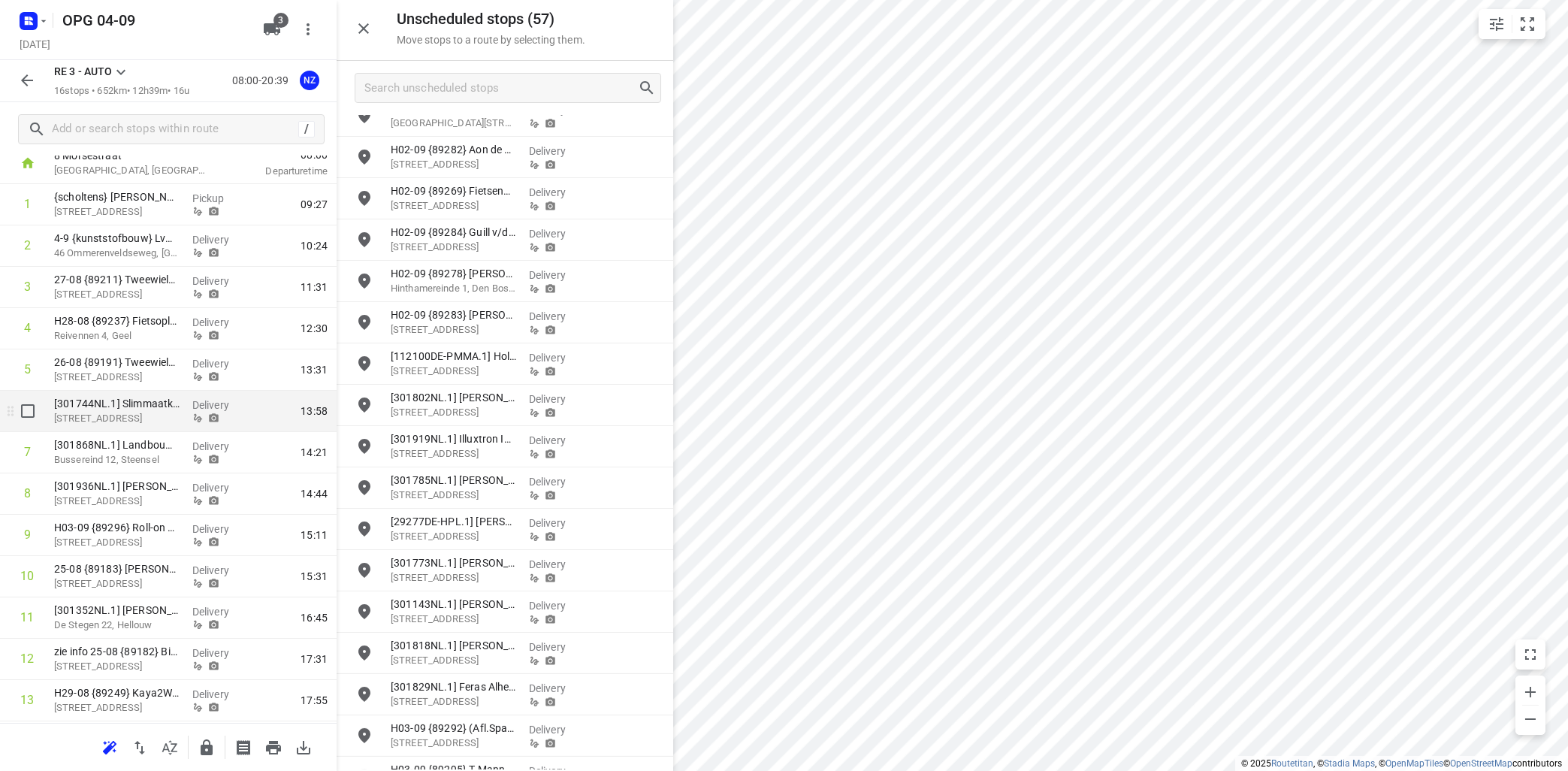
scroll to position [254, 0]
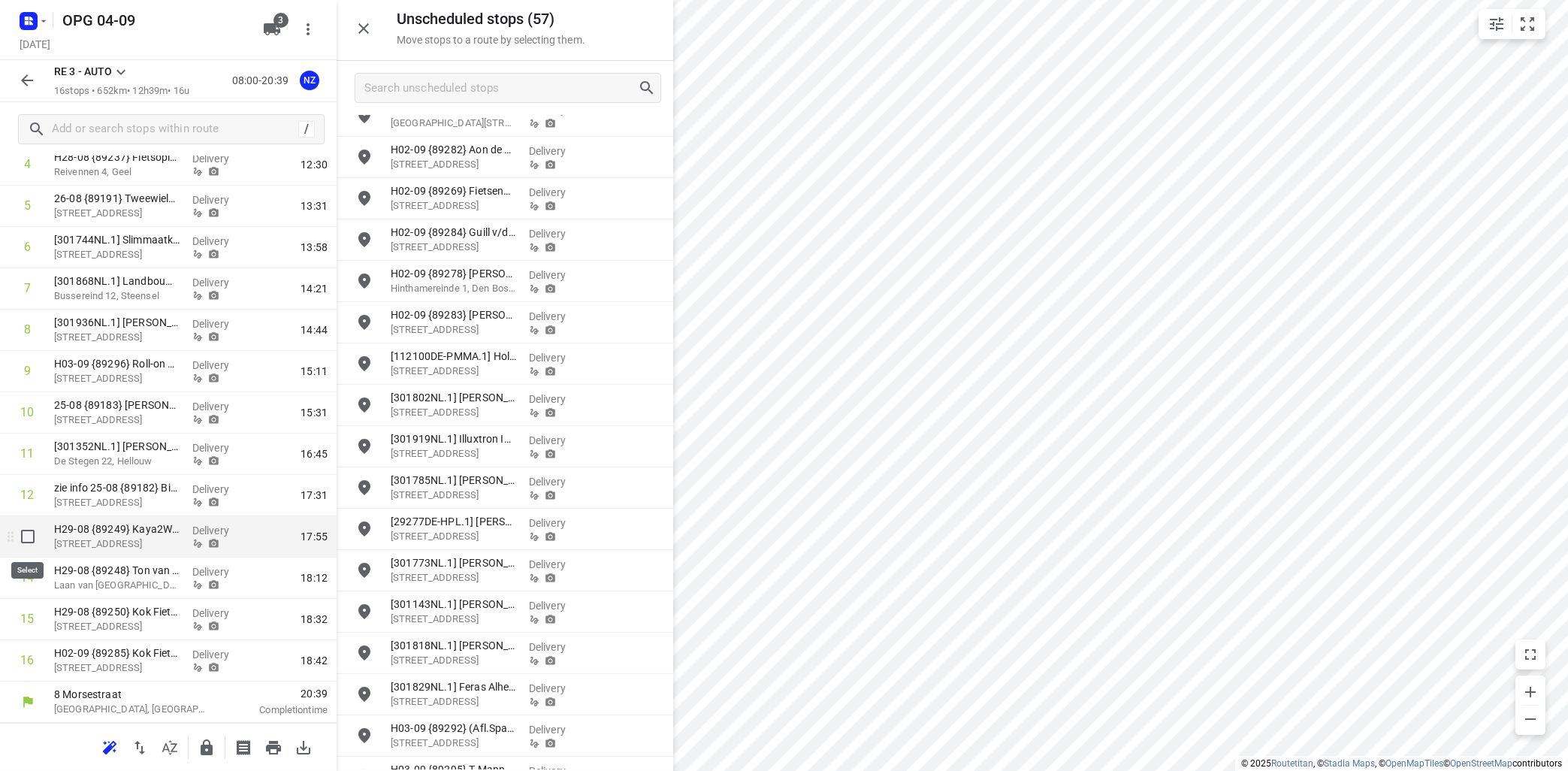
click at [27, 537] on input "checkbox" at bounding box center [27, 536] width 30 height 30
checkbox input "true"
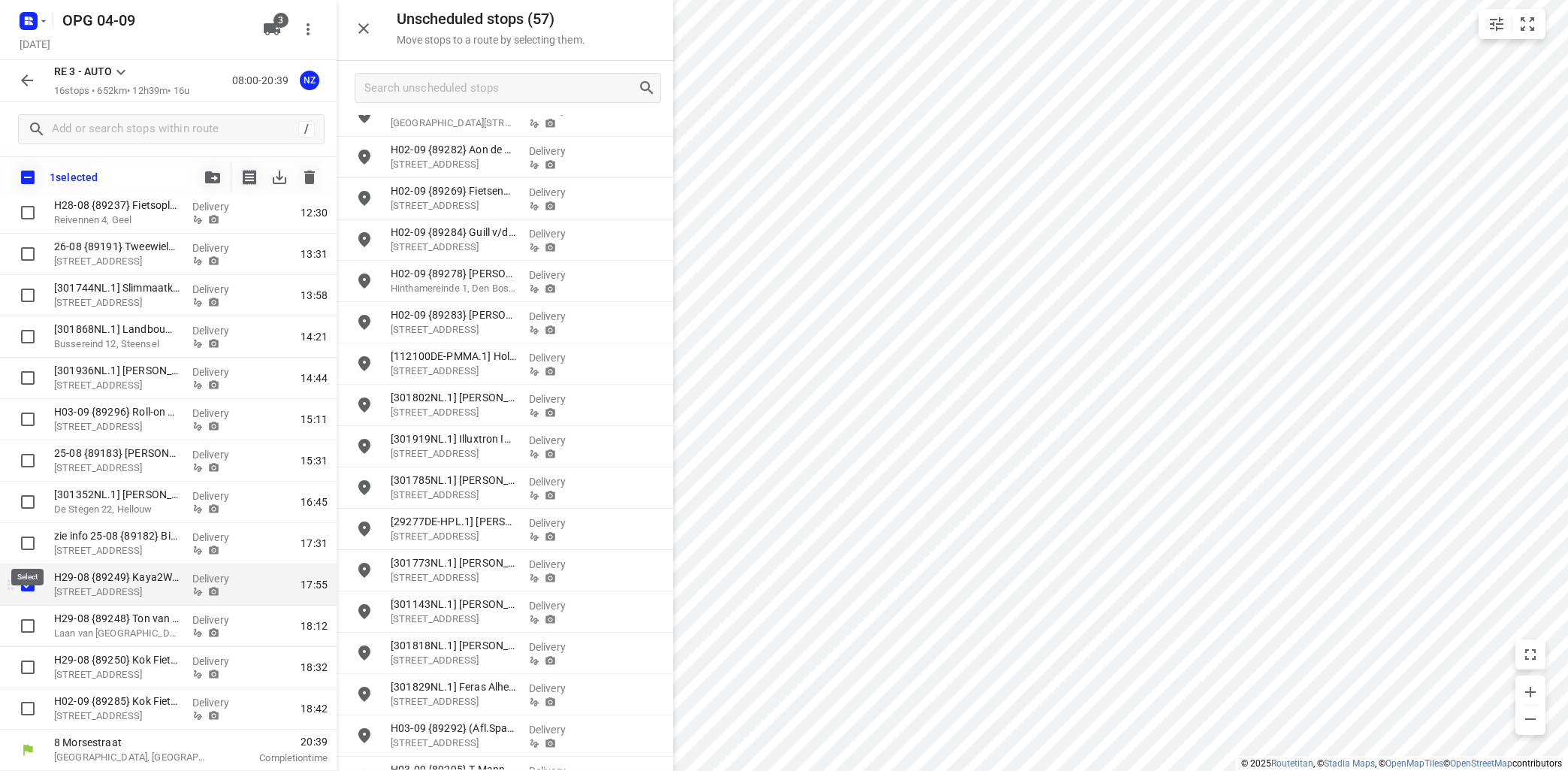
scroll to position [248, 0]
click at [32, 620] on input "checkbox" at bounding box center [27, 626] width 30 height 30
checkbox input "true"
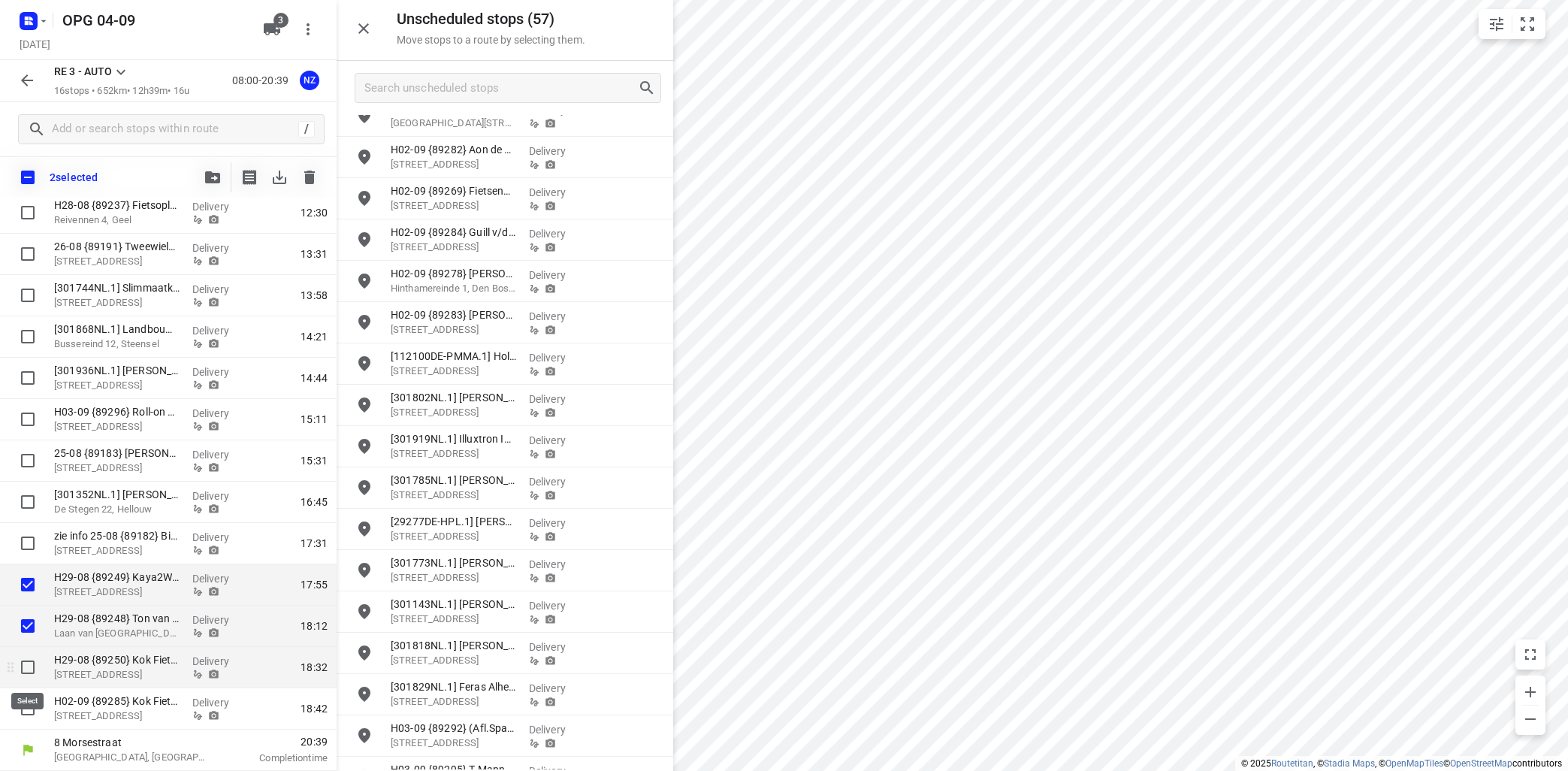
click at [26, 665] on input "checkbox" at bounding box center [27, 667] width 30 height 30
checkbox input "true"
click at [30, 707] on input "checkbox" at bounding box center [27, 708] width 30 height 30
checkbox input "true"
drag, startPoint x: 199, startPoint y: 173, endPoint x: 208, endPoint y: 172, distance: 9.1
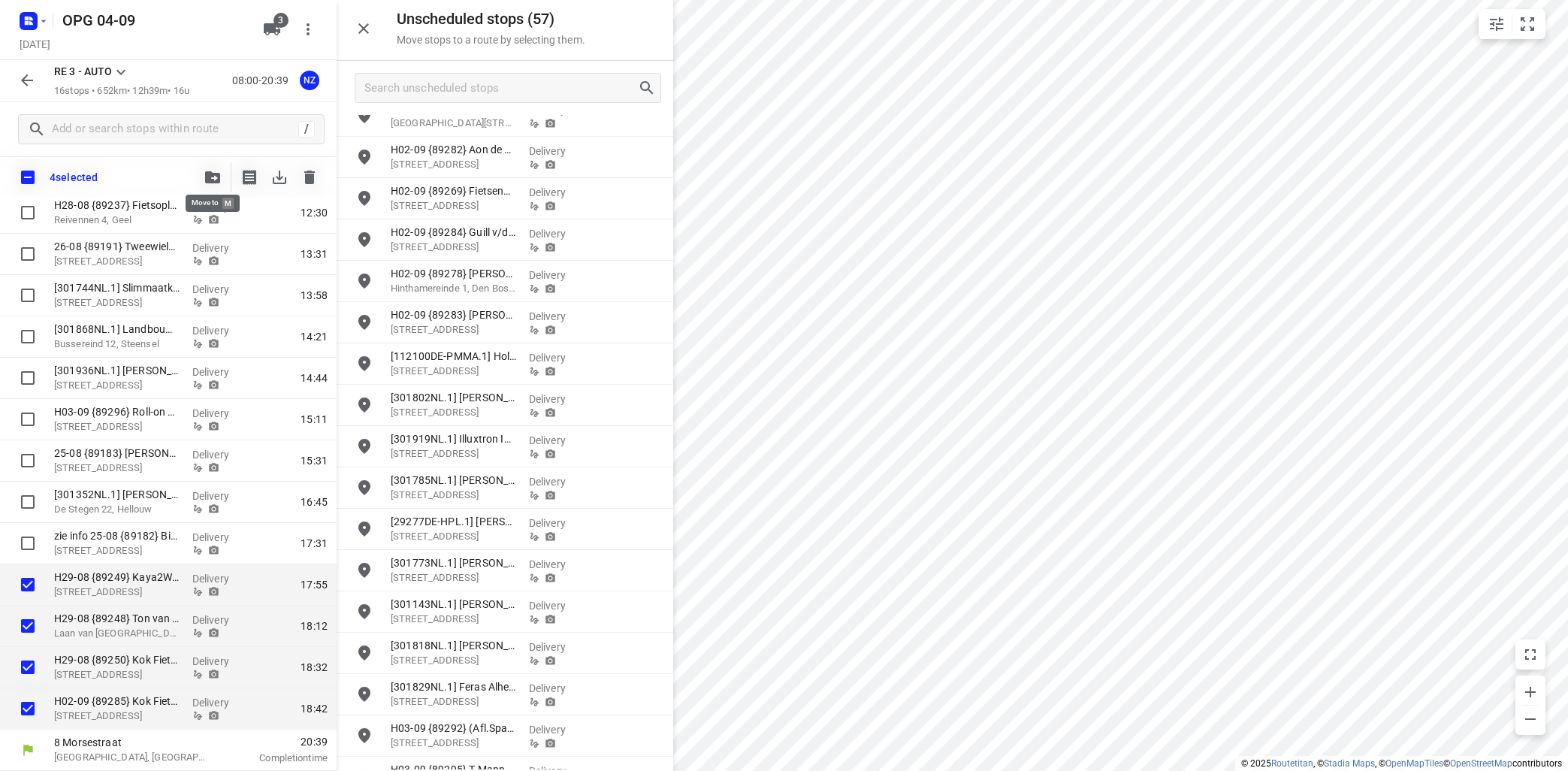
click at [208, 172] on button "button" at bounding box center [212, 177] width 30 height 30
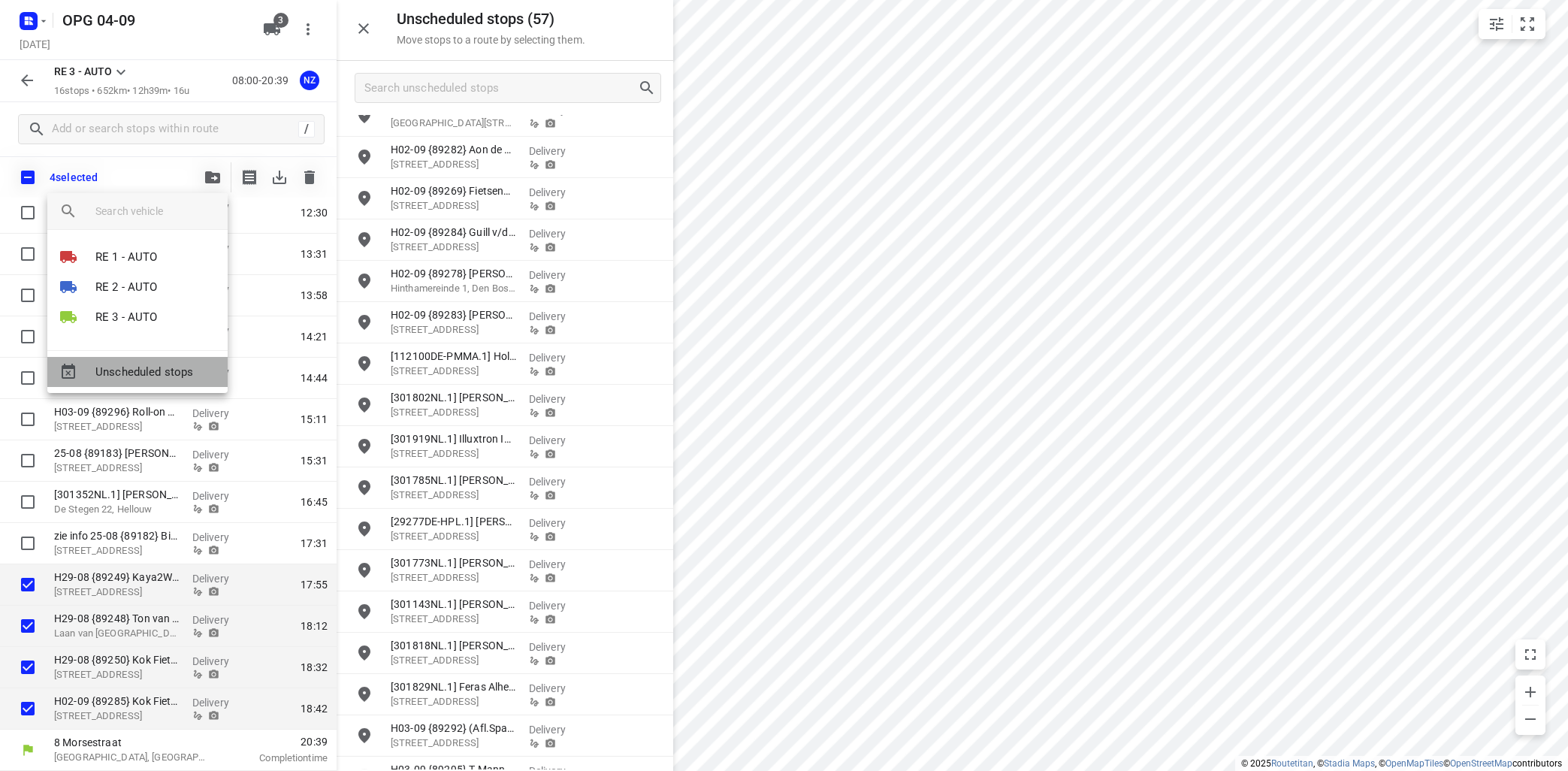
click at [174, 366] on span "Unscheduled stops" at bounding box center [155, 373] width 120 height 17
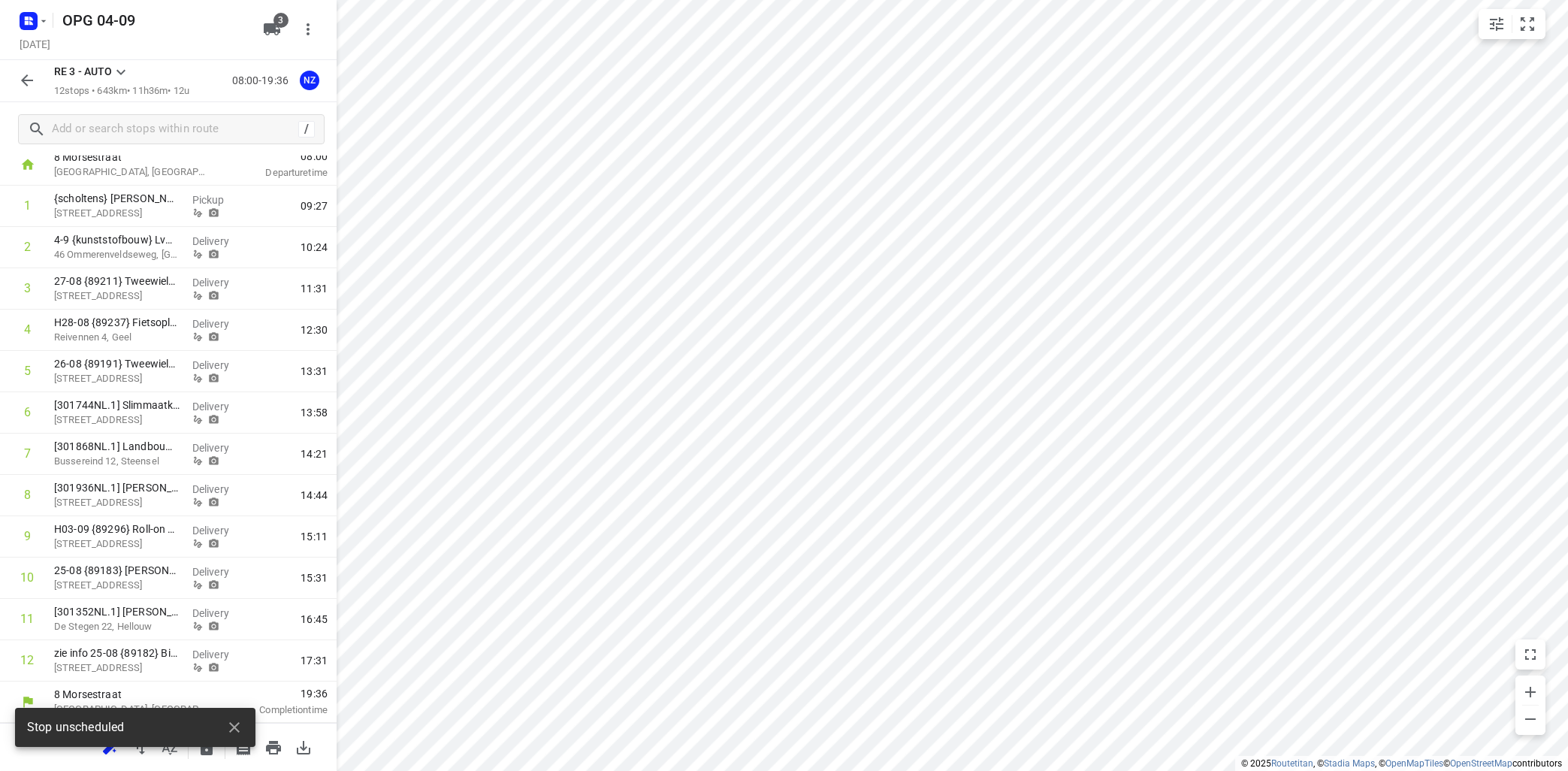
scroll to position [88, 0]
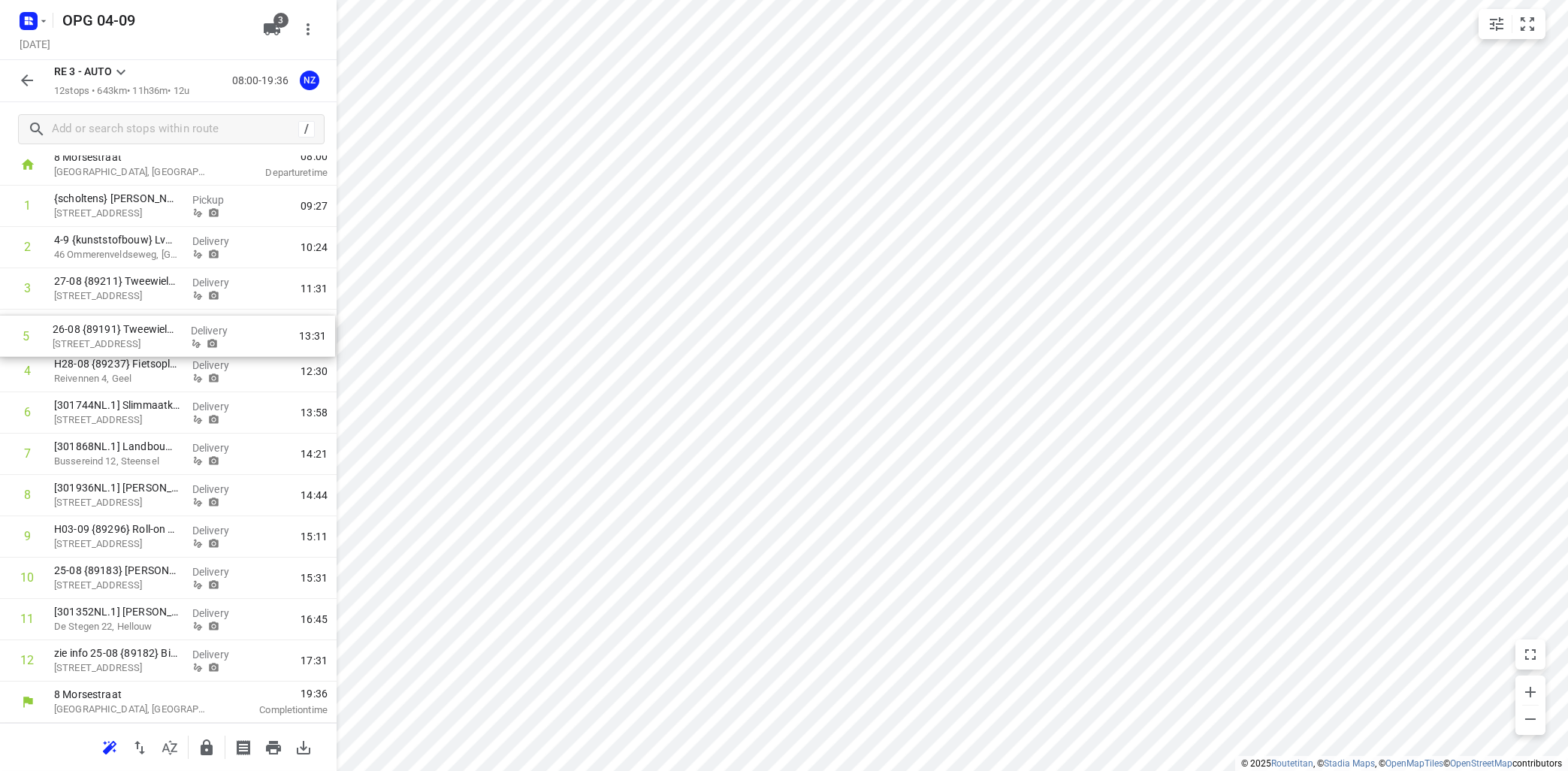
drag, startPoint x: 122, startPoint y: 378, endPoint x: 122, endPoint y: 337, distance: 41.0
click at [123, 340] on div "1 {scholtens} Alies van Ee [GEOGRAPHIC_DATA] 09:27 2 4-9 {kunststofbouw} Lvw we…" at bounding box center [168, 434] width 336 height 496
drag, startPoint x: 101, startPoint y: 456, endPoint x: 106, endPoint y: 539, distance: 83.2
click at [104, 540] on div "1 {scholtens} Alies van Ee [GEOGRAPHIC_DATA] 09:27 2 4-9 {kunststofbouw} Lvw we…" at bounding box center [168, 434] width 336 height 496
drag, startPoint x: 94, startPoint y: 581, endPoint x: 100, endPoint y: 540, distance: 41.4
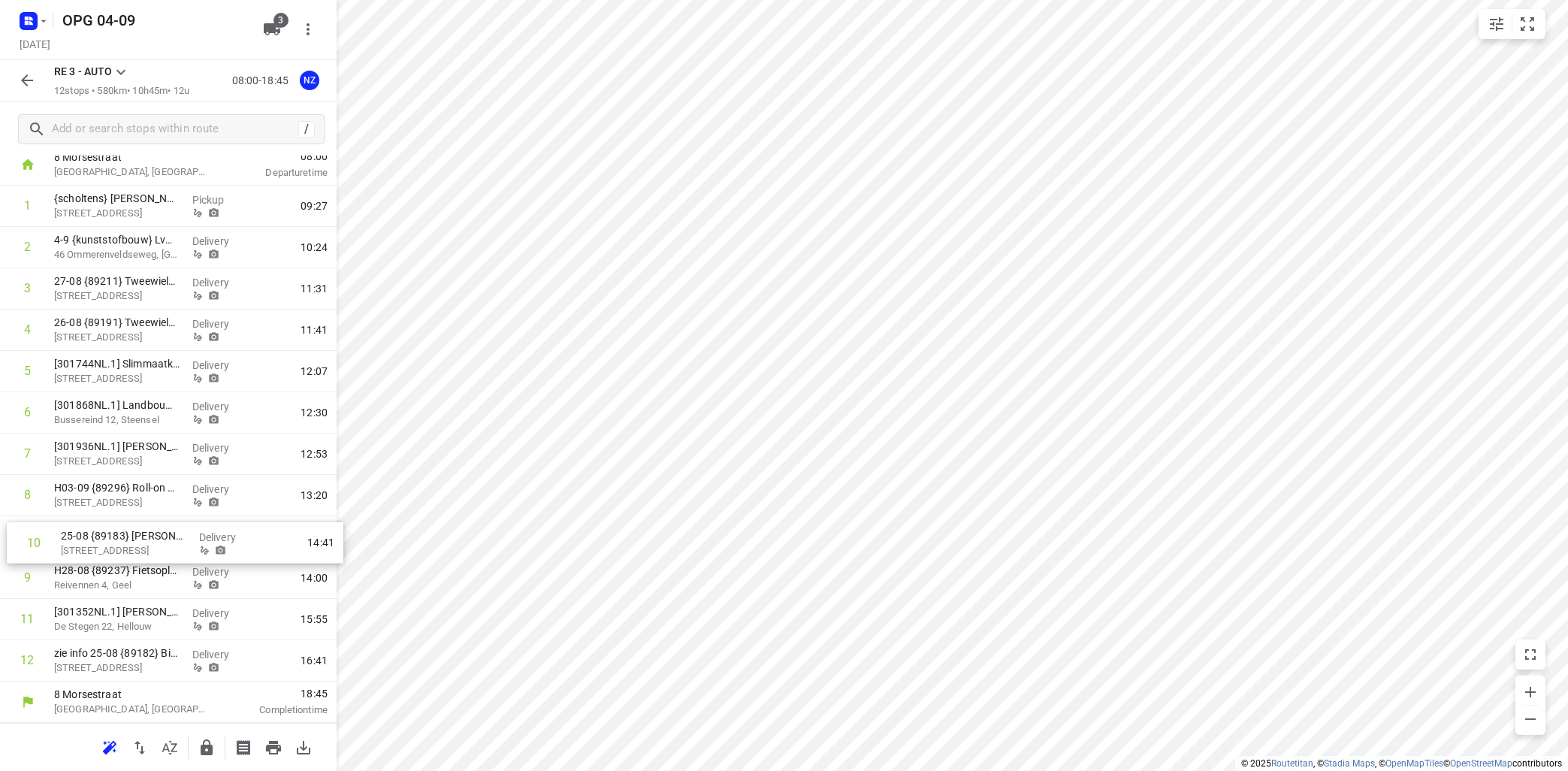
click at [100, 540] on div "1 {scholtens} Alies van Ee [GEOGRAPHIC_DATA] 09:27 2 4-9 {kunststofbouw} Lvw we…" at bounding box center [168, 434] width 336 height 496
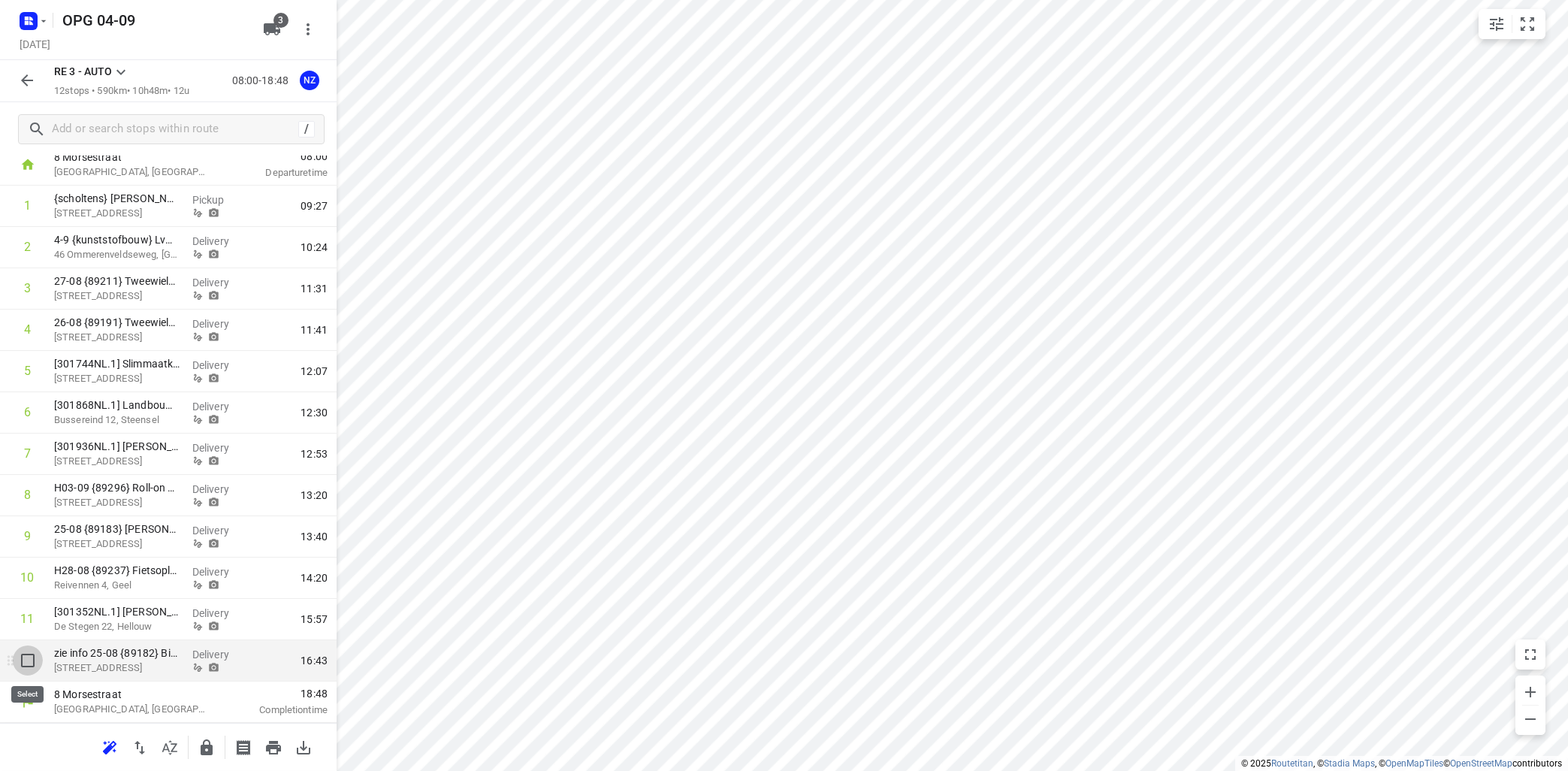
drag, startPoint x: 27, startPoint y: 660, endPoint x: 62, endPoint y: 634, distance: 43.6
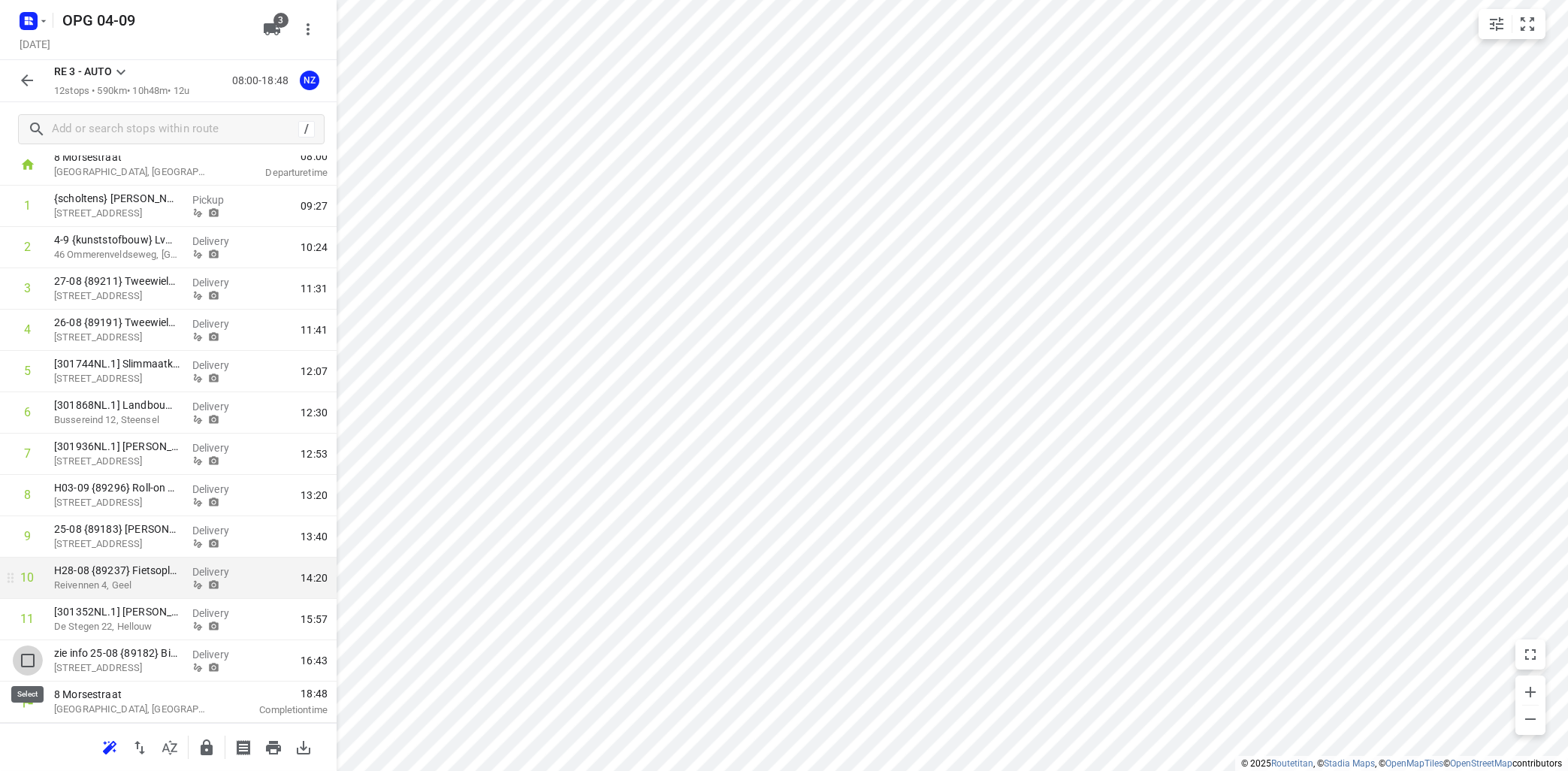
click at [27, 659] on input "checkbox" at bounding box center [27, 660] width 30 height 30
checkbox input "true"
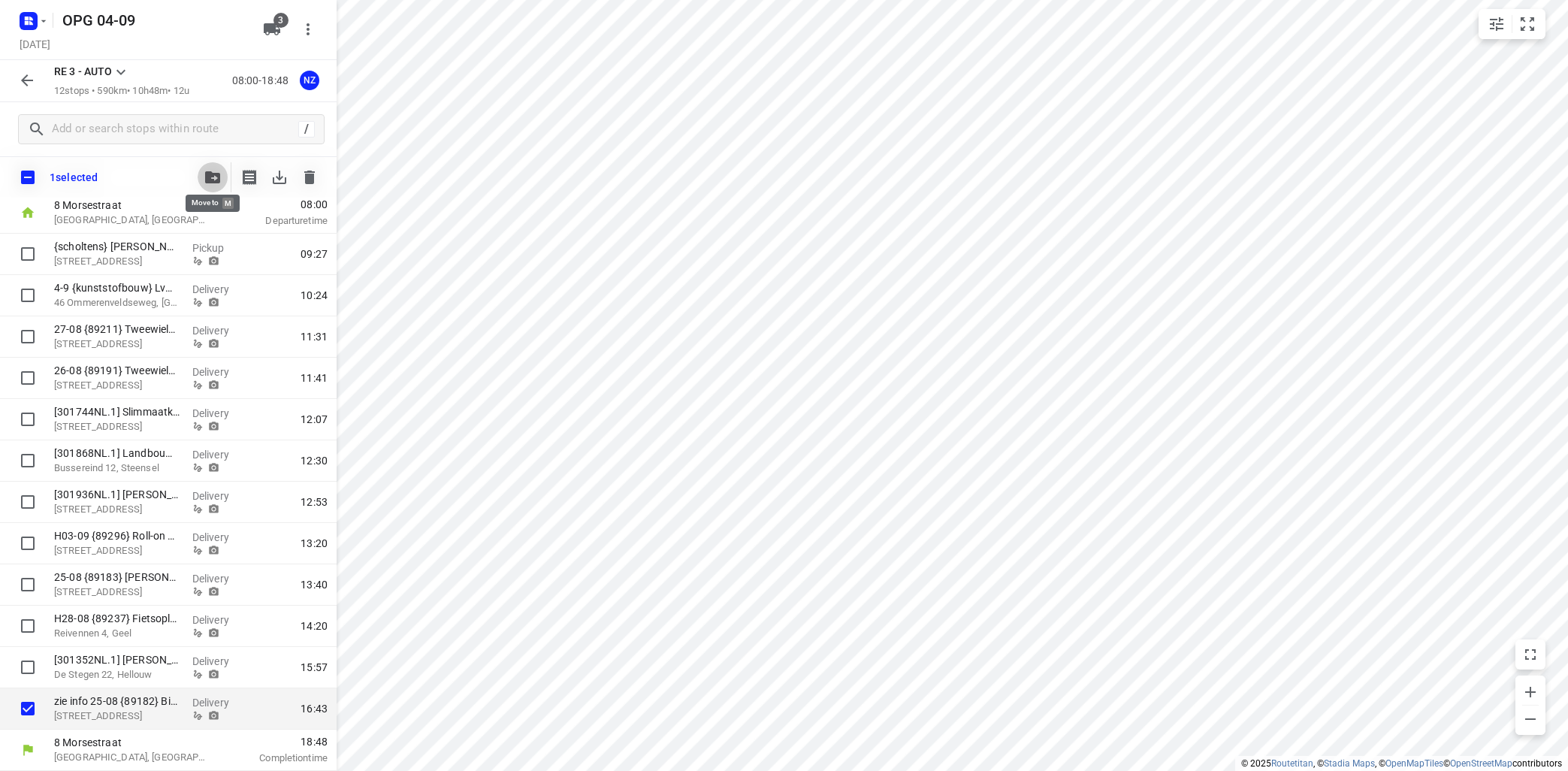
click at [215, 178] on icon "button" at bounding box center [213, 178] width 15 height 12
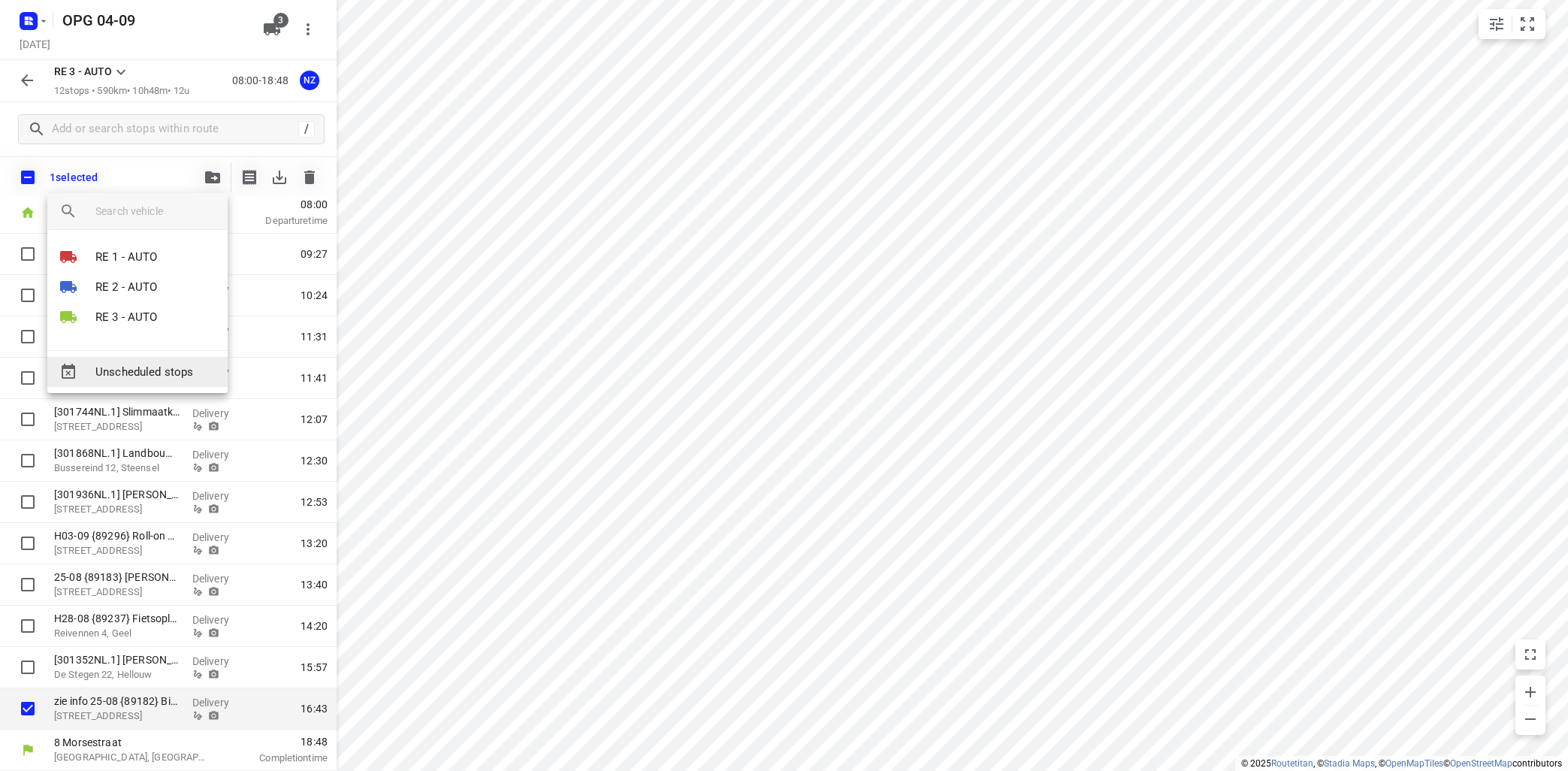
click at [178, 366] on span "Unscheduled stops" at bounding box center [155, 373] width 120 height 17
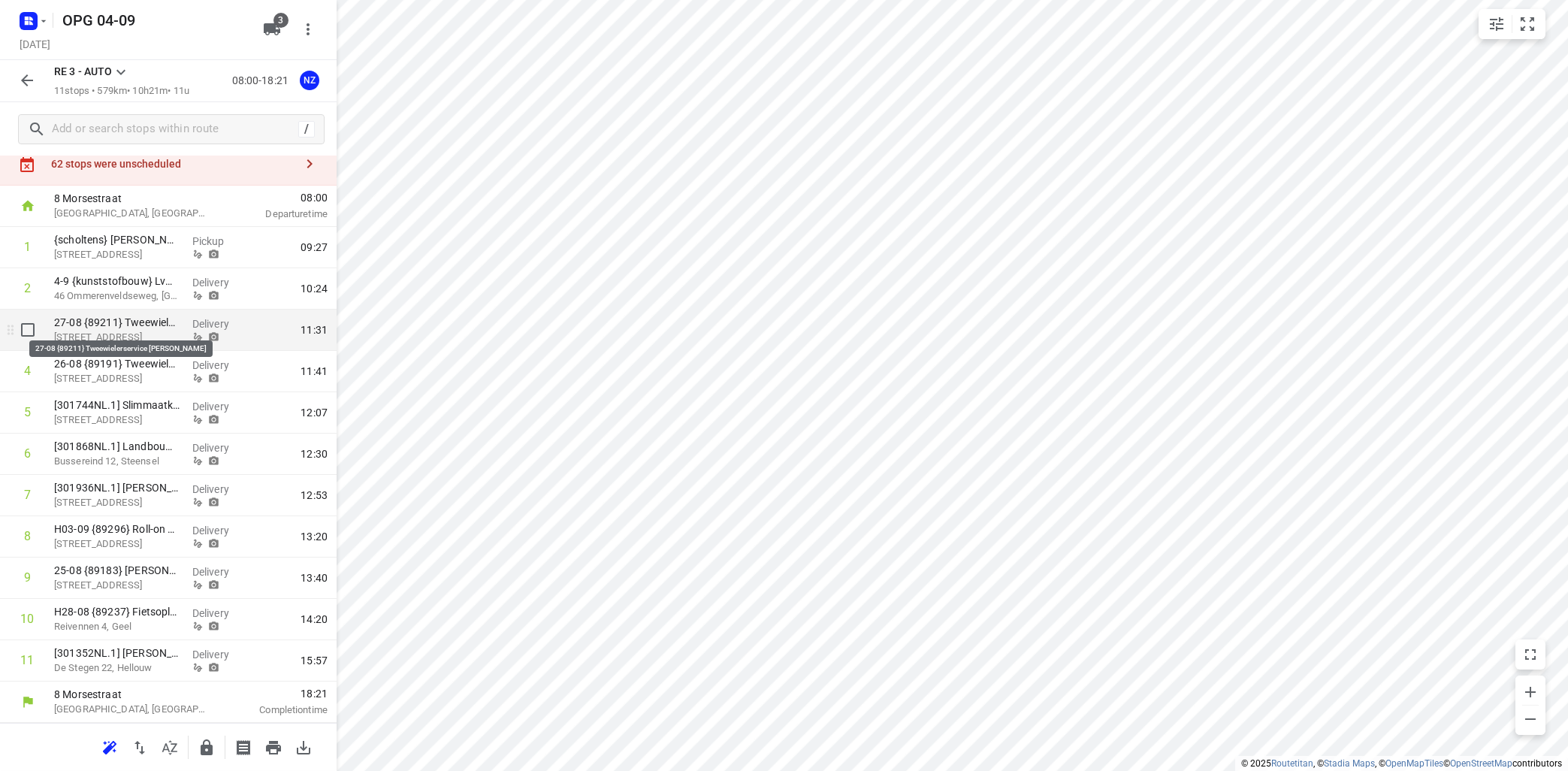
scroll to position [0, 0]
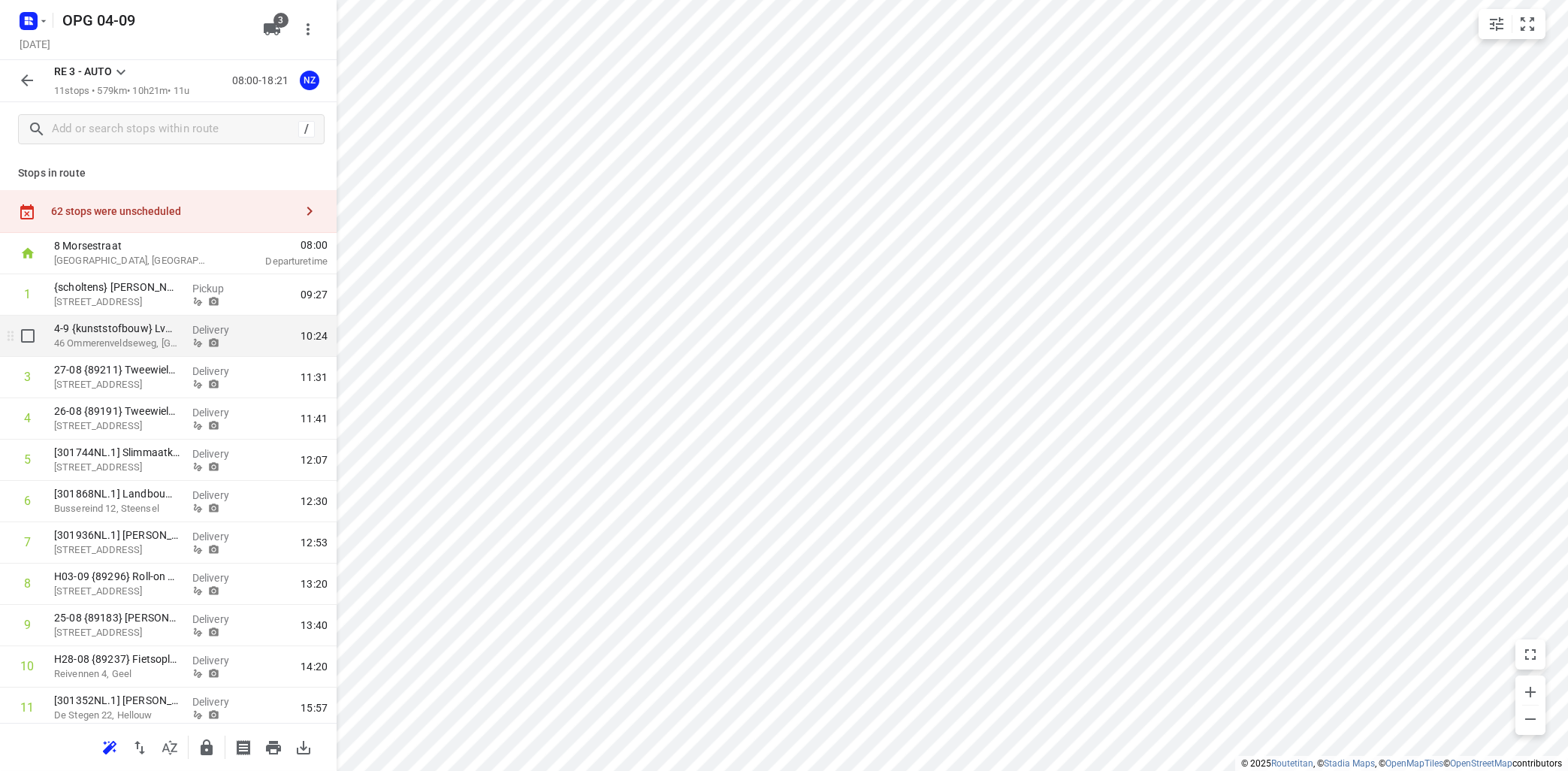
click at [304, 334] on div "i © 2025 Routetitan , © Stadia Maps , © OpenMapTiles © OpenStreetMap contributo…" at bounding box center [784, 386] width 1568 height 771
drag, startPoint x: 122, startPoint y: 82, endPoint x: 130, endPoint y: 78, distance: 8.9
click at [124, 82] on div at bounding box center [120, 74] width 18 height 21
click at [122, 71] on icon at bounding box center [120, 72] width 18 height 18
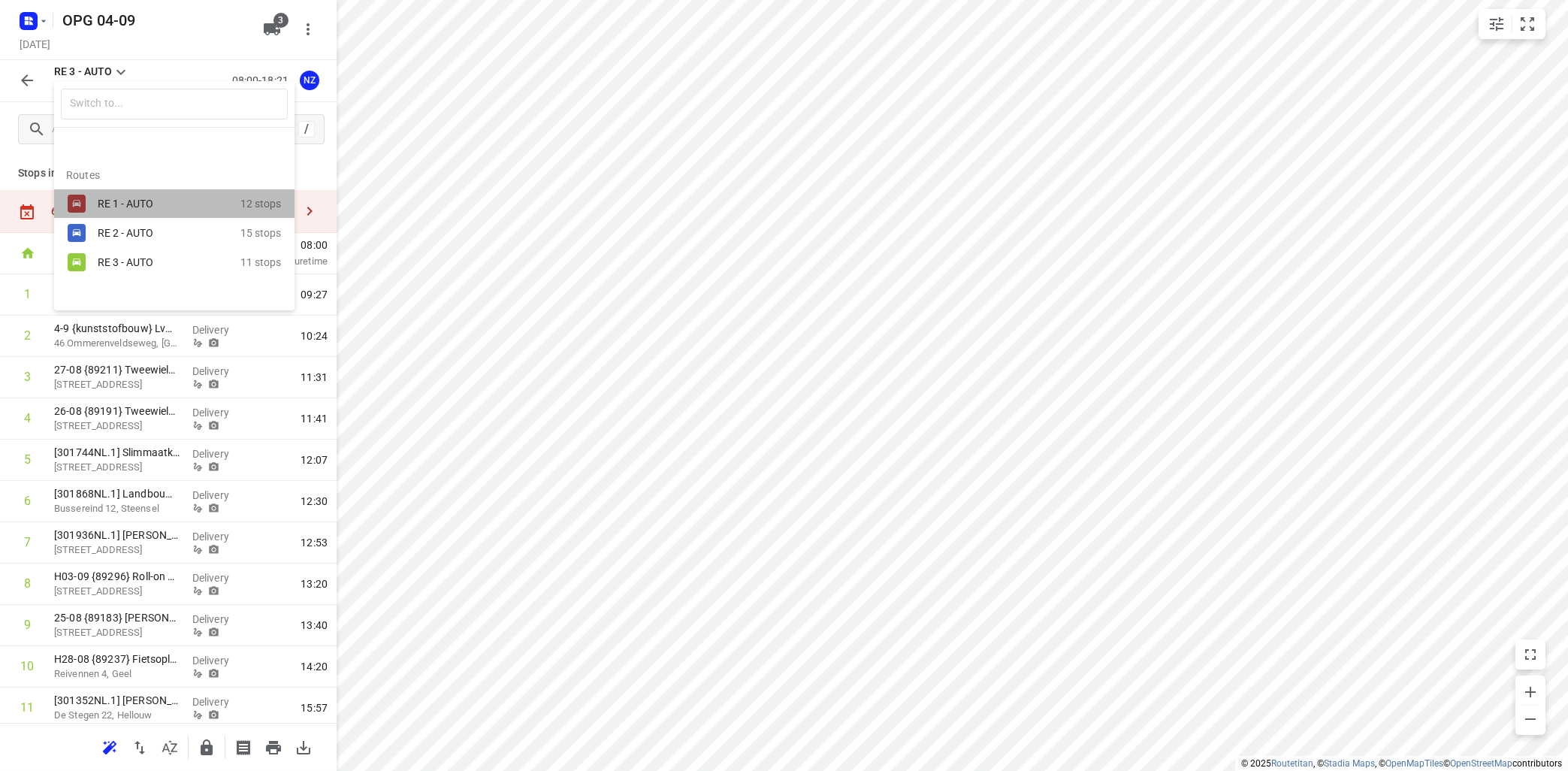
click at [116, 197] on div "RE 1 - AUTO" at bounding box center [161, 203] width 128 height 12
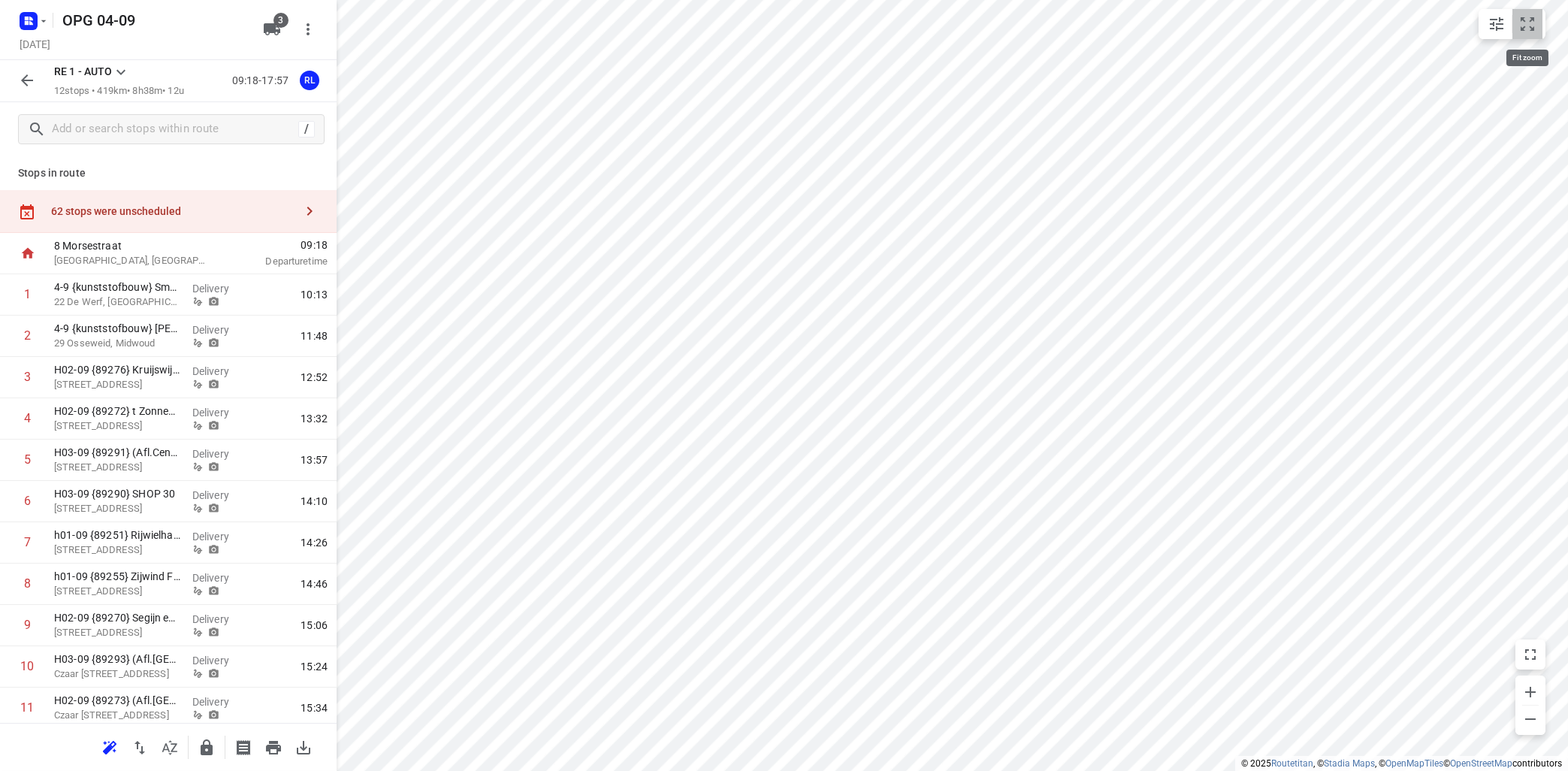
click at [1526, 27] on icon "small contained button group" at bounding box center [1527, 24] width 18 height 18
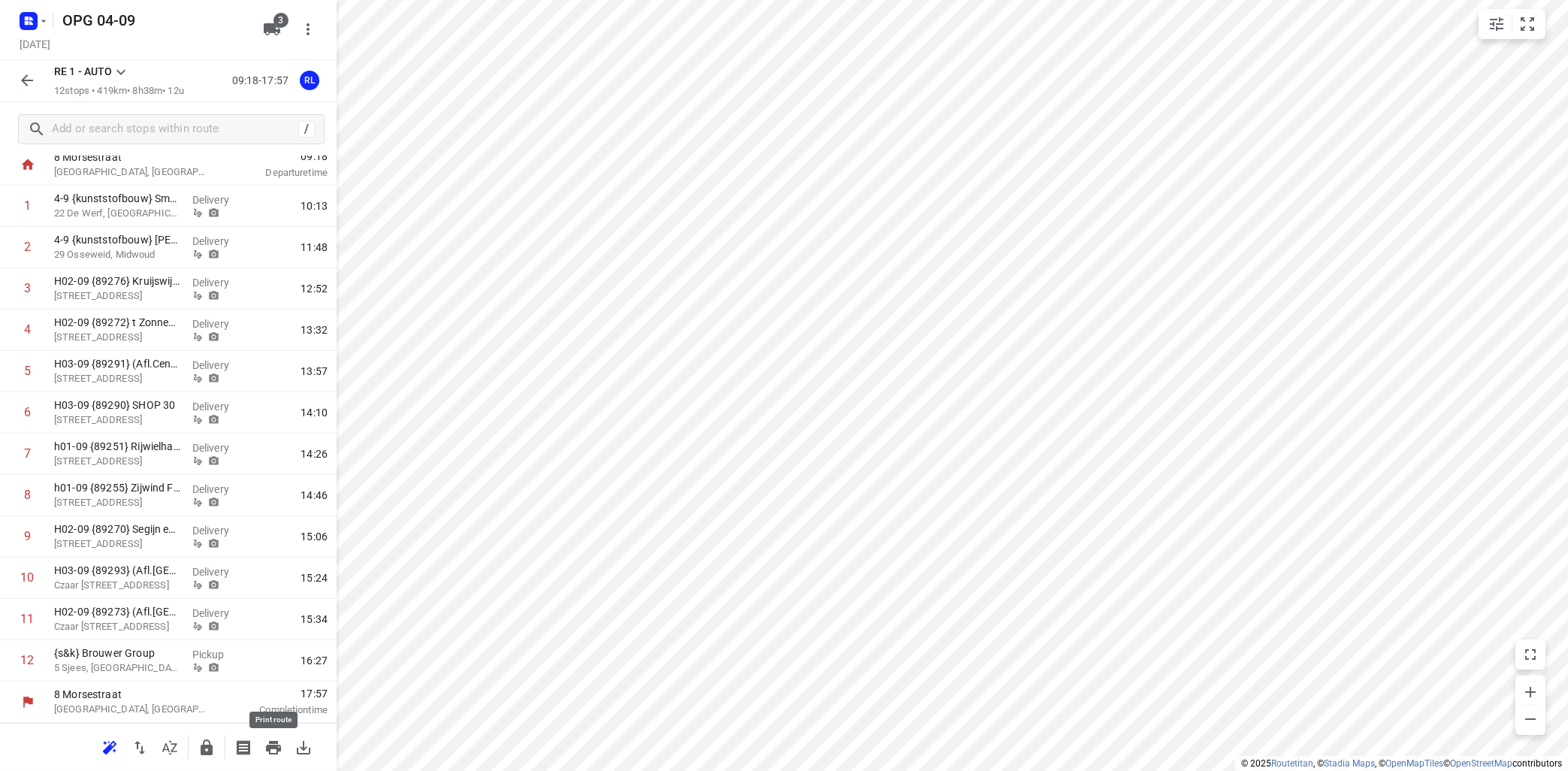
click at [275, 744] on icon "button" at bounding box center [273, 747] width 18 height 18
click at [118, 66] on icon at bounding box center [120, 72] width 18 height 18
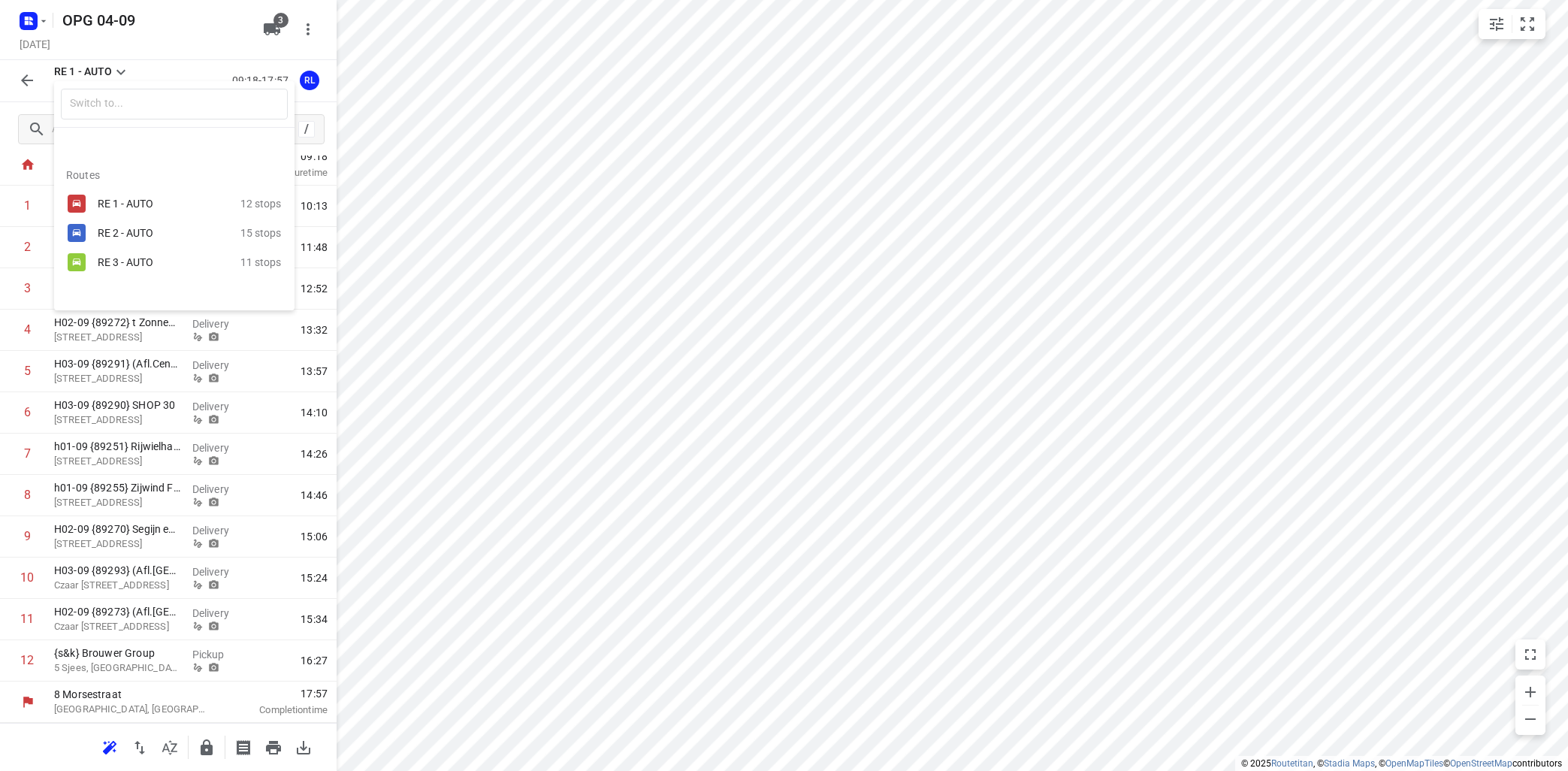
click at [107, 232] on div "RE 2 - AUTO" at bounding box center [161, 233] width 128 height 12
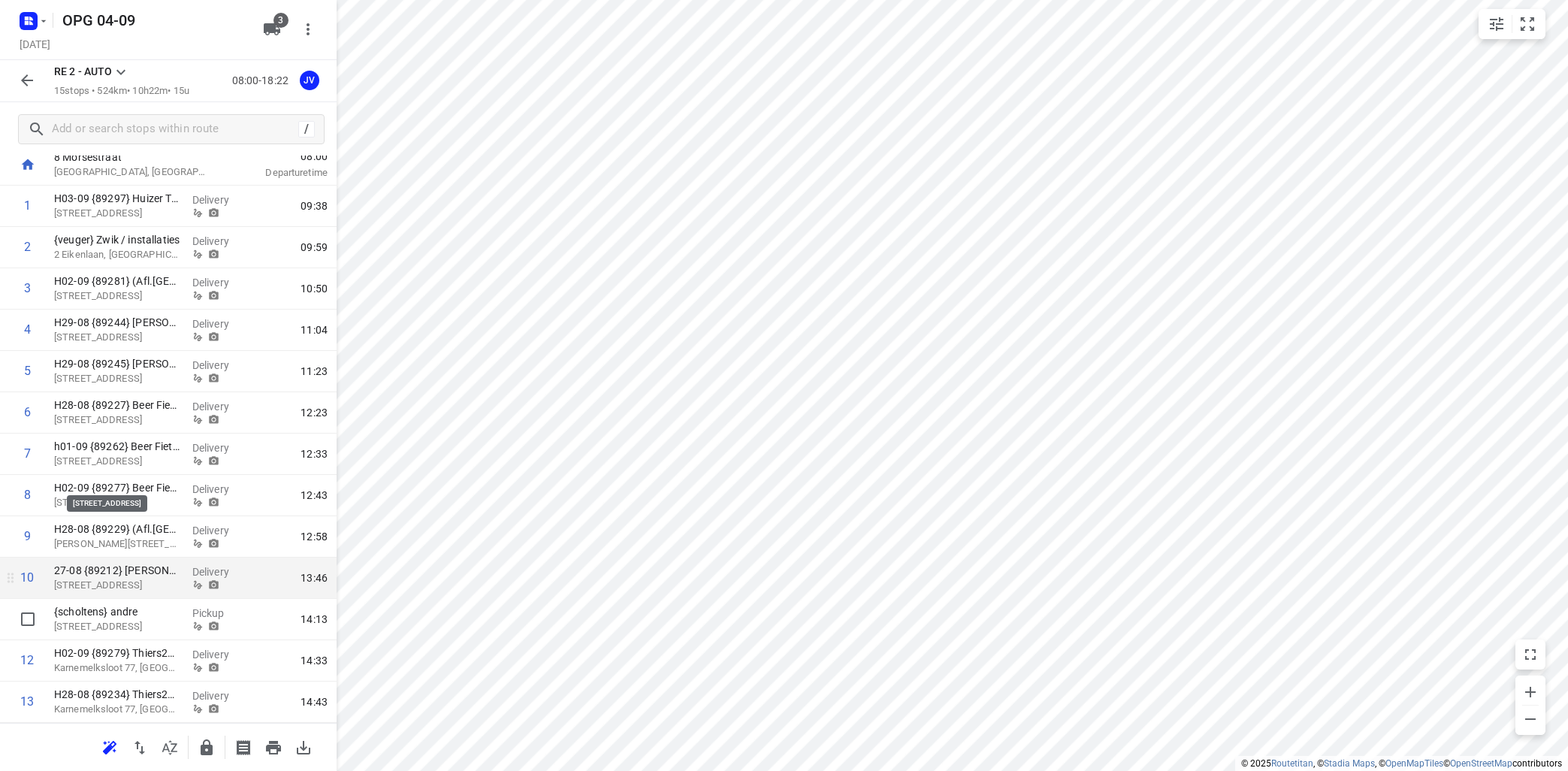
scroll to position [213, 0]
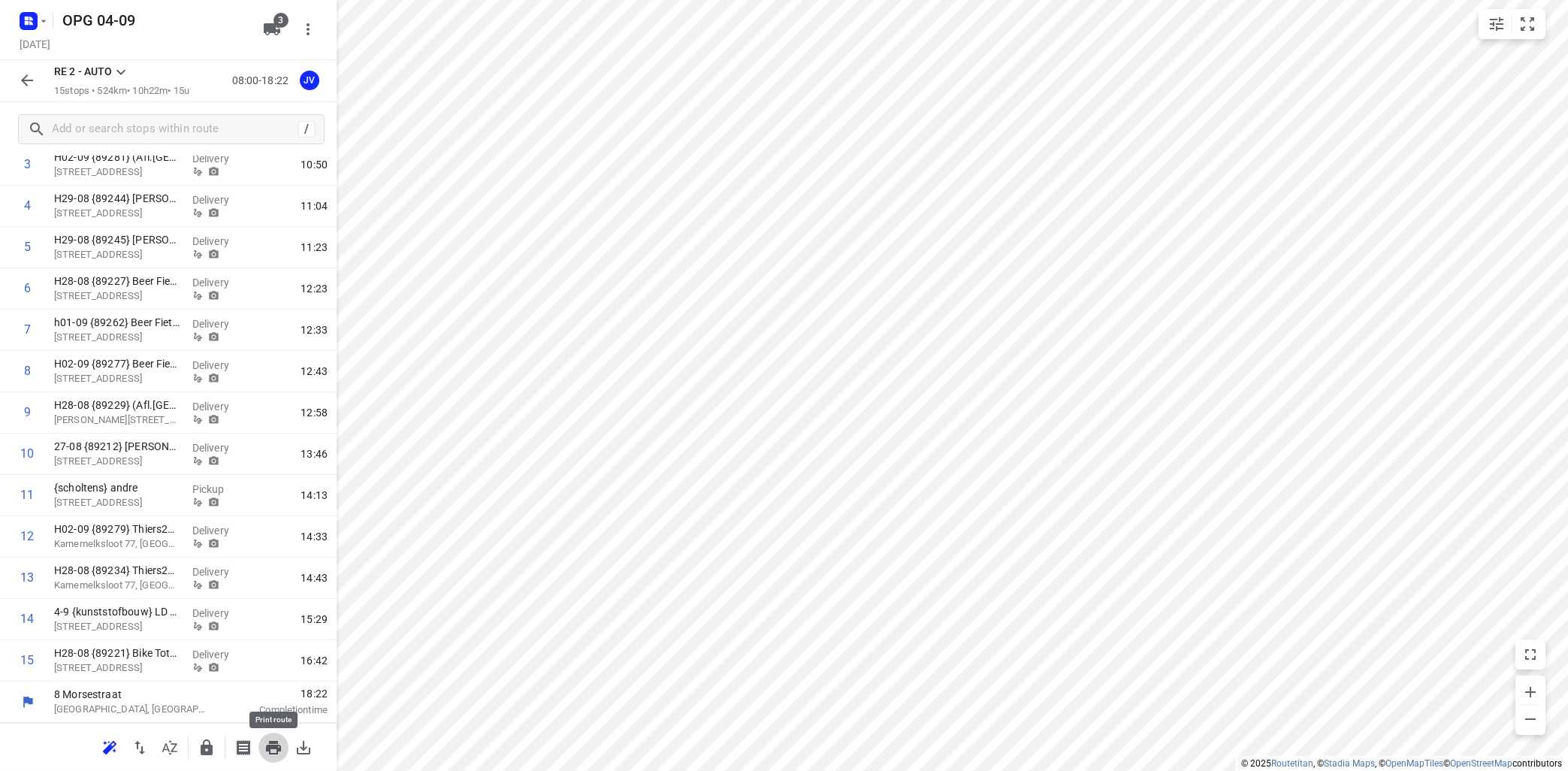
click at [272, 744] on icon "button" at bounding box center [274, 748] width 15 height 14
click at [121, 71] on icon at bounding box center [120, 72] width 18 height 18
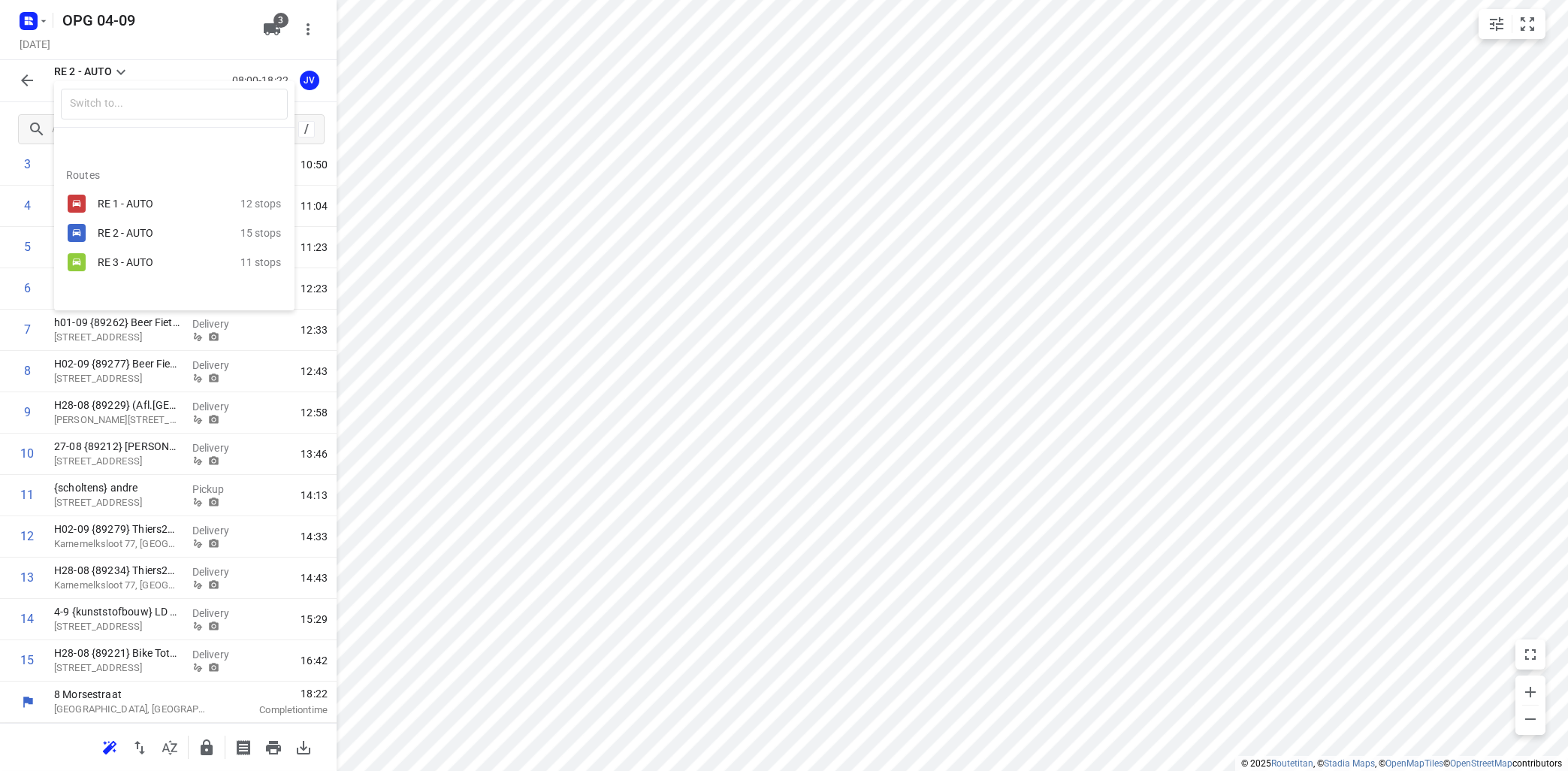
click at [136, 255] on div "RE 3 - AUTO" at bounding box center [169, 262] width 142 height 18
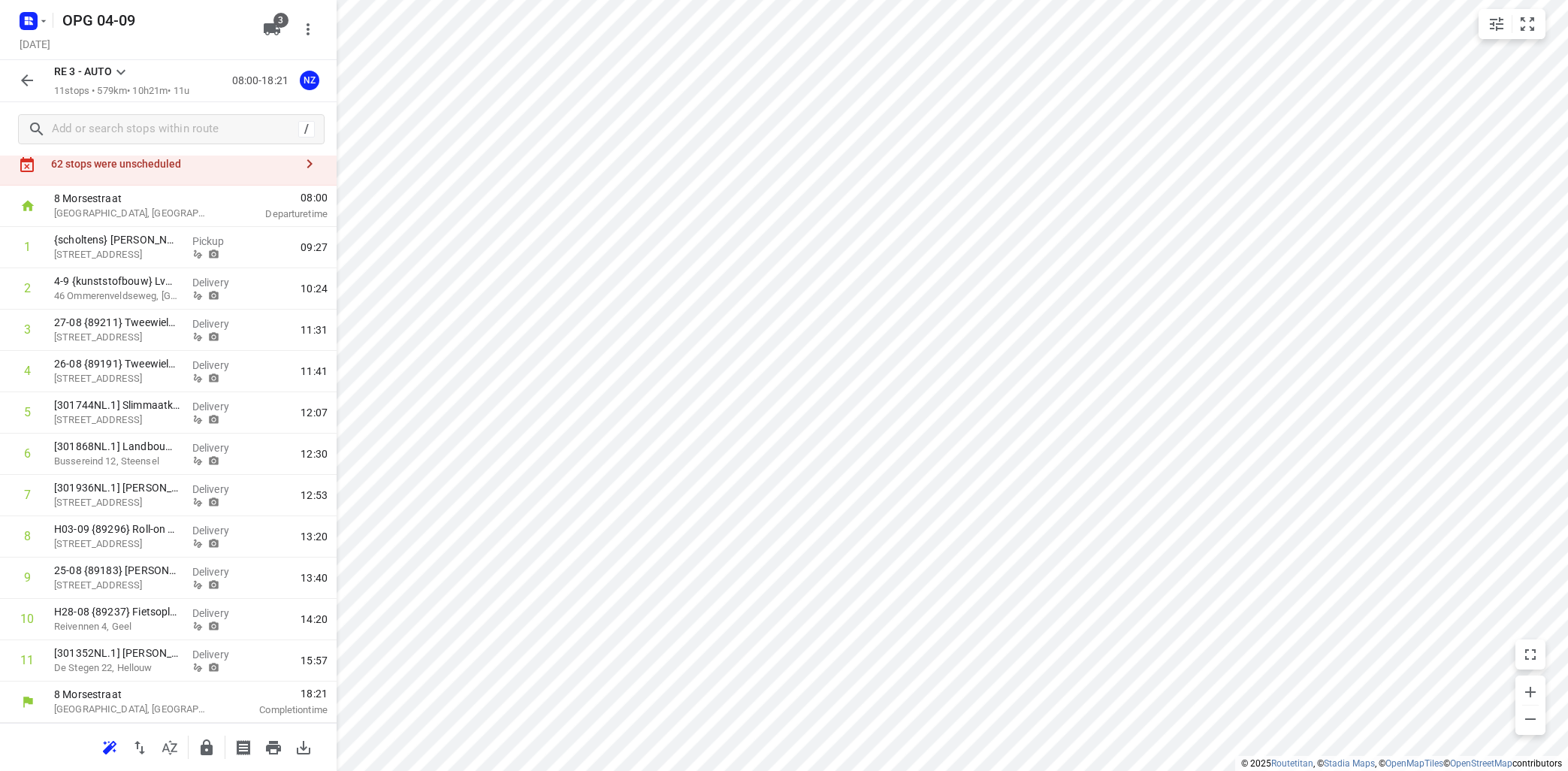
scroll to position [47, 0]
click at [275, 746] on icon "button" at bounding box center [274, 748] width 15 height 14
click at [310, 745] on icon "button" at bounding box center [303, 747] width 18 height 18
